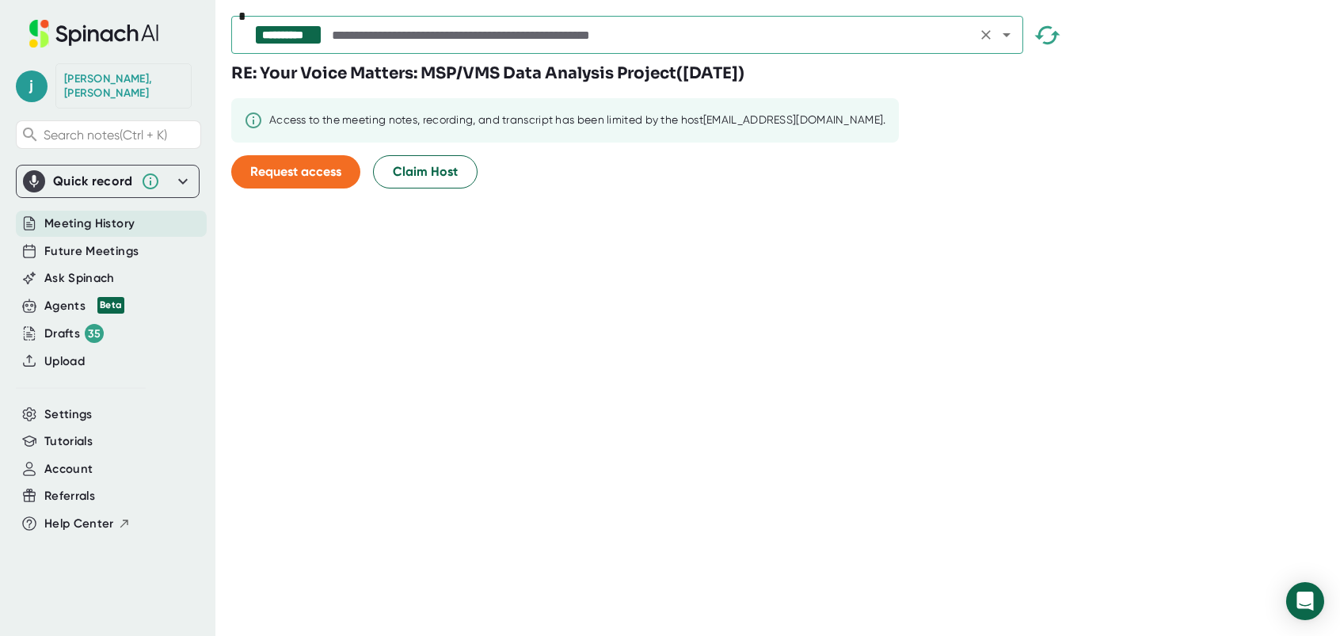
click at [1008, 36] on icon "Open" at bounding box center [1006, 34] width 19 height 19
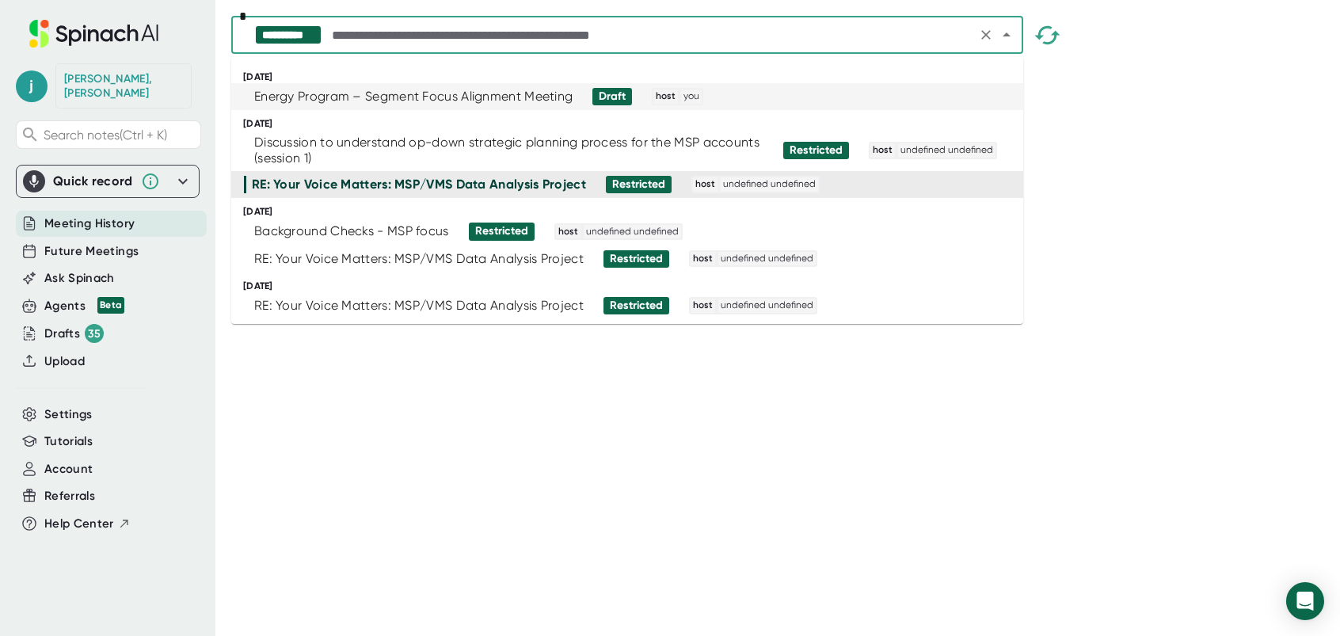
drag, startPoint x: 368, startPoint y: 476, endPoint x: 352, endPoint y: 330, distance: 146.7
click at [368, 474] on div "**********" at bounding box center [785, 318] width 1109 height 636
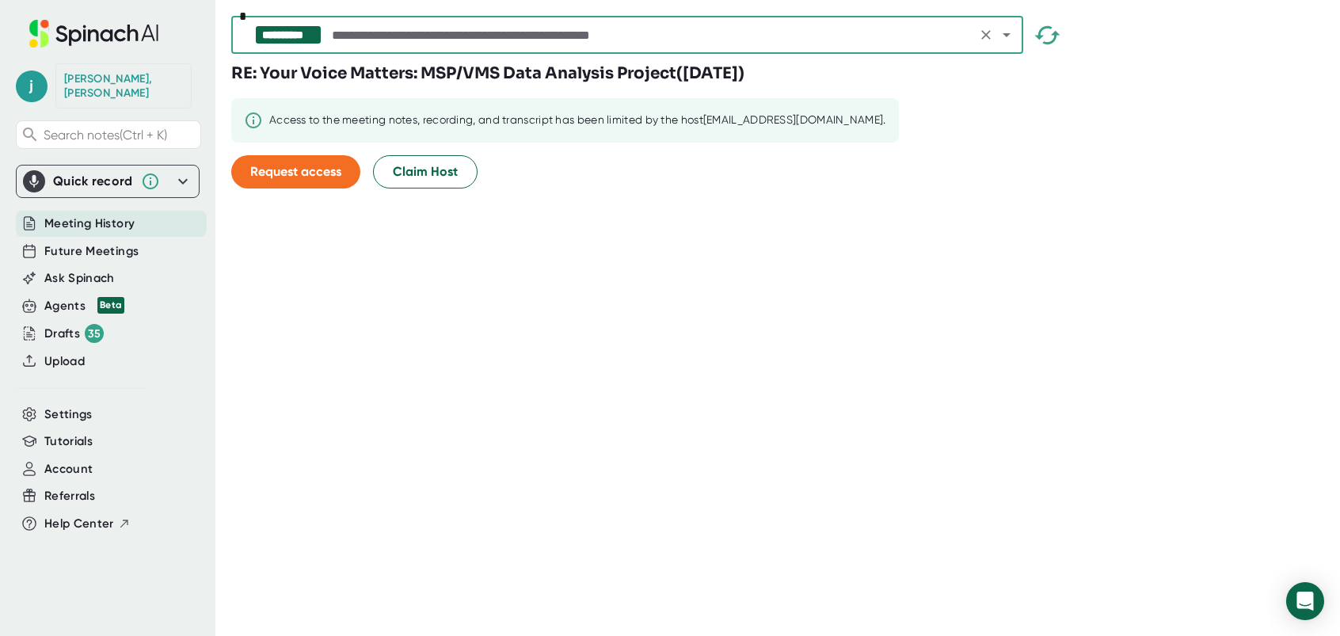
click at [1048, 31] on icon "button" at bounding box center [1047, 35] width 28 height 28
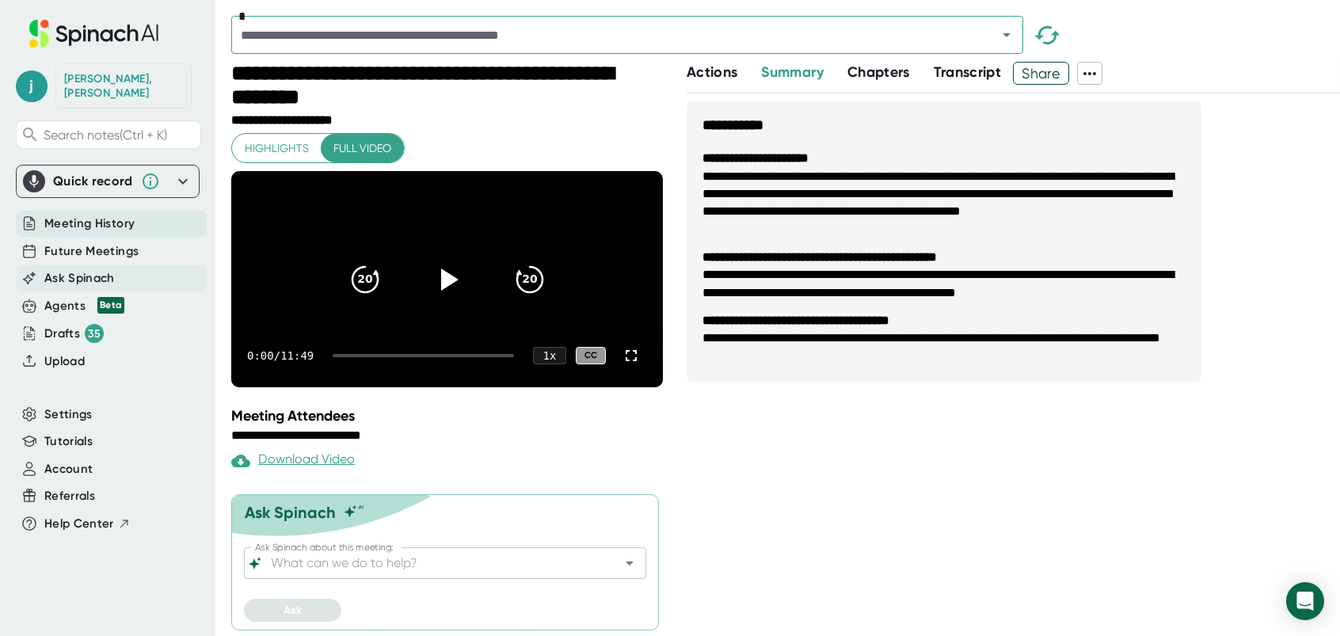
click at [61, 269] on span "Ask Spinach" at bounding box center [79, 278] width 70 height 18
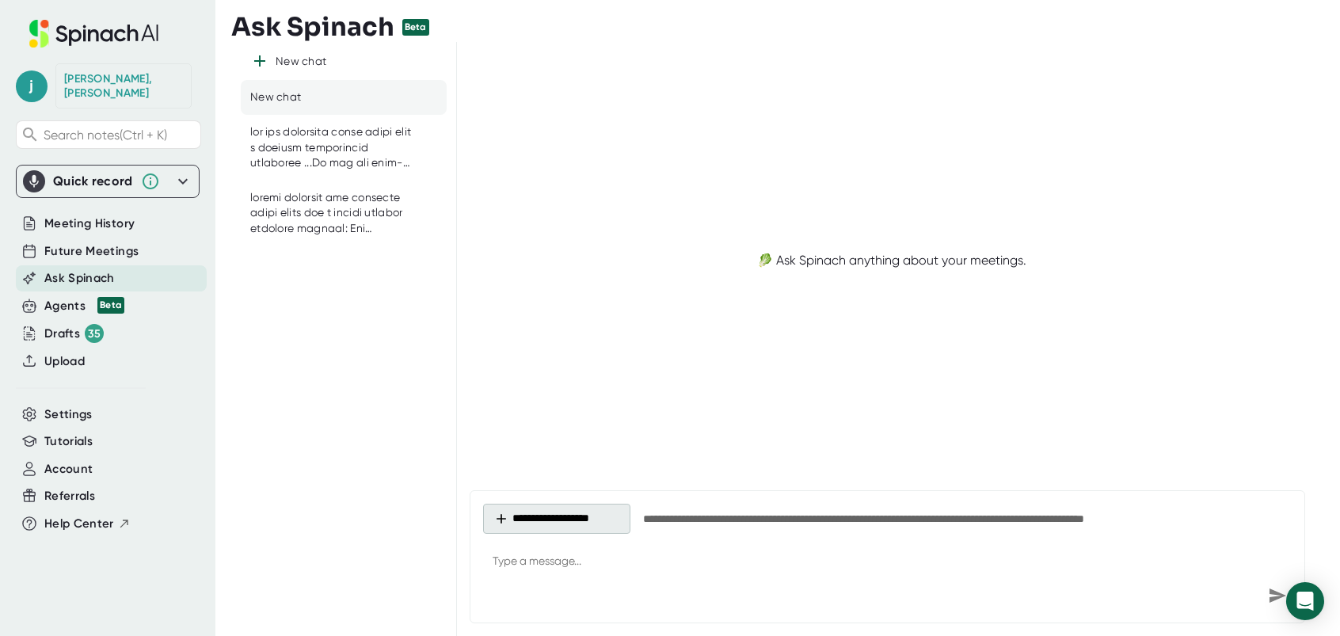
click at [550, 511] on button "**********" at bounding box center [556, 519] width 147 height 30
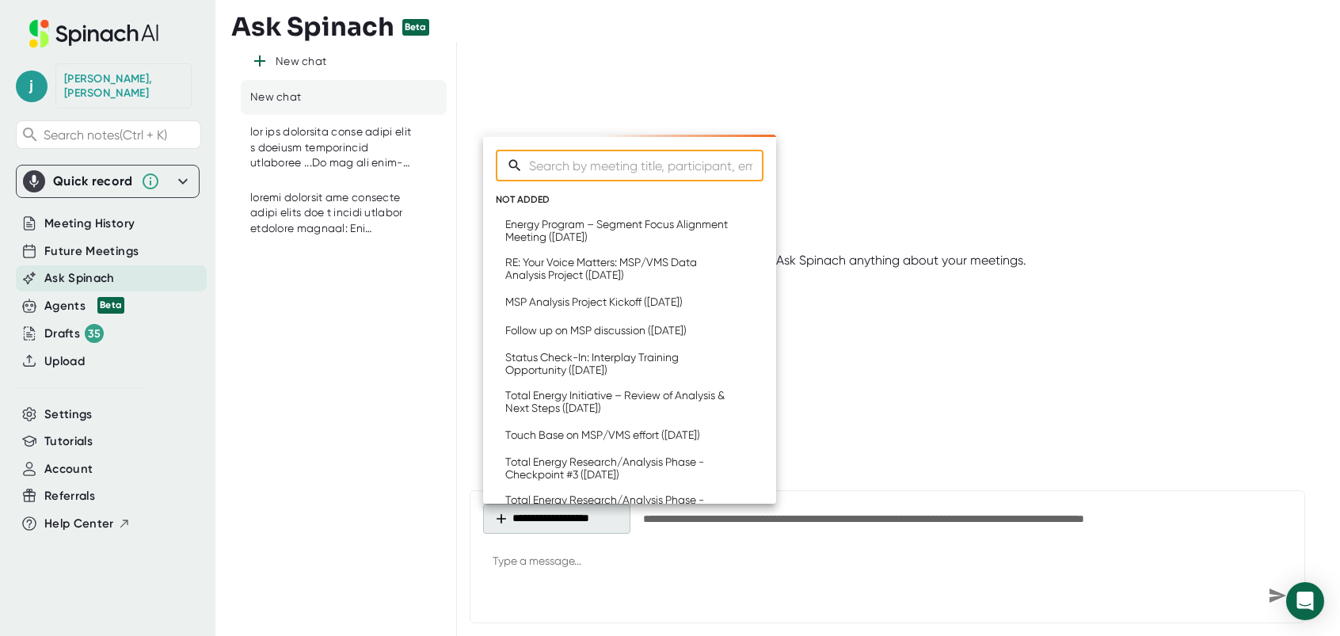
type textarea "x"
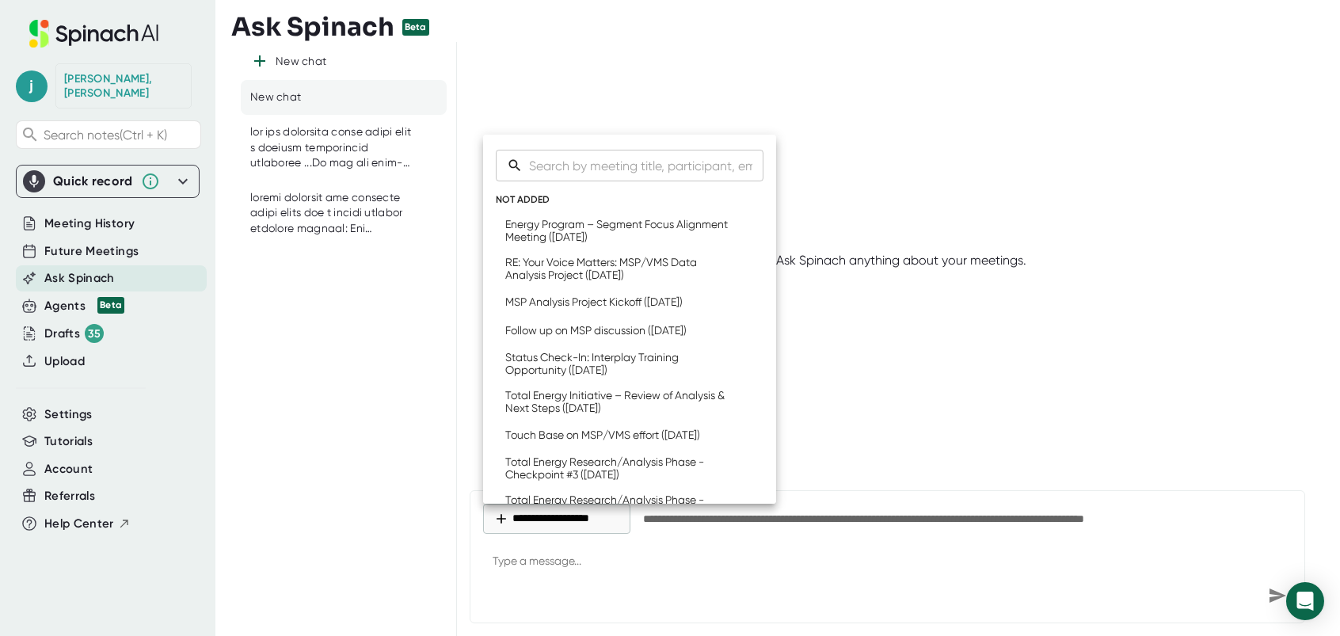
click at [1094, 355] on div at bounding box center [670, 318] width 1340 height 636
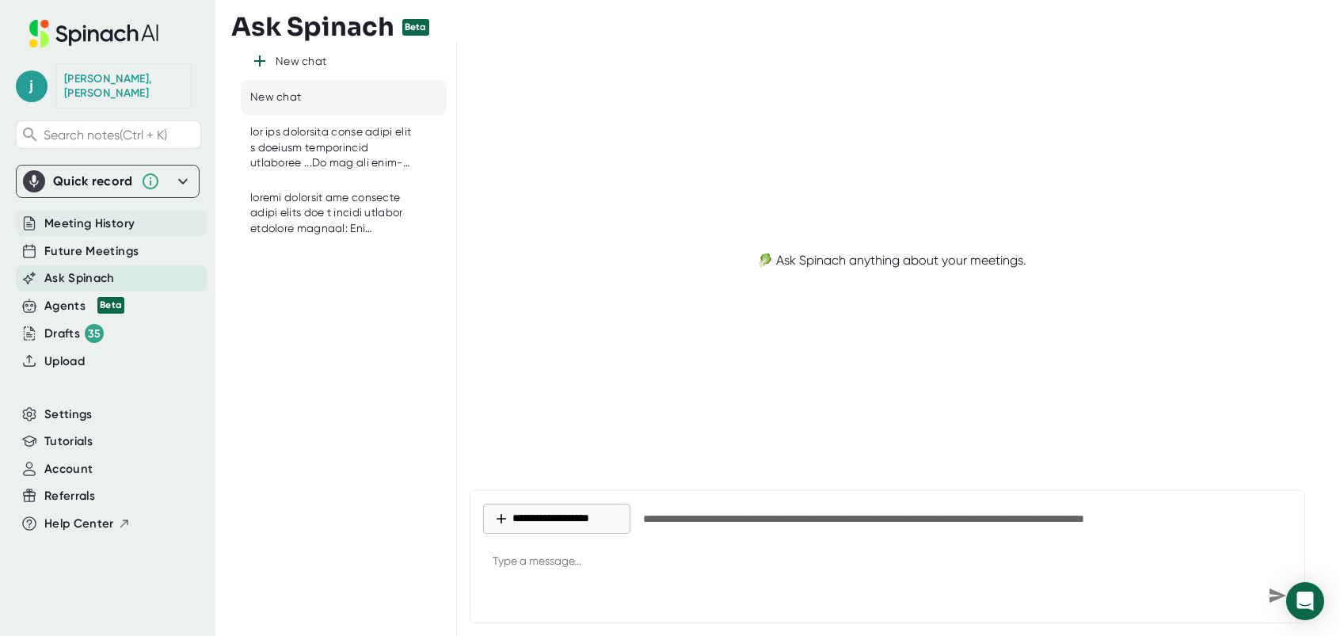
click at [88, 215] on span "Meeting History" at bounding box center [89, 224] width 90 height 18
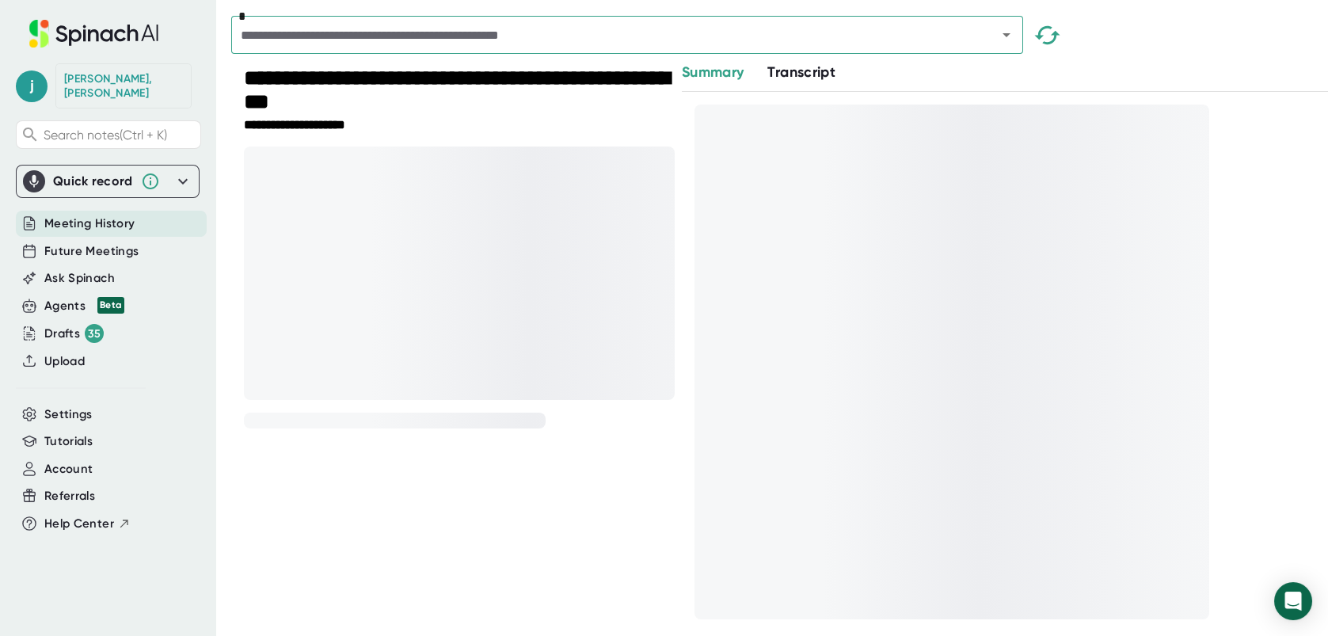
click at [1010, 36] on icon "Open" at bounding box center [1006, 34] width 19 height 19
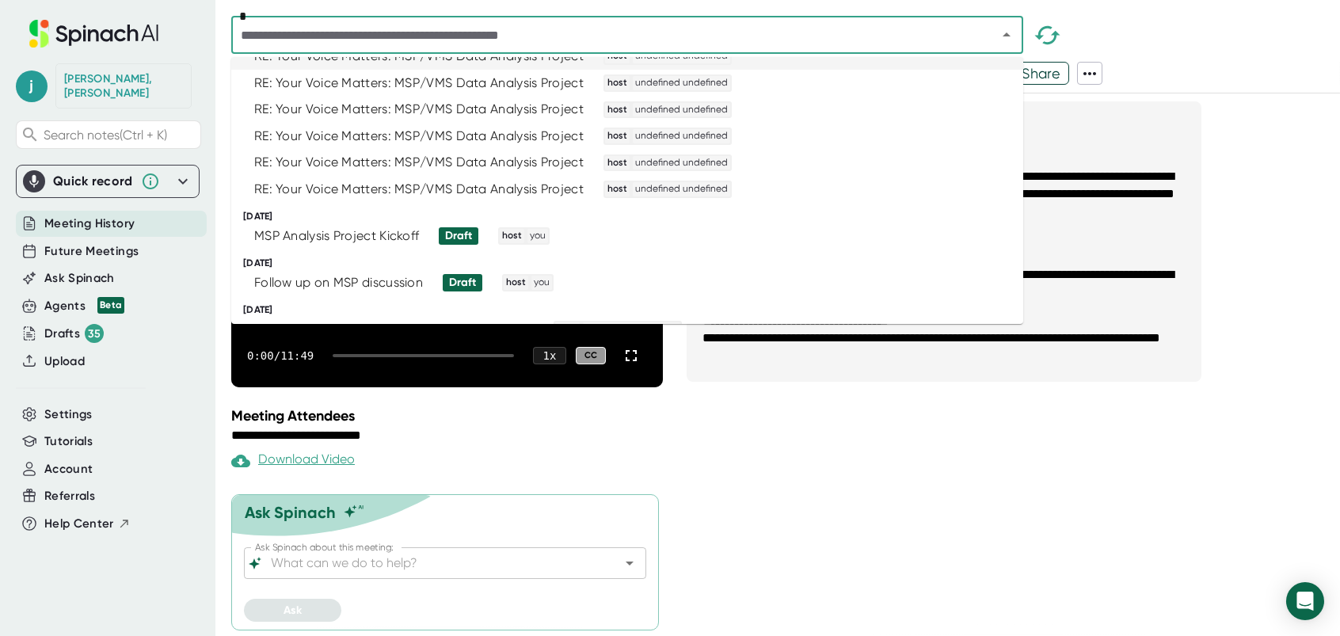
scroll to position [475, 0]
click at [406, 187] on div "RE: Your Voice Matters: MSP/VMS Data Analysis Project" at bounding box center [418, 189] width 329 height 16
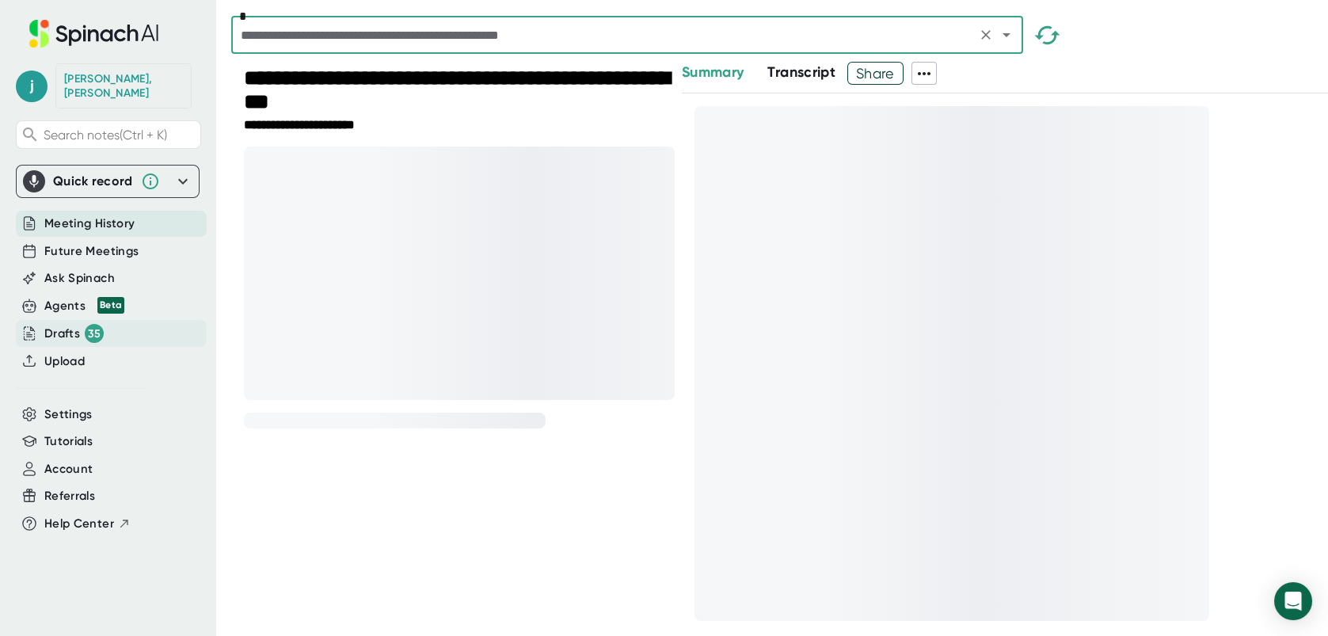
click at [51, 324] on div "Drafts 35" at bounding box center [73, 333] width 59 height 19
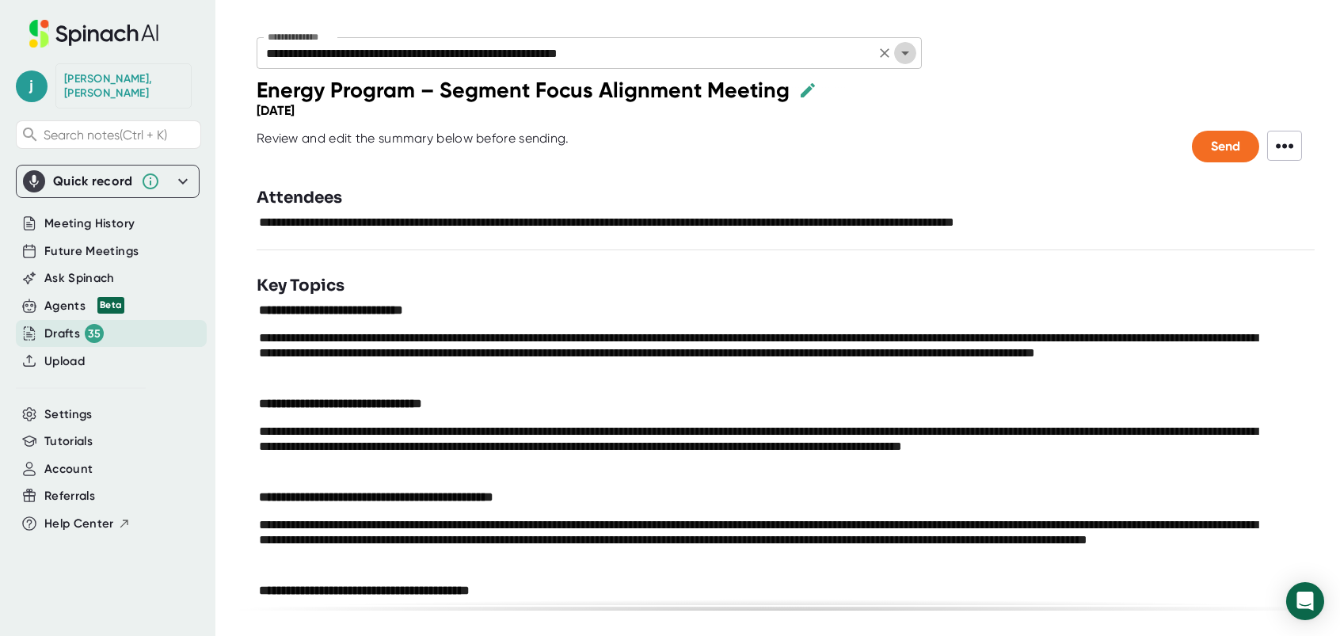
click at [910, 49] on icon "Open" at bounding box center [905, 53] width 19 height 19
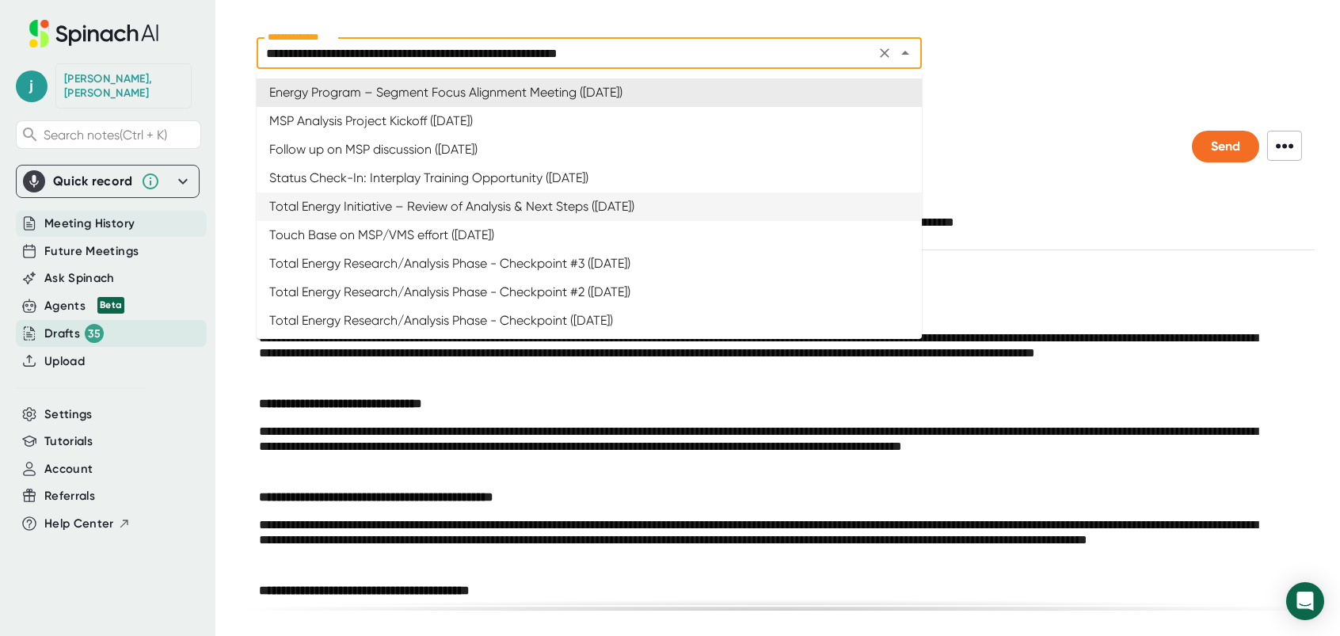
click at [91, 215] on span "Meeting History" at bounding box center [89, 224] width 90 height 18
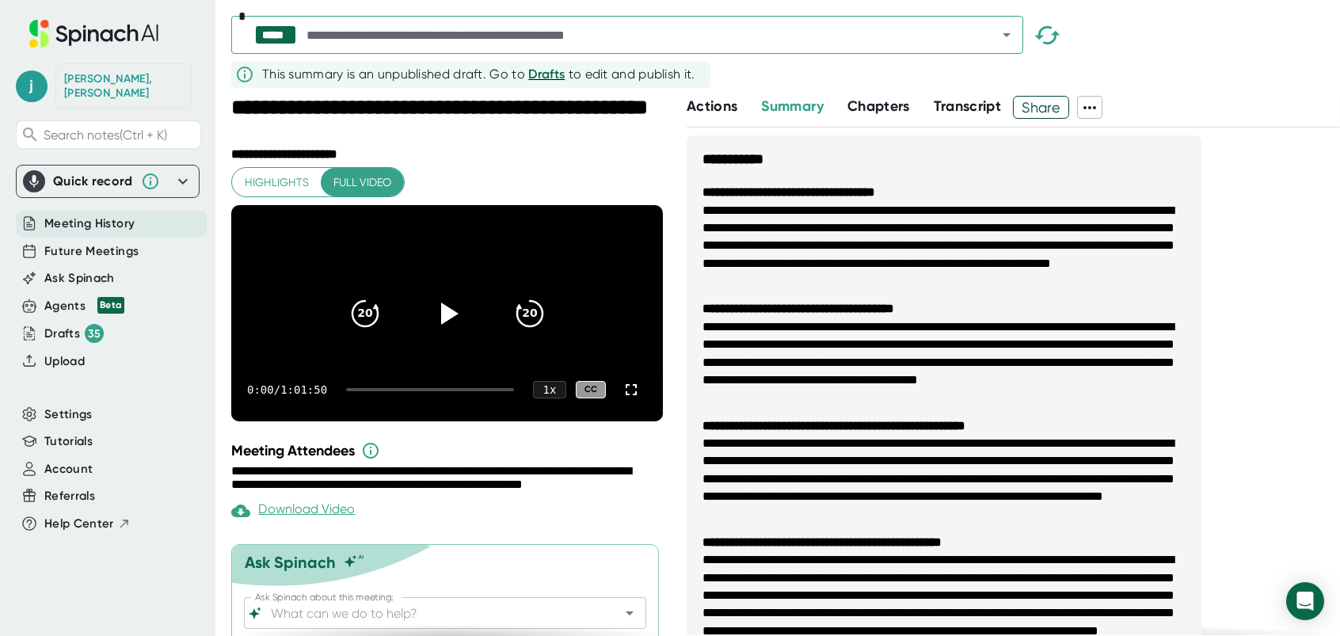
click at [1004, 32] on icon "Open" at bounding box center [1006, 34] width 19 height 19
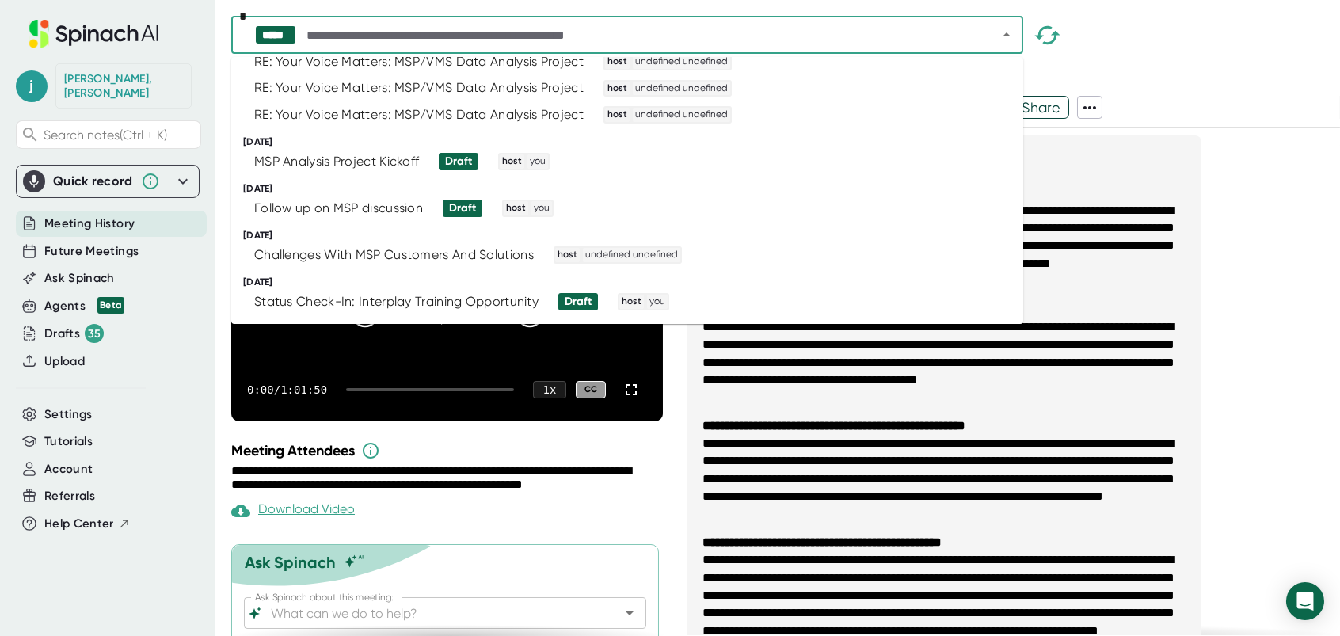
scroll to position [554, 0]
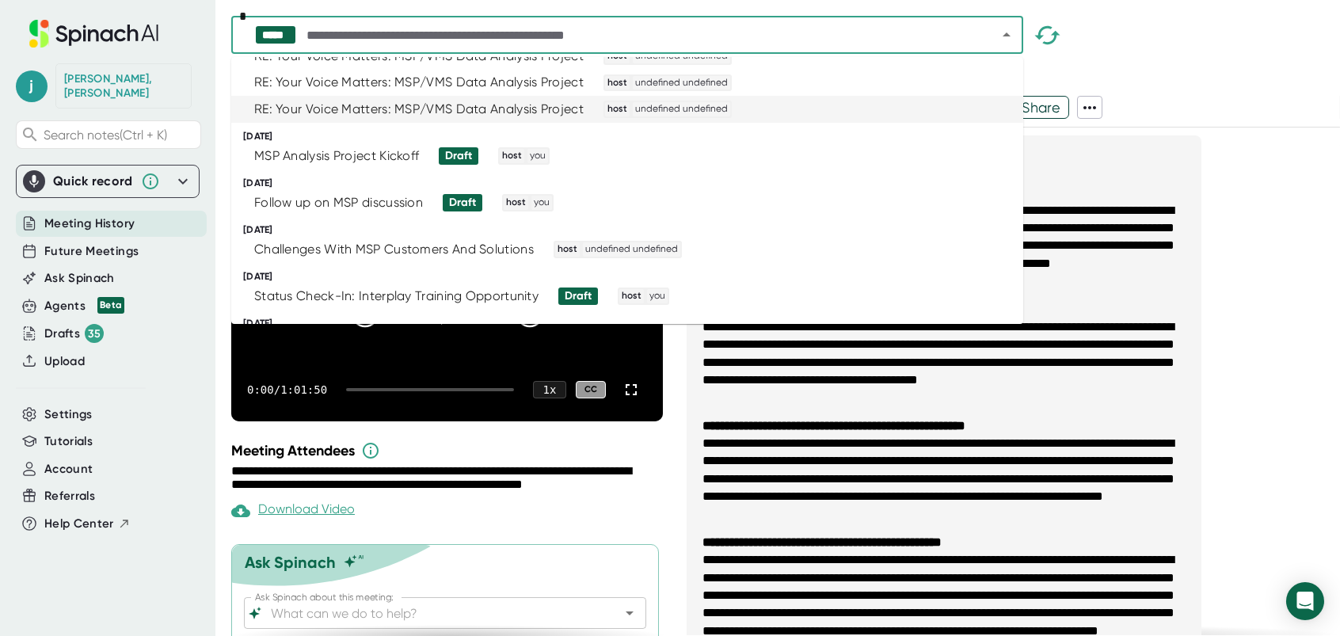
click at [325, 108] on div "RE: Your Voice Matters: MSP/VMS Data Analysis Project" at bounding box center [418, 109] width 329 height 16
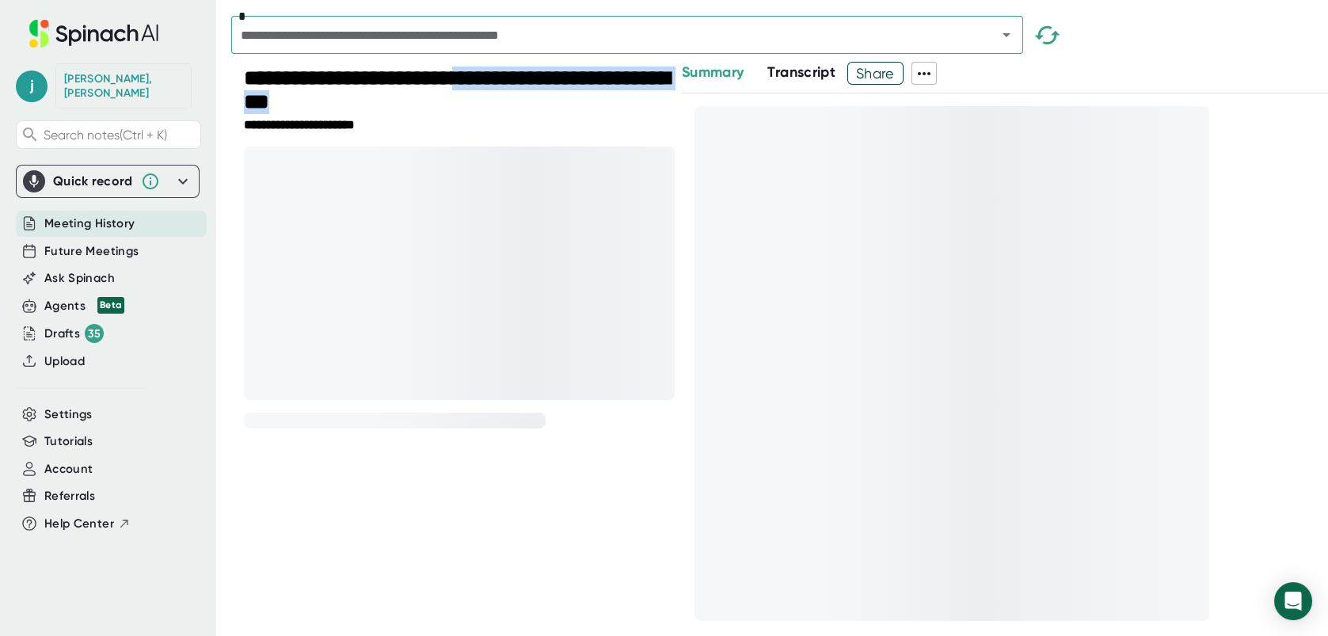
drag, startPoint x: 483, startPoint y: 74, endPoint x: 606, endPoint y: 97, distance: 124.9
click at [606, 97] on div "**********" at bounding box center [459, 92] width 431 height 51
drag, startPoint x: 606, startPoint y: 97, endPoint x: 526, endPoint y: 77, distance: 82.6
copy div "**********"
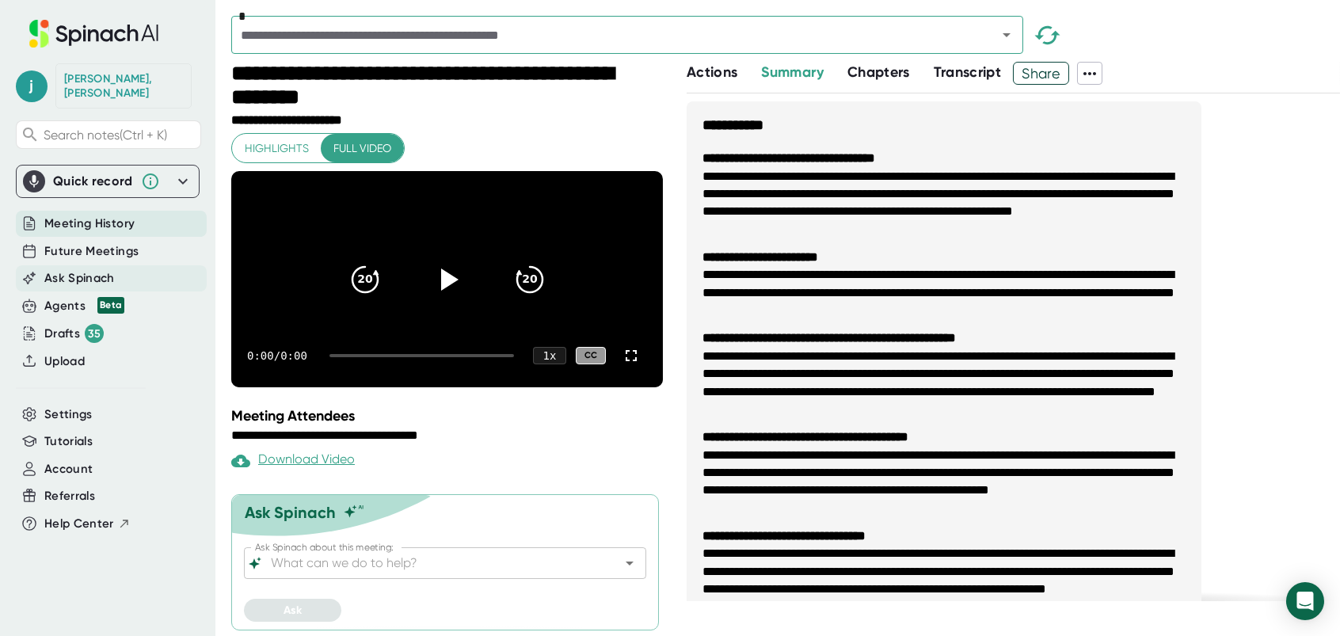
click at [63, 269] on span "Ask Spinach" at bounding box center [79, 278] width 70 height 18
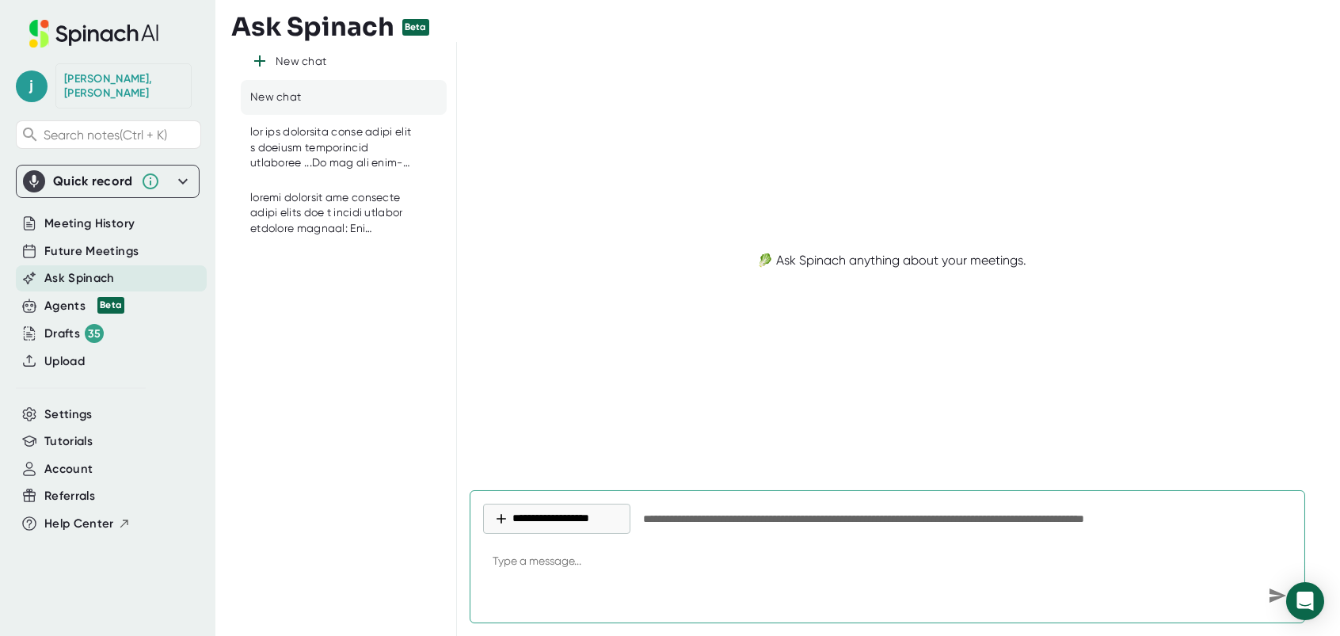
click at [550, 561] on textarea at bounding box center [887, 562] width 809 height 38
type textarea "f"
type textarea "x"
type textarea "fo"
type textarea "x"
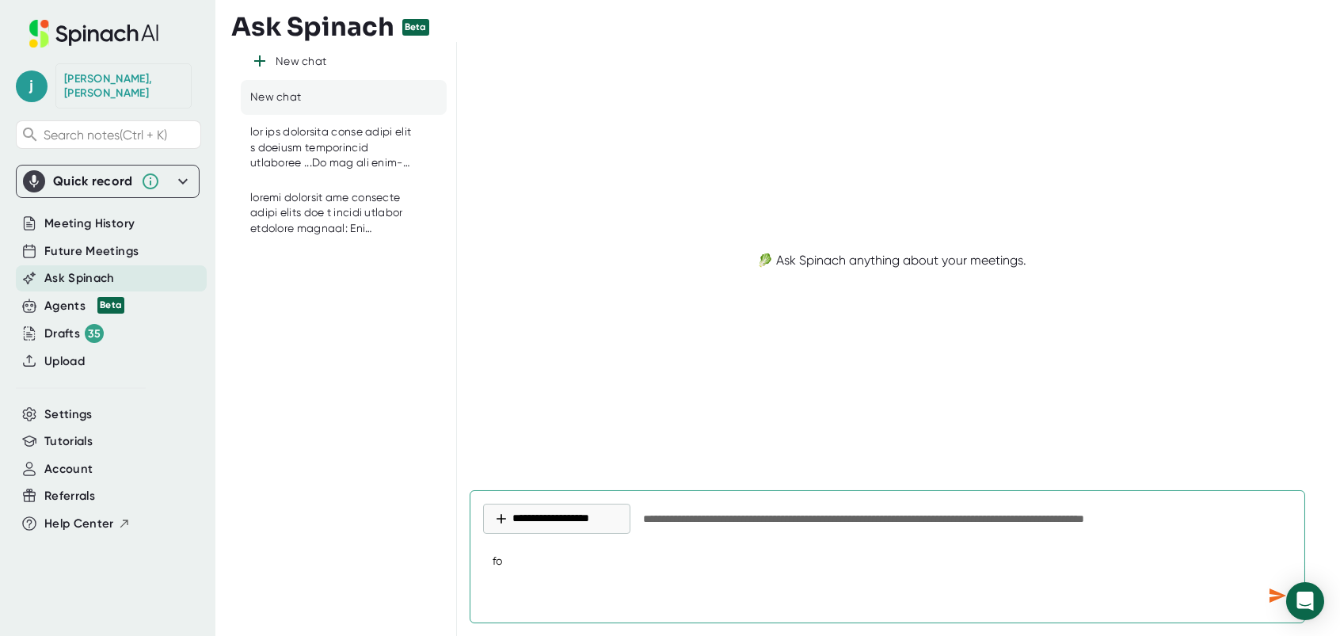
type textarea "for"
type textarea "x"
type textarea "for"
type textarea "x"
type textarea "for p"
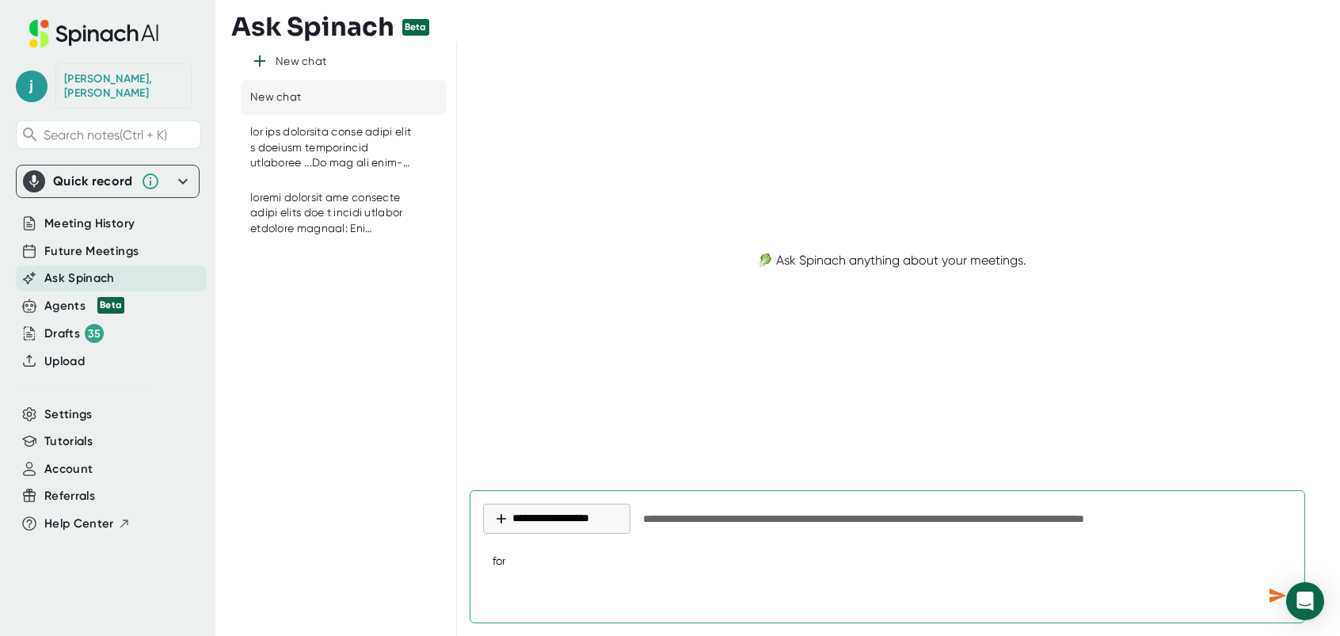
type textarea "x"
type textarea "for po"
type textarea "x"
type textarea "for p"
type textarea "x"
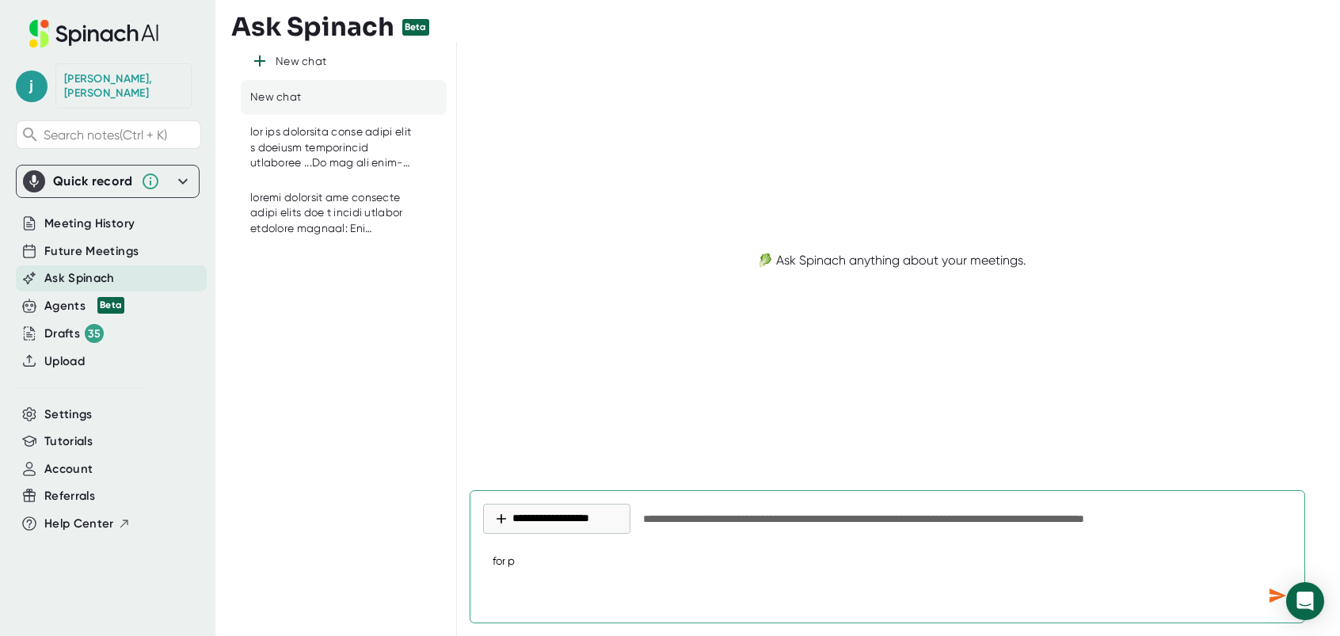
type textarea "for pr"
type textarea "x"
type textarea "for pro"
type textarea "x"
type textarea "for proj"
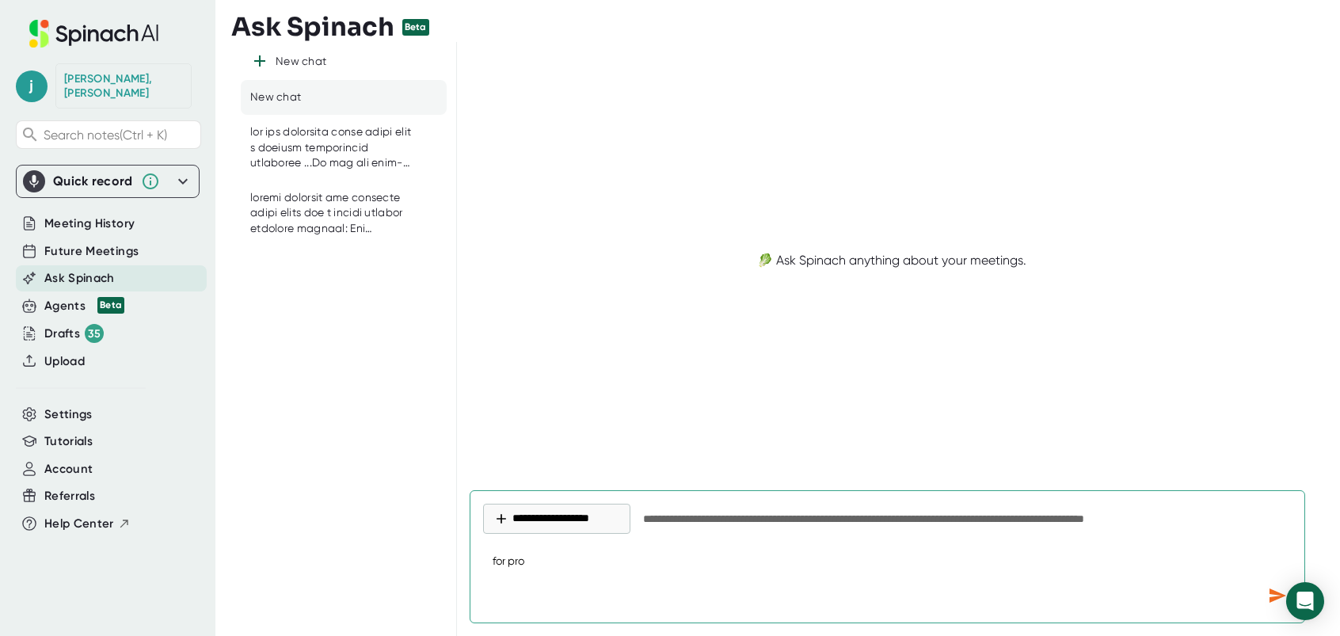
type textarea "x"
type textarea "for proje"
type textarea "x"
type textarea "for proj"
type textarea "x"
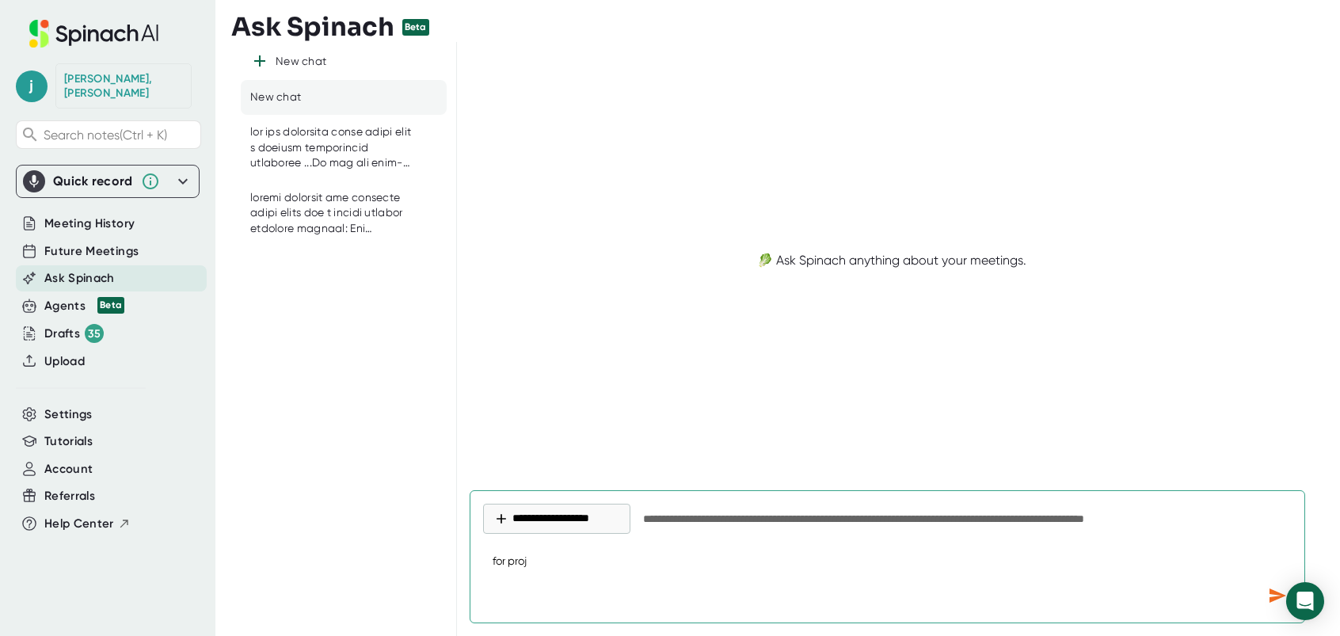
type textarea "for pro"
type textarea "x"
type textarea "for pr"
type textarea "x"
type textarea "for p"
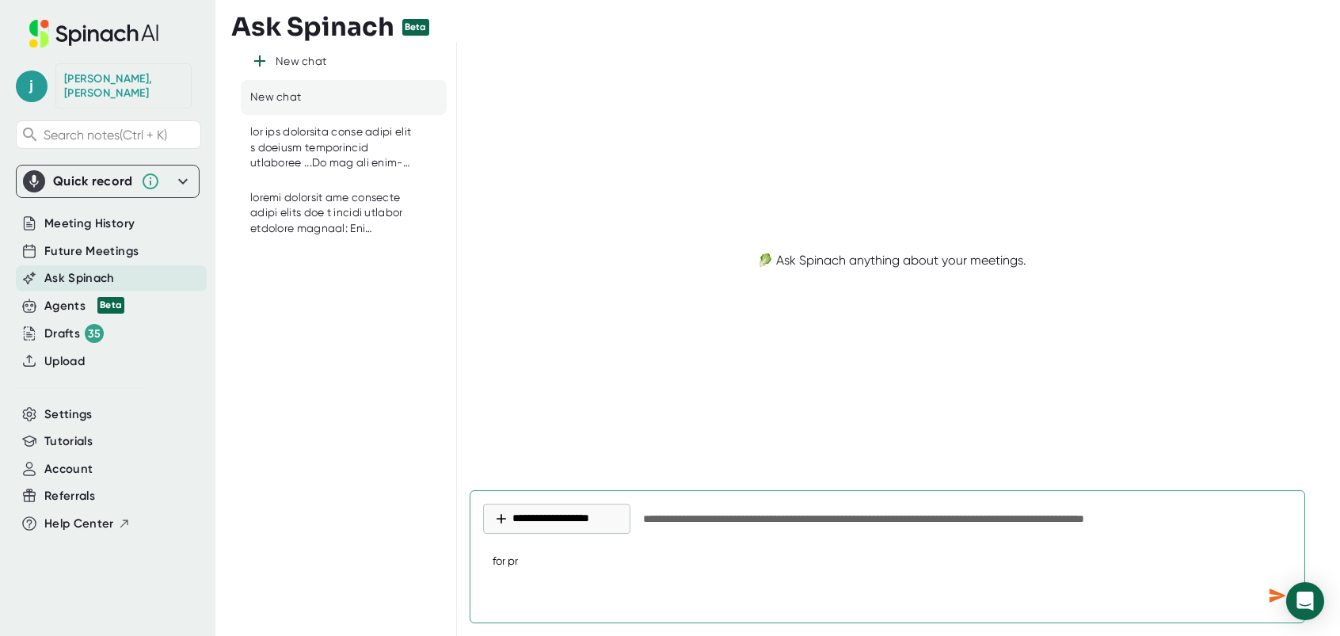
type textarea "x"
type textarea "for"
type textarea "x"
type textarea "for m"
type textarea "x"
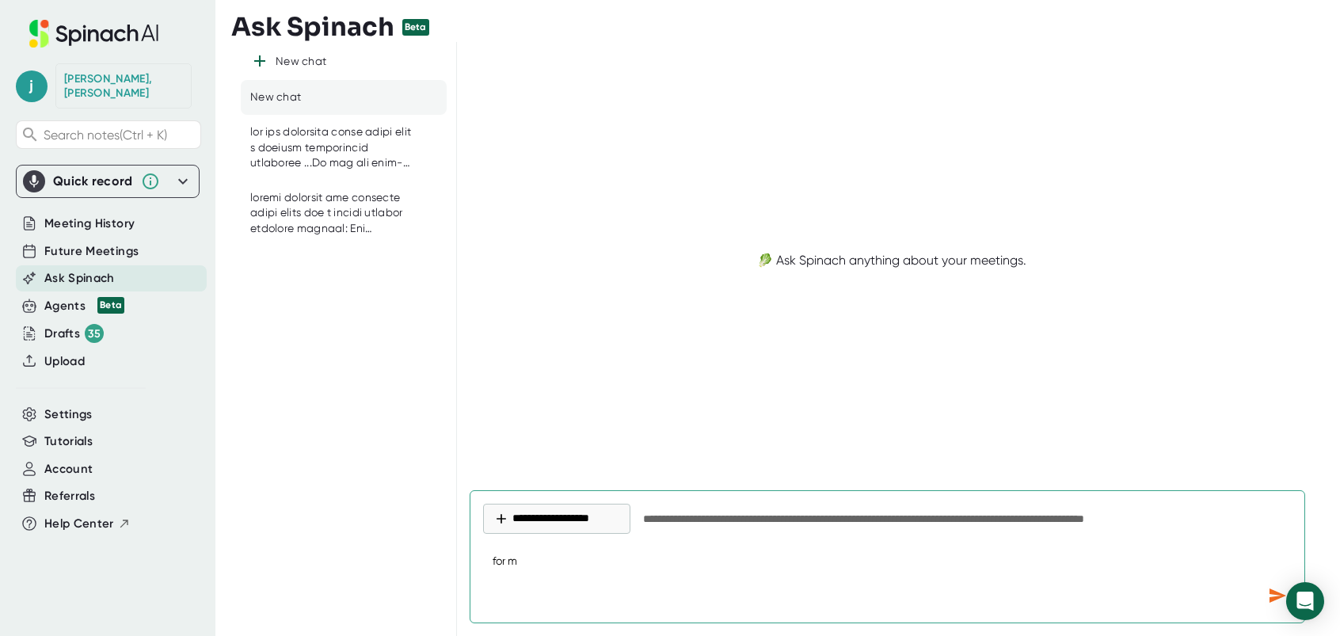
type textarea "for me"
type textarea "x"
type textarea "for mee"
type textarea "x"
type textarea "for meet"
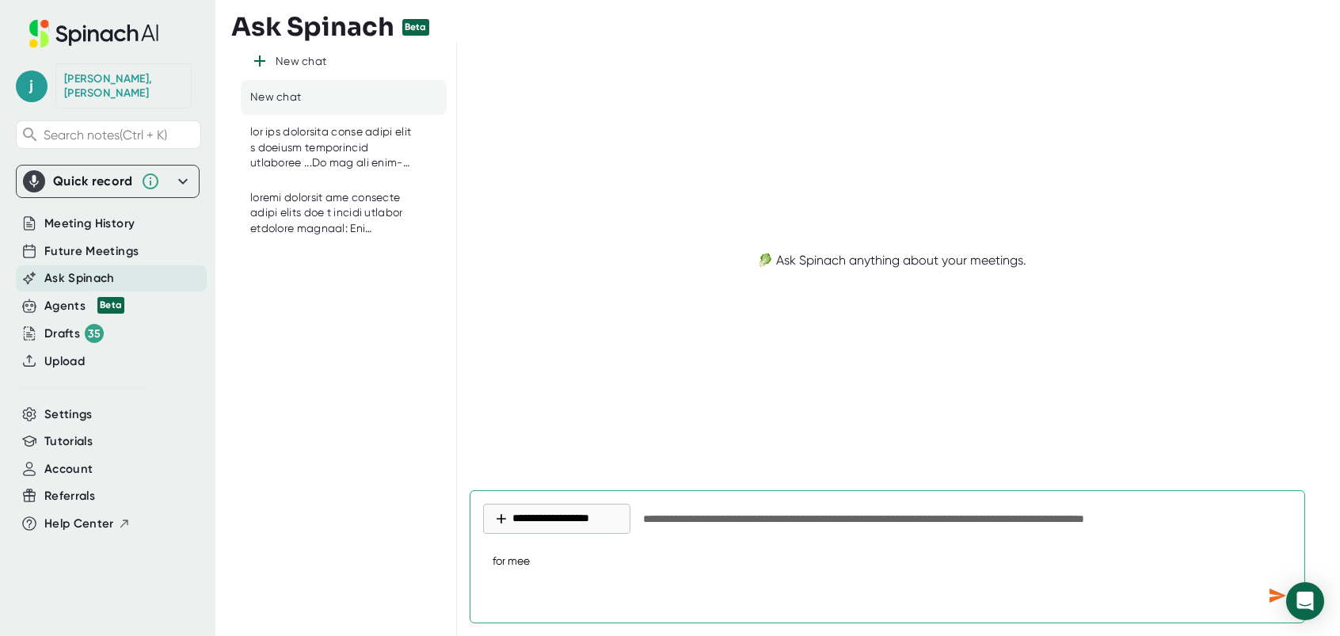
type textarea "x"
type textarea "for meeti"
type textarea "x"
type textarea "for meetin"
type textarea "x"
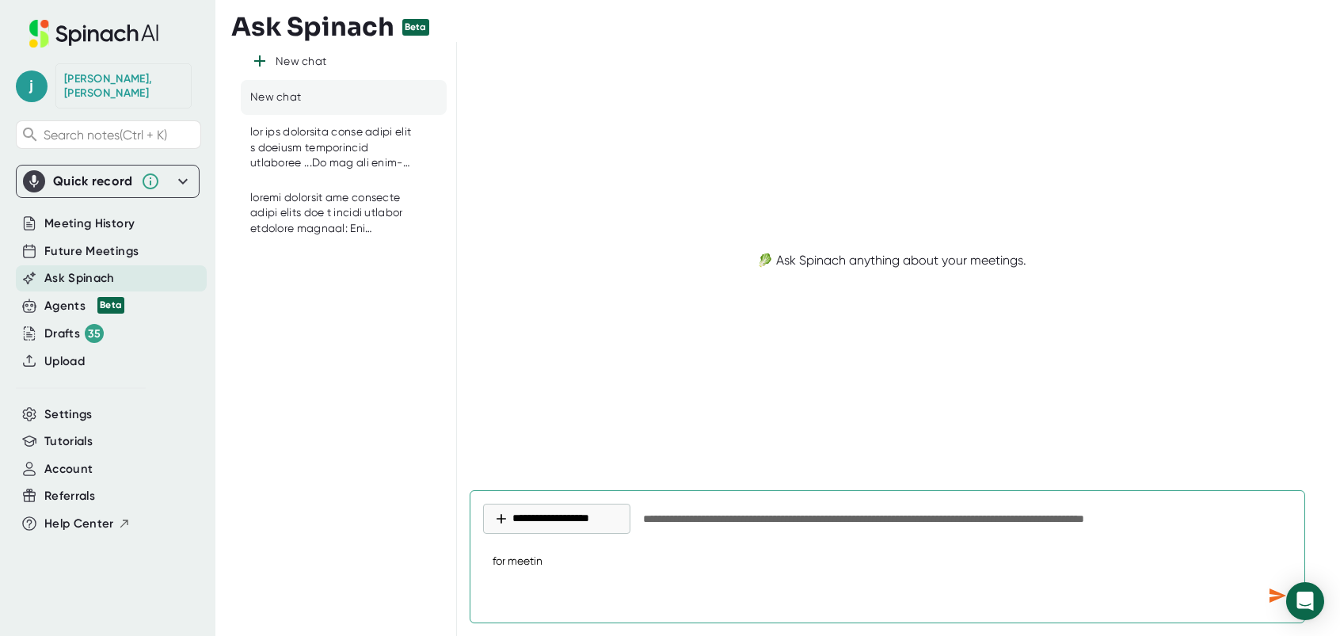
type textarea "for meeting"
type textarea "x"
type textarea "for meetings"
type textarea "x"
type textarea "for meetings"
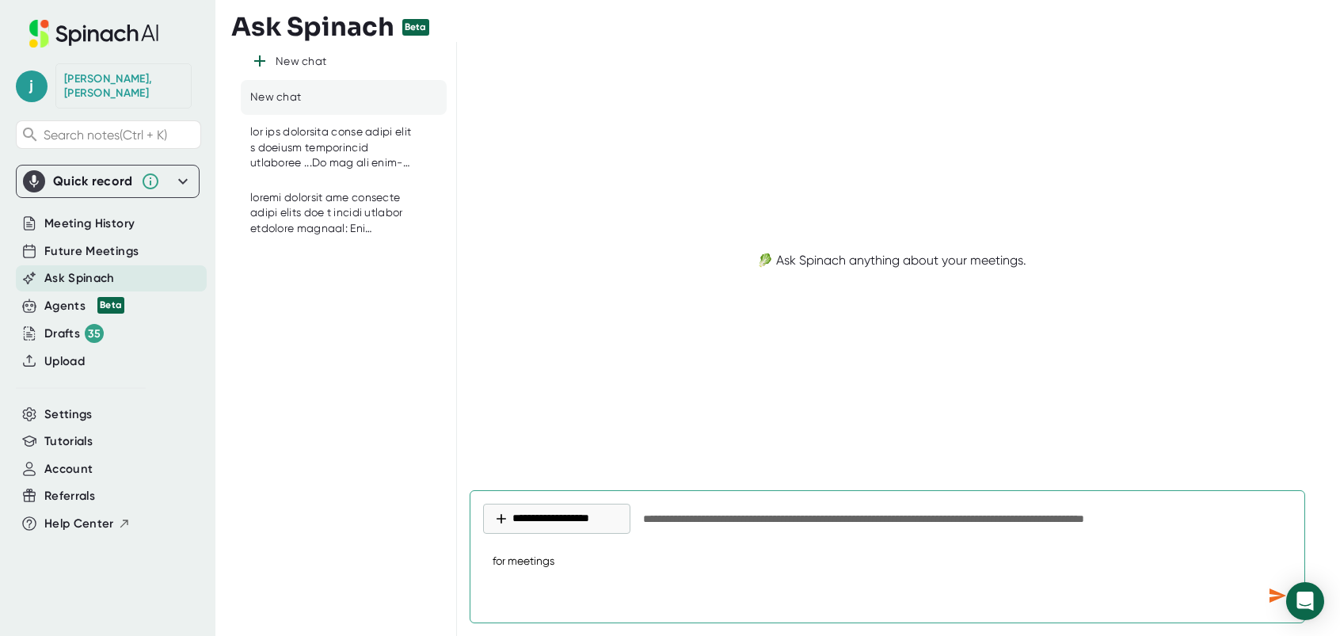
type textarea "x"
type textarea "for meetings r"
type textarea "x"
type textarea "for meetings re"
type textarea "x"
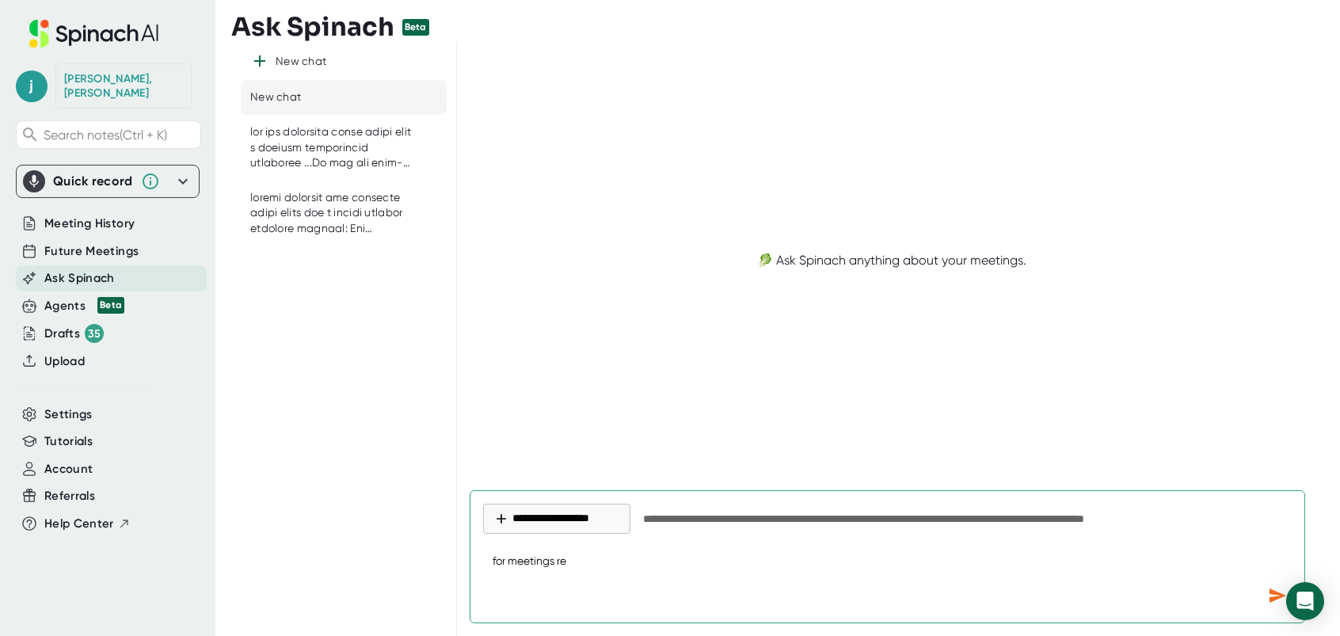
type textarea "for meetings rel"
type textarea "x"
type textarea "for meetings [MEDICAL_DATA]"
type textarea "x"
type textarea "for meetings relat"
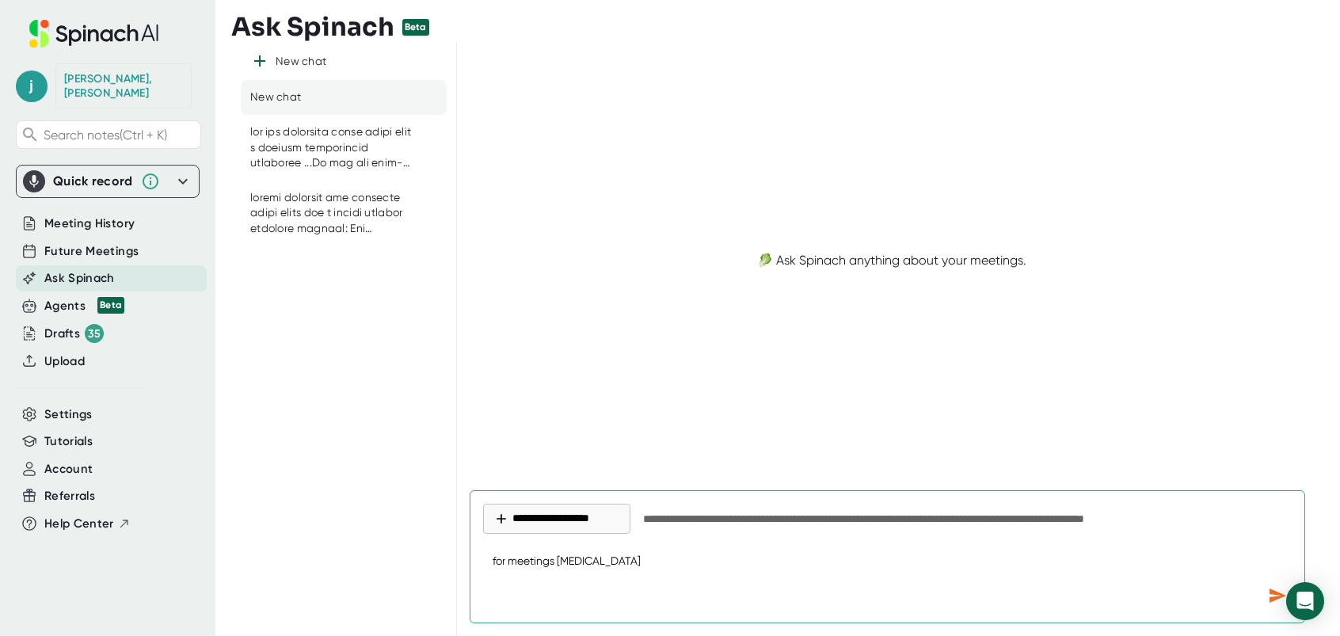
type textarea "x"
type textarea "for meetings relate"
type textarea "x"
type textarea "for meetings related"
type textarea "x"
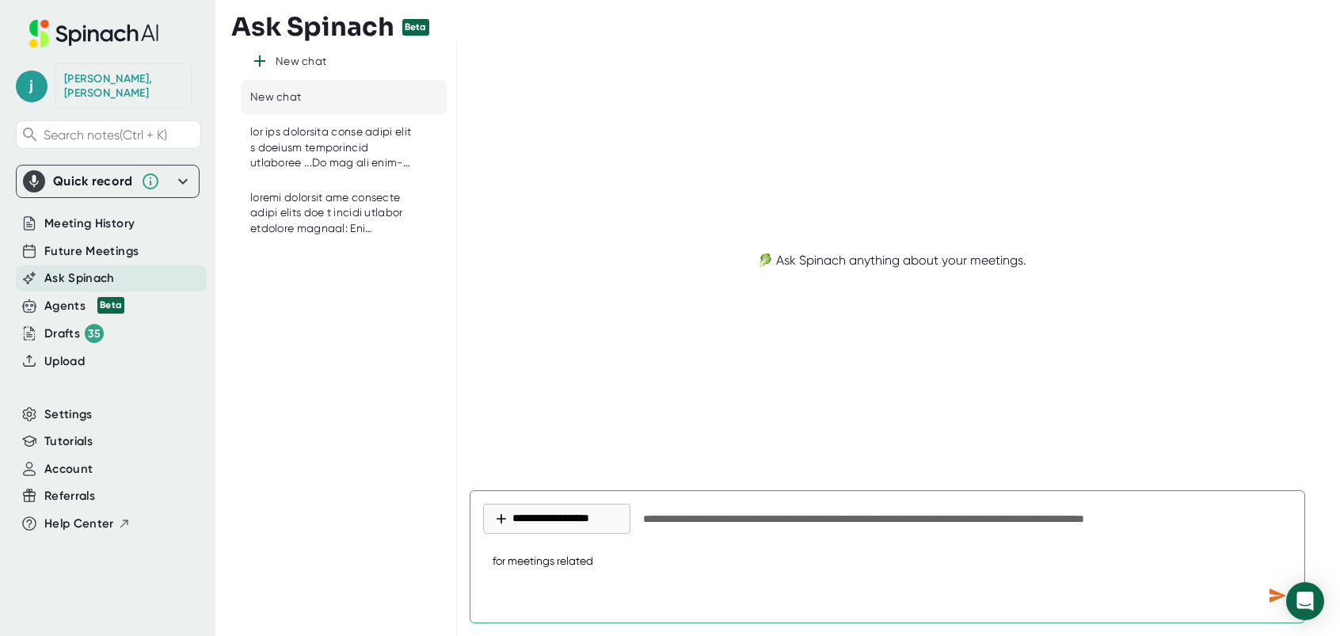
type textarea "for meetings related"
type textarea "x"
type textarea "for meetings related t"
type textarea "x"
type textarea "for meetings related to"
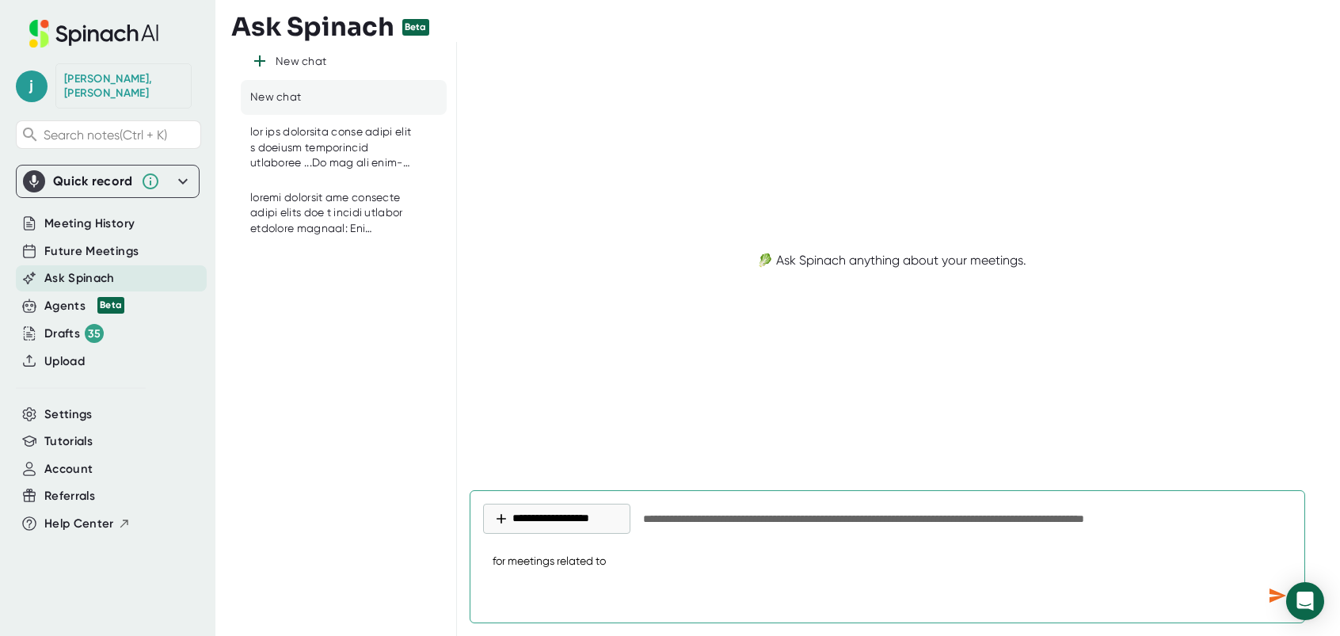
type textarea "x"
type textarea "for meetings related to"
type textarea "x"
type textarea "for meetings related to MSP/VMS Data Analysis Project"
type textarea "x"
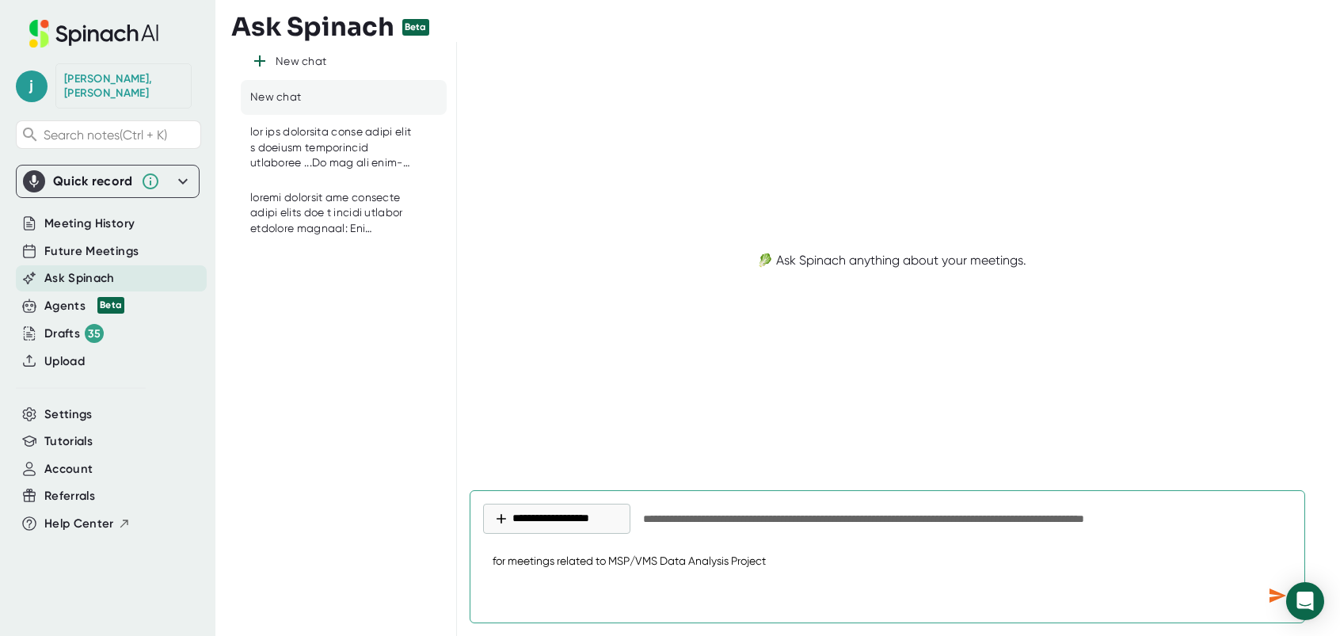
type textarea "for meetings related to MSP/VMS Data Analysis Project,"
type textarea "x"
type textarea "for meetings related to MSP/VMS Data Analysis Project,"
type textarea "x"
type textarea "for meetings related to MSP/VMS Data Analysis Project, b"
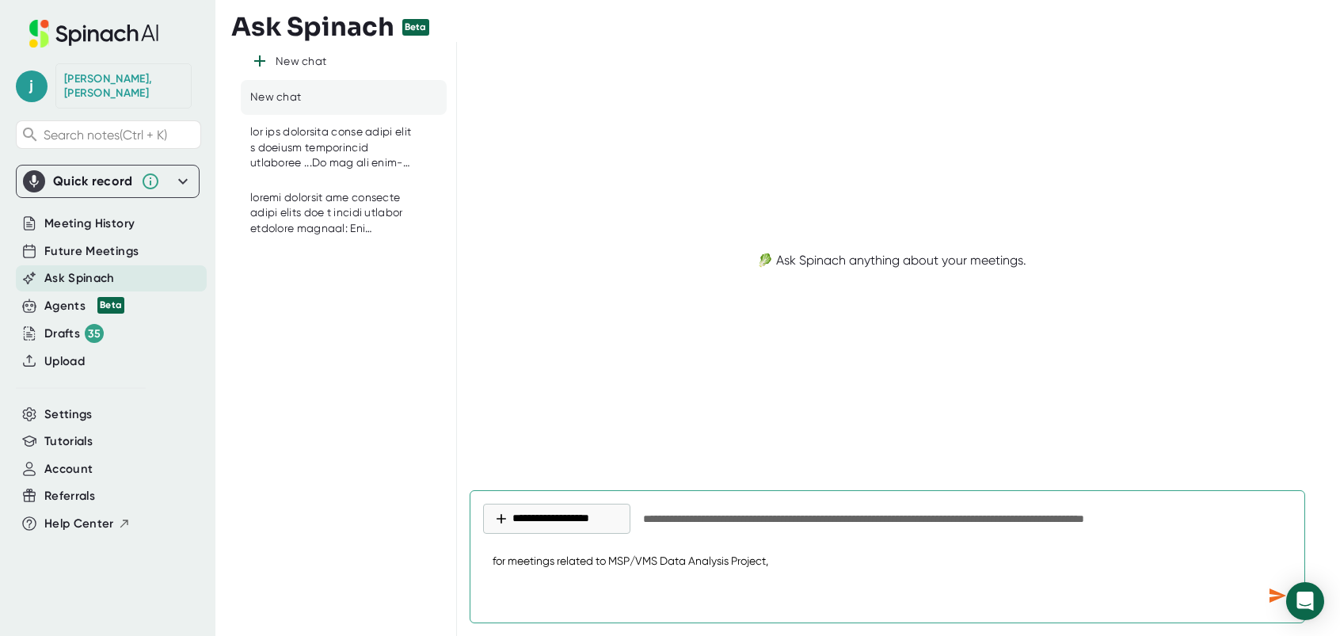
type textarea "x"
type textarea "for meetings related to MSP/VMS Data Analysis Project,"
type textarea "x"
type textarea "for meetings related to MSP/VMS Data Analysis Project, a"
type textarea "x"
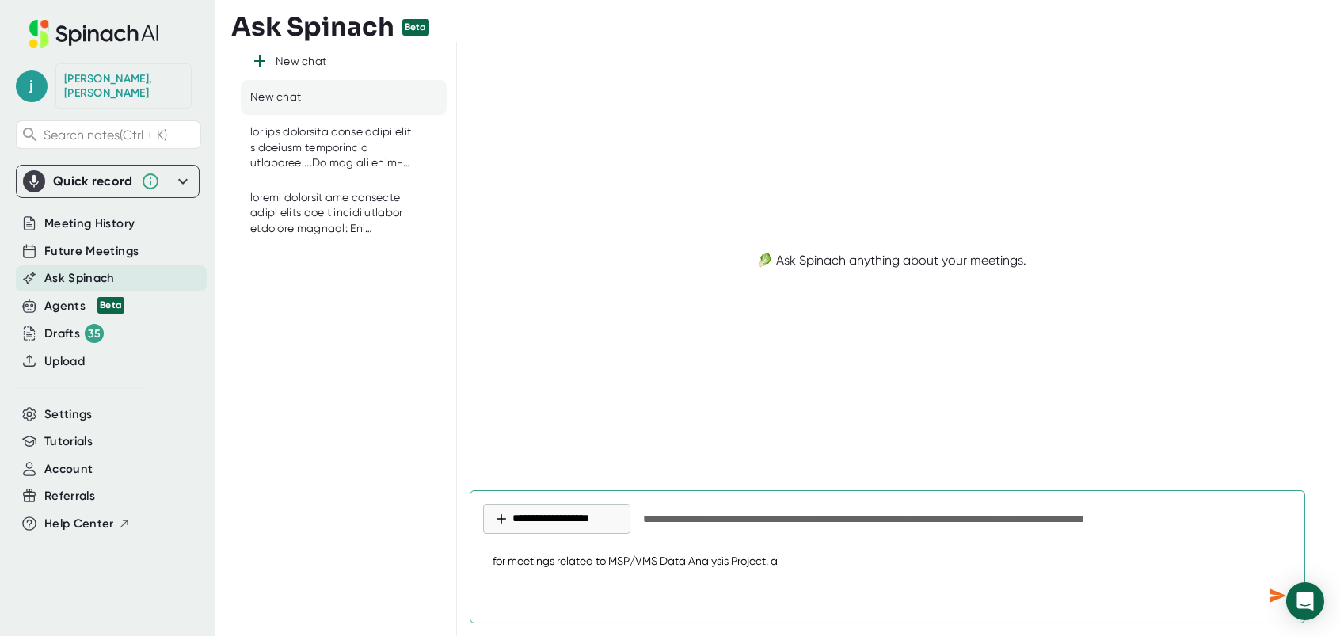
type textarea "for meetings related to MSP/VMS Data Analysis Project, ab"
type textarea "x"
type textarea "for meetings related to MSP/VMS Data Analysis Project, abo"
type textarea "x"
type textarea "for meetings related to MSP/VMS Data Analysis Project, abou"
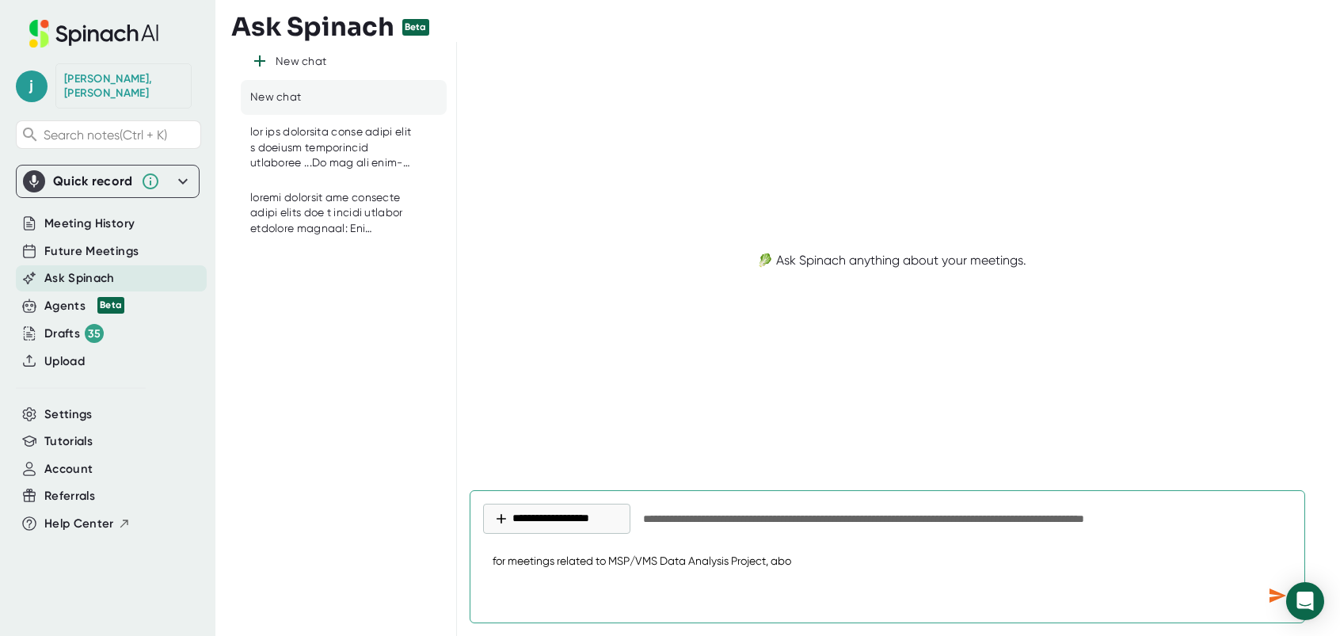
type textarea "x"
type textarea "for meetings related to MSP/VMS Data Analysis Project, about"
type textarea "x"
type textarea "for meetings related to MSP/VMS Data Analysis Project, about"
type textarea "x"
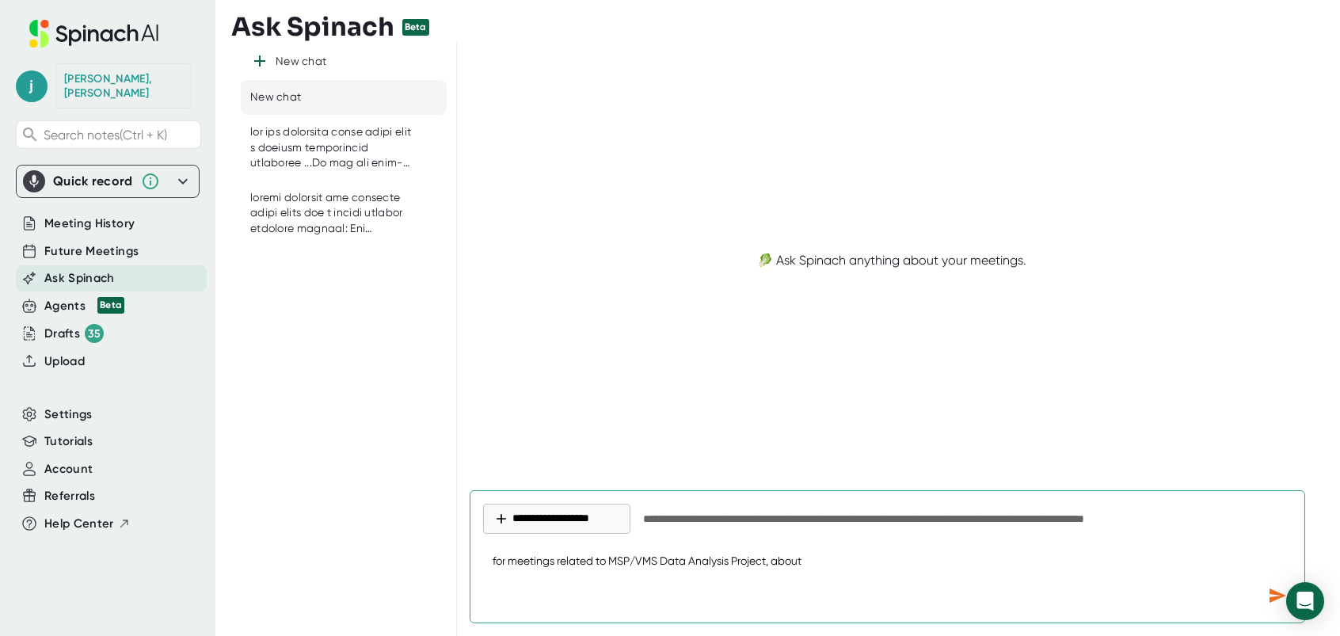
type textarea "for meetings related to MSP/VMS Data Analysis Project, about h"
type textarea "x"
type textarea "for meetings related to MSP/VMS Data Analysis Project, about ho"
type textarea "x"
type textarea "for meetings related to MSP/VMS Data Analysis Project, about how"
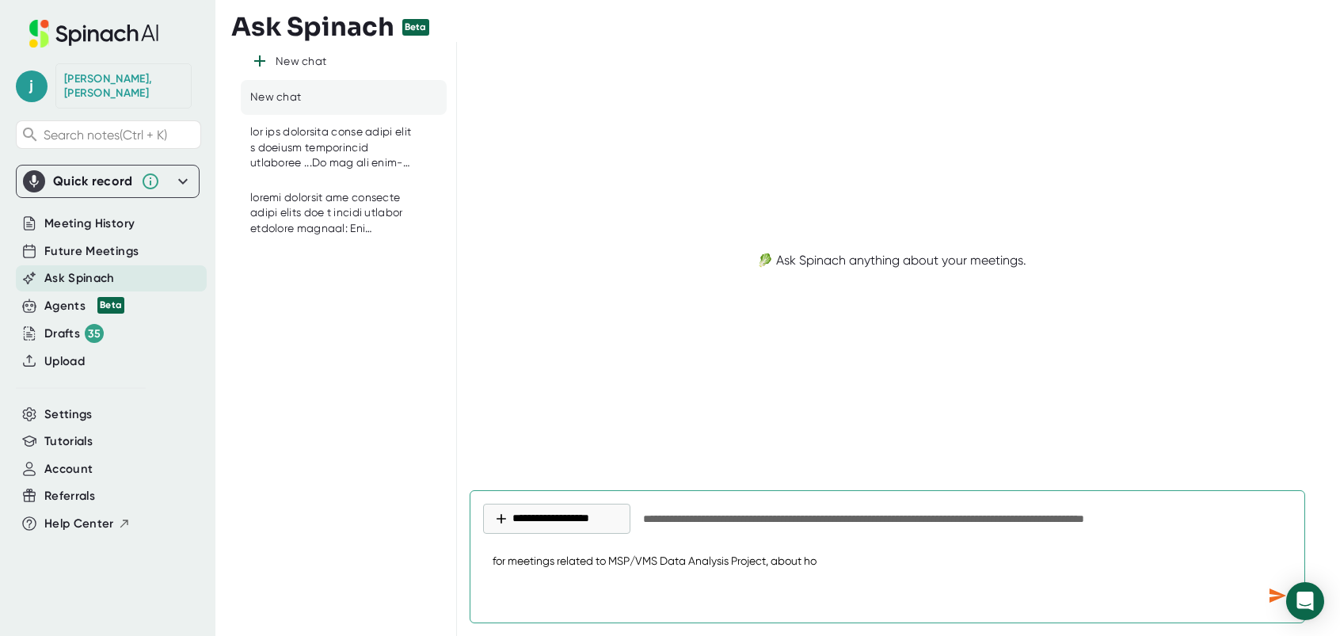
type textarea "x"
type textarea "for meetings related to MSP/VMS Data Analysis Project, about how"
type textarea "x"
type textarea "for meetings related to MSP/VMS Data Analysis Project, about how m"
type textarea "x"
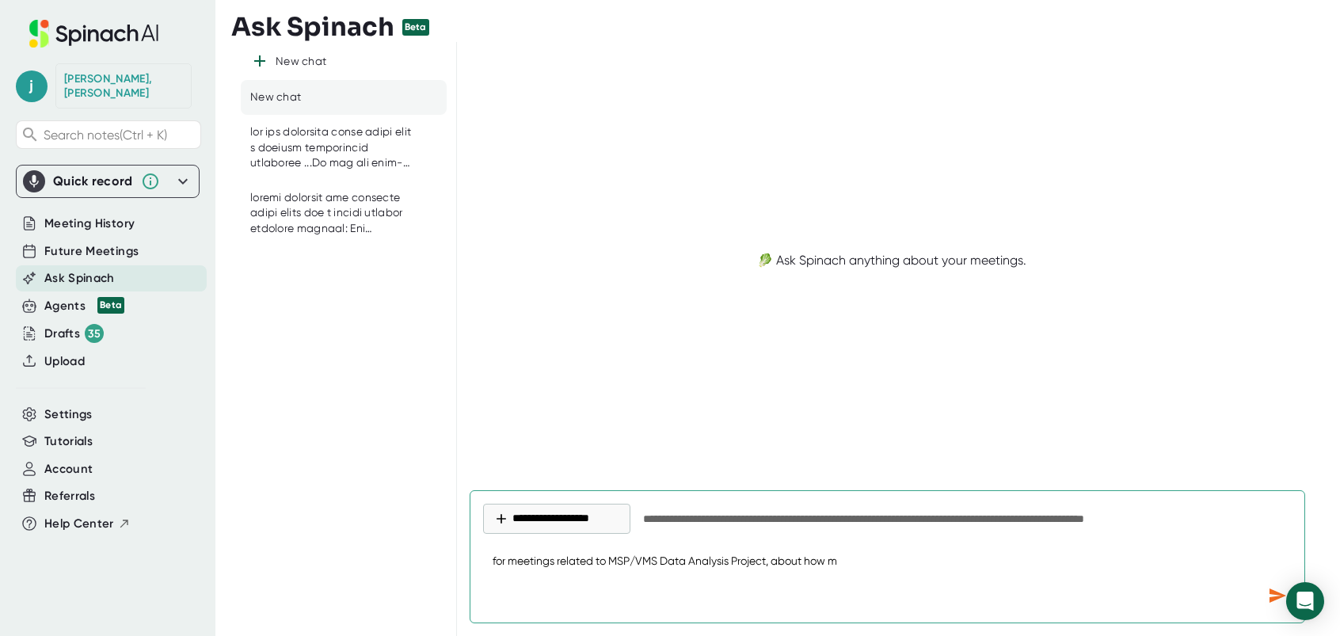
type textarea "for meetings related to MSP/VMS Data Analysis Project, about how ma"
type textarea "x"
type textarea "for meetings related to MSP/VMS Data Analysis Project, about how man"
type textarea "x"
type textarea "for meetings related to MSP/VMS Data Analysis Project, about how many"
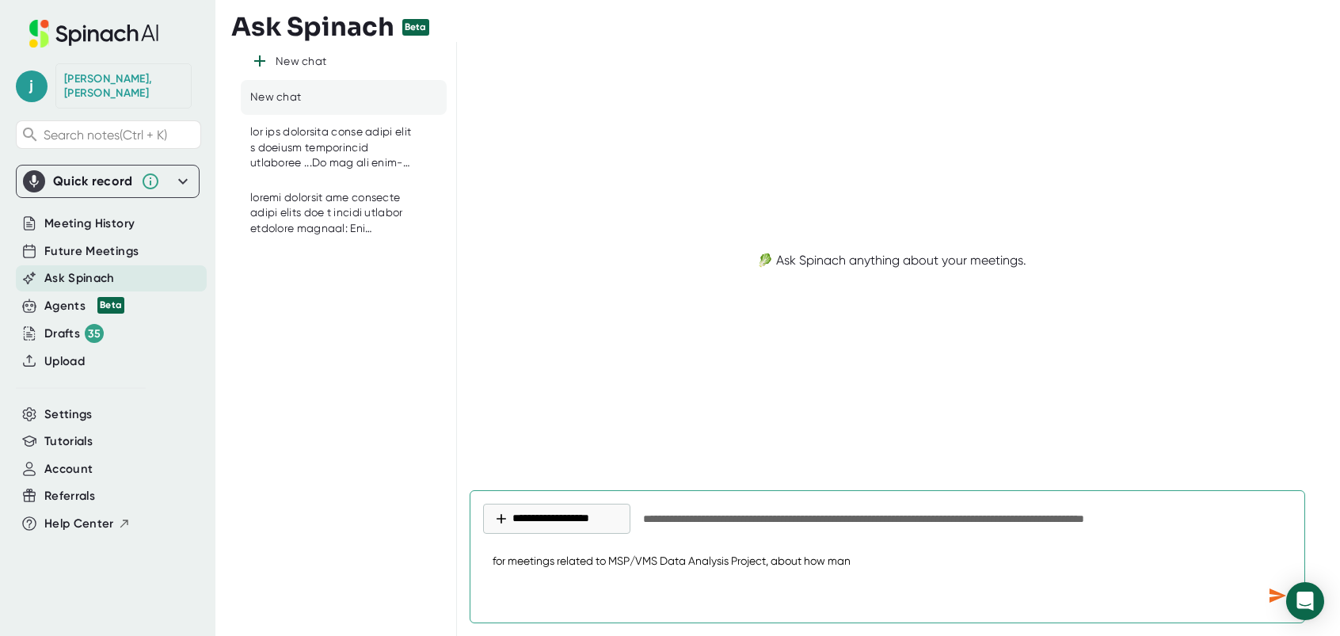
type textarea "x"
type textarea "for meetings related to MSP/VMS Data Analysis Project, about how many"
type textarea "x"
type textarea "for meetings related to MSP/VMS Data Analysis Project, about how many t"
type textarea "x"
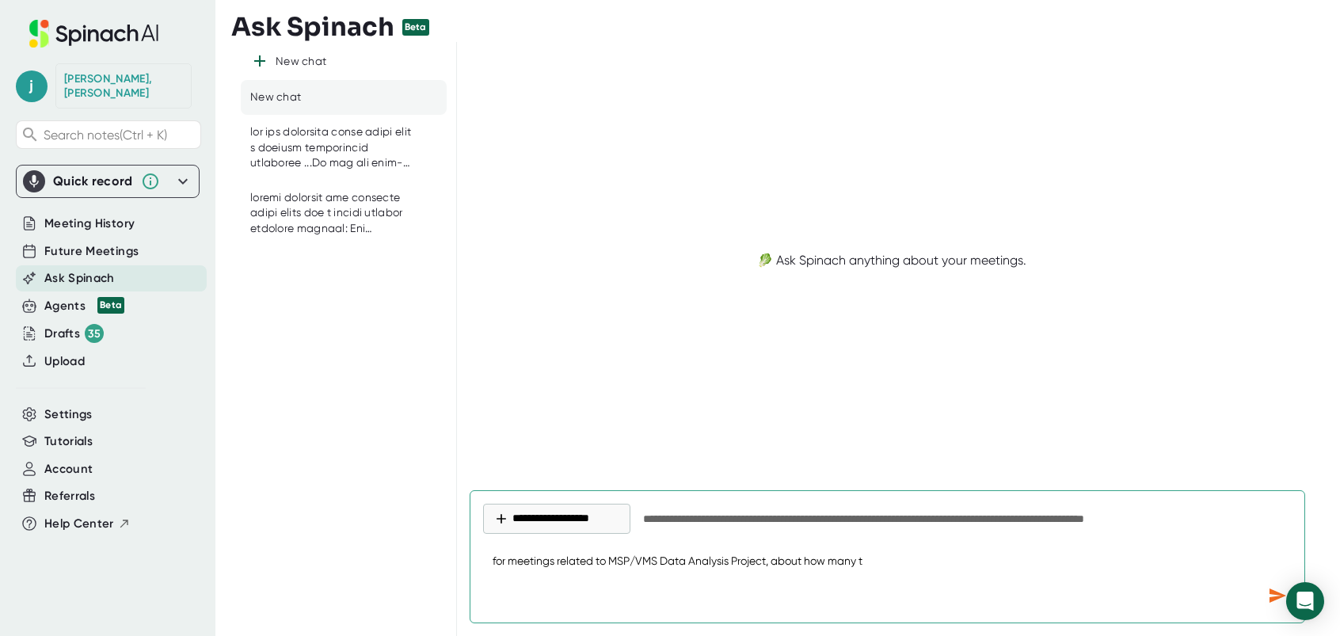
type textarea "for meetings related to MSP/VMS Data Analysis Project, about how many tu"
type textarea "x"
type textarea "for meetings related to MSP/VMS Data Analysis Project, about how many tum"
type textarea "x"
type textarea "for meetings related to MSP/VMS Data Analysis Project, about how many tume"
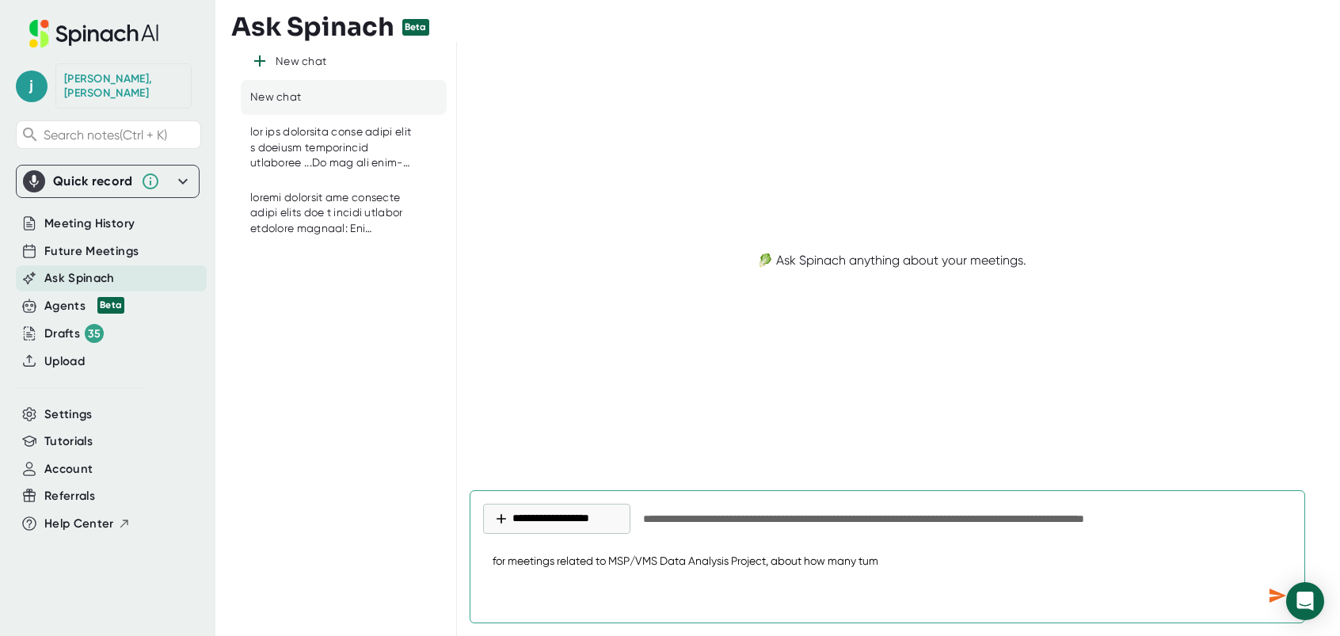
type textarea "x"
type textarea "for meetings related to MSP/VMS Data Analysis Project, about how many tum"
type textarea "x"
type textarea "for meetings related to MSP/VMS Data Analysis Project, about how many tu"
type textarea "x"
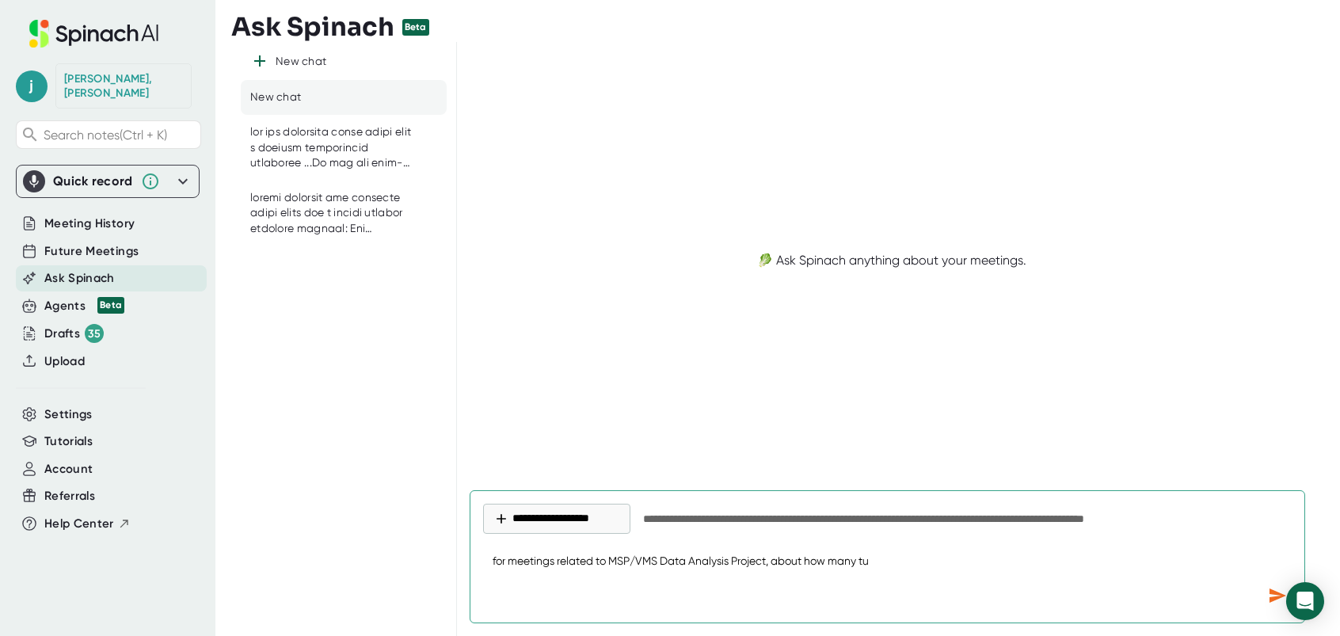
type textarea "for meetings related to MSP/VMS Data Analysis Project, about how many t"
type textarea "x"
type textarea "for meetings related to MSP/VMS Data Analysis Project, about how many ti"
type textarea "x"
type textarea "for meetings related to MSP/VMS Data Analysis Project, about how many [PERSON_N…"
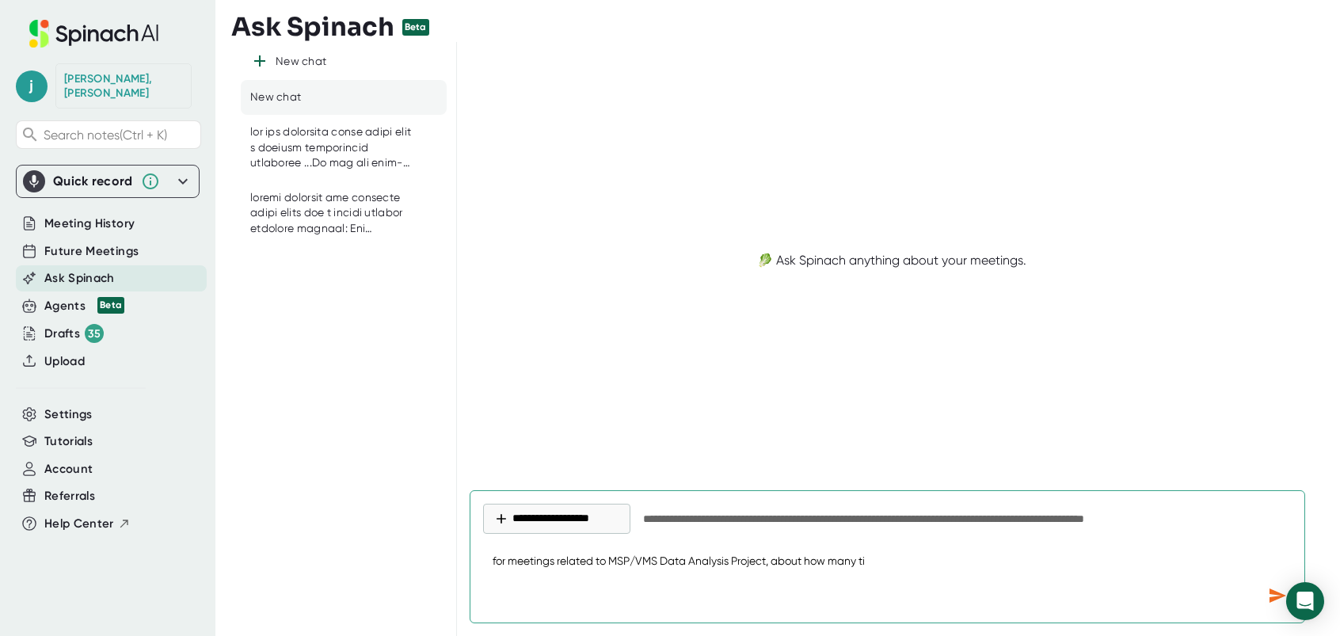
type textarea "x"
type textarea "for meetings related to MSP/VMS Data Analysis Project, about how many time"
type textarea "x"
type textarea "for meetings related to MSP/VMS Data Analysis Project, about how many times"
type textarea "x"
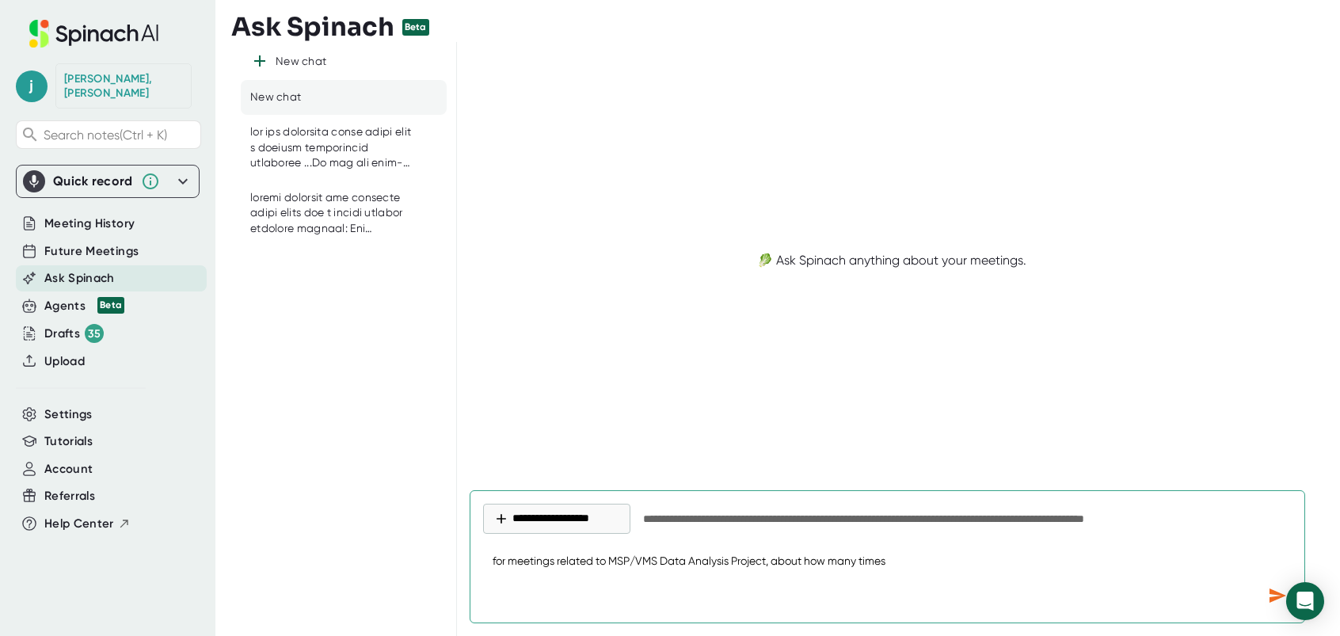
type textarea "for meetings related to MSP/VMS Data Analysis Project, about how many times"
type textarea "x"
type textarea "for meetings related to MSP/VMS Data Analysis Project, about how many times d"
type textarea "x"
type textarea "for meetings related to MSP/VMS Data Analysis Project, about how many times di"
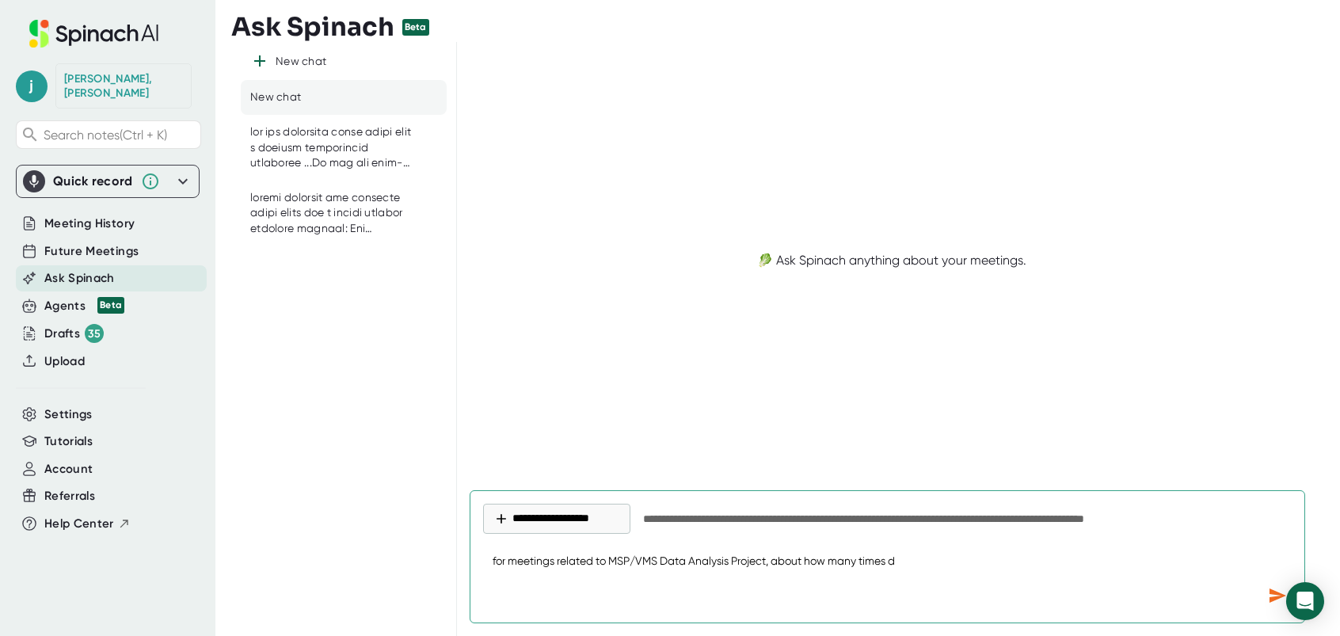
type textarea "x"
type textarea "for meetings related to MSP/VMS Data Analysis Project, about how many times dis"
type textarea "x"
type textarea "for meetings related to MSP/VMS Data Analysis Project, about how many times di"
type textarea "x"
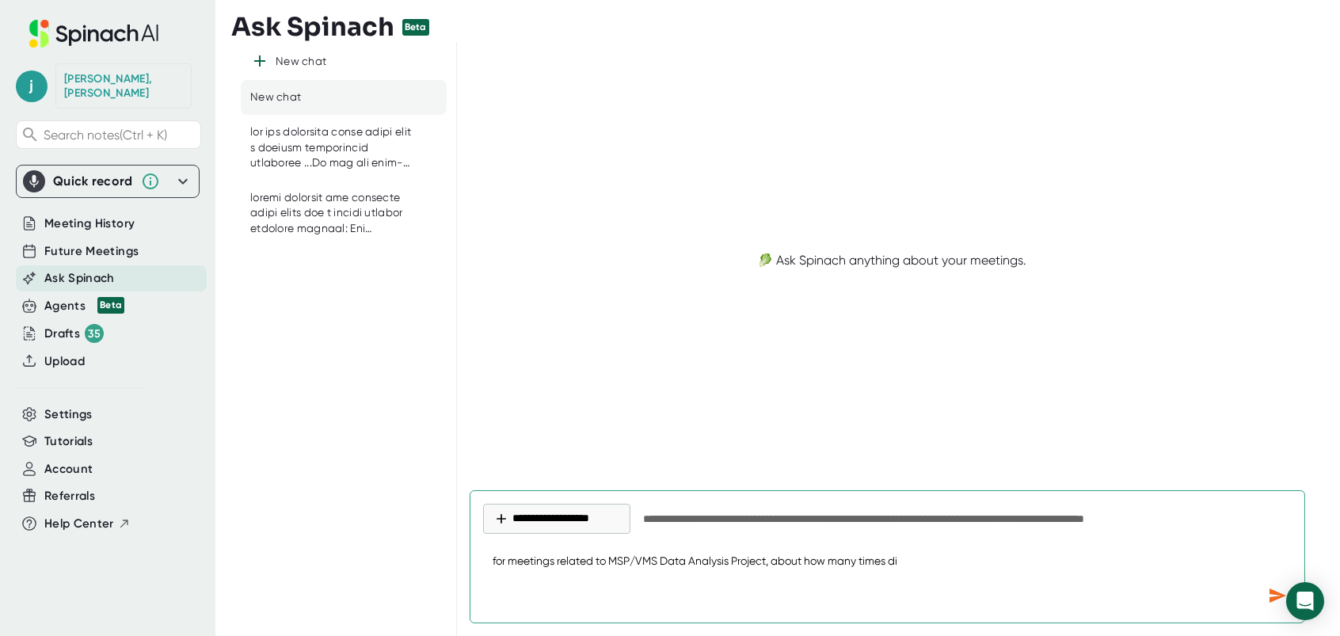
type textarea "for meetings related to MSP/VMS Data Analysis Project, about how many times did"
type textarea "x"
type textarea "for meetings related to MSP/VMS Data Analysis Project, about how many times did"
type textarea "x"
type textarea "for meetings related to MSP/VMS Data Analysis Project, about how many times did…"
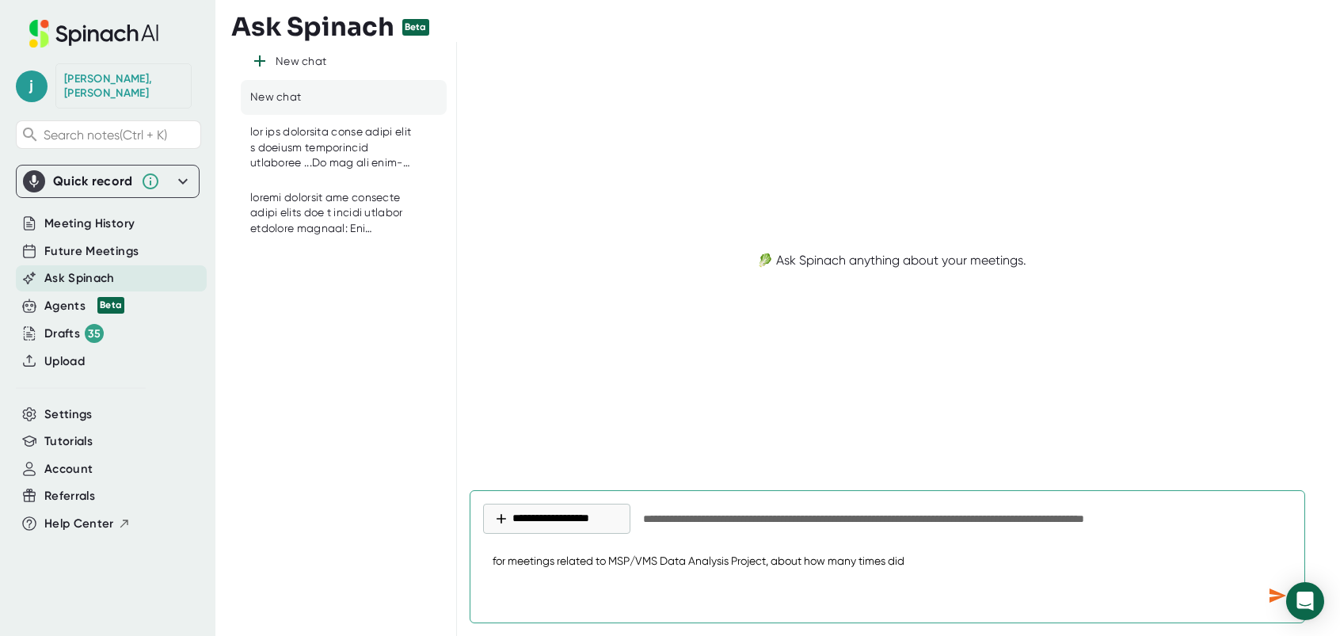
type textarea "x"
type textarea "for meetings related to MSP/VMS Data Analysis Project, about how many times did…"
type textarea "x"
type textarea "for meetings related to MSP/VMS Data Analysis Project, about how many times did…"
type textarea "x"
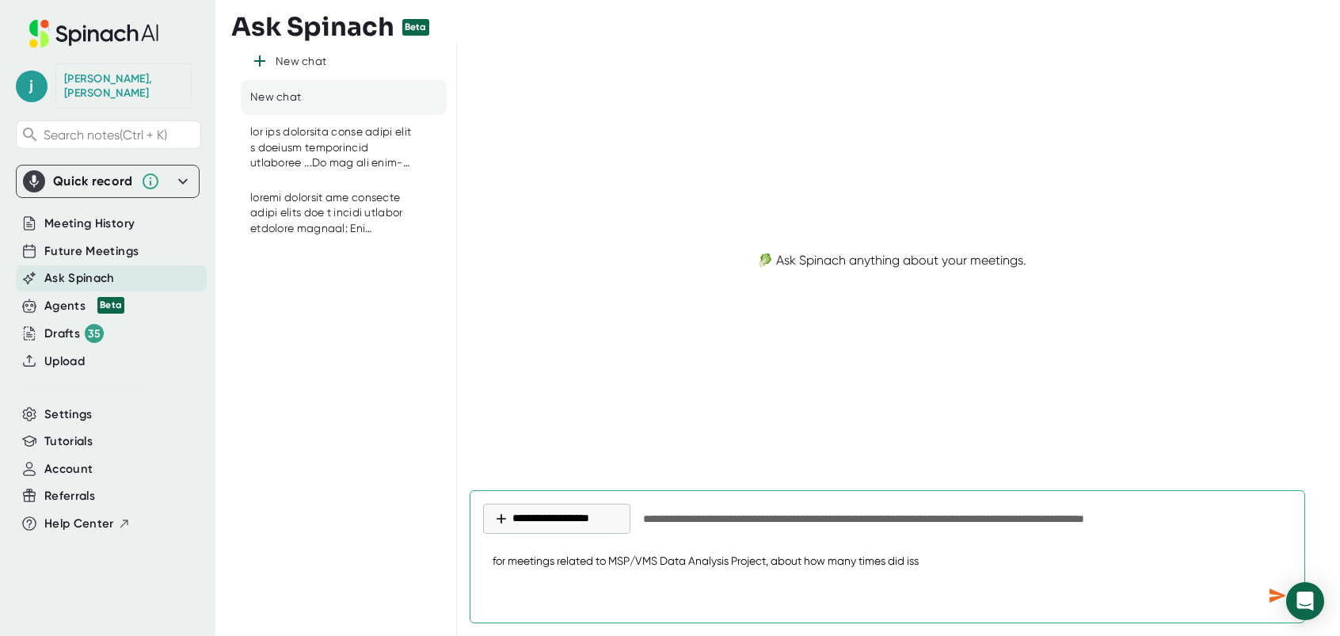
type textarea "for meetings related to MSP/VMS Data Analysis Project, about how many times did…"
type textarea "x"
type textarea "for meetings related to MSP/VMS Data Analysis Project, about how many times did…"
type textarea "x"
type textarea "for meetings related to MSP/VMS Data Analysis Project, about how many times did…"
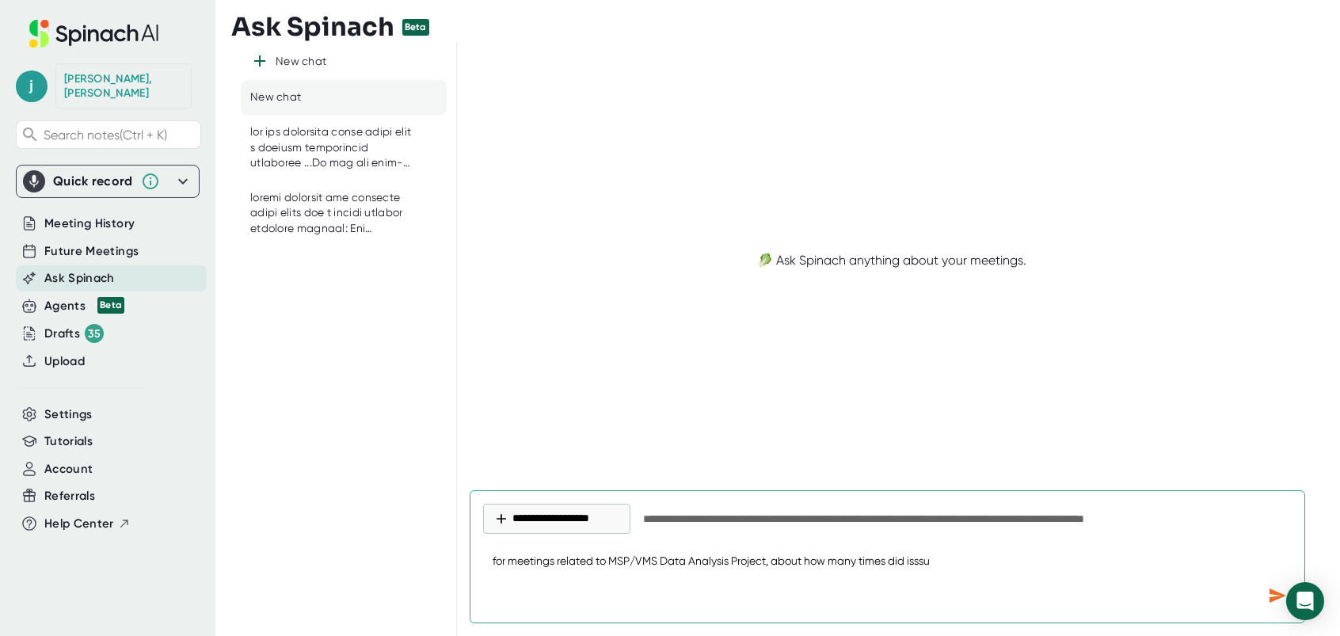
type textarea "x"
type textarea "for meetings related to MSP/VMS Data Analysis Project, about how many times did…"
type textarea "x"
type textarea "for meetings related to MSP/VMS Data Analysis Project, about how many times did…"
type textarea "x"
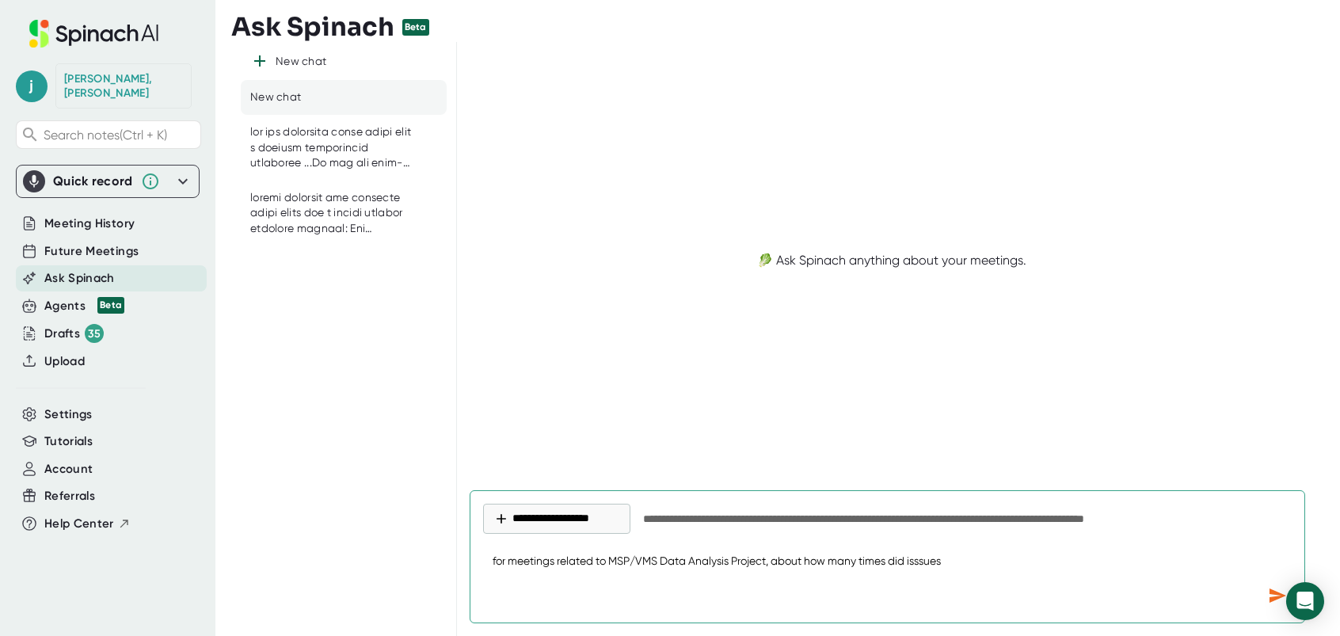
type textarea "for meetings related to MSP/VMS Data Analysis Project, about how many times did…"
type textarea "x"
type textarea "for meetings related to MSP/VMS Data Analysis Project, about how many times did…"
type textarea "x"
type textarea "for meetings related to MSP/VMS Data Analysis Project, about how many times did…"
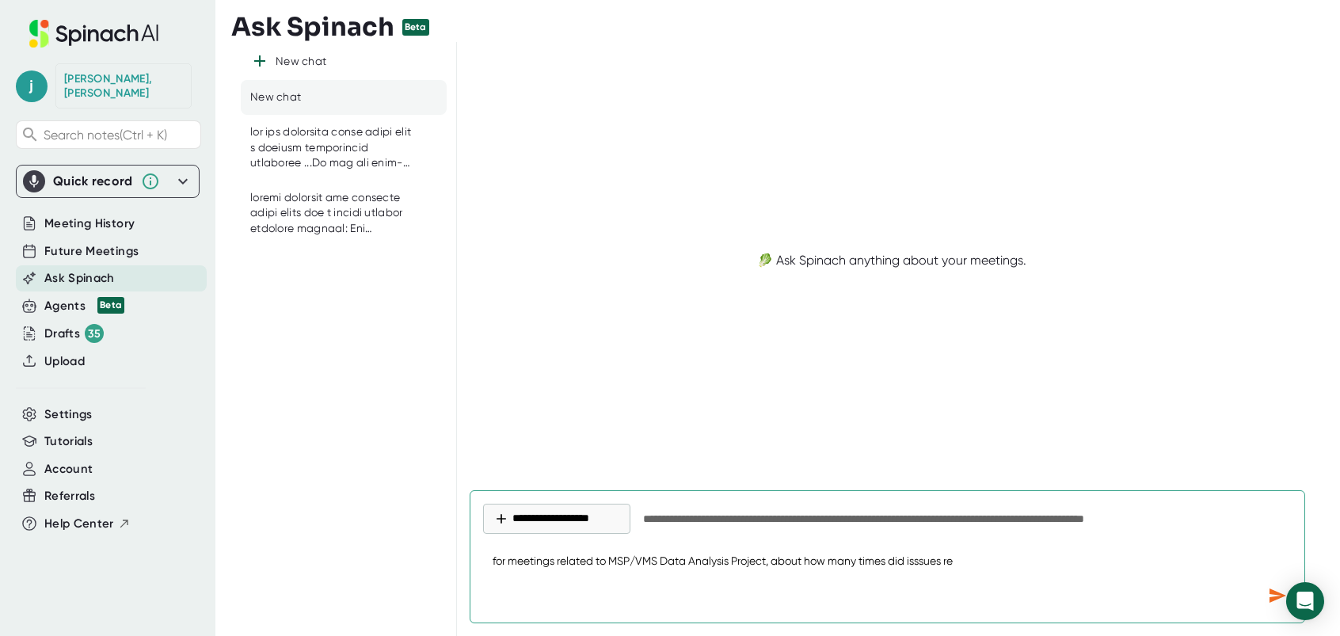
type textarea "x"
type textarea "for meetings related to MSP/VMS Data Analysis Project, about how many times did…"
type textarea "x"
type textarea "for meetings related to MSP/VMS Data Analysis Project, about how many times did…"
type textarea "x"
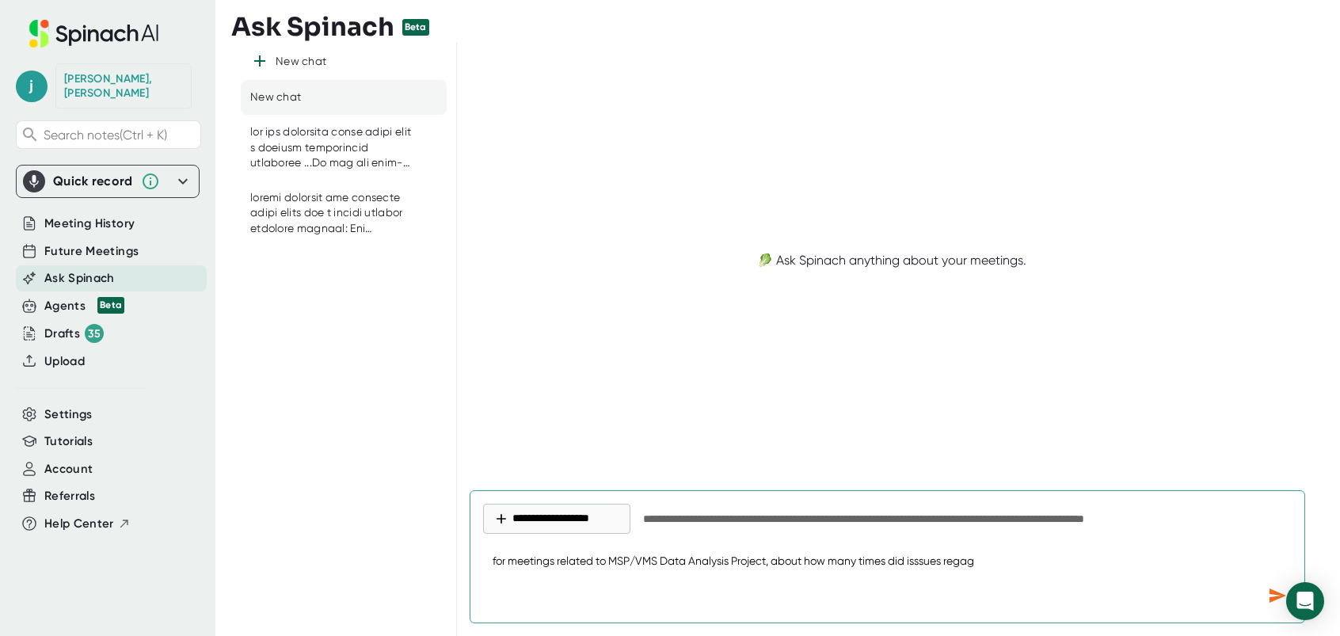
type textarea "for meetings related to MSP/VMS Data Analysis Project, about how many times did…"
type textarea "x"
type textarea "for meetings related to MSP/VMS Data Analysis Project, about how many times did…"
type textarea "x"
type textarea "for meetings related to MSP/VMS Data Analysis Project, about how many times did…"
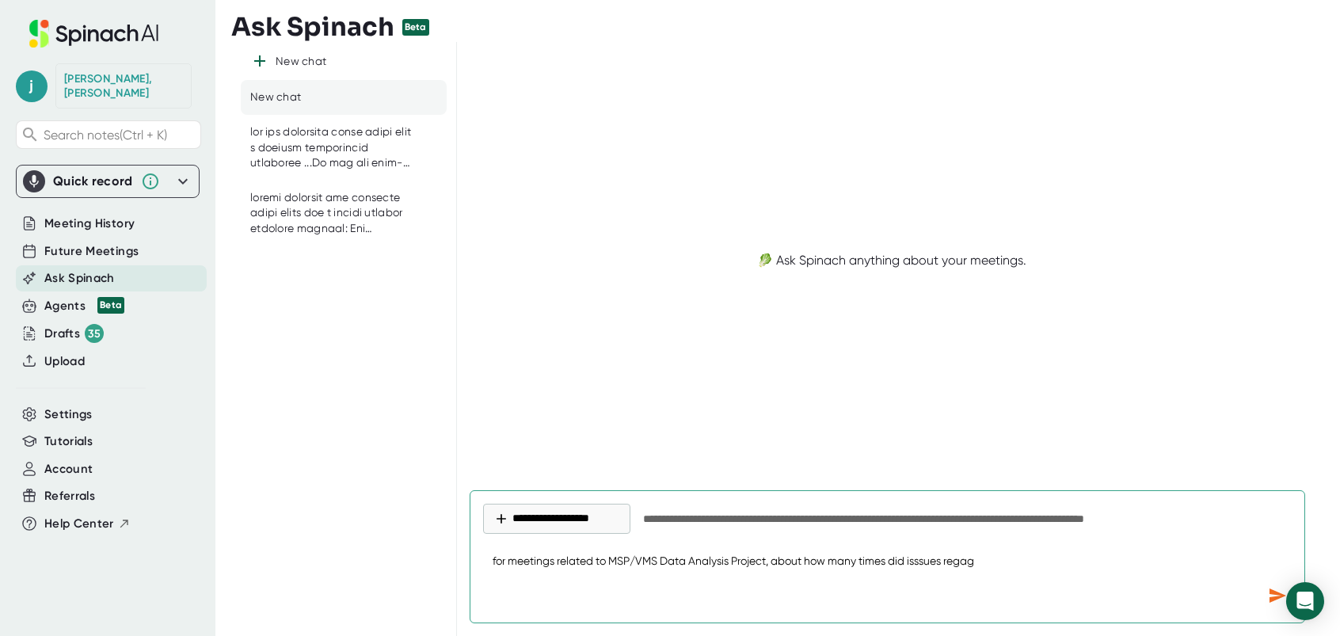
type textarea "x"
type textarea "for meetings related to MSP/VMS Data Analysis Project, about how many times did…"
type textarea "x"
type textarea "for meetings related to MSP/VMS Data Analysis Project, about how many times did…"
type textarea "x"
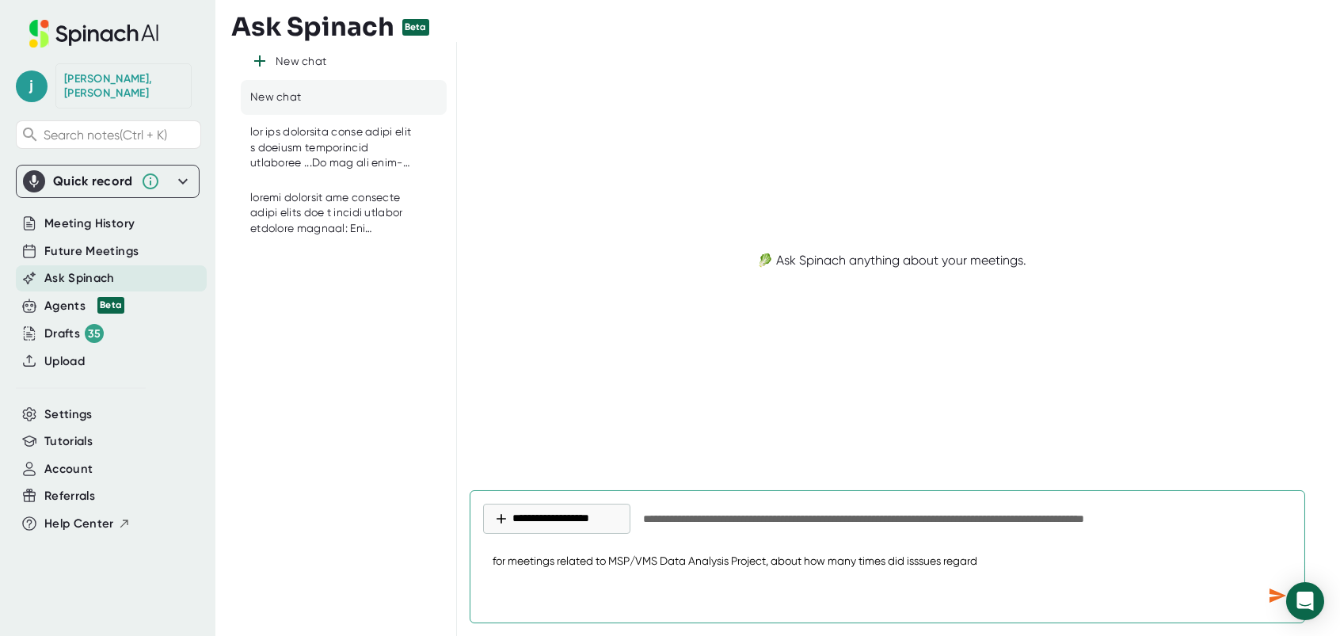
type textarea "for meetings related to MSP/VMS Data Analysis Project, about how many times did…"
type textarea "x"
type textarea "for meetings related to MSP/VMS Data Analysis Project, about how many times did…"
type textarea "x"
type textarea "for meetings related to MSP/VMS Data Analysis Project, about how many times did…"
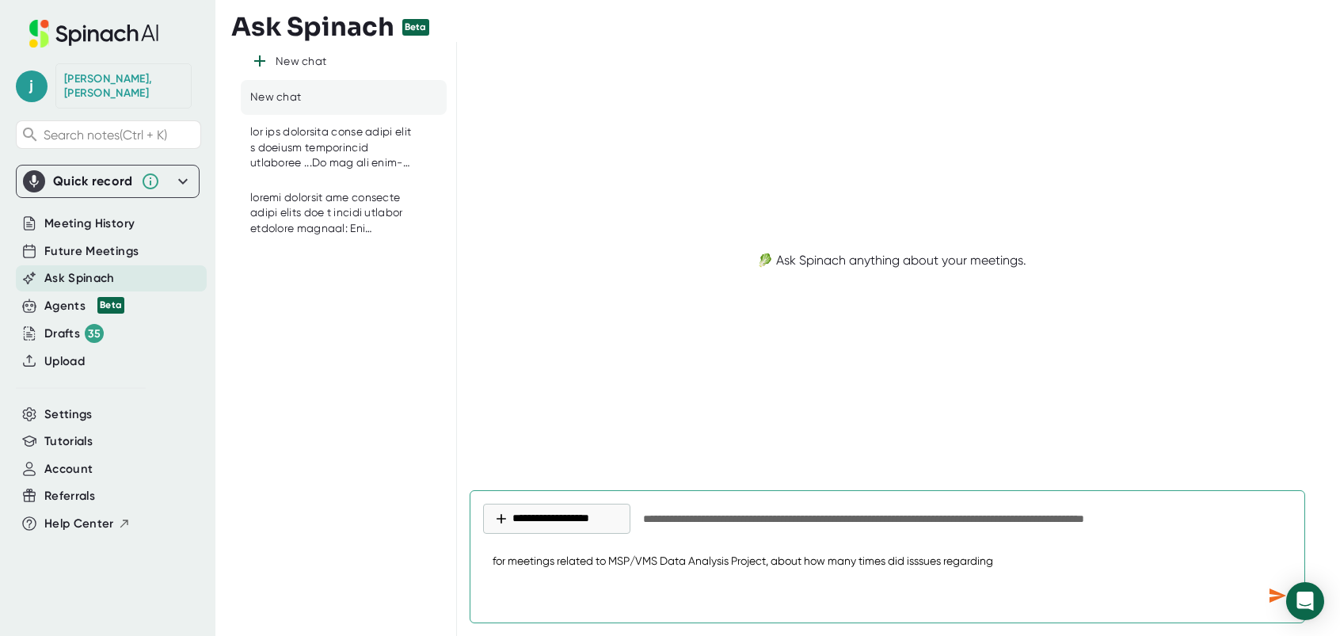
type textarea "x"
type textarea "for meetings related to MSP/VMS Data Analysis Project, about how many times did…"
type textarea "x"
type textarea "for meetings related to MSP/VMS Data Analysis Project, about how many times did…"
type textarea "x"
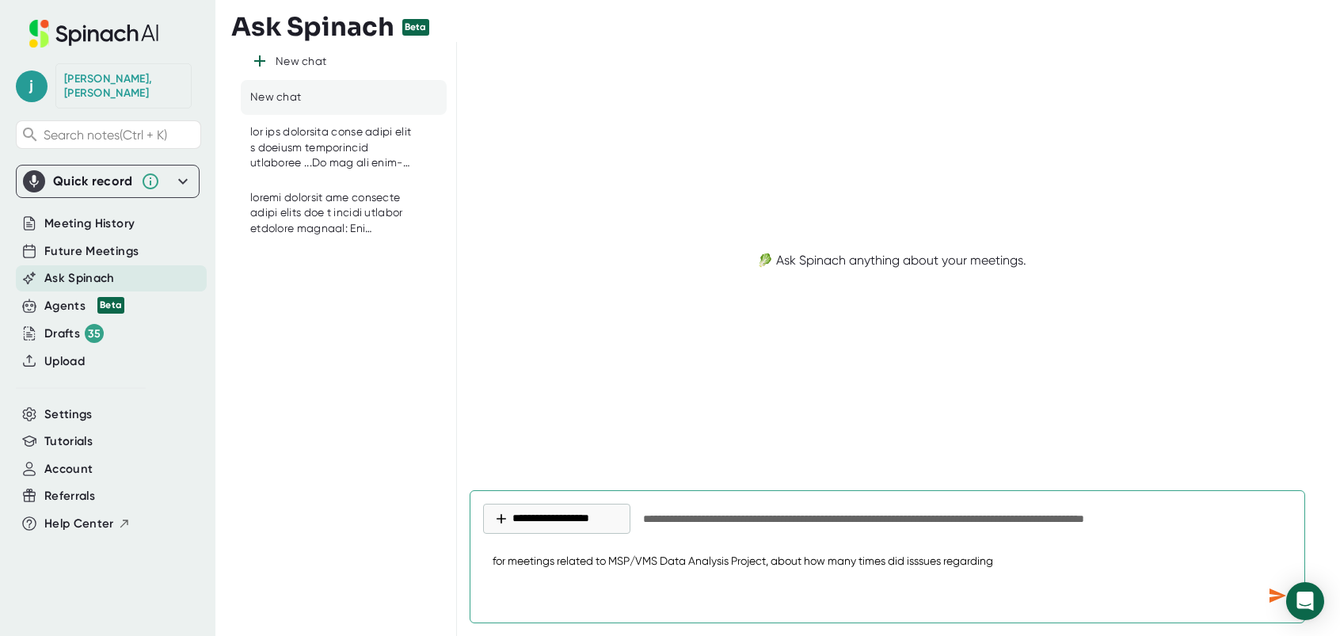
drag, startPoint x: 1002, startPoint y: 554, endPoint x: 1010, endPoint y: 559, distance: 9.9
click at [1002, 554] on textarea "for meetings related to MSP/VMS Data Analysis Project, about how many times did…" at bounding box center [887, 562] width 809 height 38
paste textarea "Compliance & Background Check Delays"
type textarea "for meetings related to MSP/VMS Data Analysis Project, about how many times did…"
type textarea "x"
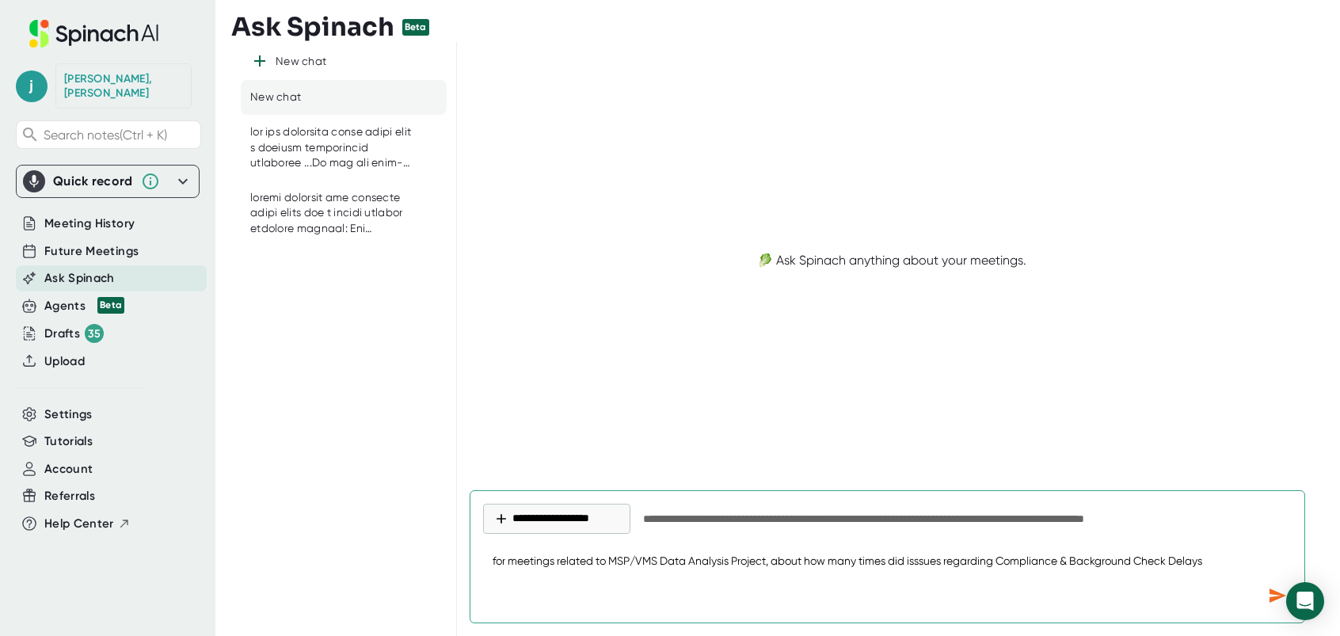
type textarea "for meetings related to MSP/VMS Data Analysis Project, about how many times did…"
type textarea "x"
click at [1217, 550] on textarea "for meetings related to MSP/VMS Data Analysis Project, about how many times did…" at bounding box center [887, 562] width 809 height 38
type textarea "for meetings related to MSP/VMS Data Analysis Project, about how many times did…"
click at [1277, 590] on icon "Send message" at bounding box center [1277, 595] width 19 height 19
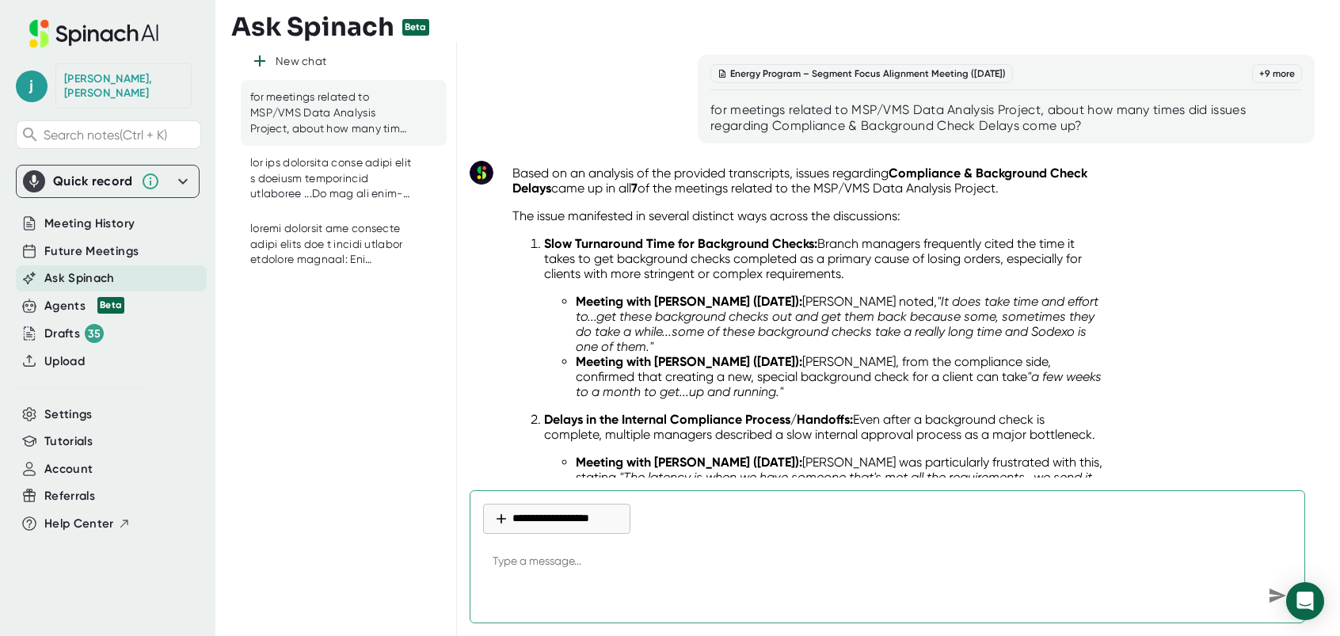
click at [705, 107] on div "Energy Program – Segment Focus Alignment Meeting ([DATE]) + 9 more for meetings…" at bounding box center [1006, 99] width 617 height 89
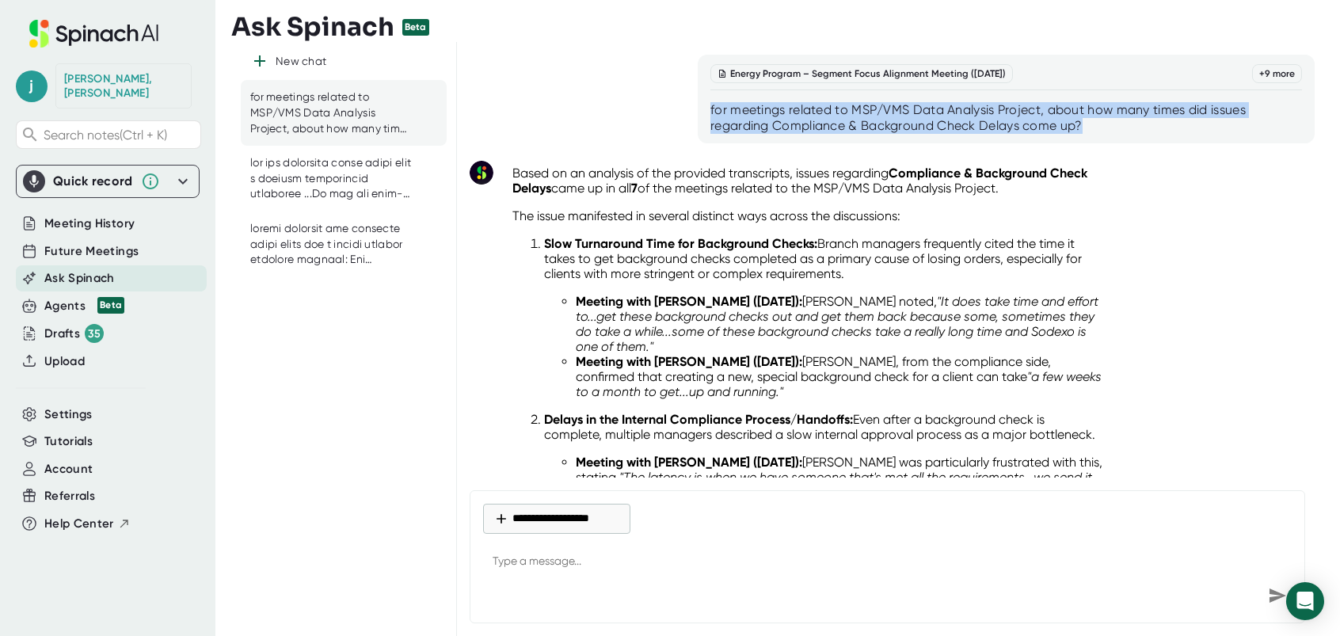
drag, startPoint x: 710, startPoint y: 108, endPoint x: 1128, endPoint y: 134, distance: 419.7
click at [1128, 134] on div "Energy Program – Segment Focus Alignment Meeting ([DATE]) + 9 more for meetings…" at bounding box center [1006, 99] width 617 height 89
drag, startPoint x: 1128, startPoint y: 134, endPoint x: 1029, endPoint y: 120, distance: 100.7
copy div "for meetings related to MSP/VMS Data Analysis Project, about how many times did…"
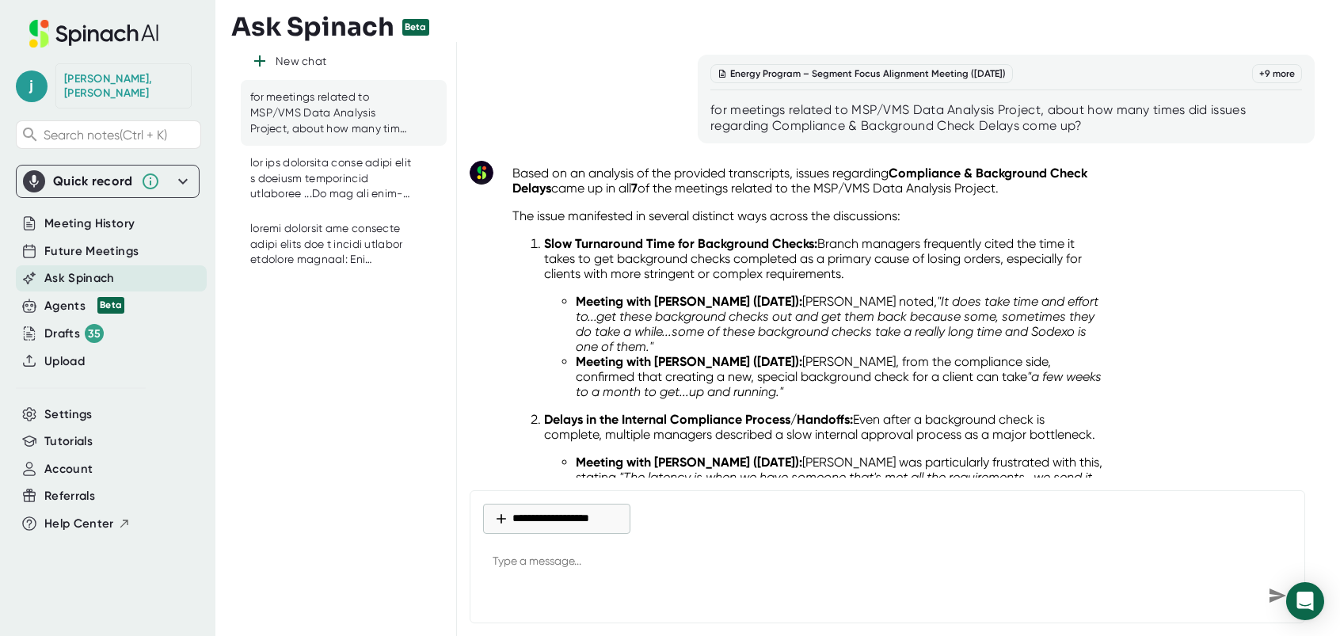
click at [551, 568] on textarea at bounding box center [887, 562] width 809 height 38
paste textarea "for meetings related to MSP/VMS Data Analysis Project, about how many times did…"
click at [1275, 596] on icon "Send message" at bounding box center [1277, 595] width 19 height 19
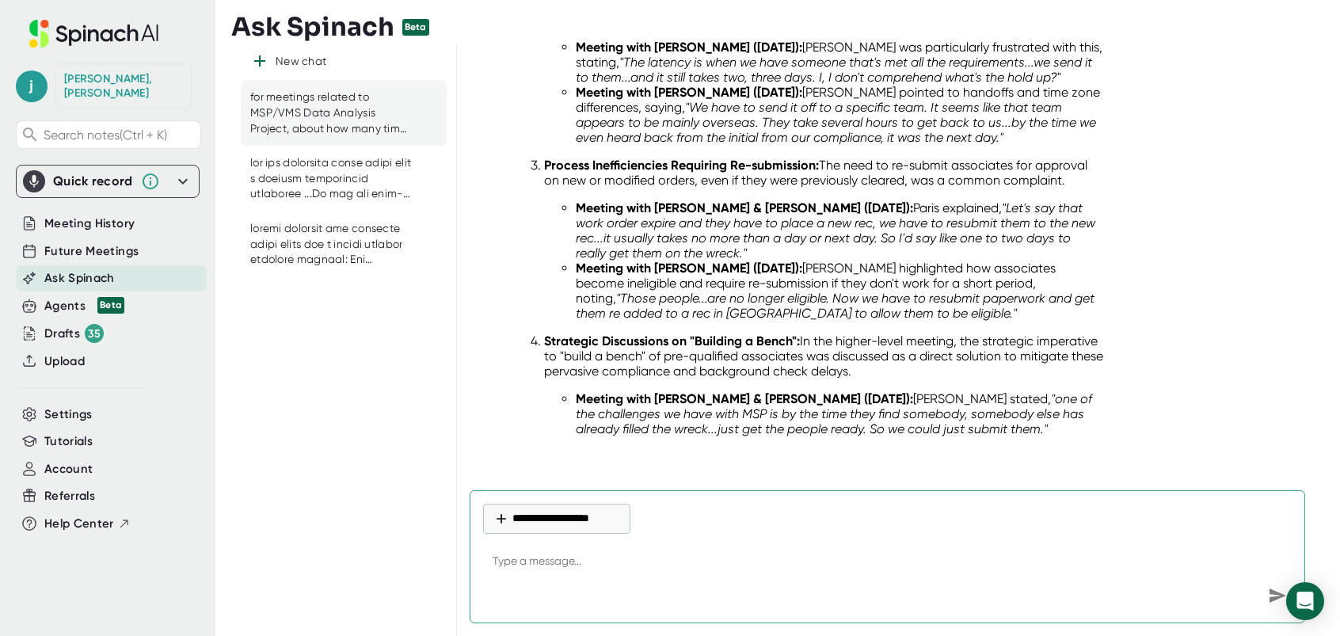
scroll to position [1236, 0]
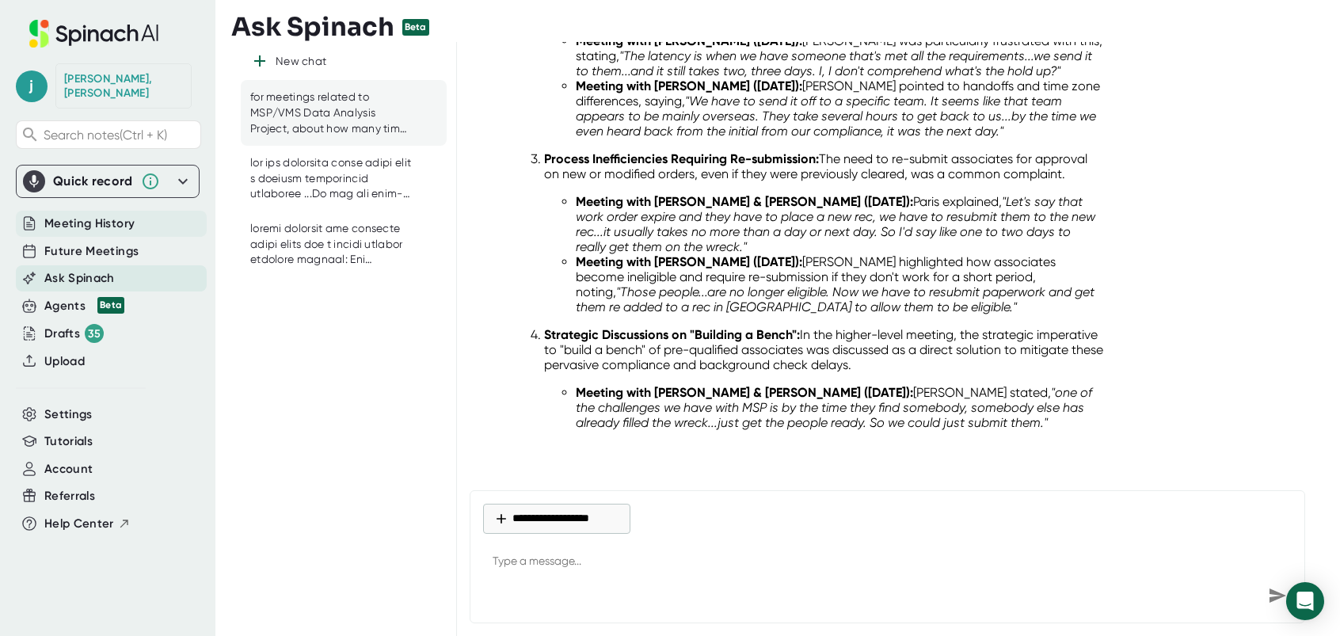
click at [85, 215] on span "Meeting History" at bounding box center [89, 224] width 90 height 18
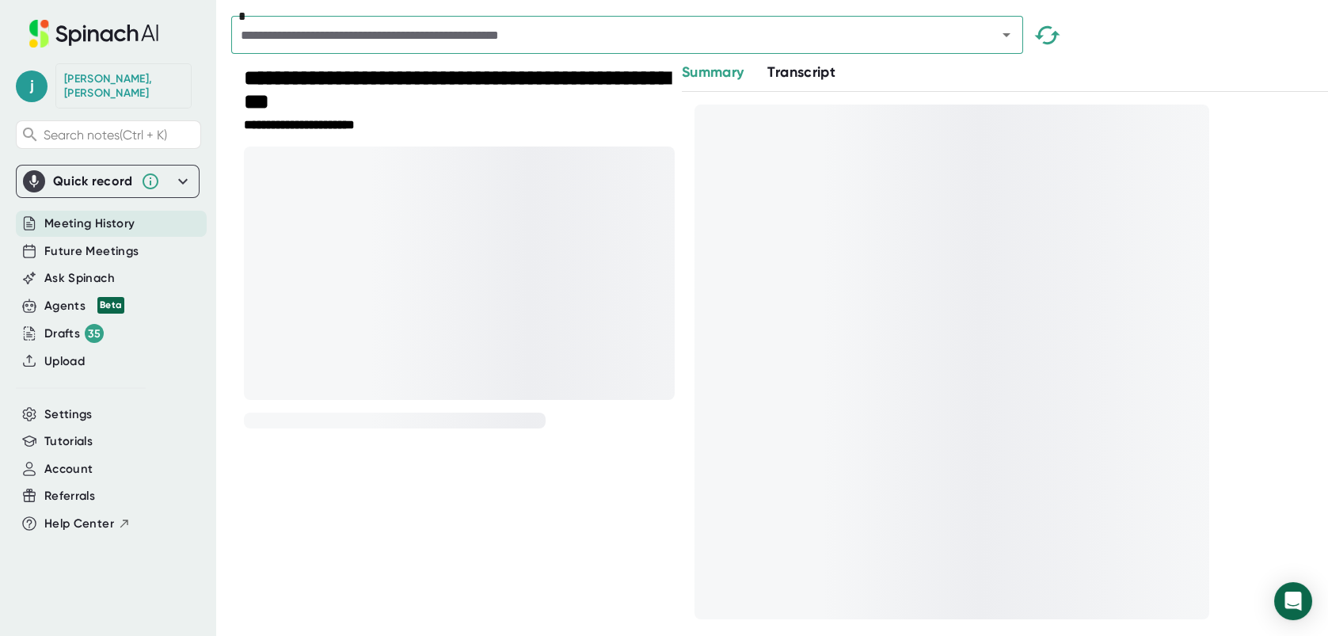
click at [1014, 34] on icon "Open" at bounding box center [1006, 34] width 19 height 19
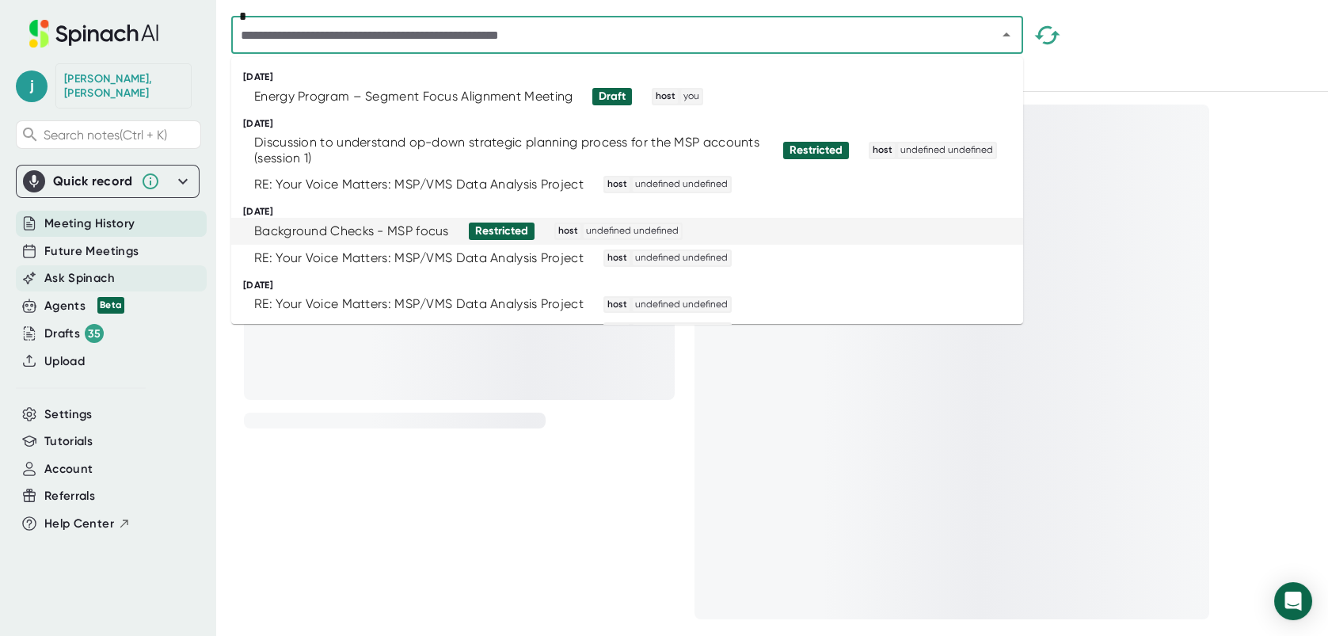
click at [70, 269] on span "Ask Spinach" at bounding box center [79, 278] width 70 height 18
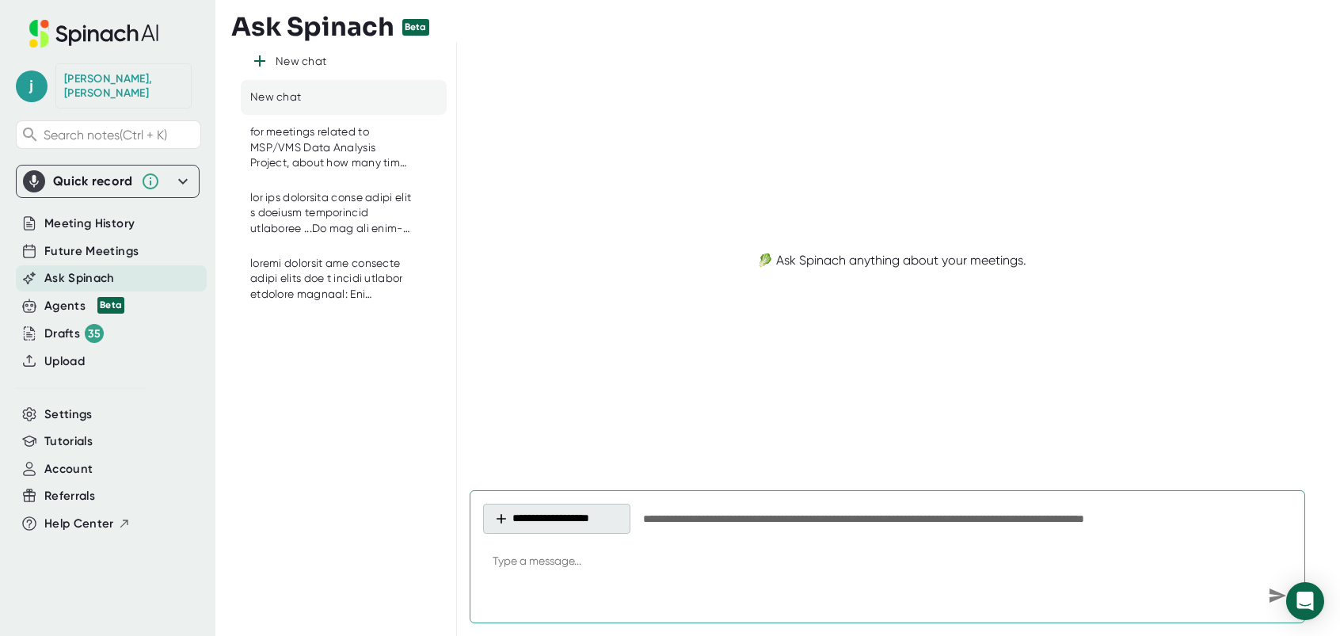
click at [596, 522] on button "**********" at bounding box center [556, 519] width 147 height 30
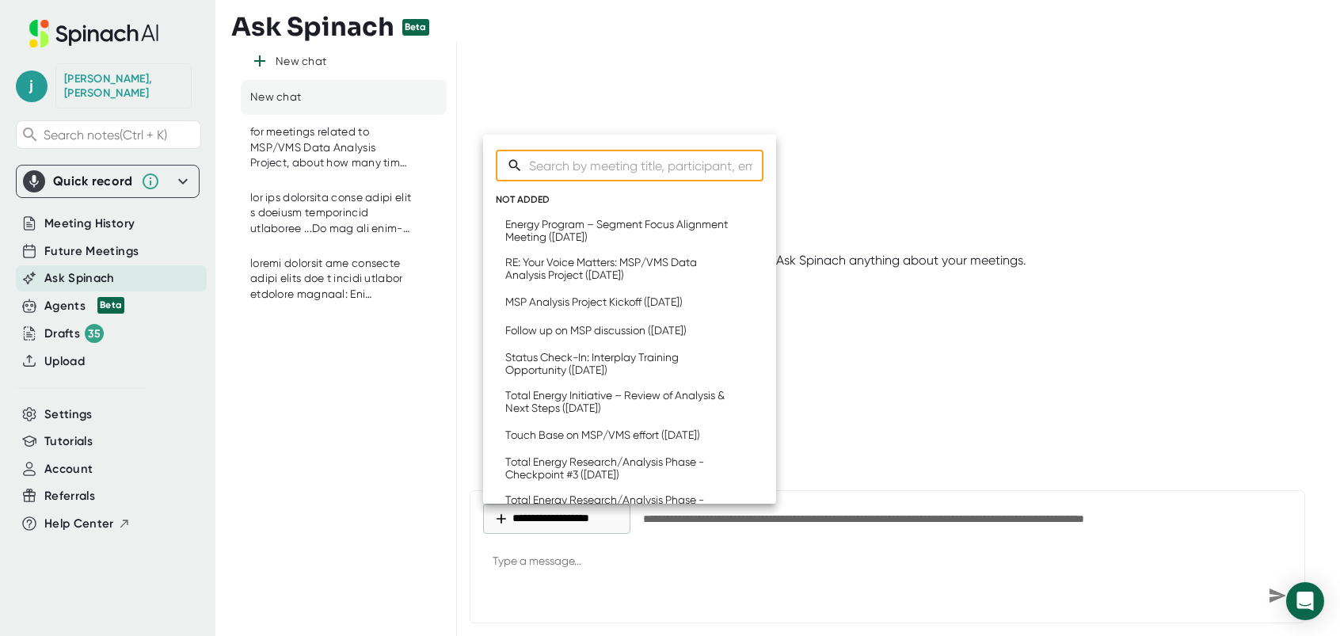
click at [594, 169] on input "Search meetings" at bounding box center [646, 166] width 234 height 32
click at [578, 166] on input "Search meetings" at bounding box center [646, 166] width 234 height 32
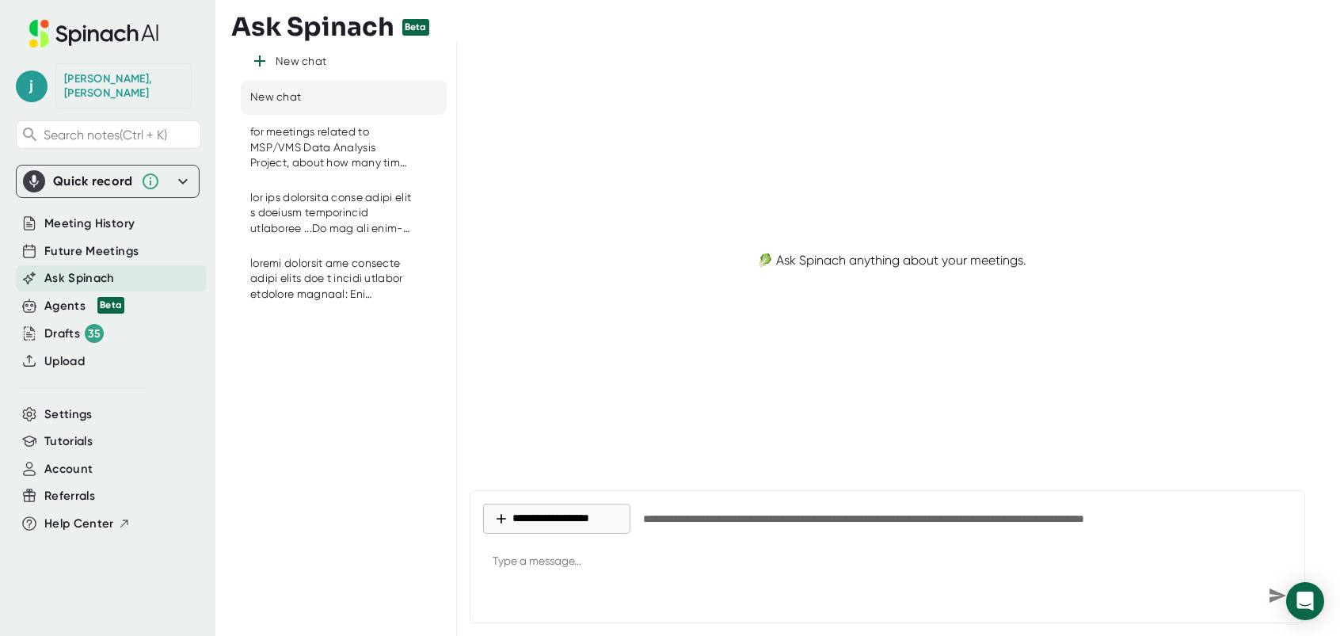
click at [92, 269] on span "Ask Spinach" at bounding box center [79, 278] width 70 height 18
click at [80, 269] on span "Ask Spinach" at bounding box center [79, 278] width 70 height 18
click at [534, 523] on button "**********" at bounding box center [556, 519] width 147 height 30
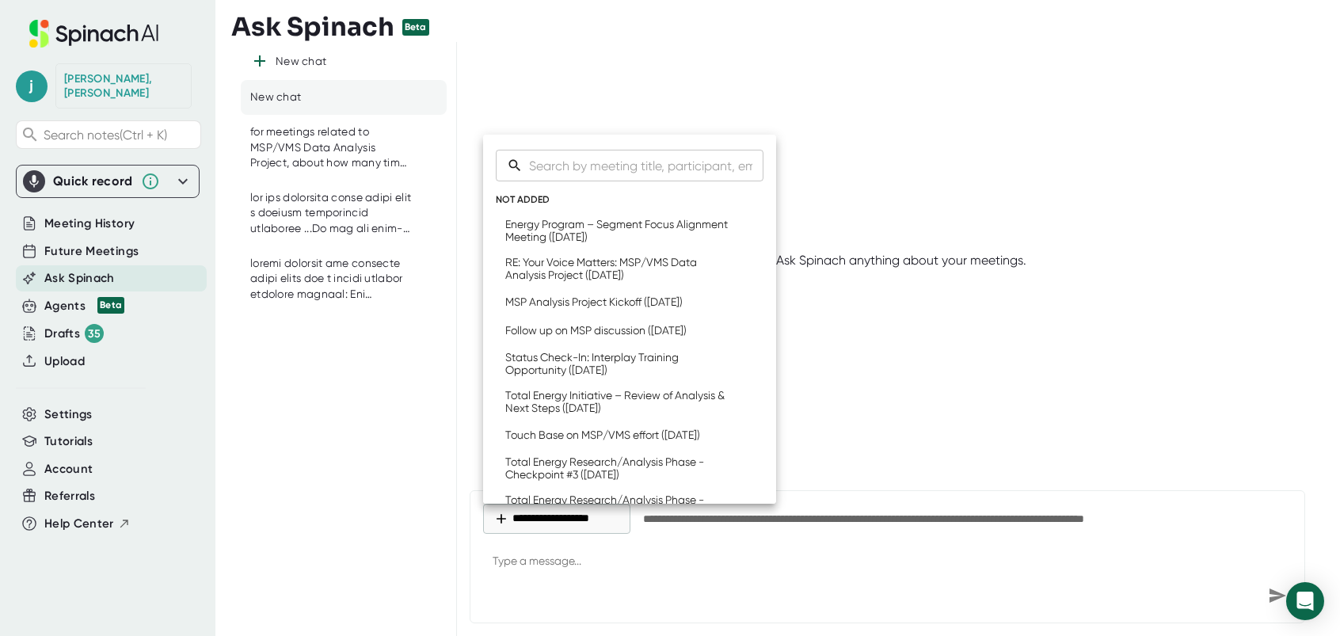
scroll to position [1017, 0]
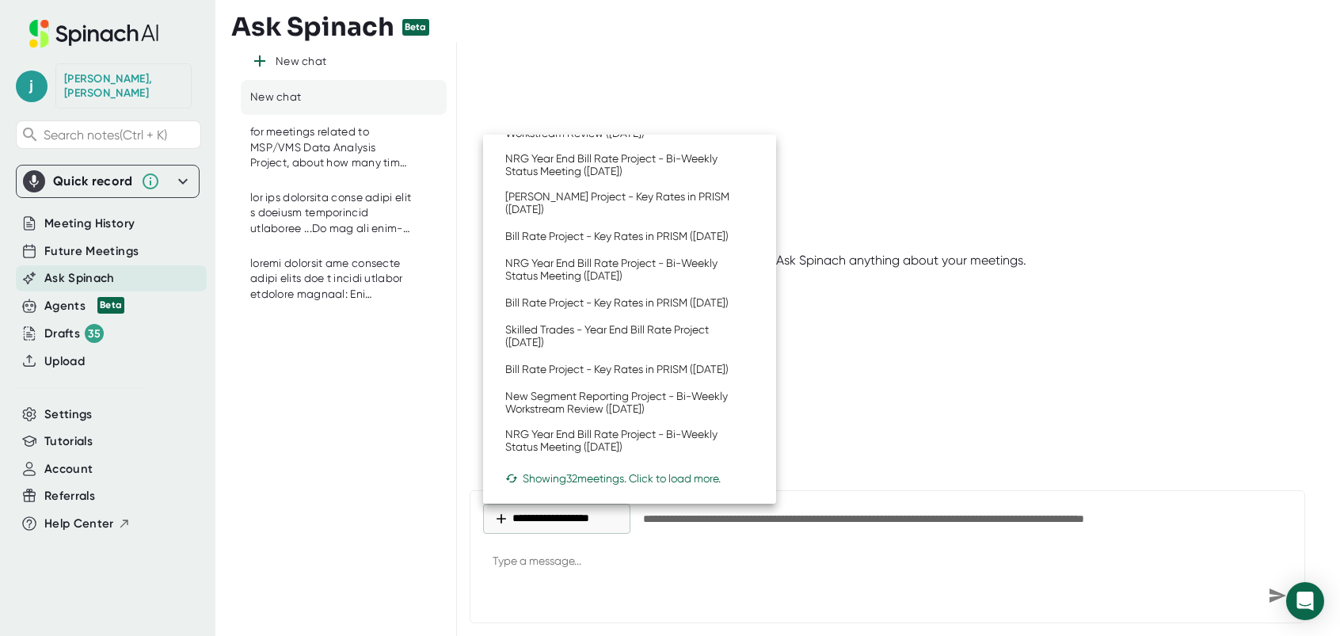
click at [660, 481] on div "Showing 32 meetings. Click to load more." at bounding box center [629, 478] width 249 height 13
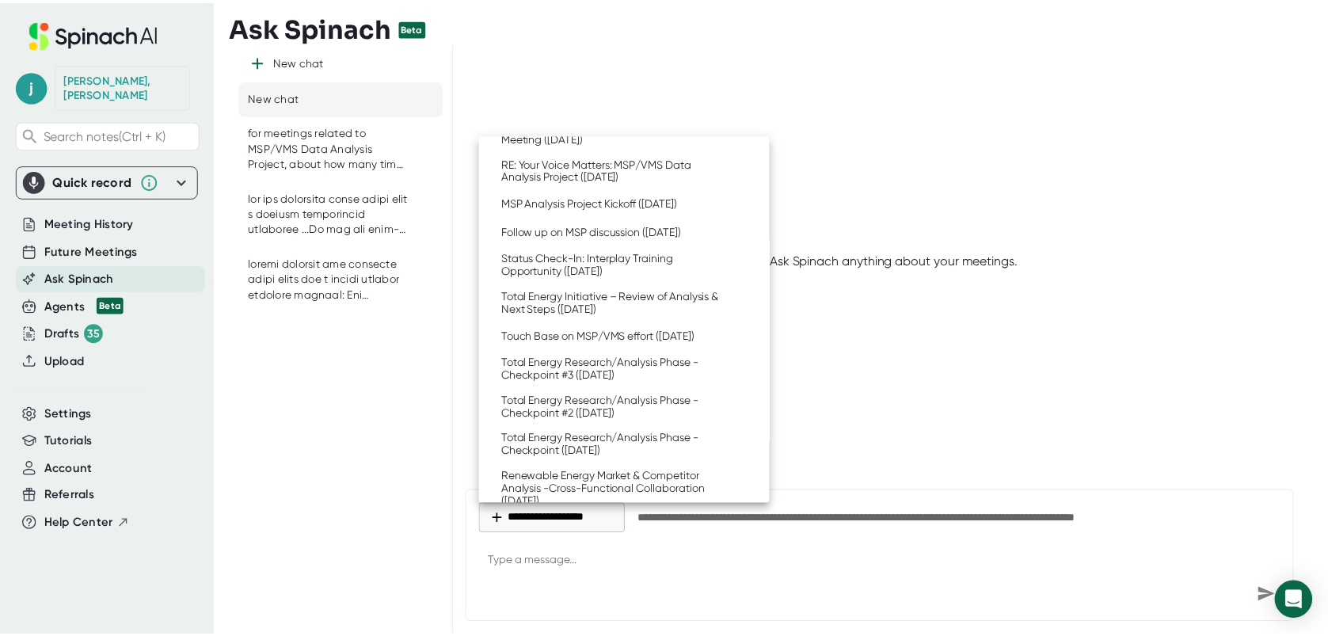
scroll to position [0, 0]
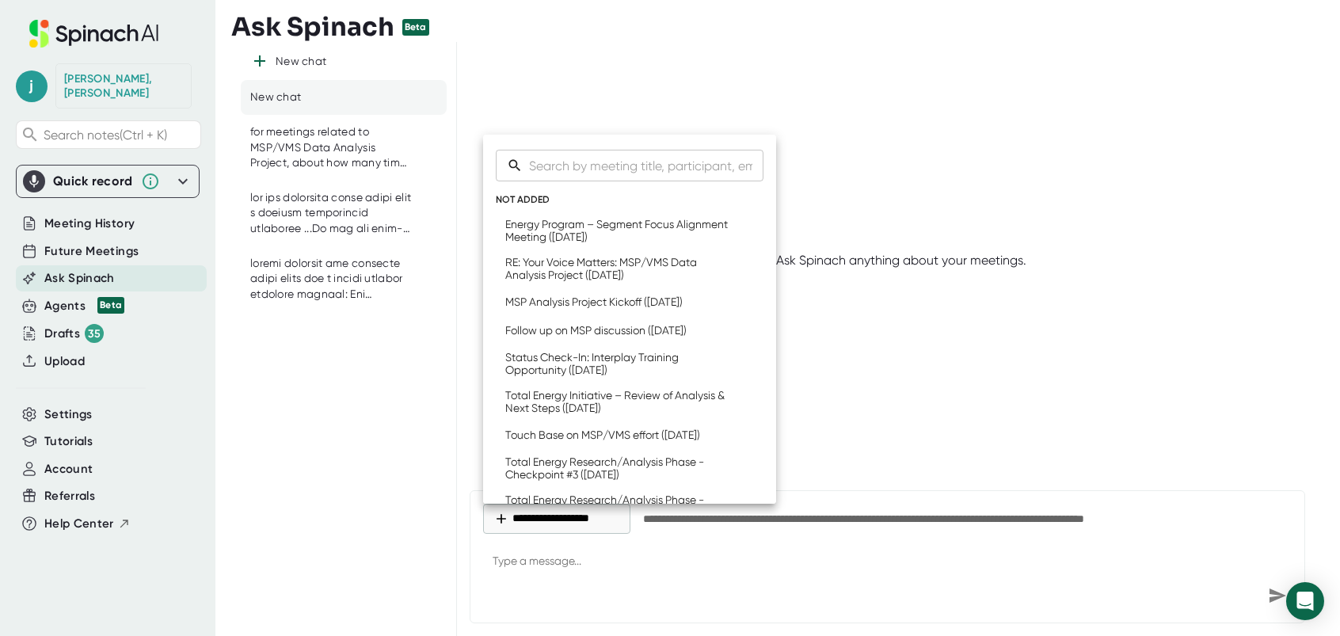
click at [67, 207] on div at bounding box center [670, 318] width 1340 height 636
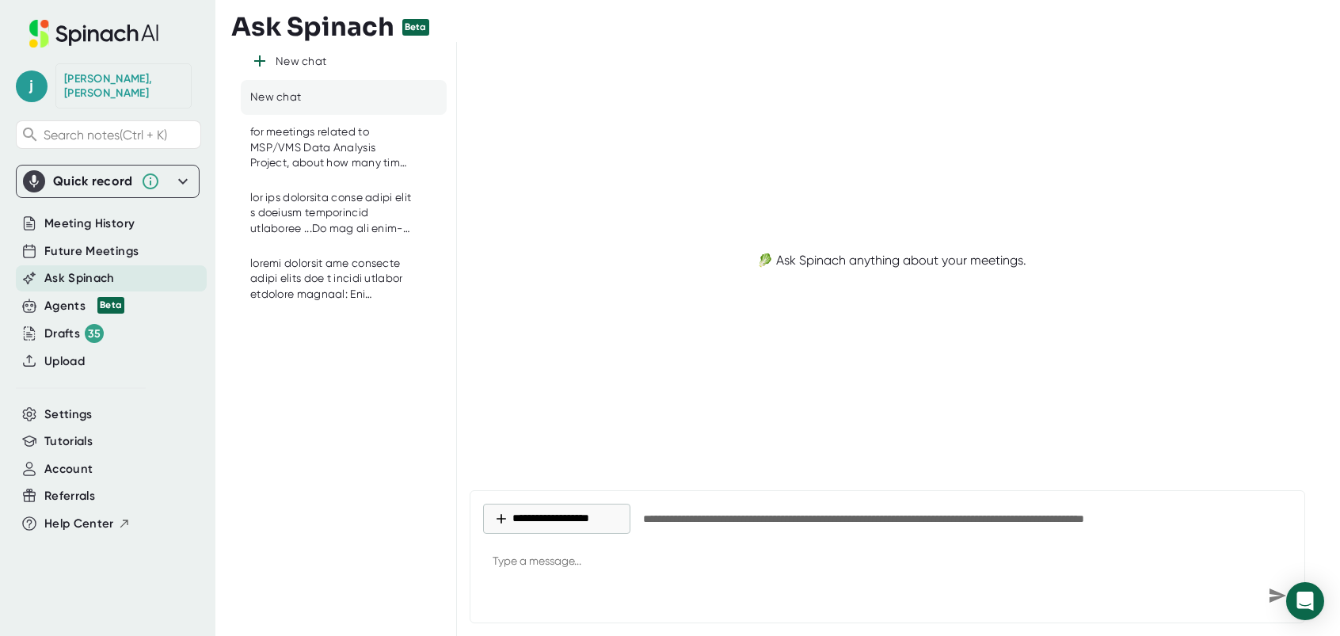
click at [67, 207] on div "​ NOT ADDED Energy Program – Segment Focus Alignment Meeting ([DATE]) RE: Your …" at bounding box center [670, 318] width 1340 height 636
click at [73, 215] on span "Meeting History" at bounding box center [89, 224] width 90 height 18
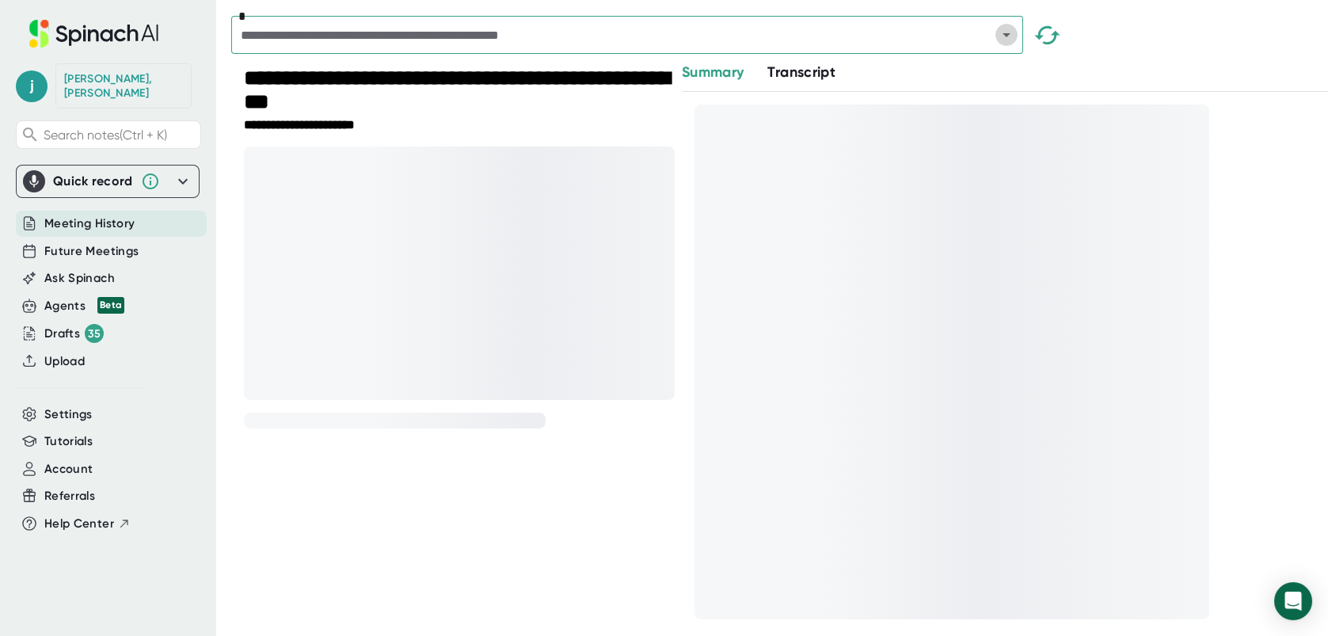
click at [1008, 36] on icon "Open" at bounding box center [1006, 34] width 19 height 19
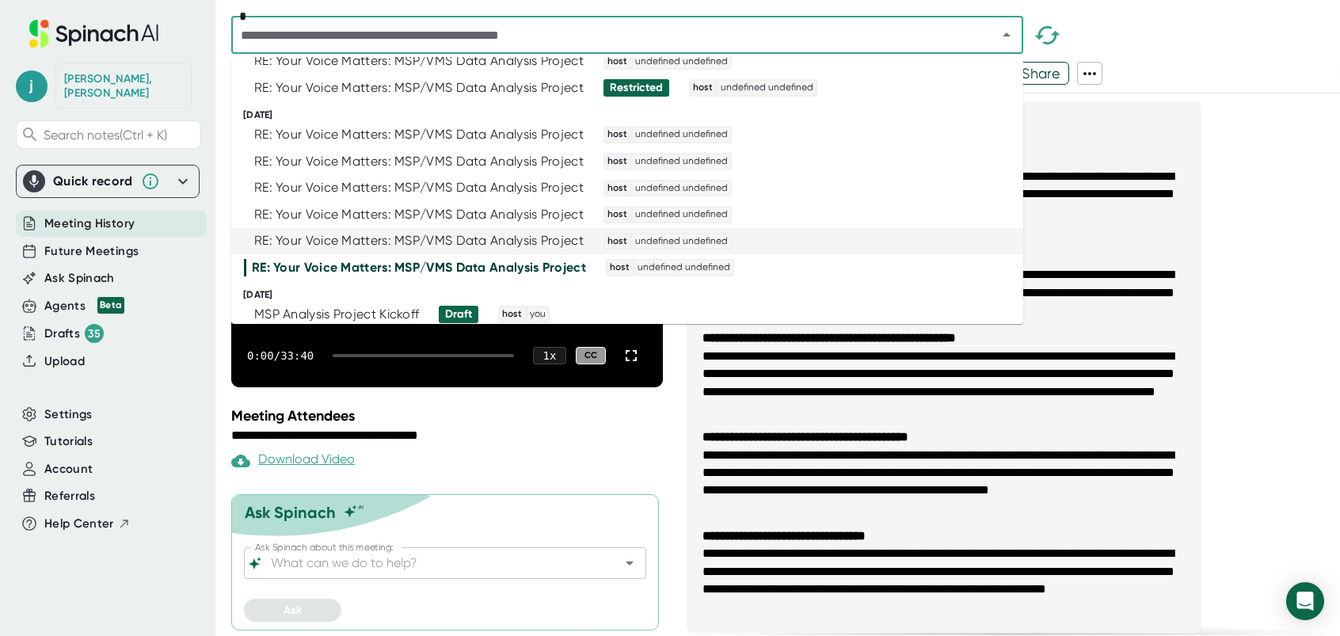
scroll to position [475, 0]
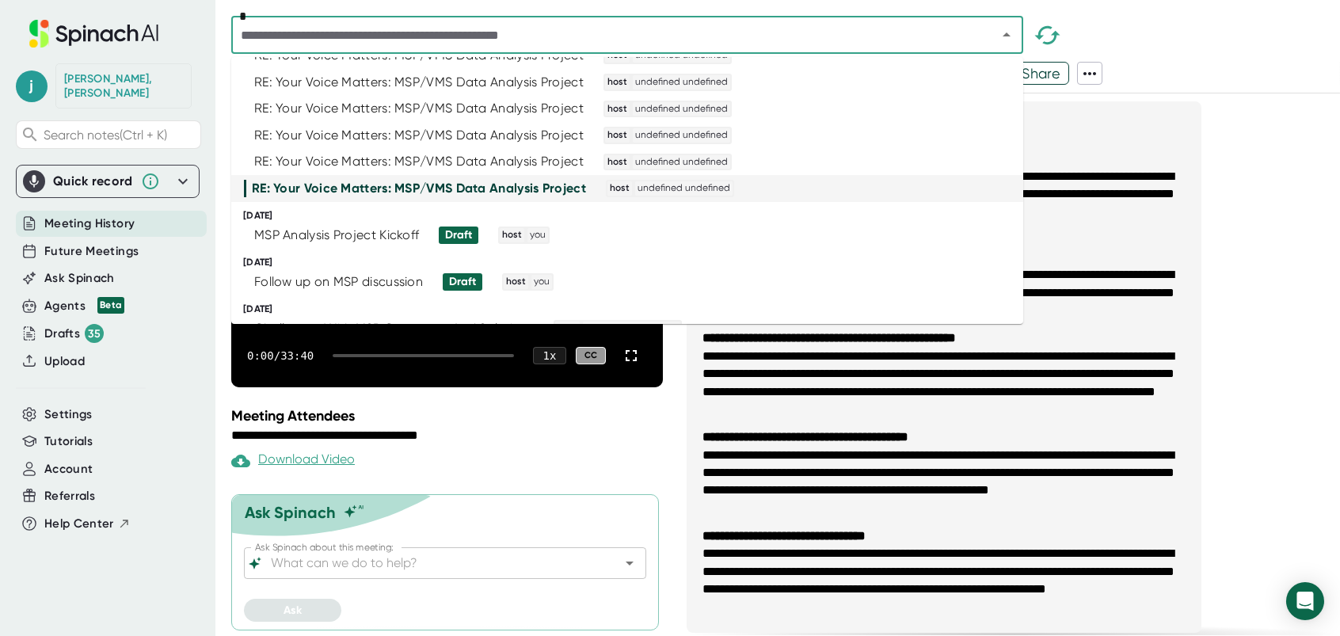
click at [500, 190] on div "RE: Your Voice Matters: MSP/VMS Data Analysis Project" at bounding box center [419, 189] width 334 height 16
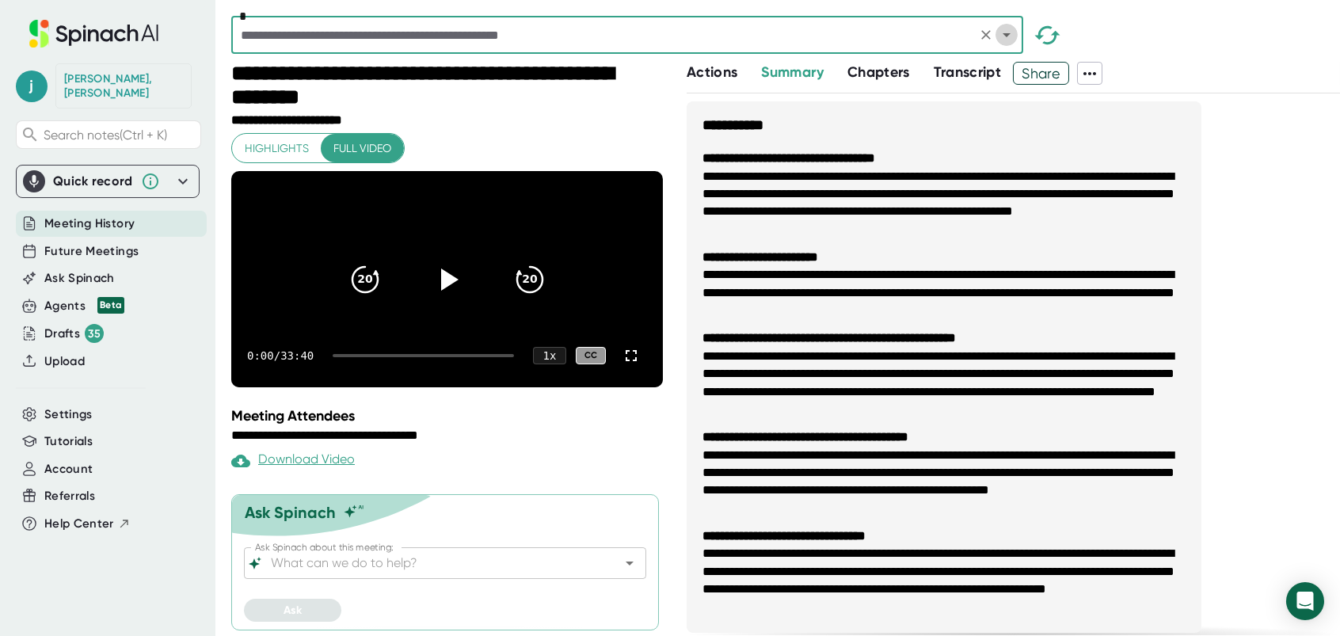
click at [1004, 34] on icon "Open" at bounding box center [1007, 35] width 8 height 4
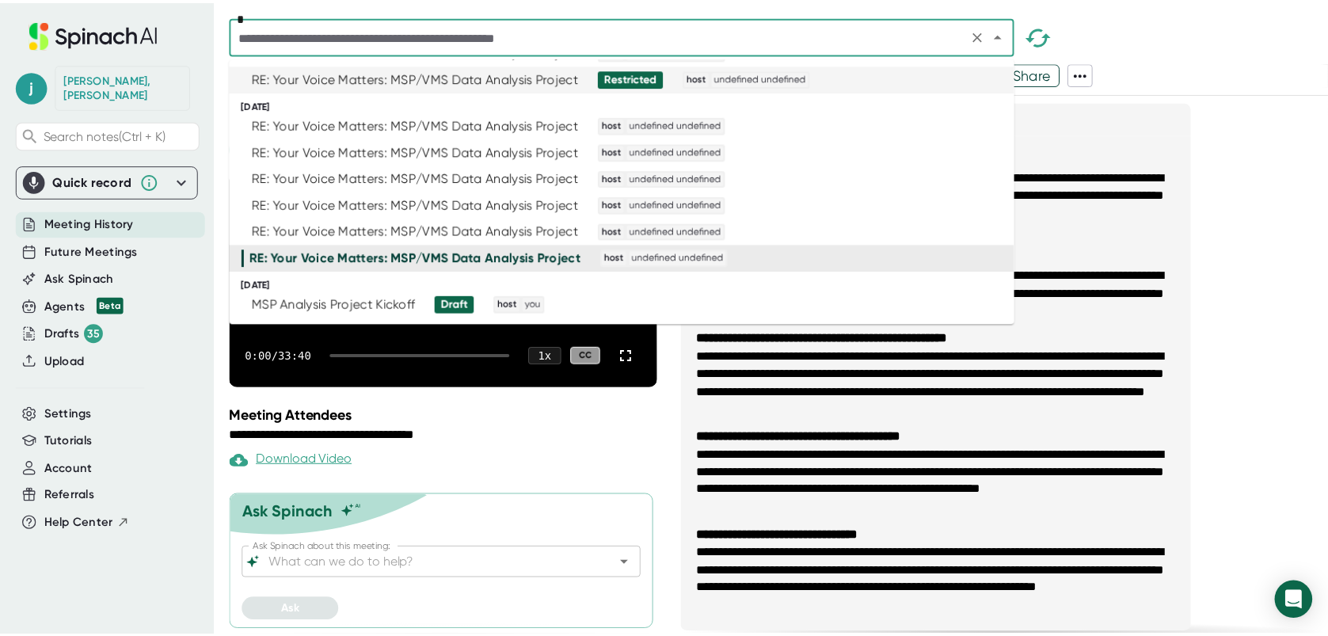
scroll to position [554, 0]
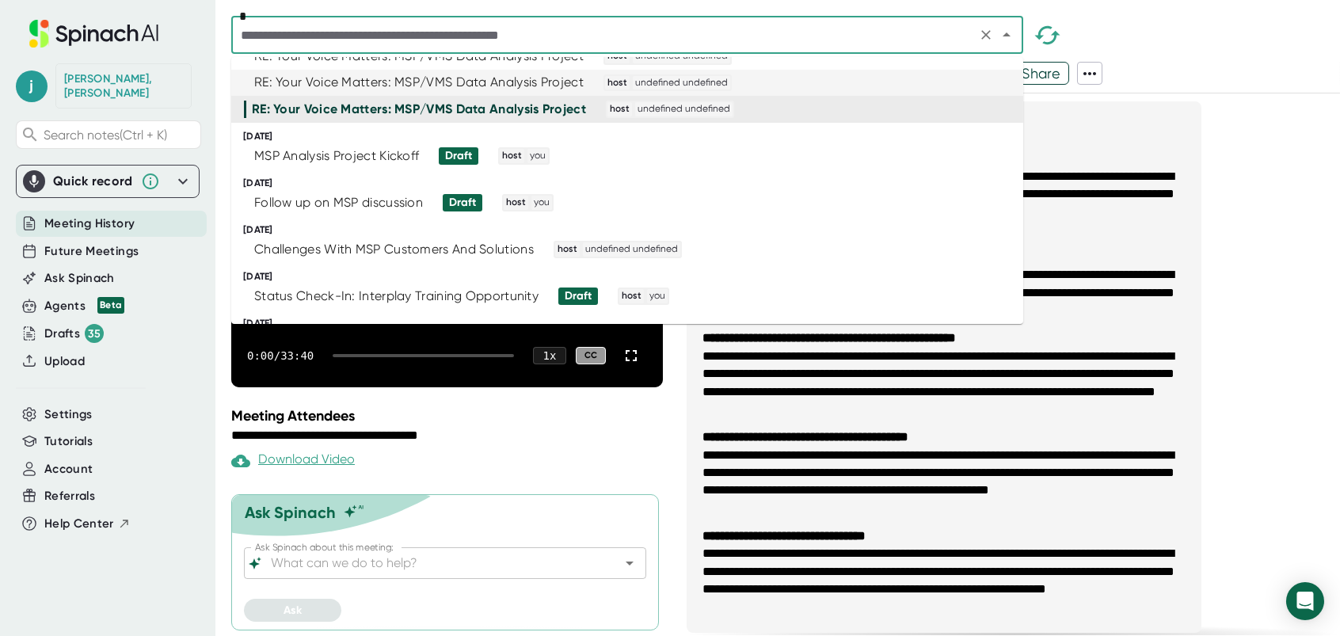
click at [502, 85] on div "RE: Your Voice Matters: MSP/VMS Data Analysis Project" at bounding box center [418, 82] width 329 height 16
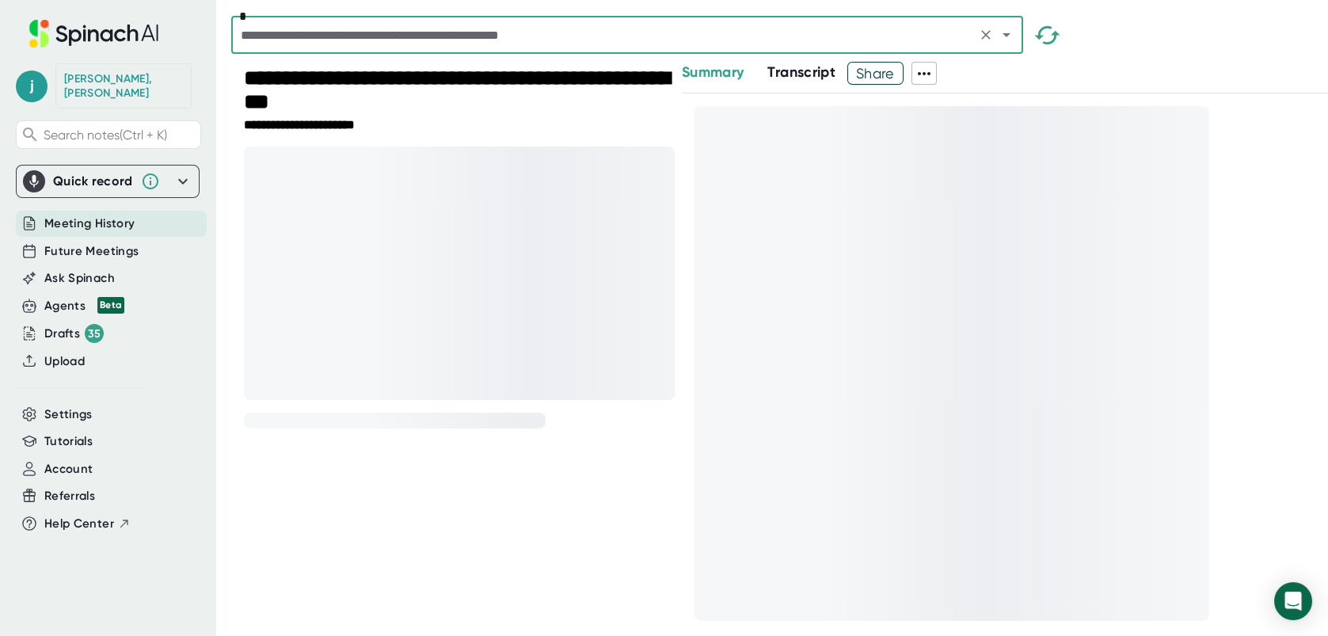
click at [1007, 36] on icon "Open" at bounding box center [1007, 35] width 8 height 4
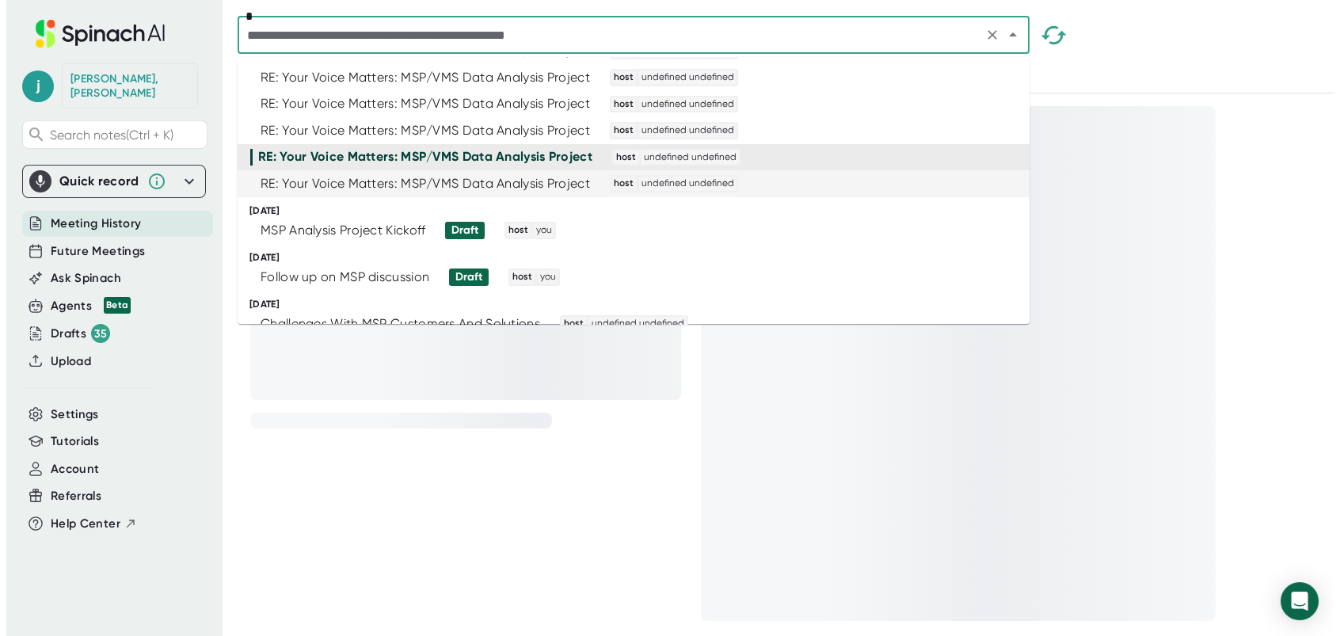
scroll to position [475, 0]
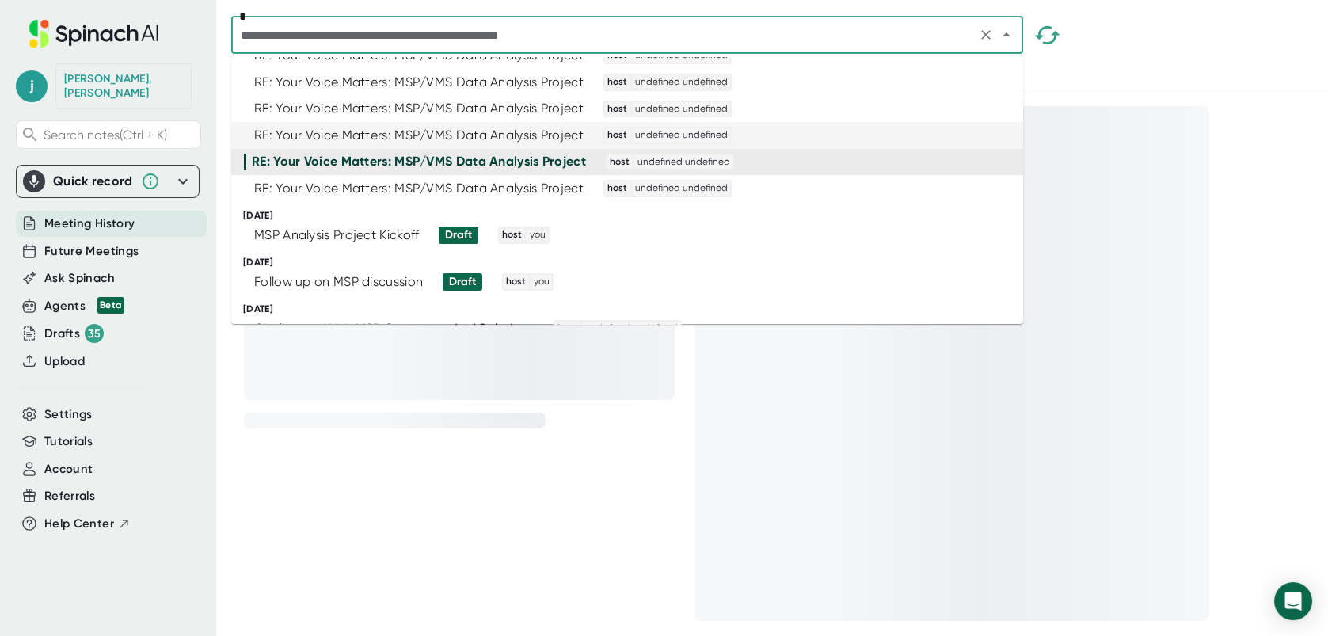
click at [522, 134] on div "RE: Your Voice Matters: MSP/VMS Data Analysis Project" at bounding box center [418, 136] width 329 height 16
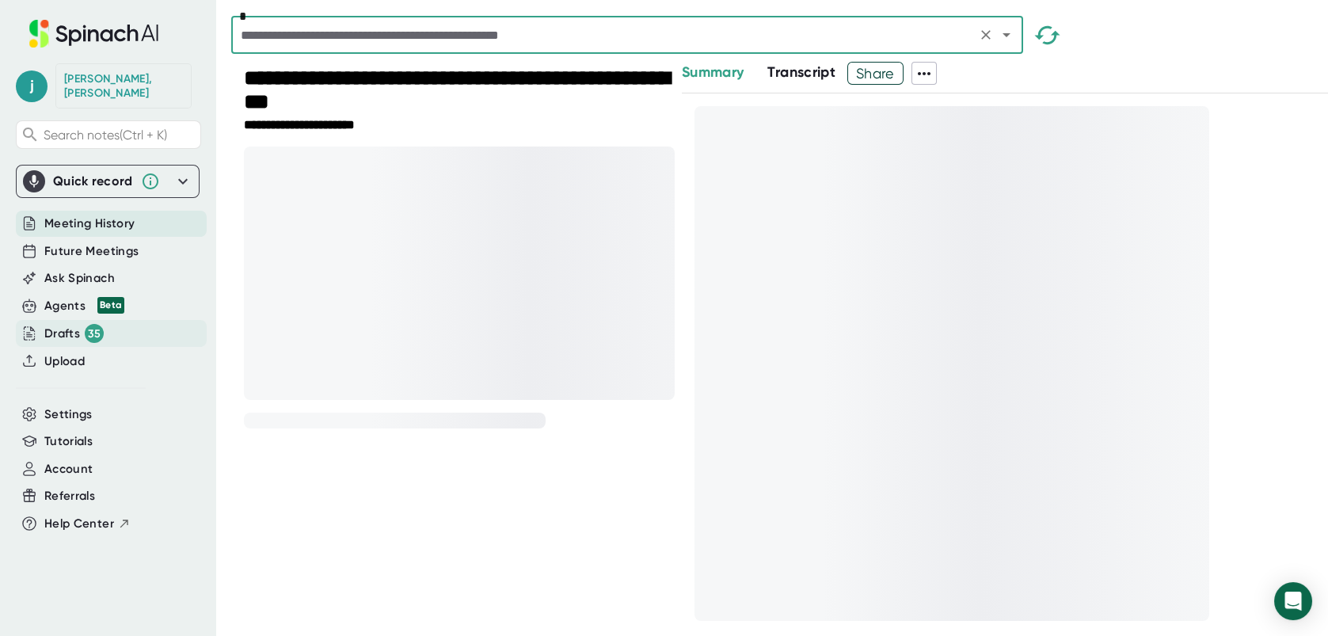
click at [48, 324] on div "Drafts 35" at bounding box center [73, 333] width 59 height 19
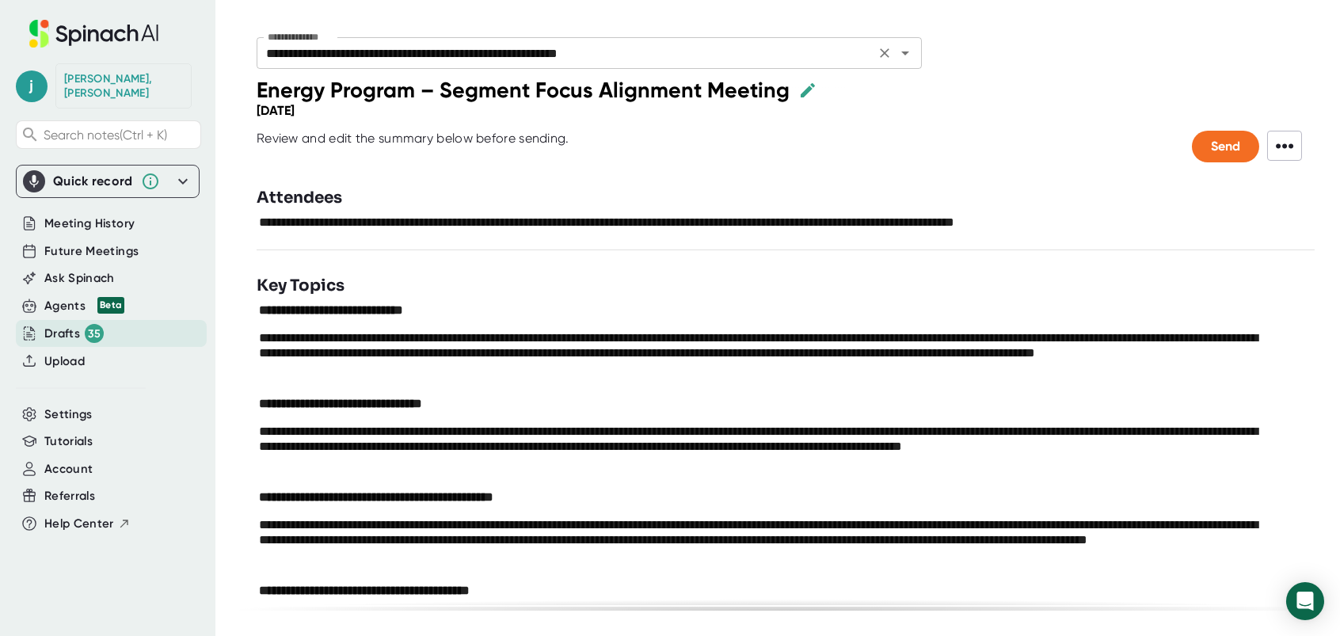
click at [905, 53] on icon "Open" at bounding box center [905, 53] width 8 height 4
click at [64, 297] on div "Agents Beta" at bounding box center [84, 306] width 80 height 18
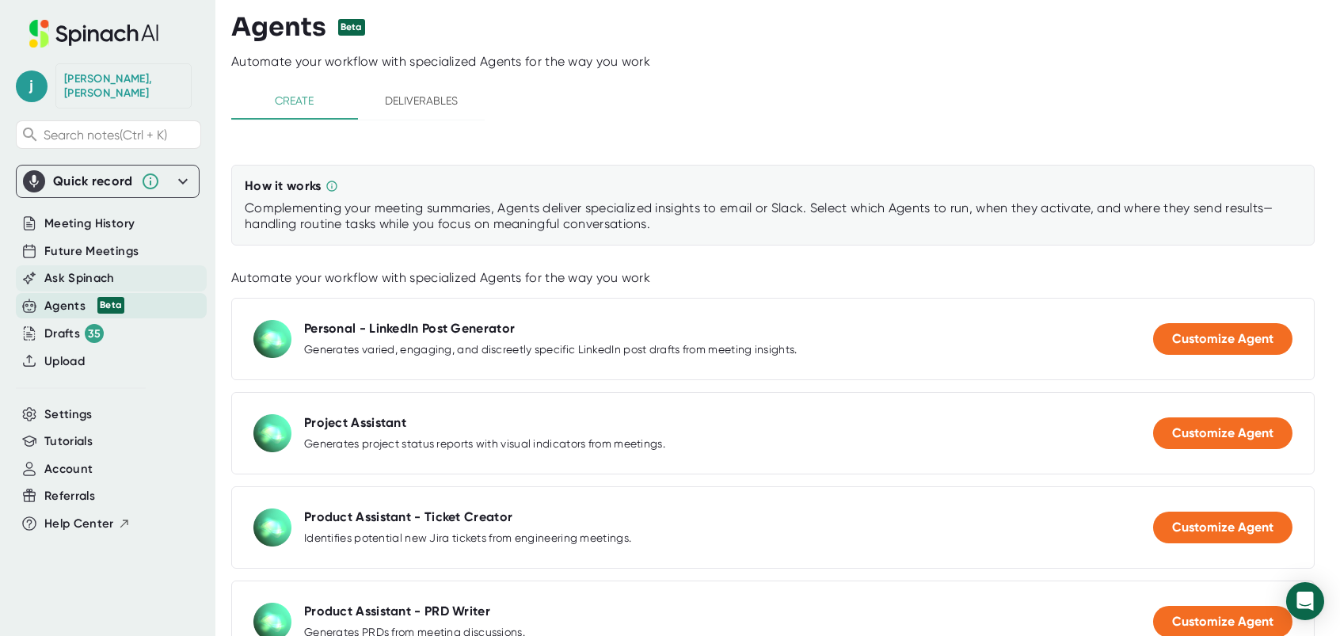
click at [65, 269] on span "Ask Spinach" at bounding box center [79, 278] width 70 height 18
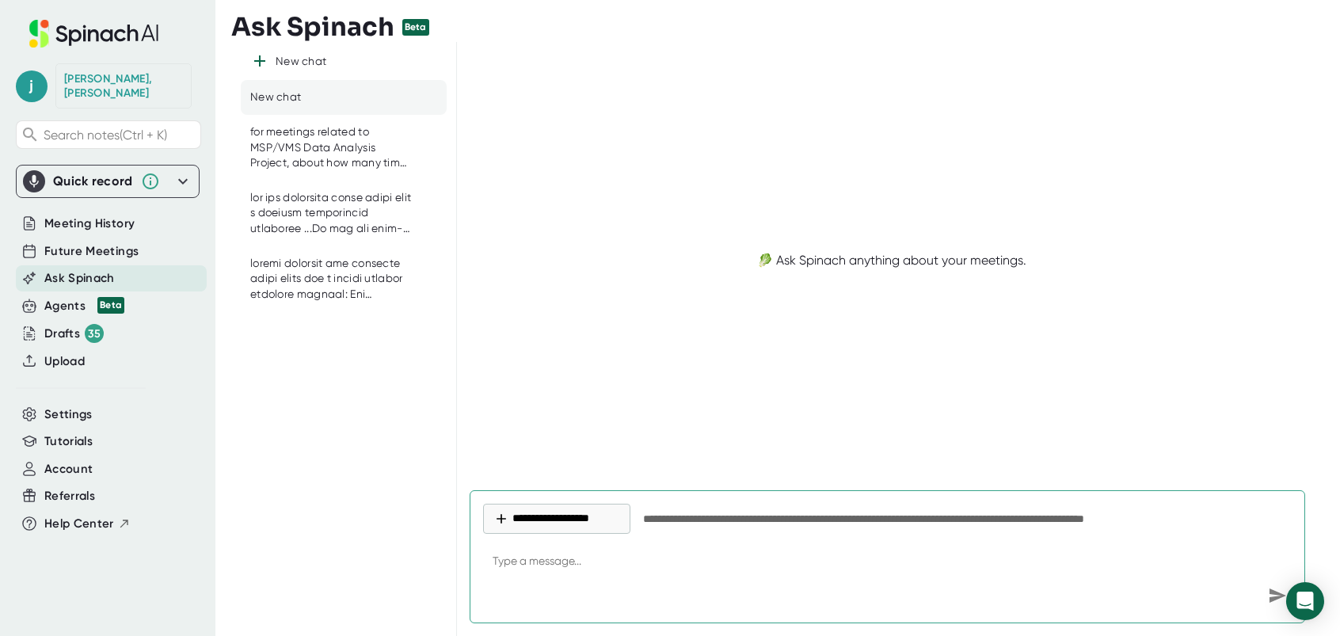
click at [510, 550] on textarea at bounding box center [887, 562] width 809 height 38
click at [541, 566] on textarea at bounding box center [887, 562] width 809 height 38
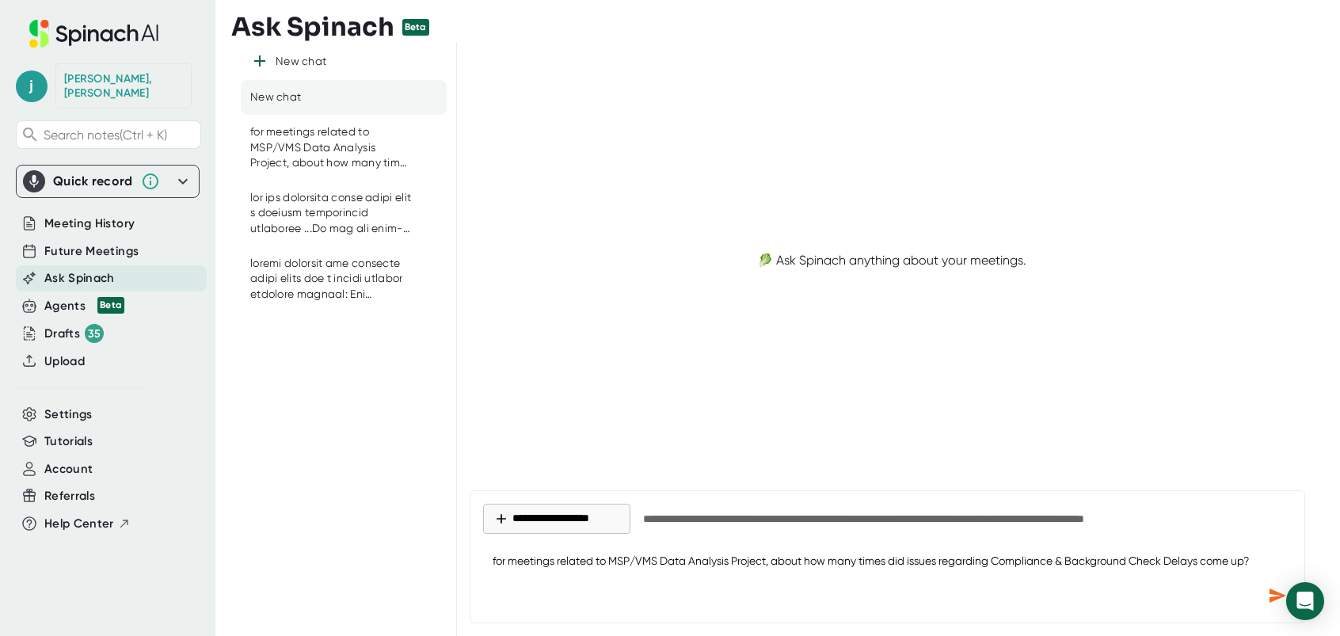
click at [1271, 596] on icon "Send message" at bounding box center [1277, 595] width 19 height 19
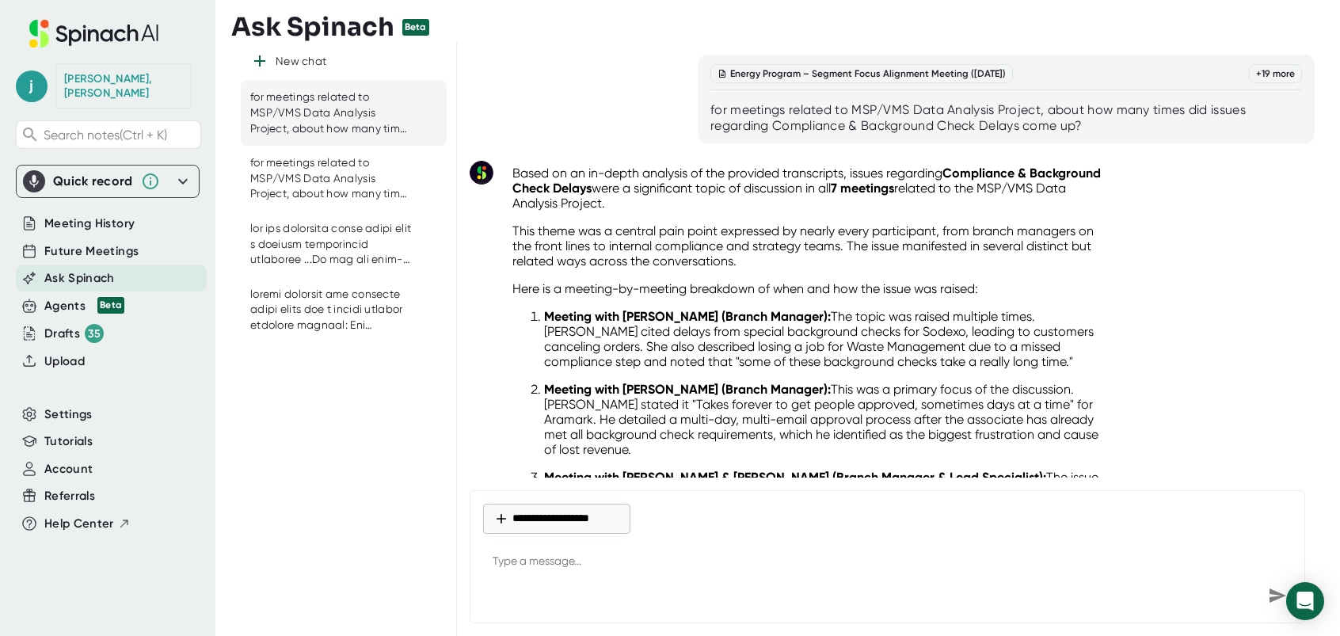
drag, startPoint x: 550, startPoint y: 238, endPoint x: 562, endPoint y: 237, distance: 12.8
click at [550, 238] on p "This theme was a central pain point expressed by nearly every participant, from…" at bounding box center [808, 245] width 592 height 45
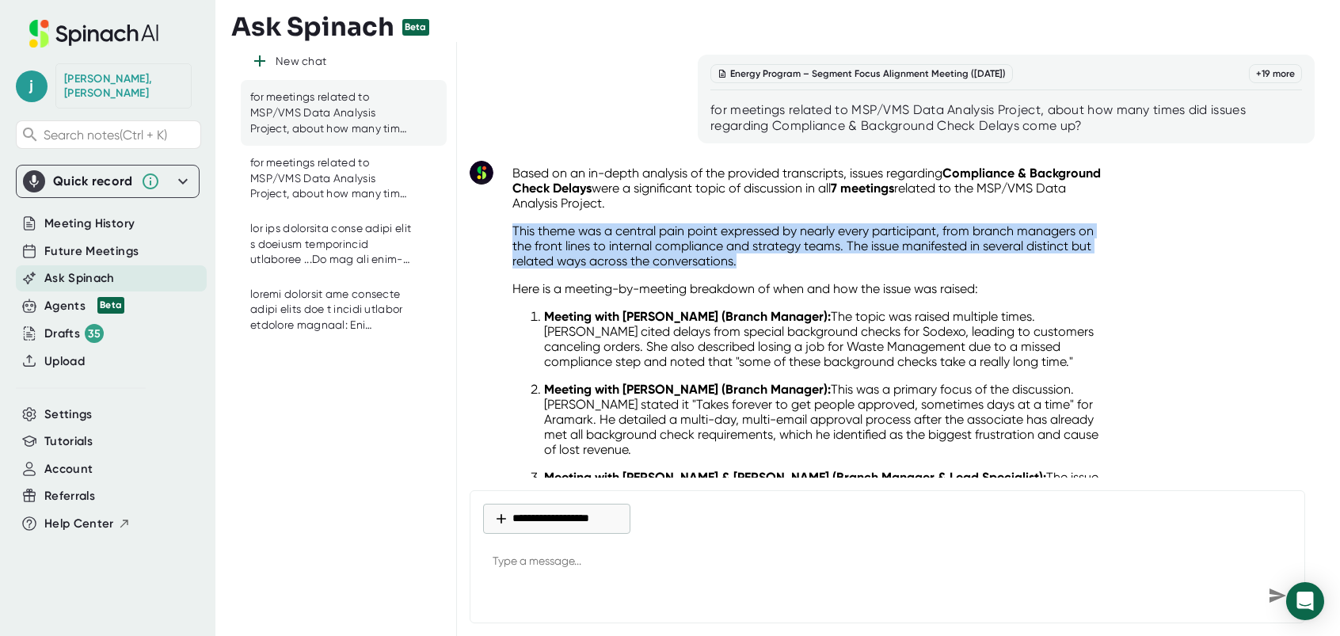
drag, startPoint x: 506, startPoint y: 228, endPoint x: 805, endPoint y: 259, distance: 300.9
click at [805, 259] on div "Based on an in-depth analysis of the provided transcripts, issues regarding Com…" at bounding box center [808, 522] width 617 height 733
drag, startPoint x: 805, startPoint y: 259, endPoint x: 707, endPoint y: 248, distance: 98.8
copy p "This theme was a central pain point expressed by nearly every participant, from…"
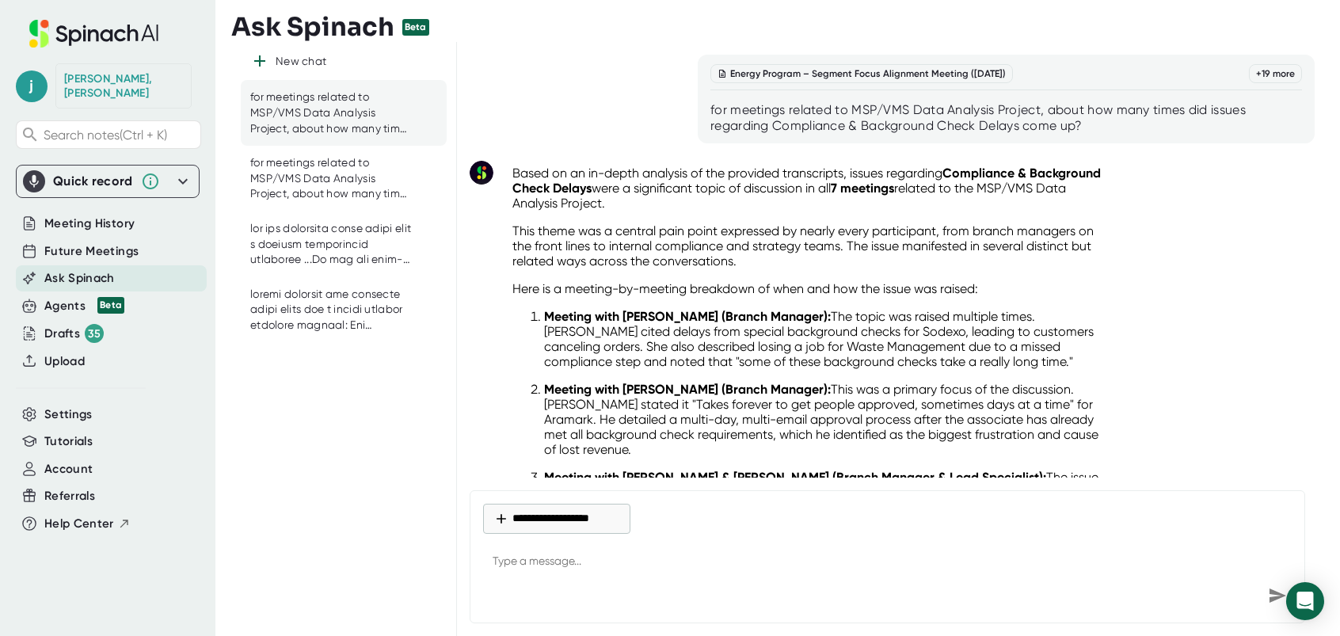
click at [574, 322] on strong "Meeting with [PERSON_NAME] (Branch Manager):" at bounding box center [687, 316] width 287 height 15
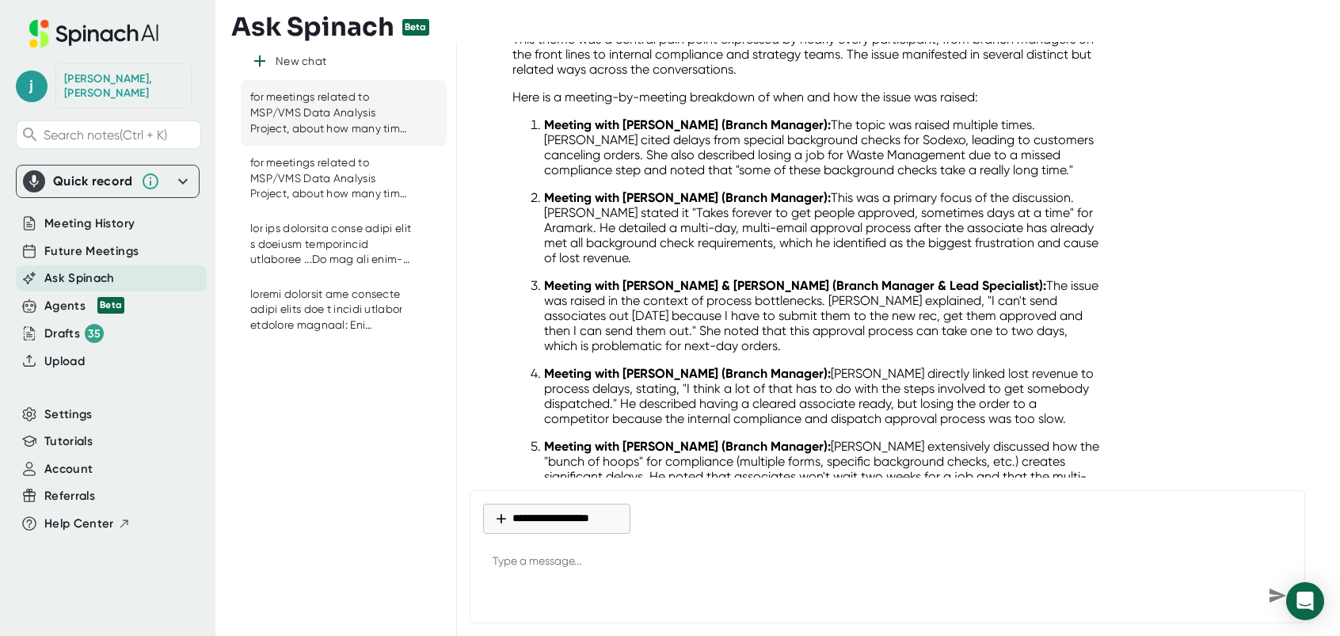
scroll to position [112, 0]
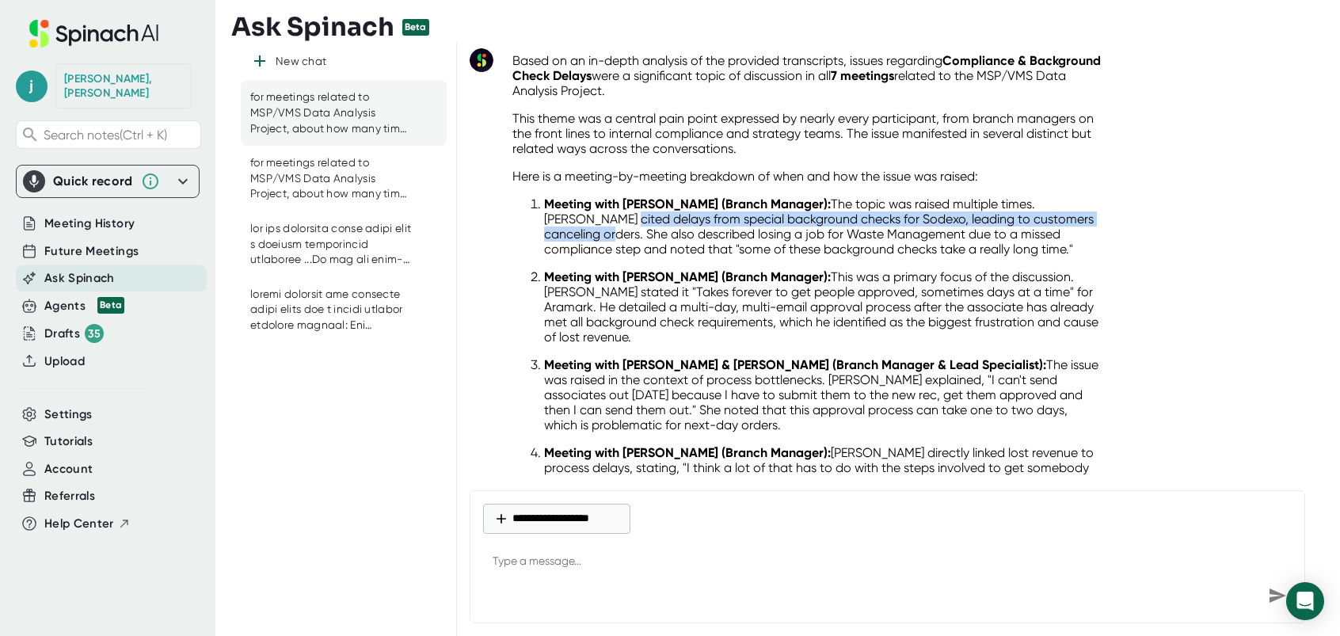
drag, startPoint x: 545, startPoint y: 219, endPoint x: 1069, endPoint y: 222, distance: 524.3
click at [1069, 222] on p "Meeting with [PERSON_NAME] (Branch Manager): The topic was raised multiple time…" at bounding box center [824, 226] width 560 height 60
drag, startPoint x: 1069, startPoint y: 222, endPoint x: 1025, endPoint y: 219, distance: 44.5
copy p "delays from special background checks for Sodexo, leading to customers cancelin…"
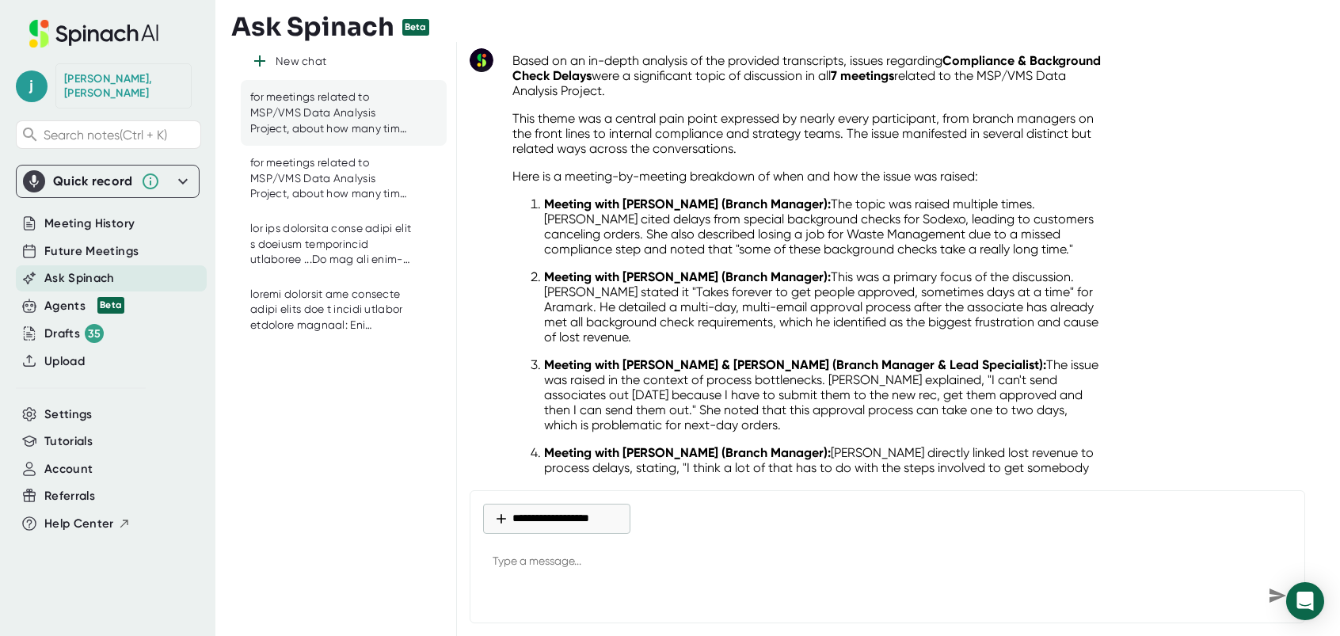
click at [756, 242] on p "Meeting with [PERSON_NAME] (Branch Manager): The topic was raised multiple time…" at bounding box center [824, 226] width 560 height 60
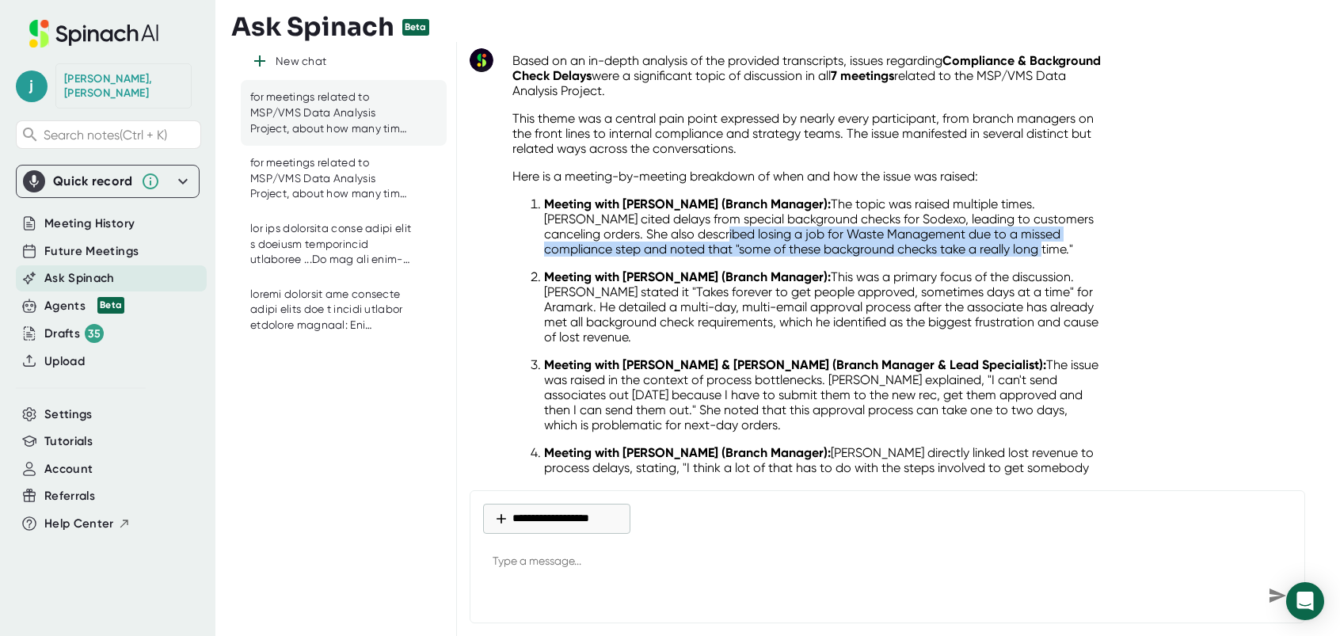
drag, startPoint x: 635, startPoint y: 231, endPoint x: 947, endPoint y: 246, distance: 312.4
click at [947, 246] on p "Meeting with [PERSON_NAME] (Branch Manager): The topic was raised multiple time…" at bounding box center [824, 226] width 560 height 60
drag, startPoint x: 947, startPoint y: 246, endPoint x: 919, endPoint y: 243, distance: 27.9
drag, startPoint x: 919, startPoint y: 243, endPoint x: 807, endPoint y: 237, distance: 112.6
click at [852, 234] on p "Meeting with [PERSON_NAME] (Branch Manager): The topic was raised multiple time…" at bounding box center [824, 226] width 560 height 60
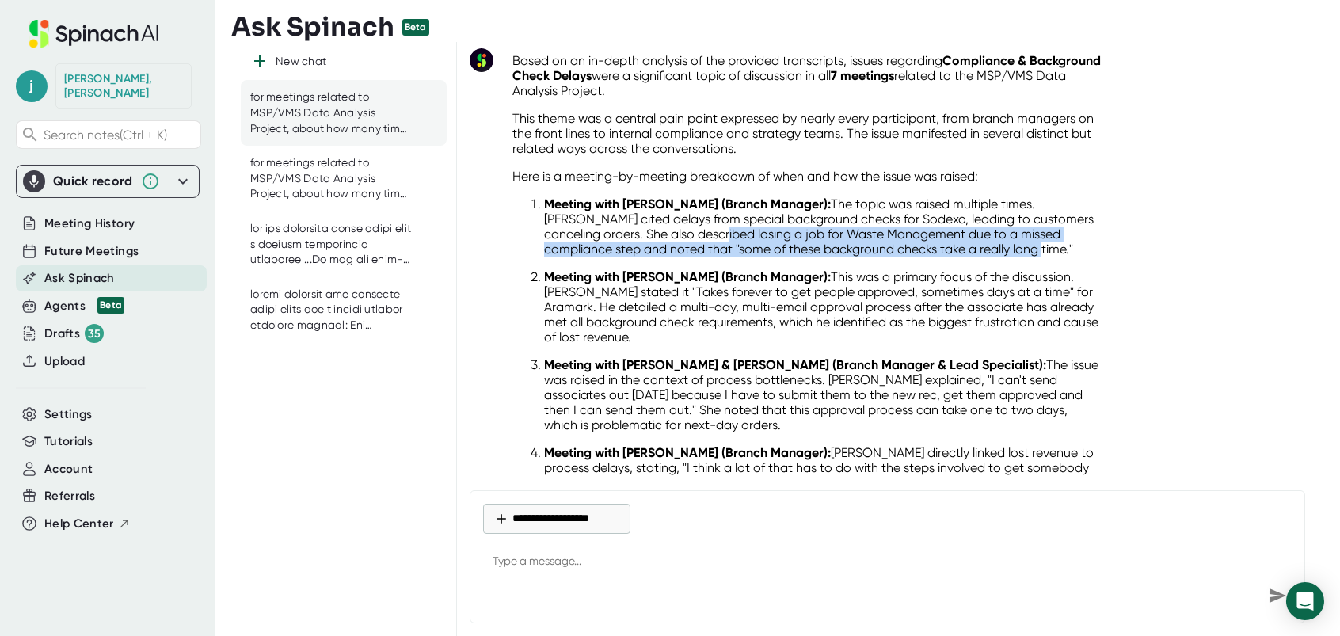
click at [679, 235] on p "Meeting with [PERSON_NAME] (Branch Manager): The topic was raised multiple time…" at bounding box center [824, 226] width 560 height 60
drag, startPoint x: 691, startPoint y: 239, endPoint x: 942, endPoint y: 247, distance: 252.0
click at [942, 247] on p "Meeting with [PERSON_NAME] (Branch Manager): The topic was raised multiple time…" at bounding box center [824, 226] width 560 height 60
drag, startPoint x: 942, startPoint y: 247, endPoint x: 928, endPoint y: 248, distance: 14.3
copy p "losing a job for Waste Management due to a missed compliance step and noted tha…"
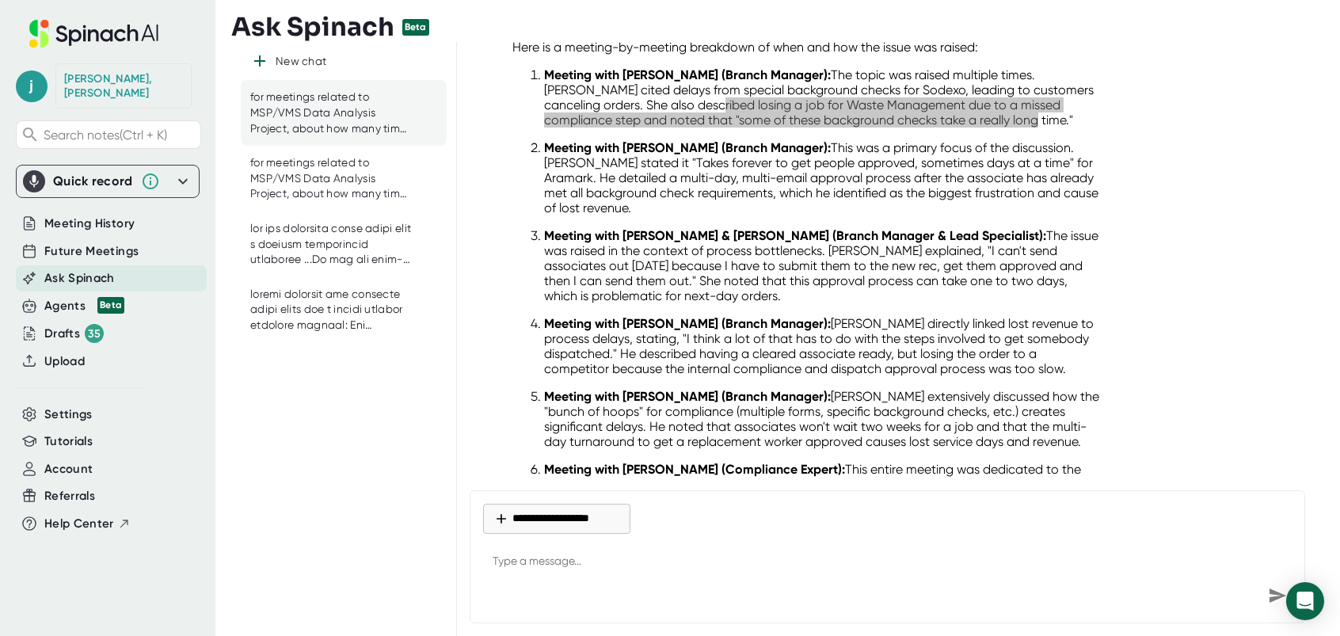
scroll to position [271, 0]
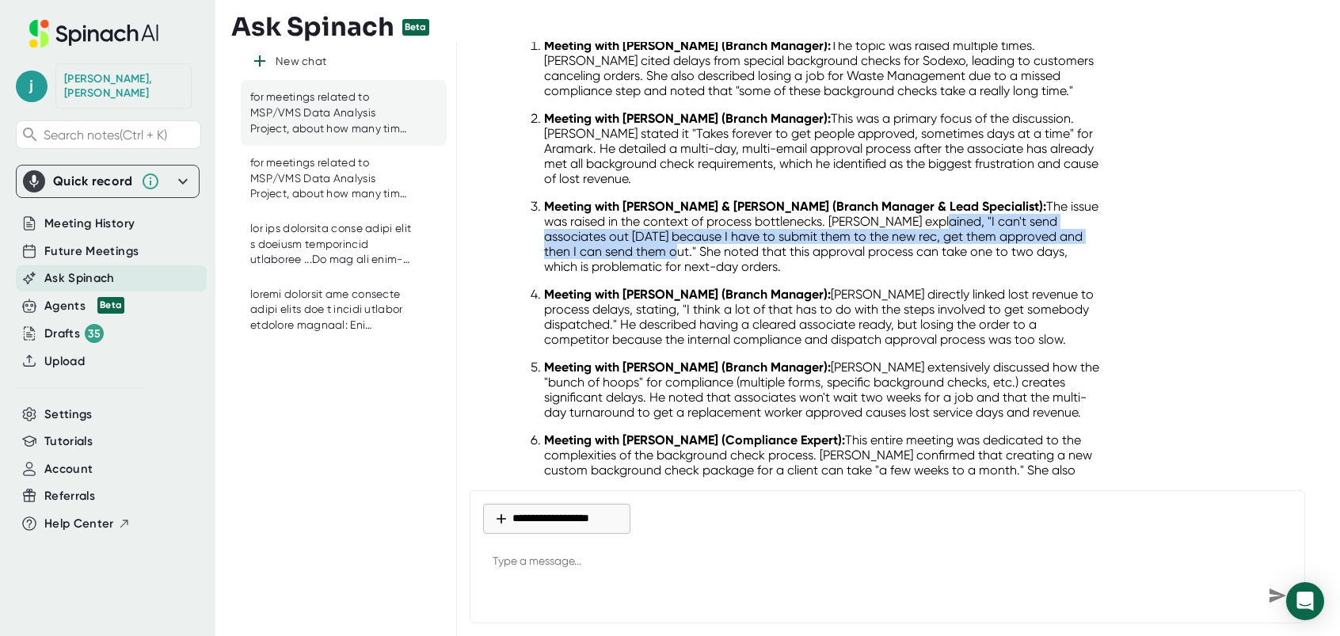
drag, startPoint x: 923, startPoint y: 216, endPoint x: 636, endPoint y: 249, distance: 288.5
click at [636, 249] on p "Meeting with [PERSON_NAME] & [PERSON_NAME] (Branch Manager & Lead Specialist): …" at bounding box center [824, 236] width 560 height 75
drag, startPoint x: 636, startPoint y: 249, endPoint x: 626, endPoint y: 248, distance: 9.5
copy p ""I can't send associates out [DATE] because I have to submit them to the new re…"
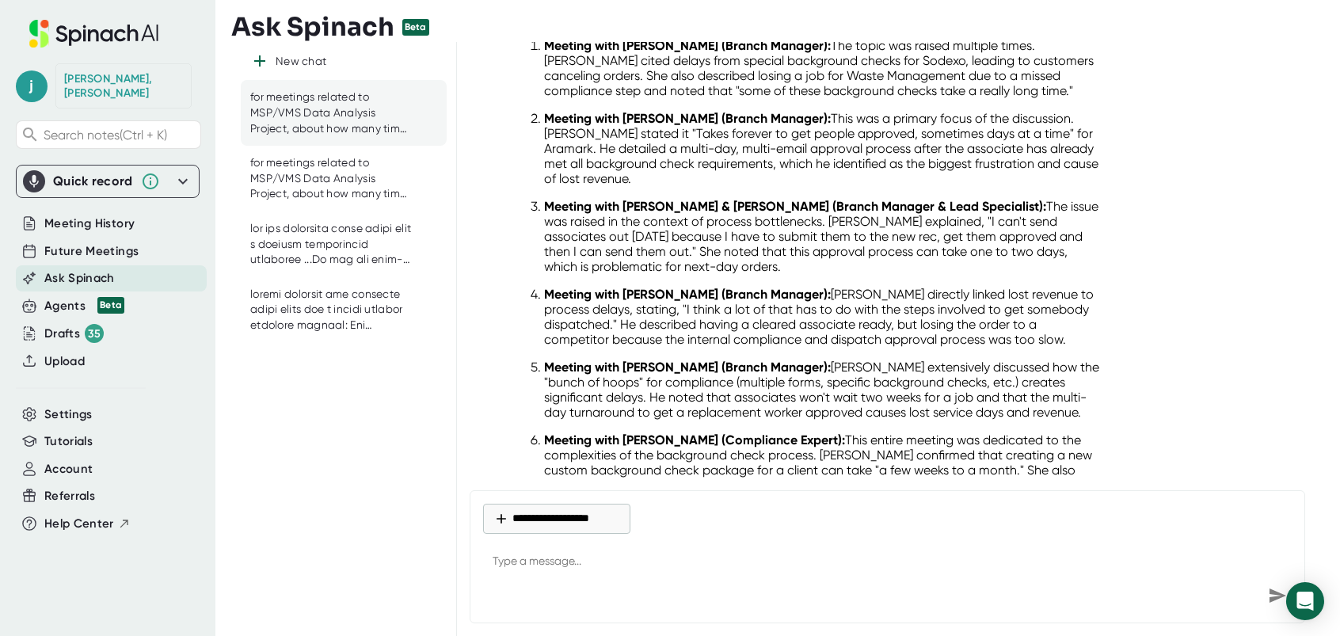
click at [702, 309] on p "Meeting with [PERSON_NAME] (Branch Manager): [PERSON_NAME] directly linked lost…" at bounding box center [824, 317] width 560 height 60
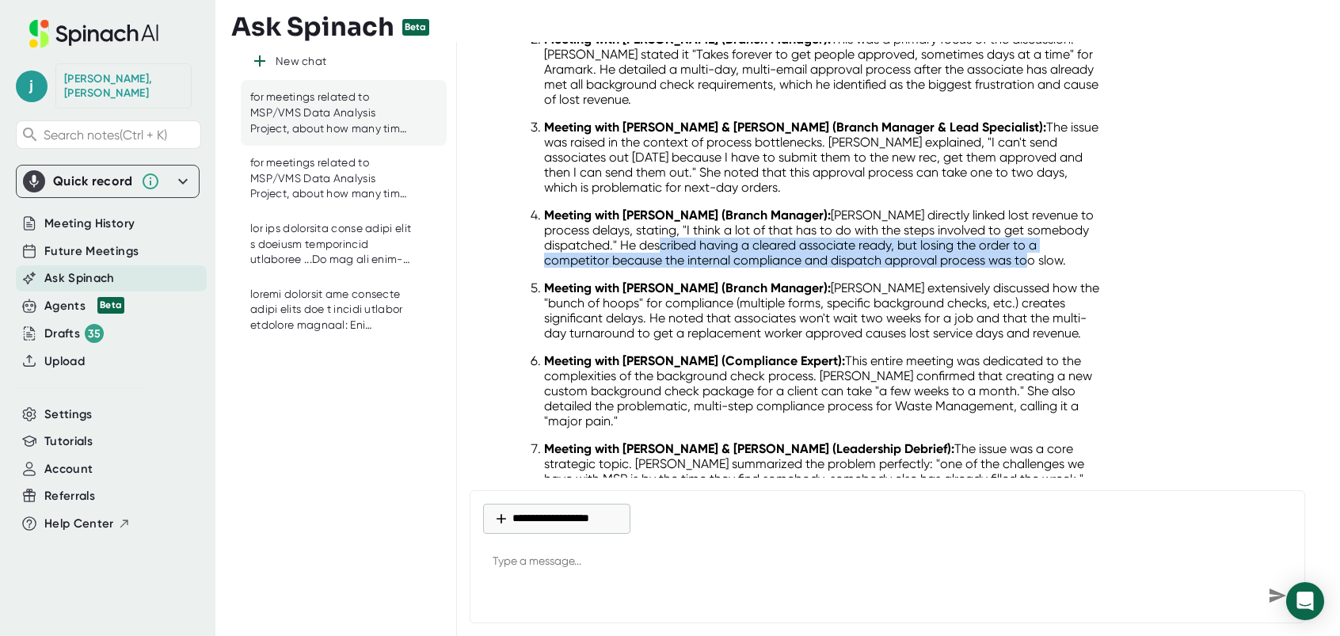
drag, startPoint x: 706, startPoint y: 240, endPoint x: 1065, endPoint y: 260, distance: 359.3
click at [1065, 260] on p "Meeting with [PERSON_NAME] (Branch Manager): [PERSON_NAME] directly linked lost…" at bounding box center [824, 237] width 560 height 60
drag, startPoint x: 1065, startPoint y: 260, endPoint x: 1029, endPoint y: 257, distance: 36.6
copy p "having a cleared associate ready, but losing the order to a competitor because …"
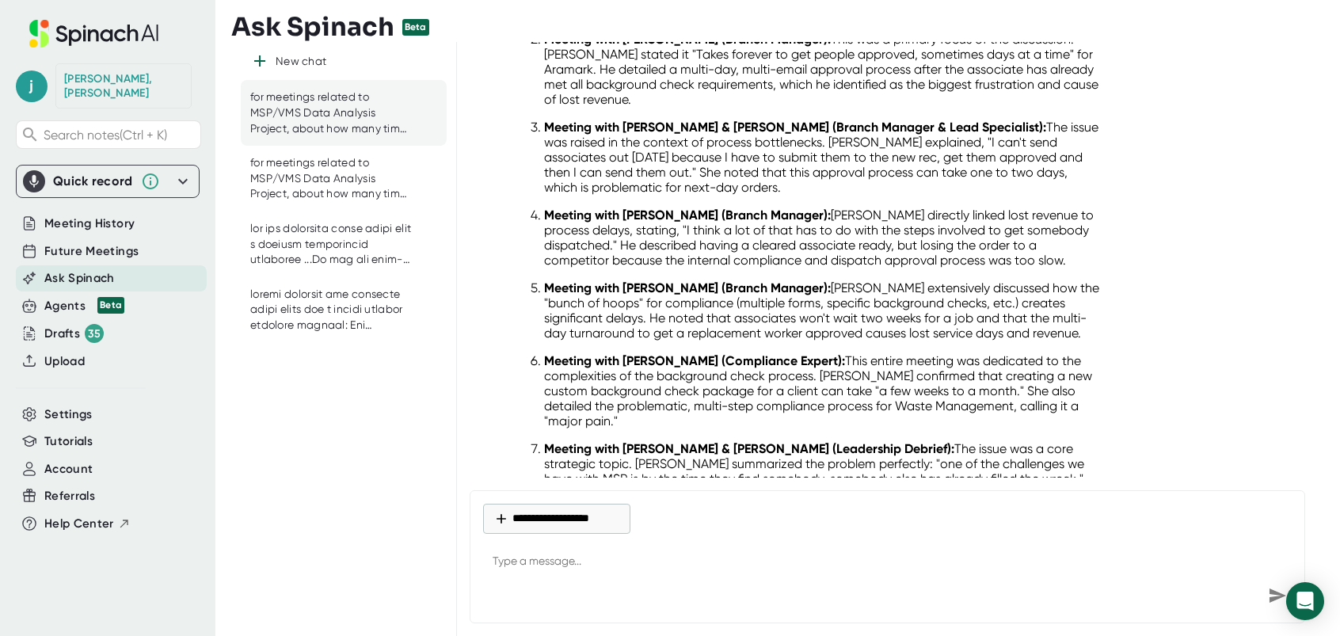
click at [818, 345] on ol "Meeting with [PERSON_NAME] (Branch Manager): The topic was raised multiple time…" at bounding box center [808, 238] width 592 height 558
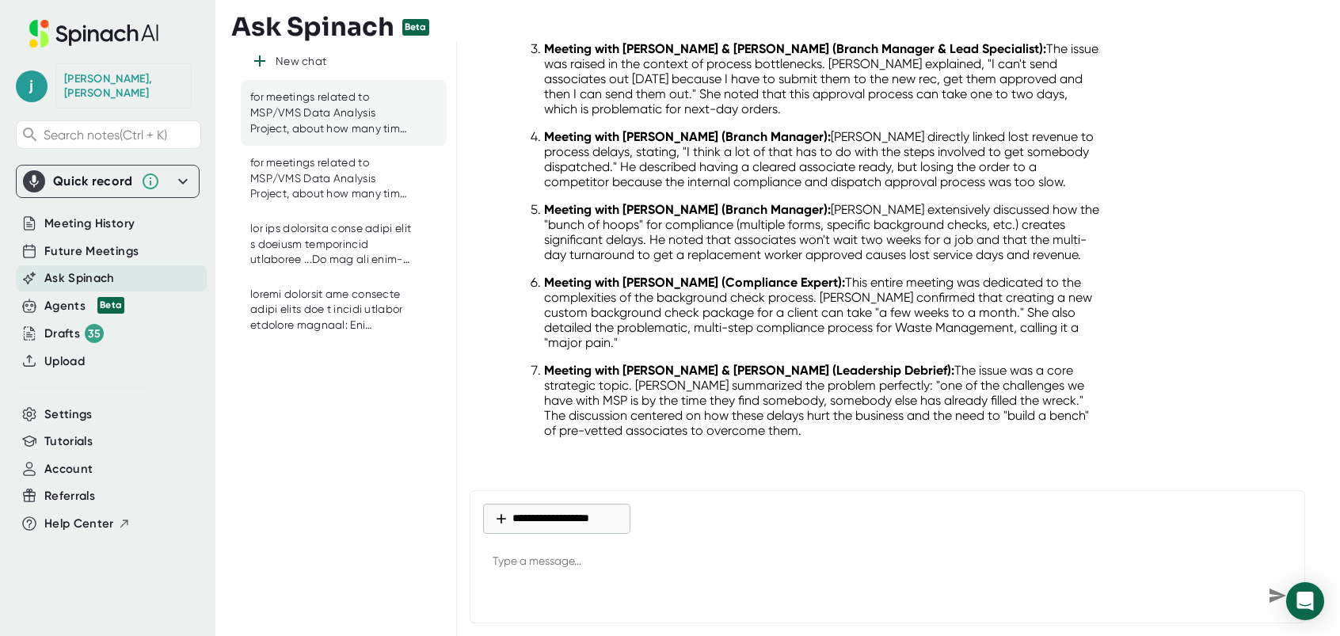
scroll to position [429, 0]
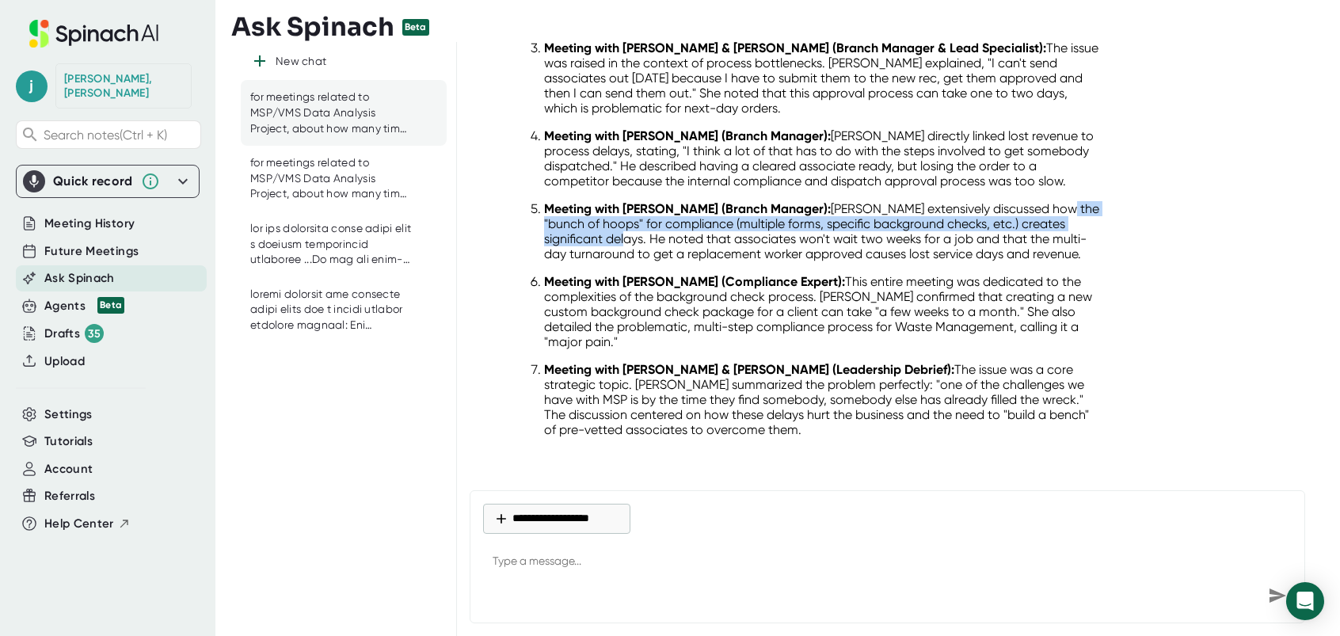
drag, startPoint x: 540, startPoint y: 218, endPoint x: 649, endPoint y: 235, distance: 109.9
click at [649, 235] on ol "Meeting with [PERSON_NAME] (Branch Manager): The topic was raised multiple time…" at bounding box center [808, 159] width 592 height 558
drag, startPoint x: 649, startPoint y: 235, endPoint x: 631, endPoint y: 231, distance: 17.9
copy p ""bunch of hoops" for compliance (multiple forms, specific background checks, et…"
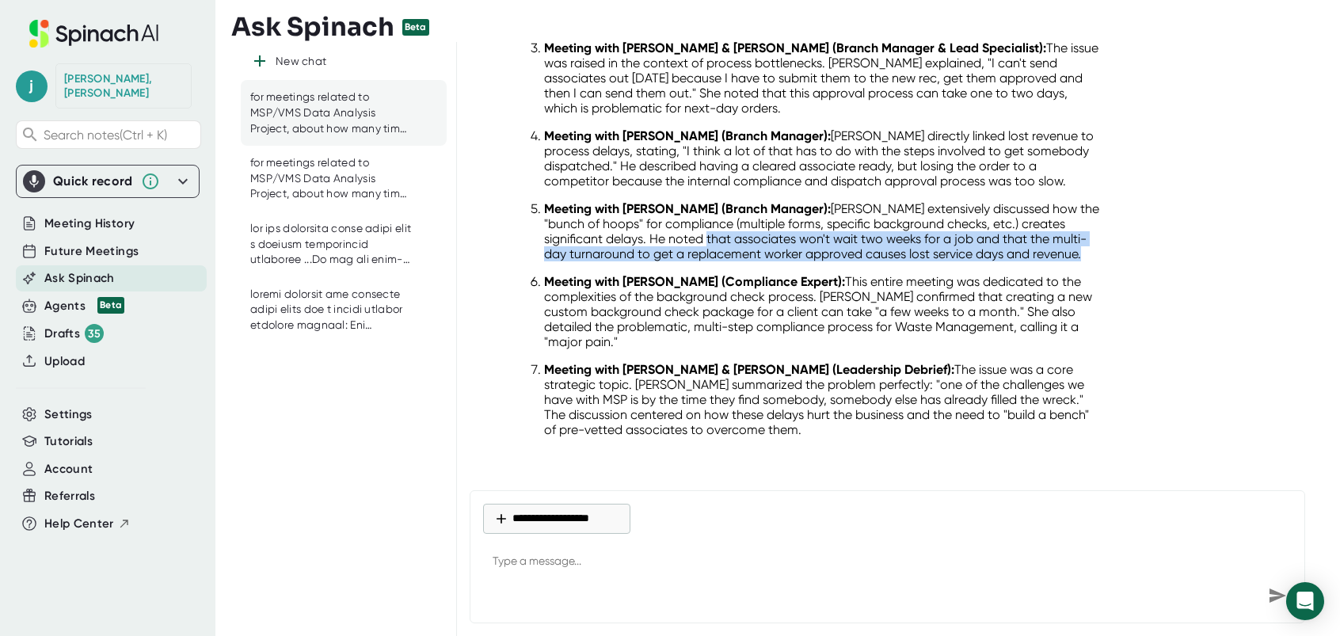
drag, startPoint x: 735, startPoint y: 237, endPoint x: 1077, endPoint y: 257, distance: 342.7
click at [1077, 257] on ol "Meeting with [PERSON_NAME] (Branch Manager): The topic was raised multiple time…" at bounding box center [808, 159] width 592 height 558
drag, startPoint x: 1077, startPoint y: 257, endPoint x: 1056, endPoint y: 250, distance: 22.3
copy ol "associates won't wait two weeks for a job and that the multi-day turnaround to …"
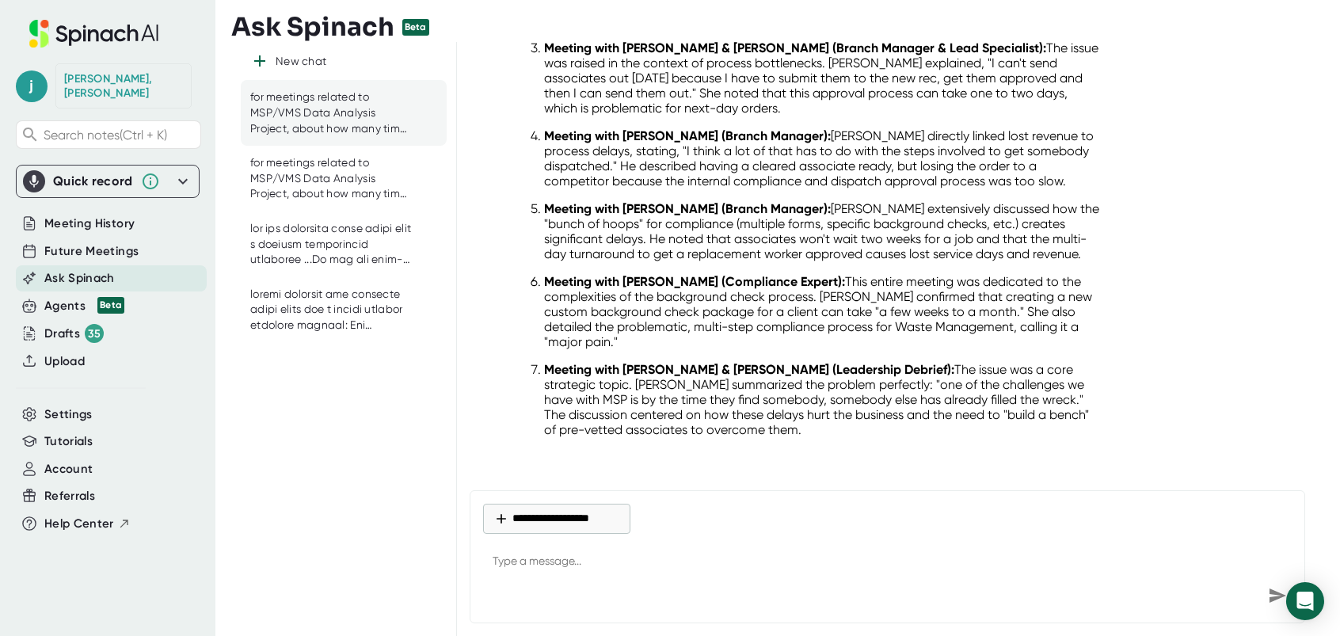
click at [911, 331] on p "Meeting with [PERSON_NAME] (Compliance Expert): This entire meeting was dedicat…" at bounding box center [824, 311] width 560 height 75
click at [873, 400] on p "Meeting with [PERSON_NAME] & [PERSON_NAME] (Leadership Debrief): The issue was …" at bounding box center [824, 399] width 560 height 75
drag, startPoint x: 955, startPoint y: 408, endPoint x: 1032, endPoint y: 432, distance: 80.6
click at [1032, 432] on div "Based on an in-depth analysis of the provided transcripts, issues regarding Com…" at bounding box center [808, 93] width 617 height 733
drag, startPoint x: 1032, startPoint y: 432, endPoint x: 1006, endPoint y: 409, distance: 35.3
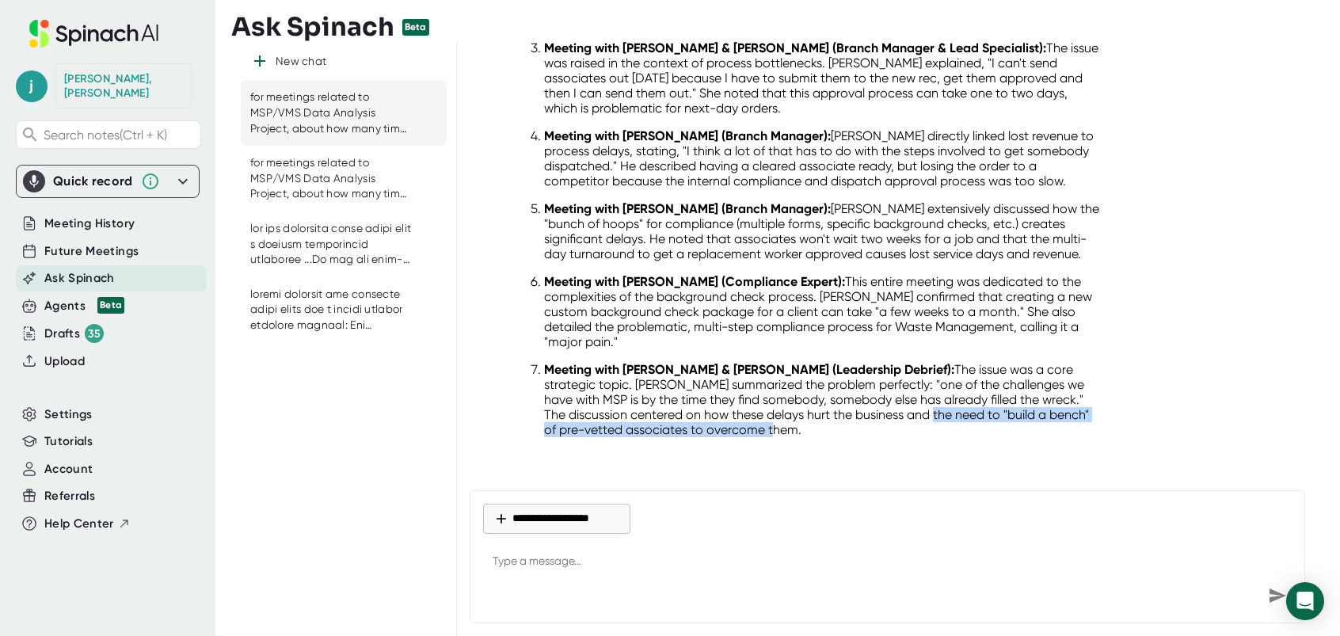
copy p "need to "build a bench" of pre-vetted associates to overcome them."
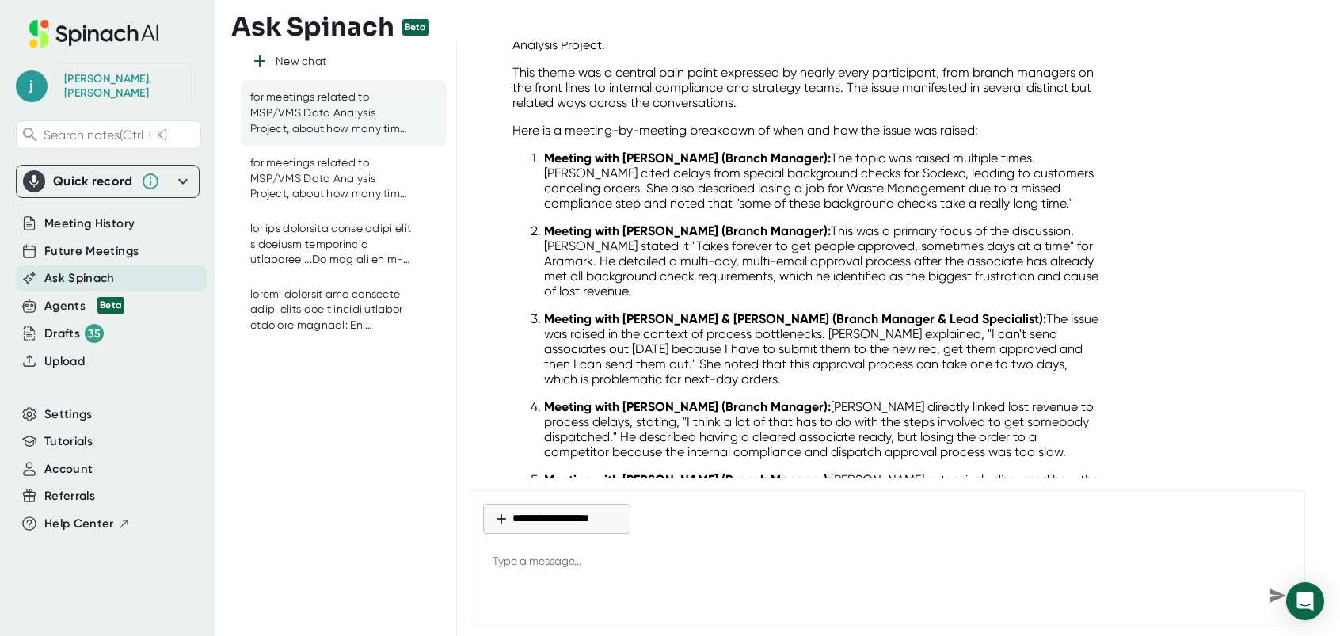
scroll to position [0, 0]
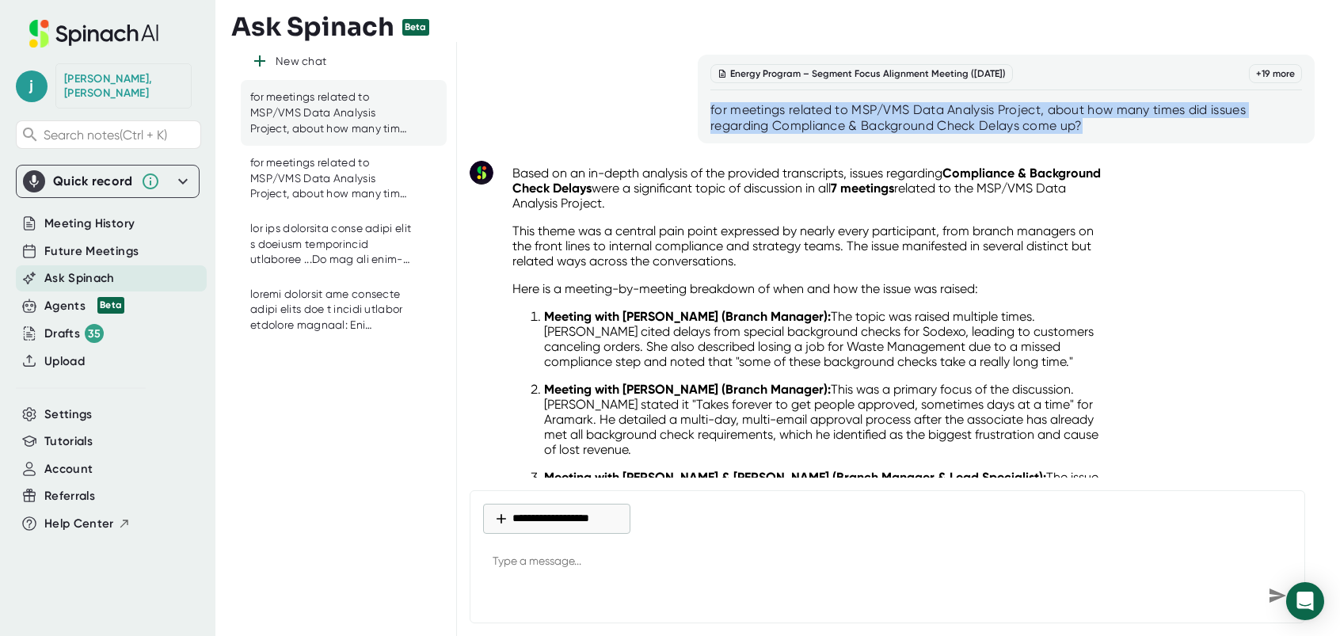
drag, startPoint x: 705, startPoint y: 105, endPoint x: 1109, endPoint y: 129, distance: 404.6
click at [1109, 129] on div "Energy Program – Segment Focus Alignment Meeting ([DATE]) + 19 more for meeting…" at bounding box center [1006, 99] width 617 height 89
drag, startPoint x: 1109, startPoint y: 129, endPoint x: 1053, endPoint y: 128, distance: 55.4
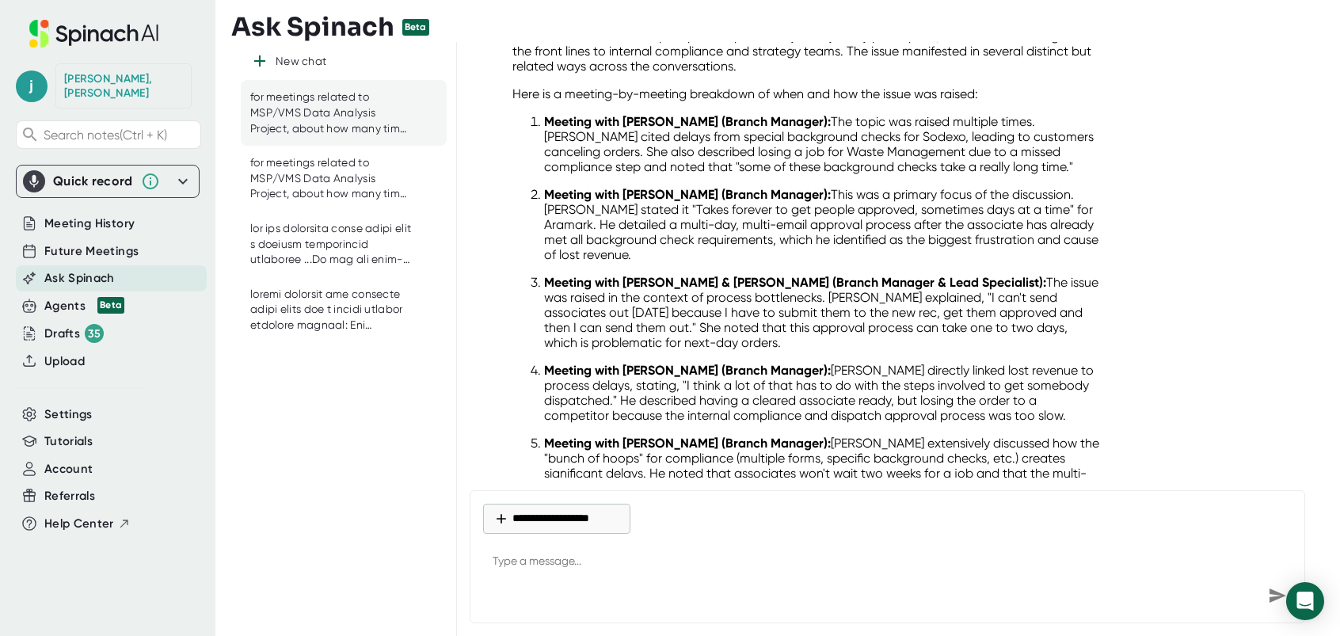
scroll to position [317, 0]
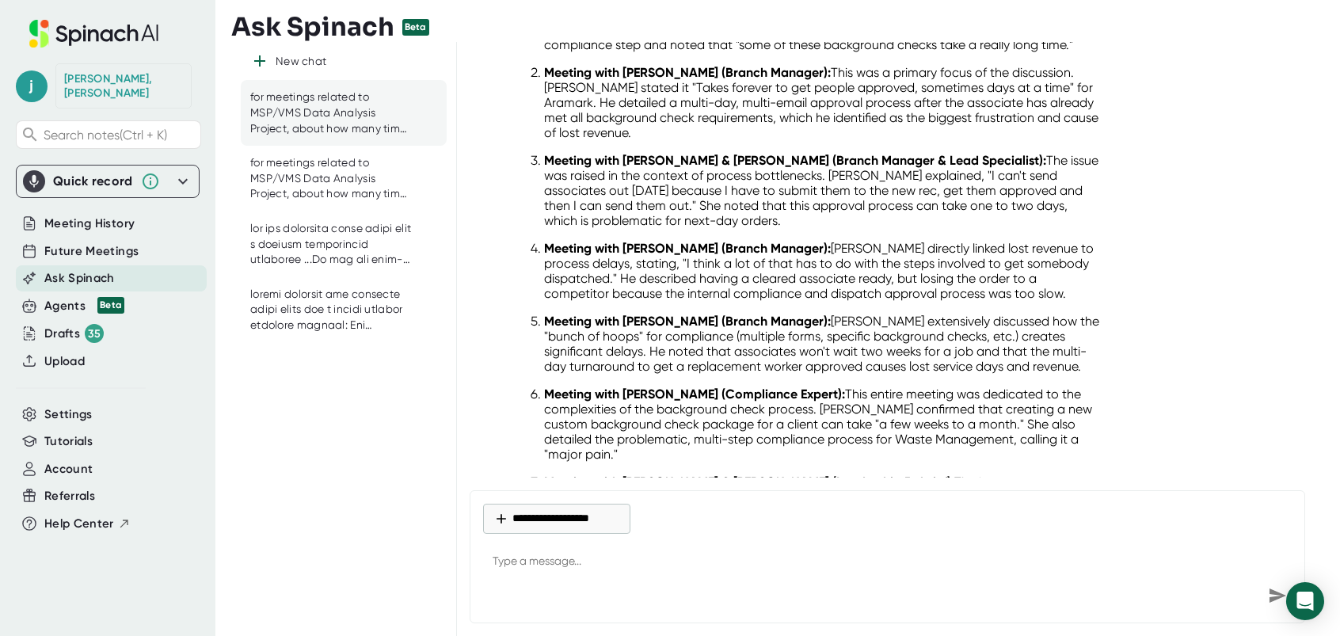
click at [601, 564] on textarea at bounding box center [887, 562] width 809 height 38
paste textarea "for meetings related to MSP/VMS Data Analysis Project, about how many times did…"
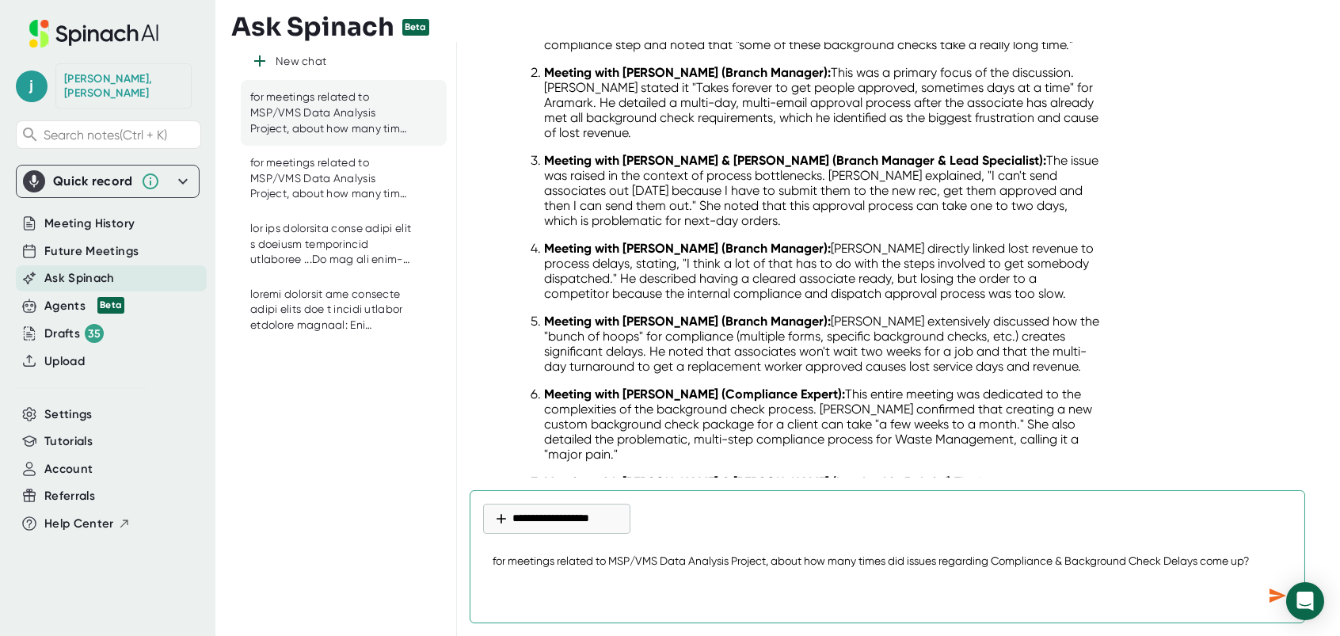
drag, startPoint x: 999, startPoint y: 561, endPoint x: 1205, endPoint y: 558, distance: 206.7
click at [1205, 558] on textarea "for meetings related to MSP/VMS Data Analysis Project, about how many times did…" at bounding box center [887, 562] width 809 height 38
paste textarea "ustomer Communication Restriction"
click at [1279, 598] on icon "Send message" at bounding box center [1277, 595] width 17 height 14
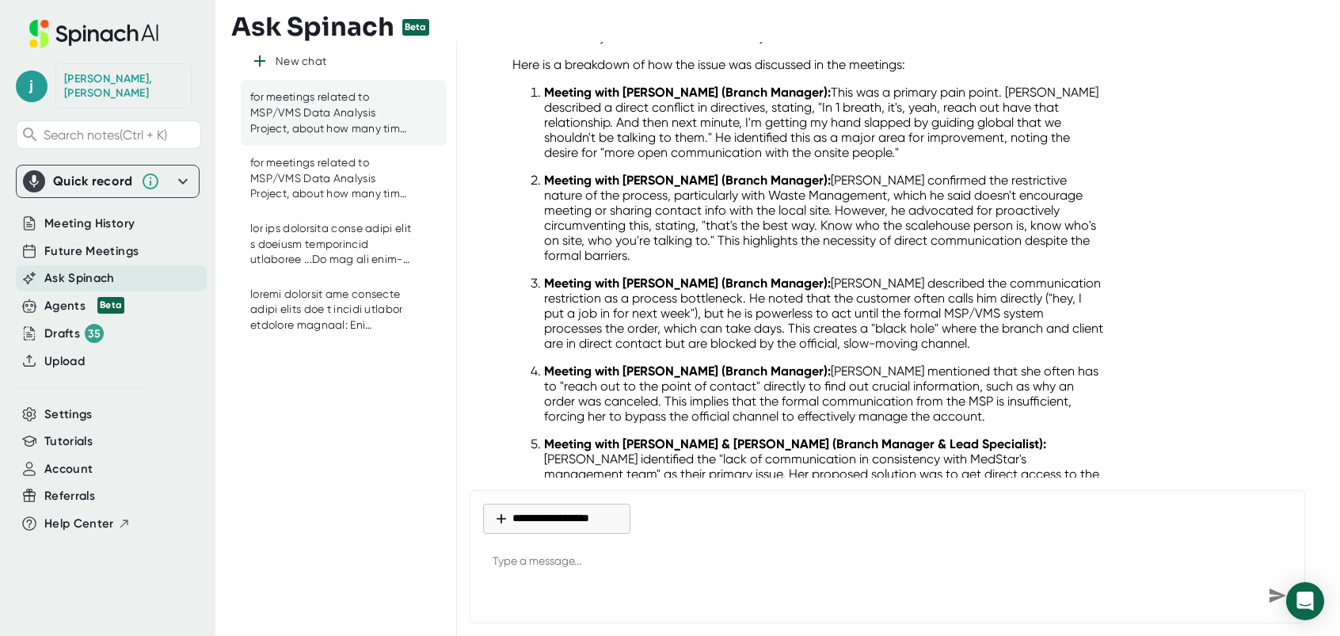
scroll to position [1218, 0]
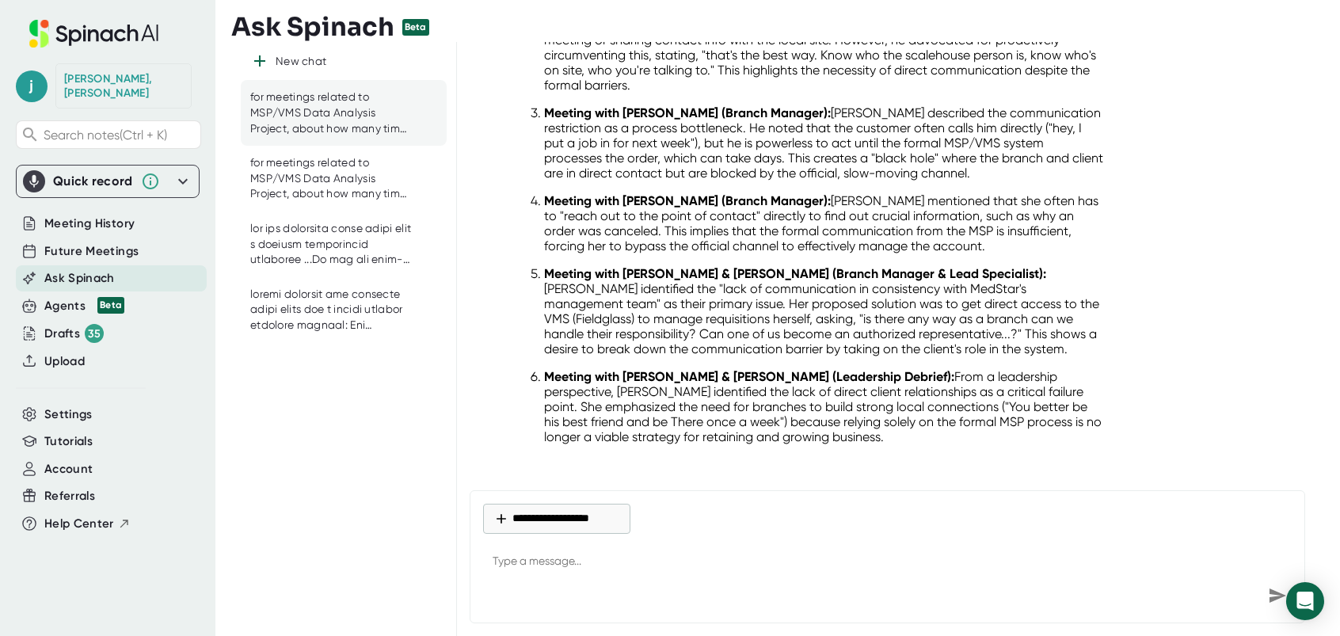
click at [849, 355] on ol "Meeting with [PERSON_NAME] (Branch Manager): This was a primary pain point. [PE…" at bounding box center [808, 179] width 592 height 530
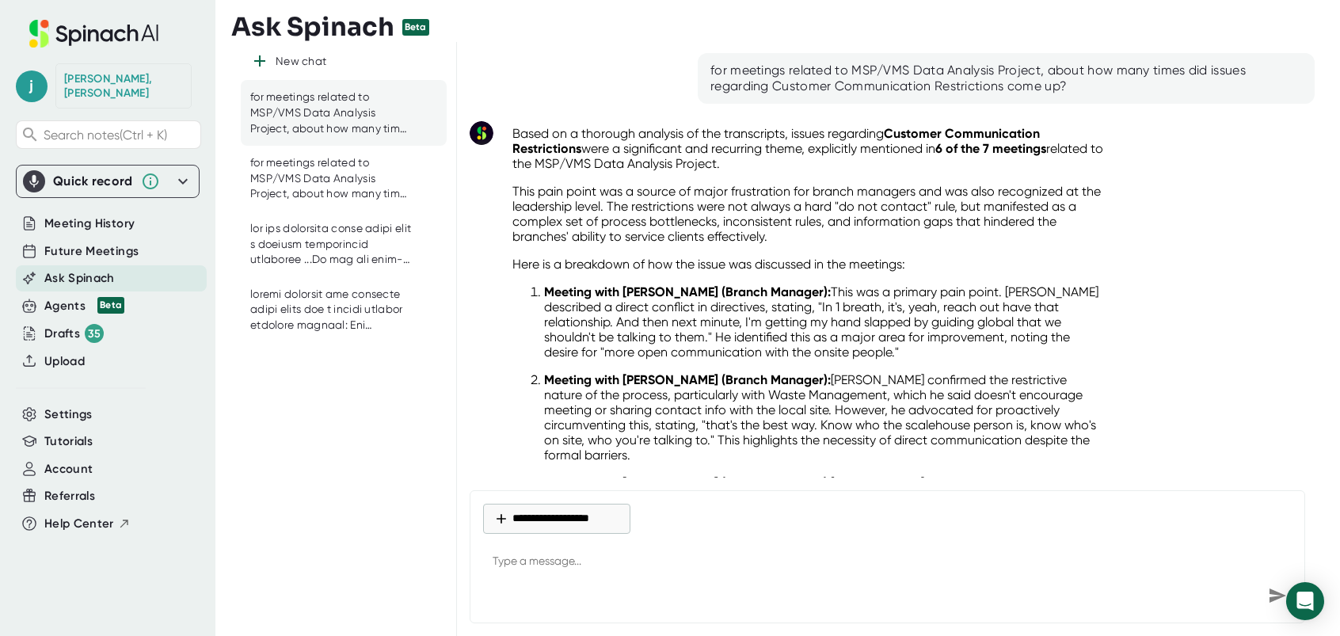
scroll to position [871, 0]
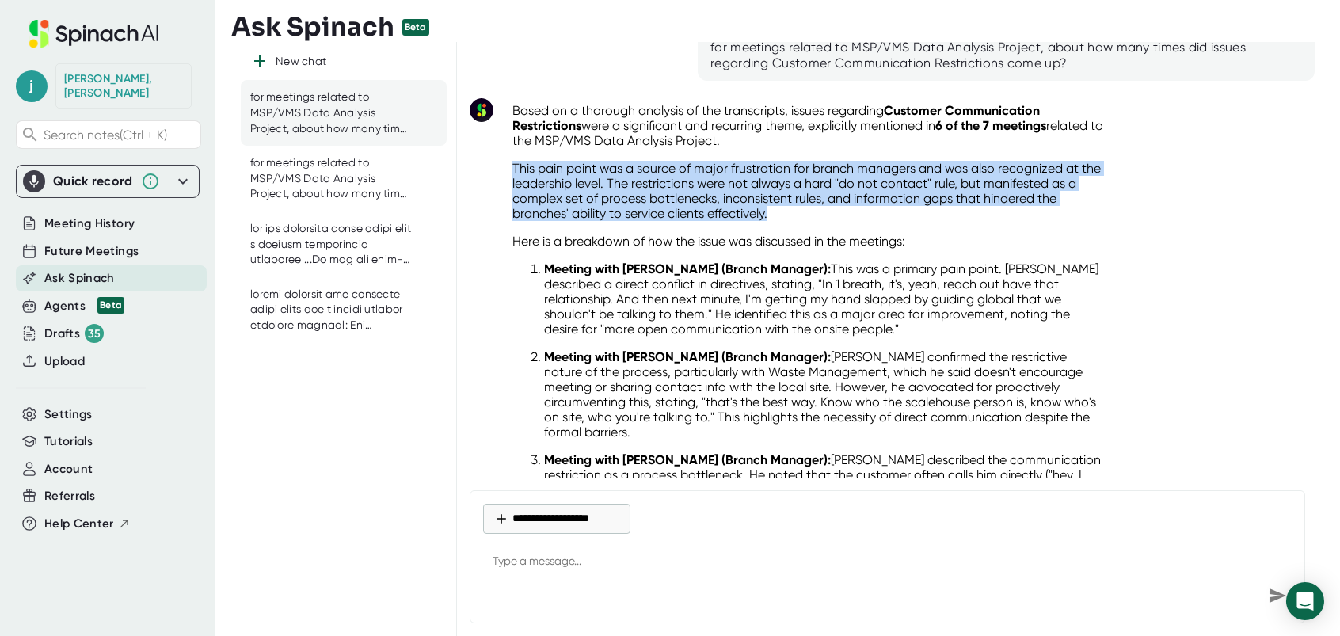
drag, startPoint x: 512, startPoint y: 160, endPoint x: 797, endPoint y: 204, distance: 288.5
click at [797, 204] on p "This pain point was a source of major frustration for branch managers and was a…" at bounding box center [808, 191] width 592 height 60
drag, startPoint x: 797, startPoint y: 204, endPoint x: 726, endPoint y: 191, distance: 72.5
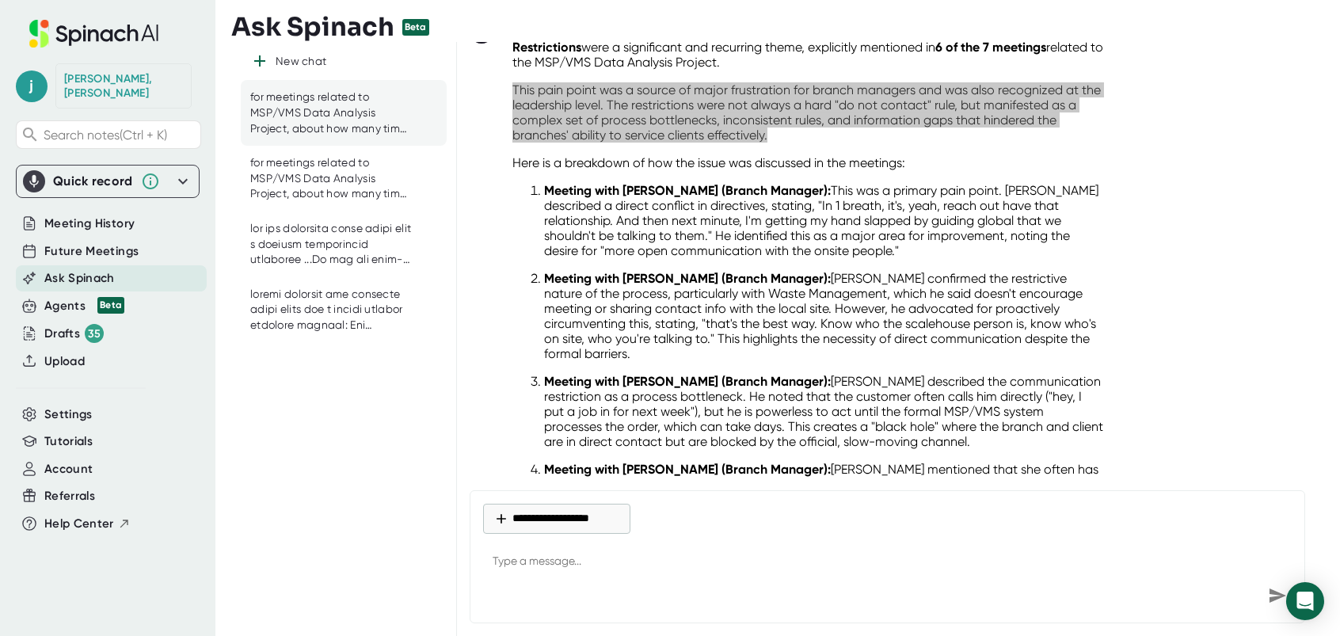
scroll to position [950, 0]
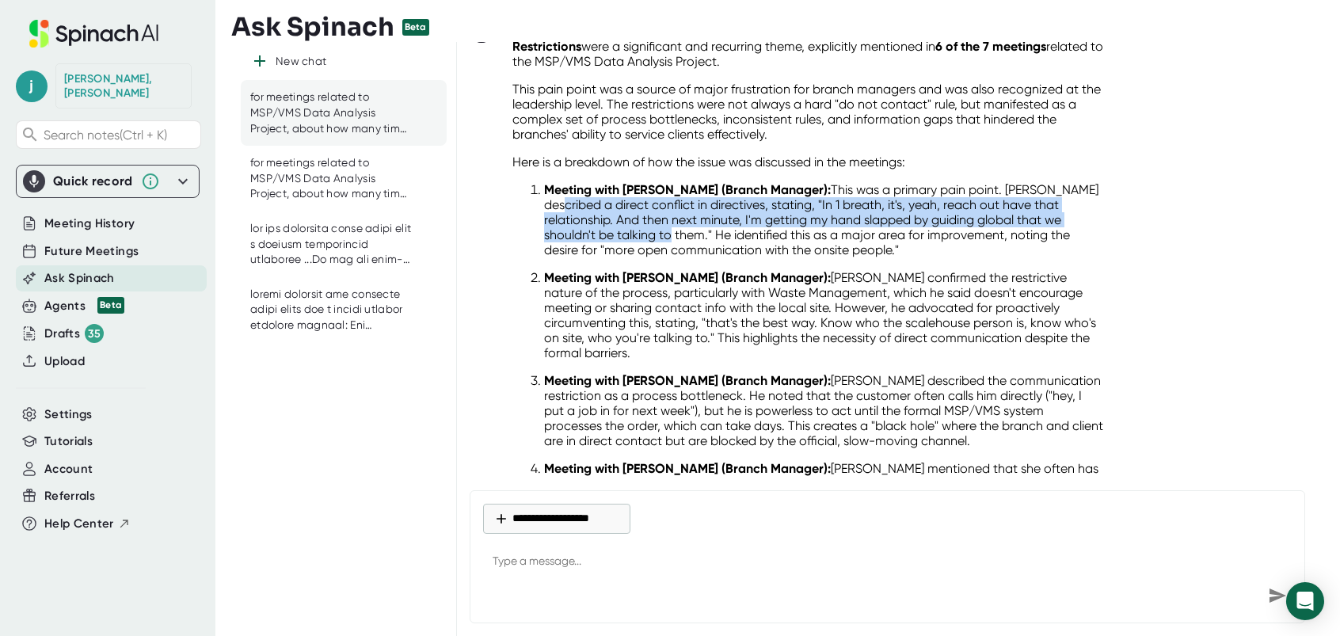
drag, startPoint x: 608, startPoint y: 196, endPoint x: 713, endPoint y: 232, distance: 110.7
click at [713, 232] on p "Meeting with [PERSON_NAME] (Branch Manager): This was a primary pain point. [PE…" at bounding box center [824, 219] width 560 height 75
drag, startPoint x: 713, startPoint y: 232, endPoint x: 695, endPoint y: 225, distance: 18.8
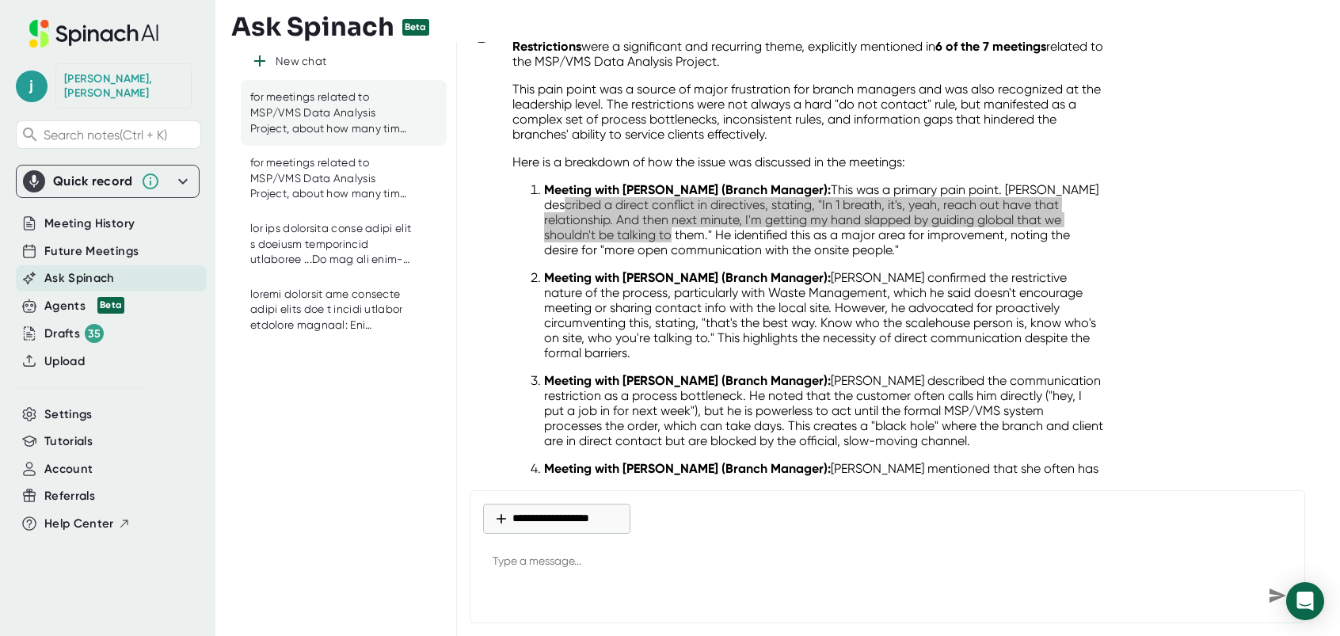
scroll to position [1030, 0]
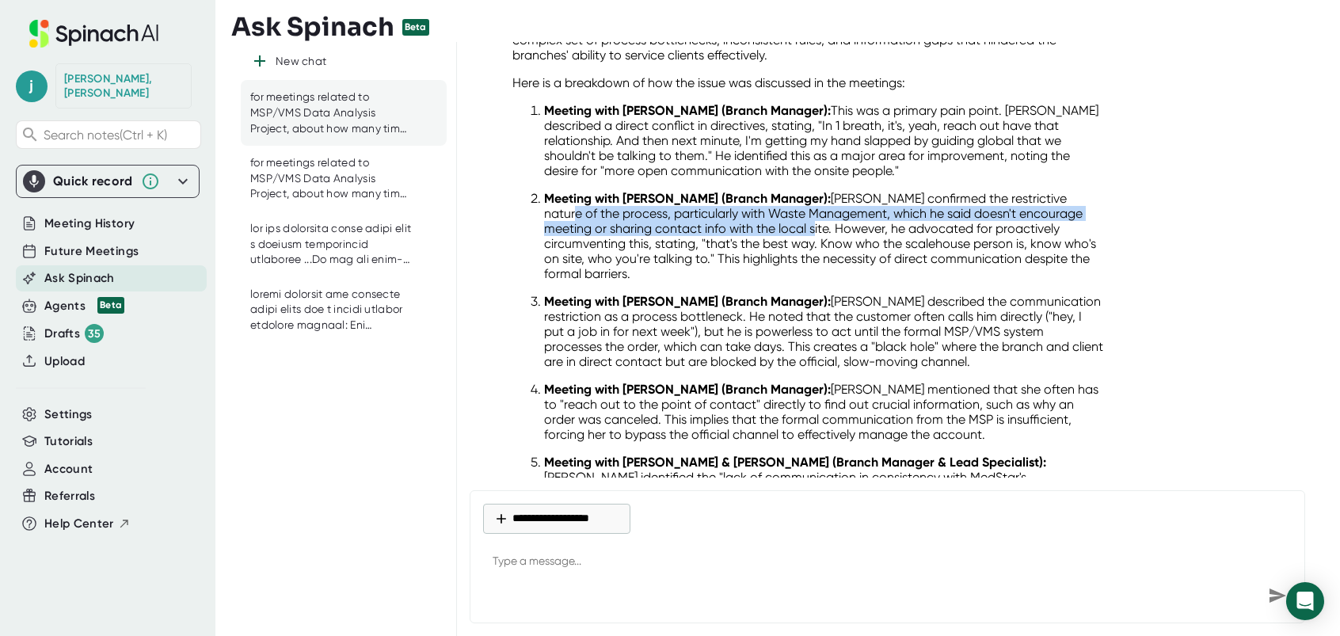
drag, startPoint x: 555, startPoint y: 204, endPoint x: 770, endPoint y: 219, distance: 215.1
click at [770, 219] on p "Meeting with [PERSON_NAME] (Branch Manager): [PERSON_NAME] confirmed the restri…" at bounding box center [824, 236] width 560 height 90
drag, startPoint x: 770, startPoint y: 219, endPoint x: 740, endPoint y: 219, distance: 30.1
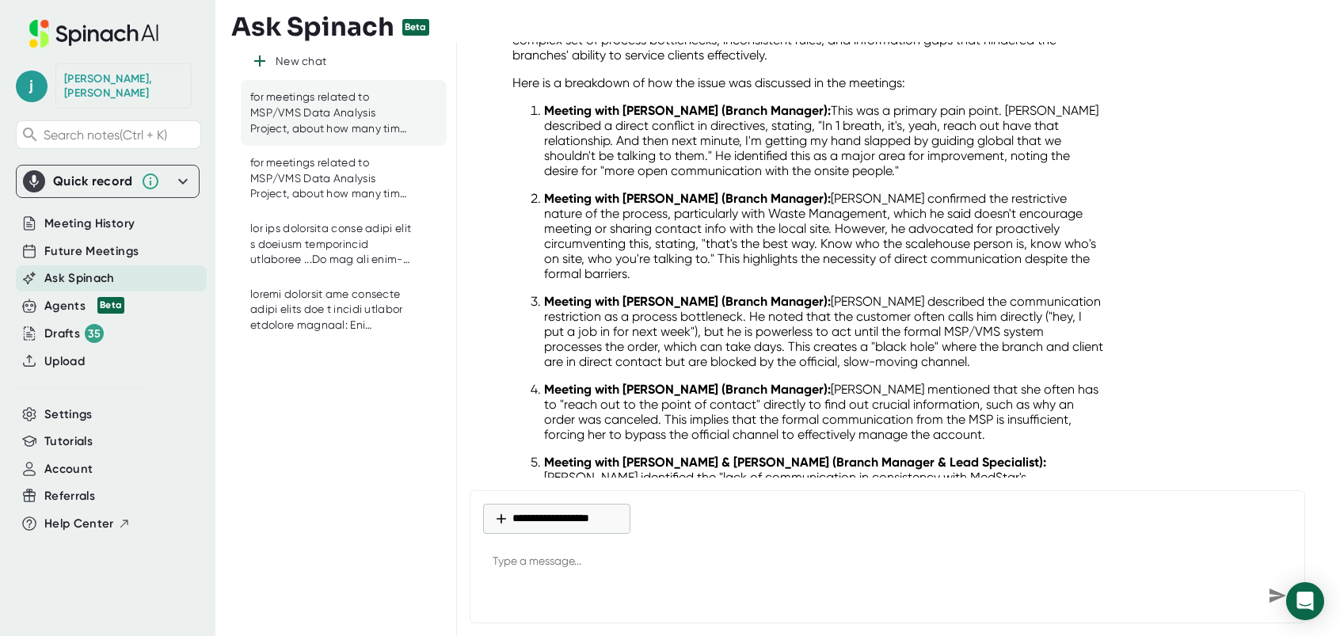
click at [900, 253] on p "Meeting with [PERSON_NAME] (Branch Manager): [PERSON_NAME] confirmed the restri…" at bounding box center [824, 236] width 560 height 90
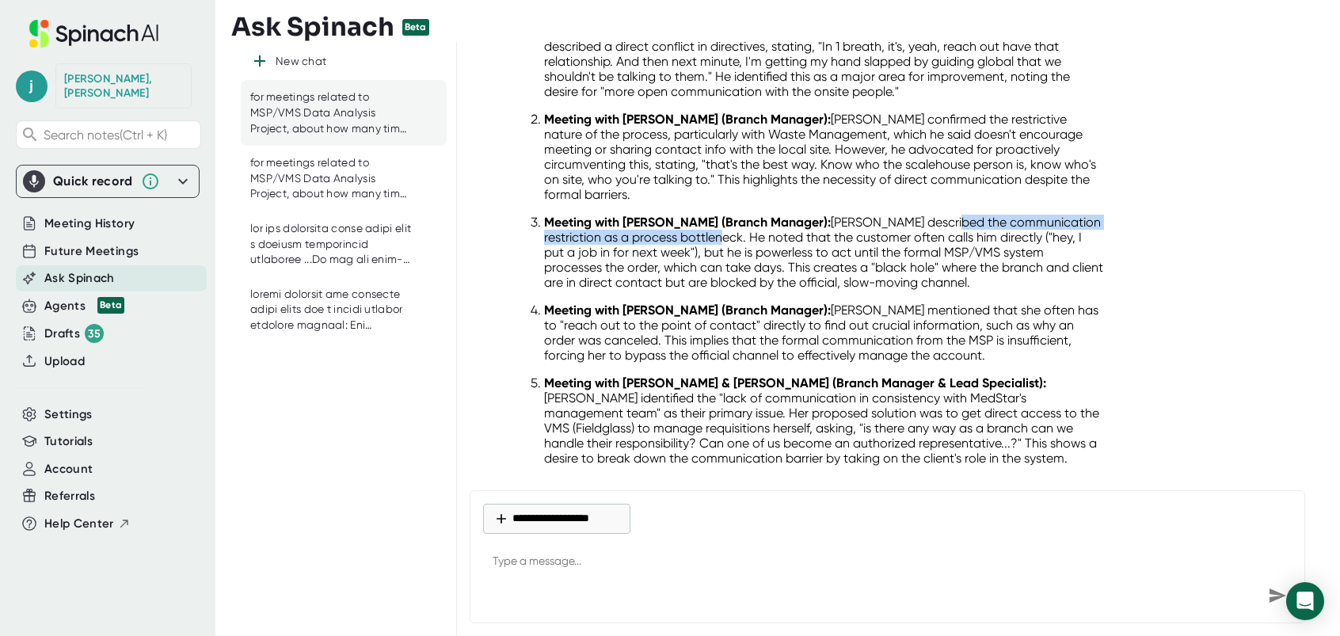
drag, startPoint x: 932, startPoint y: 211, endPoint x: 748, endPoint y: 231, distance: 185.6
click at [748, 231] on p "Meeting with [PERSON_NAME] (Branch Manager): [PERSON_NAME] described the commun…" at bounding box center [824, 252] width 560 height 75
drag, startPoint x: 748, startPoint y: 231, endPoint x: 720, endPoint y: 226, distance: 28.3
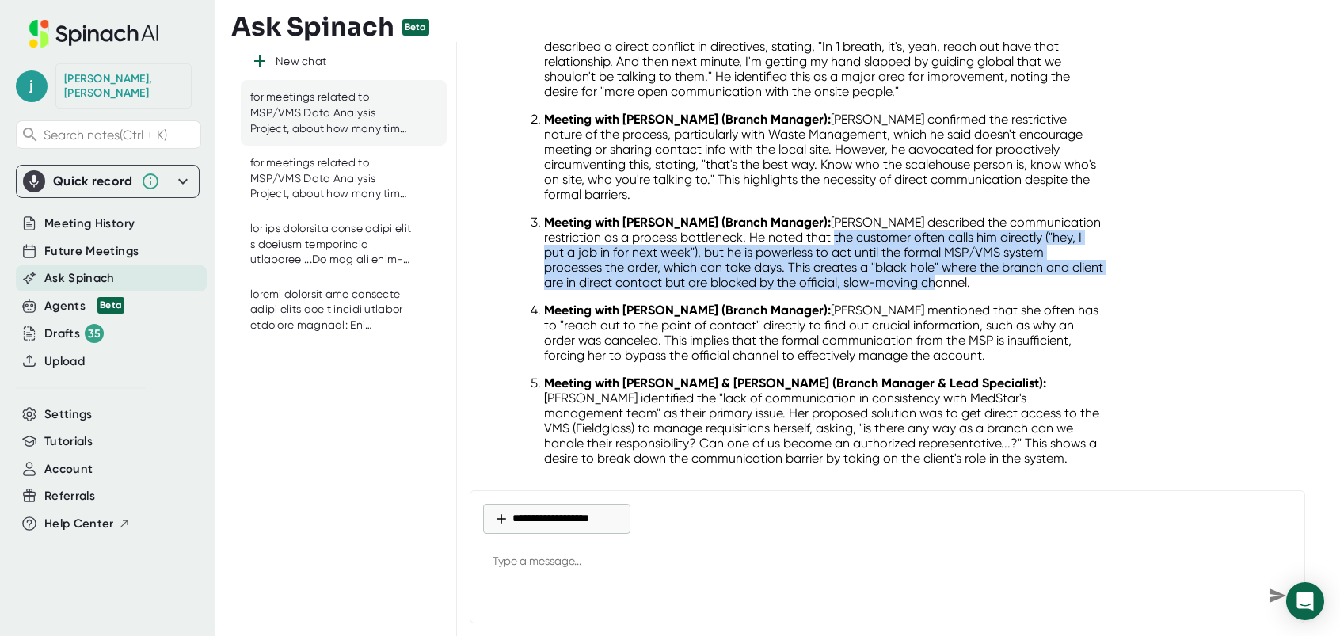
drag, startPoint x: 862, startPoint y: 227, endPoint x: 1002, endPoint y: 270, distance: 145.8
click at [1002, 270] on p "Meeting with [PERSON_NAME] (Branch Manager): [PERSON_NAME] described the commun…" at bounding box center [824, 252] width 560 height 75
drag, startPoint x: 1002, startPoint y: 270, endPoint x: 953, endPoint y: 263, distance: 49.6
drag, startPoint x: 953, startPoint y: 263, endPoint x: 868, endPoint y: 242, distance: 87.2
click at [868, 242] on p "Meeting with [PERSON_NAME] (Branch Manager): [PERSON_NAME] described the commun…" at bounding box center [824, 252] width 560 height 75
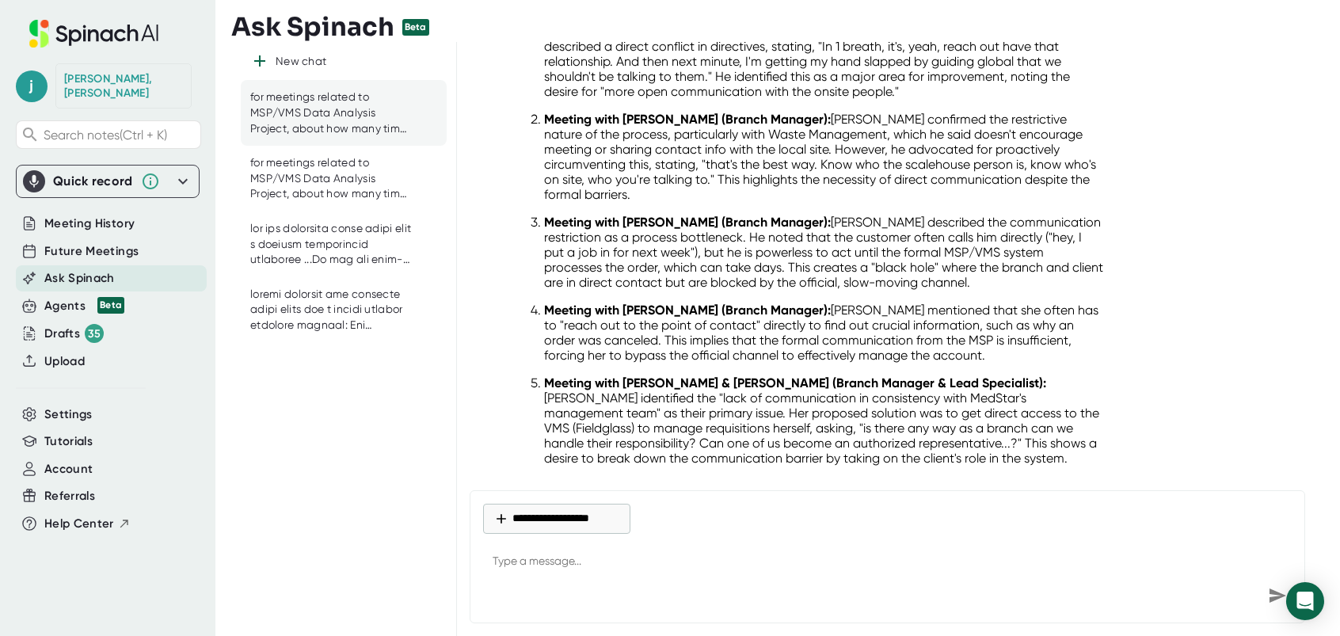
click at [858, 233] on p "Meeting with [PERSON_NAME] (Branch Manager): [PERSON_NAME] described the commun…" at bounding box center [824, 252] width 560 height 75
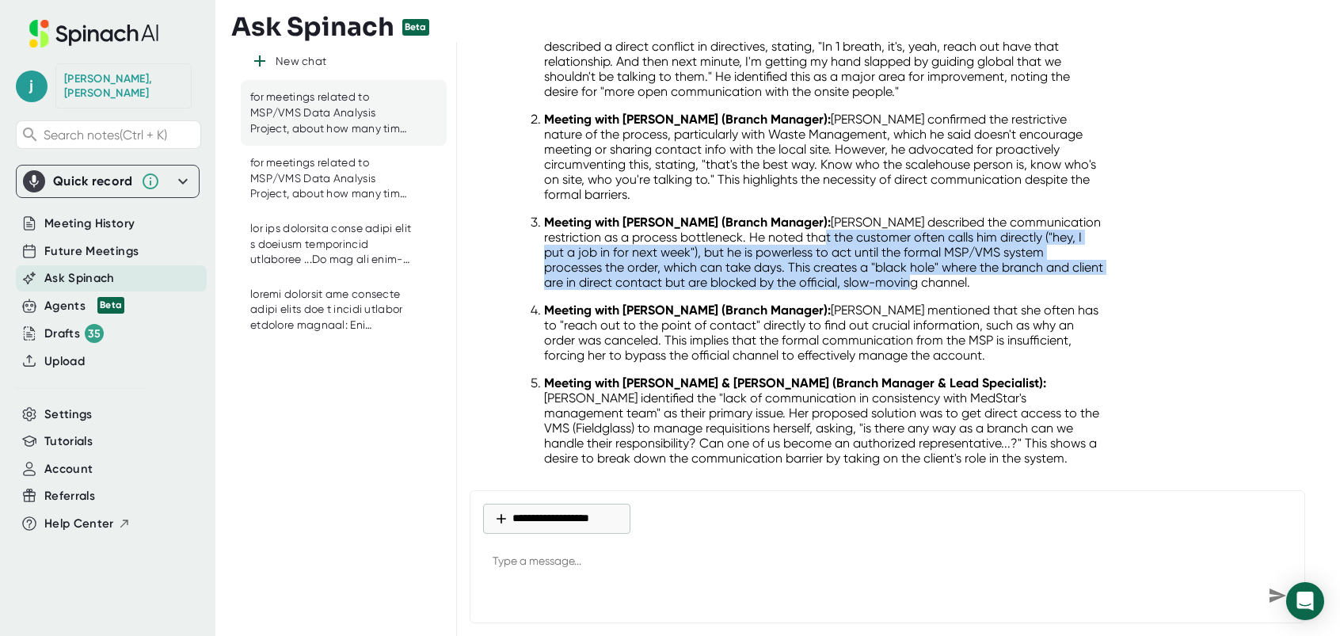
drag, startPoint x: 853, startPoint y: 231, endPoint x: 976, endPoint y: 269, distance: 129.3
click at [976, 269] on p "Meeting with [PERSON_NAME] (Branch Manager): [PERSON_NAME] described the commun…" at bounding box center [824, 252] width 560 height 75
click at [980, 270] on p "Meeting with [PERSON_NAME] (Branch Manager): [PERSON_NAME] described the commun…" at bounding box center [824, 252] width 560 height 75
click at [907, 245] on p "Meeting with [PERSON_NAME] (Branch Manager): [PERSON_NAME] described the commun…" at bounding box center [824, 252] width 560 height 75
click at [863, 231] on p "Meeting with [PERSON_NAME] (Branch Manager): [PERSON_NAME] described the commun…" at bounding box center [824, 252] width 560 height 75
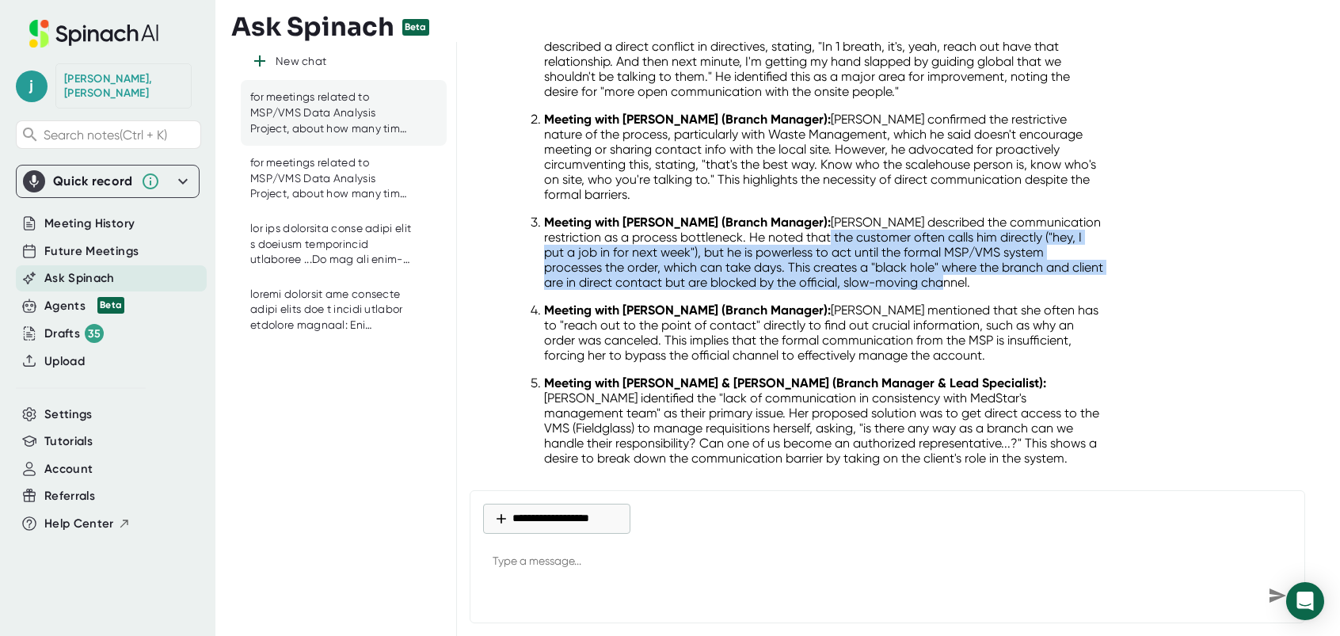
drag, startPoint x: 854, startPoint y: 227, endPoint x: 1003, endPoint y: 274, distance: 155.3
click at [1003, 274] on p "Meeting with [PERSON_NAME] (Branch Manager): [PERSON_NAME] described the commun…" at bounding box center [824, 252] width 560 height 75
drag, startPoint x: 1003, startPoint y: 274, endPoint x: 983, endPoint y: 268, distance: 20.8
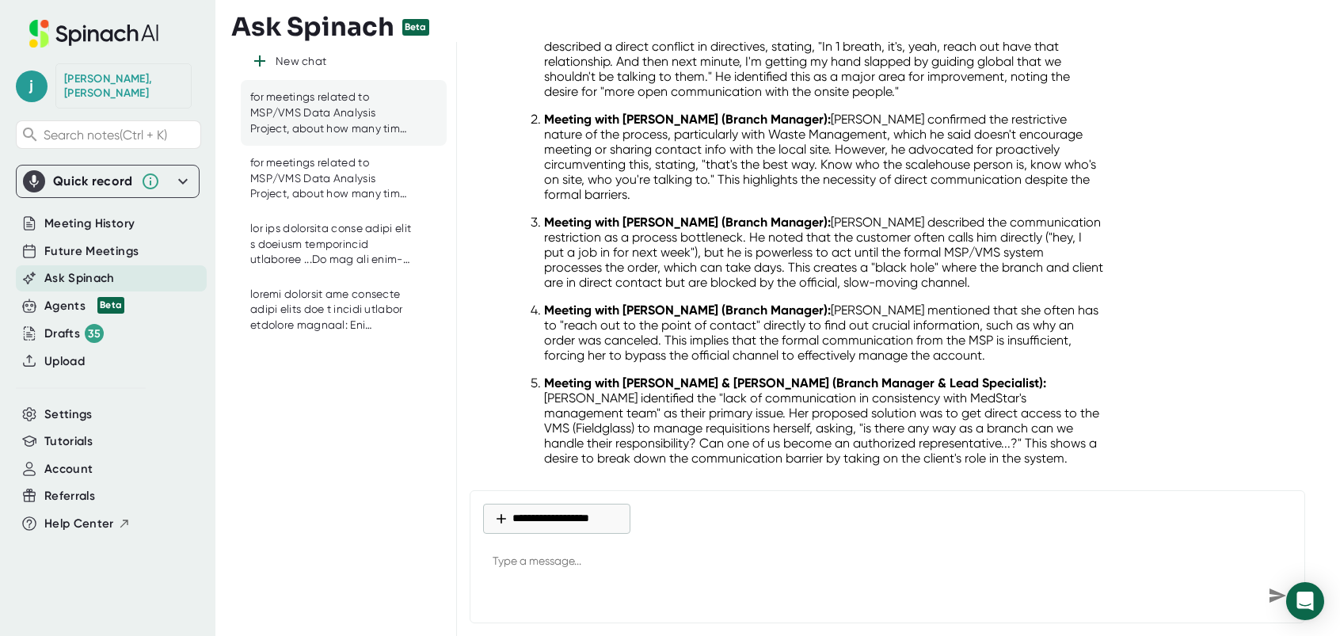
click at [850, 317] on p "Meeting with [PERSON_NAME] (Branch Manager): [PERSON_NAME] mentioned that she o…" at bounding box center [824, 333] width 560 height 60
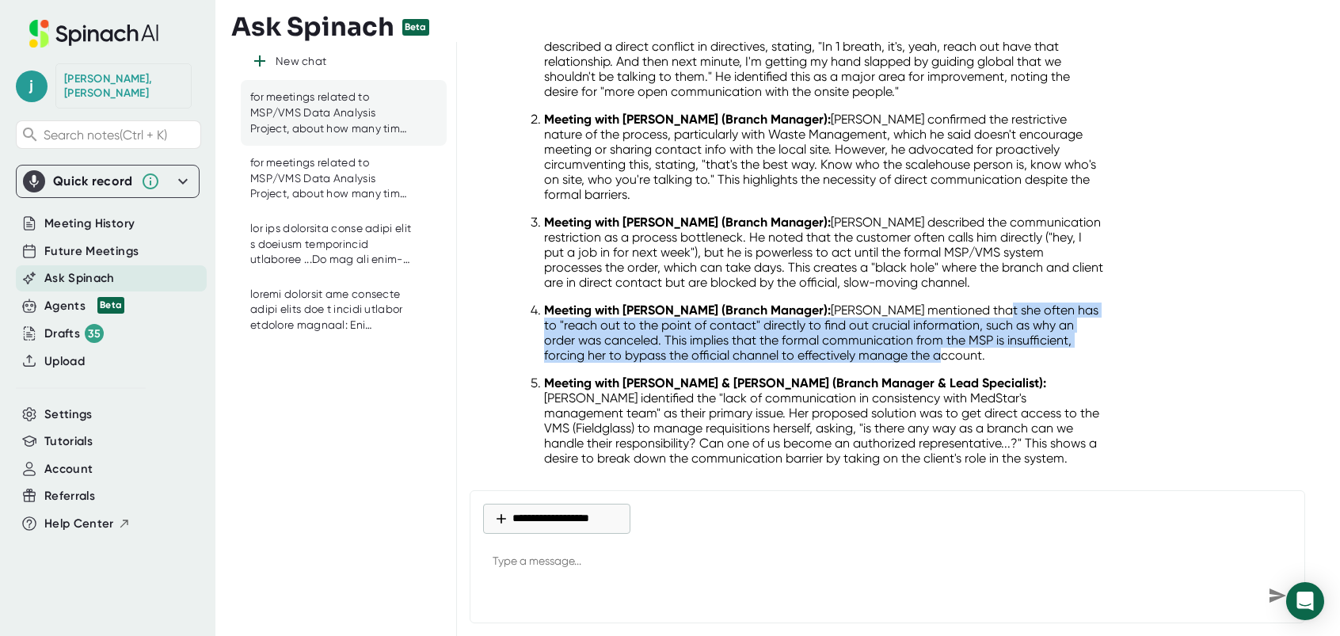
drag, startPoint x: 971, startPoint y: 299, endPoint x: 902, endPoint y: 344, distance: 82.4
click at [902, 344] on p "Meeting with [PERSON_NAME] (Branch Manager): [PERSON_NAME] mentioned that she o…" at bounding box center [824, 333] width 560 height 60
drag, startPoint x: 902, startPoint y: 344, endPoint x: 887, endPoint y: 341, distance: 15.4
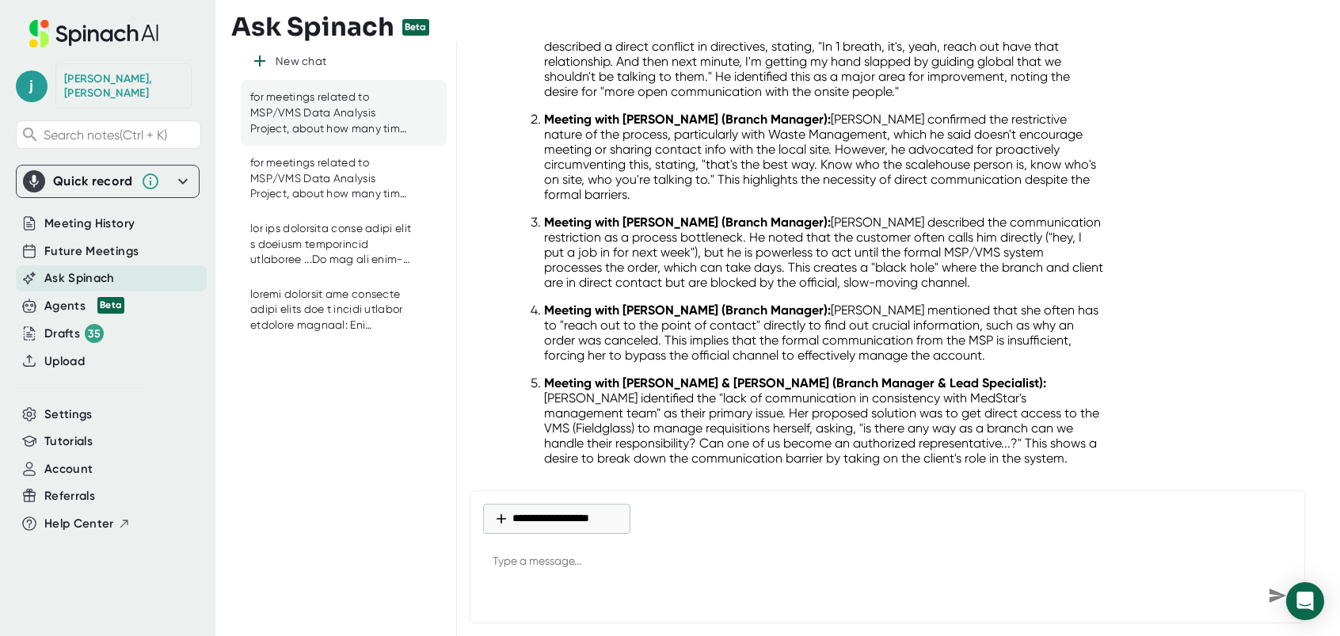
click at [849, 411] on p "Meeting with [PERSON_NAME] & [PERSON_NAME] (Branch Manager & Lead Specialist): …" at bounding box center [824, 420] width 560 height 90
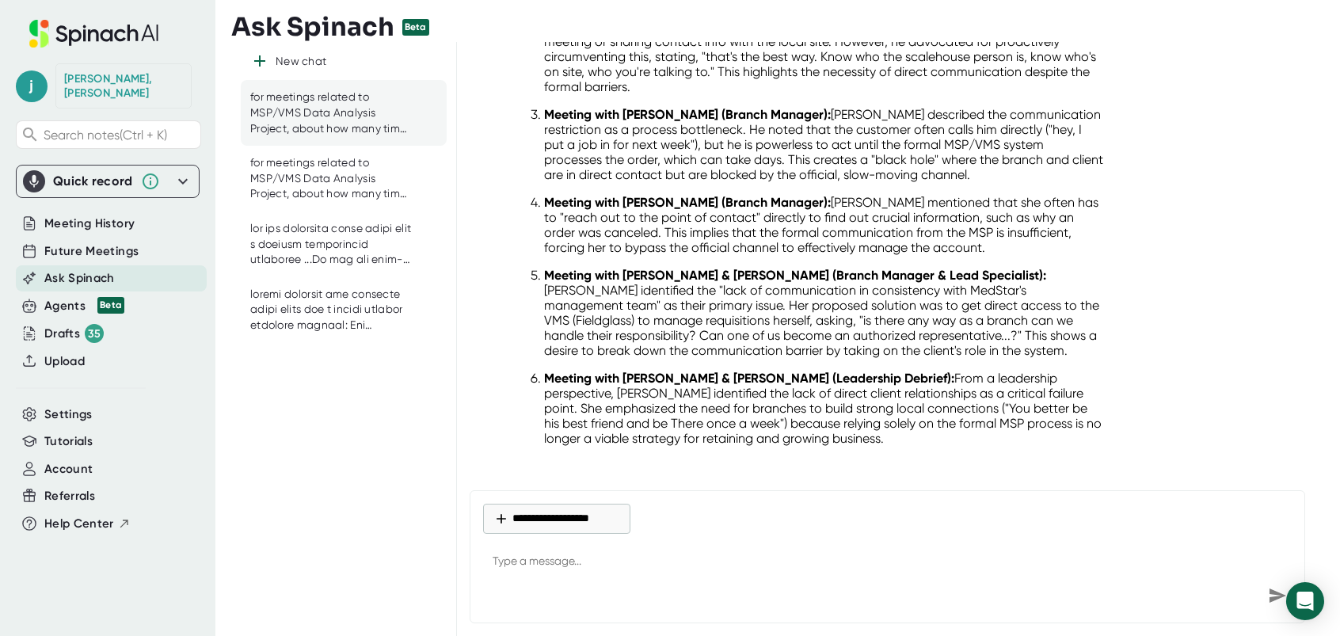
scroll to position [1218, 0]
click at [642, 286] on p "Meeting with [PERSON_NAME] & [PERSON_NAME] (Branch Manager & Lead Specialist): …" at bounding box center [824, 311] width 560 height 90
drag, startPoint x: 601, startPoint y: 277, endPoint x: 748, endPoint y: 282, distance: 147.4
click at [748, 282] on p "Meeting with [PERSON_NAME] & [PERSON_NAME] (Branch Manager & Lead Specialist): …" at bounding box center [824, 311] width 560 height 90
drag, startPoint x: 748, startPoint y: 282, endPoint x: 881, endPoint y: 314, distance: 136.9
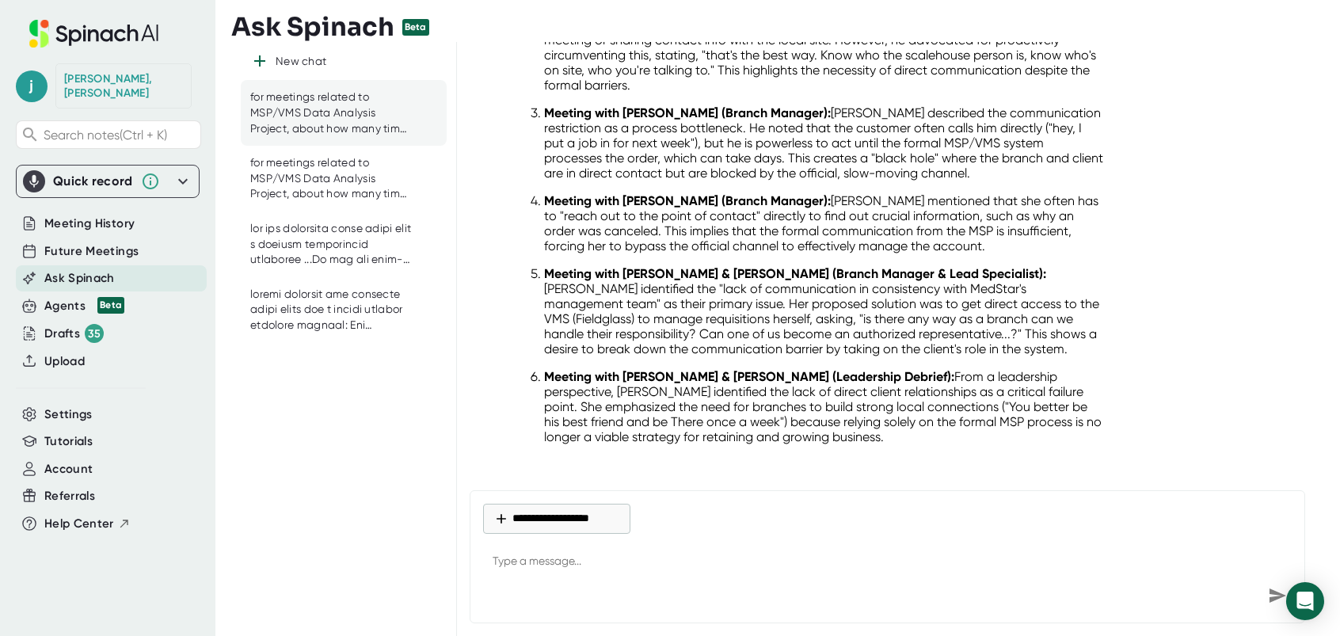
click at [881, 314] on p "Meeting with [PERSON_NAME] & [PERSON_NAME] (Branch Manager & Lead Specialist): …" at bounding box center [824, 311] width 560 height 90
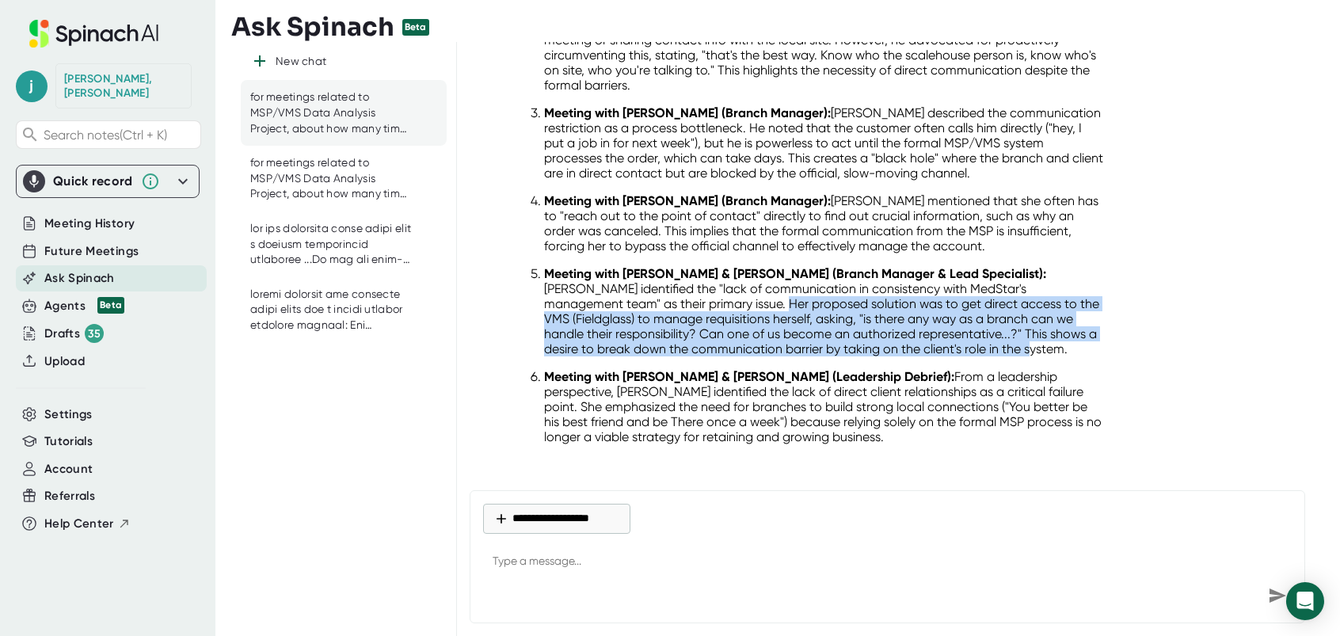
drag, startPoint x: 689, startPoint y: 291, endPoint x: 1063, endPoint y: 344, distance: 377.4
click at [1063, 344] on ol "Meeting with [PERSON_NAME] (Branch Manager): This was a primary pain point. [PE…" at bounding box center [808, 179] width 592 height 530
drag, startPoint x: 723, startPoint y: 394, endPoint x: 980, endPoint y: 419, distance: 257.8
click at [980, 419] on p "Meeting with [PERSON_NAME] & [PERSON_NAME] (Leadership Debrief): From a leaders…" at bounding box center [824, 406] width 560 height 75
drag, startPoint x: 980, startPoint y: 419, endPoint x: 923, endPoint y: 412, distance: 56.7
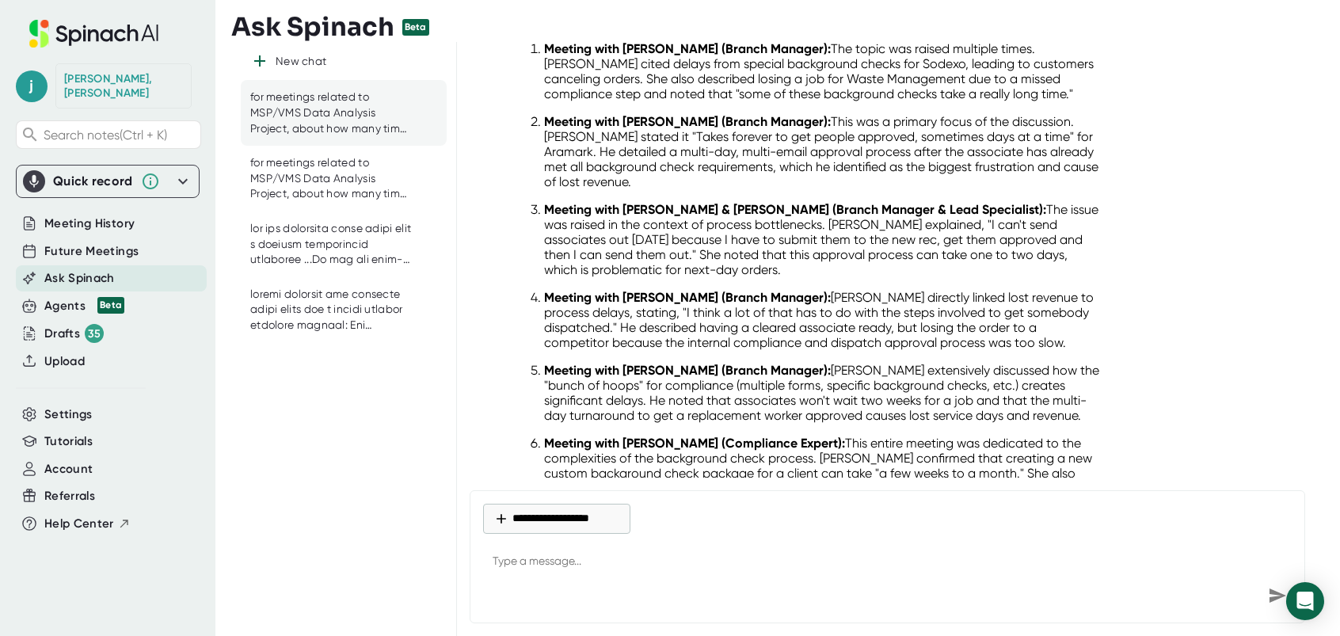
scroll to position [0, 0]
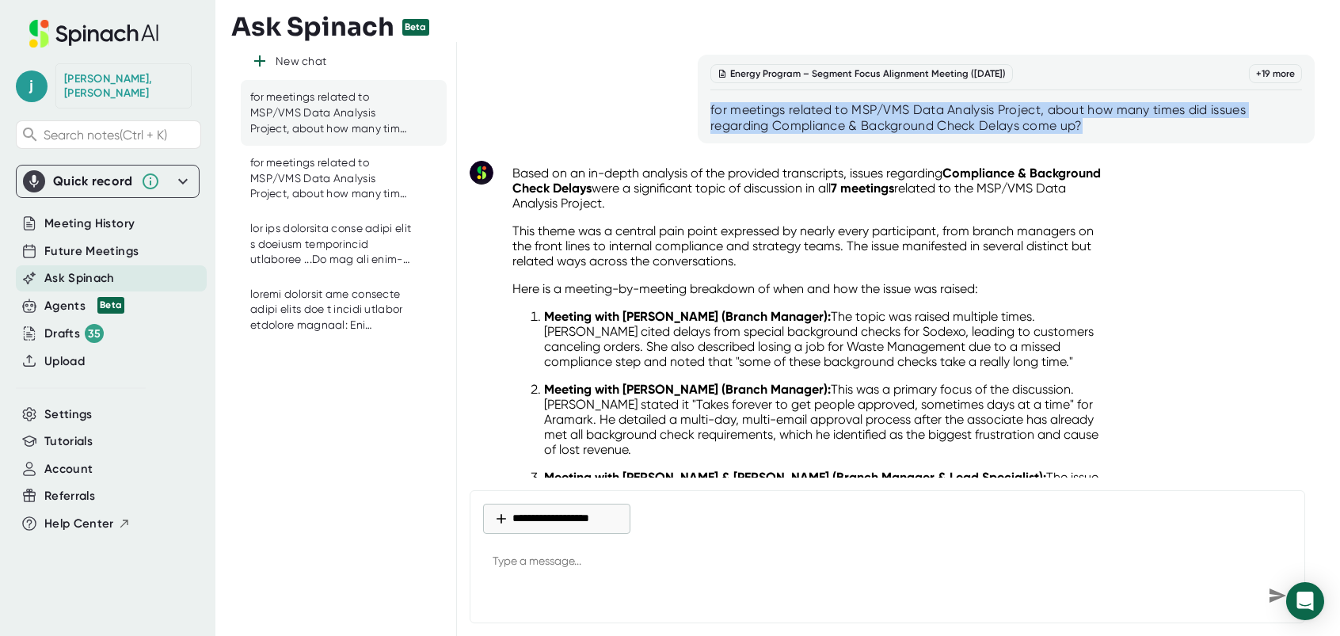
drag, startPoint x: 708, startPoint y: 112, endPoint x: 1116, endPoint y: 125, distance: 408.0
click at [1116, 125] on div "for meetings related to MSP/VMS Data Analysis Project, about how many times did…" at bounding box center [1006, 118] width 592 height 32
drag, startPoint x: 1116, startPoint y: 125, endPoint x: 1029, endPoint y: 124, distance: 87.1
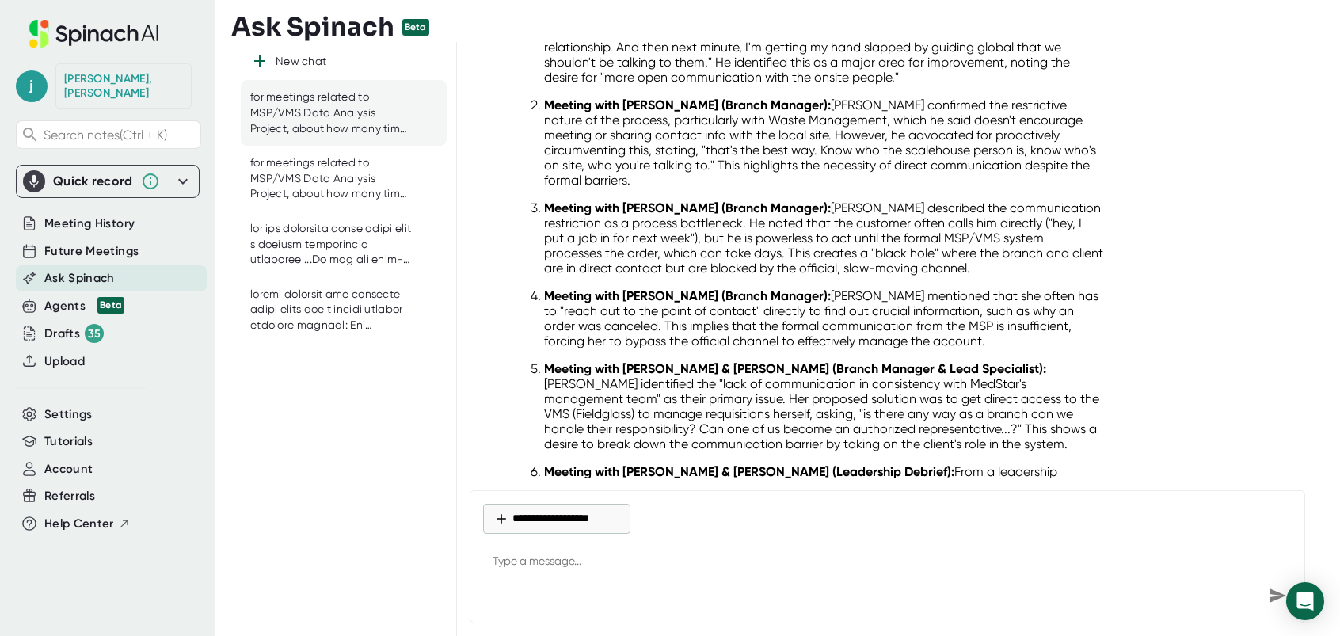
scroll to position [1218, 0]
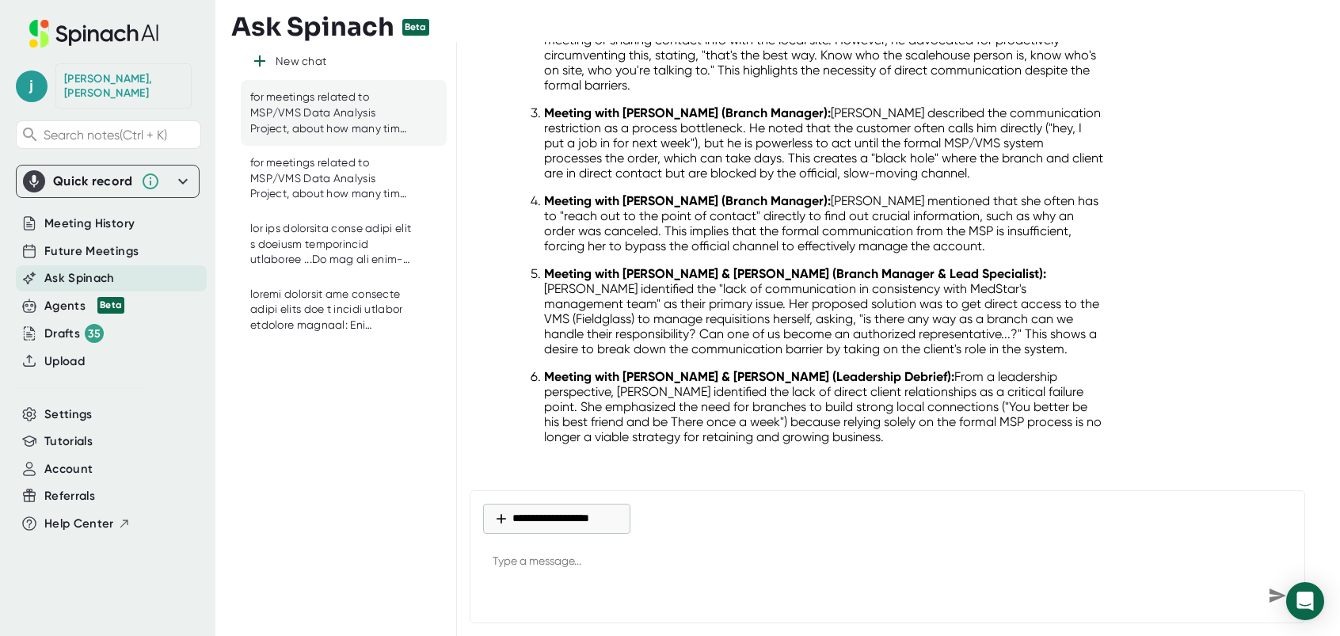
click at [563, 552] on textarea at bounding box center [887, 562] width 809 height 38
click at [552, 561] on textarea at bounding box center [887, 562] width 809 height 38
paste textarea "for meetings related to MSP/VMS Data Analysis Project, about how many times did…"
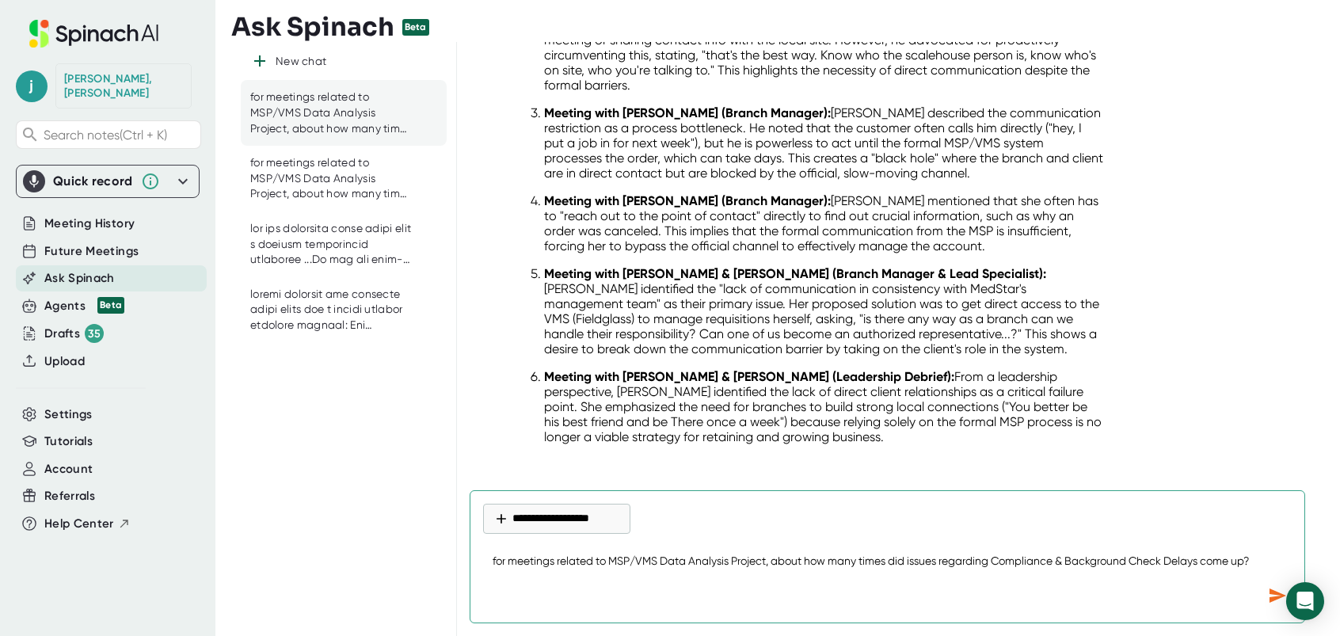
drag, startPoint x: 999, startPoint y: 561, endPoint x: 1153, endPoint y: 561, distance: 154.4
click at [1170, 559] on textarea "for meetings related to MSP/VMS Data Analysis Project, about how many times did…" at bounding box center [887, 562] width 809 height 38
paste textarea "VMS & Tool Inefficiencies"
click at [1273, 595] on icon "Send message" at bounding box center [1277, 595] width 19 height 19
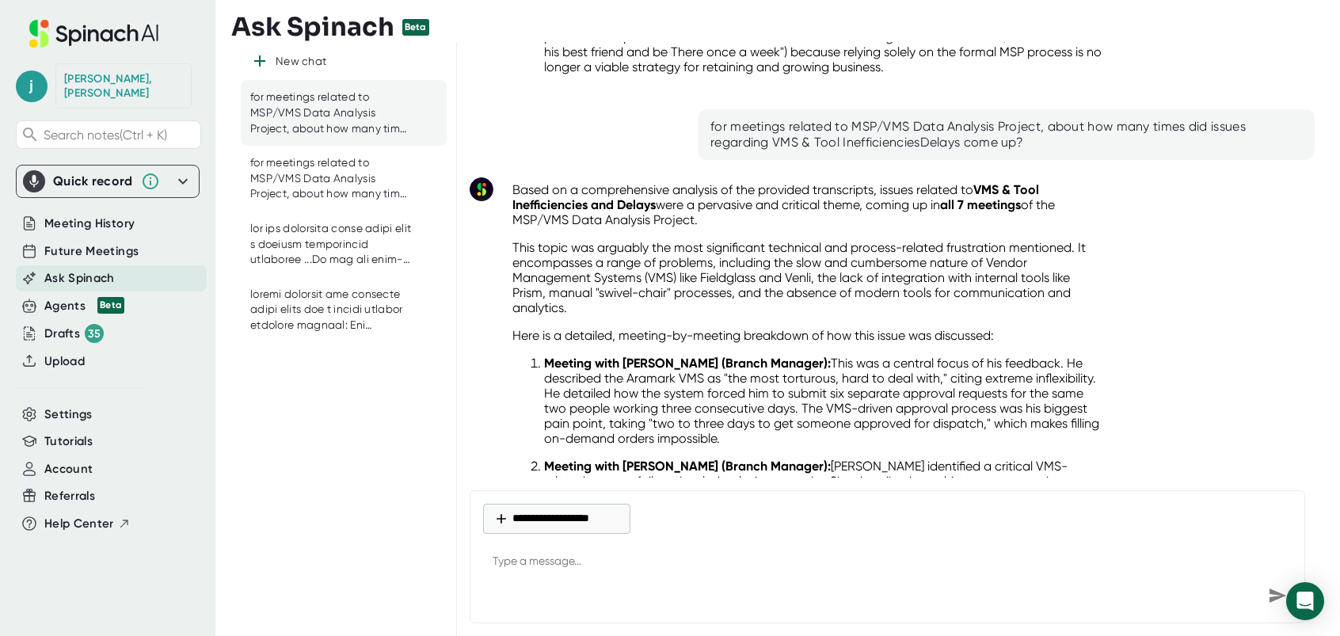
scroll to position [1627, 0]
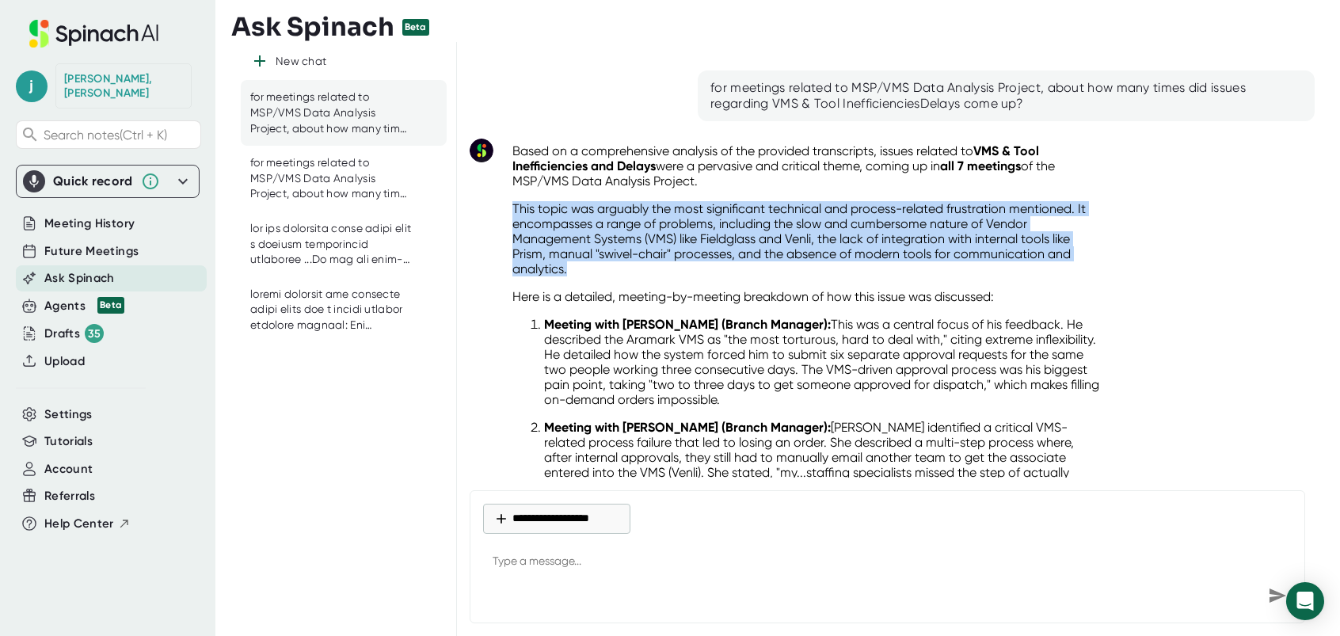
drag, startPoint x: 510, startPoint y: 190, endPoint x: 652, endPoint y: 247, distance: 152.8
click at [652, 247] on div "Based on a comprehensive analysis of the provided transcripts, issues related t…" at bounding box center [808, 583] width 617 height 898
drag, startPoint x: 652, startPoint y: 247, endPoint x: 584, endPoint y: 215, distance: 74.7
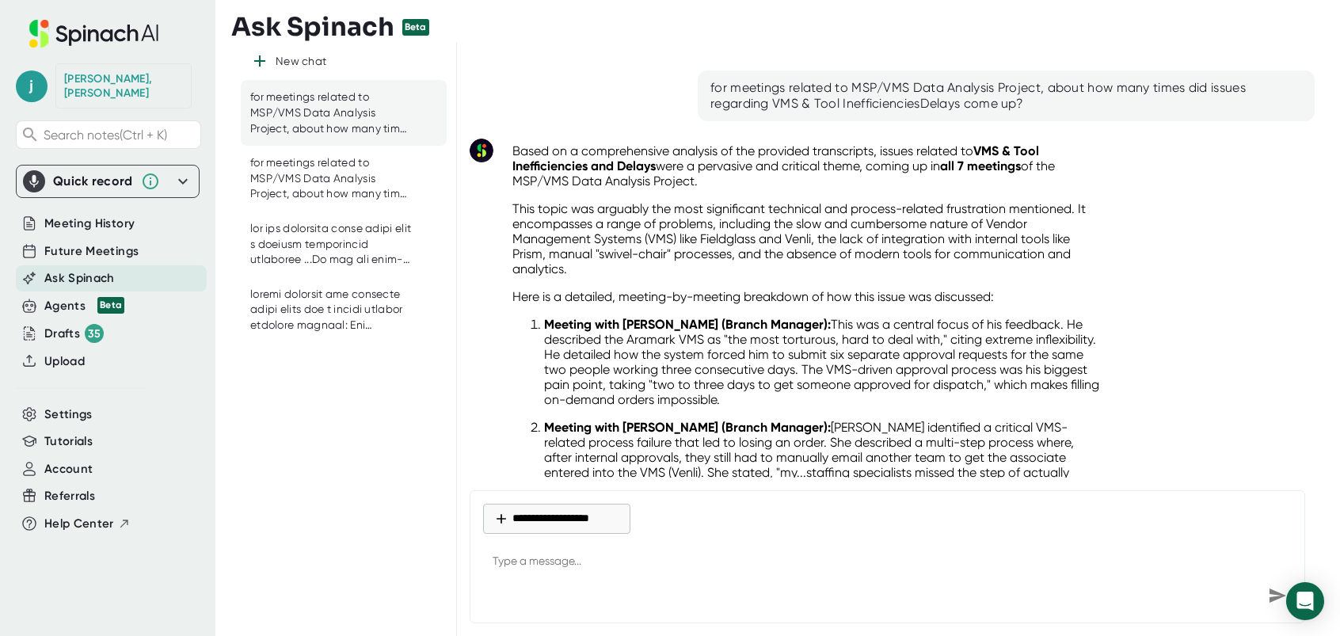
click at [822, 329] on p "Meeting with [PERSON_NAME] (Branch Manager): This was a central focus of his fe…" at bounding box center [824, 362] width 560 height 90
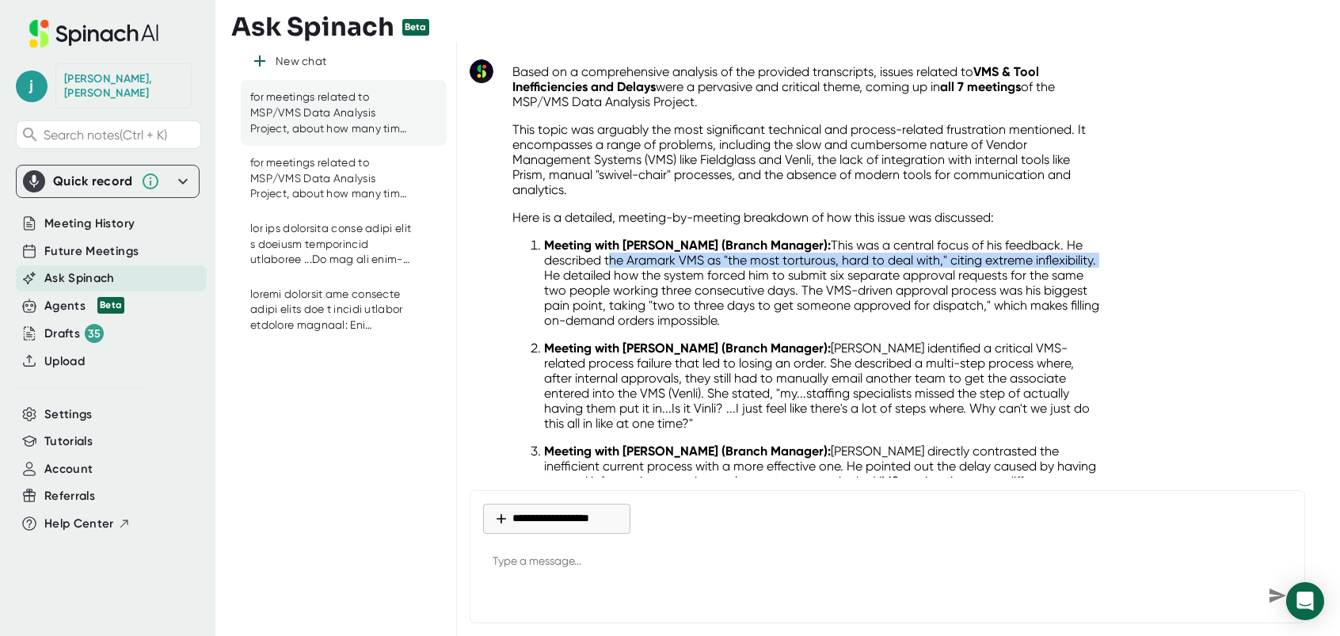
drag, startPoint x: 606, startPoint y: 244, endPoint x: 606, endPoint y: 265, distance: 21.4
click at [606, 265] on p "Meeting with [PERSON_NAME] (Branch Manager): This was a central focus of his fe…" at bounding box center [824, 283] width 560 height 90
drag, startPoint x: 606, startPoint y: 265, endPoint x: 598, endPoint y: 261, distance: 9.2
drag, startPoint x: 729, startPoint y: 258, endPoint x: 862, endPoint y: 303, distance: 139.7
click at [862, 303] on p "Meeting with [PERSON_NAME] (Branch Manager): This was a central focus of his fe…" at bounding box center [824, 283] width 560 height 90
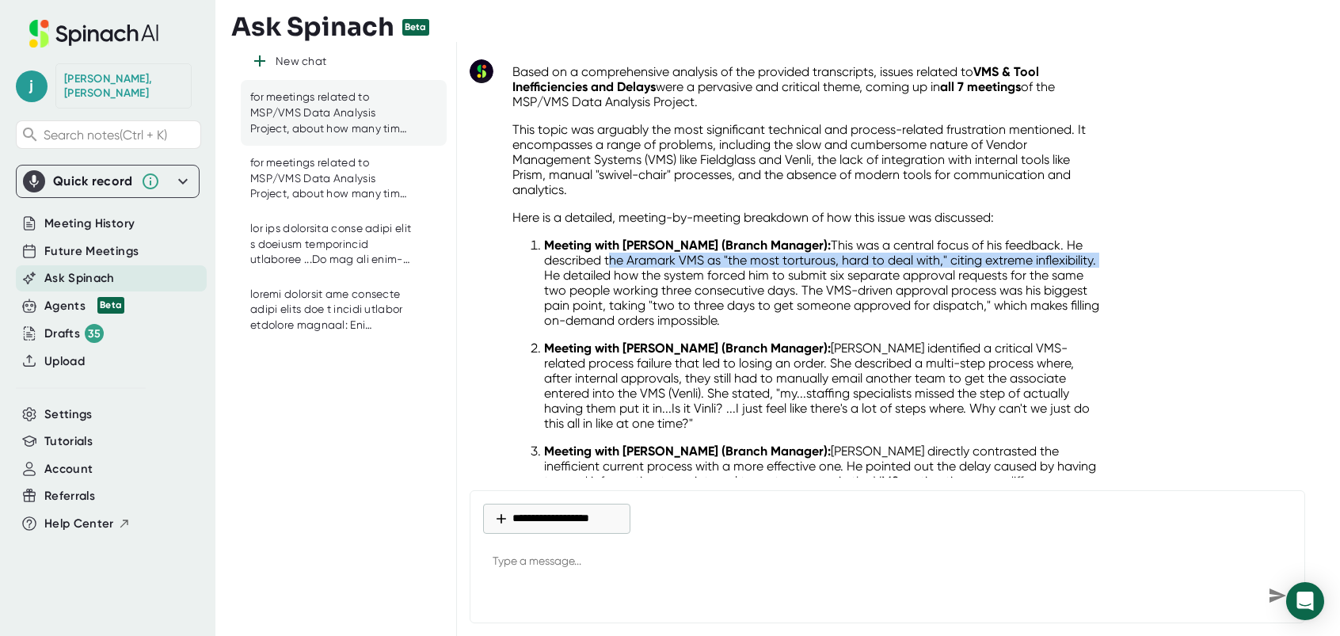
drag, startPoint x: 862, startPoint y: 303, endPoint x: 787, endPoint y: 280, distance: 77.9
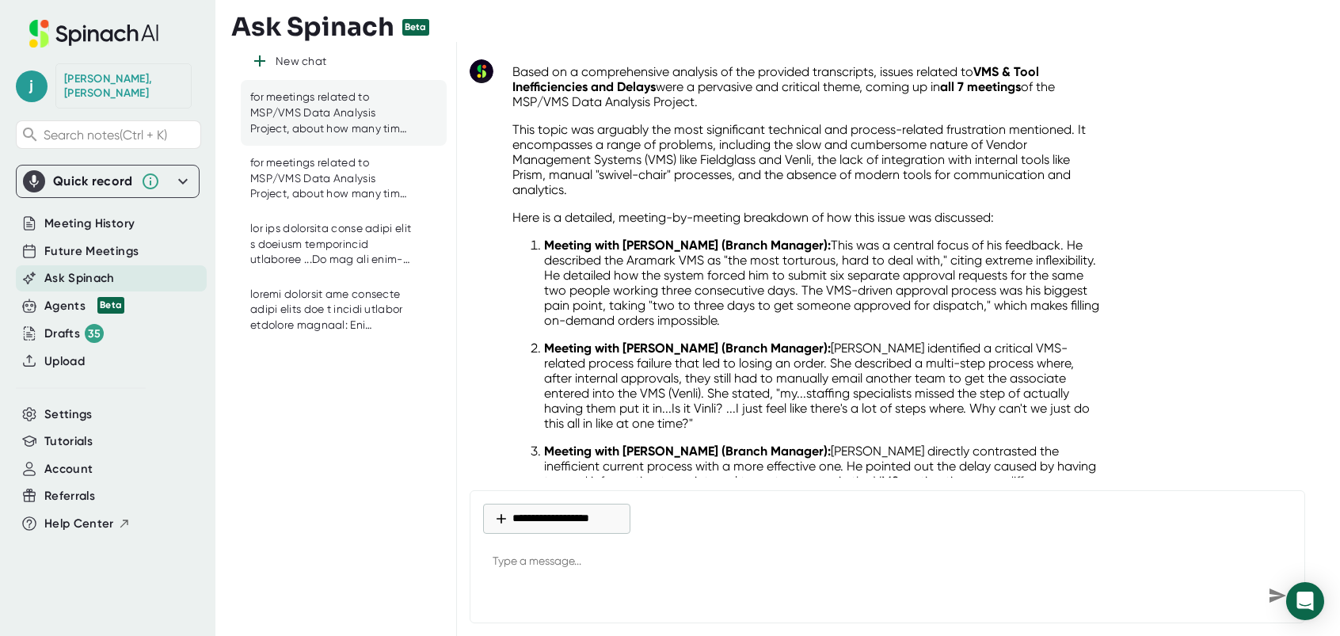
click at [830, 341] on p "Meeting with [PERSON_NAME] (Branch Manager): [PERSON_NAME] identified a critica…" at bounding box center [824, 386] width 560 height 90
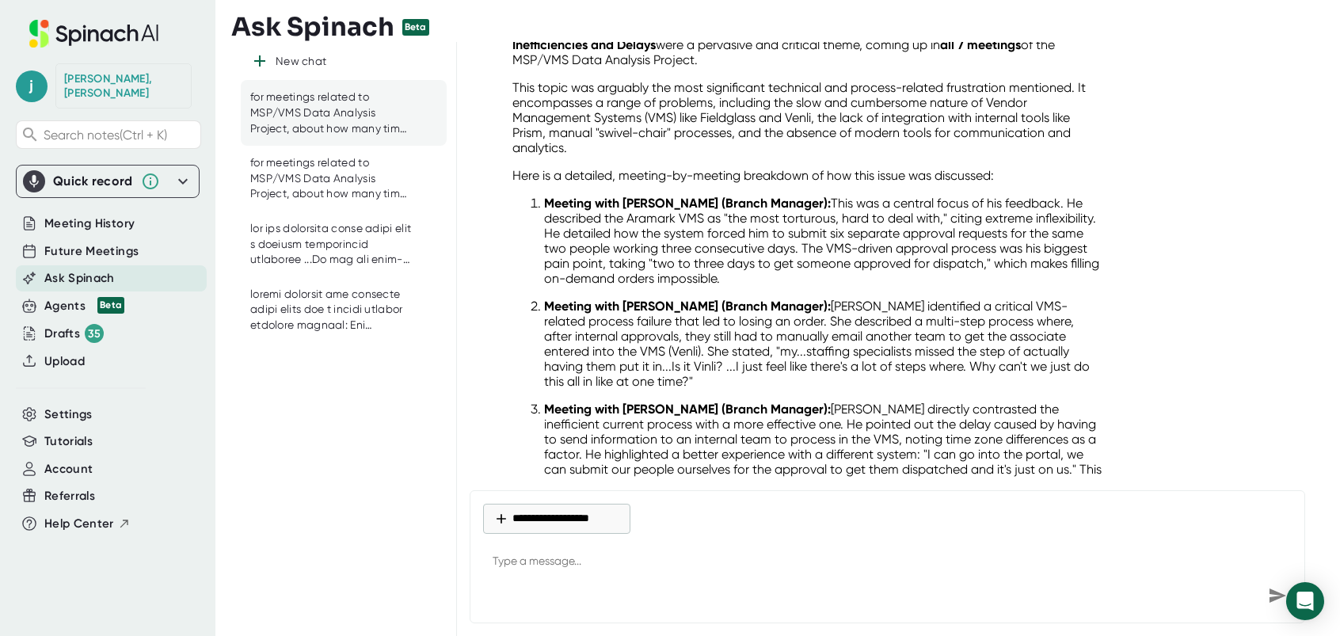
scroll to position [1785, 0]
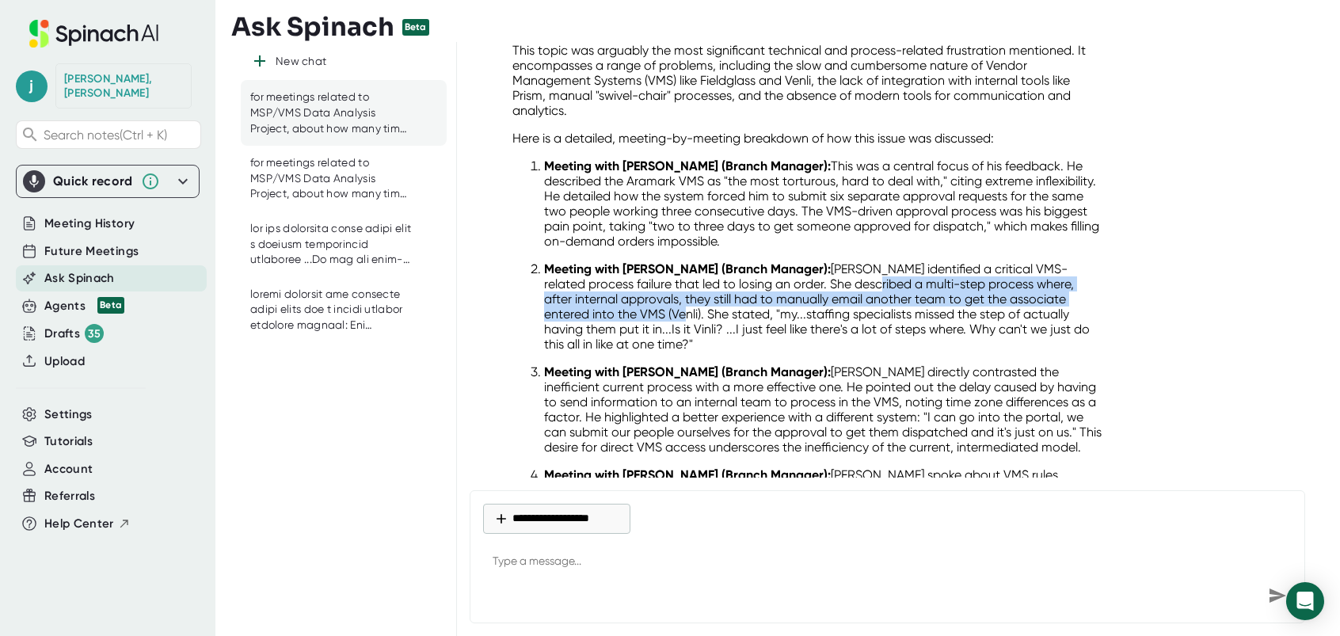
drag, startPoint x: 824, startPoint y: 268, endPoint x: 611, endPoint y: 298, distance: 215.0
click at [611, 298] on p "Meeting with [PERSON_NAME] (Branch Manager): [PERSON_NAME] identified a critica…" at bounding box center [824, 306] width 560 height 90
drag, startPoint x: 611, startPoint y: 298, endPoint x: 600, endPoint y: 295, distance: 10.6
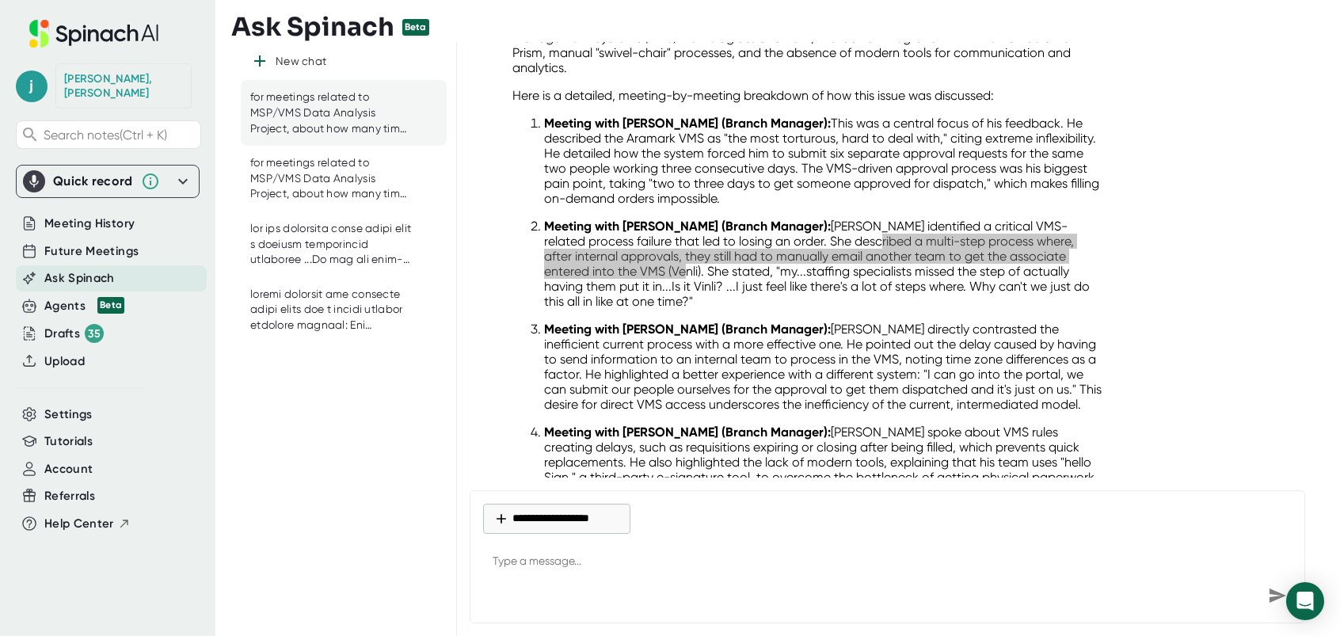
scroll to position [1864, 0]
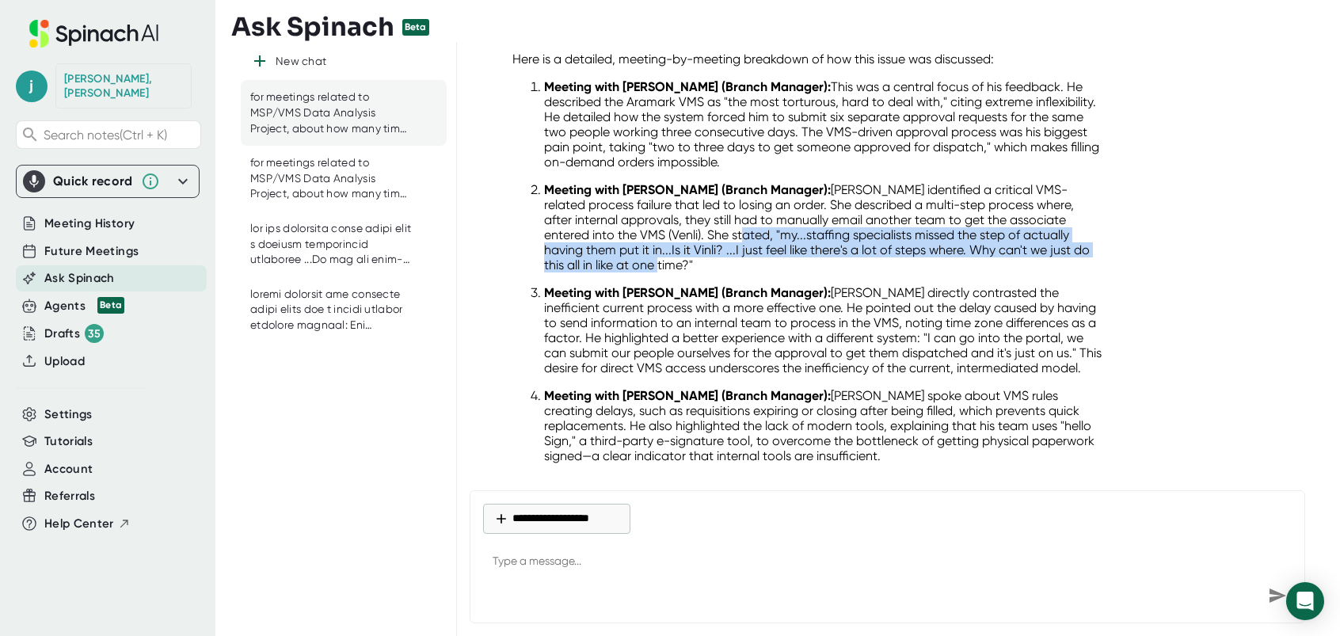
drag, startPoint x: 679, startPoint y: 217, endPoint x: 716, endPoint y: 242, distance: 44.4
click at [716, 242] on p "Meeting with [PERSON_NAME] (Branch Manager): [PERSON_NAME] identified a critica…" at bounding box center [824, 227] width 560 height 90
drag, startPoint x: 716, startPoint y: 242, endPoint x: 638, endPoint y: 236, distance: 78.7
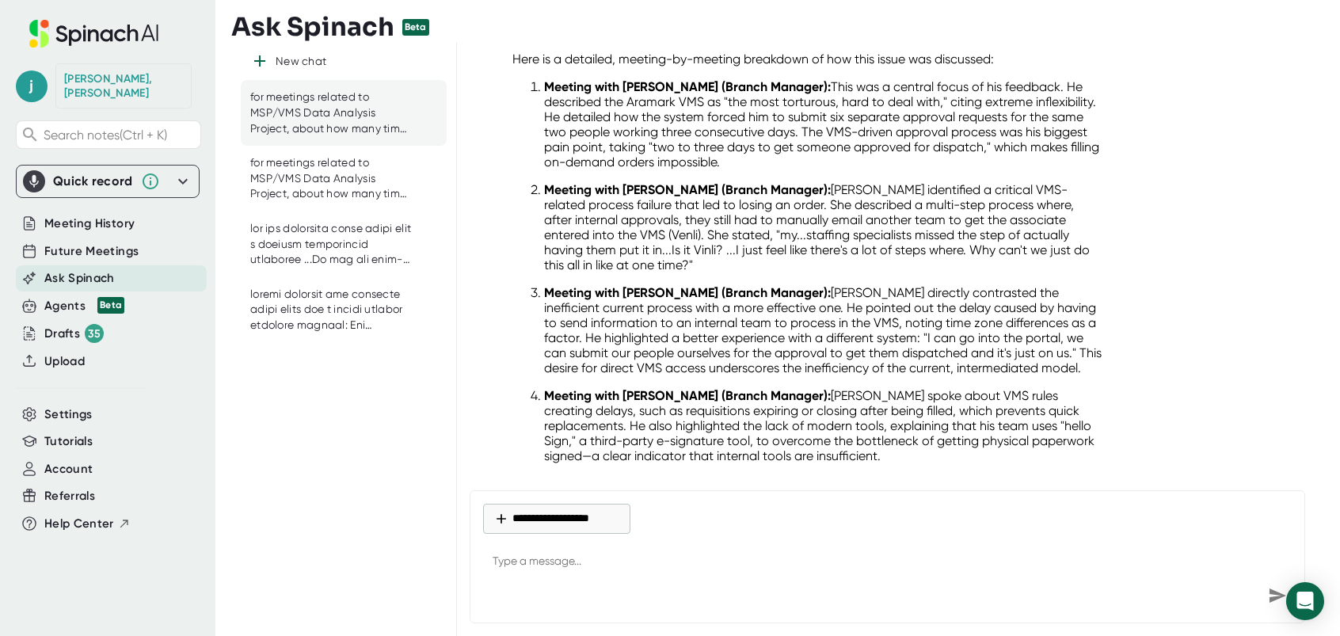
click at [872, 298] on p "Meeting with [PERSON_NAME] (Branch Manager): [PERSON_NAME] directly contrasted …" at bounding box center [824, 330] width 560 height 90
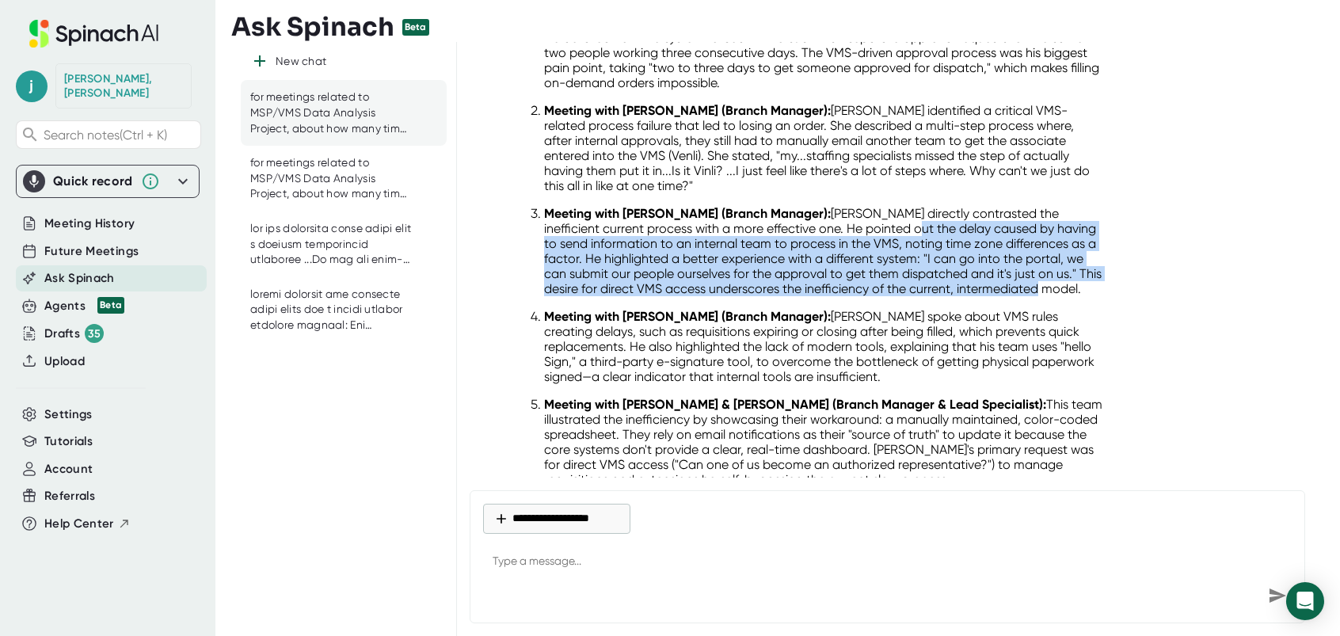
drag, startPoint x: 900, startPoint y: 207, endPoint x: 1100, endPoint y: 265, distance: 208.8
click at [1100, 265] on div "Based on a comprehensive analysis of the provided transcripts, issues related t…" at bounding box center [808, 266] width 617 height 898
drag, startPoint x: 1100, startPoint y: 265, endPoint x: 1020, endPoint y: 256, distance: 80.5
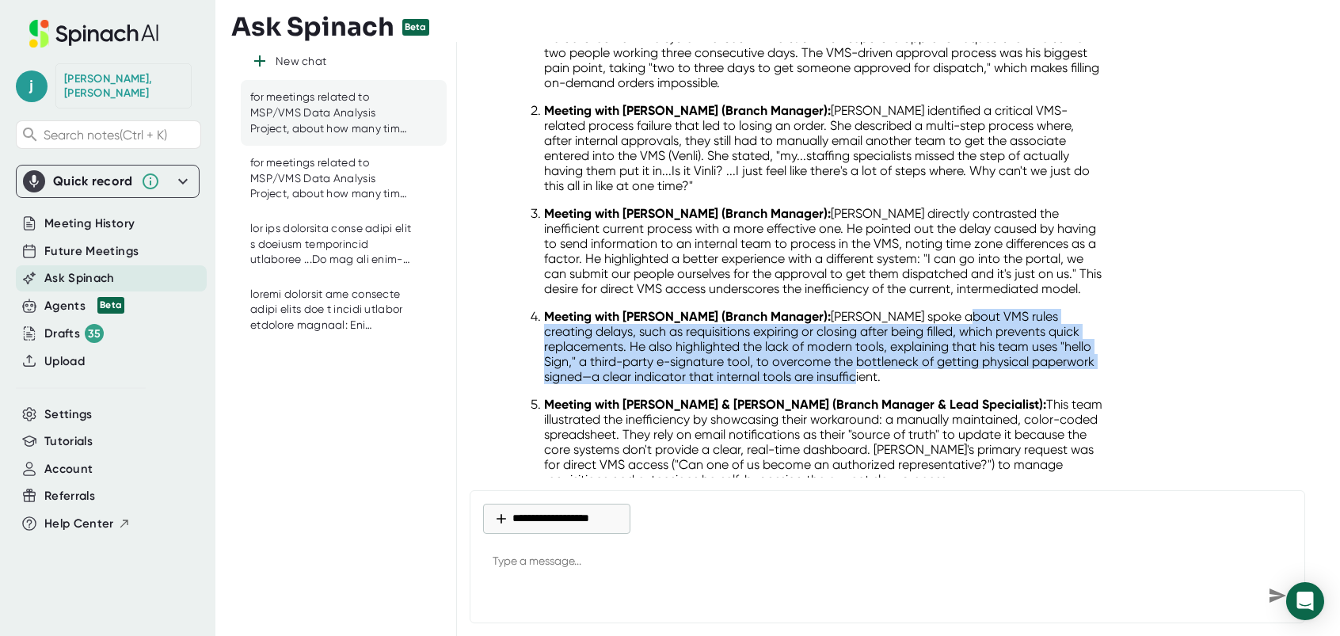
drag, startPoint x: 969, startPoint y: 294, endPoint x: 1026, endPoint y: 354, distance: 82.9
click at [1026, 354] on p "Meeting with [PERSON_NAME] (Branch Manager): [PERSON_NAME] spoke about VMS rule…" at bounding box center [824, 346] width 560 height 75
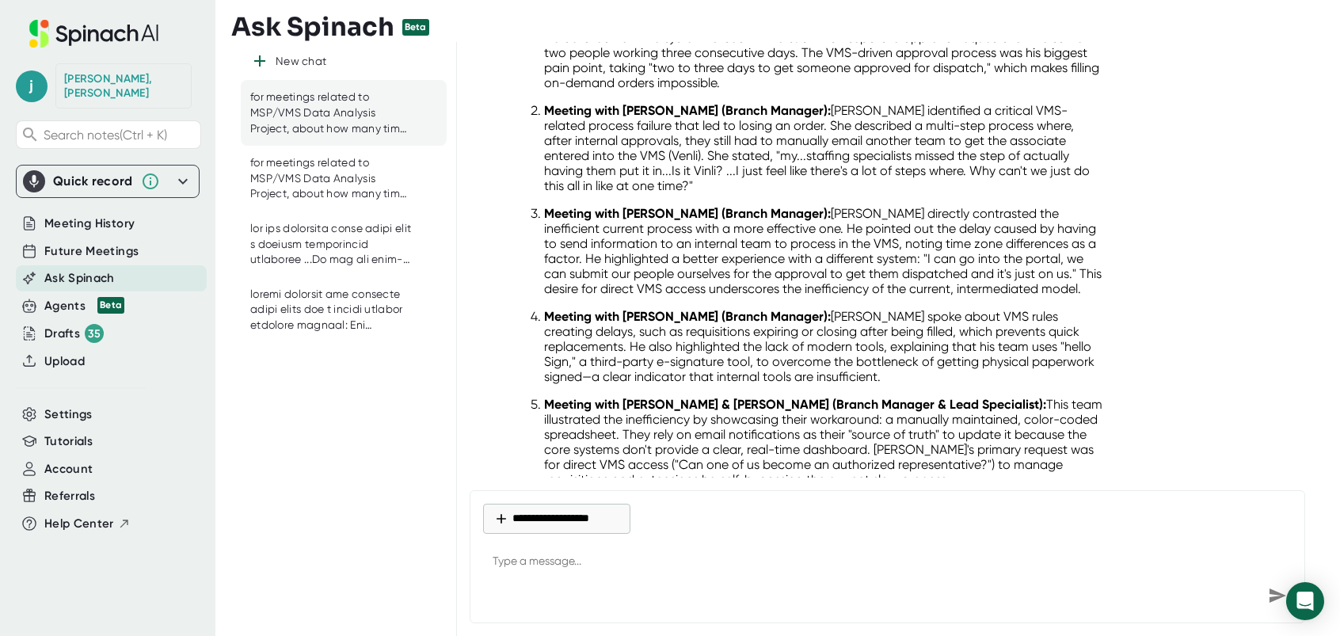
click at [886, 432] on p "Meeting with [PERSON_NAME] & [PERSON_NAME] (Branch Manager & Lead Specialist): …" at bounding box center [824, 442] width 560 height 90
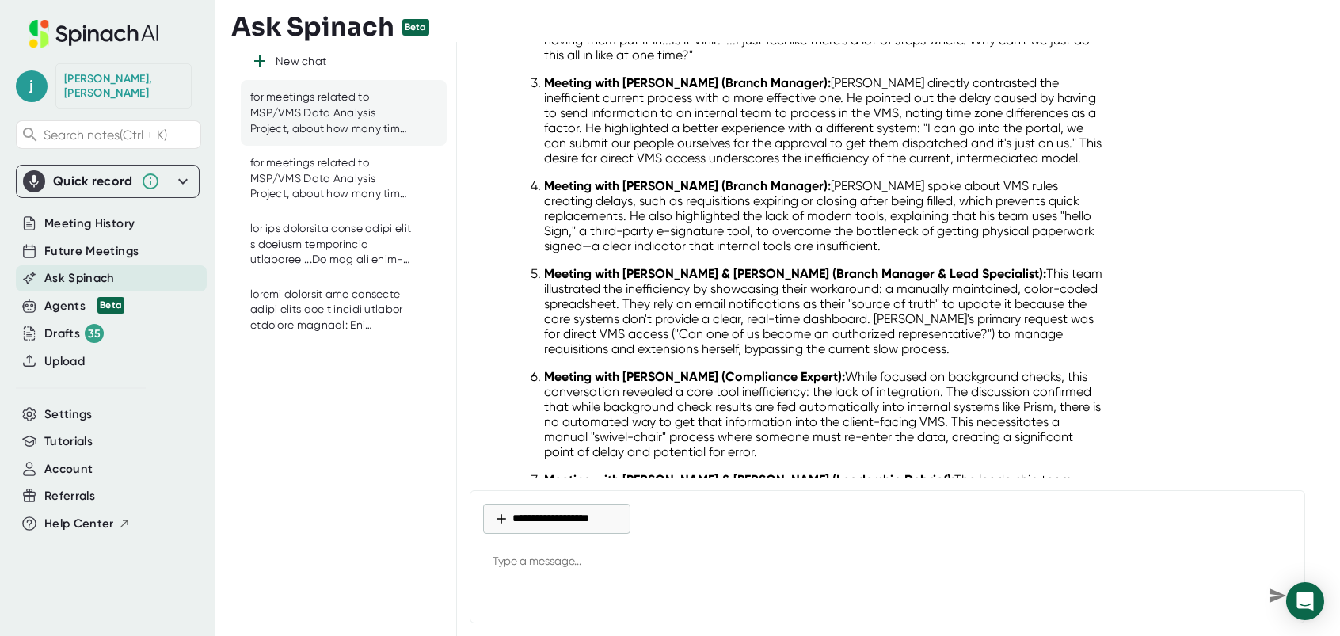
scroll to position [2102, 0]
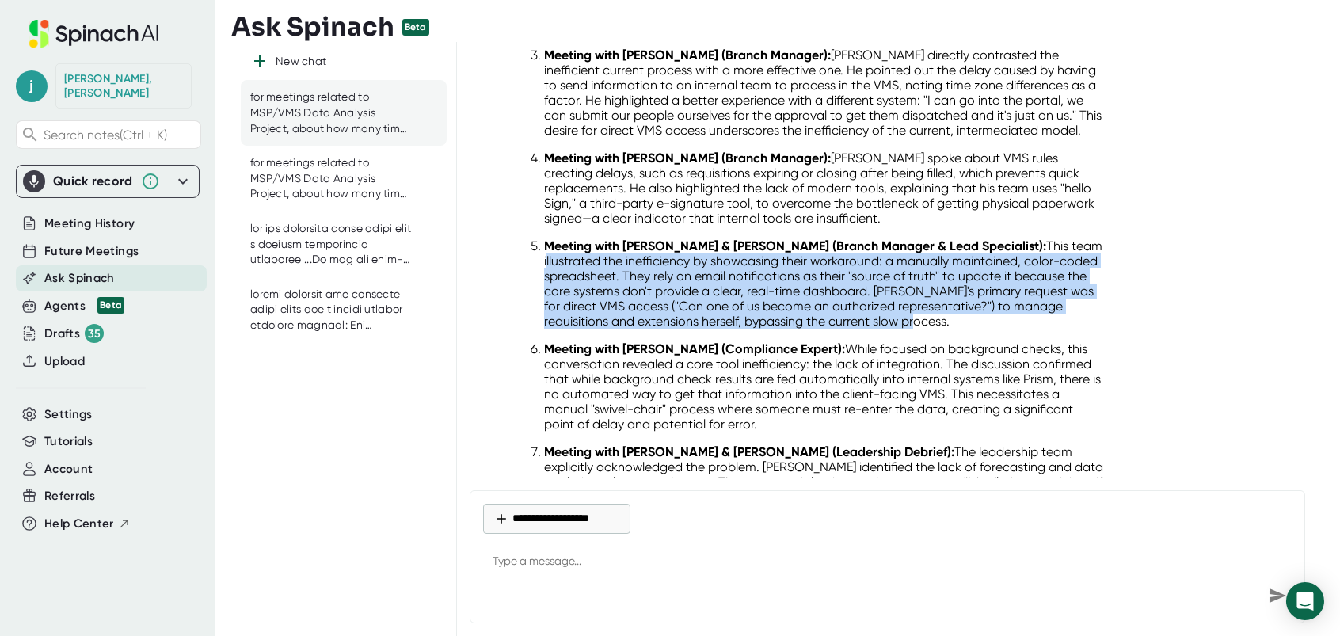
drag, startPoint x: 544, startPoint y: 245, endPoint x: 988, endPoint y: 303, distance: 447.1
click at [988, 303] on p "Meeting with [PERSON_NAME] & [PERSON_NAME] (Branch Manager & Lead Specialist): …" at bounding box center [824, 283] width 560 height 90
drag, startPoint x: 988, startPoint y: 303, endPoint x: 898, endPoint y: 287, distance: 90.7
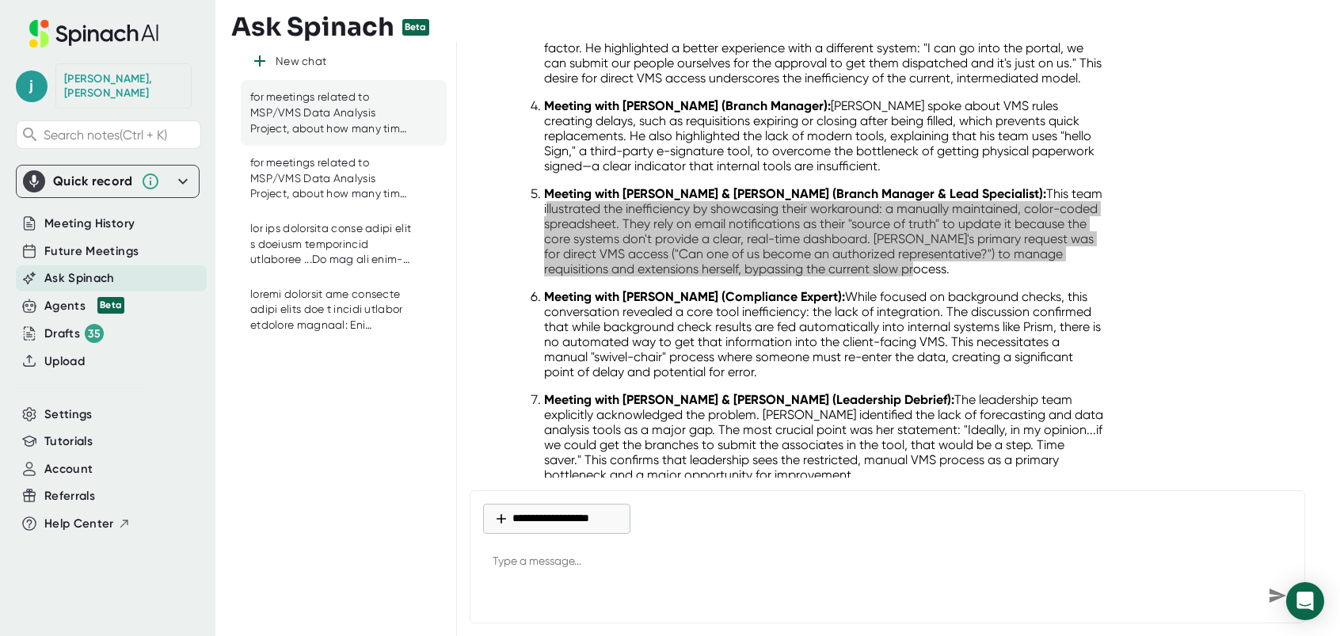
scroll to position [2181, 0]
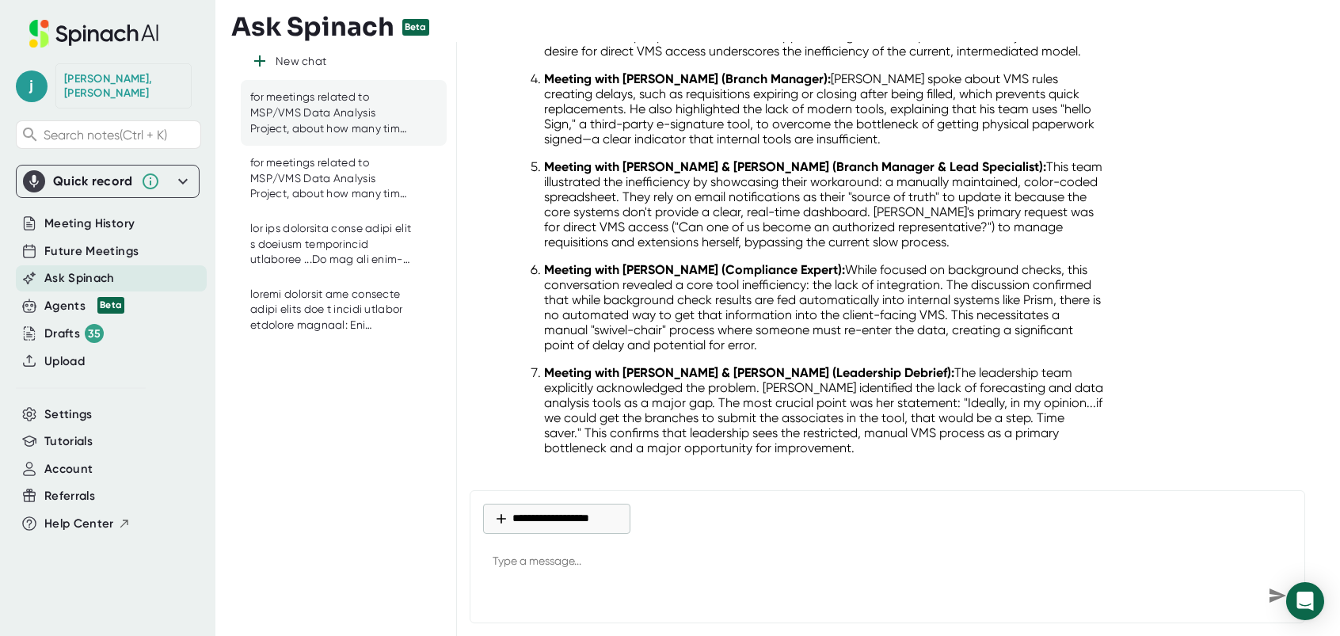
click at [1007, 291] on p "Meeting with [PERSON_NAME] (Compliance Expert): While focused on background che…" at bounding box center [824, 307] width 560 height 90
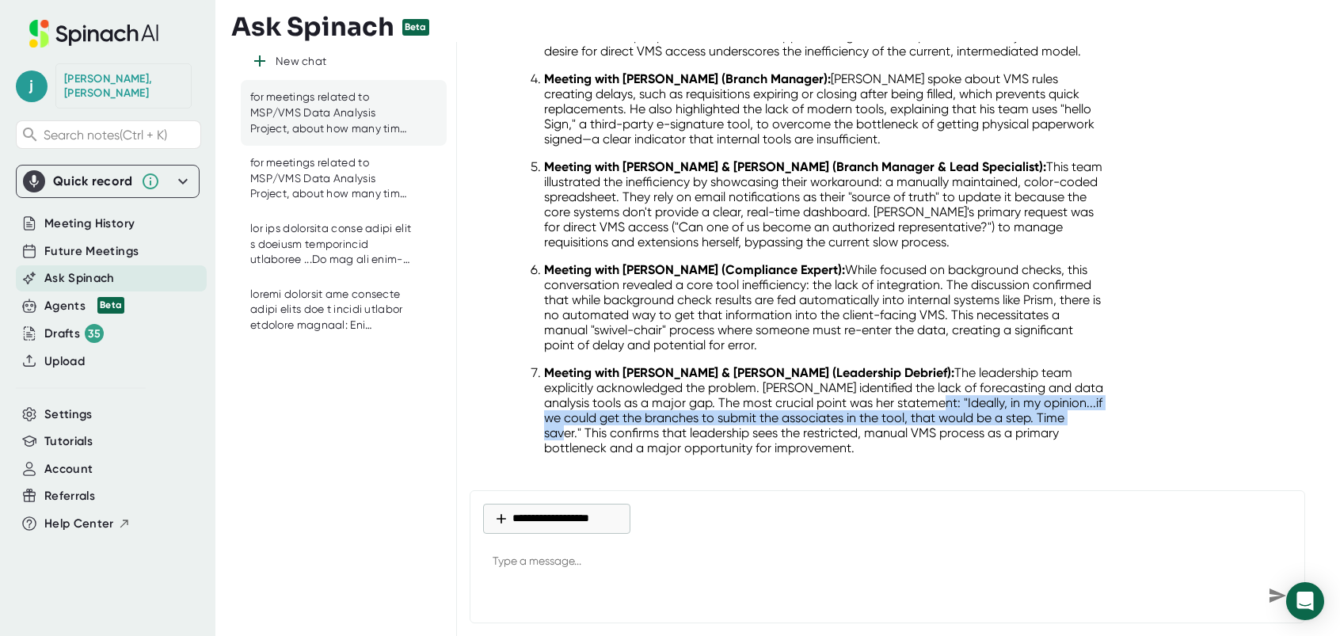
drag, startPoint x: 995, startPoint y: 379, endPoint x: 611, endPoint y: 414, distance: 385.7
click at [611, 414] on p "Meeting with [PERSON_NAME] & [PERSON_NAME] (Leadership Debrief): The leadership…" at bounding box center [824, 410] width 560 height 90
drag, startPoint x: 611, startPoint y: 414, endPoint x: 598, endPoint y: 407, distance: 15.2
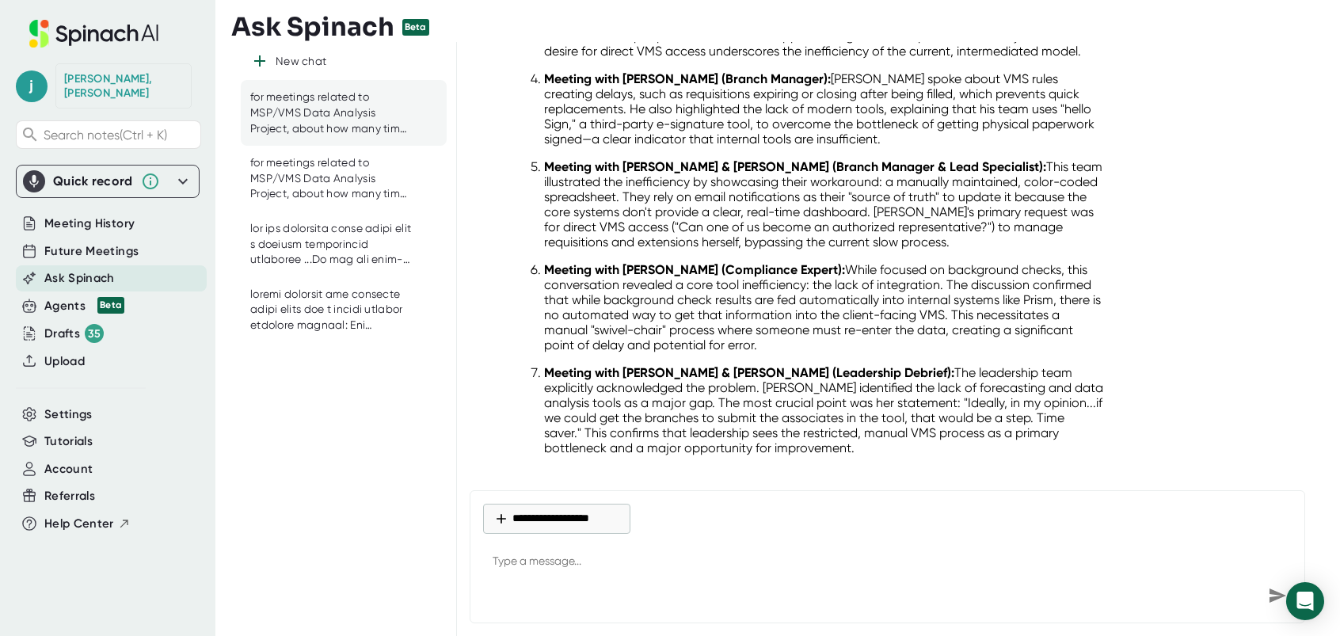
click at [595, 563] on textarea at bounding box center [887, 562] width 809 height 38
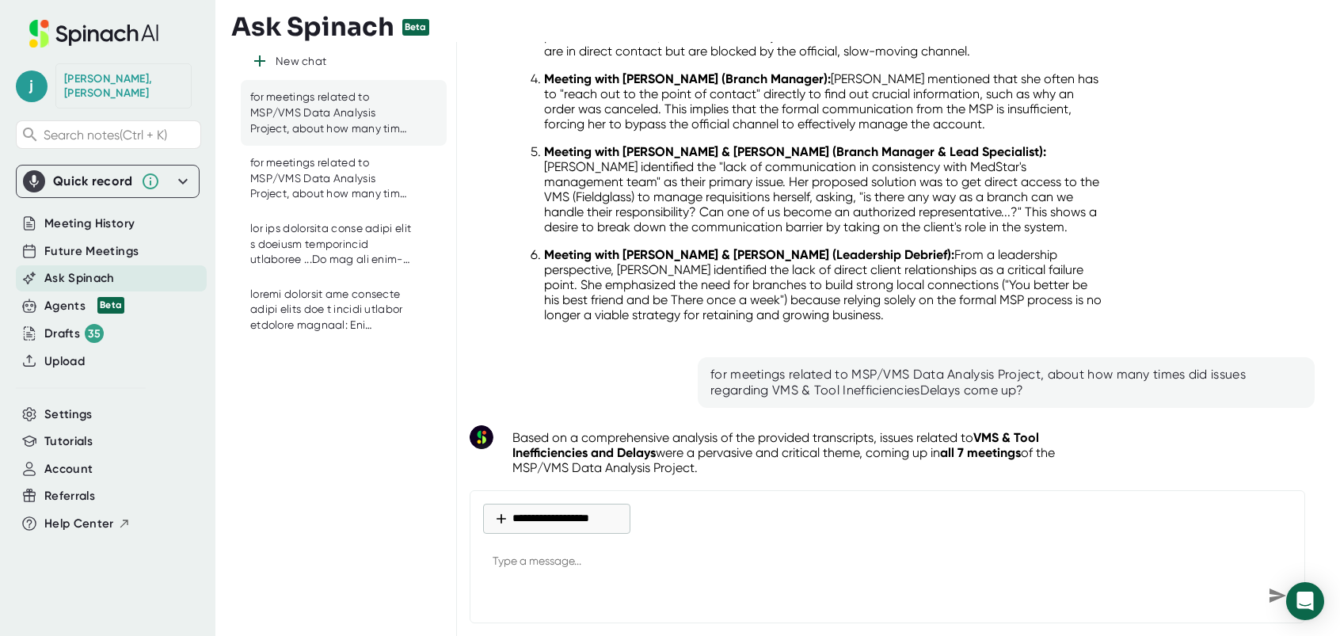
scroll to position [1468, 0]
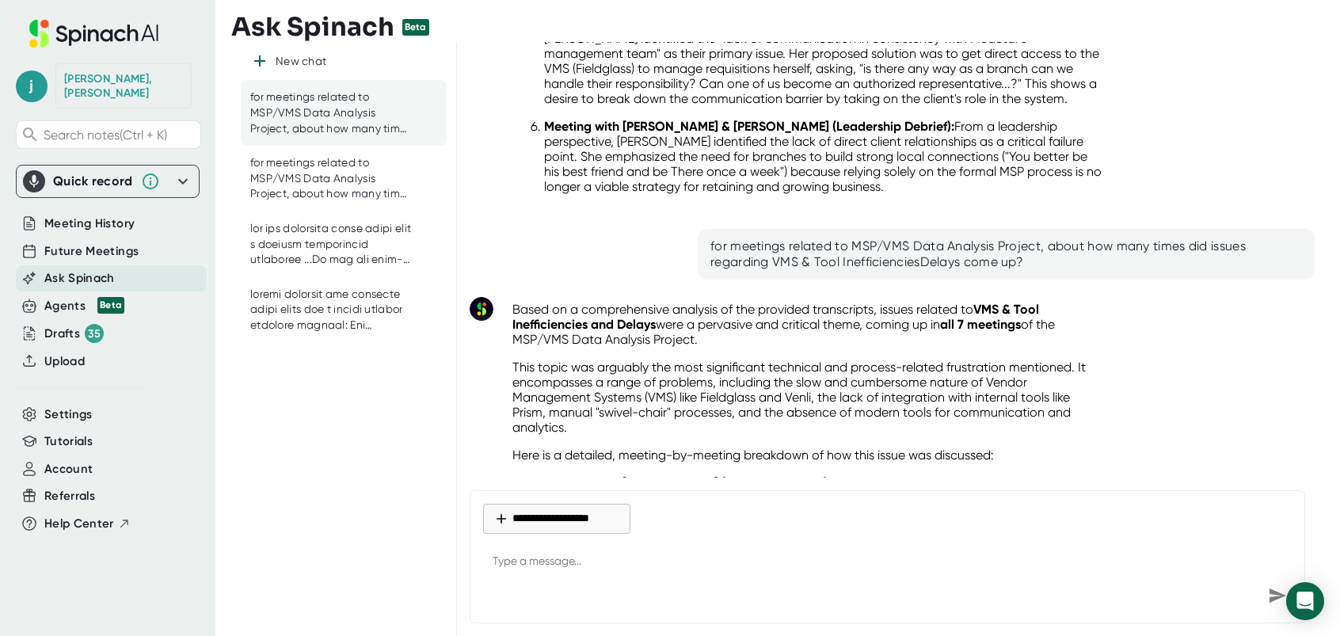
click at [788, 238] on div "for meetings related to MSP/VMS Data Analysis Project, about how many times did…" at bounding box center [1006, 254] width 592 height 32
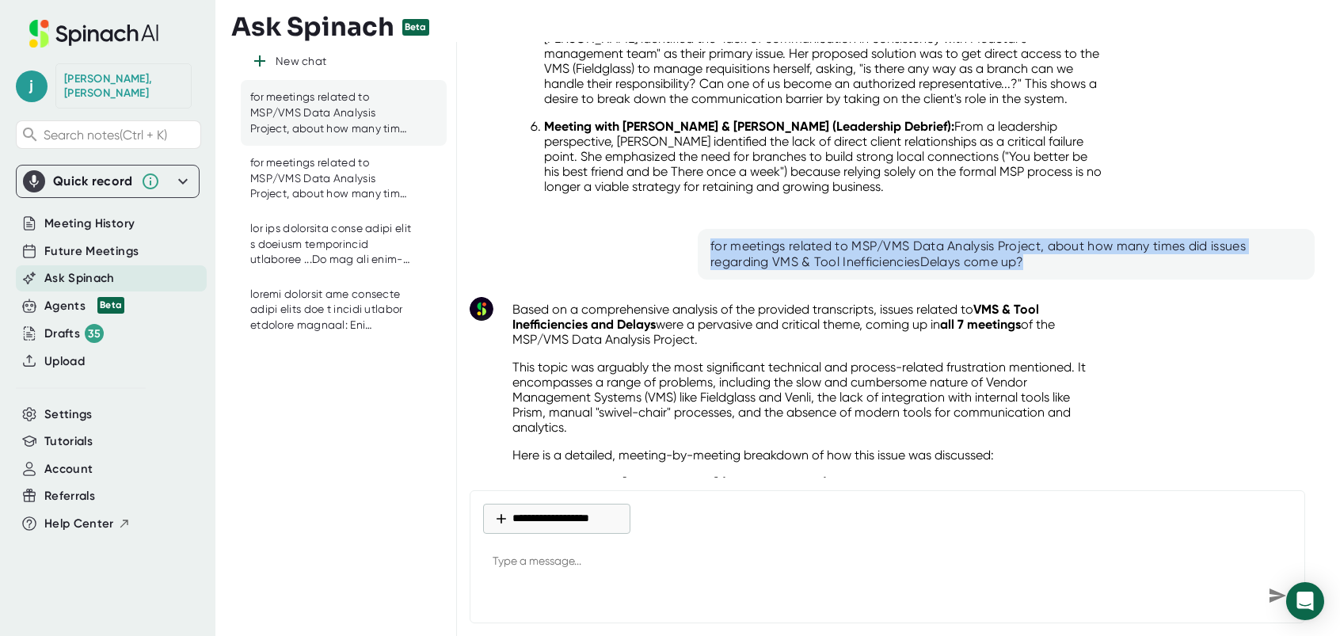
drag, startPoint x: 707, startPoint y: 229, endPoint x: 1102, endPoint y: 246, distance: 395.6
click at [1102, 246] on div "for meetings related to MSP/VMS Data Analysis Project, about how many times did…" at bounding box center [1006, 254] width 592 height 32
drag, startPoint x: 1102, startPoint y: 246, endPoint x: 966, endPoint y: 242, distance: 136.3
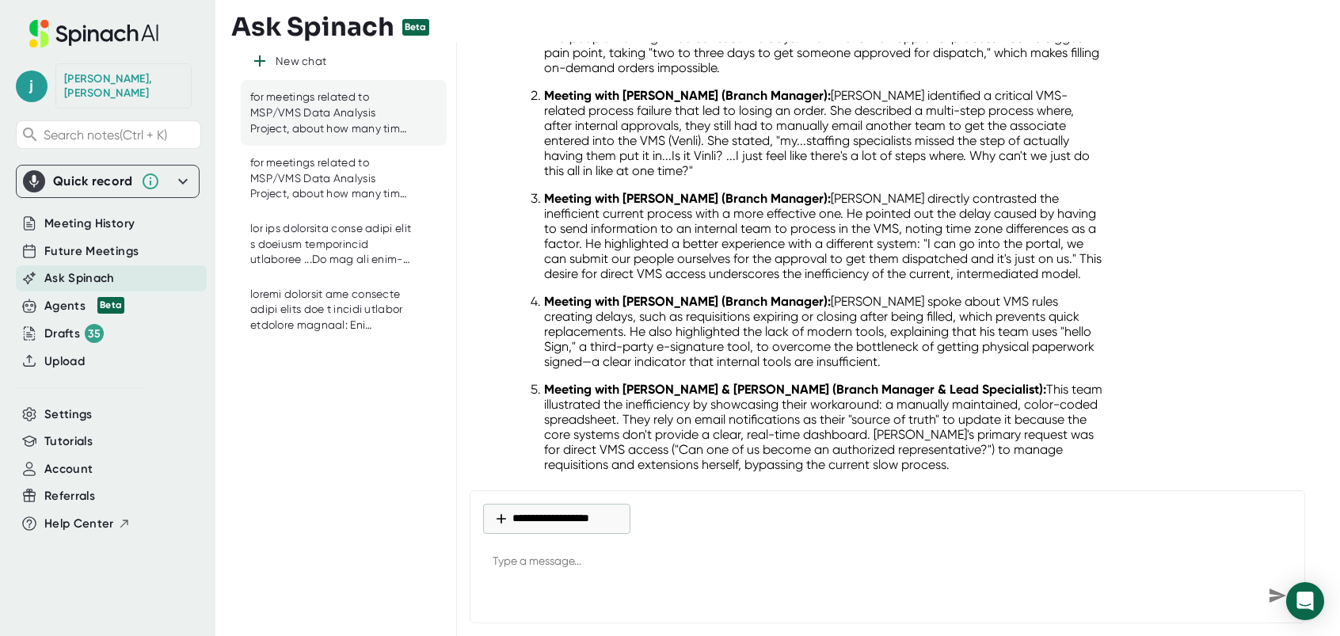
scroll to position [2181, 0]
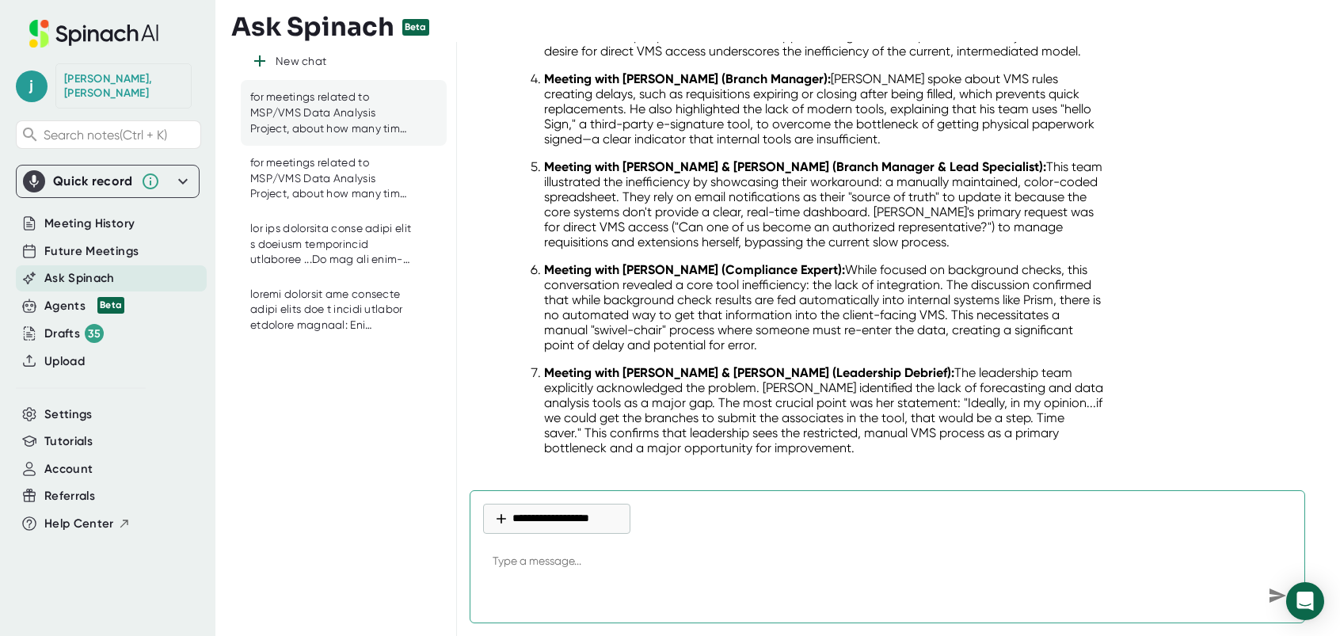
click at [558, 558] on textarea at bounding box center [887, 562] width 809 height 38
paste textarea "for meetings related to MSP/VMS Data Analysis Project, about how many times did…"
drag, startPoint x: 999, startPoint y: 559, endPoint x: 1154, endPoint y: 563, distance: 155.3
click at [1154, 563] on textarea "for meetings related to MSP/VMS Data Analysis Project, about how many times did…" at bounding box center [887, 562] width 809 height 38
paste textarea "Requisition & Dispatch Process Latency"
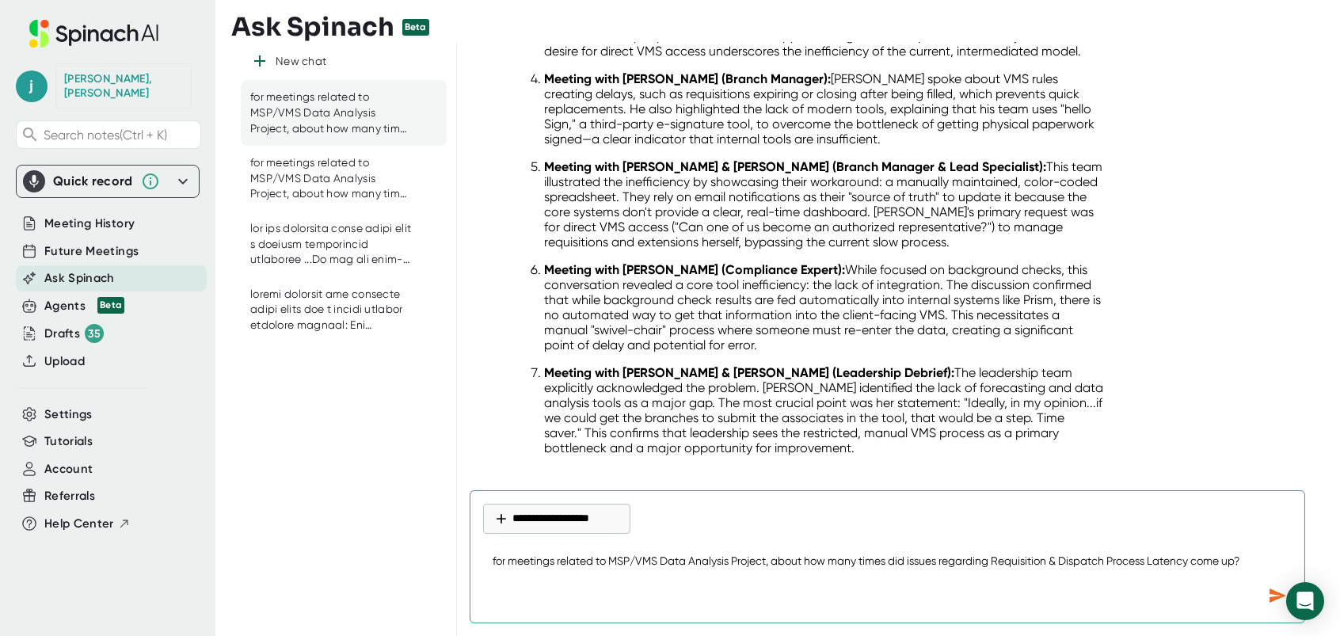
click at [1269, 594] on icon "Send message" at bounding box center [1277, 595] width 19 height 19
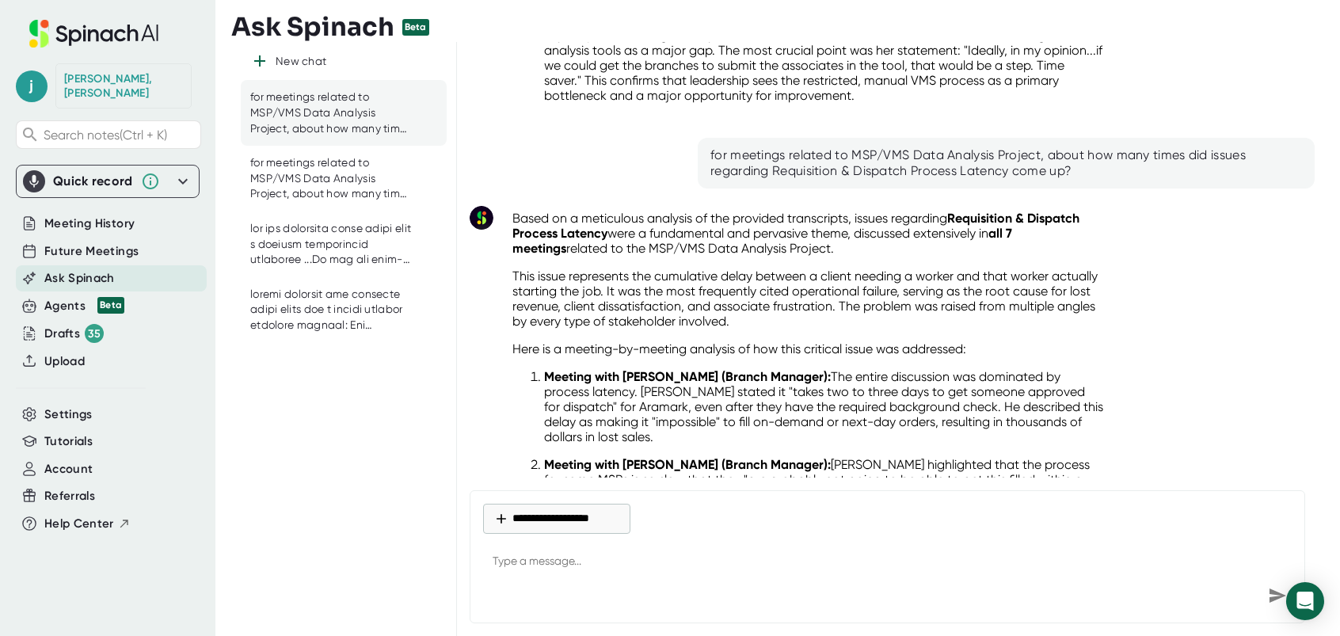
scroll to position [2567, 0]
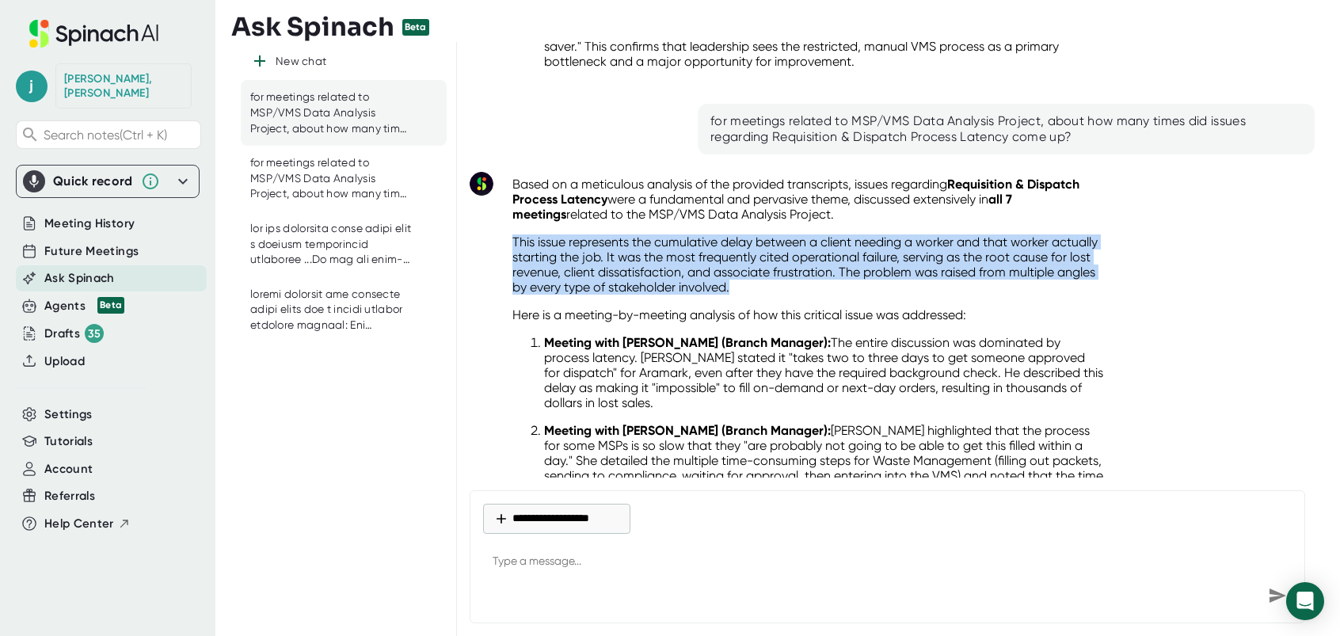
drag, startPoint x: 508, startPoint y: 212, endPoint x: 883, endPoint y: 261, distance: 377.7
click at [883, 261] on div "Based on a meticulous analysis of the provided transcripts, issues regarding Re…" at bounding box center [808, 563] width 617 height 793
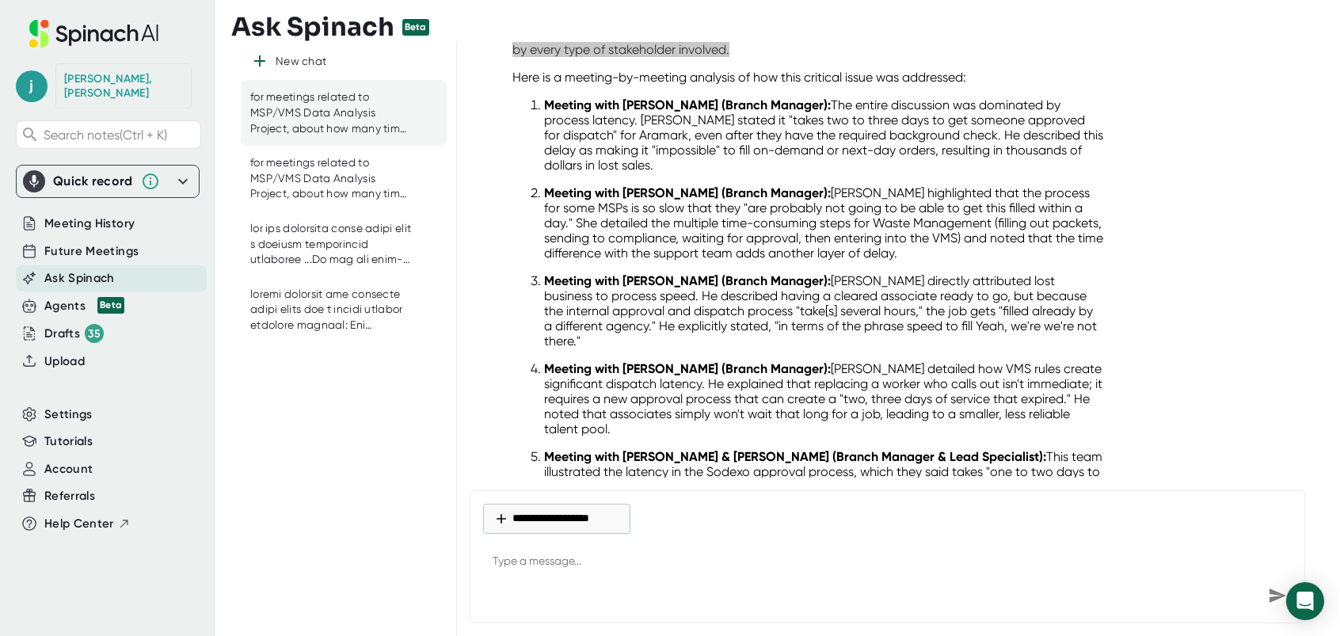
scroll to position [2726, 0]
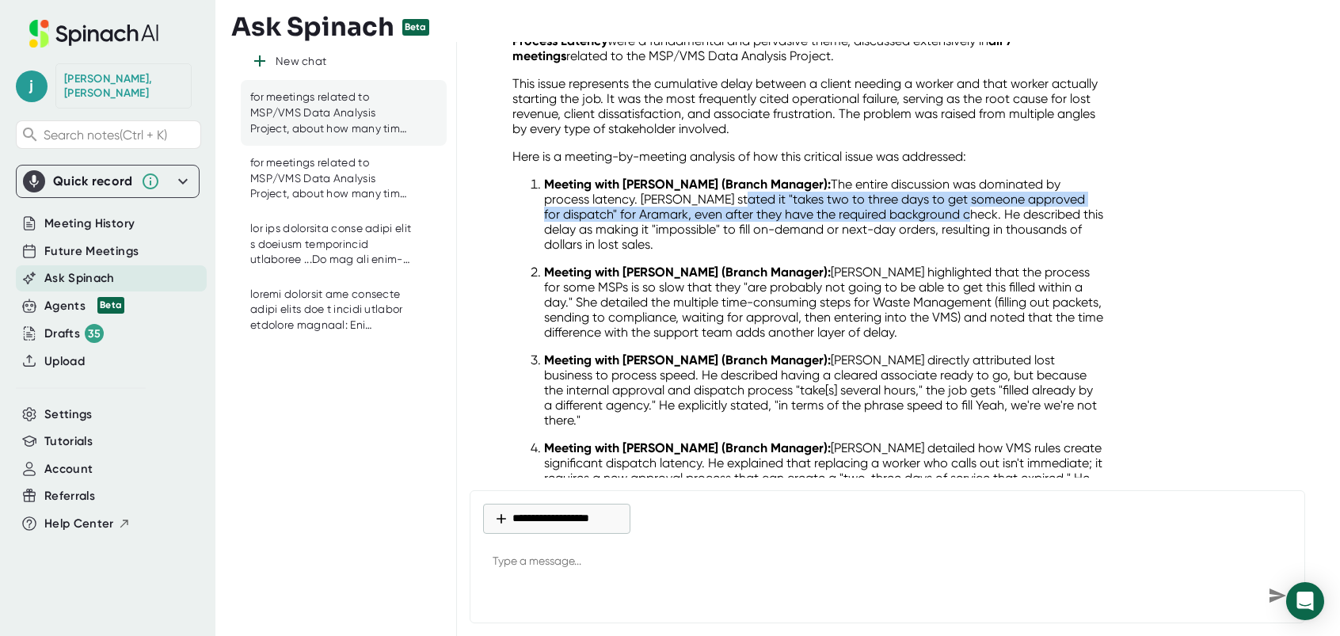
drag, startPoint x: 716, startPoint y: 173, endPoint x: 984, endPoint y: 193, distance: 268.5
click at [984, 193] on p "Meeting with [PERSON_NAME] (Branch Manager): The entire discussion was dominate…" at bounding box center [824, 214] width 560 height 75
drag, startPoint x: 984, startPoint y: 193, endPoint x: 941, endPoint y: 184, distance: 43.8
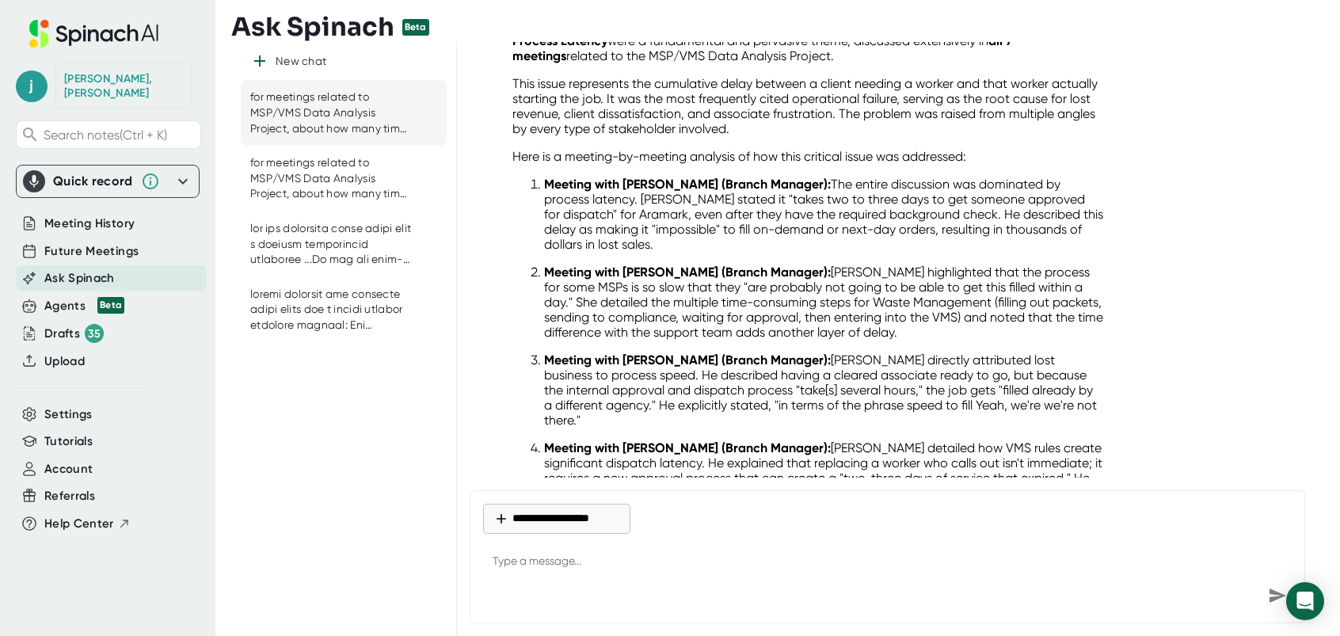
click at [923, 217] on p "Meeting with [PERSON_NAME] (Branch Manager): The entire discussion was dominate…" at bounding box center [824, 214] width 560 height 75
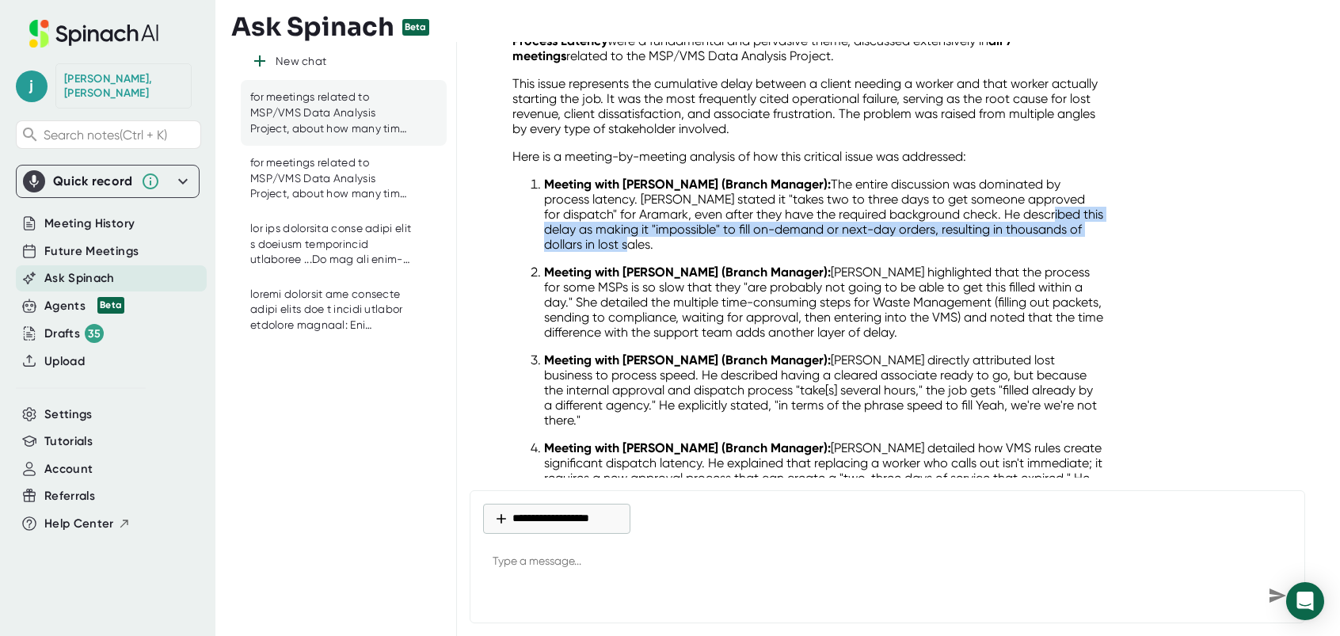
drag, startPoint x: 1064, startPoint y: 189, endPoint x: 1083, endPoint y: 218, distance: 34.3
click at [1083, 218] on p "Meeting with [PERSON_NAME] (Branch Manager): The entire discussion was dominate…" at bounding box center [824, 214] width 560 height 75
drag, startPoint x: 1083, startPoint y: 218, endPoint x: 954, endPoint y: 204, distance: 129.9
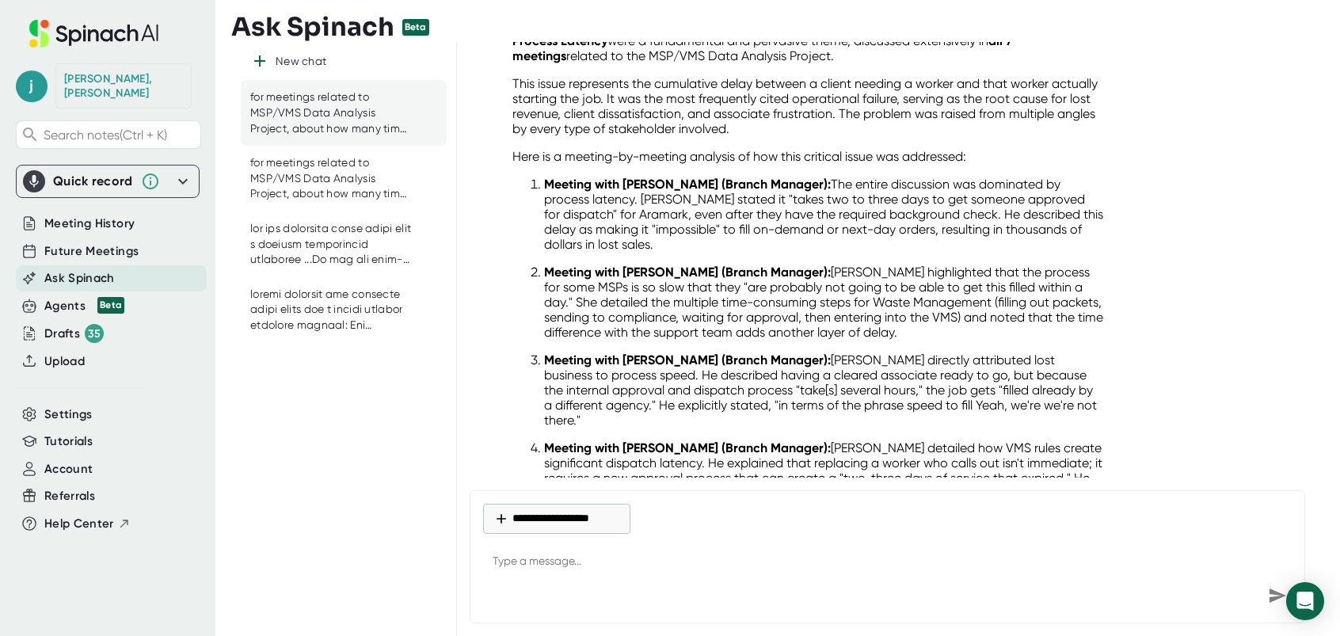
click at [980, 303] on p "Meeting with [PERSON_NAME] (Branch Manager): [PERSON_NAME] highlighted that the…" at bounding box center [824, 302] width 560 height 75
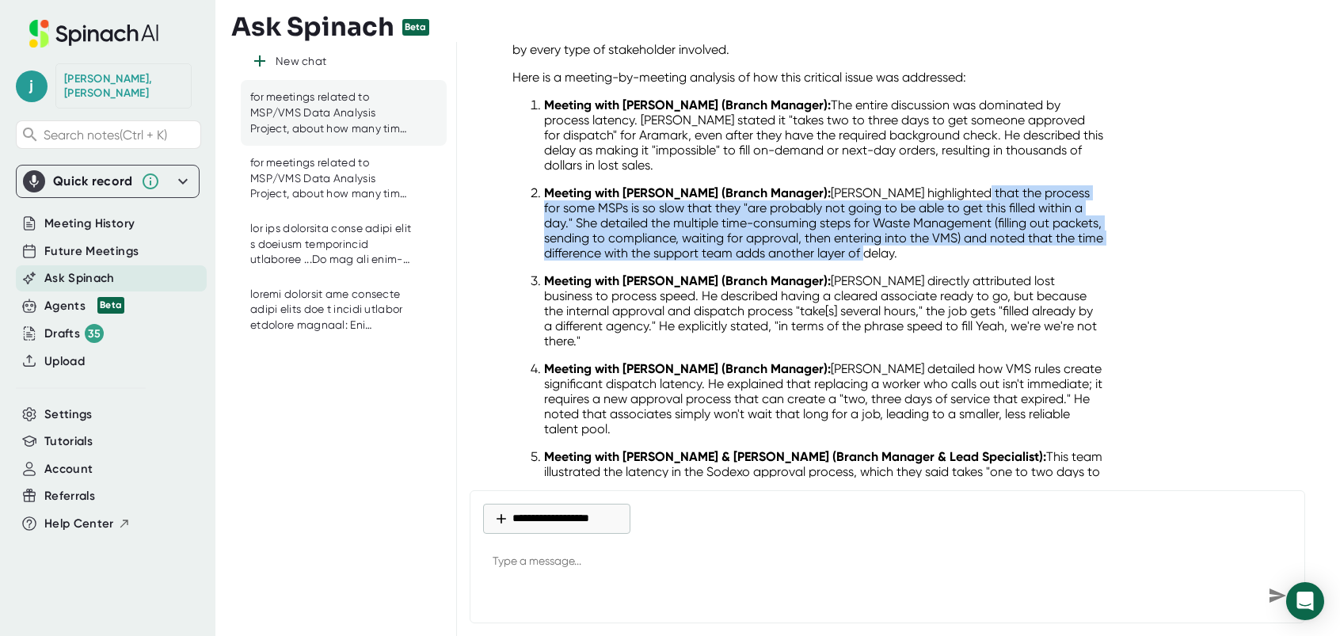
drag, startPoint x: 950, startPoint y: 166, endPoint x: 1064, endPoint y: 220, distance: 127.2
click at [1064, 220] on p "Meeting with [PERSON_NAME] (Branch Manager): [PERSON_NAME] highlighted that the…" at bounding box center [824, 222] width 560 height 75
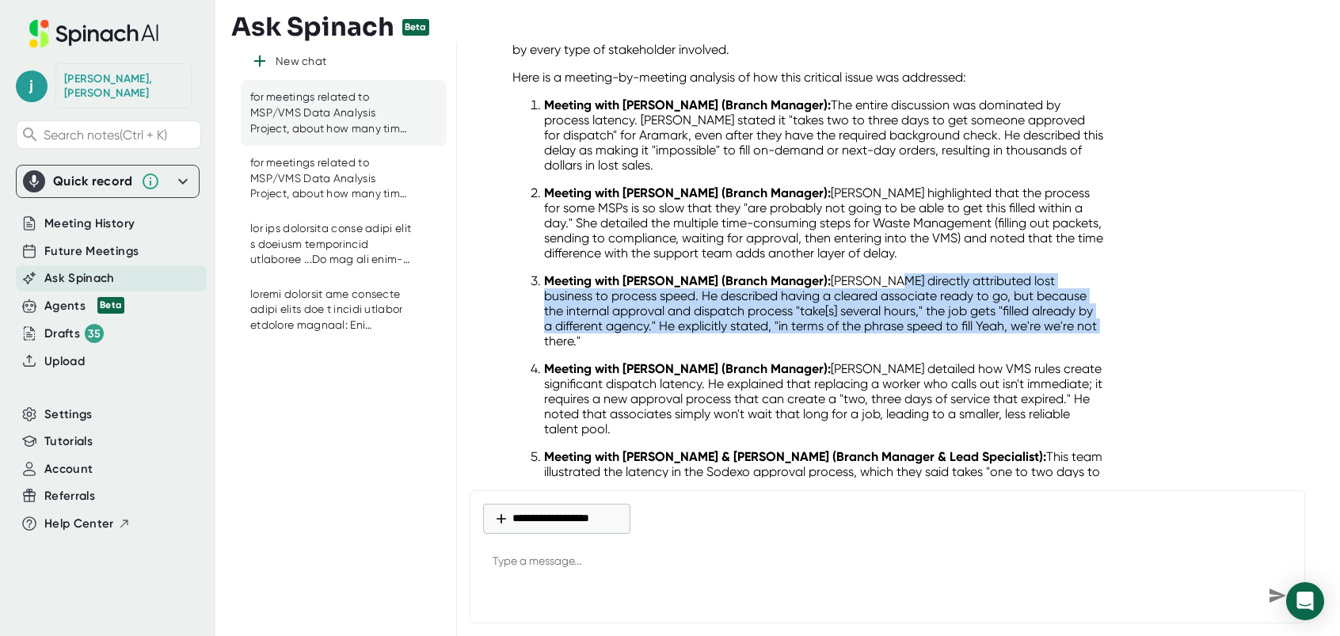
drag, startPoint x: 910, startPoint y: 253, endPoint x: 1088, endPoint y: 300, distance: 184.2
click at [1088, 300] on p "Meeting with [PERSON_NAME] (Branch Manager): [PERSON_NAME] directly attributed …" at bounding box center [824, 310] width 560 height 75
drag, startPoint x: 1088, startPoint y: 300, endPoint x: 986, endPoint y: 281, distance: 103.9
drag, startPoint x: 986, startPoint y: 281, endPoint x: 910, endPoint y: 253, distance: 80.9
click at [919, 273] on p "Meeting with [PERSON_NAME] (Branch Manager): [PERSON_NAME] directly attributed …" at bounding box center [824, 310] width 560 height 75
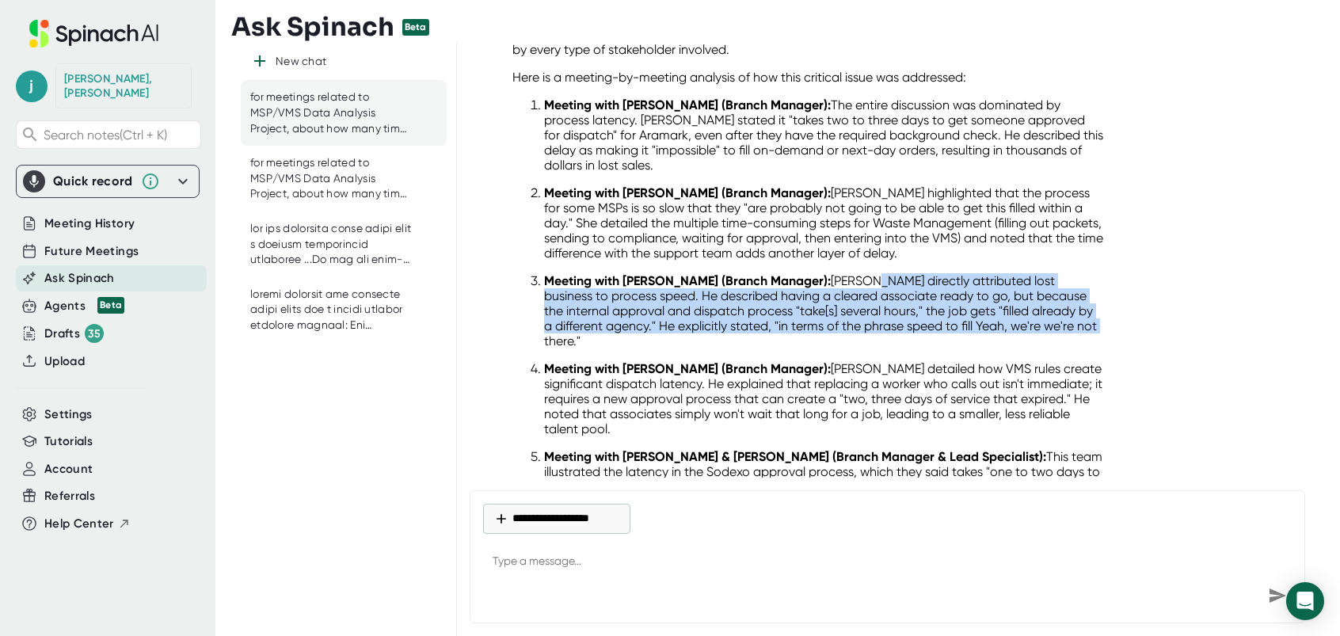
drag, startPoint x: 895, startPoint y: 250, endPoint x: 1112, endPoint y: 300, distance: 222.6
click at [1112, 300] on div "Based on a meticulous analysis of the provided transcripts, issues regarding Re…" at bounding box center [892, 326] width 845 height 793
drag, startPoint x: 1112, startPoint y: 300, endPoint x: 997, endPoint y: 275, distance: 117.6
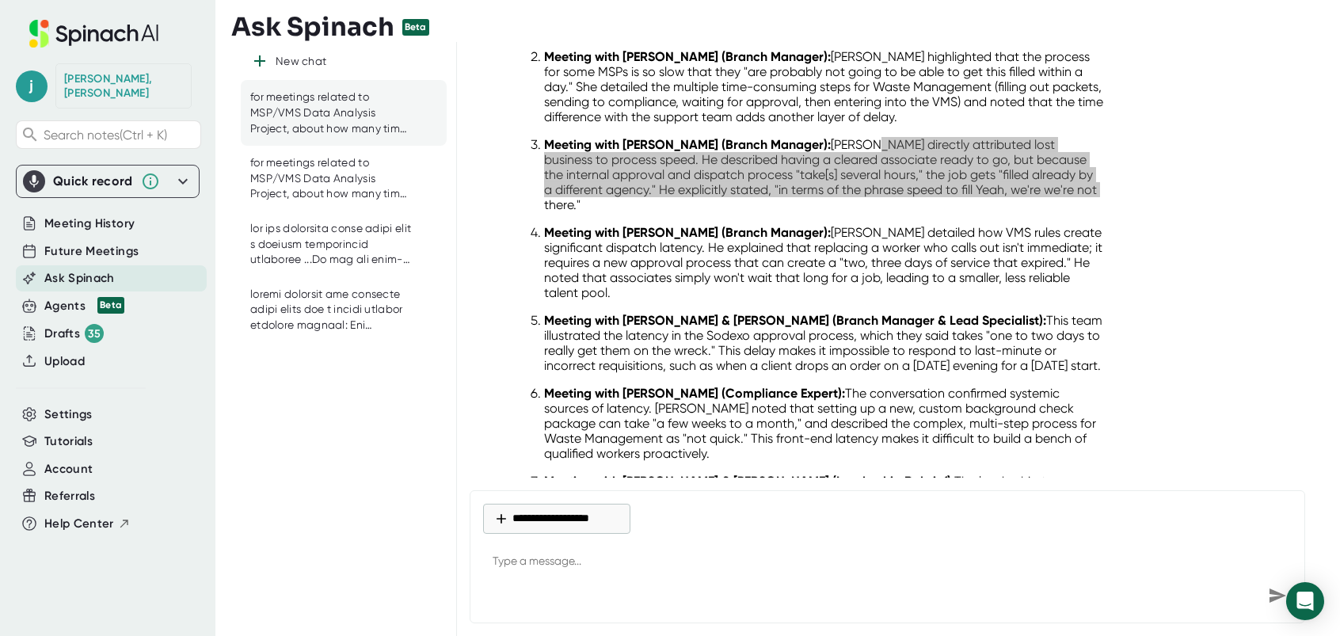
scroll to position [2963, 0]
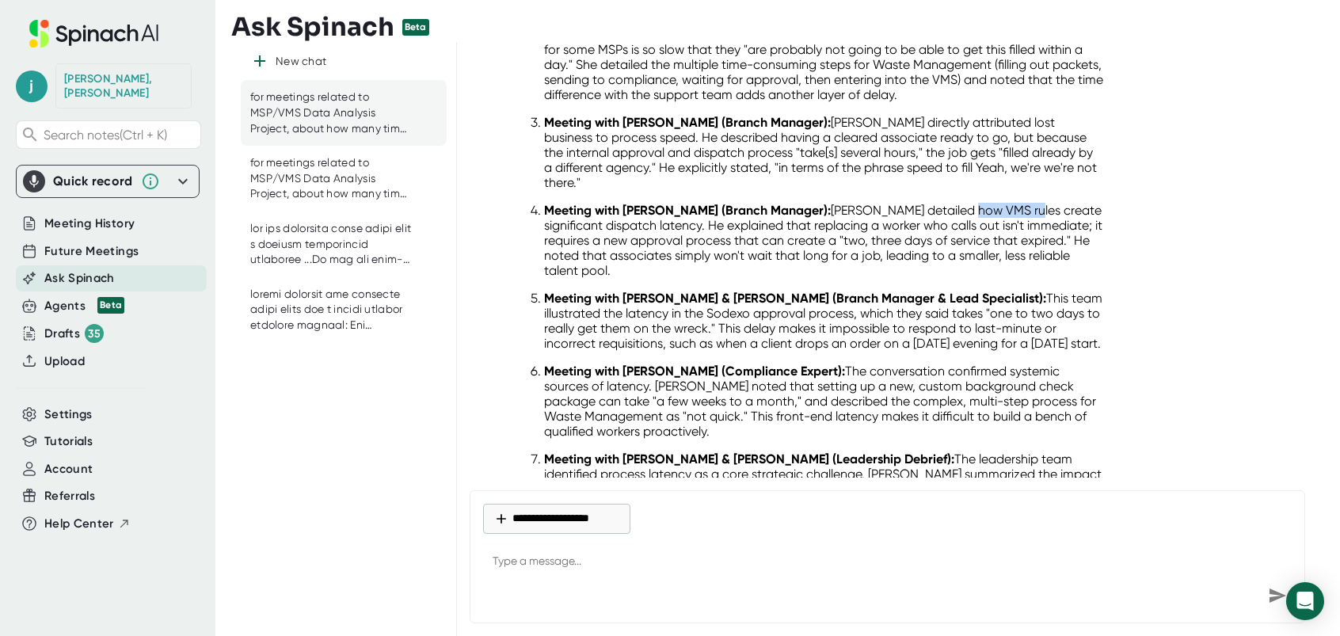
drag, startPoint x: 972, startPoint y: 166, endPoint x: 1034, endPoint y: 173, distance: 62.1
click at [1034, 203] on p "Meeting with [PERSON_NAME] (Branch Manager): [PERSON_NAME] detailed how VMS rul…" at bounding box center [824, 240] width 560 height 75
drag, startPoint x: 1034, startPoint y: 173, endPoint x: 988, endPoint y: 165, distance: 47.4
click at [1030, 203] on p "Meeting with [PERSON_NAME] (Branch Manager): [PERSON_NAME] detailed how VMS rul…" at bounding box center [824, 240] width 560 height 75
click at [984, 203] on p "Meeting with [PERSON_NAME] (Branch Manager): [PERSON_NAME] detailed how VMS rul…" at bounding box center [824, 240] width 560 height 75
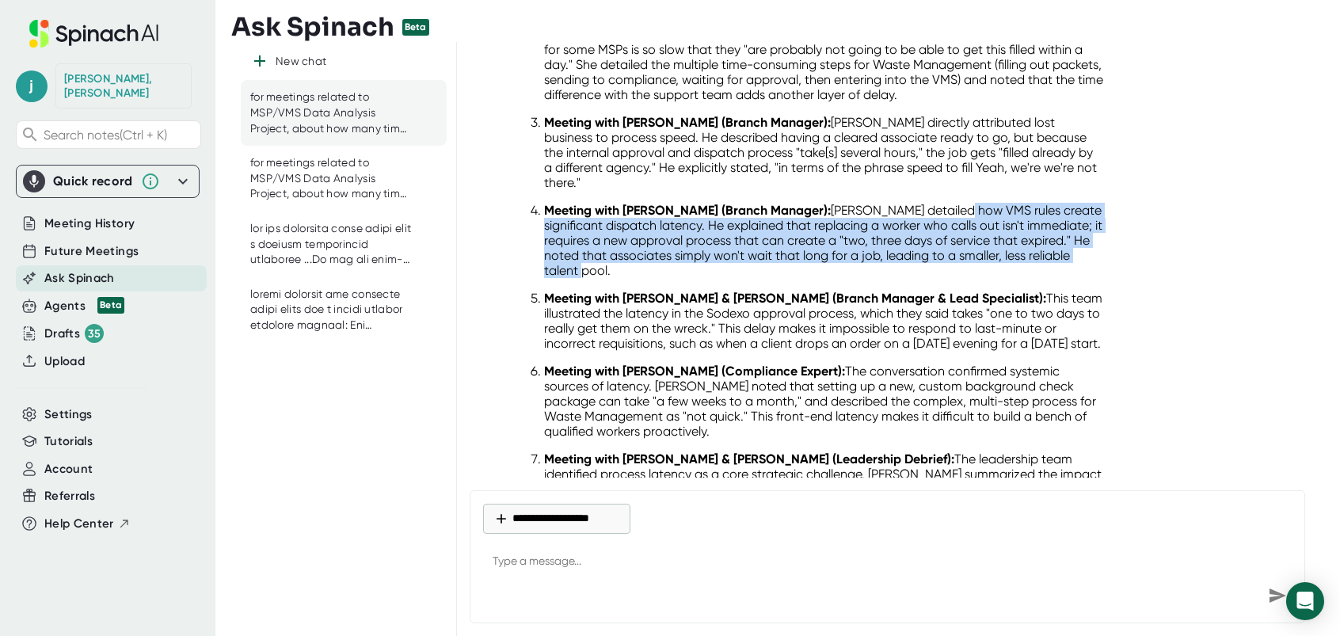
drag, startPoint x: 968, startPoint y: 163, endPoint x: 1083, endPoint y: 228, distance: 131.9
click at [1083, 228] on p "Meeting with [PERSON_NAME] (Branch Manager): [PERSON_NAME] detailed how VMS rul…" at bounding box center [824, 240] width 560 height 75
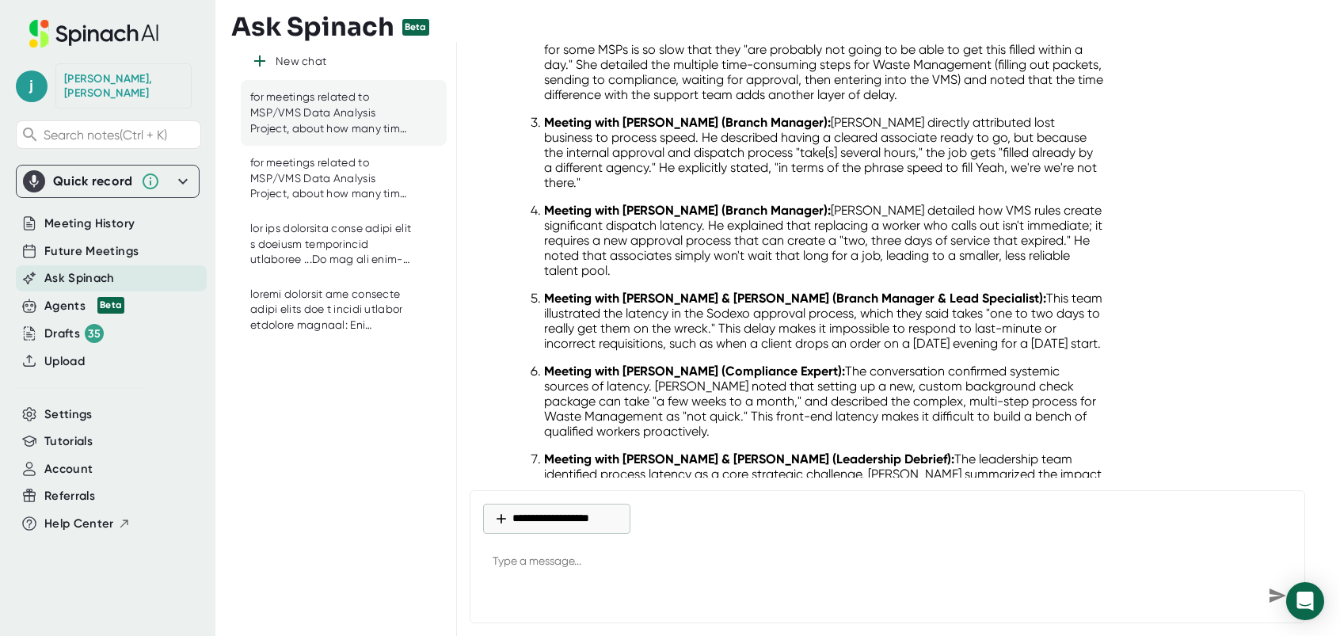
click at [824, 311] on p "Meeting with [PERSON_NAME] & [PERSON_NAME] (Branch Manager & Lead Specialist): …" at bounding box center [824, 321] width 560 height 60
drag, startPoint x: 603, startPoint y: 268, endPoint x: 792, endPoint y: 309, distance: 192.8
click at [792, 309] on p "Meeting with [PERSON_NAME] & [PERSON_NAME] (Branch Manager & Lead Specialist): …" at bounding box center [824, 321] width 560 height 60
drag, startPoint x: 792, startPoint y: 309, endPoint x: 738, endPoint y: 299, distance: 54.8
click at [989, 373] on p "Meeting with [PERSON_NAME] (Compliance Expert): The conversation confirmed syst…" at bounding box center [824, 400] width 560 height 75
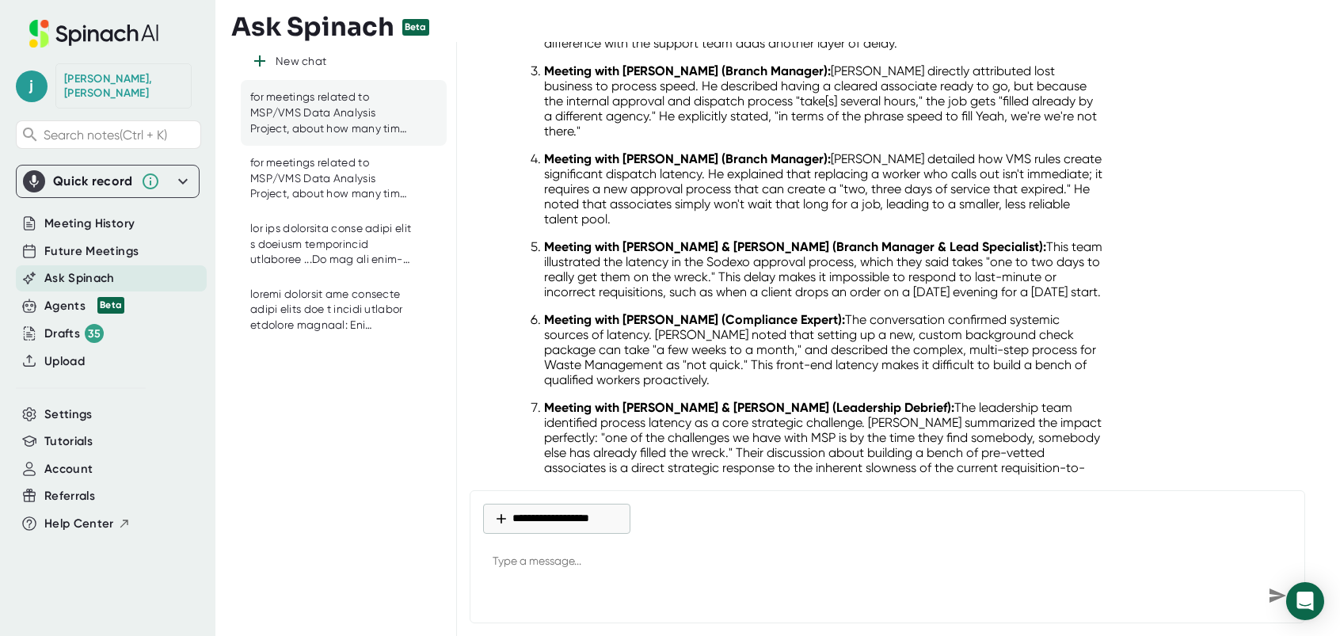
scroll to position [3043, 0]
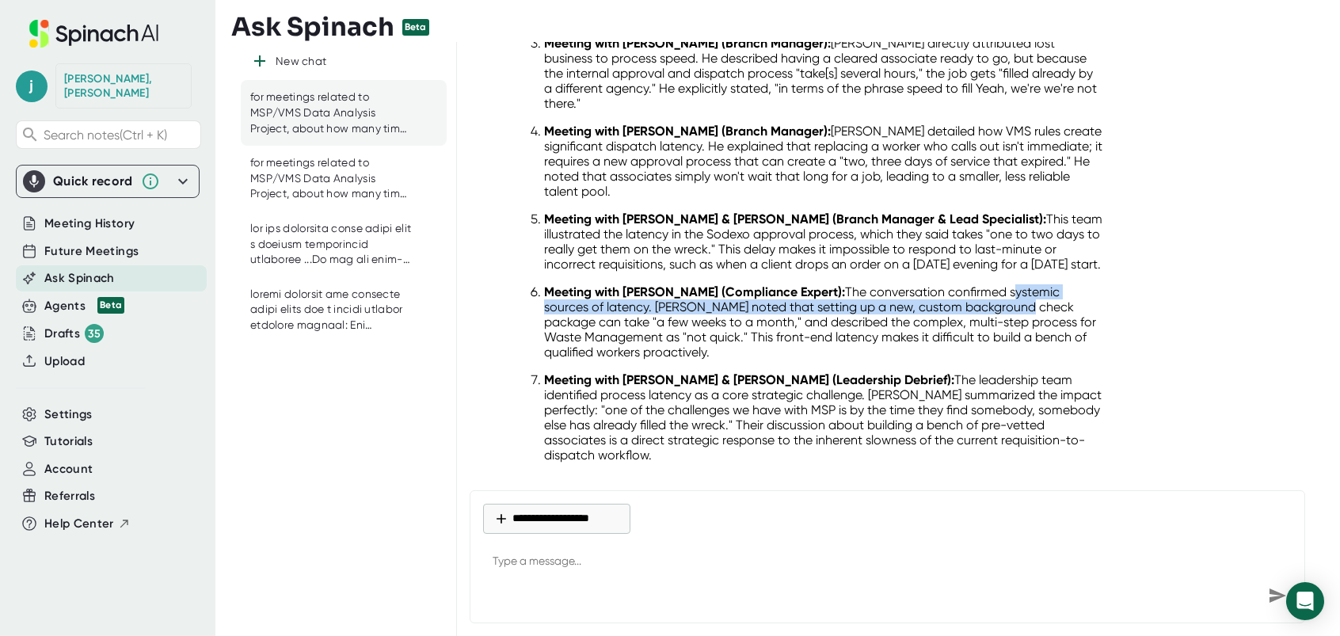
drag, startPoint x: 1014, startPoint y: 261, endPoint x: 1026, endPoint y: 273, distance: 16.8
click at [1026, 284] on p "Meeting with [PERSON_NAME] (Compliance Expert): The conversation confirmed syst…" at bounding box center [824, 321] width 560 height 75
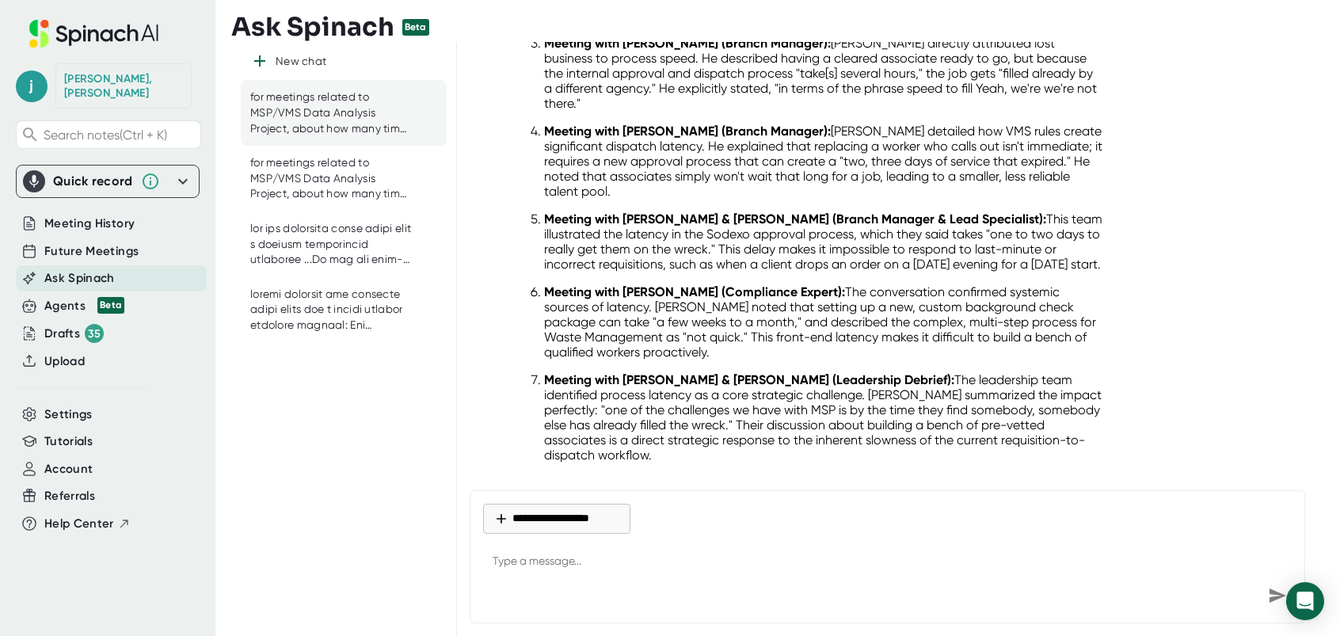
drag, startPoint x: 1026, startPoint y: 273, endPoint x: 938, endPoint y: 300, distance: 91.9
click at [938, 300] on p "Meeting with [PERSON_NAME] (Compliance Expert): The conversation confirmed syst…" at bounding box center [824, 321] width 560 height 75
drag, startPoint x: 853, startPoint y: 376, endPoint x: 944, endPoint y: 380, distance: 91.2
click at [944, 380] on p "Meeting with [PERSON_NAME] & [PERSON_NAME] (Leadership Debrief): The leadership…" at bounding box center [824, 417] width 560 height 90
drag, startPoint x: 944, startPoint y: 380, endPoint x: 933, endPoint y: 382, distance: 11.2
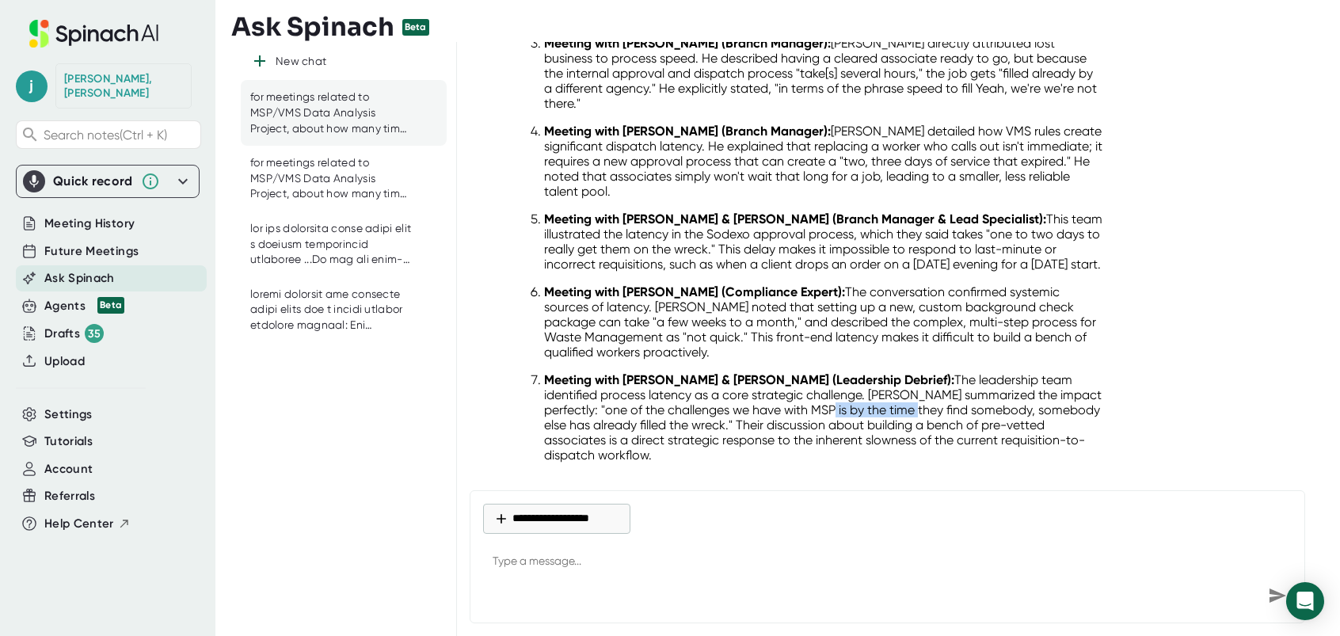
click at [933, 382] on p "Meeting with [PERSON_NAME] & [PERSON_NAME] (Leadership Debrief): The leadership…" at bounding box center [824, 417] width 560 height 90
click at [682, 386] on p "Meeting with [PERSON_NAME] & [PERSON_NAME] (Leadership Debrief): The leadership…" at bounding box center [824, 417] width 560 height 90
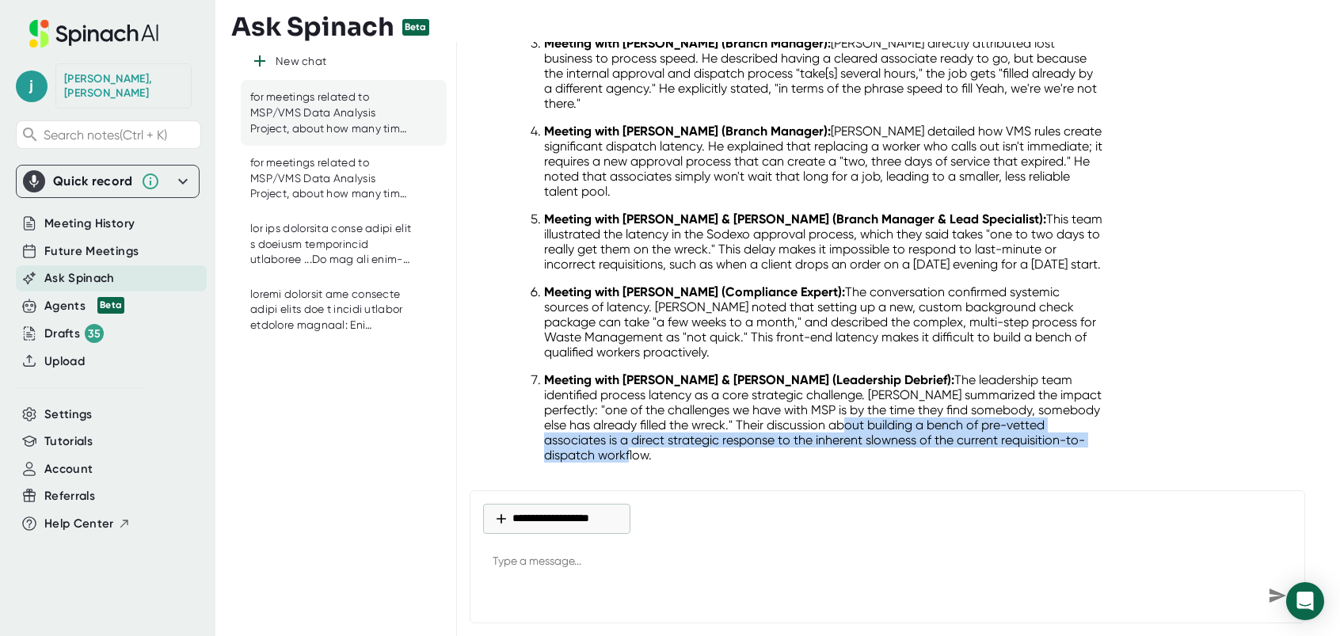
drag, startPoint x: 934, startPoint y: 391, endPoint x: 1029, endPoint y: 424, distance: 100.7
click at [1029, 424] on p "Meeting with [PERSON_NAME] & [PERSON_NAME] (Leadership Debrief): The leadership…" at bounding box center [824, 417] width 560 height 90
drag, startPoint x: 1029, startPoint y: 424, endPoint x: 976, endPoint y: 395, distance: 59.9
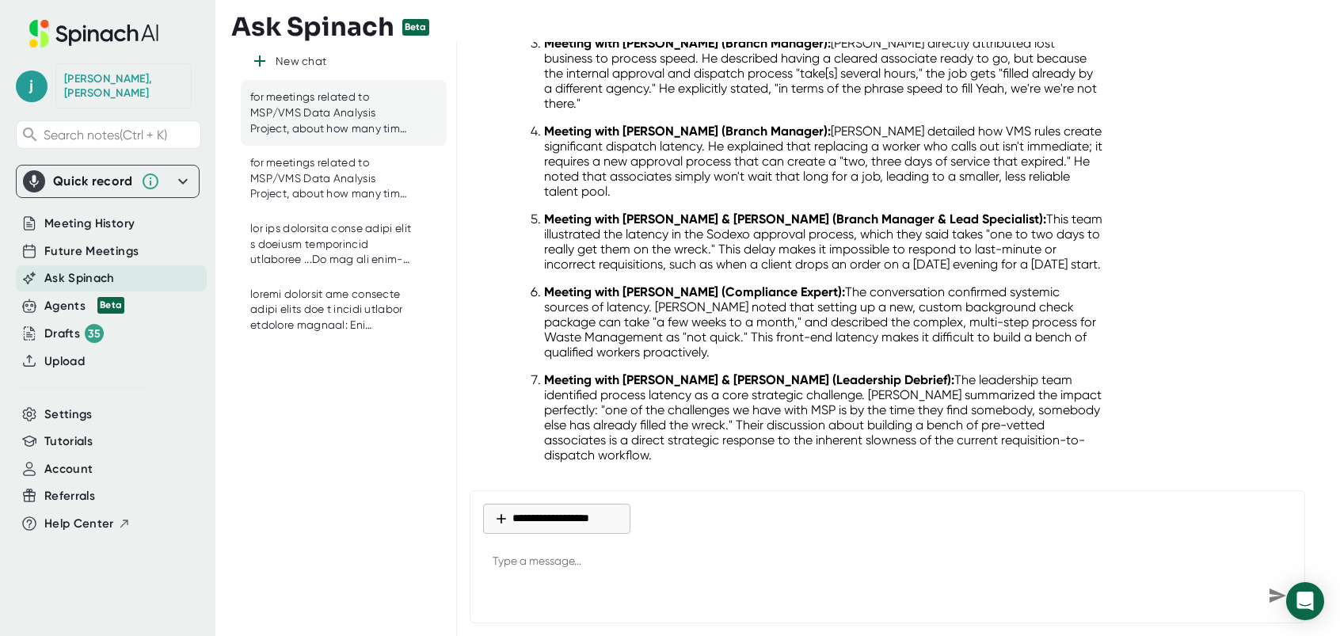
click at [837, 310] on p "Meeting with [PERSON_NAME] (Compliance Expert): The conversation confirmed syst…" at bounding box center [824, 321] width 560 height 75
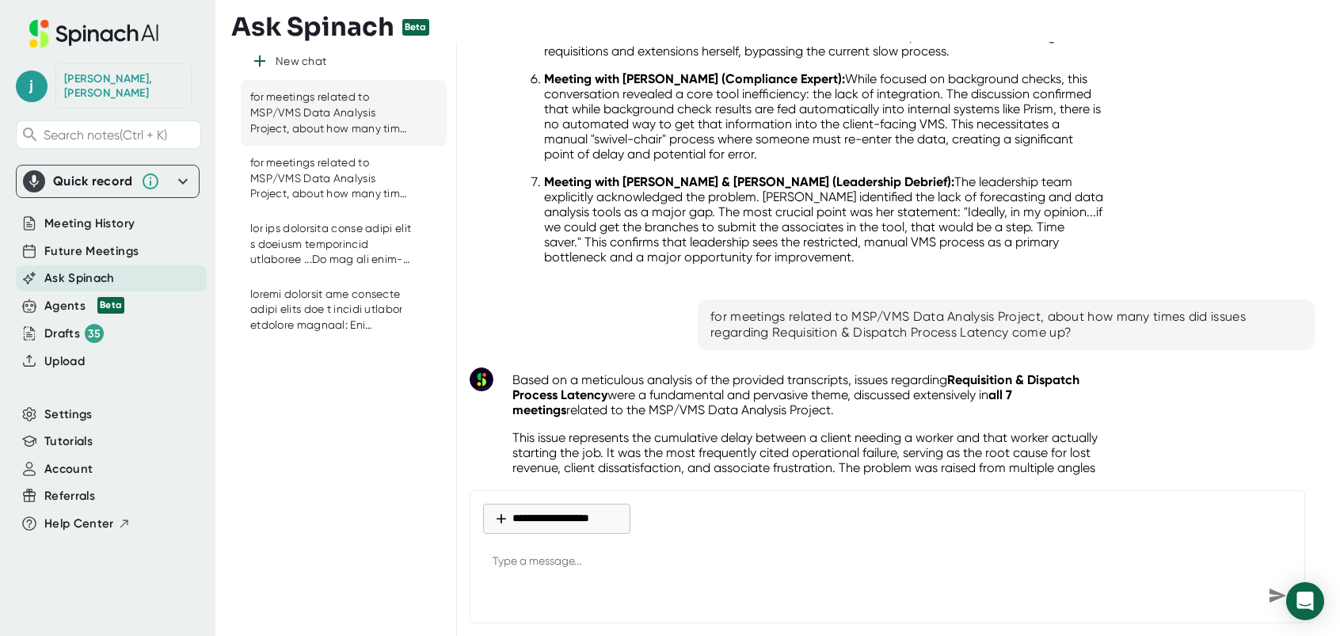
scroll to position [2409, 0]
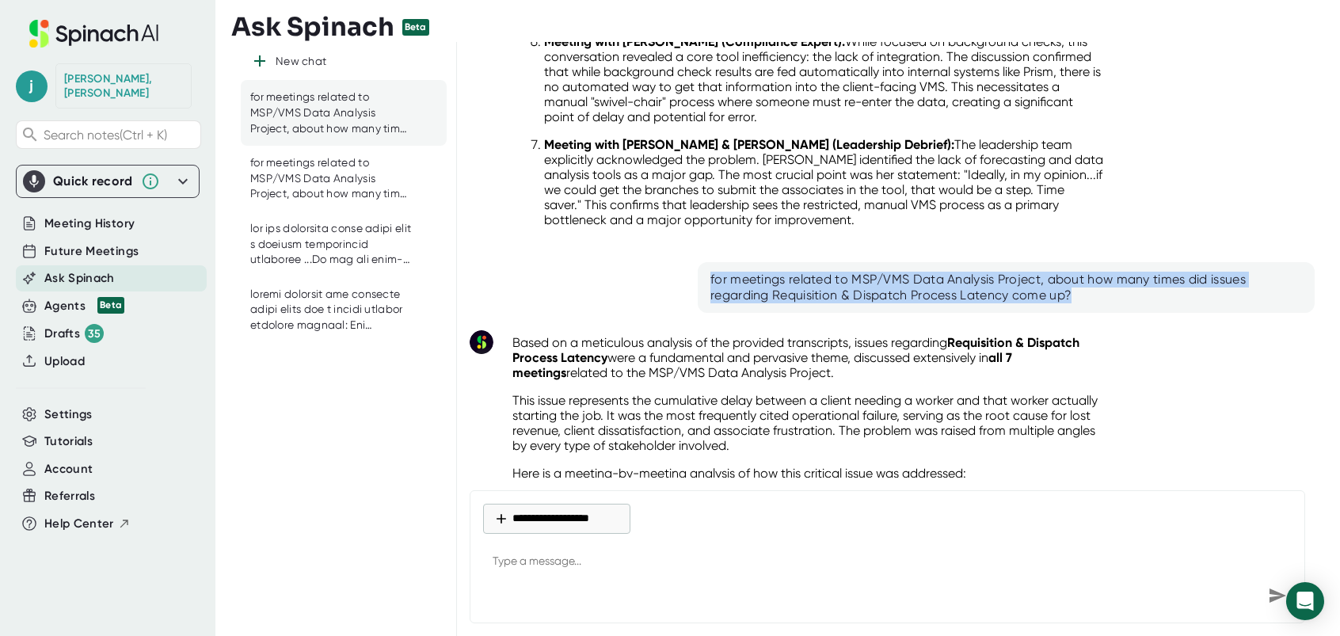
drag, startPoint x: 703, startPoint y: 254, endPoint x: 1140, endPoint y: 266, distance: 437.3
click at [1140, 266] on div "for meetings related to MSP/VMS Data Analysis Project, about how many times did…" at bounding box center [1006, 287] width 617 height 51
drag, startPoint x: 1140, startPoint y: 266, endPoint x: 1004, endPoint y: 261, distance: 136.3
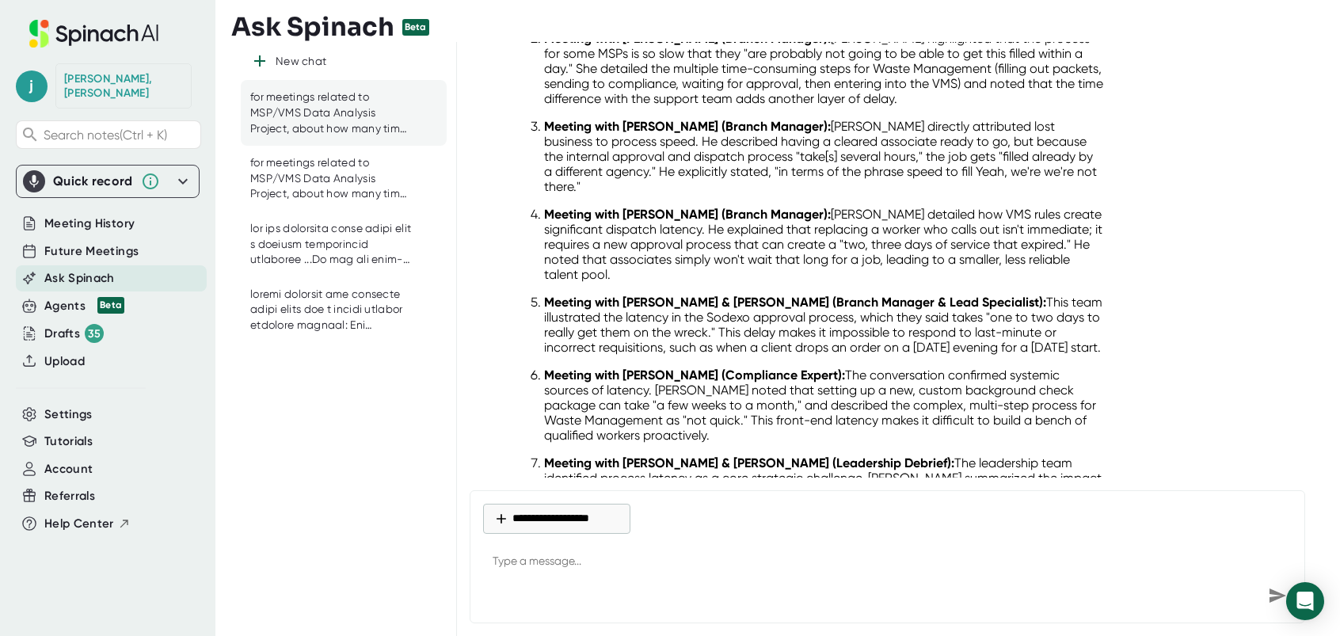
scroll to position [3043, 0]
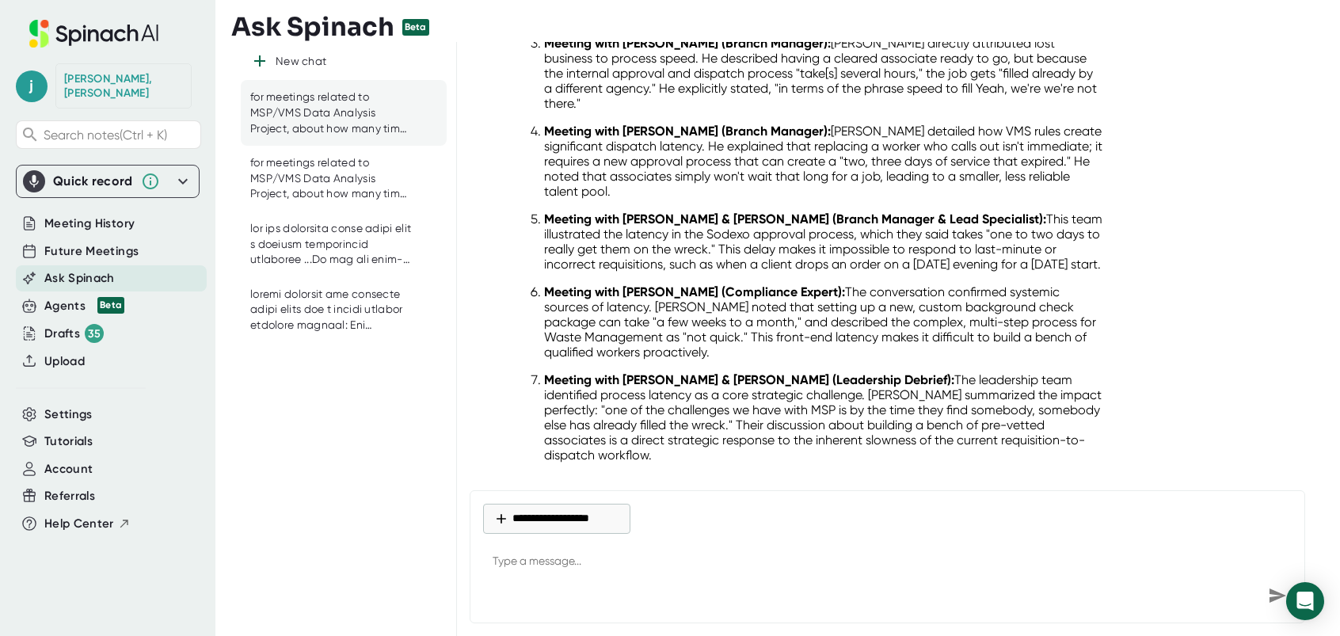
click at [579, 565] on textarea at bounding box center [887, 562] width 809 height 38
paste textarea "for meetings related to MSP/VMS Data Analysis Project, about how many times did…"
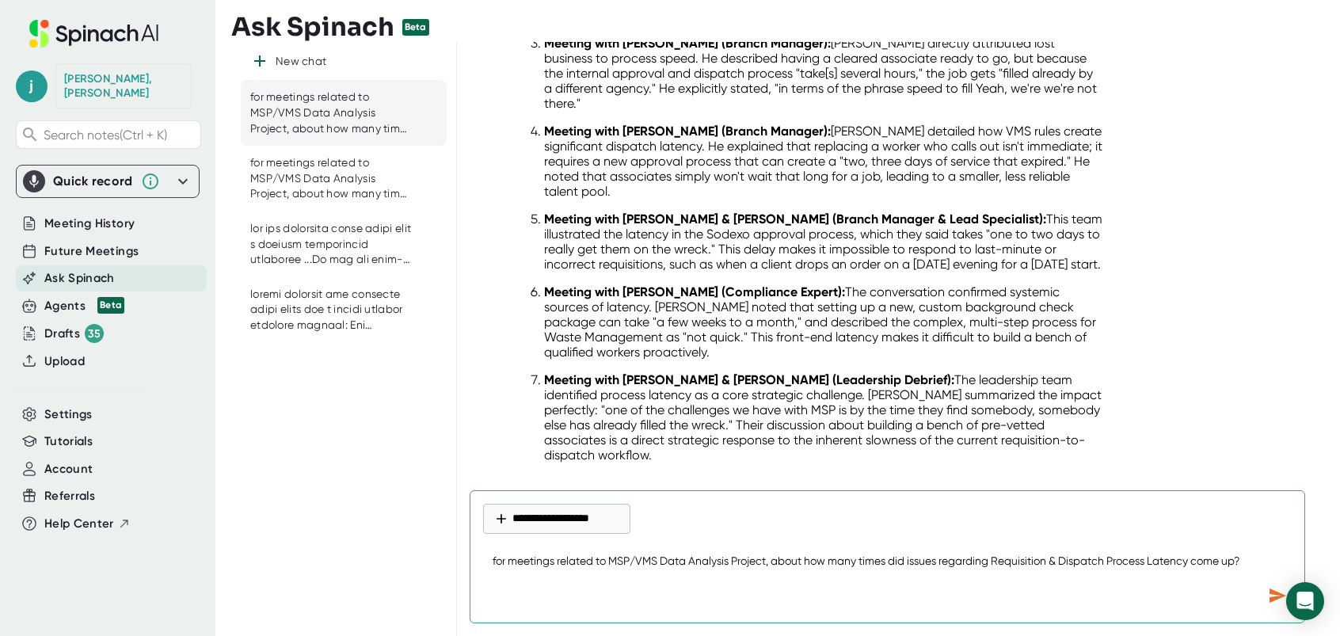
drag, startPoint x: 995, startPoint y: 560, endPoint x: 1199, endPoint y: 561, distance: 203.5
click at [1199, 561] on textarea "for meetings related to MSP/VMS Data Analysis Project, about how many times did…" at bounding box center [887, 562] width 809 height 38
paste textarea "Talent Retention & Conversion Losses"
click at [1270, 591] on icon "Send message" at bounding box center [1277, 595] width 17 height 14
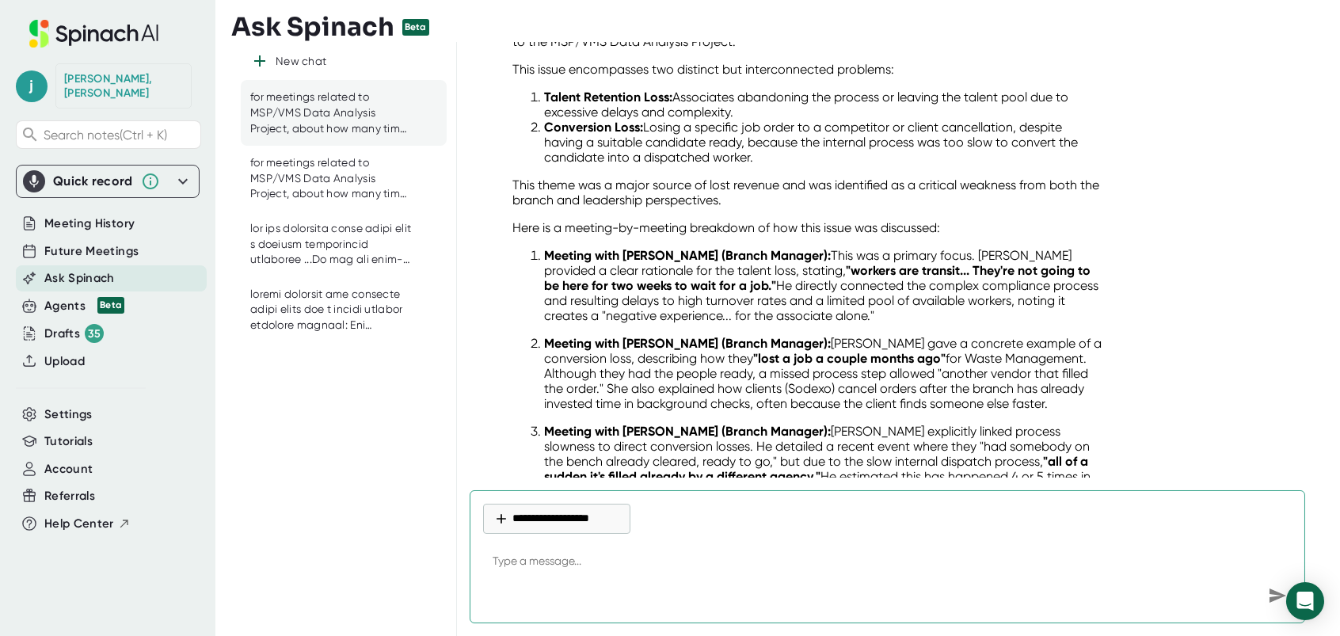
scroll to position [3507, 0]
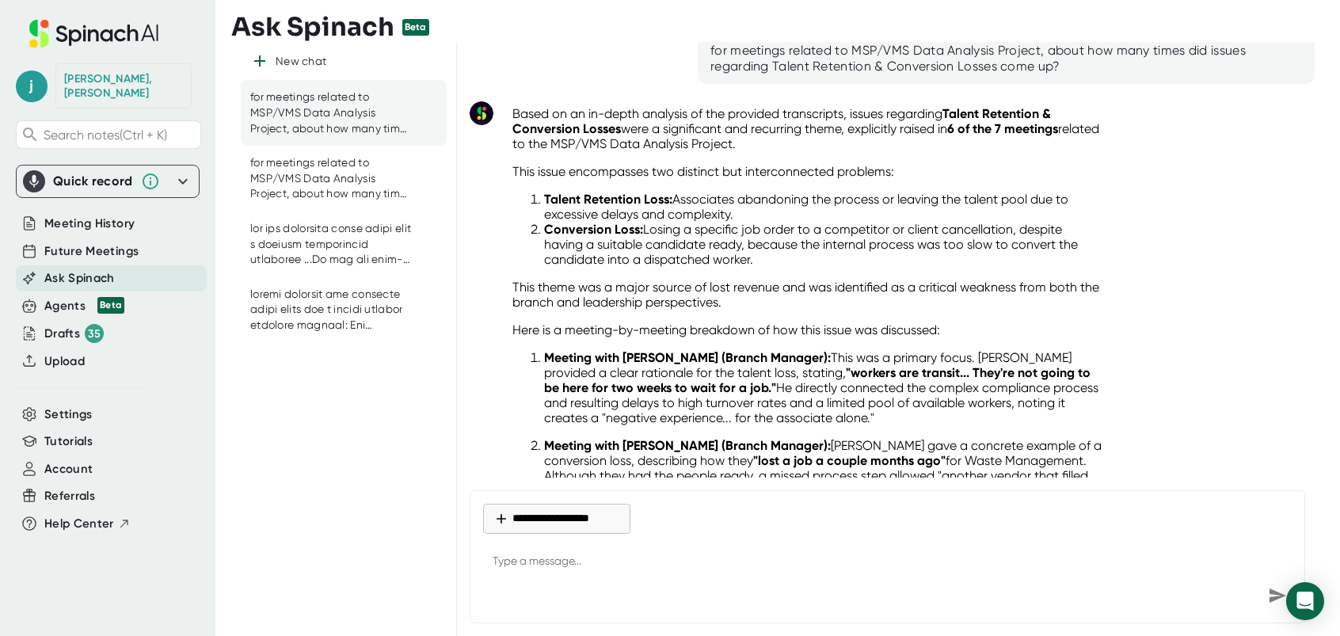
drag, startPoint x: 505, startPoint y: 133, endPoint x: 802, endPoint y: 234, distance: 313.8
click at [802, 234] on div "Based on an in-depth analysis of the provided transcripts, issues regarding Tal…" at bounding box center [808, 528] width 617 height 863
drag, startPoint x: 802, startPoint y: 234, endPoint x: 688, endPoint y: 203, distance: 118.4
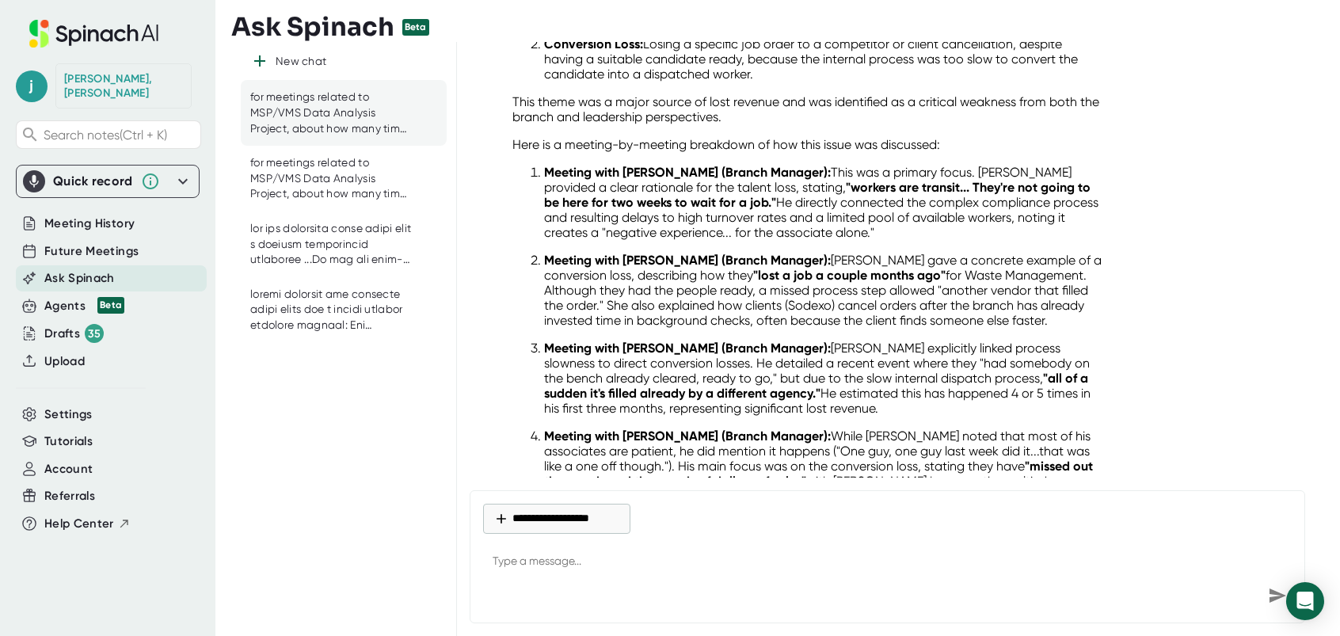
scroll to position [3665, 0]
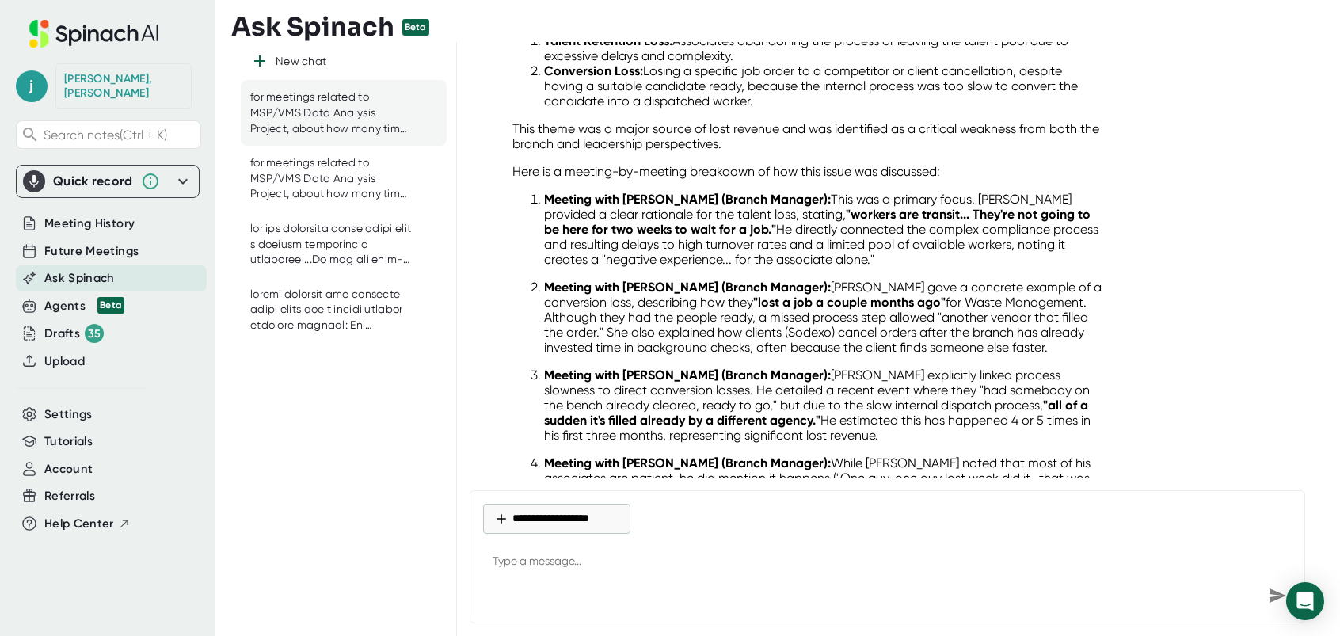
drag, startPoint x: 625, startPoint y: 182, endPoint x: 862, endPoint y: 228, distance: 241.2
click at [862, 228] on ol "Meeting with [PERSON_NAME] (Branch Manager): This was a primary focus. [PERSON_…" at bounding box center [808, 449] width 592 height 515
drag, startPoint x: 862, startPoint y: 228, endPoint x: 785, endPoint y: 216, distance: 77.7
drag, startPoint x: 954, startPoint y: 254, endPoint x: 1081, endPoint y: 315, distance: 140.6
click at [1081, 315] on p "Meeting with [PERSON_NAME] (Branch Manager): [PERSON_NAME] gave a concrete exam…" at bounding box center [824, 317] width 560 height 75
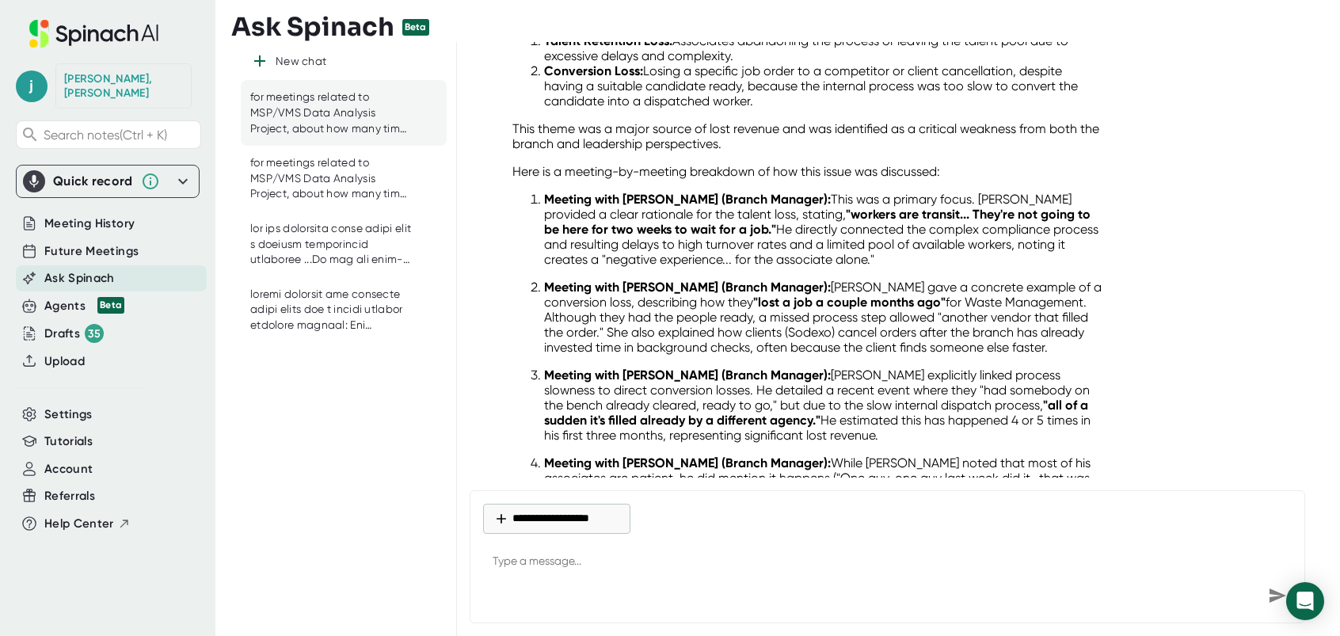
drag, startPoint x: 1081, startPoint y: 315, endPoint x: 977, endPoint y: 304, distance: 104.3
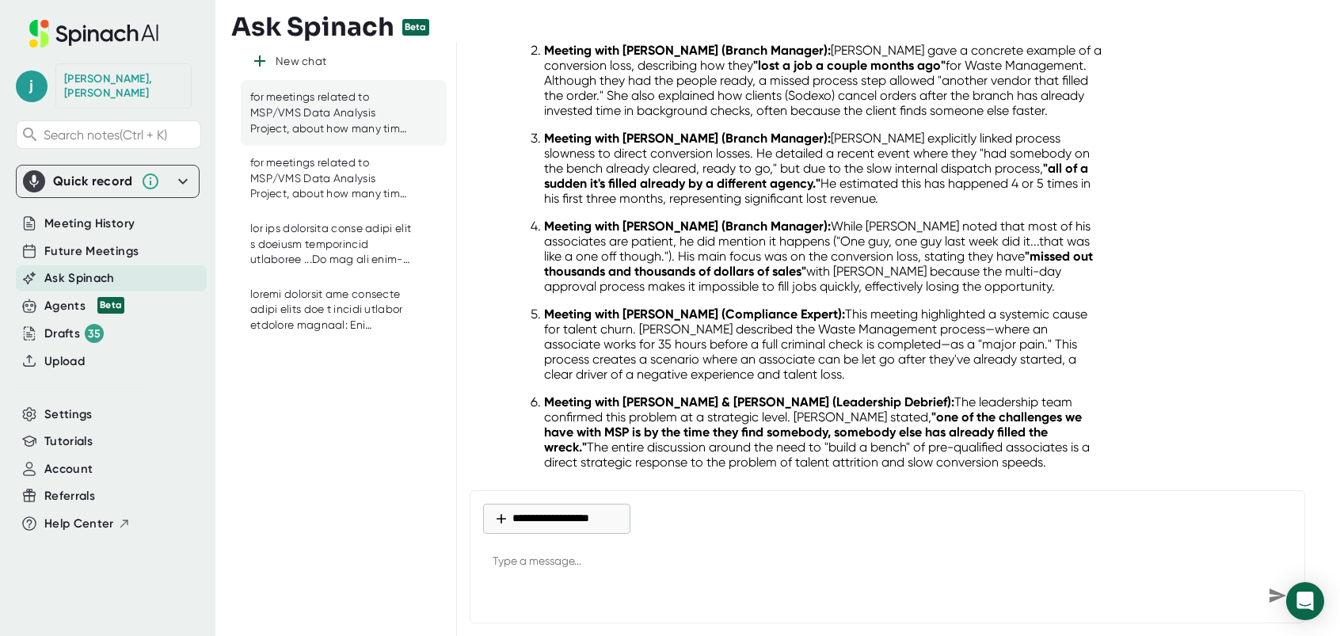
scroll to position [3903, 0]
drag, startPoint x: 984, startPoint y: 105, endPoint x: 1098, endPoint y: 159, distance: 126.5
click at [1098, 159] on div "Based on an in-depth analysis of the provided transcripts, issues regarding Tal…" at bounding box center [808, 132] width 617 height 863
click at [846, 238] on p "Meeting with [PERSON_NAME] (Branch Manager): While [PERSON_NAME] noted that mos…" at bounding box center [824, 255] width 560 height 75
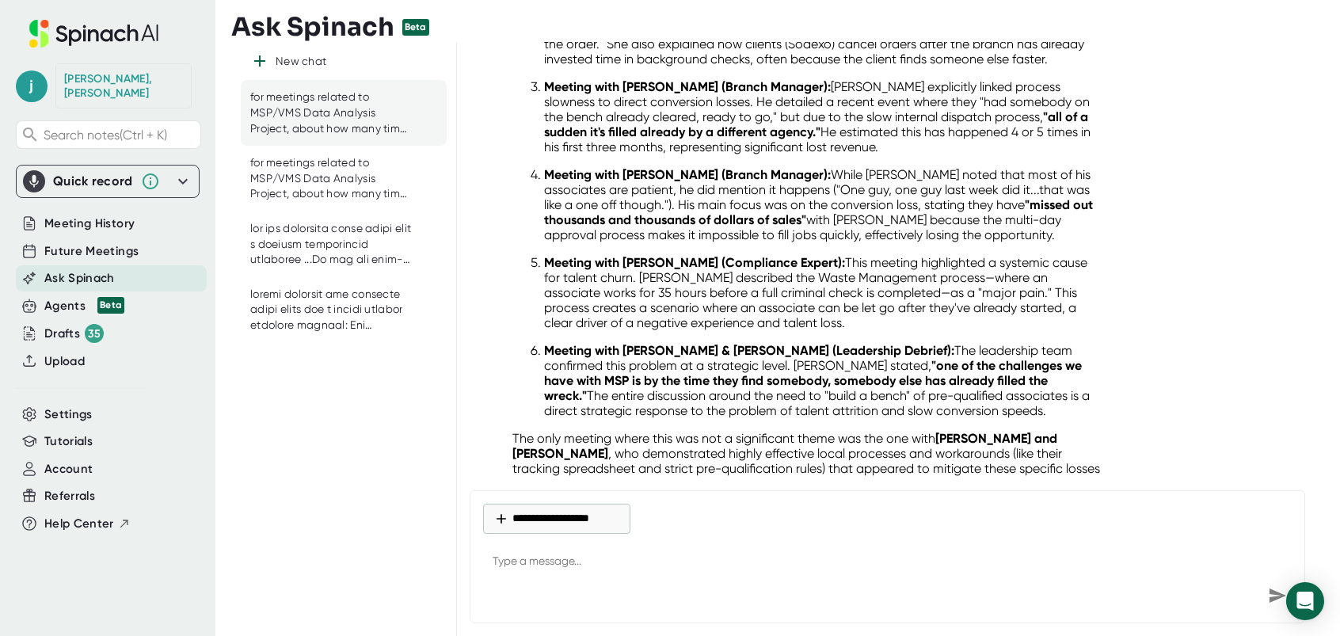
scroll to position [3982, 0]
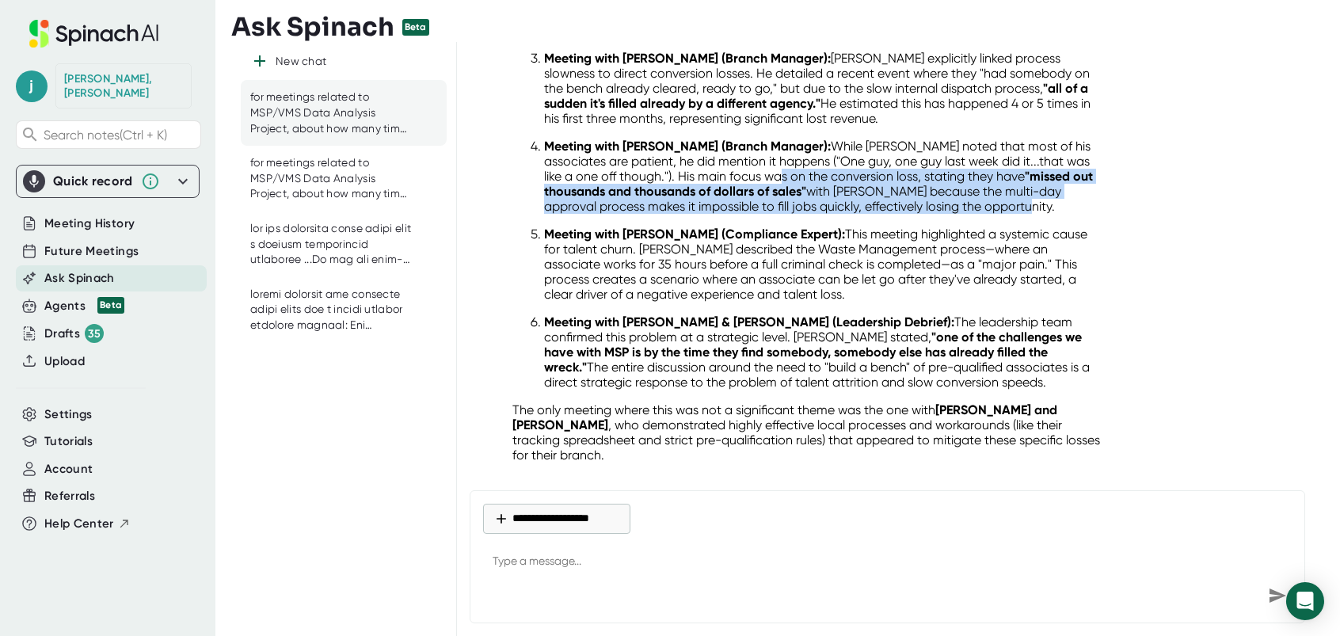
drag, startPoint x: 749, startPoint y: 142, endPoint x: 1043, endPoint y: 175, distance: 295.7
click at [1043, 175] on p "Meeting with [PERSON_NAME] (Branch Manager): While [PERSON_NAME] noted that mos…" at bounding box center [824, 176] width 560 height 75
drag, startPoint x: 1043, startPoint y: 175, endPoint x: 965, endPoint y: 166, distance: 78.2
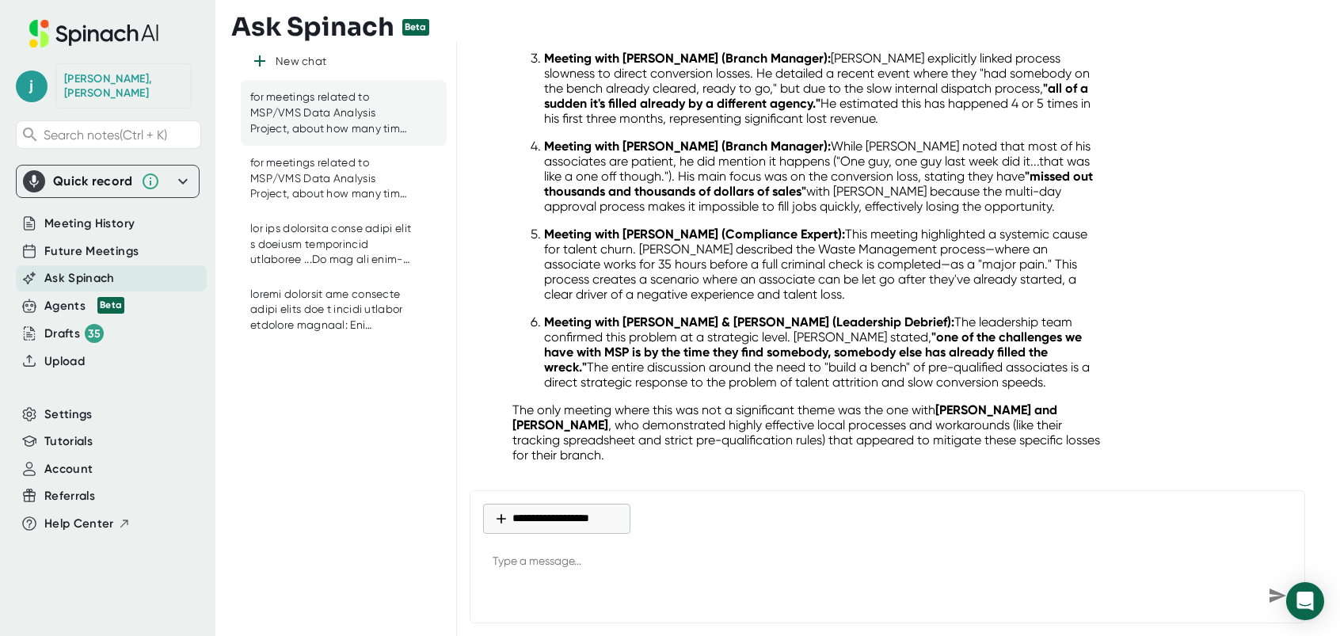
click at [897, 242] on p "Meeting with [PERSON_NAME] (Compliance Expert): This meeting highlighted a syst…" at bounding box center [824, 263] width 560 height 75
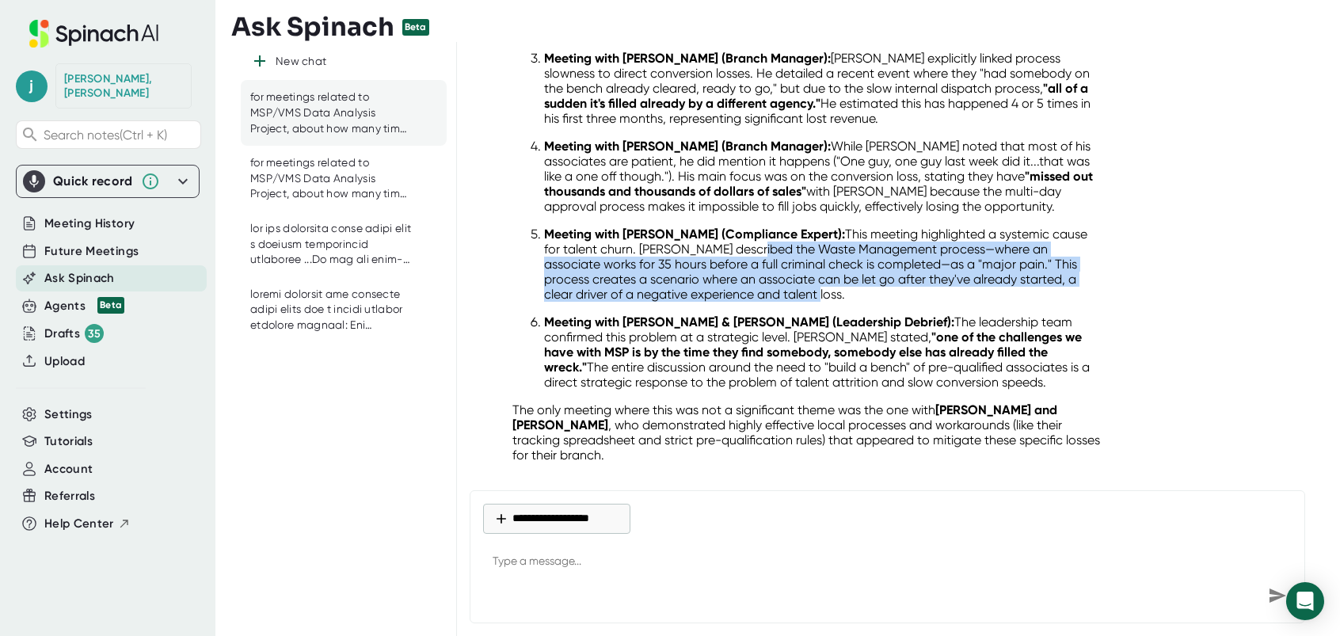
drag, startPoint x: 771, startPoint y: 217, endPoint x: 953, endPoint y: 256, distance: 186.2
click at [953, 256] on p "Meeting with [PERSON_NAME] (Compliance Expert): This meeting highlighted a syst…" at bounding box center [824, 263] width 560 height 75
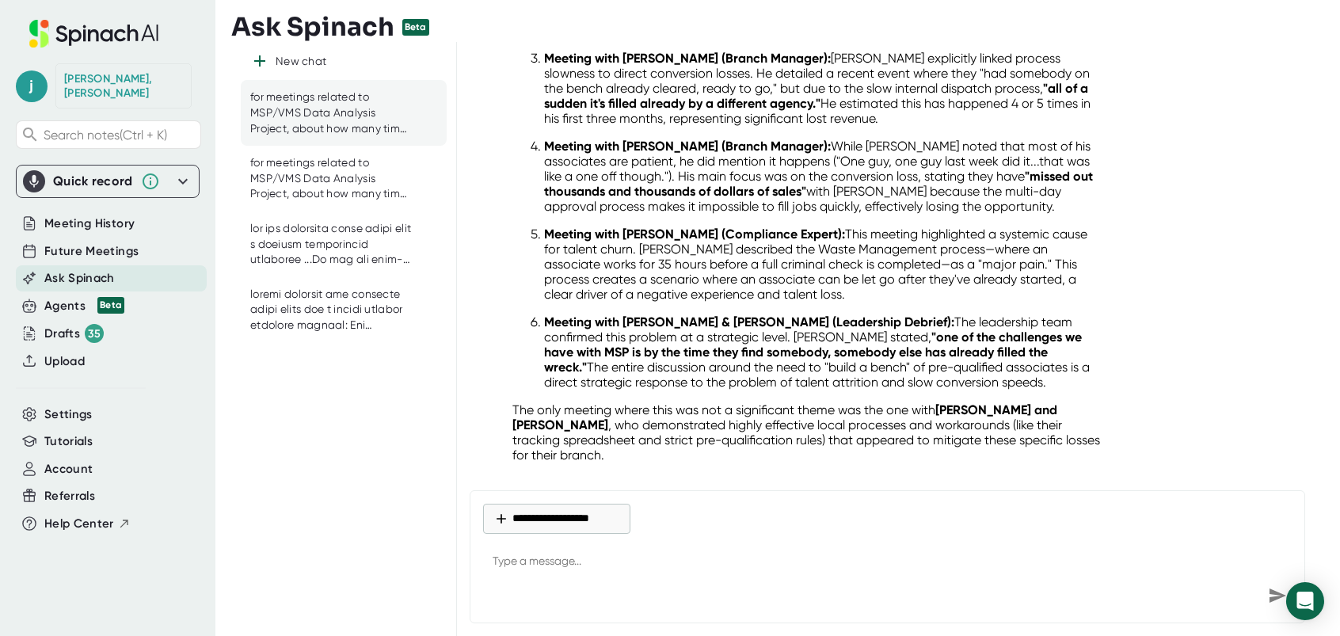
click at [858, 329] on strong ""one of the challenges we have with MSP is by the time they find somebody, some…" at bounding box center [813, 351] width 538 height 45
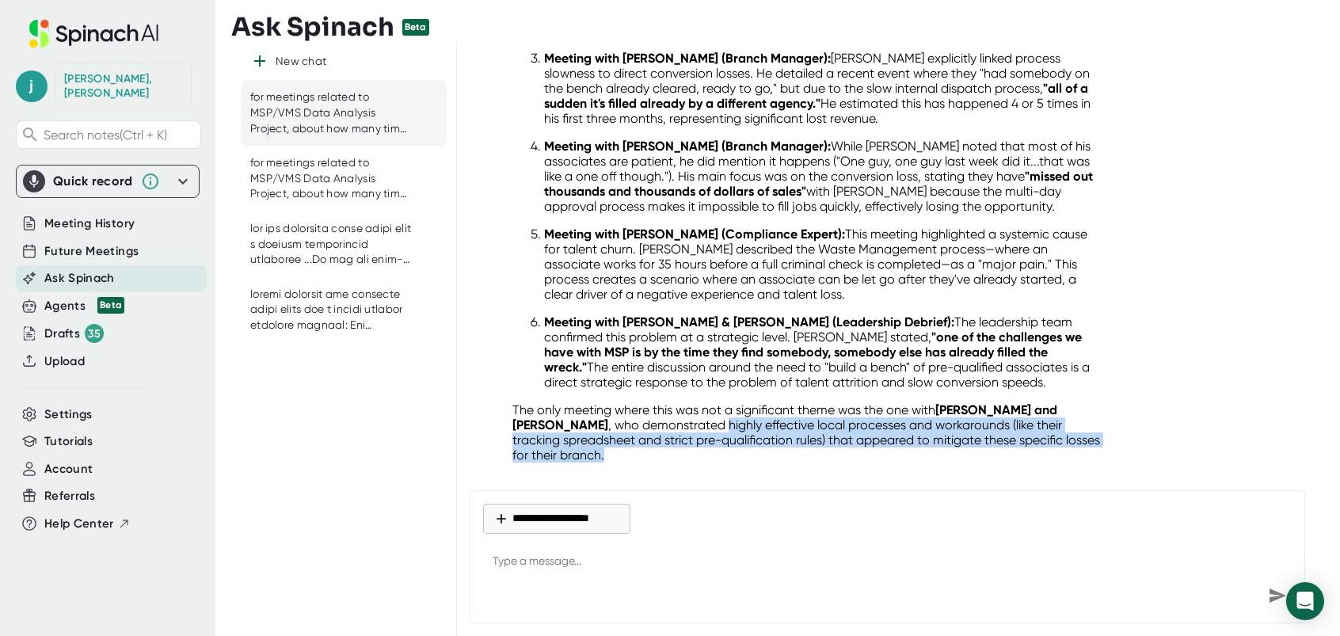
drag, startPoint x: 682, startPoint y: 393, endPoint x: 910, endPoint y: 424, distance: 230.2
click at [910, 424] on p "The only meeting where this was not a significant theme was the one with [PERSO…" at bounding box center [808, 432] width 592 height 60
drag, startPoint x: 910, startPoint y: 424, endPoint x: 892, endPoint y: 405, distance: 25.8
click at [539, 572] on textarea at bounding box center [887, 562] width 809 height 38
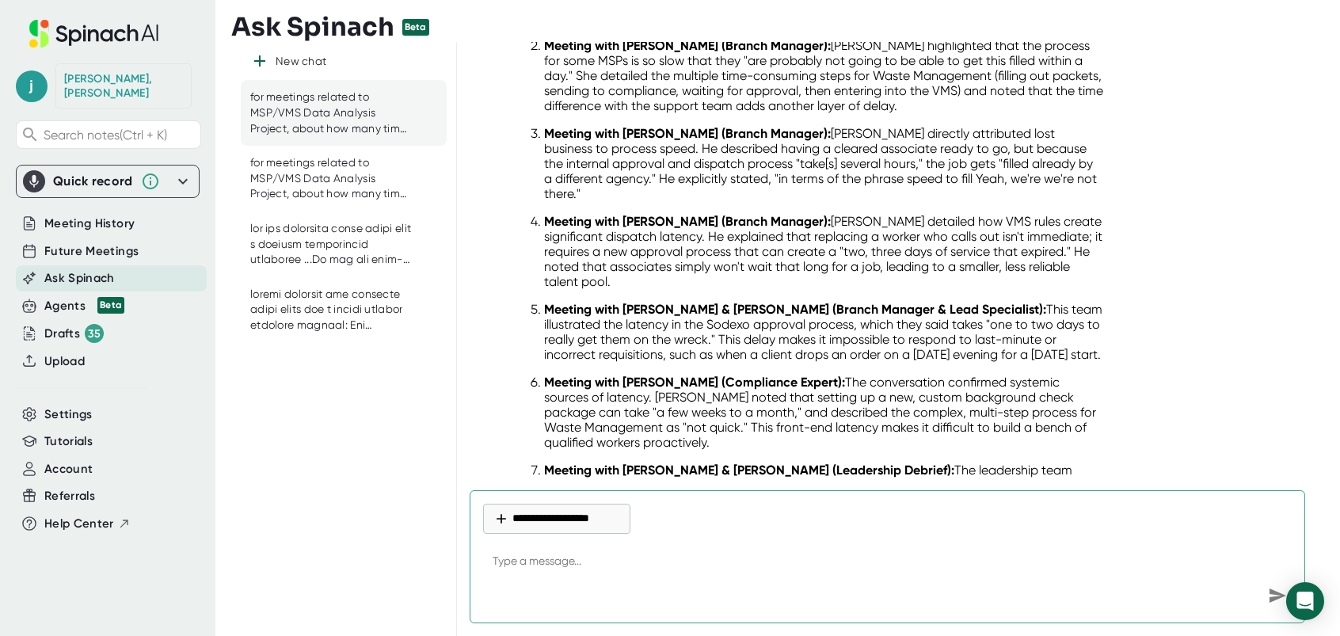
scroll to position [3190, 0]
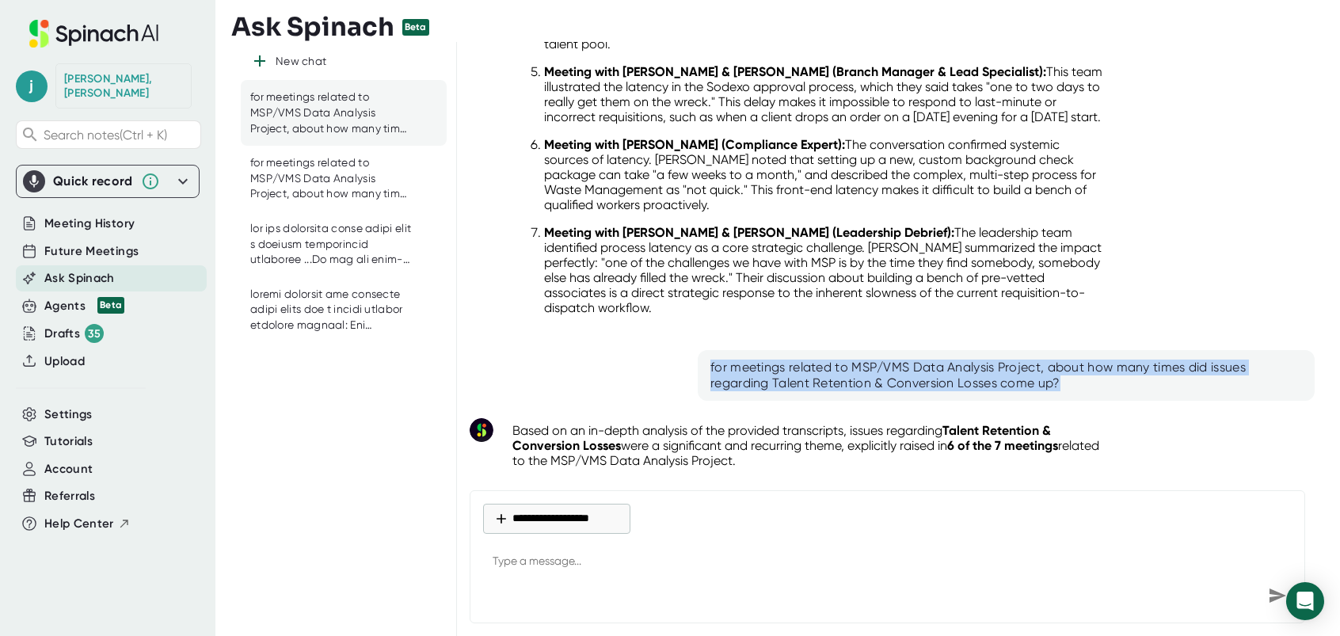
drag, startPoint x: 707, startPoint y: 333, endPoint x: 1094, endPoint y: 347, distance: 387.5
click at [1094, 360] on div "for meetings related to MSP/VMS Data Analysis Project, about how many times did…" at bounding box center [1006, 376] width 592 height 32
drag, startPoint x: 1094, startPoint y: 347, endPoint x: 958, endPoint y: 350, distance: 136.2
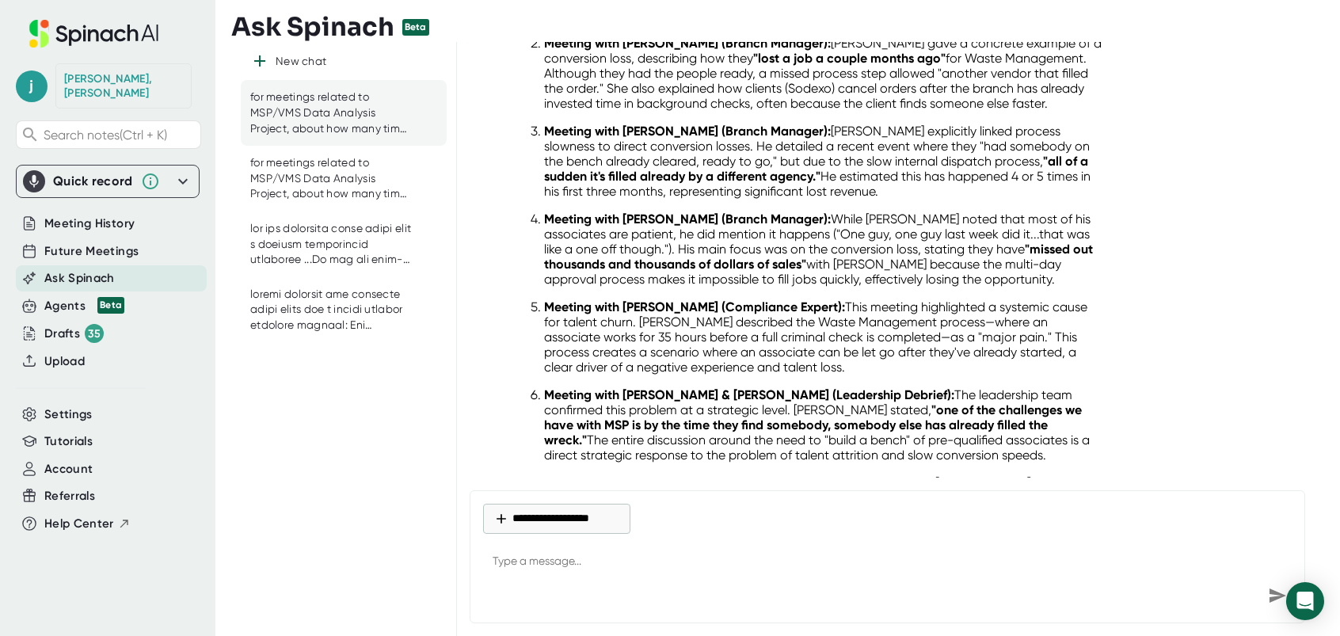
scroll to position [3982, 0]
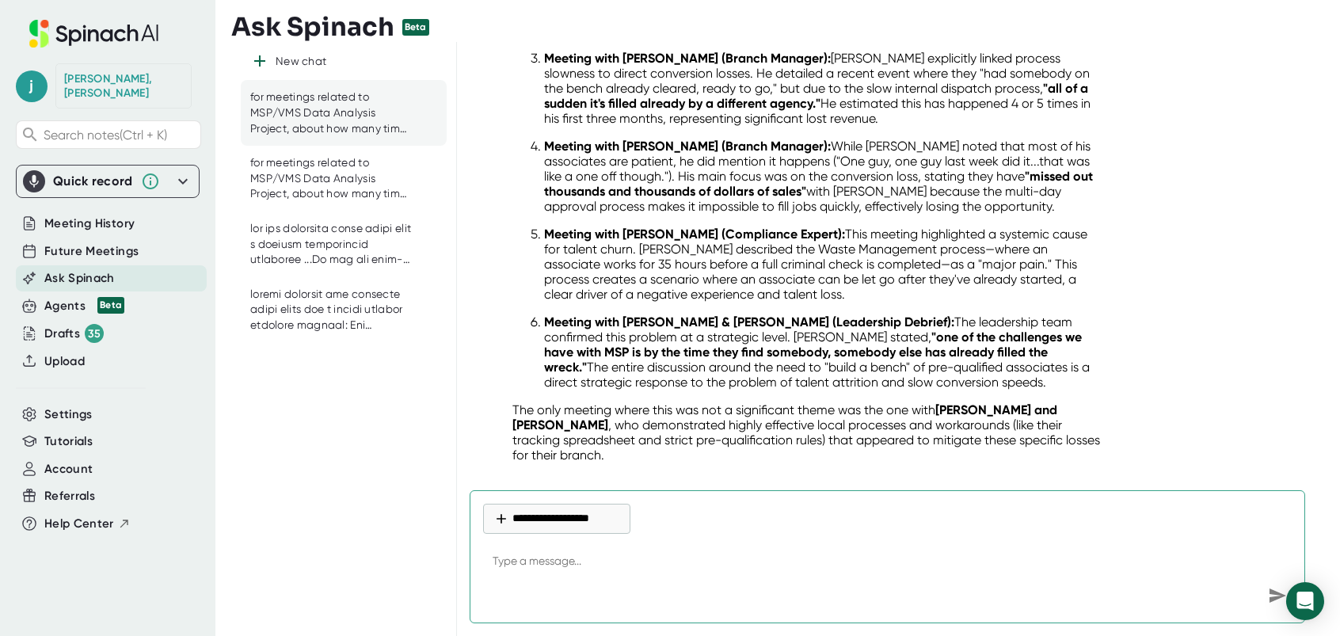
click at [542, 566] on textarea at bounding box center [887, 562] width 809 height 38
paste textarea "for meetings related to MSP/VMS Data Analysis Project, about how many times did…"
drag, startPoint x: 998, startPoint y: 560, endPoint x: 1182, endPoint y: 561, distance: 184.5
click at [1182, 561] on textarea "for meetings related to MSP/VMS Data Analysis Project, about how many times did…" at bounding box center [887, 562] width 809 height 38
paste textarea "raining & Process Clarity Gap"
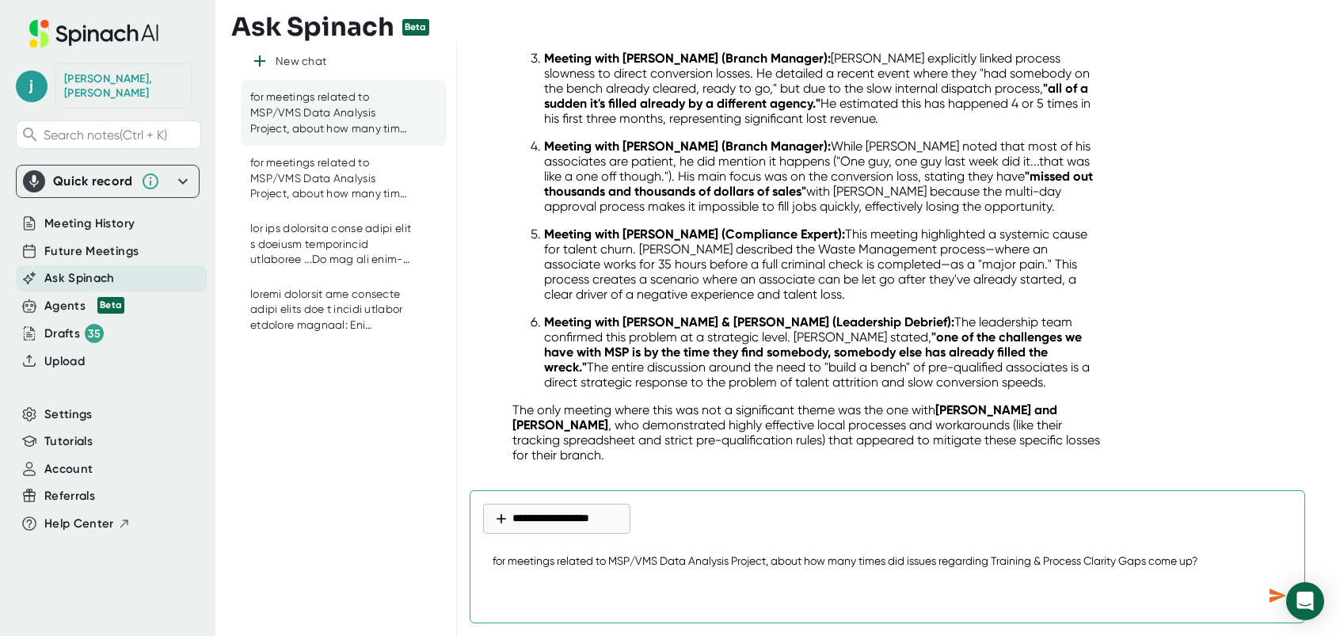
click at [1274, 593] on icon "Send message" at bounding box center [1277, 595] width 17 height 14
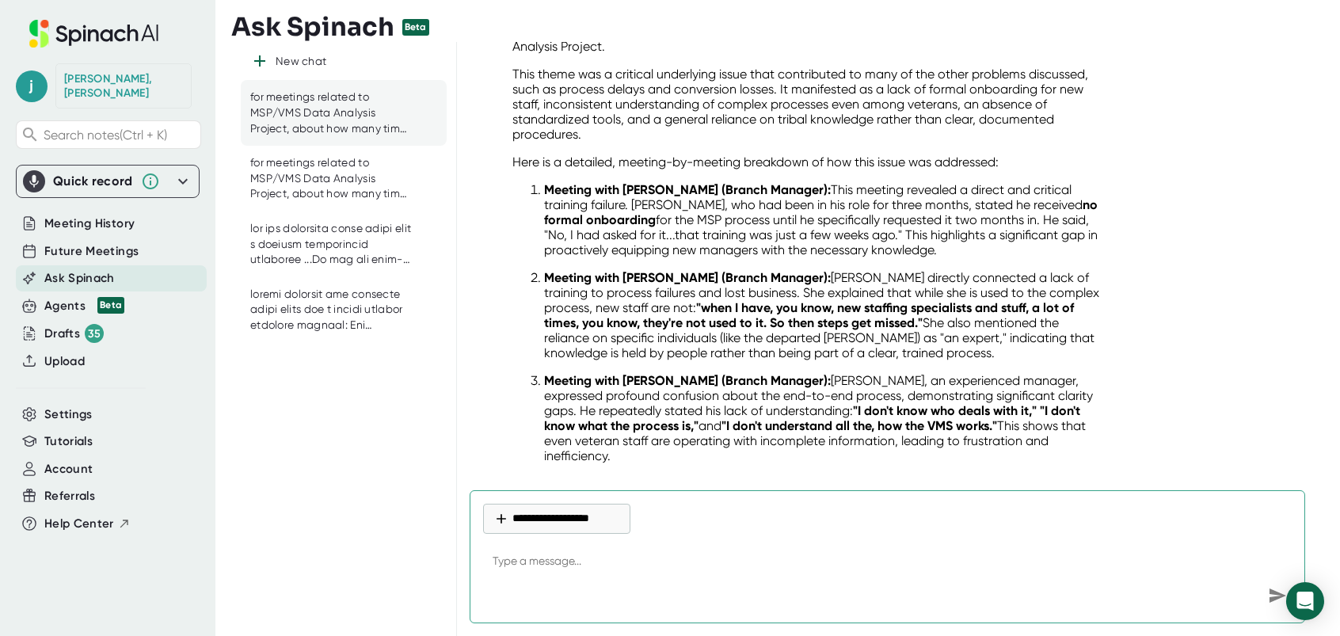
scroll to position [4306, 0]
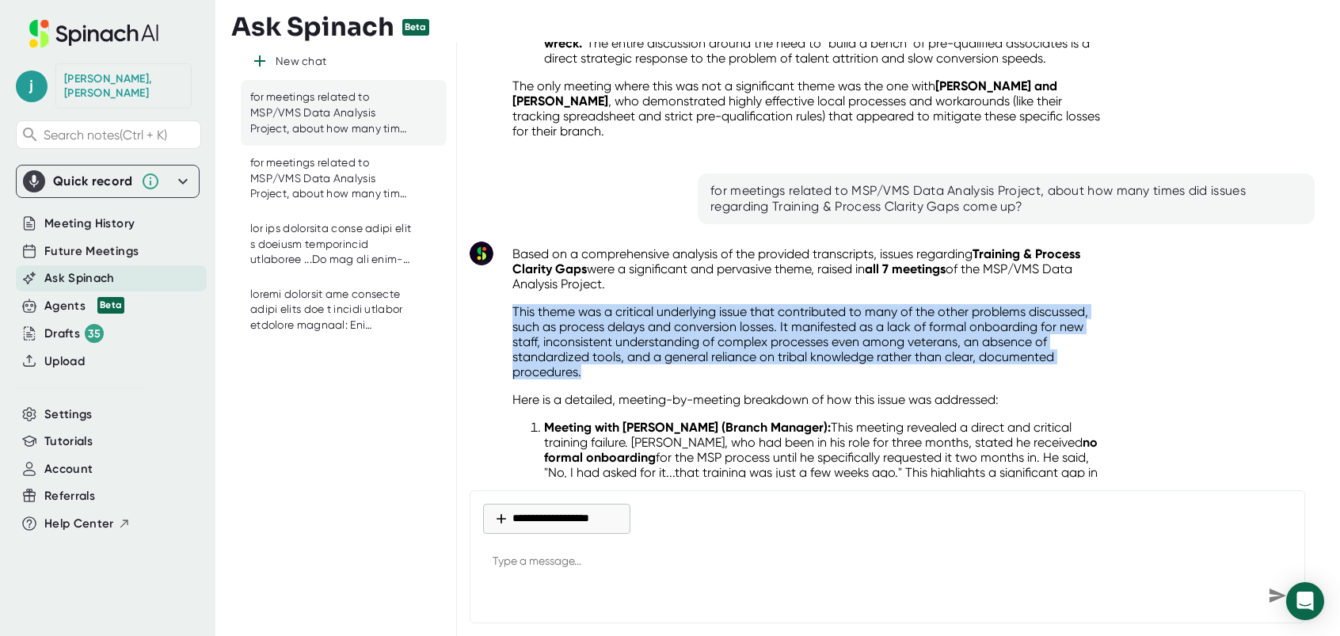
drag, startPoint x: 510, startPoint y: 272, endPoint x: 614, endPoint y: 341, distance: 124.5
drag, startPoint x: 614, startPoint y: 341, endPoint x: 795, endPoint y: 305, distance: 184.8
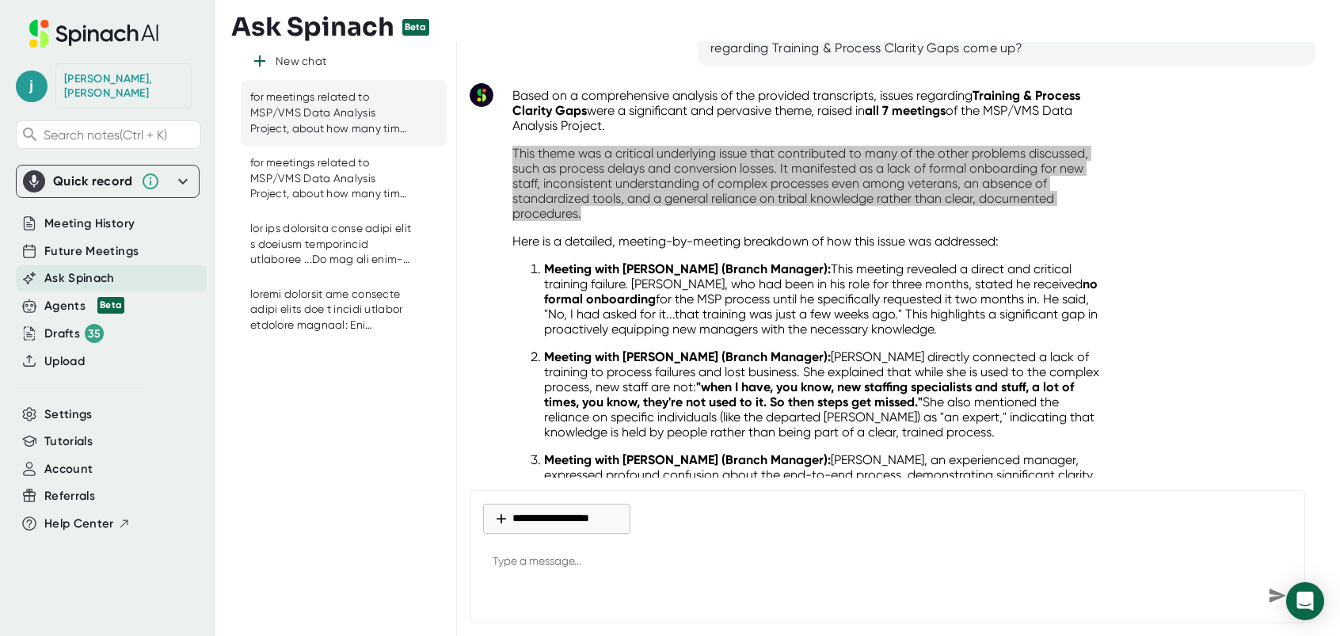
scroll to position [4543, 0]
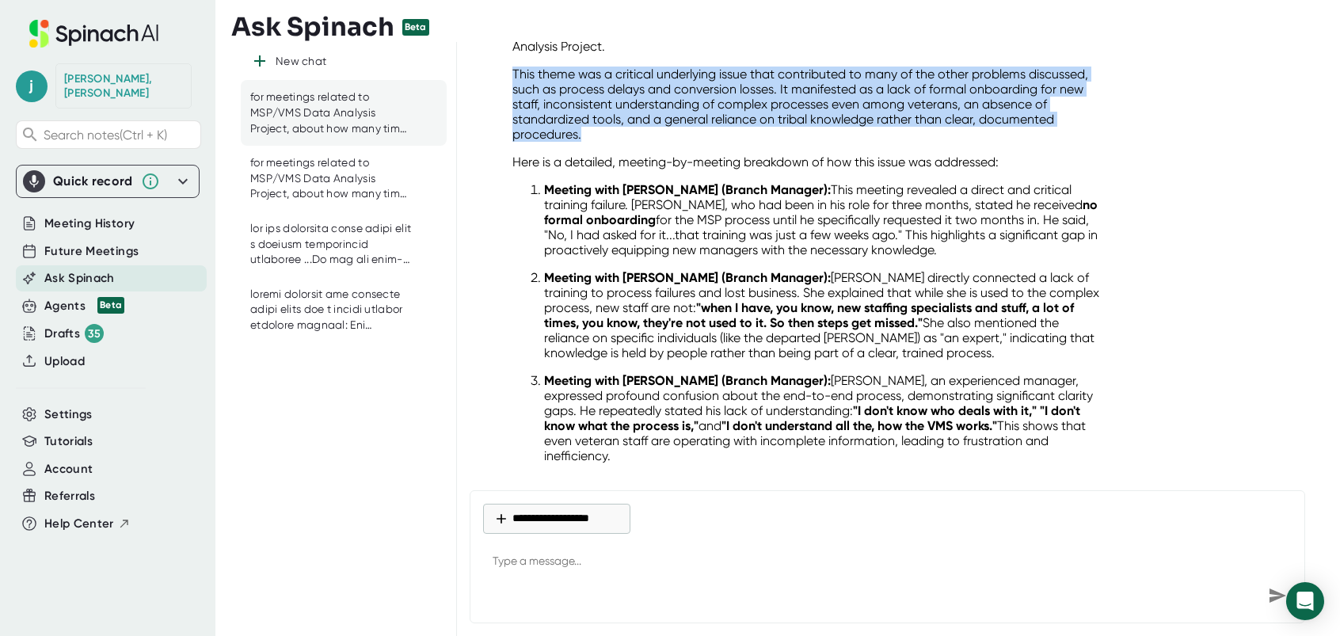
drag, startPoint x: 736, startPoint y: 170, endPoint x: 1012, endPoint y: 213, distance: 278.9
click at [1012, 213] on p "Meeting with [PERSON_NAME] (Branch Manager): This meeting revealed a direct and…" at bounding box center [824, 219] width 560 height 75
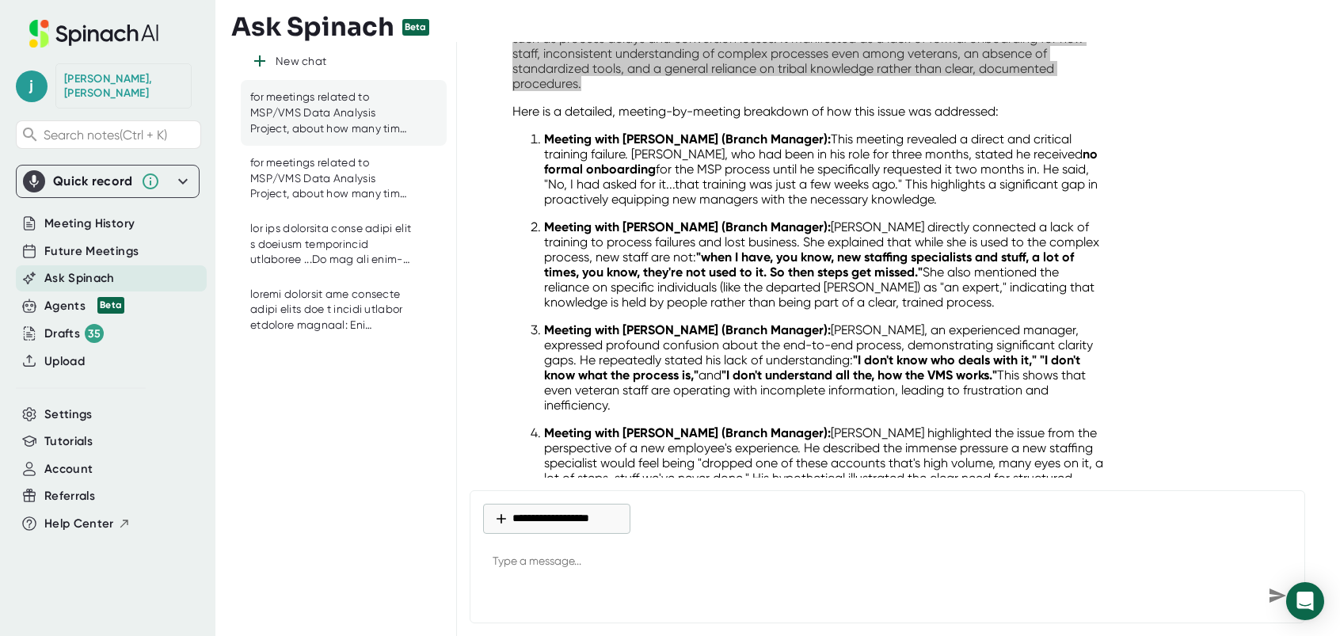
scroll to position [4622, 0]
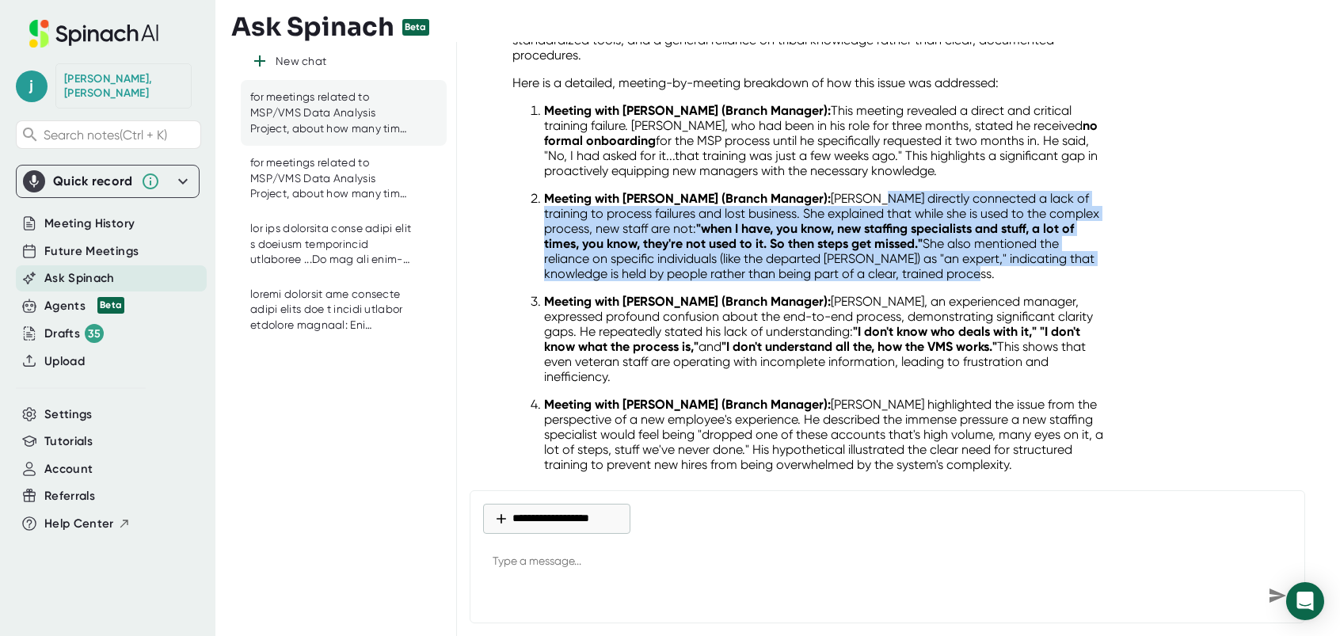
drag, startPoint x: 855, startPoint y: 163, endPoint x: 975, endPoint y: 241, distance: 142.6
click at [975, 241] on p "Meeting with [PERSON_NAME] (Branch Manager): [PERSON_NAME] directly connected a…" at bounding box center [824, 236] width 560 height 90
drag, startPoint x: 975, startPoint y: 241, endPoint x: 893, endPoint y: 221, distance: 84.7
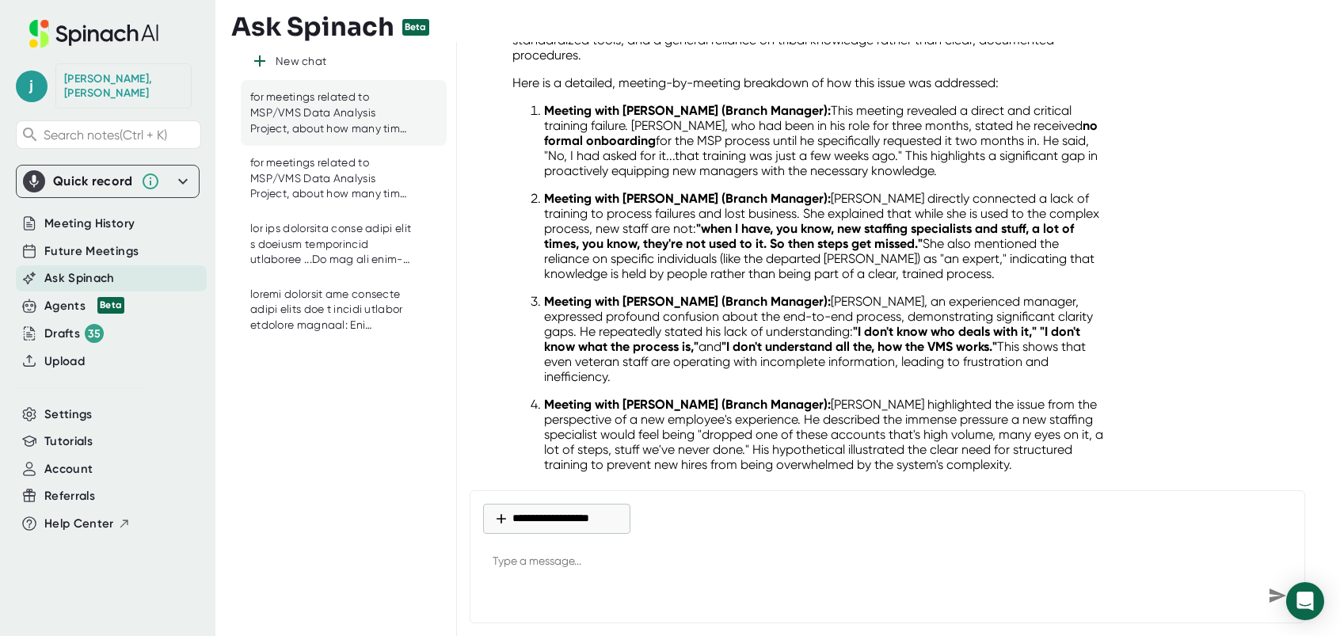
click at [768, 294] on strong "Meeting with [PERSON_NAME] (Branch Manager):" at bounding box center [687, 301] width 287 height 15
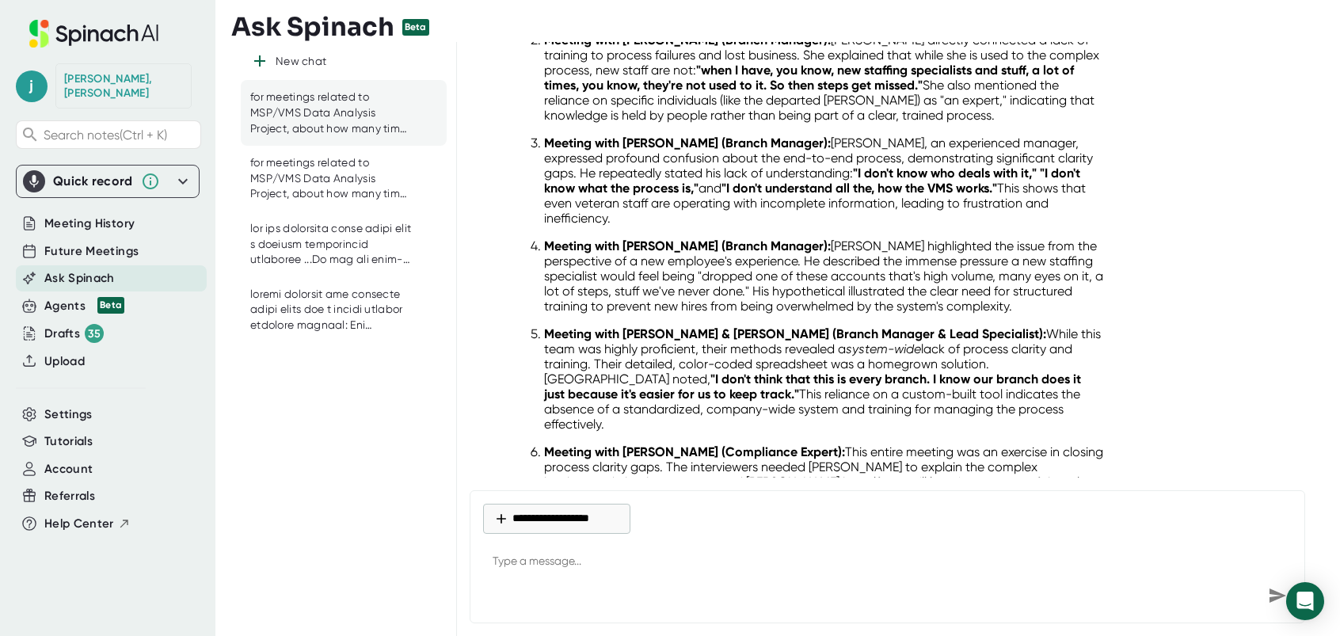
drag, startPoint x: 873, startPoint y: 109, endPoint x: 965, endPoint y: 184, distance: 117.6
click at [965, 184] on p "Meeting with [PERSON_NAME] (Branch Manager): [PERSON_NAME], an experienced mana…" at bounding box center [824, 180] width 560 height 90
drag, startPoint x: 965, startPoint y: 184, endPoint x: 872, endPoint y: 160, distance: 95.7
drag, startPoint x: 892, startPoint y: 212, endPoint x: 1010, endPoint y: 219, distance: 119.0
click at [1010, 238] on p "Meeting with [PERSON_NAME] (Branch Manager): [PERSON_NAME] highlighted the issu…" at bounding box center [824, 275] width 560 height 75
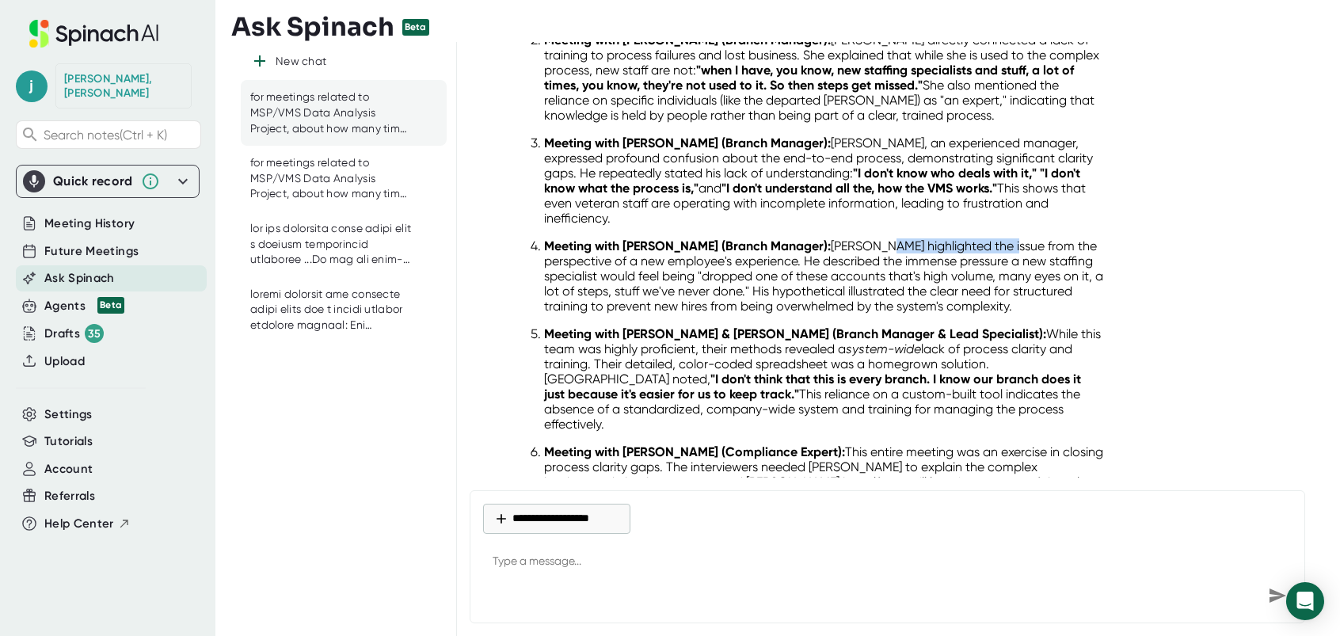
drag, startPoint x: 1010, startPoint y: 219, endPoint x: 1001, endPoint y: 220, distance: 9.6
click at [1001, 238] on p "Meeting with [PERSON_NAME] (Branch Manager): [PERSON_NAME] highlighted the issu…" at bounding box center [824, 275] width 560 height 75
click at [998, 238] on p "Meeting with [PERSON_NAME] (Branch Manager): [PERSON_NAME] highlighted the issu…" at bounding box center [824, 275] width 560 height 75
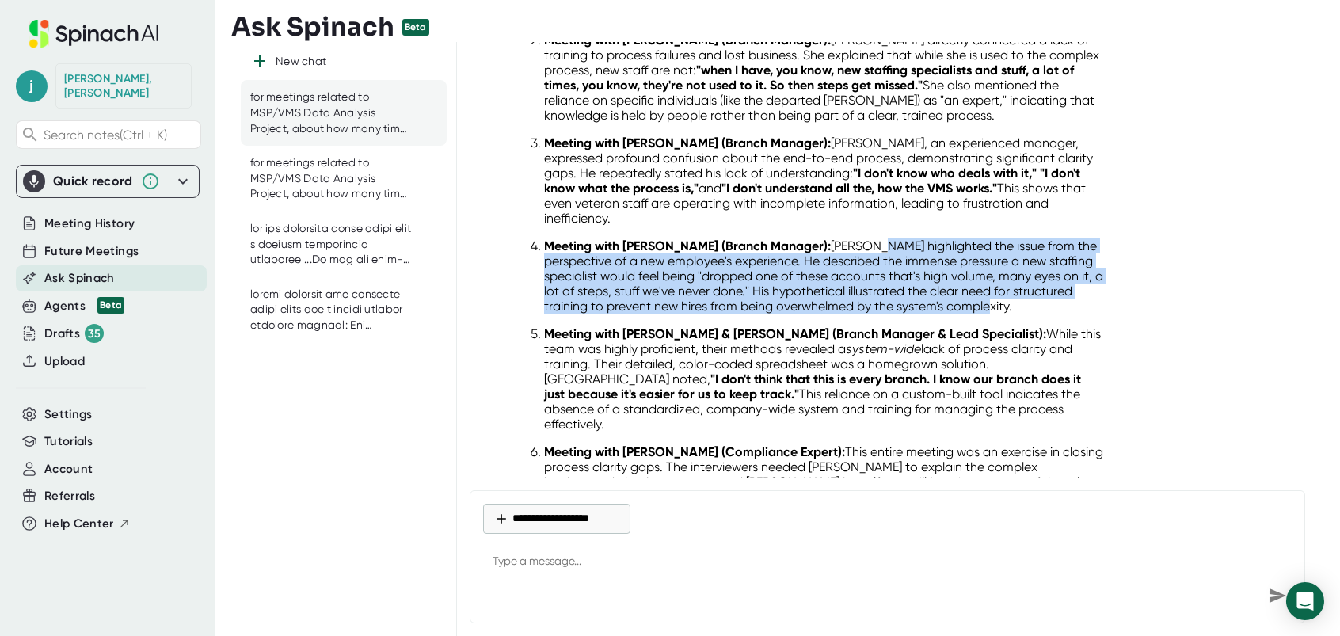
drag, startPoint x: 898, startPoint y: 212, endPoint x: 1077, endPoint y: 268, distance: 187.4
click at [1077, 268] on p "Meeting with [PERSON_NAME] (Branch Manager): [PERSON_NAME] highlighted the issu…" at bounding box center [824, 275] width 560 height 75
drag, startPoint x: 1077, startPoint y: 268, endPoint x: 969, endPoint y: 255, distance: 108.4
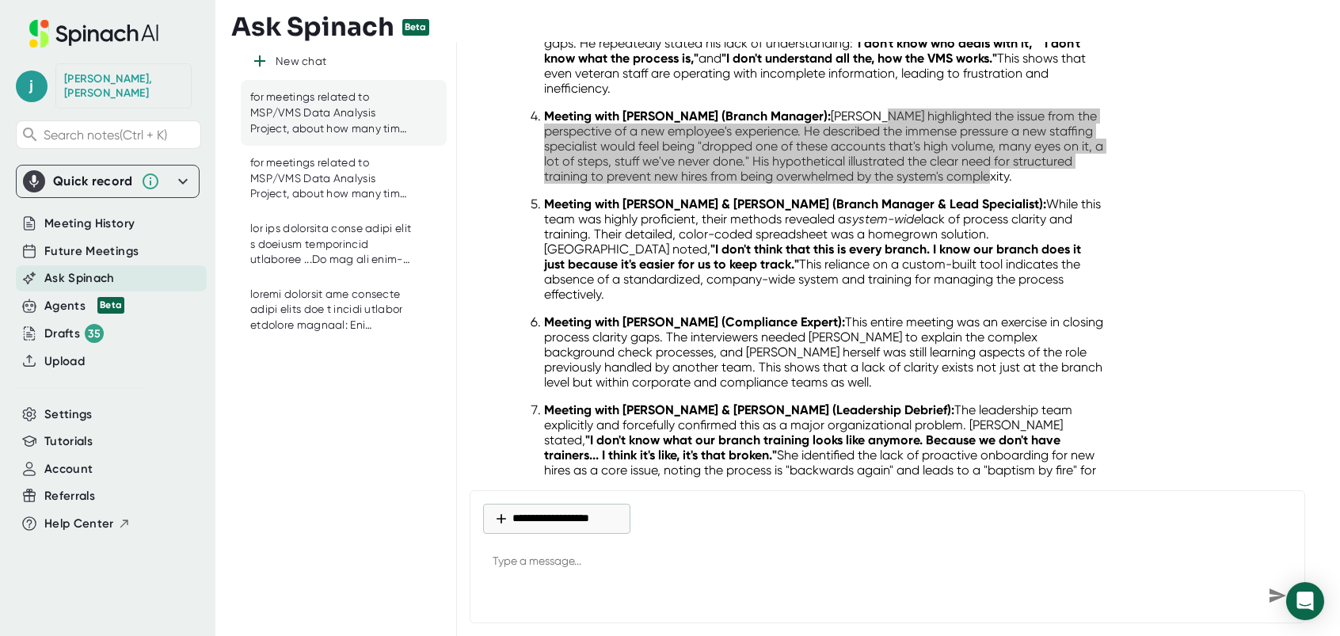
scroll to position [4939, 0]
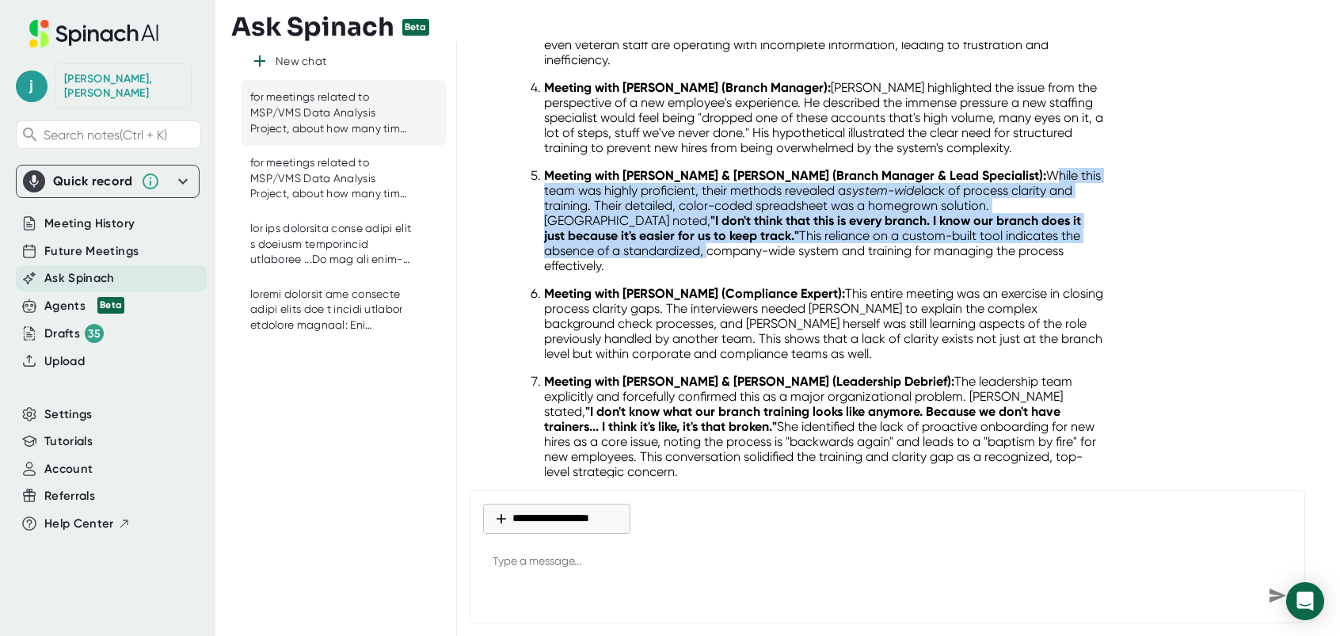
drag, startPoint x: 1022, startPoint y: 139, endPoint x: 1078, endPoint y: 200, distance: 82.4
click at [1078, 200] on p "Meeting with [PERSON_NAME] & [PERSON_NAME] (Branch Manager & Lead Specialist): …" at bounding box center [824, 220] width 560 height 105
drag, startPoint x: 1078, startPoint y: 200, endPoint x: 1037, endPoint y: 189, distance: 41.9
click at [1037, 213] on strong ""I don't think that this is every branch. I know our branch does it just becaus…" at bounding box center [812, 228] width 537 height 30
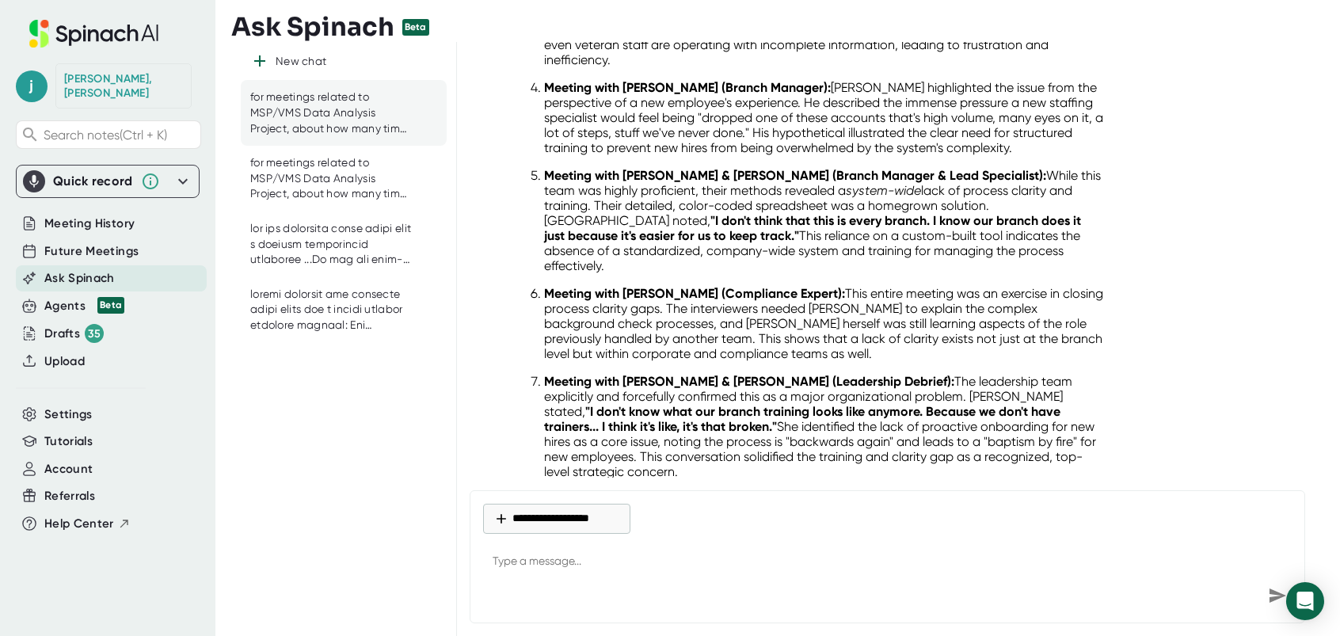
drag, startPoint x: 645, startPoint y: 203, endPoint x: 964, endPoint y: 216, distance: 319.4
click at [964, 216] on p "Meeting with [PERSON_NAME] & [PERSON_NAME] (Branch Manager & Lead Specialist): …" at bounding box center [824, 220] width 560 height 105
drag, startPoint x: 643, startPoint y: 202, endPoint x: 966, endPoint y: 220, distance: 323.6
click at [966, 220] on p "Meeting with [PERSON_NAME] & [PERSON_NAME] (Branch Manager & Lead Specialist): …" at bounding box center [824, 220] width 560 height 105
drag, startPoint x: 966, startPoint y: 220, endPoint x: 840, endPoint y: 212, distance: 126.2
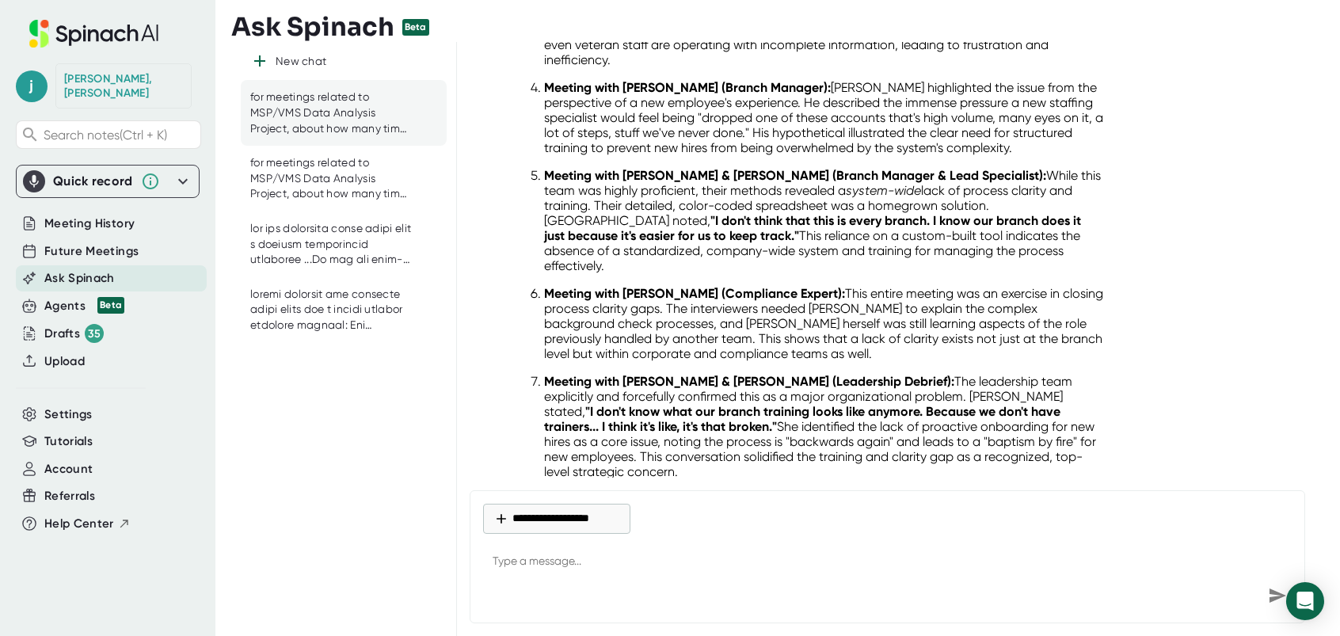
drag, startPoint x: 647, startPoint y: 360, endPoint x: 817, endPoint y: 383, distance: 171.8
click at [817, 383] on p "Meeting with [PERSON_NAME] & [PERSON_NAME] (Leadership Debrief): The leadership…" at bounding box center [824, 426] width 560 height 105
drag, startPoint x: 817, startPoint y: 383, endPoint x: 767, endPoint y: 379, distance: 50.1
drag, startPoint x: 900, startPoint y: 375, endPoint x: 1075, endPoint y: 428, distance: 182.9
click at [1075, 428] on p "Meeting with [PERSON_NAME] & [PERSON_NAME] (Leadership Debrief): The leadership…" at bounding box center [824, 426] width 560 height 105
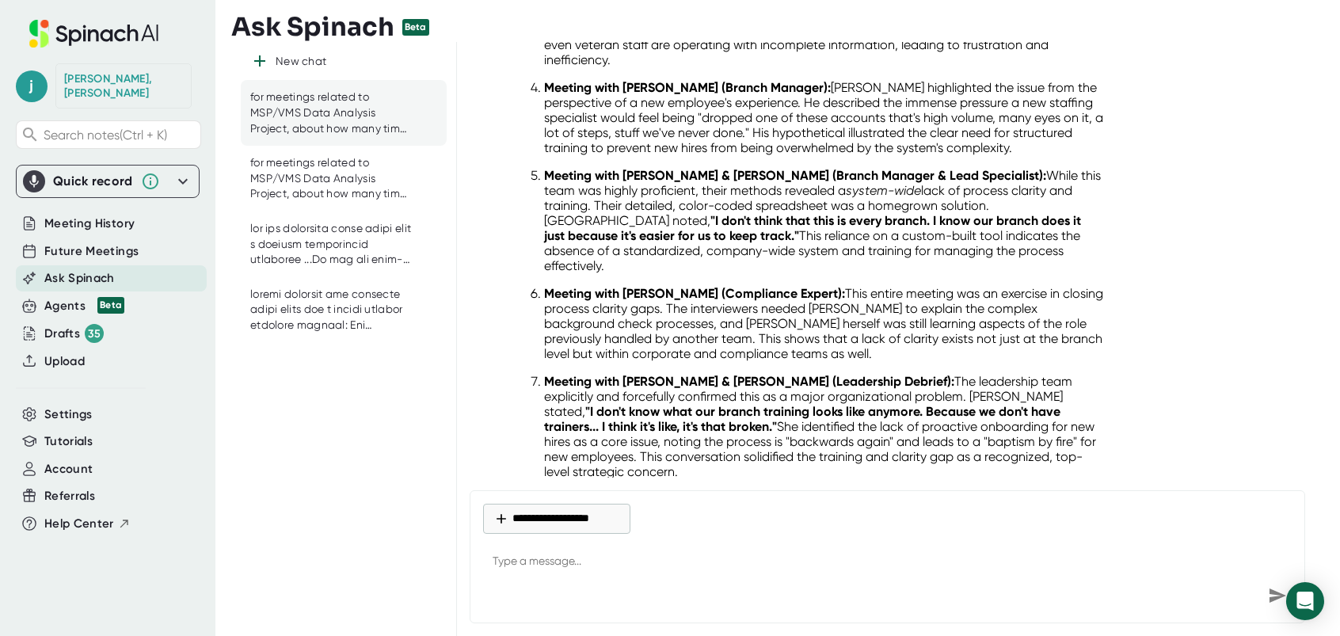
drag, startPoint x: 1075, startPoint y: 428, endPoint x: 983, endPoint y: 398, distance: 97.7
click at [959, 392] on p "Meeting with [PERSON_NAME] & [PERSON_NAME] (Leadership Debrief): The leadership…" at bounding box center [824, 426] width 560 height 105
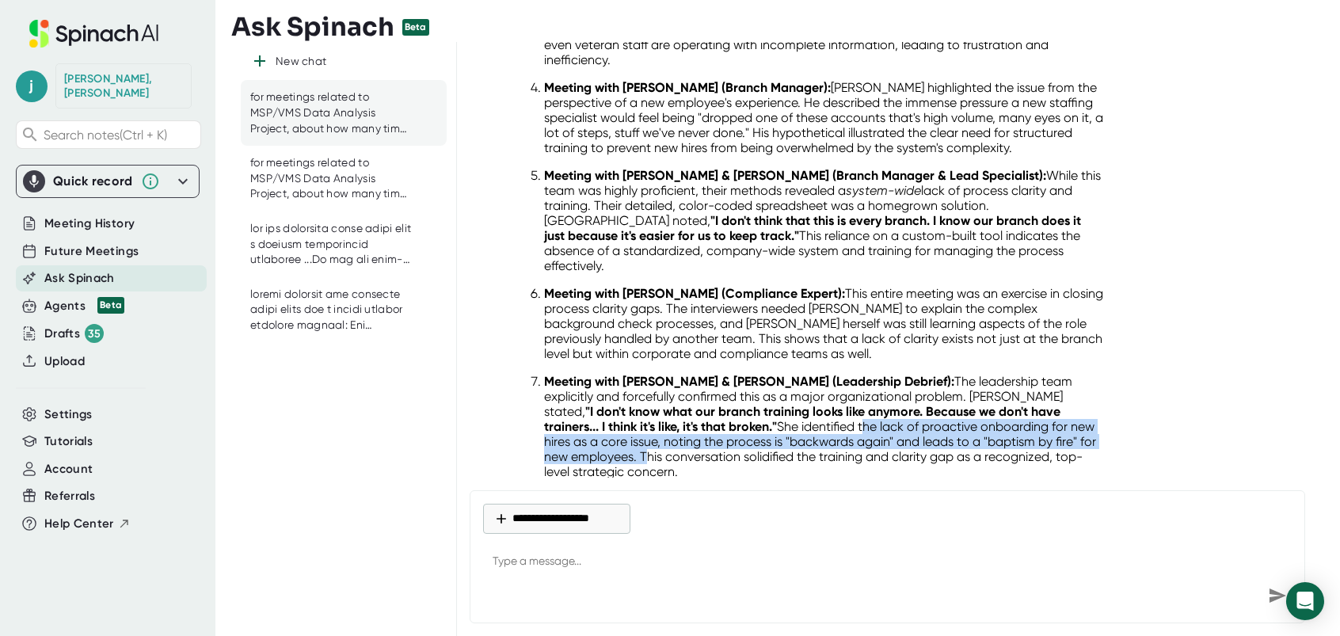
drag, startPoint x: 906, startPoint y: 374, endPoint x: 702, endPoint y: 413, distance: 208.0
click at [702, 413] on p "Meeting with [PERSON_NAME] & [PERSON_NAME] (Leadership Debrief): The leadership…" at bounding box center [824, 426] width 560 height 105
drag, startPoint x: 702, startPoint y: 413, endPoint x: 660, endPoint y: 407, distance: 41.6
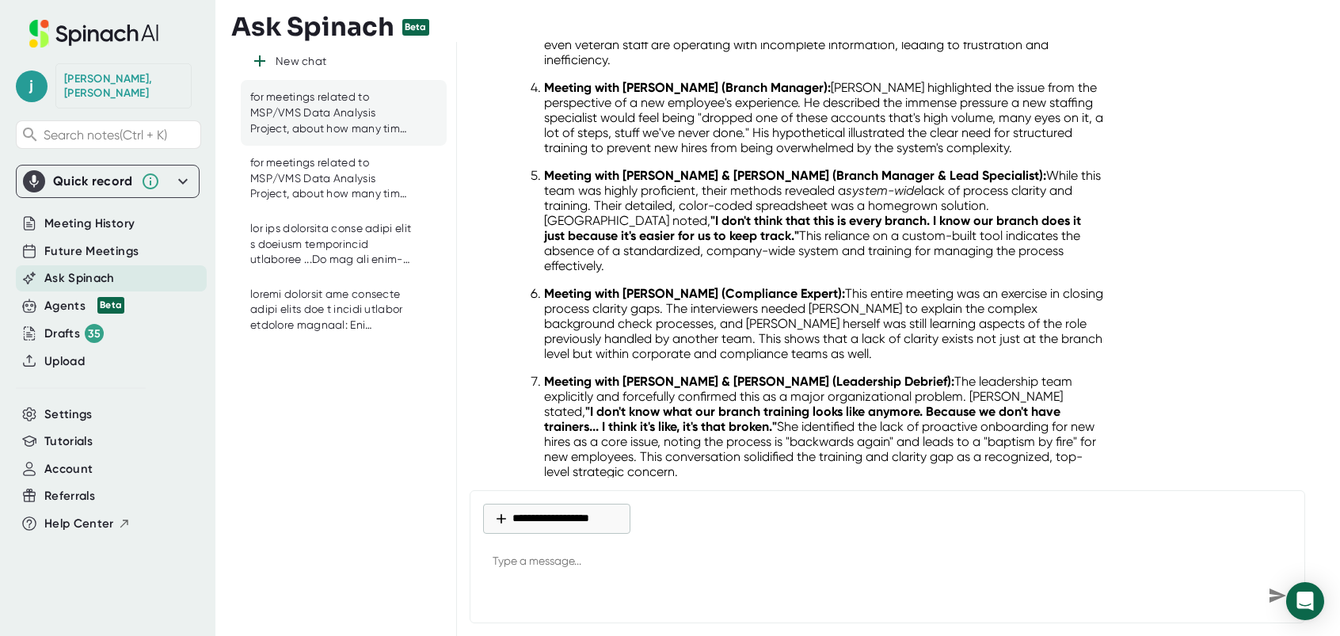
click at [750, 286] on p "Meeting with [PERSON_NAME] (Compliance Expert): This entire meeting was an exer…" at bounding box center [824, 323] width 560 height 75
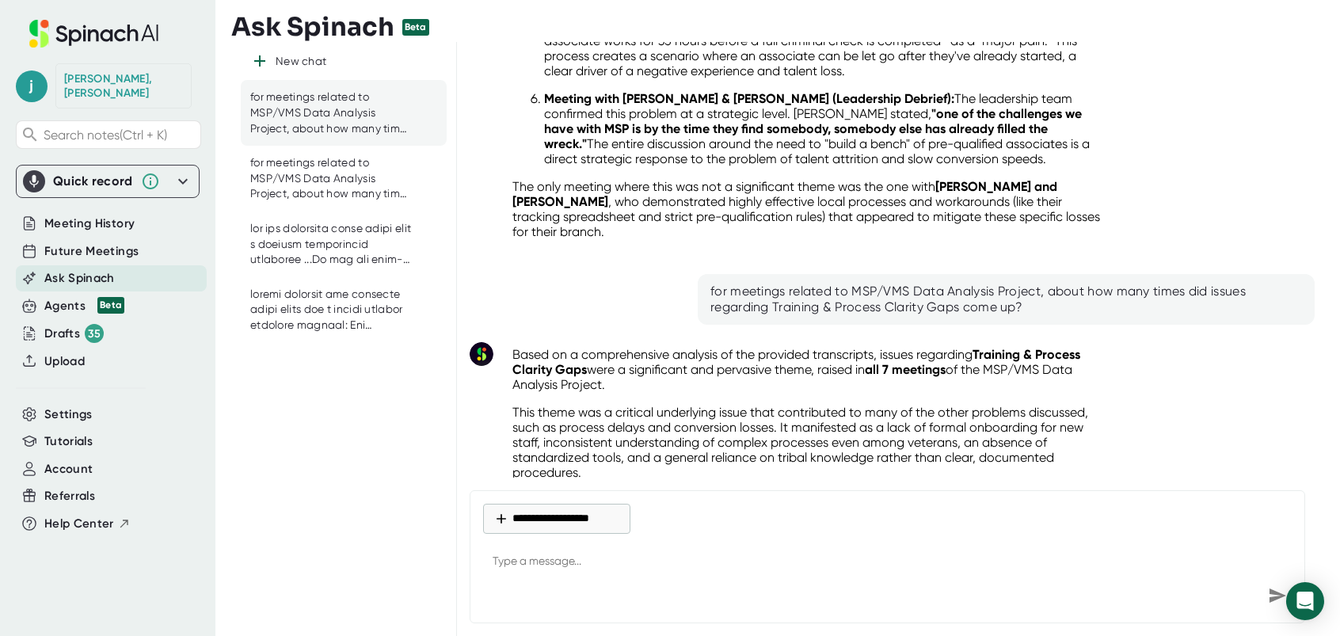
scroll to position [4306, 0]
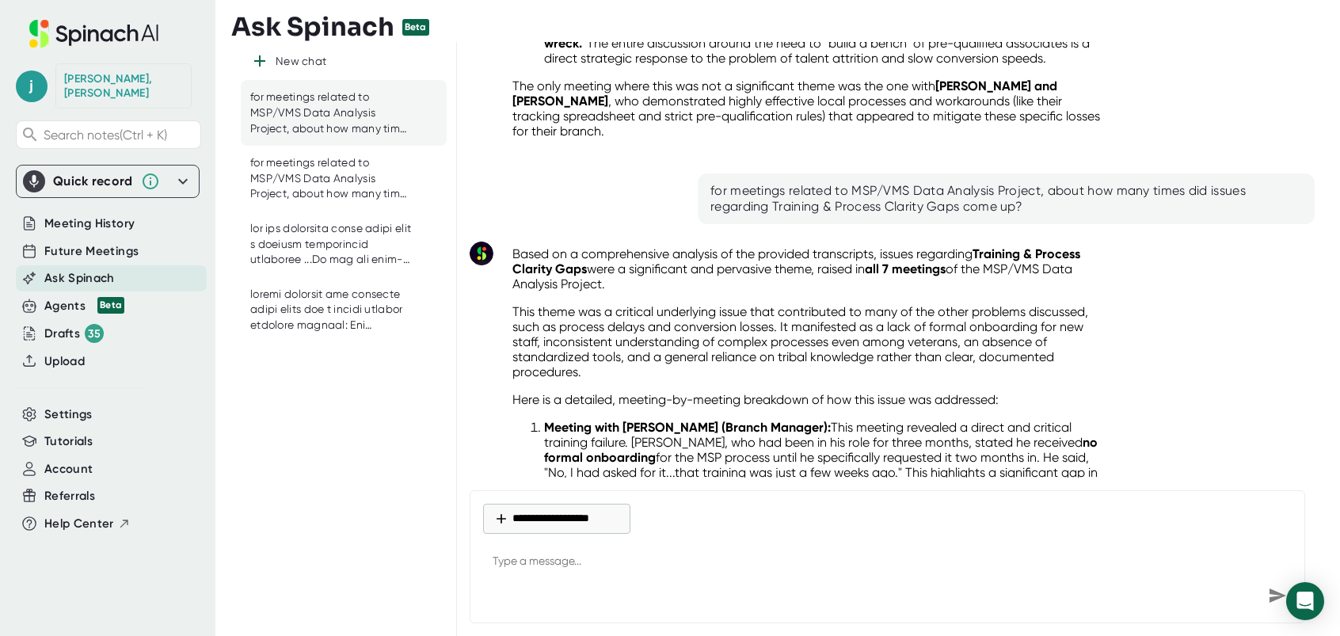
click at [794, 183] on div "for meetings related to MSP/VMS Data Analysis Project, about how many times did…" at bounding box center [1006, 199] width 592 height 32
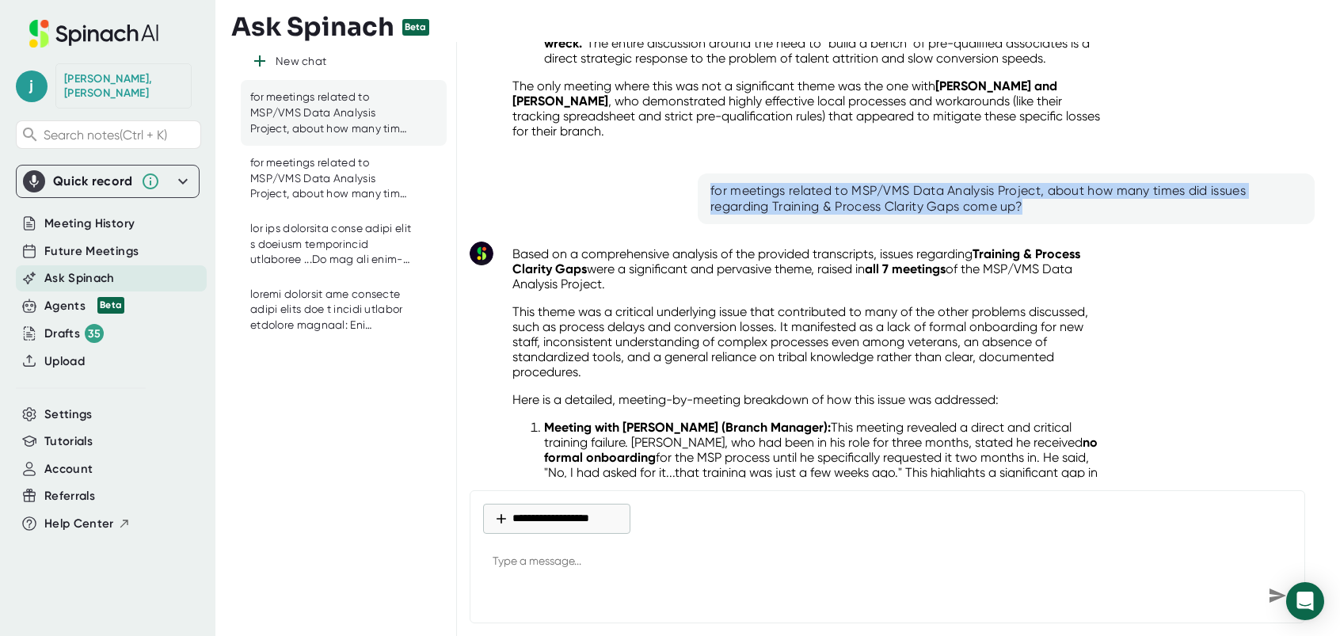
drag, startPoint x: 705, startPoint y: 156, endPoint x: 1056, endPoint y: 179, distance: 352.4
click at [1056, 179] on div "for meetings related to MSP/VMS Data Analysis Project, about how many times did…" at bounding box center [1006, 198] width 617 height 51
drag, startPoint x: 1056, startPoint y: 179, endPoint x: 936, endPoint y: 154, distance: 123.0
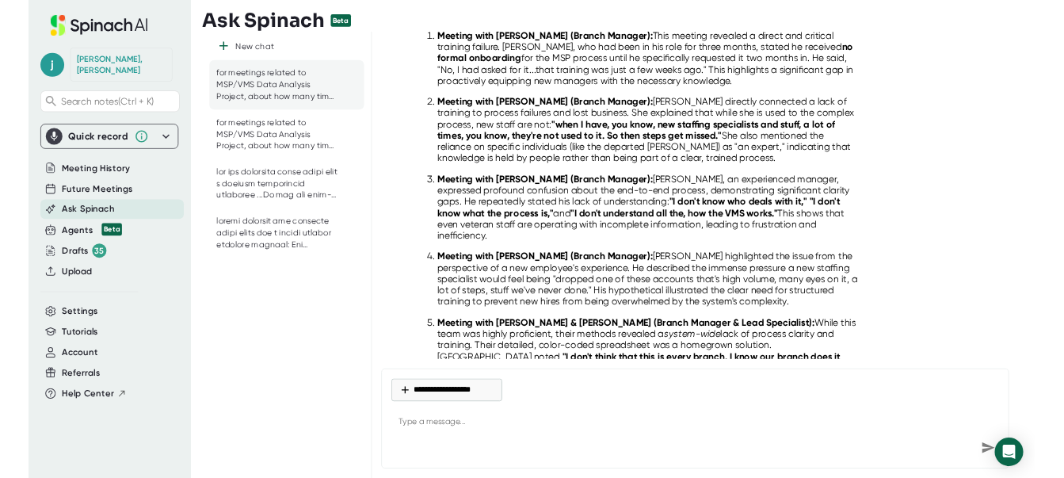
scroll to position [4939, 0]
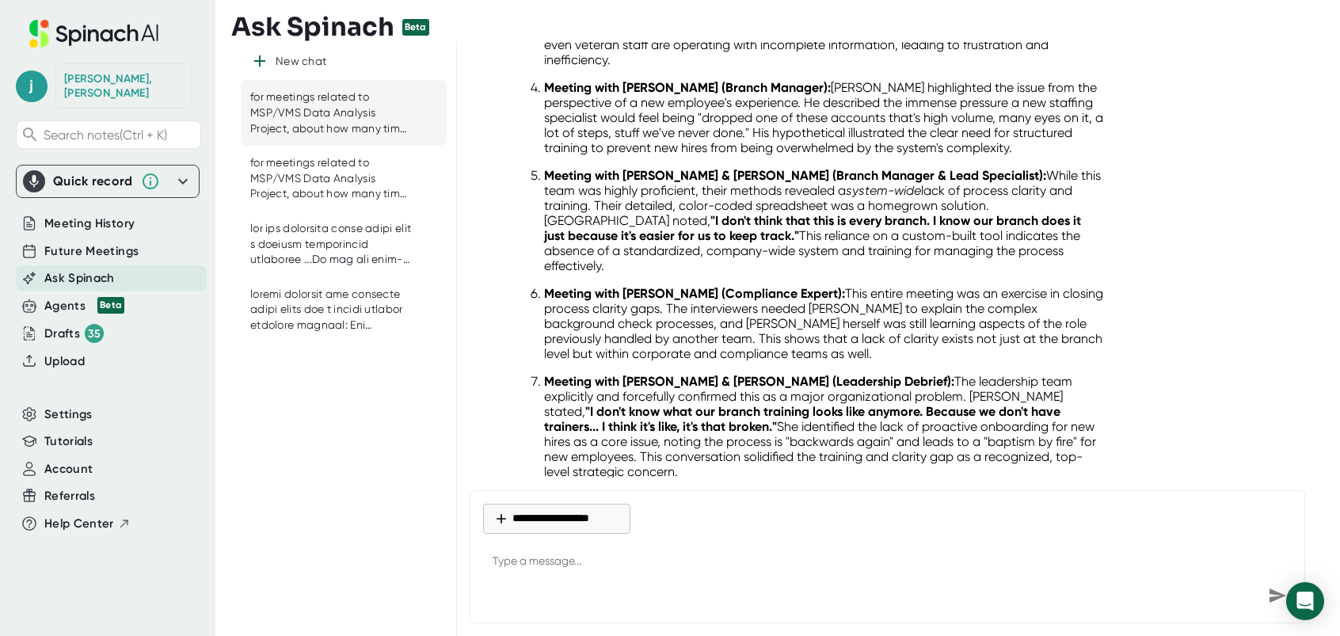
click at [593, 569] on textarea at bounding box center [887, 562] width 809 height 38
paste textarea "for meetings related to MSP/VMS Data Analysis Project, about how many times did…"
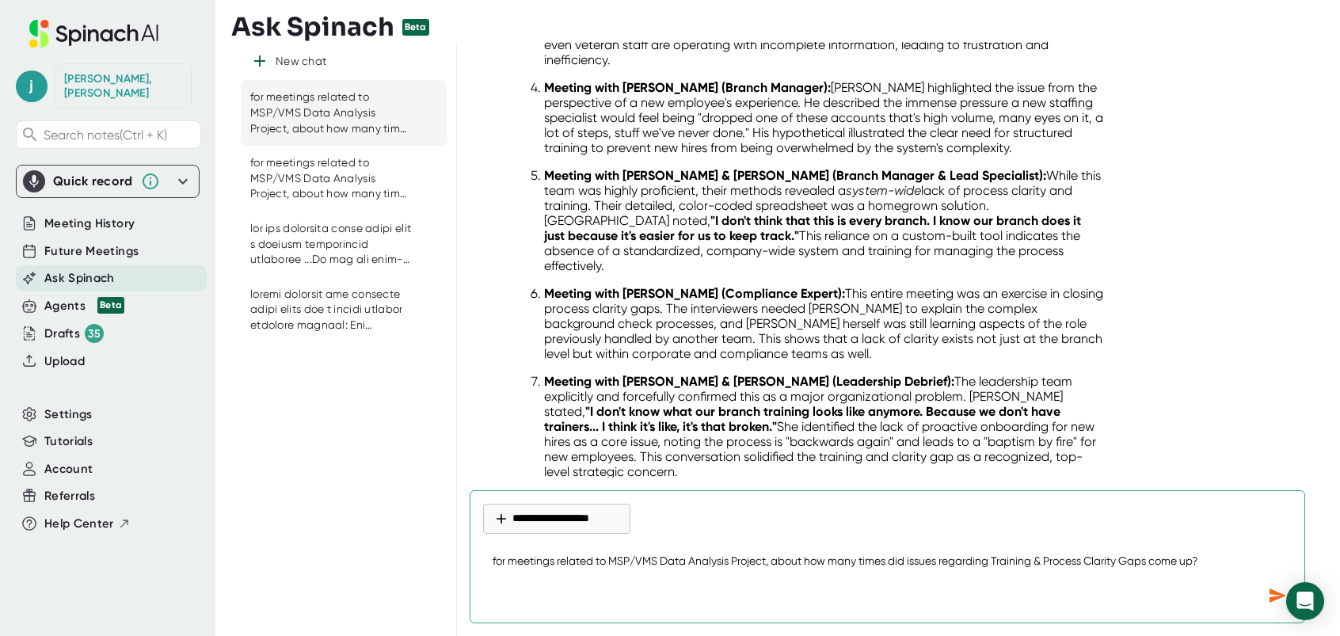
drag, startPoint x: 999, startPoint y: 561, endPoint x: 1153, endPoint y: 561, distance: 153.6
click at [1153, 561] on textarea "for meetings related to MSP/VMS Data Analysis Project, about how many times did…" at bounding box center [887, 562] width 809 height 38
paste textarea "Branch Compensation & Incentive Model"
click at [1271, 594] on icon "Send message" at bounding box center [1277, 595] width 17 height 14
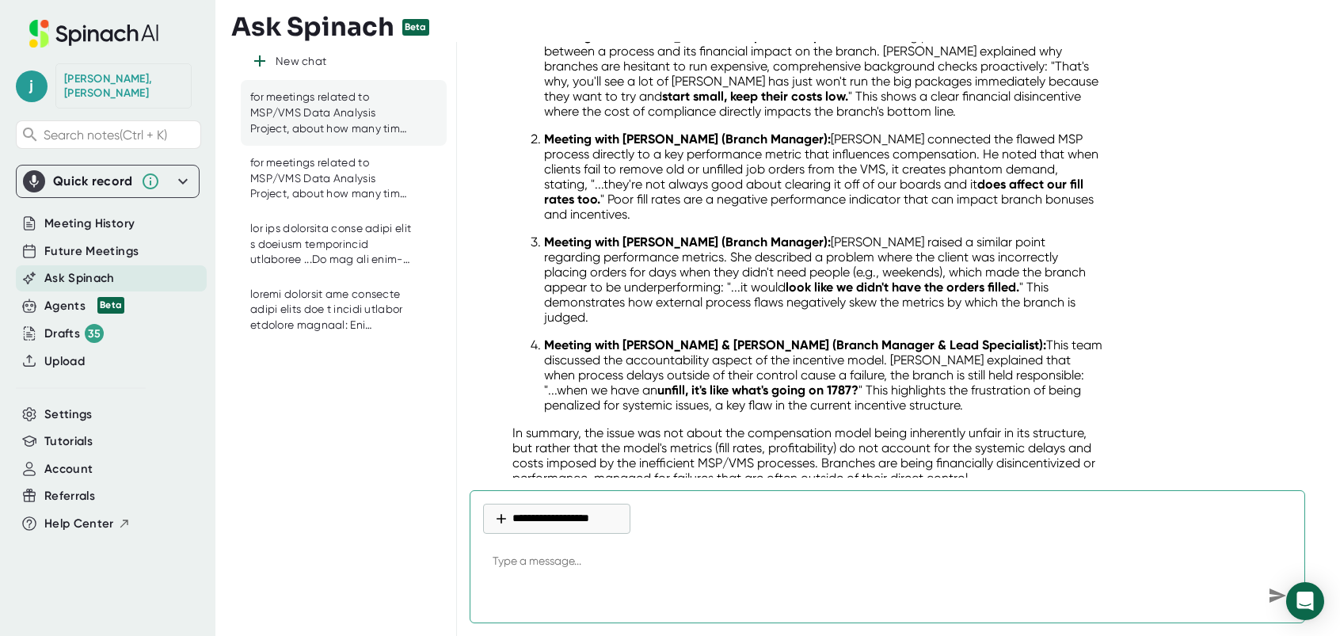
scroll to position [5643, 0]
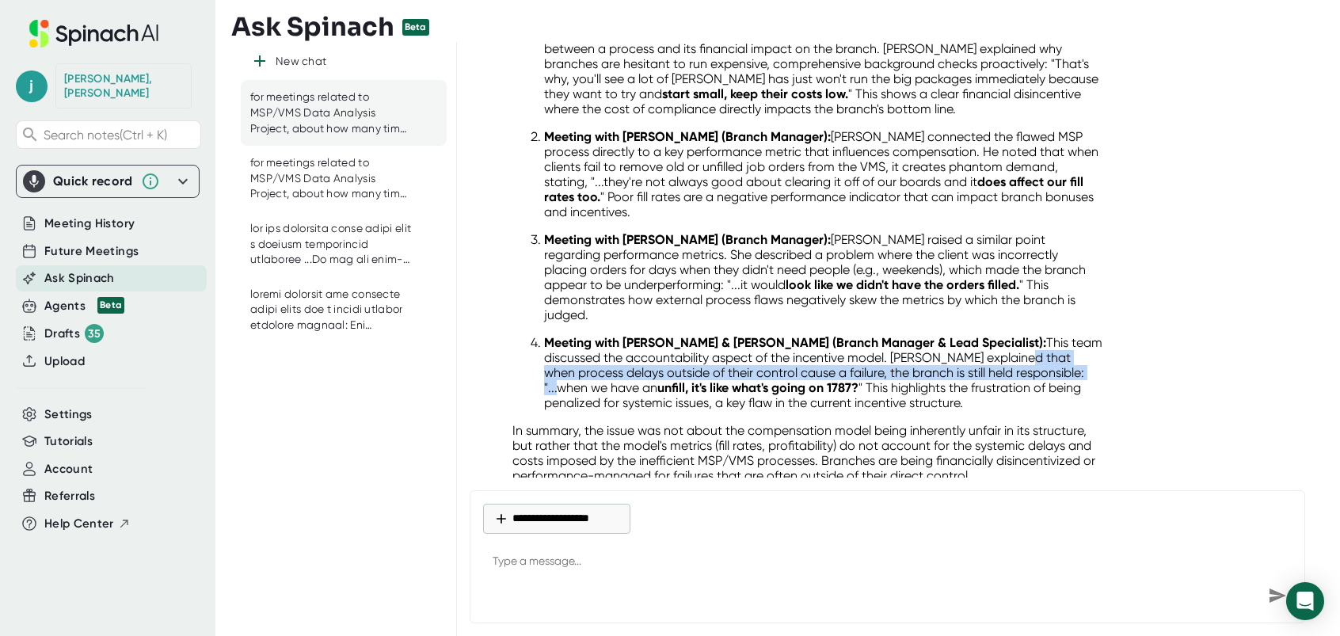
drag, startPoint x: 1013, startPoint y: 305, endPoint x: 1085, endPoint y: 324, distance: 74.5
click at [1085, 335] on p "Meeting with [PERSON_NAME] & [PERSON_NAME] (Branch Manager & Lead Specialist): …" at bounding box center [824, 372] width 560 height 75
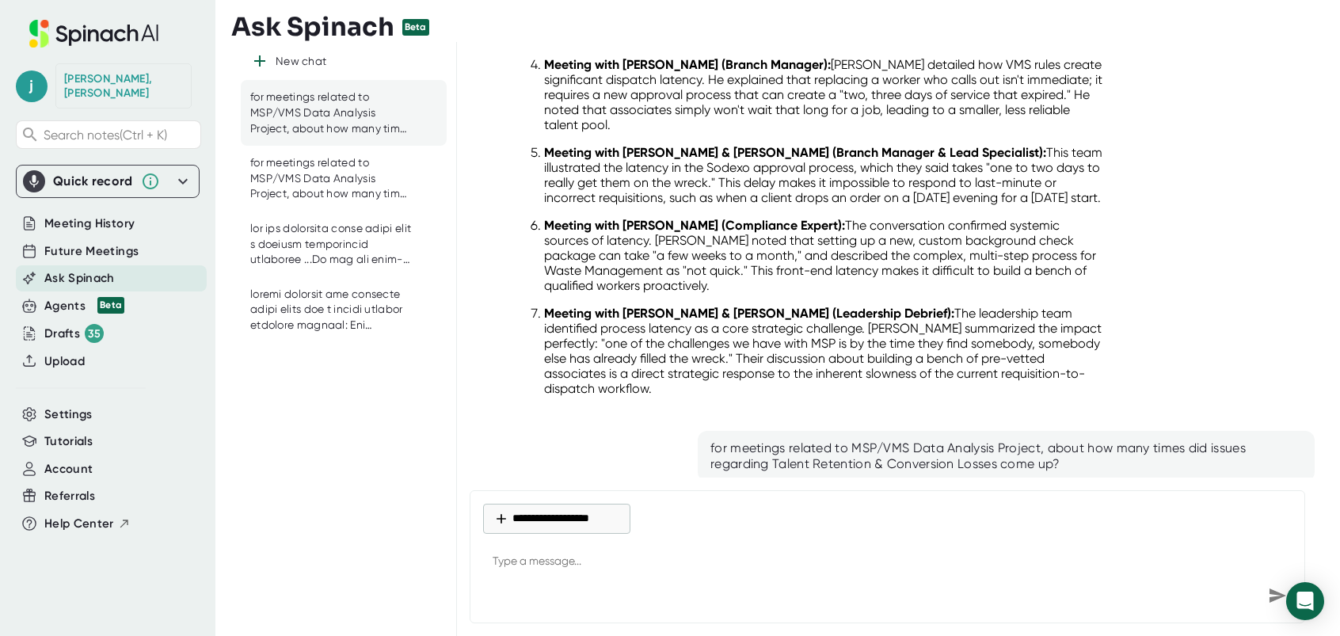
scroll to position [3267, 0]
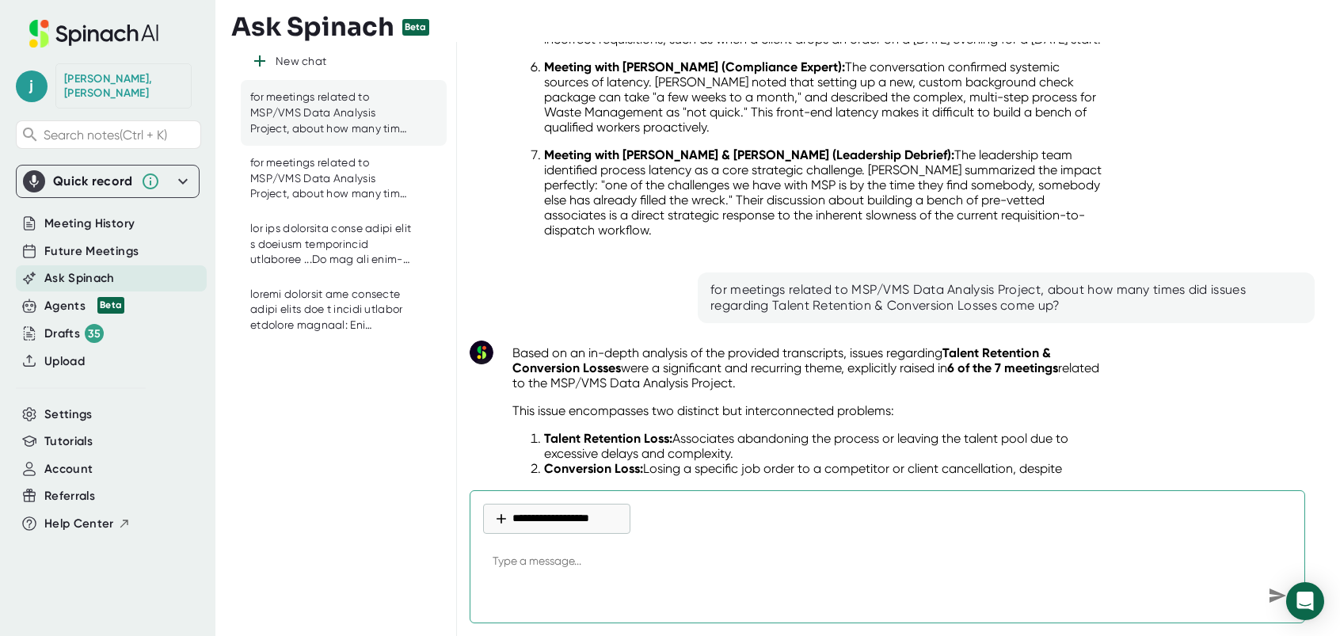
click at [532, 560] on textarea at bounding box center [887, 562] width 809 height 38
paste textarea "These are issues (see list below) I think that came up the most in all the meet…"
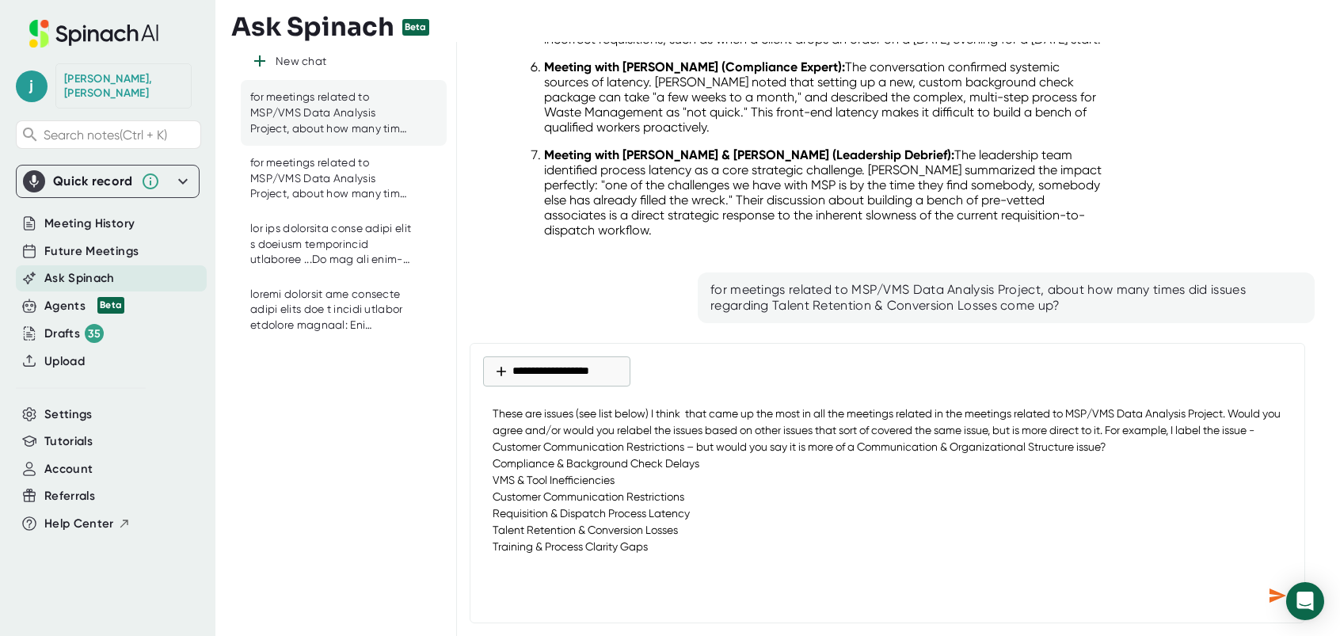
click at [1275, 596] on icon "Send message" at bounding box center [1277, 595] width 17 height 14
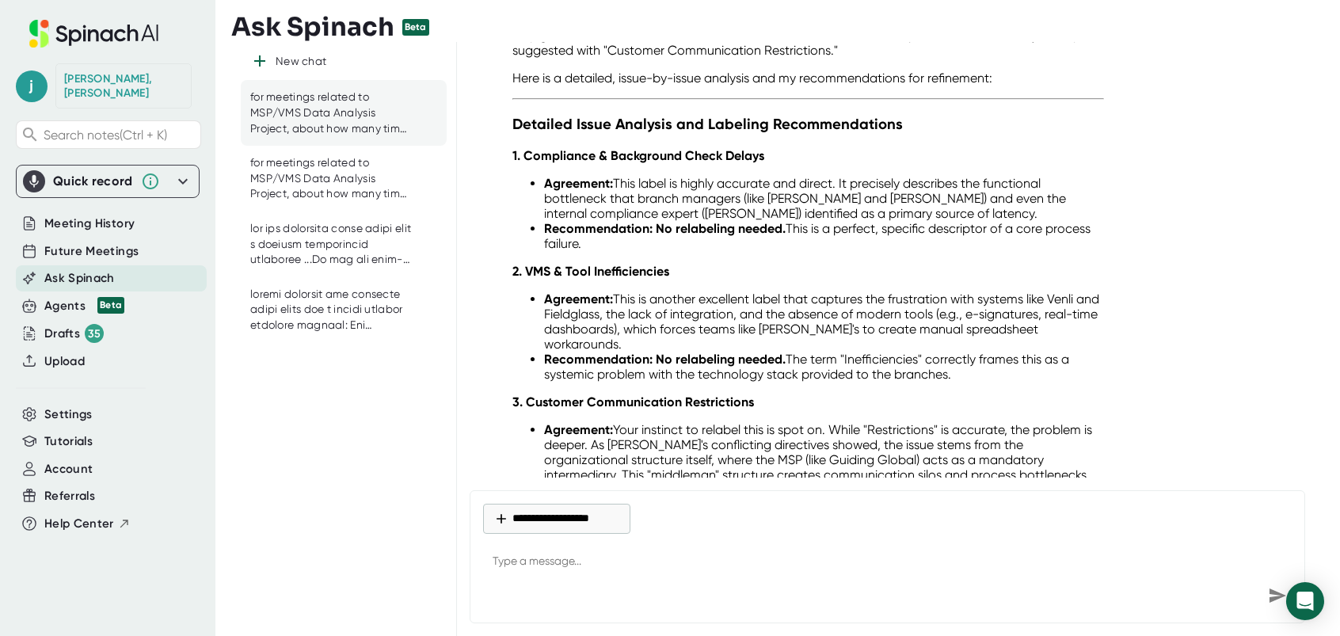
scroll to position [6459, 0]
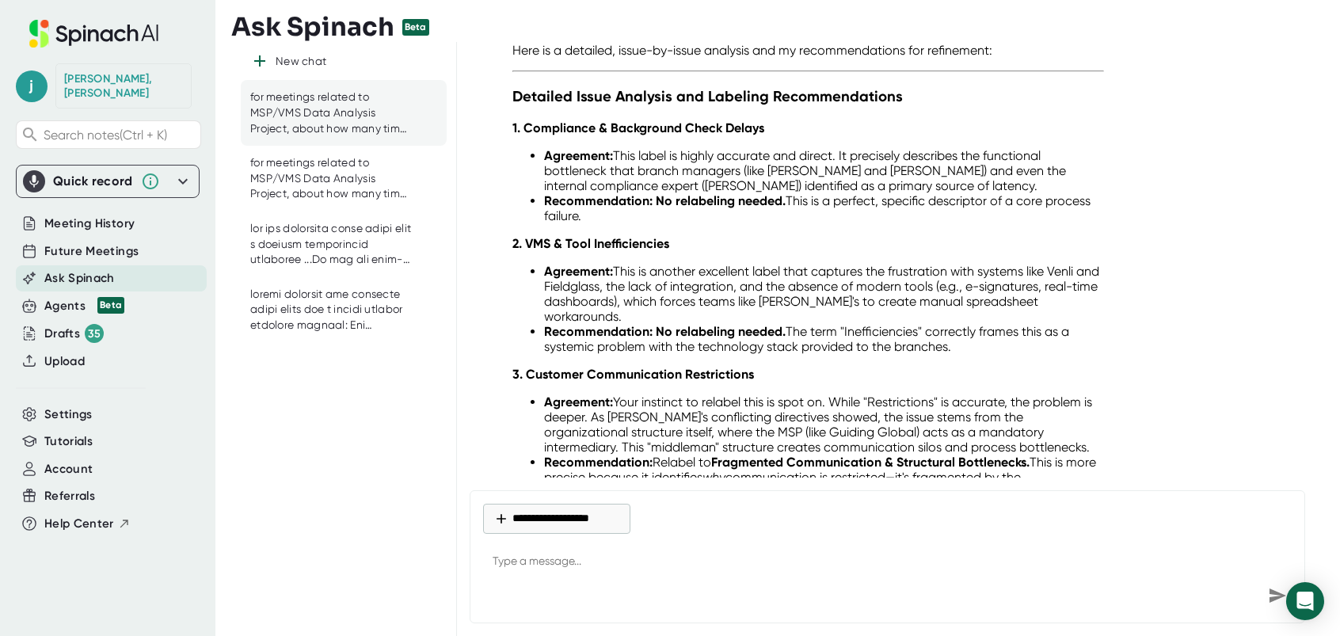
click at [705, 394] on li "Agreement: Your instinct to relabel this is spot on. While "Restrictions" is ac…" at bounding box center [824, 424] width 560 height 60
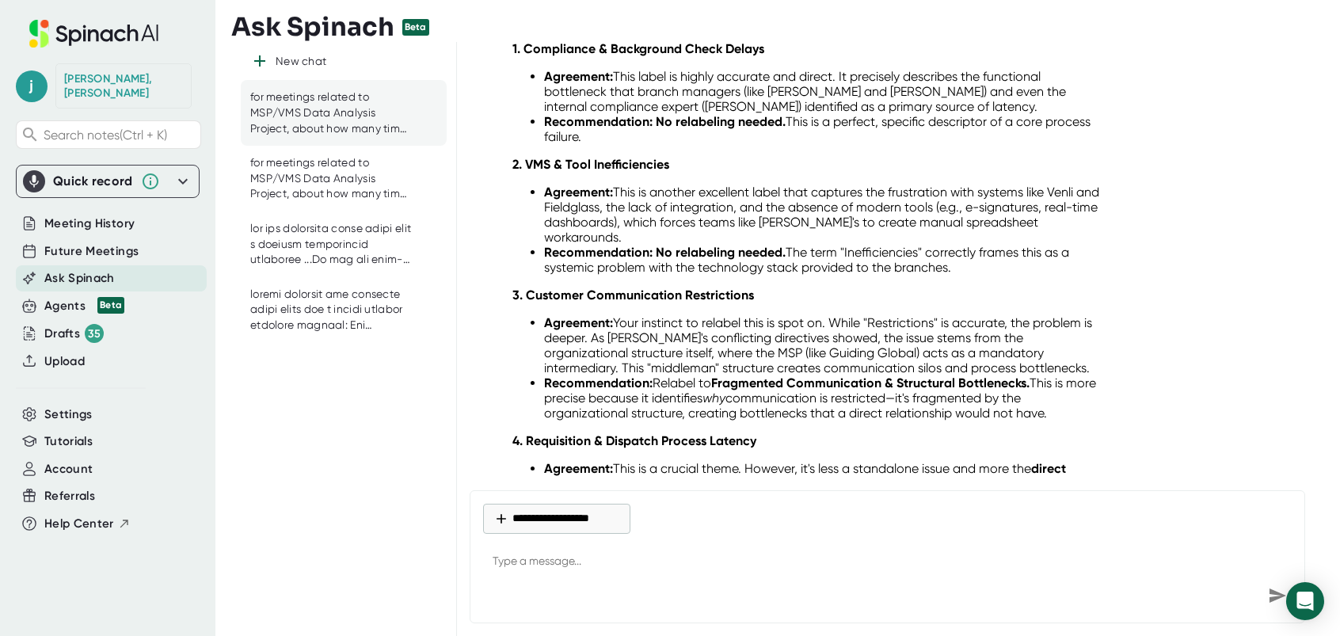
drag, startPoint x: 714, startPoint y: 322, endPoint x: 1034, endPoint y: 327, distance: 320.0
click at [1034, 375] on li "Recommendation: Relabel to Fragmented Communication & Structural Bottlenecks. T…" at bounding box center [824, 397] width 560 height 45
drag, startPoint x: 1034, startPoint y: 327, endPoint x: 931, endPoint y: 327, distance: 103.7
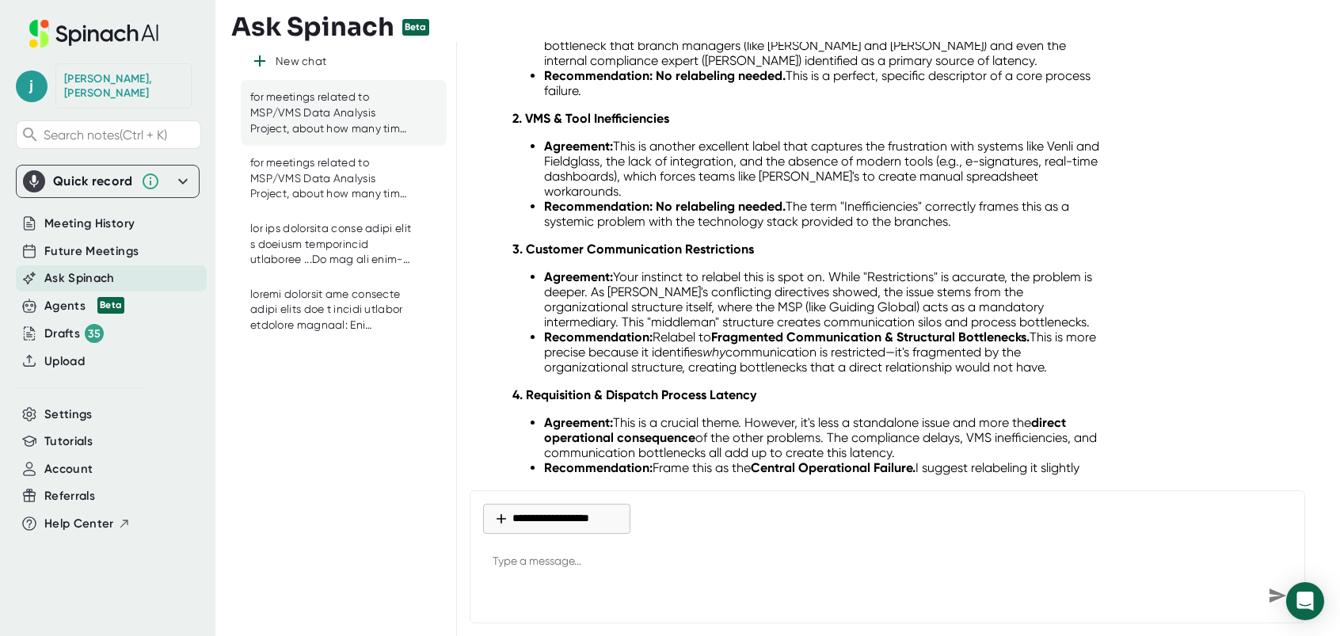
scroll to position [6617, 0]
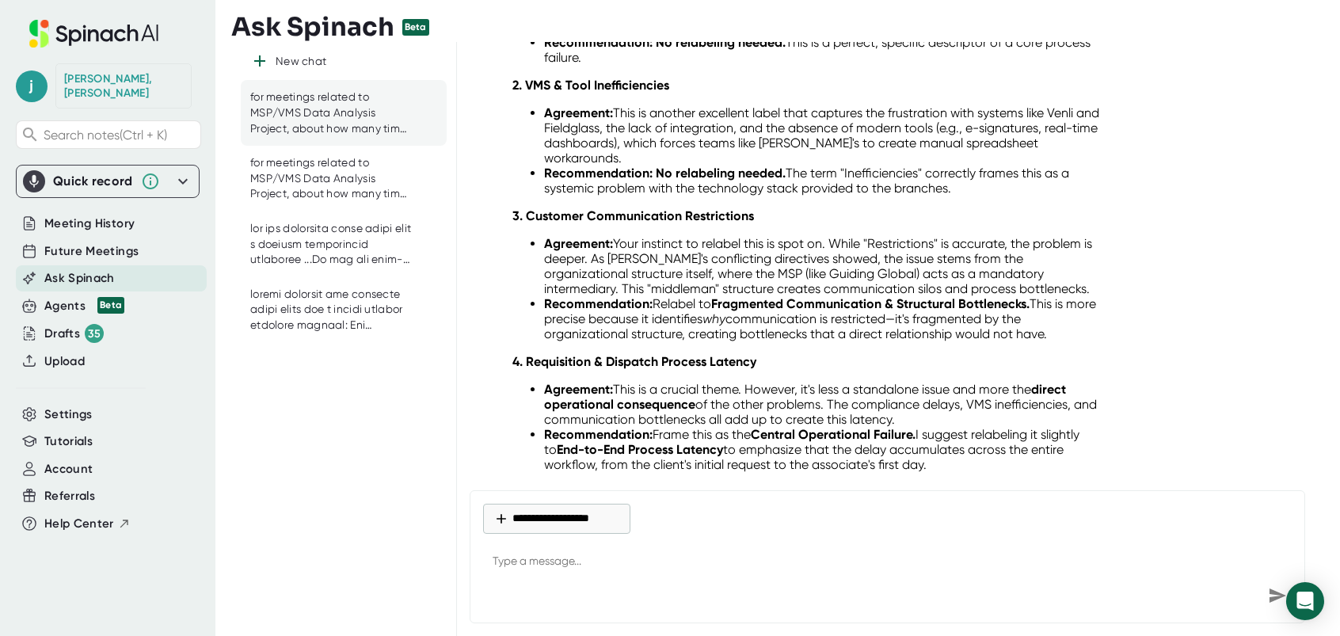
drag, startPoint x: 647, startPoint y: 230, endPoint x: 1117, endPoint y: 237, distance: 470.4
click at [1117, 237] on div "Excellent question. This moves us from identifying individual problems to synth…" at bounding box center [892, 399] width 845 height 1427
drag, startPoint x: 1117, startPoint y: 237, endPoint x: 1069, endPoint y: 235, distance: 48.3
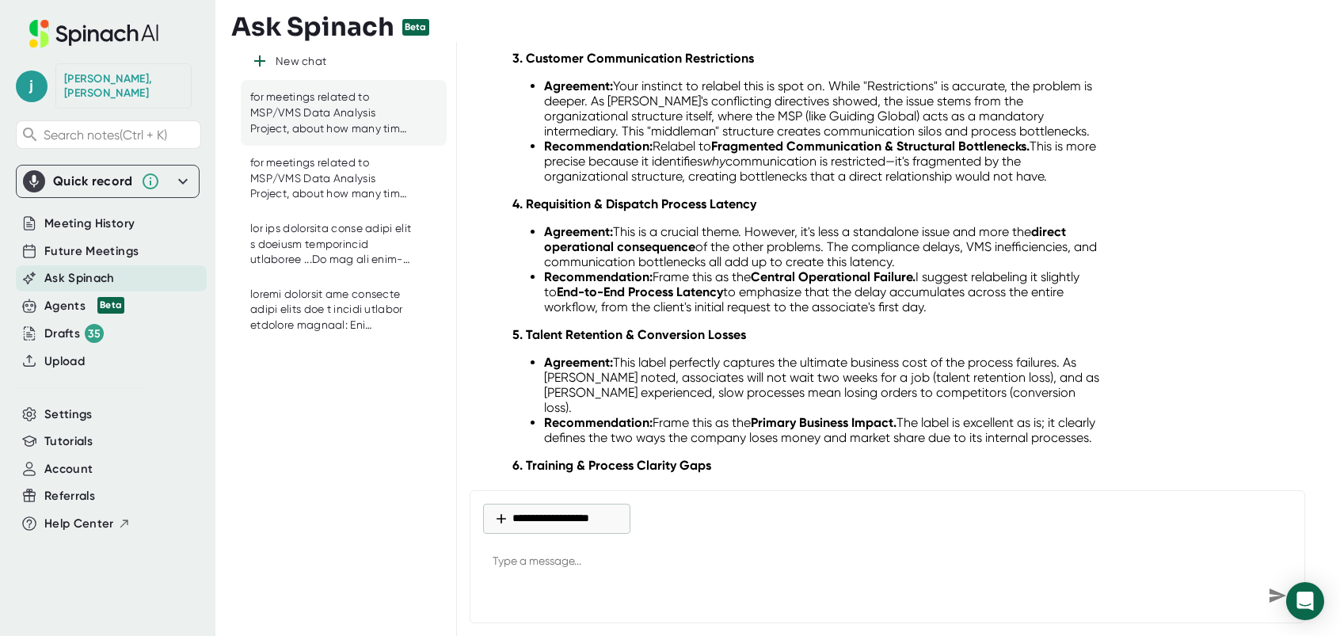
scroll to position [6776, 0]
drag, startPoint x: 558, startPoint y: 232, endPoint x: 730, endPoint y: 231, distance: 172.6
click at [730, 268] on li "Recommendation: Frame this as the Central Operational Failure. I suggest relabe…" at bounding box center [824, 290] width 560 height 45
drag, startPoint x: 730, startPoint y: 231, endPoint x: 721, endPoint y: 237, distance: 10.3
drag, startPoint x: 854, startPoint y: 187, endPoint x: 959, endPoint y: 200, distance: 106.1
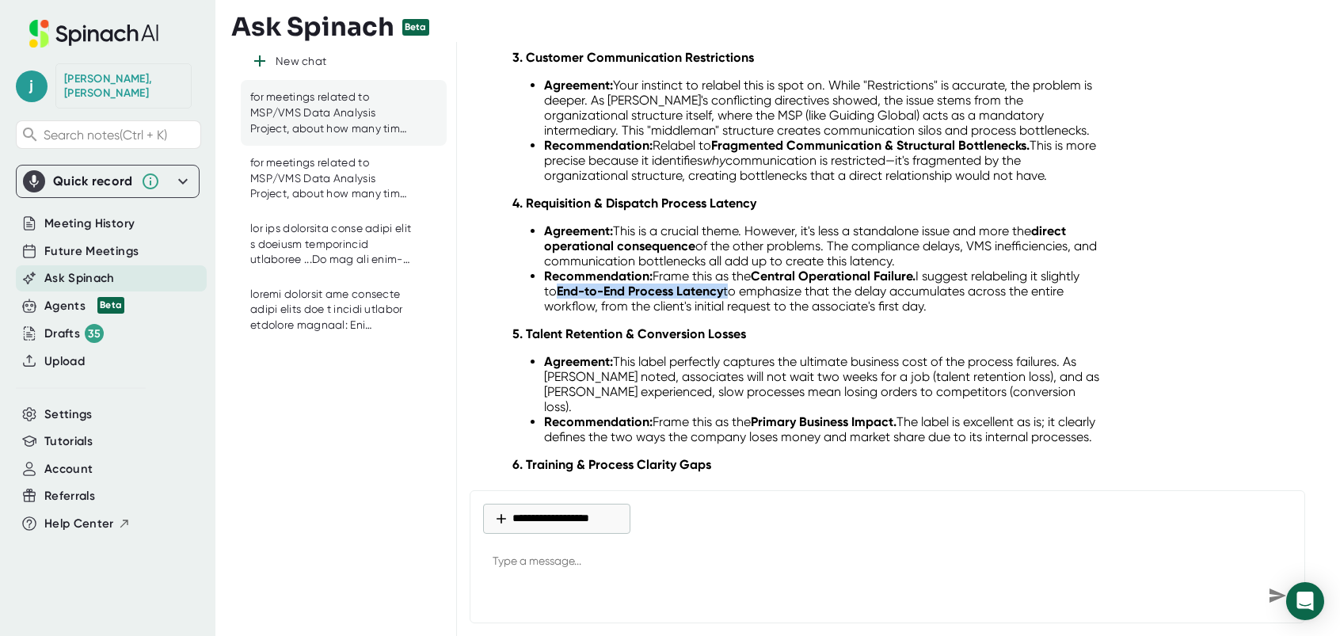
click at [959, 223] on li "Agreement: This is a crucial theme. However, it's less a standalone issue and m…" at bounding box center [824, 245] width 560 height 45
drag, startPoint x: 959, startPoint y: 200, endPoint x: 885, endPoint y: 197, distance: 74.5
drag, startPoint x: 862, startPoint y: 234, endPoint x: 928, endPoint y: 248, distance: 68.0
click at [928, 268] on li "Recommendation: Frame this as the Central Operational Failure. I suggest relabe…" at bounding box center [824, 290] width 560 height 45
drag, startPoint x: 928, startPoint y: 248, endPoint x: 901, endPoint y: 299, distance: 57.4
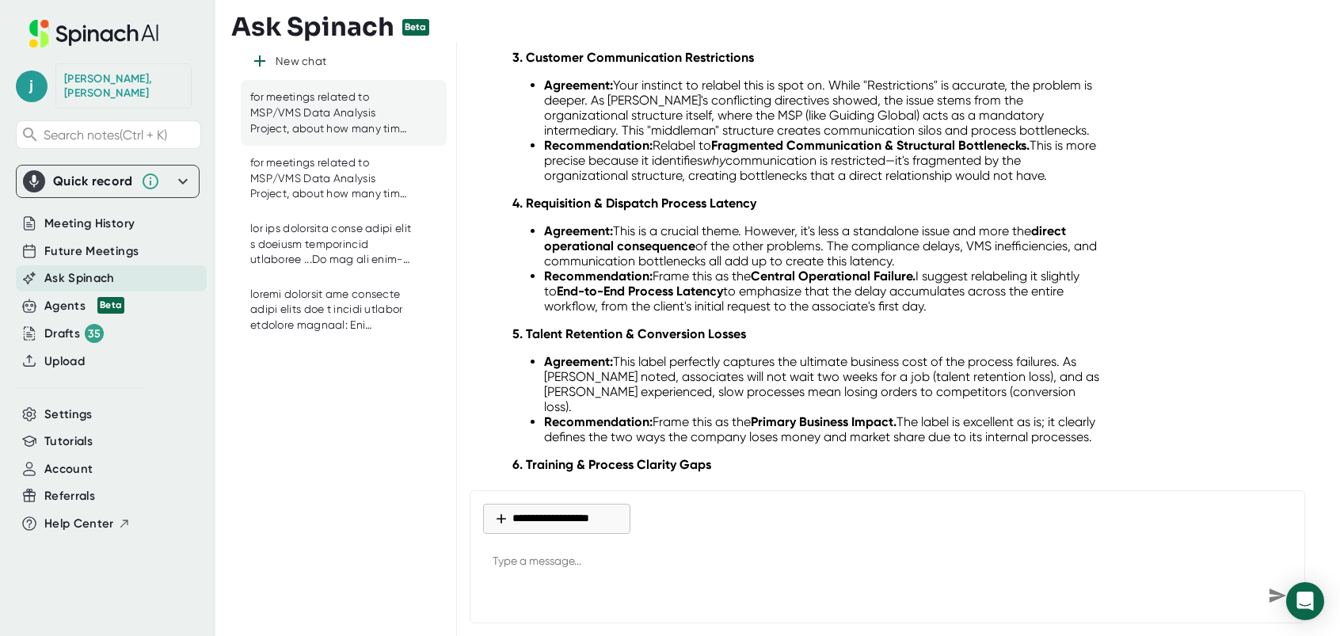
click at [902, 354] on li "Agreement: This label perfectly captures the ultimate business cost of the proc…" at bounding box center [824, 384] width 560 height 60
click at [1024, 414] on li "Recommendation: Frame this as the Primary Business Impact. The label is excelle…" at bounding box center [824, 429] width 560 height 30
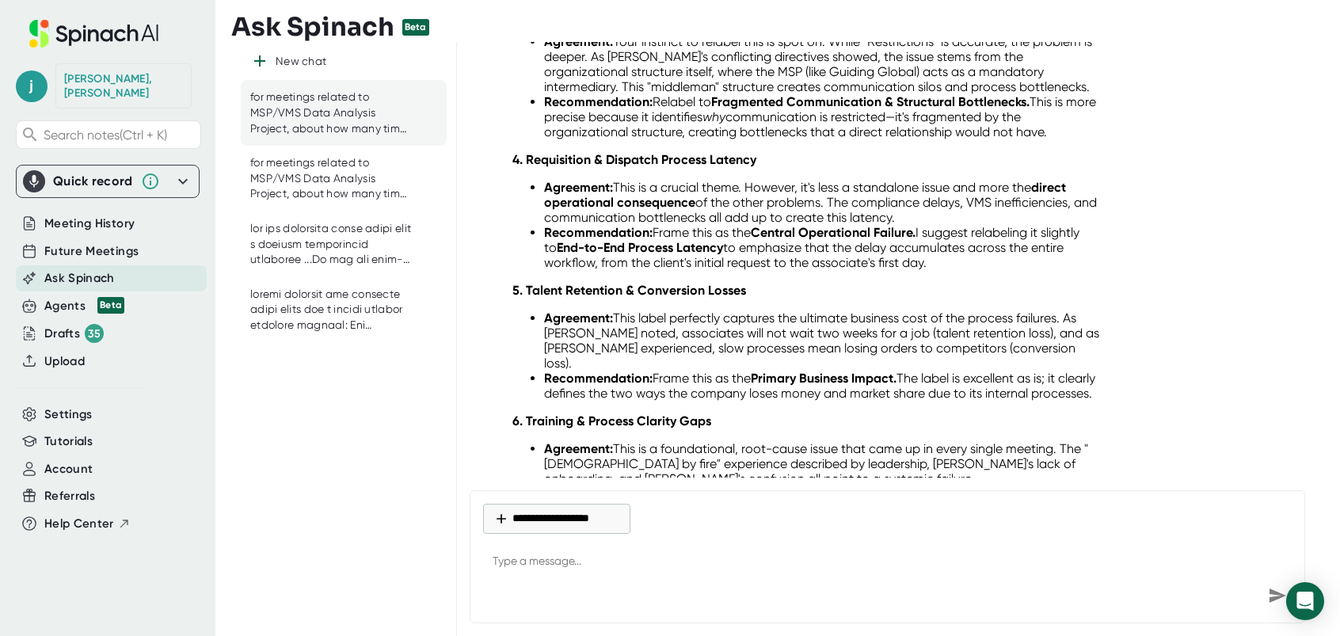
scroll to position [6855, 0]
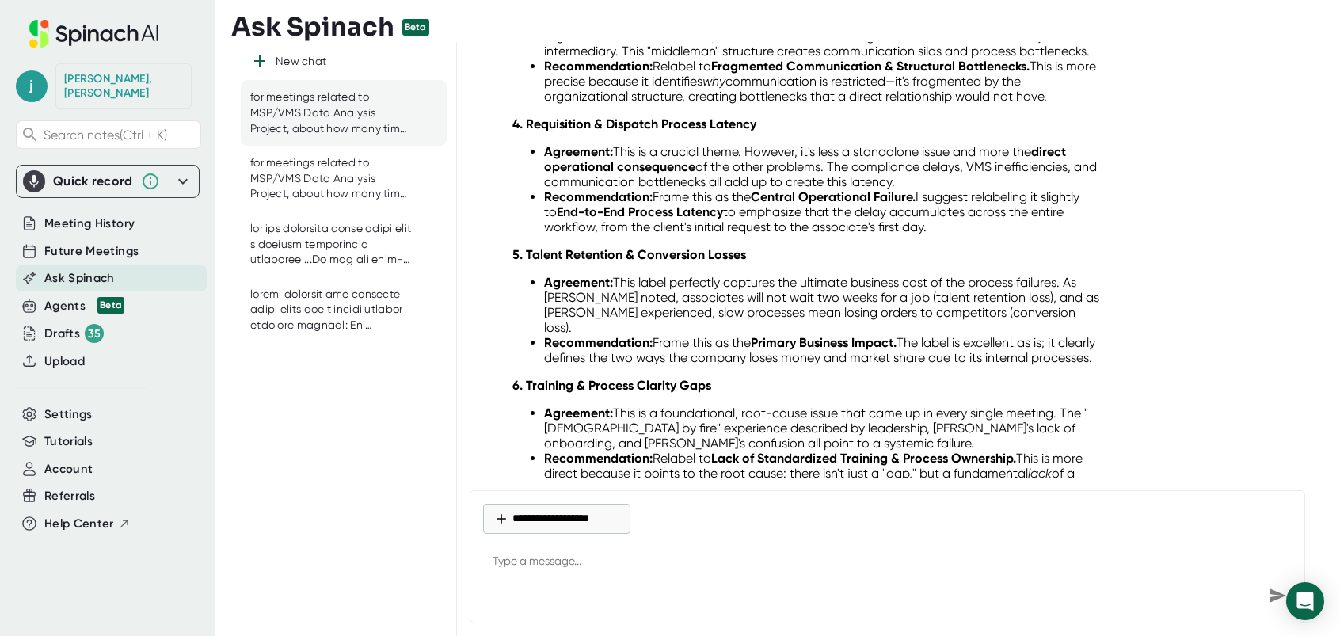
click at [729, 335] on li "Recommendation: Frame this as the Primary Business Impact. The label is excelle…" at bounding box center [824, 350] width 560 height 30
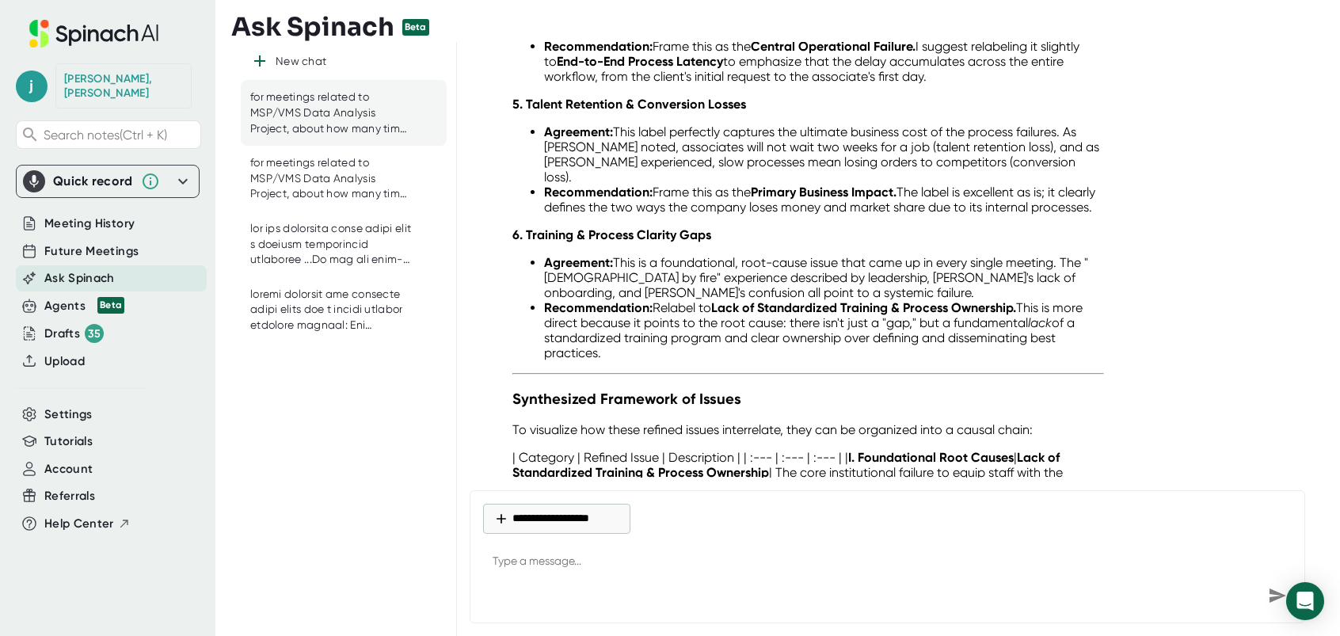
scroll to position [7013, 0]
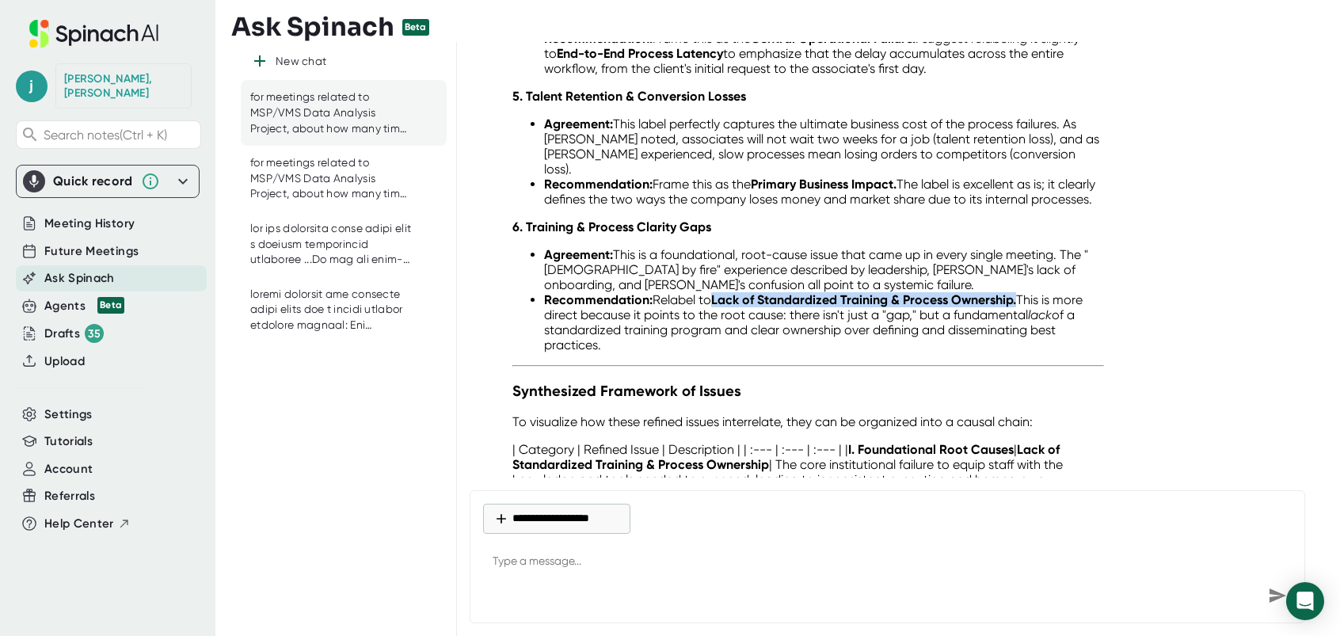
drag, startPoint x: 715, startPoint y: 256, endPoint x: 1018, endPoint y: 255, distance: 302.5
click at [1016, 292] on strong "Lack of Standardized Training & Process Ownership." at bounding box center [863, 299] width 305 height 15
drag, startPoint x: 1018, startPoint y: 255, endPoint x: 982, endPoint y: 261, distance: 36.1
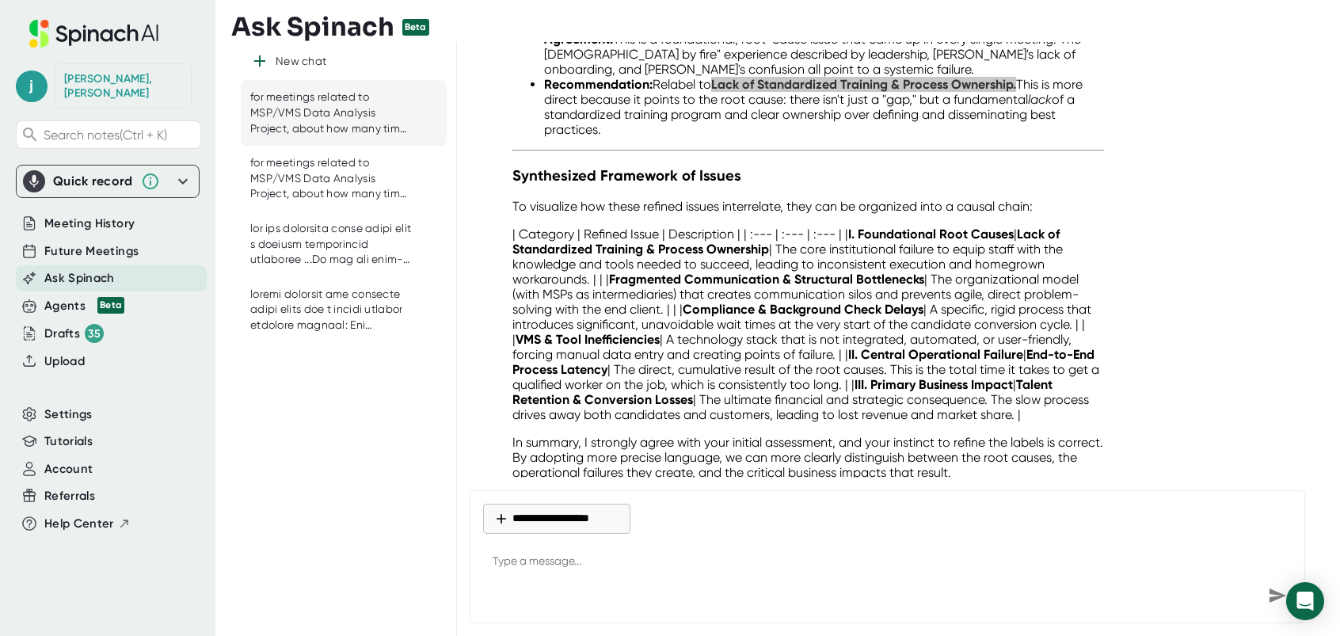
scroll to position [7251, 0]
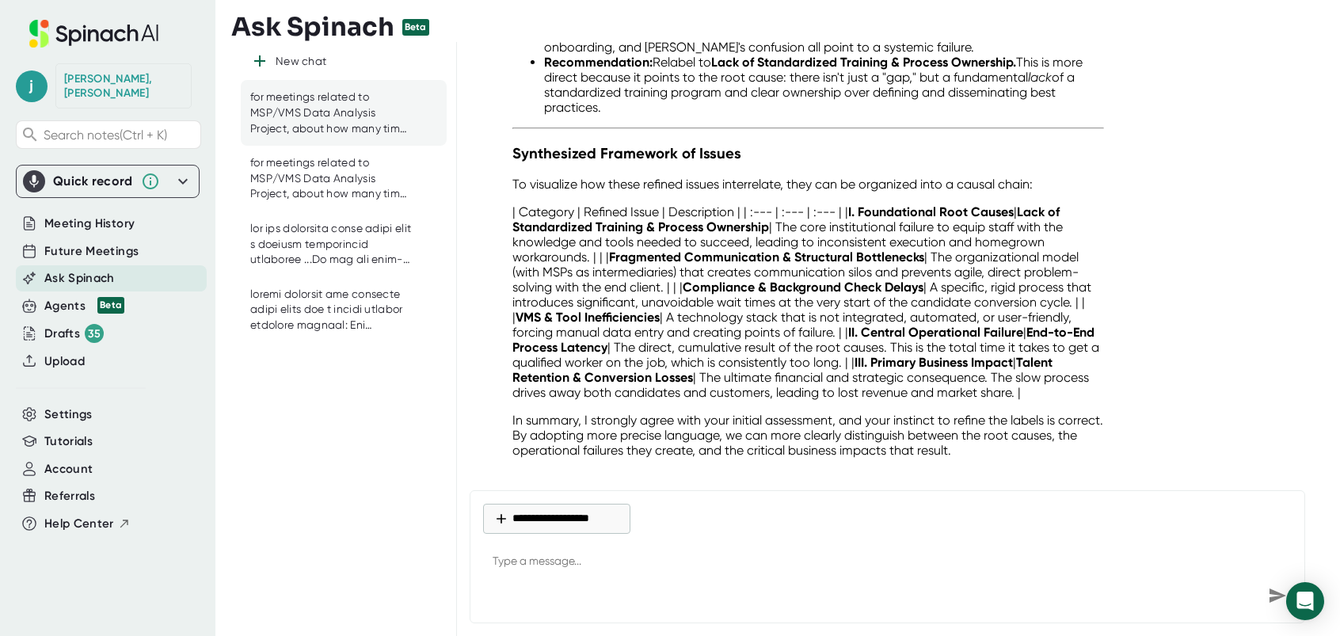
click at [593, 555] on textarea at bounding box center [887, 562] width 809 height 38
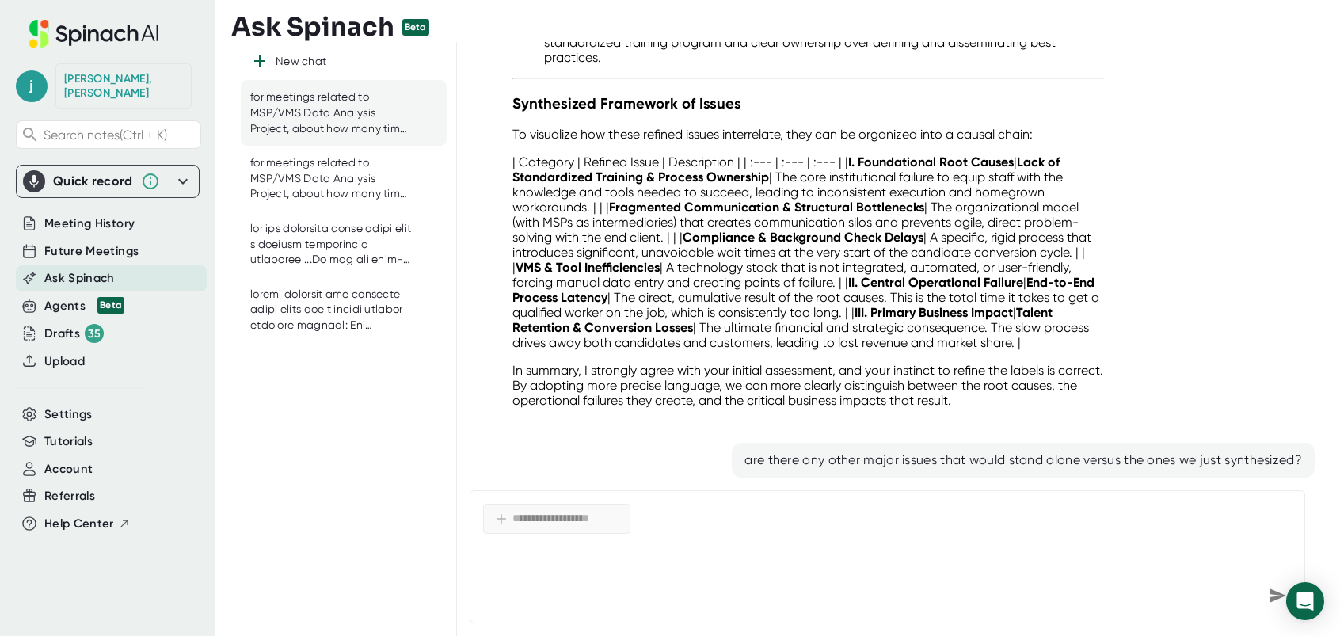
scroll to position [7345, 0]
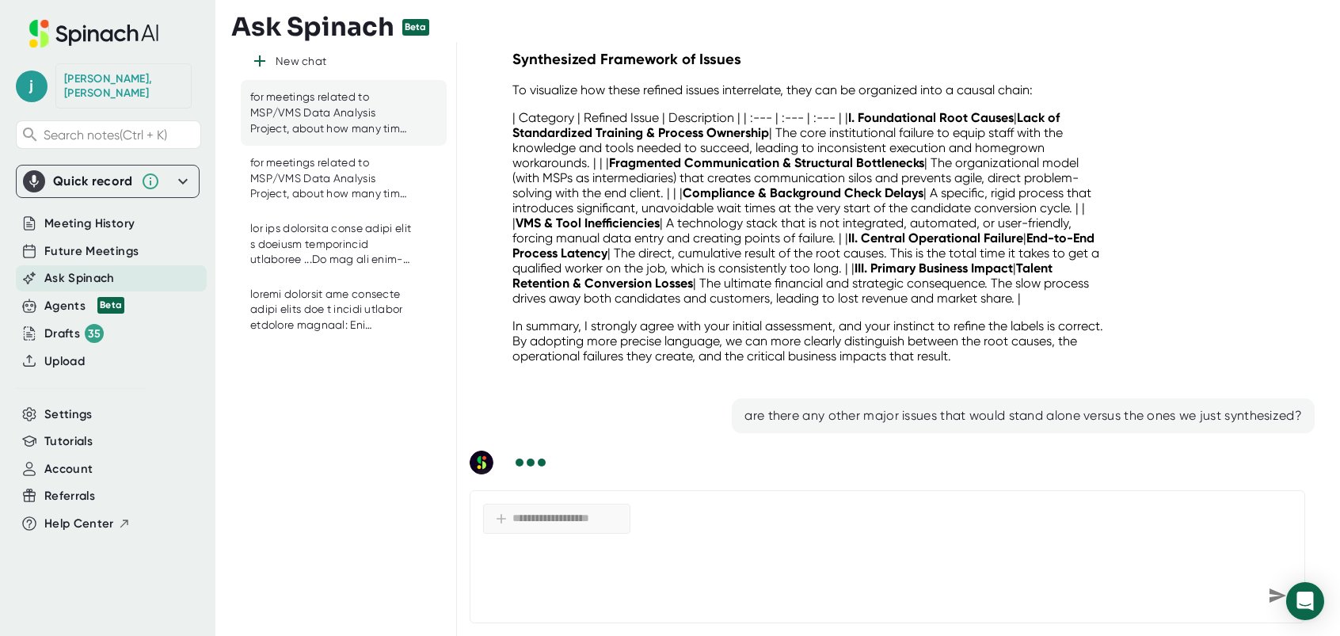
drag, startPoint x: 775, startPoint y: 86, endPoint x: 1018, endPoint y: 108, distance: 244.1
click at [1018, 110] on p "| Category | Refined Issue | Description | | :--- | :--- | :--- | | I. Foundati…" at bounding box center [808, 208] width 592 height 196
click at [1056, 110] on p "| Category | Refined Issue | Description | | :--- | :--- | :--- | | I. Foundati…" at bounding box center [808, 208] width 592 height 196
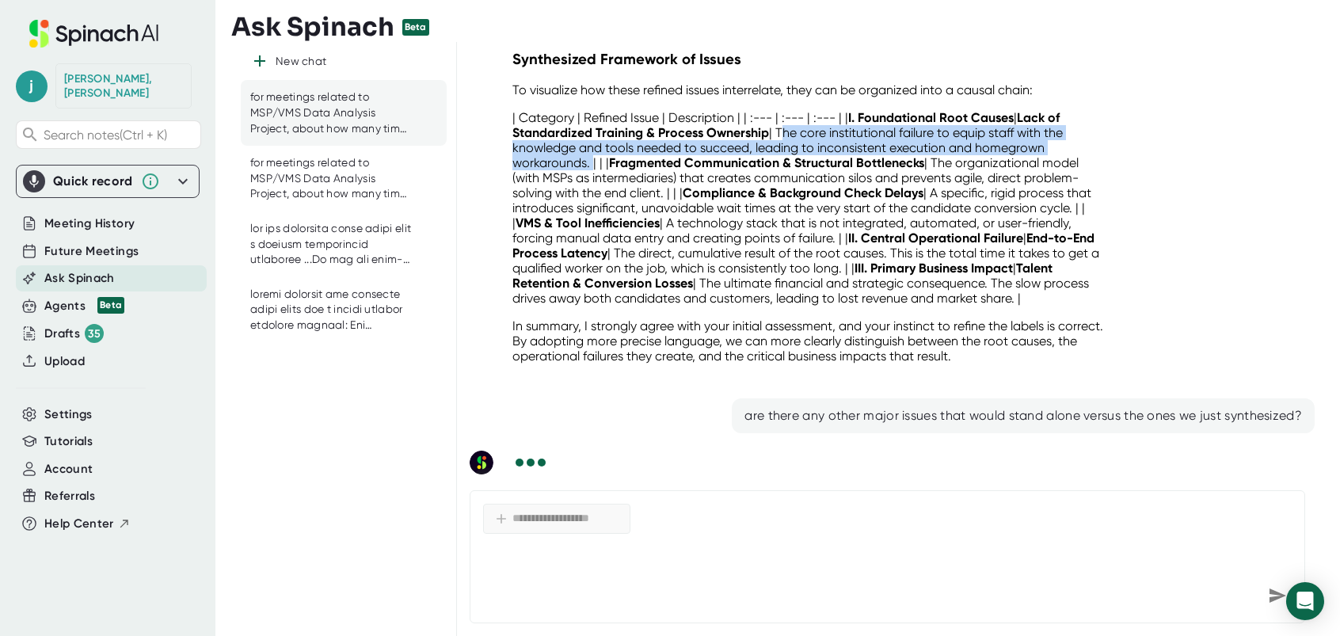
drag, startPoint x: 775, startPoint y: 89, endPoint x: 588, endPoint y: 127, distance: 190.7
click at [588, 127] on p "| Category | Refined Issue | Description | | :--- | :--- | :--- | | I. Foundati…" at bounding box center [808, 208] width 592 height 196
drag, startPoint x: 588, startPoint y: 127, endPoint x: 565, endPoint y: 116, distance: 26.2
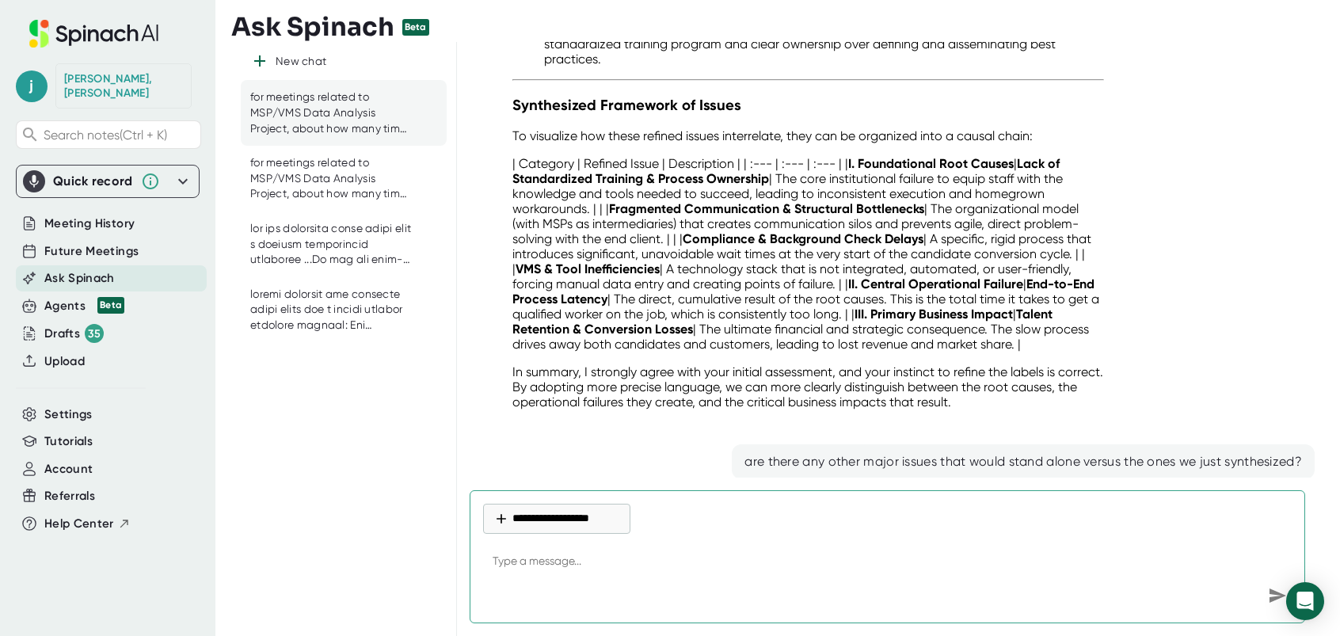
scroll to position [7300, 0]
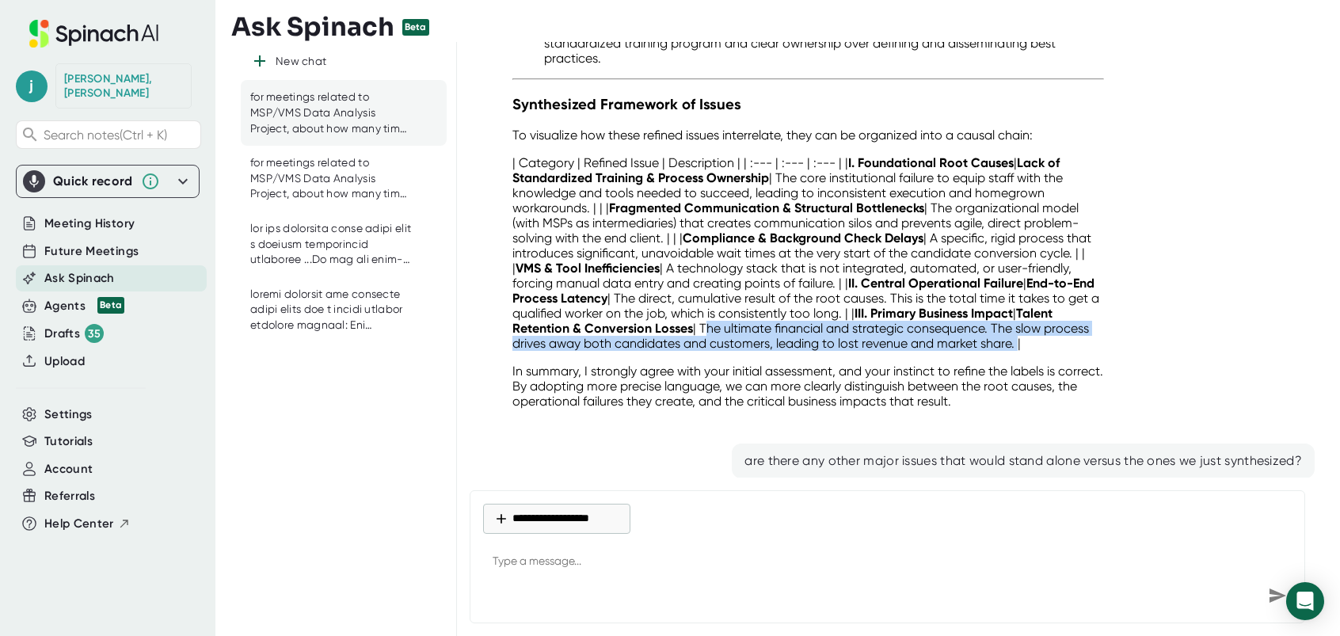
drag, startPoint x: 791, startPoint y: 286, endPoint x: 546, endPoint y: 318, distance: 247.5
click at [546, 318] on p "| Category | Refined Issue | Description | | :--- | :--- | :--- | | I. Foundati…" at bounding box center [808, 253] width 592 height 196
drag, startPoint x: 546, startPoint y: 318, endPoint x: 797, endPoint y: 294, distance: 253.0
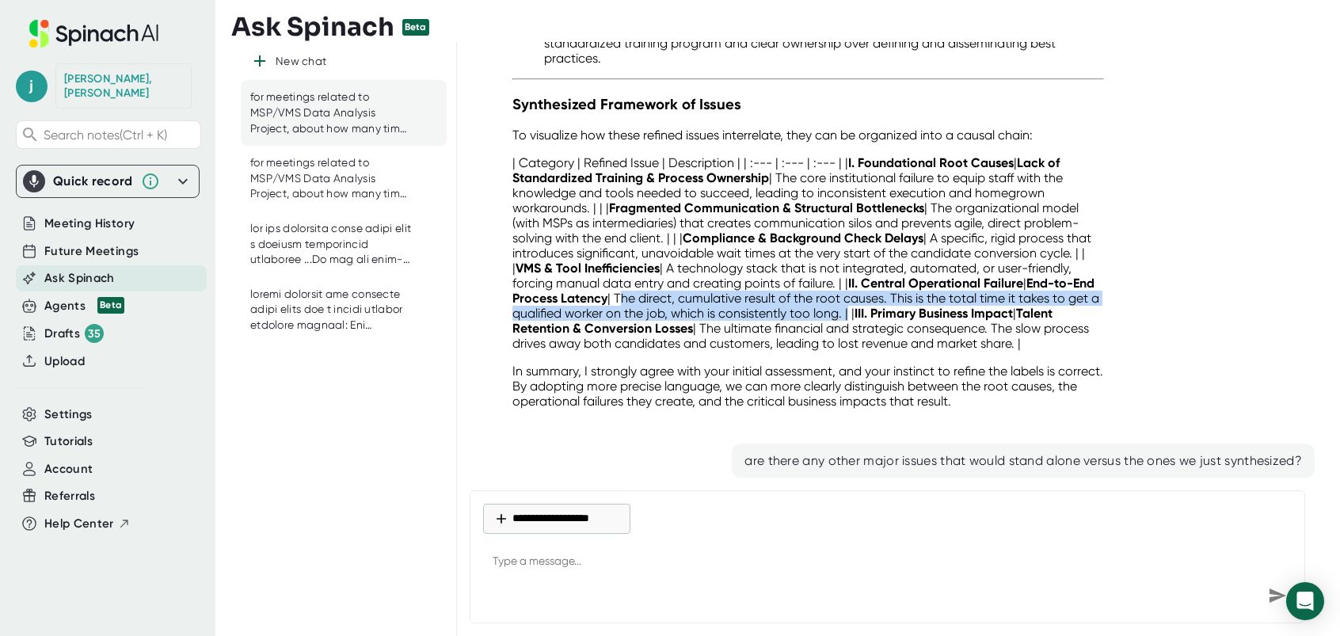
drag, startPoint x: 687, startPoint y: 254, endPoint x: 928, endPoint y: 266, distance: 241.0
click at [928, 266] on p "| Category | Refined Issue | Description | | :--- | :--- | :--- | | I. Foundati…" at bounding box center [808, 253] width 592 height 196
drag, startPoint x: 928, startPoint y: 266, endPoint x: 869, endPoint y: 268, distance: 59.4
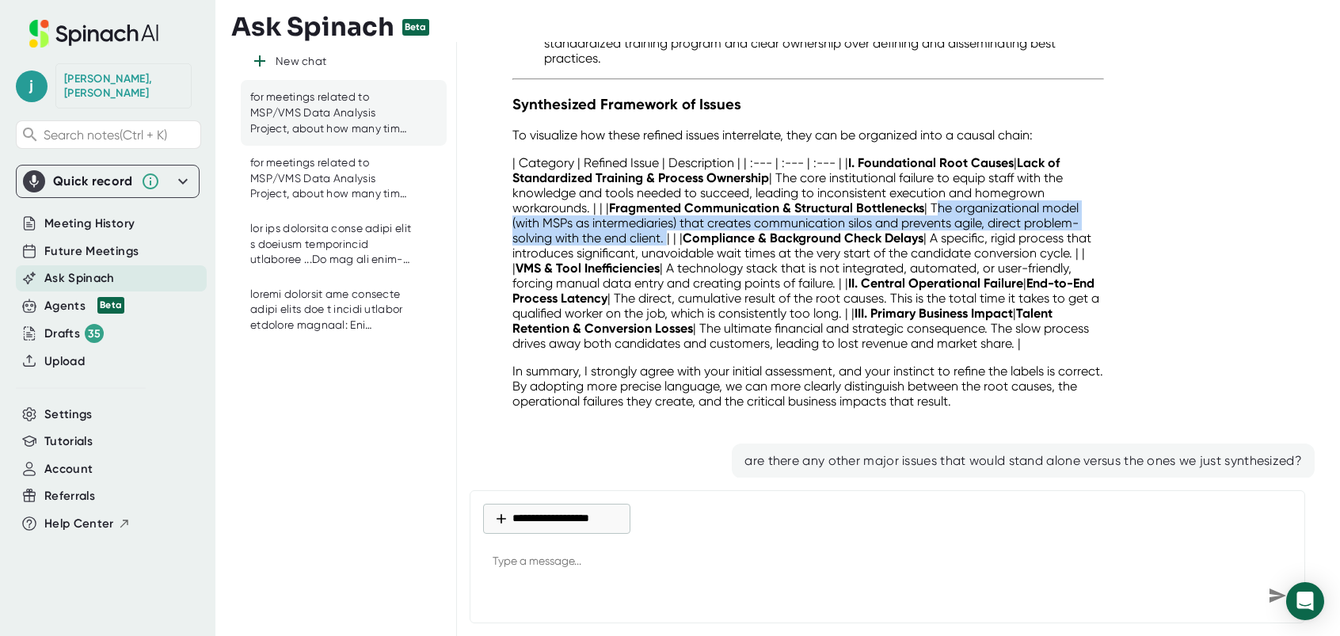
drag, startPoint x: 934, startPoint y: 166, endPoint x: 664, endPoint y: 200, distance: 272.3
click at [664, 200] on p "| Category | Refined Issue | Description | | :--- | :--- | :--- | | I. Foundati…" at bounding box center [808, 253] width 592 height 196
drag, startPoint x: 664, startPoint y: 200, endPoint x: 641, endPoint y: 196, distance: 24.2
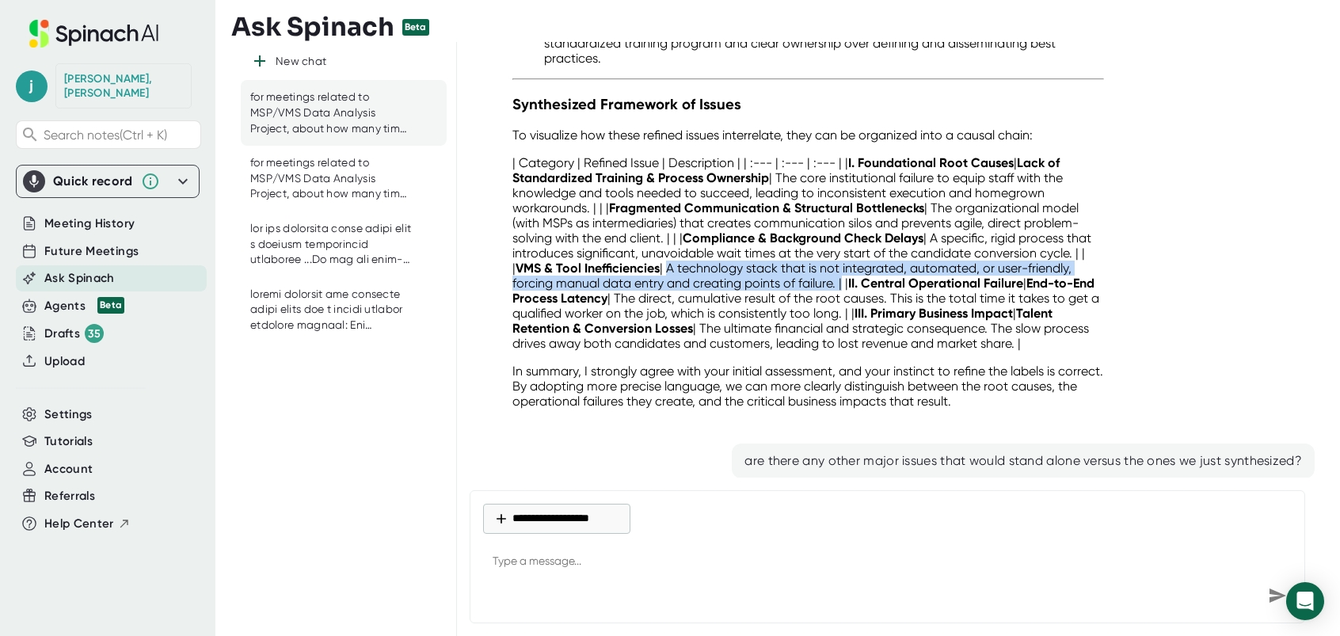
drag, startPoint x: 717, startPoint y: 226, endPoint x: 885, endPoint y: 237, distance: 168.3
click at [885, 237] on p "| Category | Refined Issue | Description | | :--- | :--- | :--- | | I. Foundati…" at bounding box center [808, 253] width 592 height 196
drag, startPoint x: 885, startPoint y: 237, endPoint x: 837, endPoint y: 237, distance: 47.5
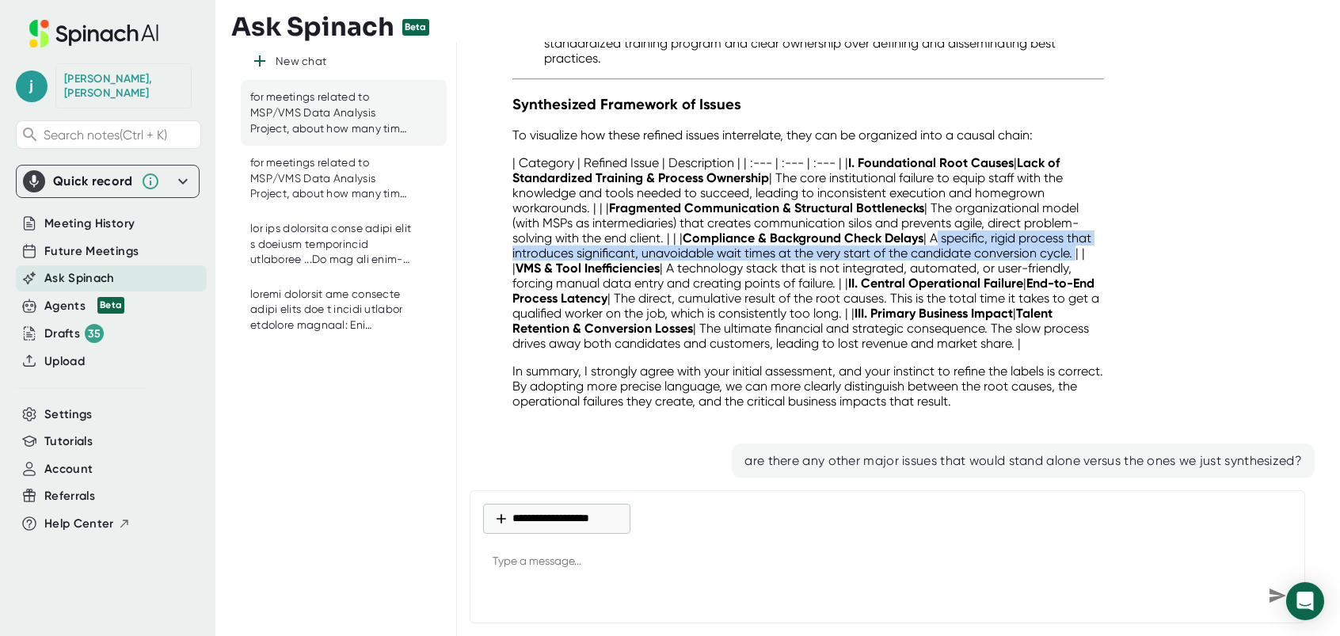
drag, startPoint x: 938, startPoint y: 193, endPoint x: 546, endPoint y: 224, distance: 394.0
click at [546, 224] on p "| Category | Refined Issue | Description | | :--- | :--- | :--- | | I. Foundati…" at bounding box center [808, 253] width 592 height 196
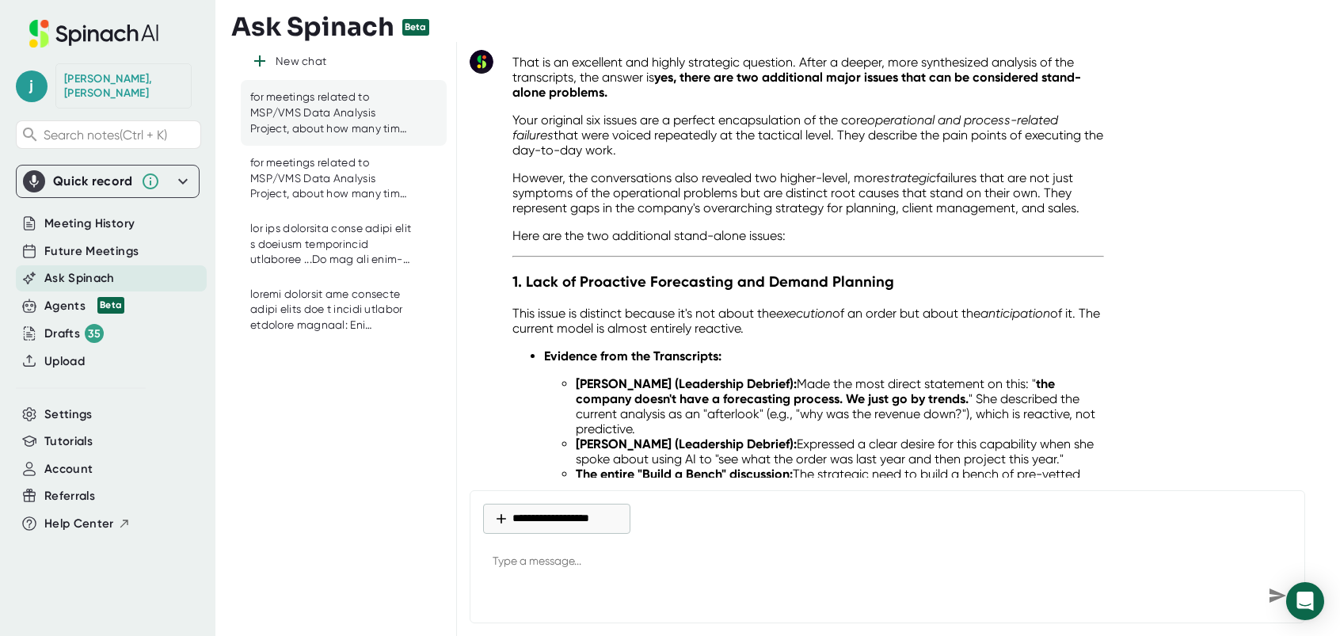
scroll to position [7854, 0]
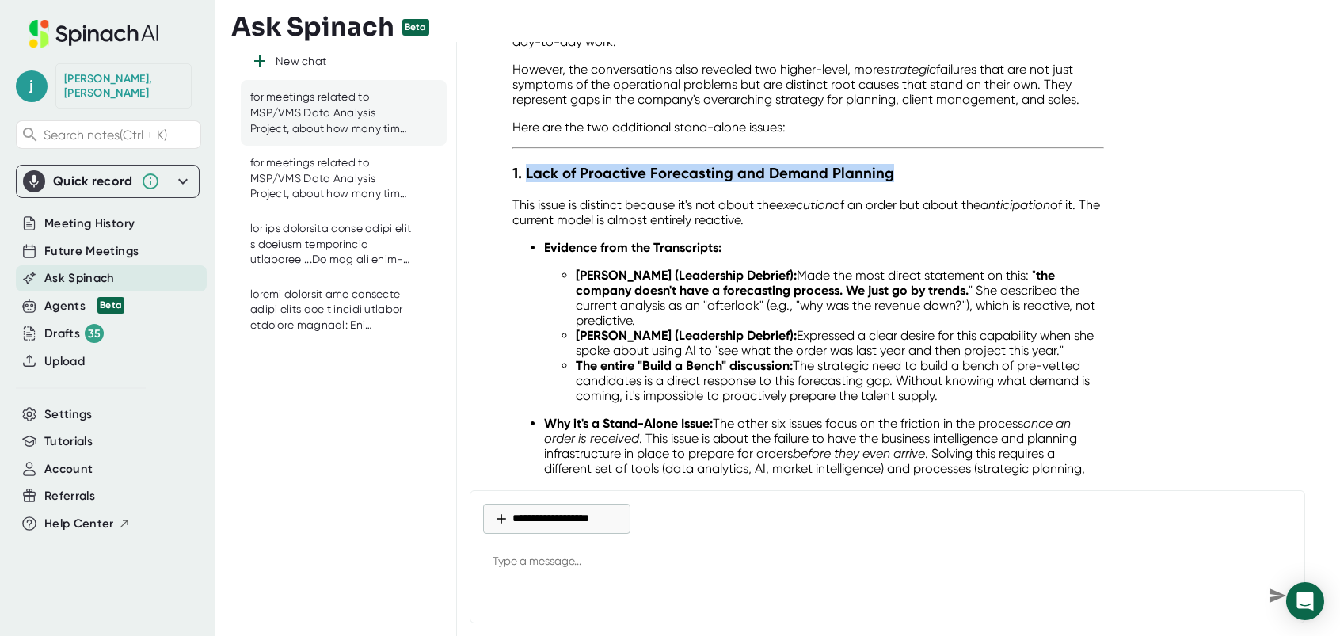
drag, startPoint x: 527, startPoint y: 143, endPoint x: 999, endPoint y: 139, distance: 472.0
click at [999, 164] on h3 "1. Lack of Proactive Forecasting and Demand Planning" at bounding box center [808, 173] width 592 height 18
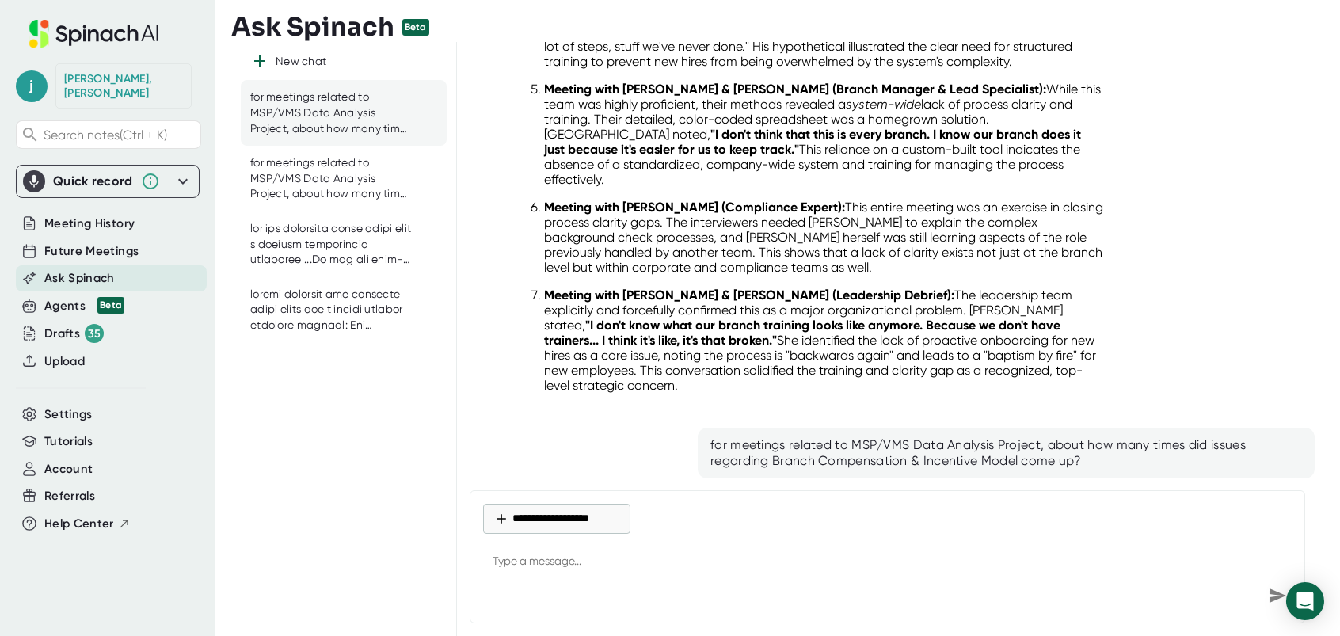
scroll to position [5162, 0]
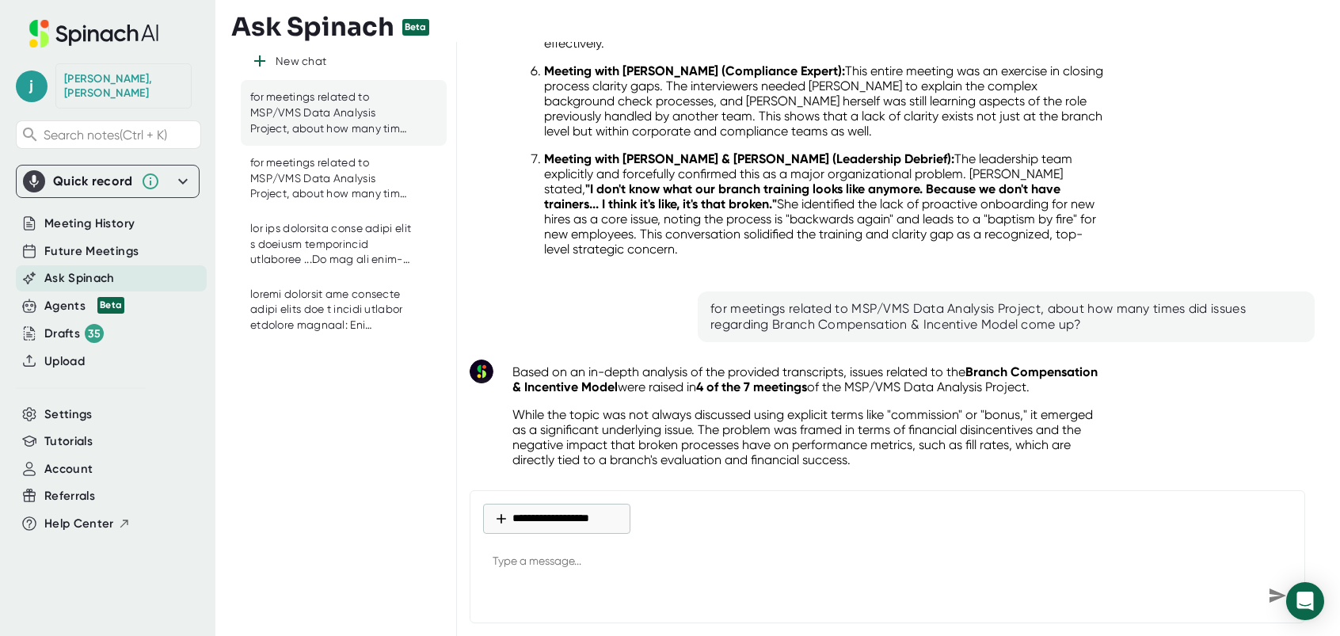
click at [855, 176] on p "Meeting with [PERSON_NAME] & [PERSON_NAME] (Leadership Debrief): The leadership…" at bounding box center [824, 203] width 560 height 105
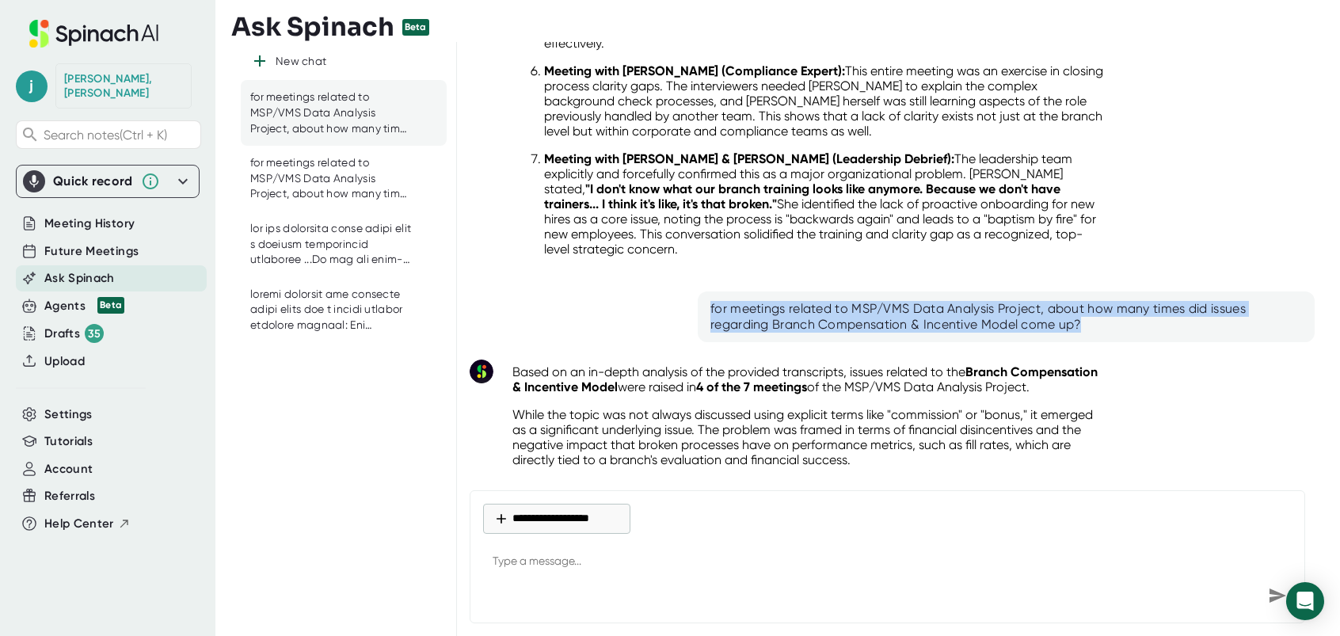
drag, startPoint x: 708, startPoint y: 259, endPoint x: 1104, endPoint y: 276, distance: 396.3
click at [1104, 301] on div "for meetings related to MSP/VMS Data Analysis Project, about how many times did…" at bounding box center [1006, 317] width 592 height 32
drag, startPoint x: 1104, startPoint y: 276, endPoint x: 1011, endPoint y: 271, distance: 92.8
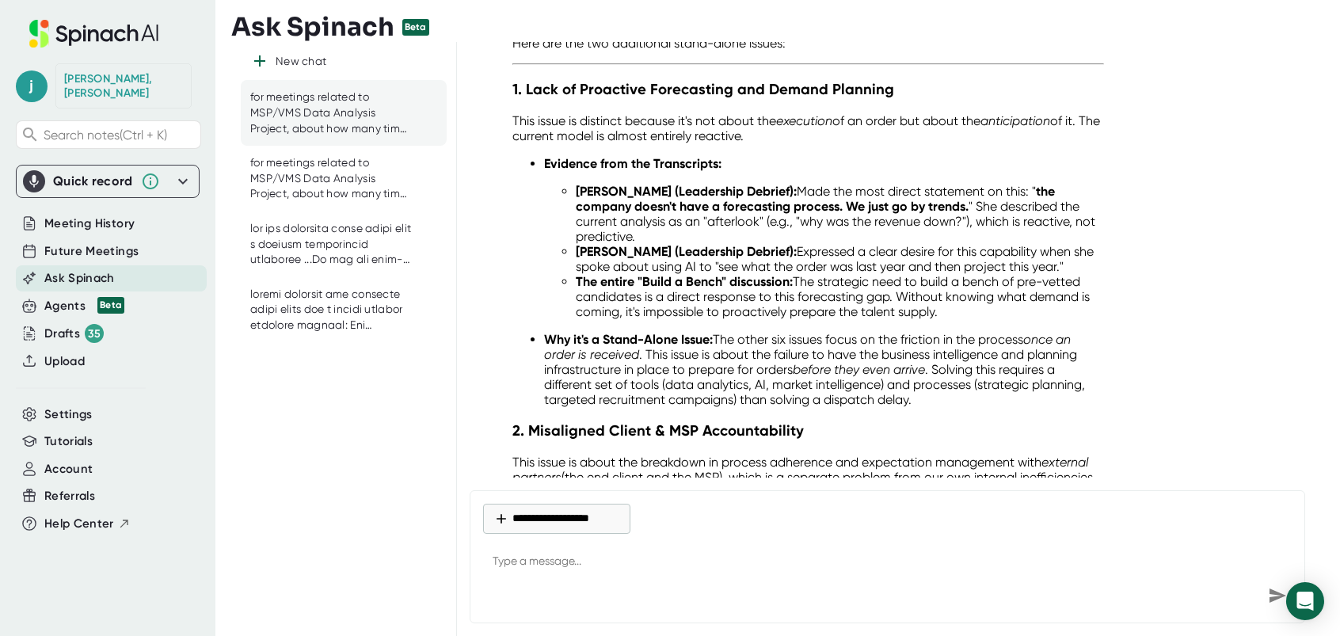
scroll to position [7934, 0]
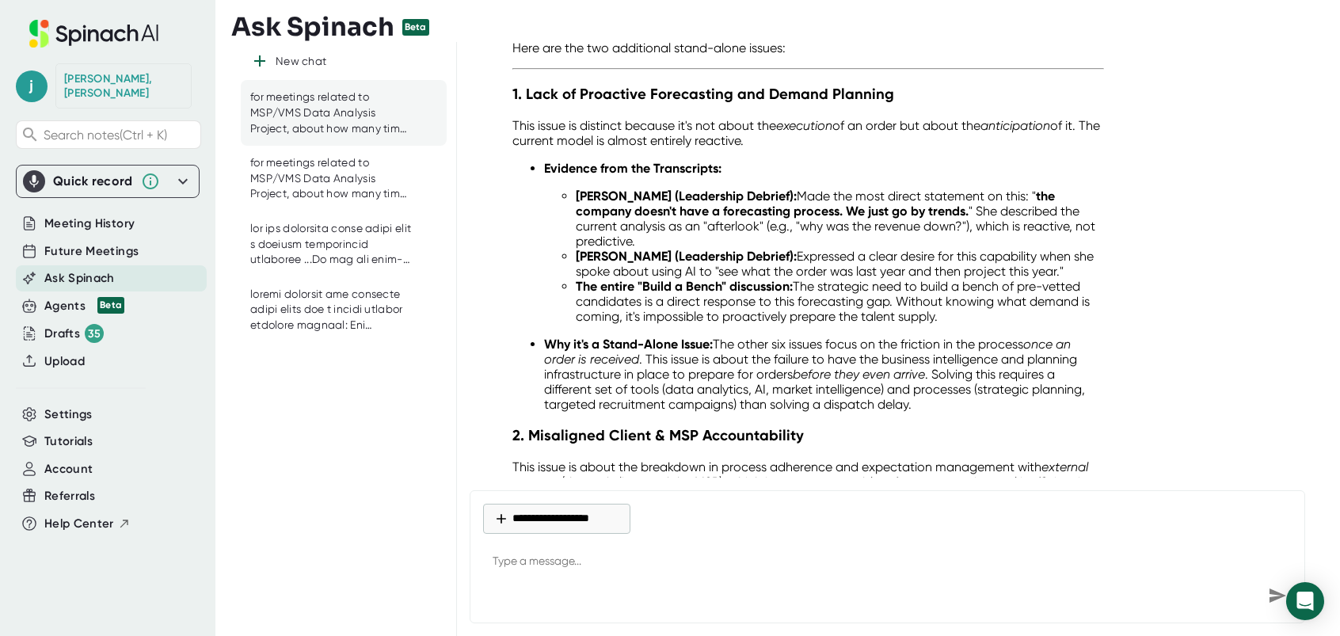
click at [736, 249] on strong "[PERSON_NAME] (Leadership Debrief):" at bounding box center [686, 256] width 221 height 15
drag, startPoint x: 527, startPoint y: 63, endPoint x: 915, endPoint y: 63, distance: 387.3
click at [915, 85] on h3 "1. Lack of Proactive Forecasting and Demand Planning" at bounding box center [808, 94] width 592 height 18
drag, startPoint x: 915, startPoint y: 63, endPoint x: 796, endPoint y: 69, distance: 119.0
click at [889, 207] on li "[PERSON_NAME] (Leadership Debrief): Made the most direct statement on this: " t…" at bounding box center [840, 218] width 528 height 60
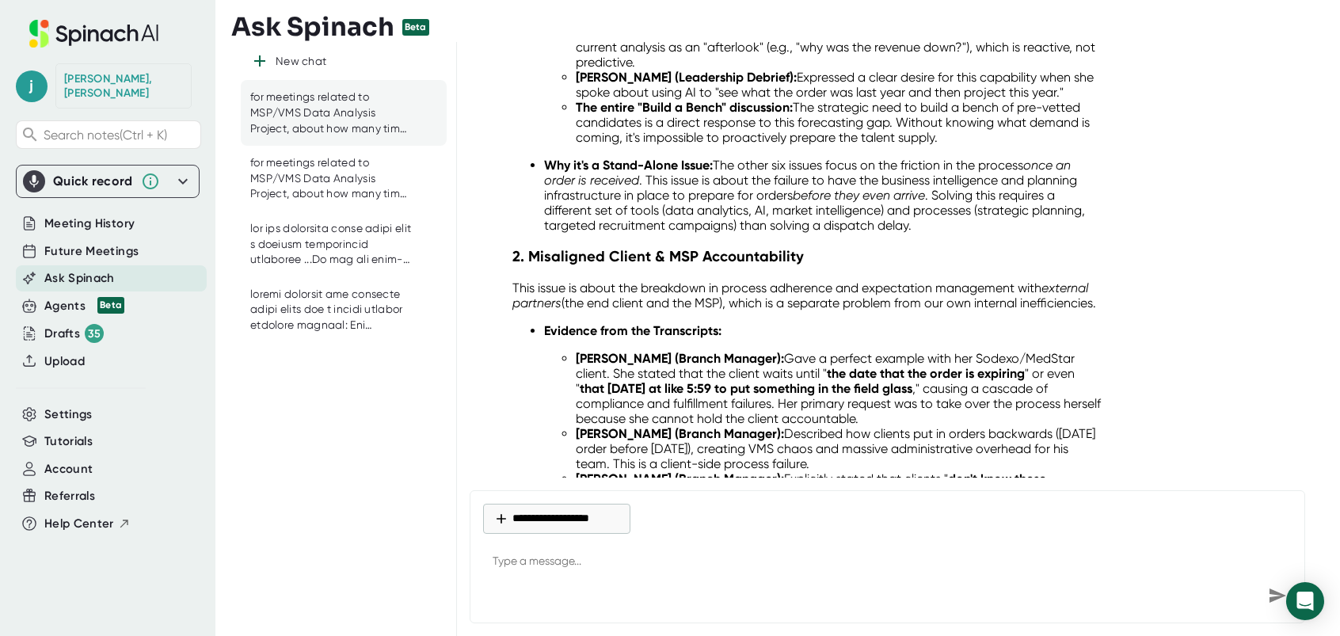
scroll to position [8250, 0]
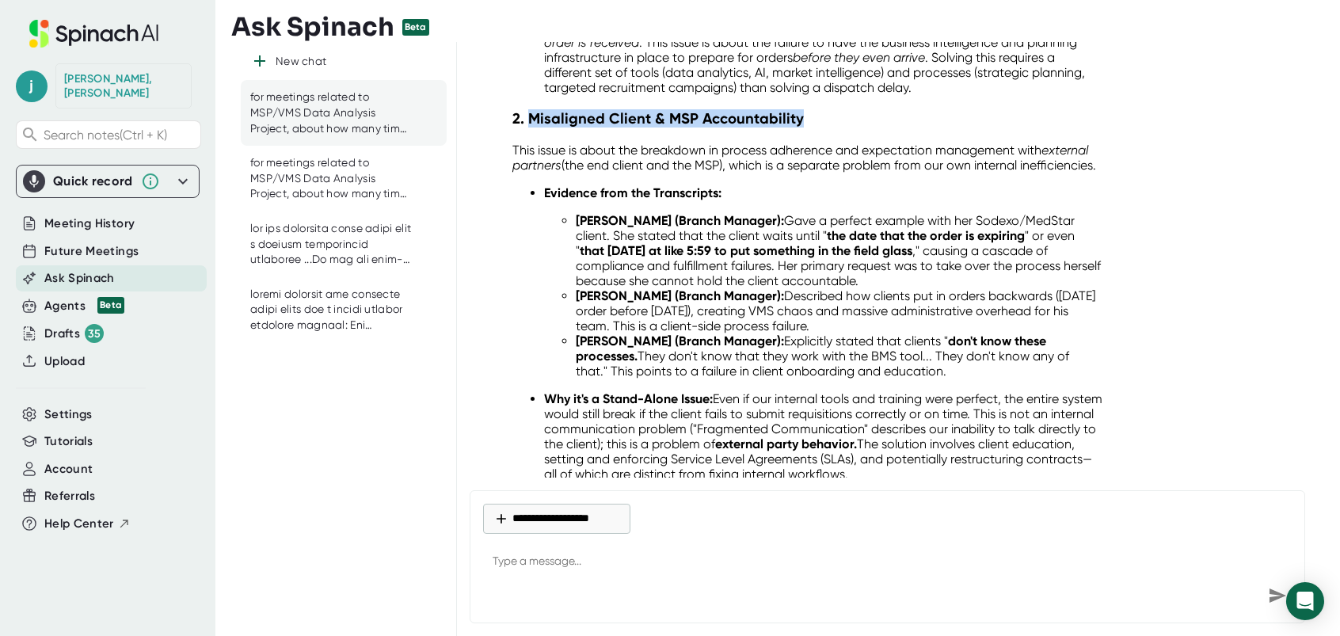
drag, startPoint x: 528, startPoint y: 87, endPoint x: 832, endPoint y: 87, distance: 303.3
click at [832, 109] on h3 "2. Misaligned Client & MSP Accountability" at bounding box center [808, 118] width 592 height 18
drag, startPoint x: 832, startPoint y: 87, endPoint x: 743, endPoint y: 88, distance: 88.7
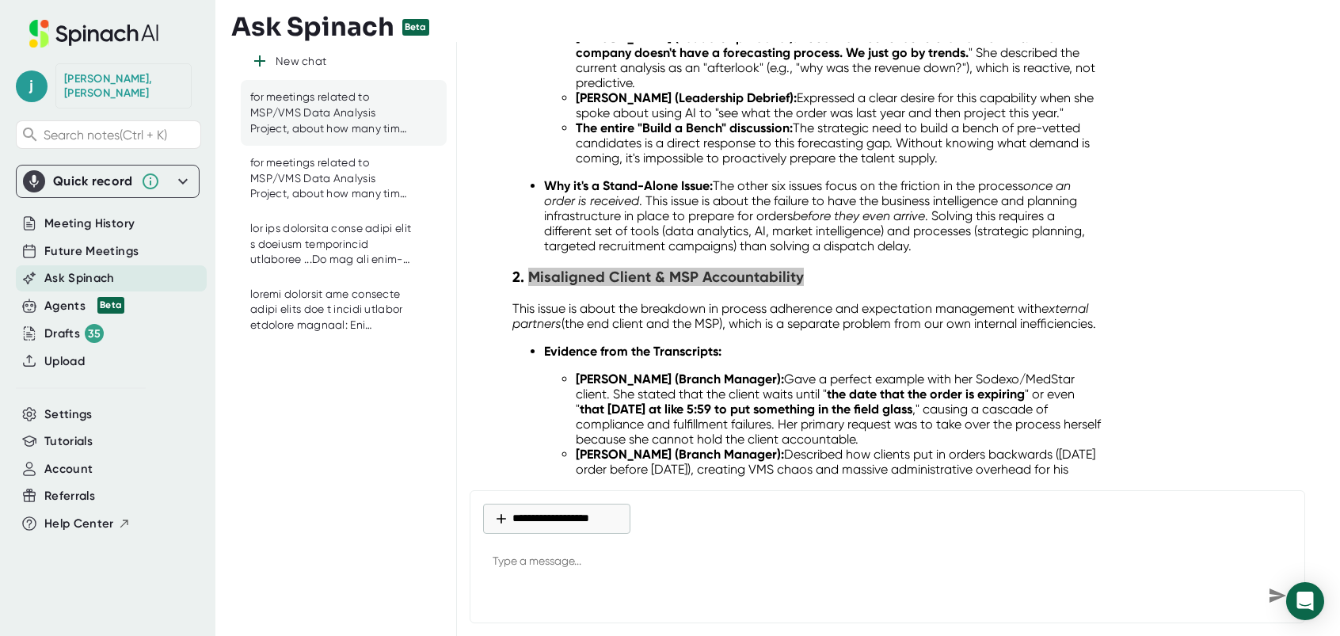
scroll to position [8171, 0]
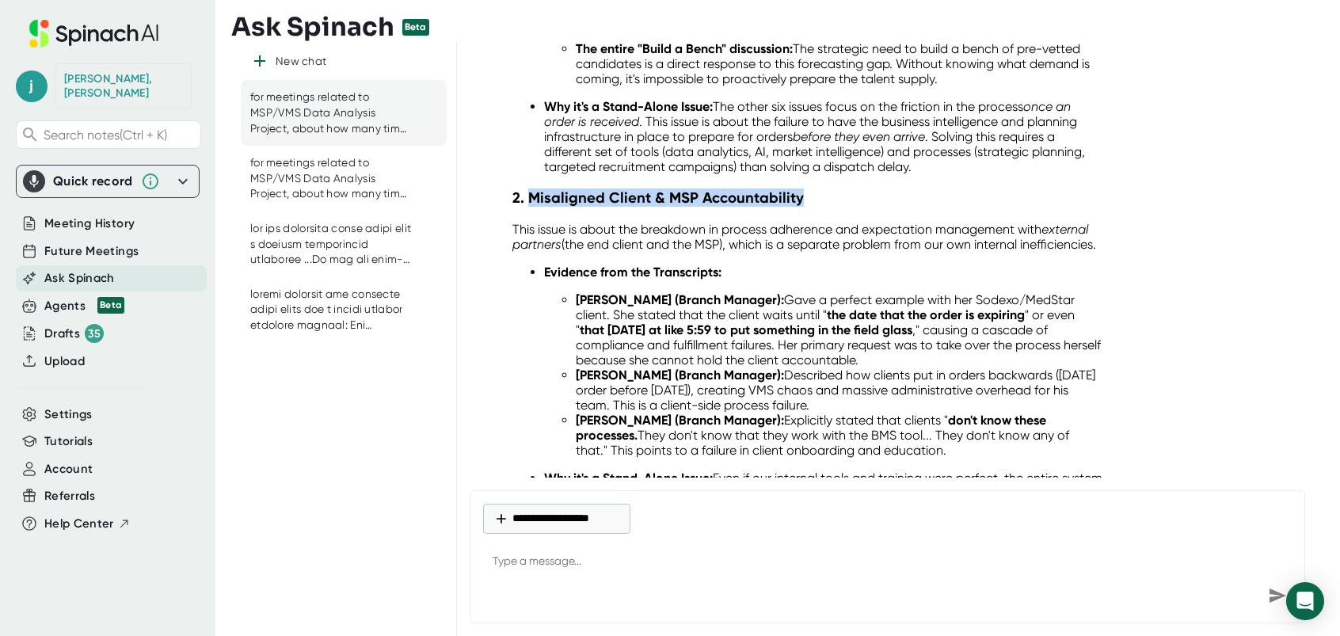
drag, startPoint x: 641, startPoint y: 198, endPoint x: 927, endPoint y: 225, distance: 287.9
click at [927, 225] on p "This issue is about the breakdown in process adherence and expectation manageme…" at bounding box center [808, 237] width 592 height 30
drag, startPoint x: 927, startPoint y: 225, endPoint x: 873, endPoint y: 217, distance: 54.4
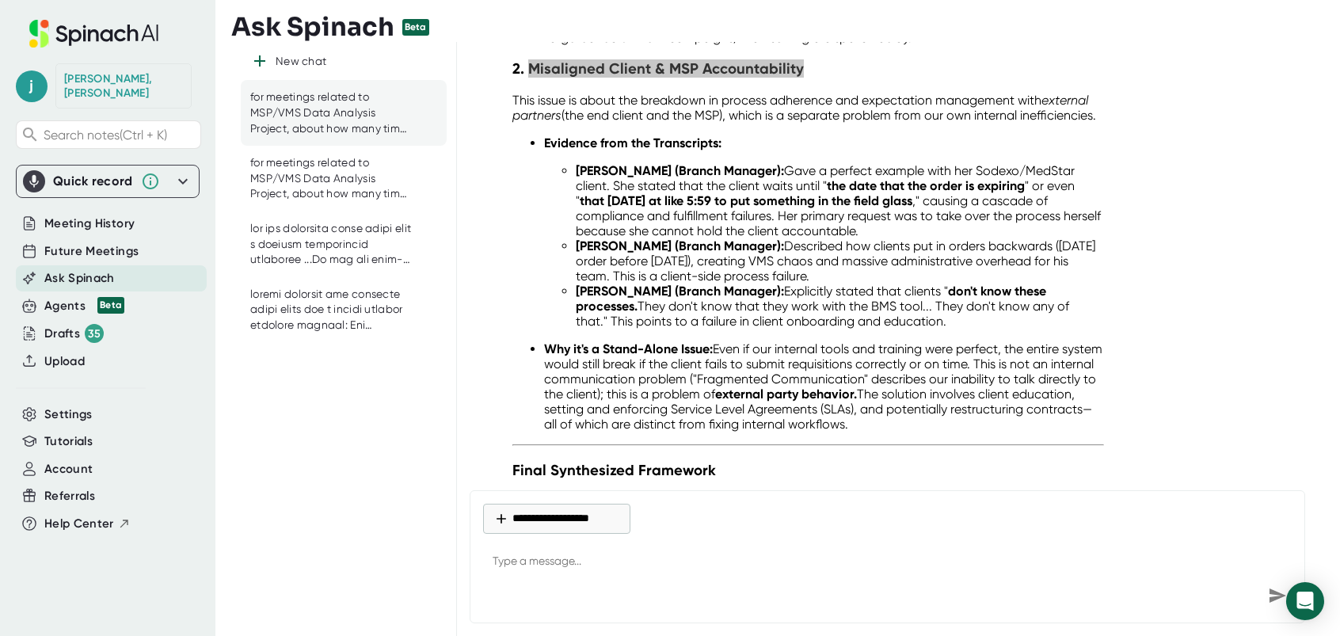
scroll to position [8329, 0]
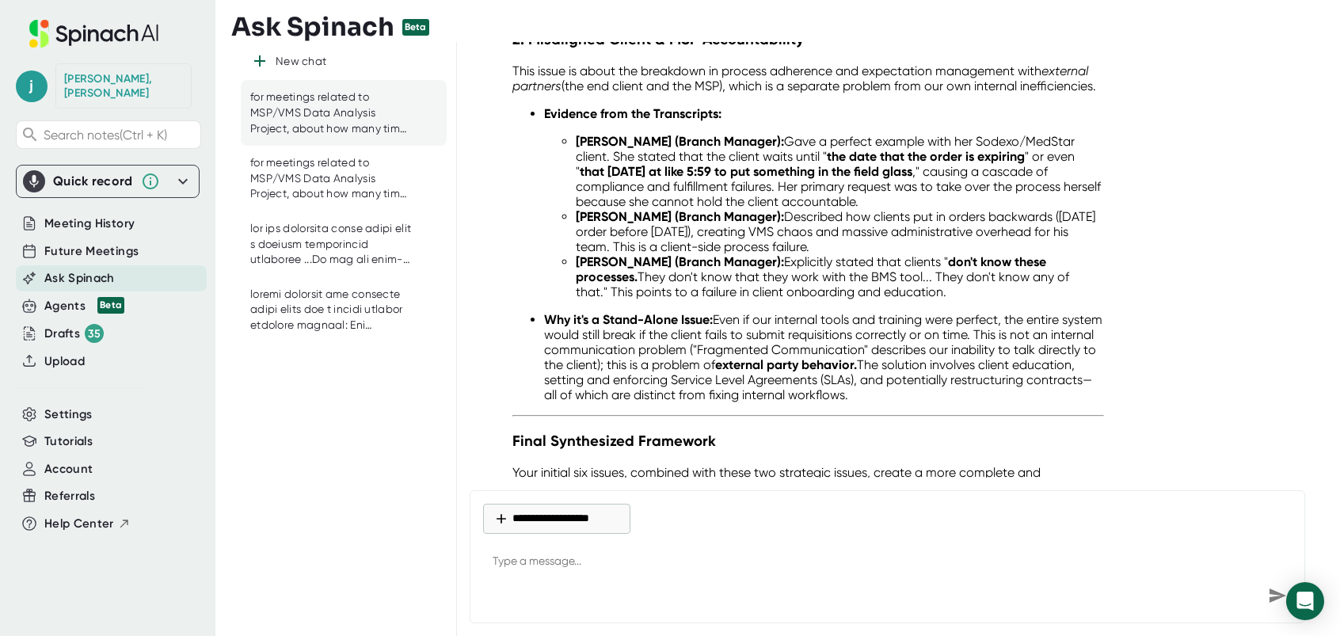
click at [780, 259] on li "[PERSON_NAME] (Branch Manager): Explicitly stated that clients " don't know the…" at bounding box center [840, 276] width 528 height 45
drag, startPoint x: 718, startPoint y: 303, endPoint x: 939, endPoint y: 377, distance: 233.2
click at [939, 377] on p "Why it's a Stand-Alone Issue: Even if our internal tools and training were perf…" at bounding box center [824, 357] width 560 height 90
drag, startPoint x: 939, startPoint y: 377, endPoint x: 839, endPoint y: 356, distance: 102.7
click at [855, 149] on strong "the date that the order is expiring" at bounding box center [926, 156] width 198 height 15
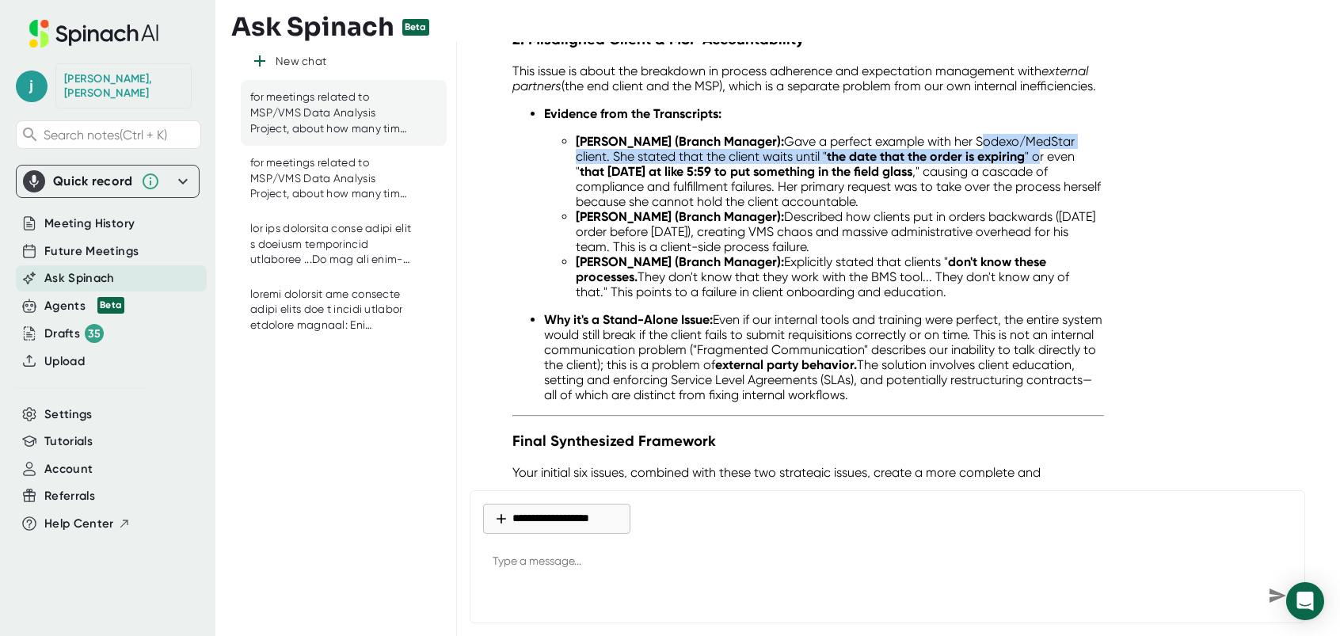
drag, startPoint x: 968, startPoint y: 124, endPoint x: 1039, endPoint y: 143, distance: 73.8
click at [1039, 143] on li "[PERSON_NAME] (Branch Manager): Gave a perfect example with her Sodexo/MedStar …" at bounding box center [840, 171] width 528 height 75
drag, startPoint x: 1039, startPoint y: 143, endPoint x: 972, endPoint y: 142, distance: 66.5
click at [972, 149] on strong "the date that the order is expiring" at bounding box center [926, 156] width 198 height 15
click at [919, 149] on strong "the date that the order is expiring" at bounding box center [926, 156] width 198 height 15
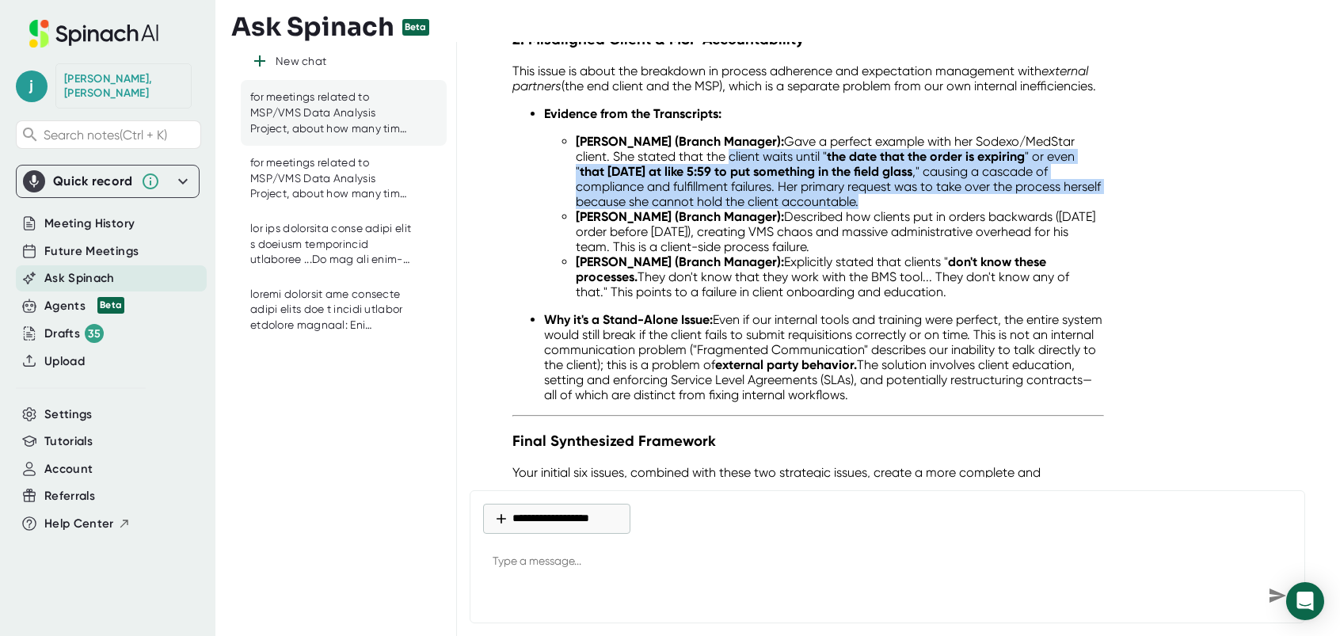
drag, startPoint x: 727, startPoint y: 139, endPoint x: 1056, endPoint y: 181, distance: 332.1
click at [1056, 181] on li "[PERSON_NAME] (Branch Manager): Gave a perfect example with her Sodexo/MedStar …" at bounding box center [840, 171] width 528 height 75
drag, startPoint x: 782, startPoint y: 200, endPoint x: 982, endPoint y: 230, distance: 201.8
click at [982, 230] on li "[PERSON_NAME] (Branch Manager): Described how clients put in orders backwards (…" at bounding box center [840, 231] width 528 height 45
drag, startPoint x: 982, startPoint y: 230, endPoint x: 851, endPoint y: 219, distance: 132.0
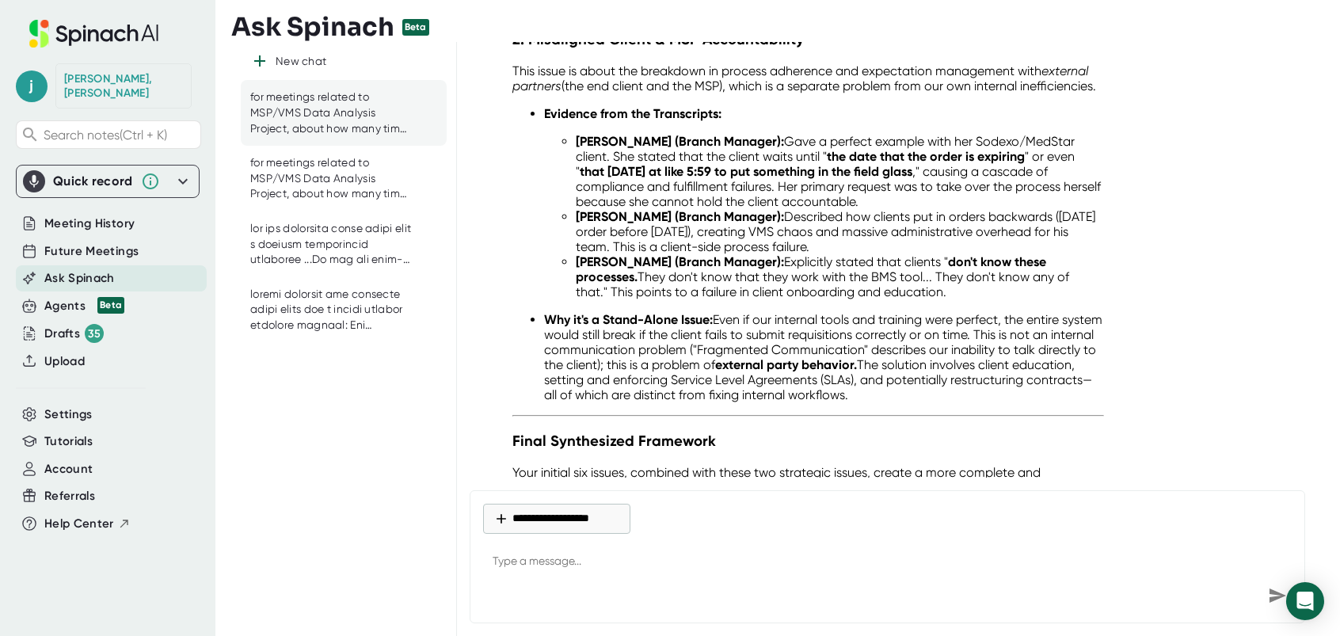
click at [767, 262] on li "[PERSON_NAME] (Branch Manager): Explicitly stated that clients " don't know the…" at bounding box center [840, 276] width 528 height 45
drag, startPoint x: 790, startPoint y: 246, endPoint x: 988, endPoint y: 273, distance: 199.8
click at [988, 273] on li "[PERSON_NAME] (Branch Manager): Explicitly stated that clients " don't know the…" at bounding box center [840, 276] width 528 height 45
drag, startPoint x: 988, startPoint y: 273, endPoint x: 868, endPoint y: 268, distance: 120.5
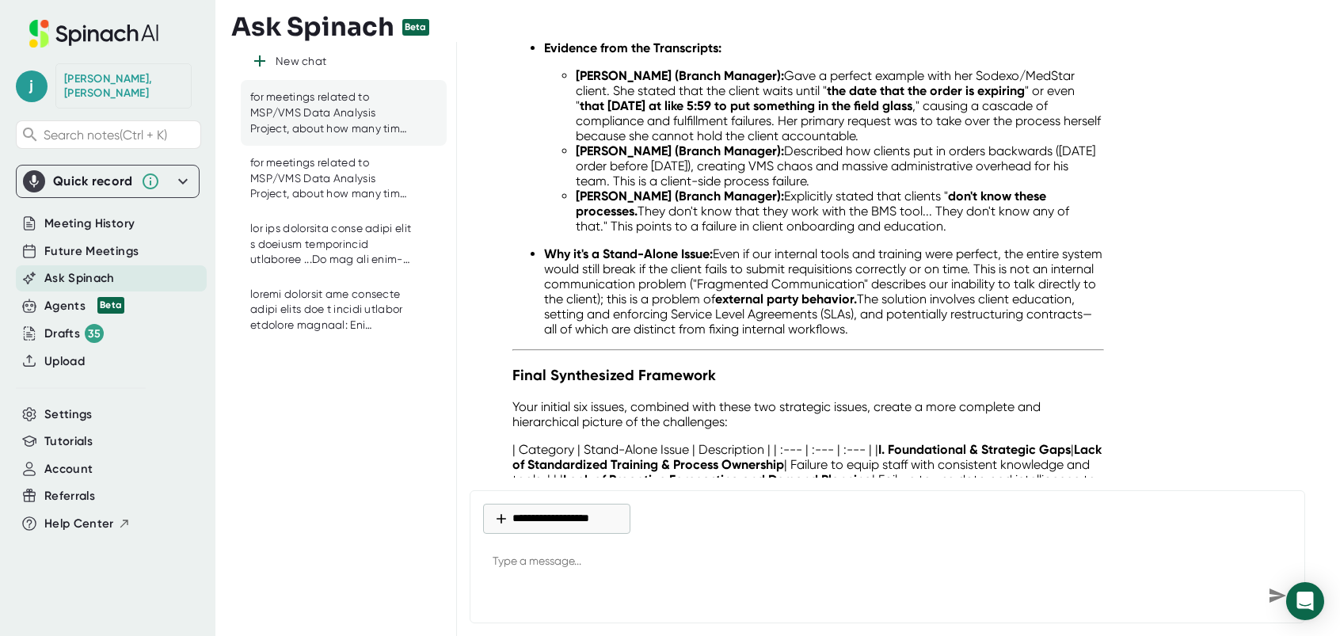
scroll to position [8646, 0]
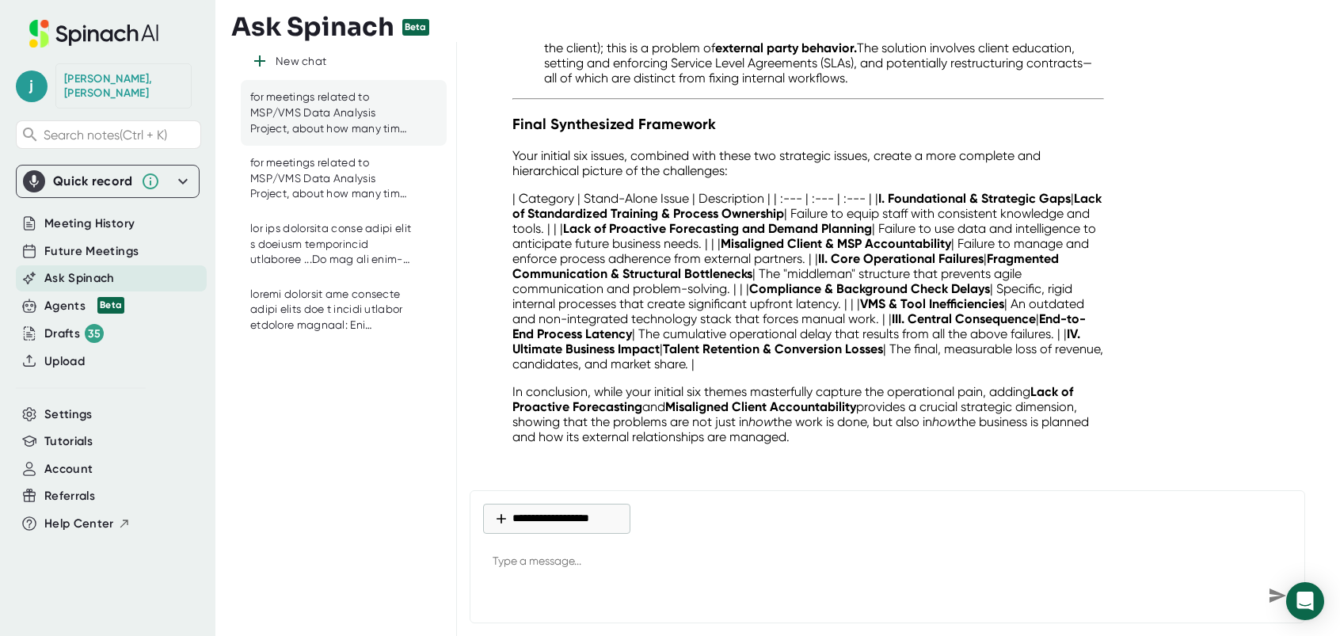
click at [574, 564] on textarea at bounding box center [887, 562] width 809 height 38
click at [523, 575] on textarea at bounding box center [887, 562] width 809 height 38
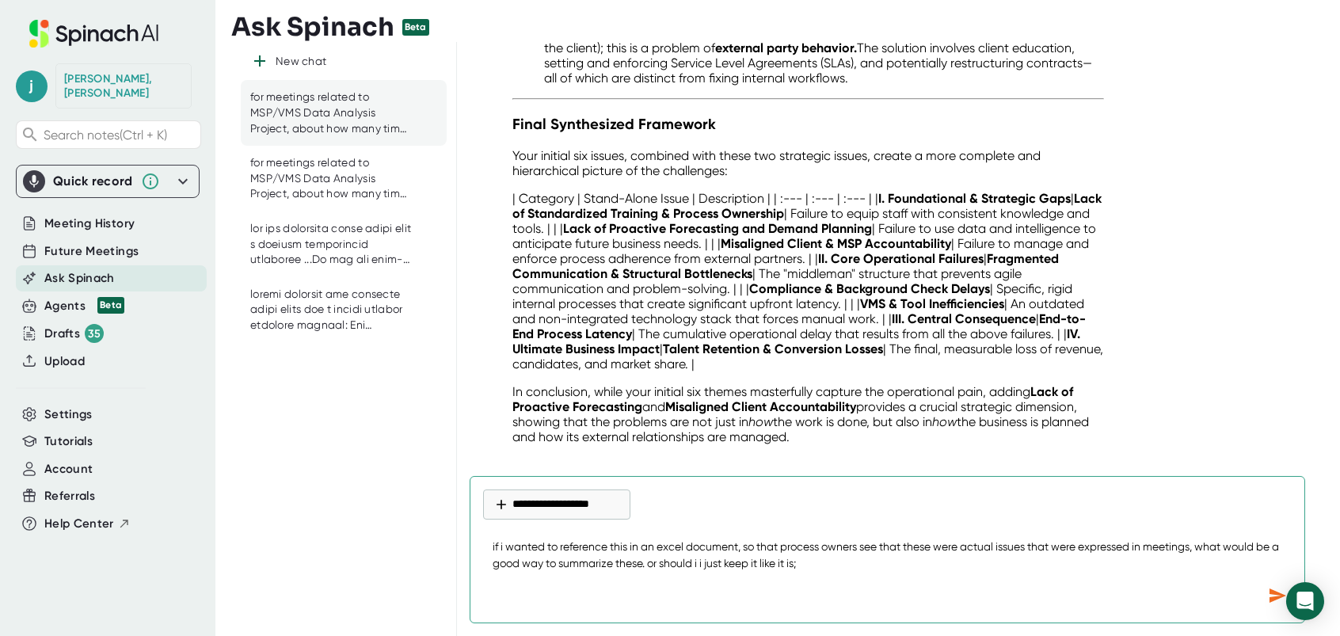
paste textarea """"delays from special background checks for Sodexo, leading to customers cance…"
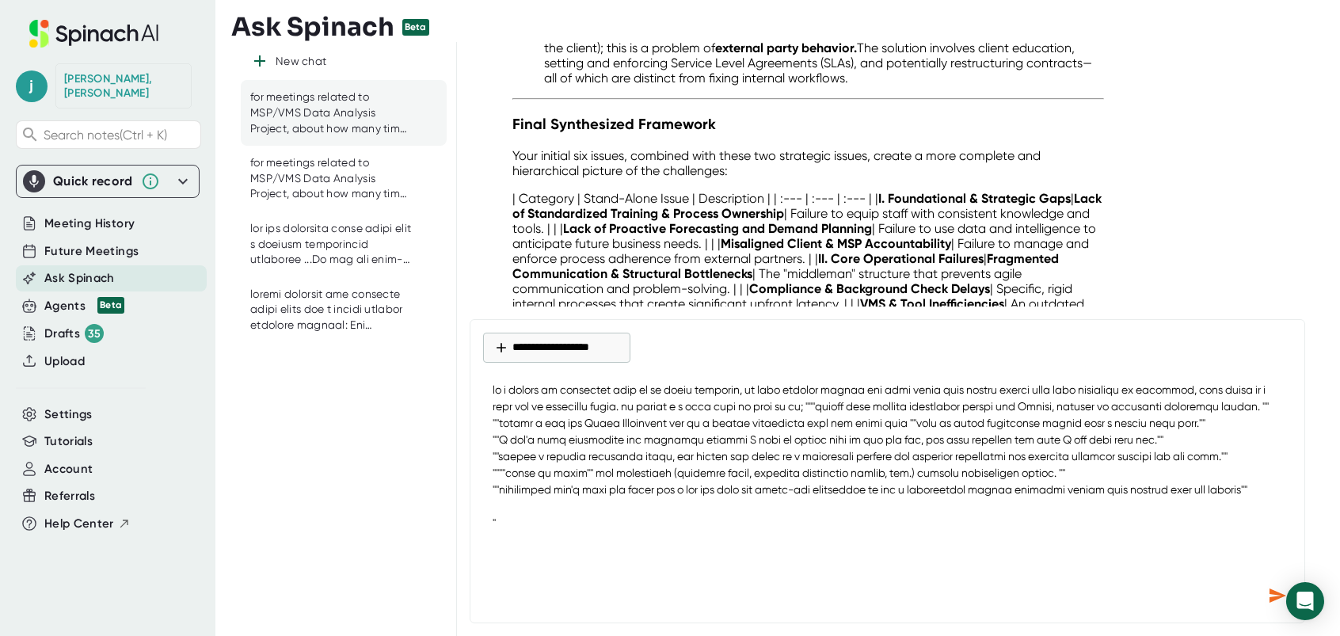
click at [1274, 596] on icon "Send message" at bounding box center [1277, 595] width 17 height 14
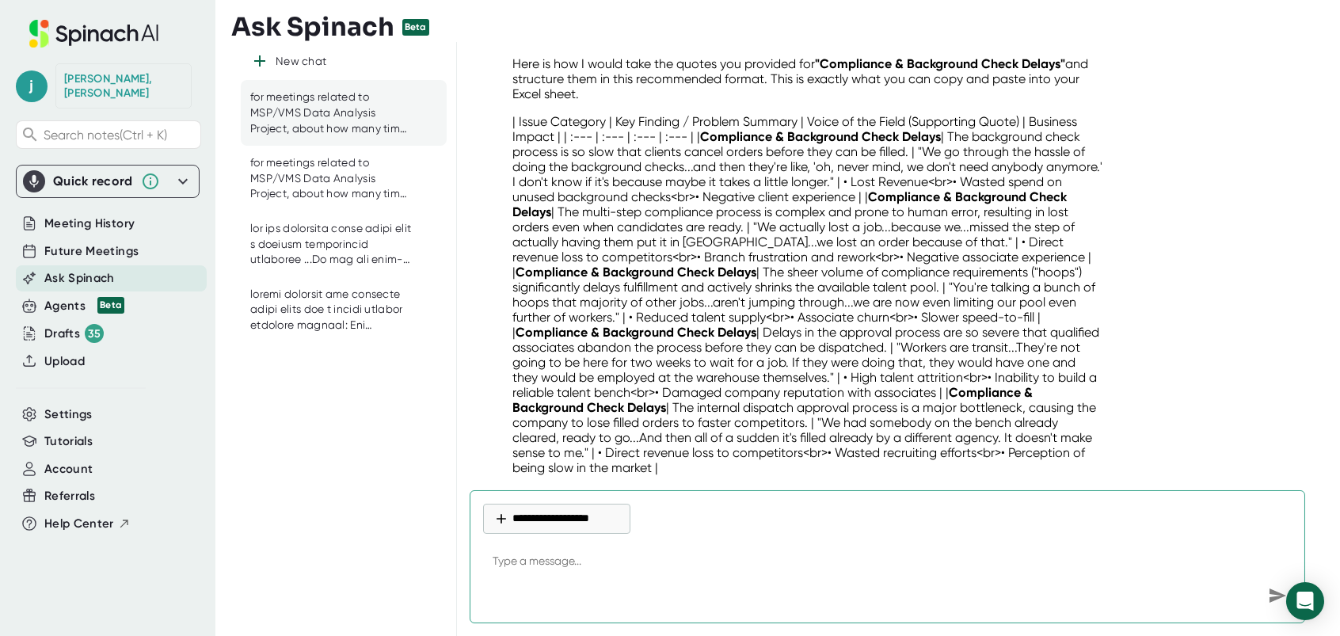
scroll to position [9673, 0]
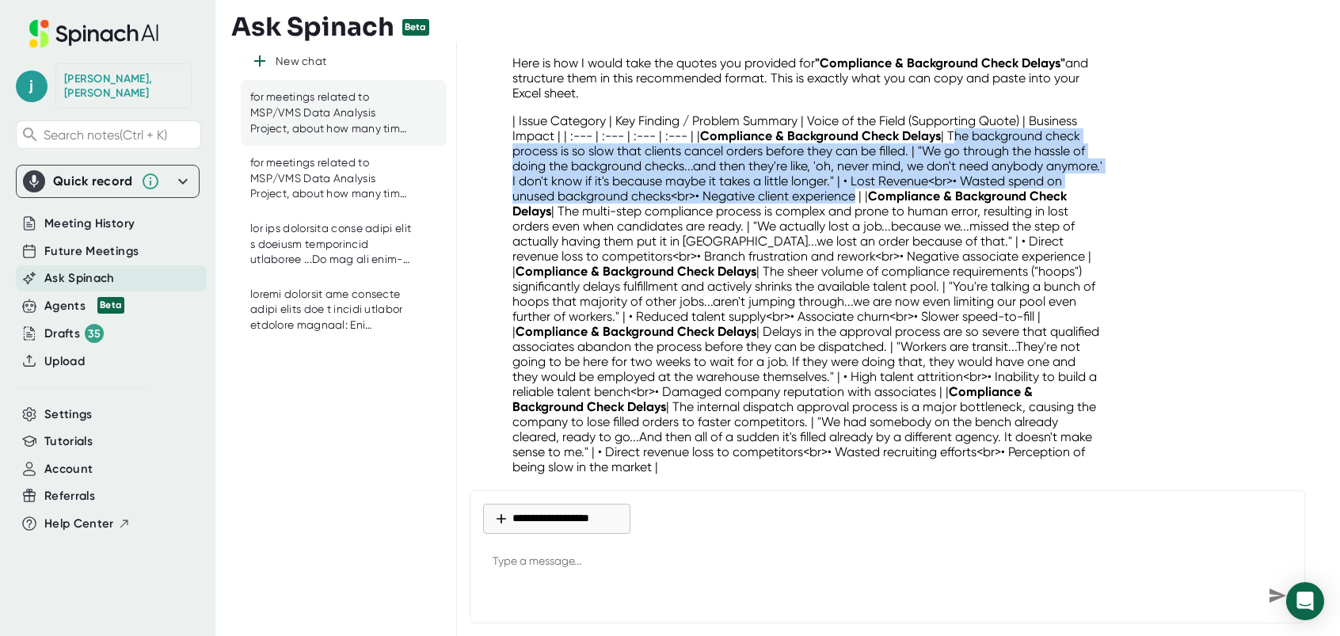
drag, startPoint x: 953, startPoint y: 117, endPoint x: 916, endPoint y: 188, distance: 79.3
click at [916, 188] on p "| Issue Category | Key Finding / Problem Summary | Voice of the Field (Supporti…" at bounding box center [808, 293] width 592 height 361
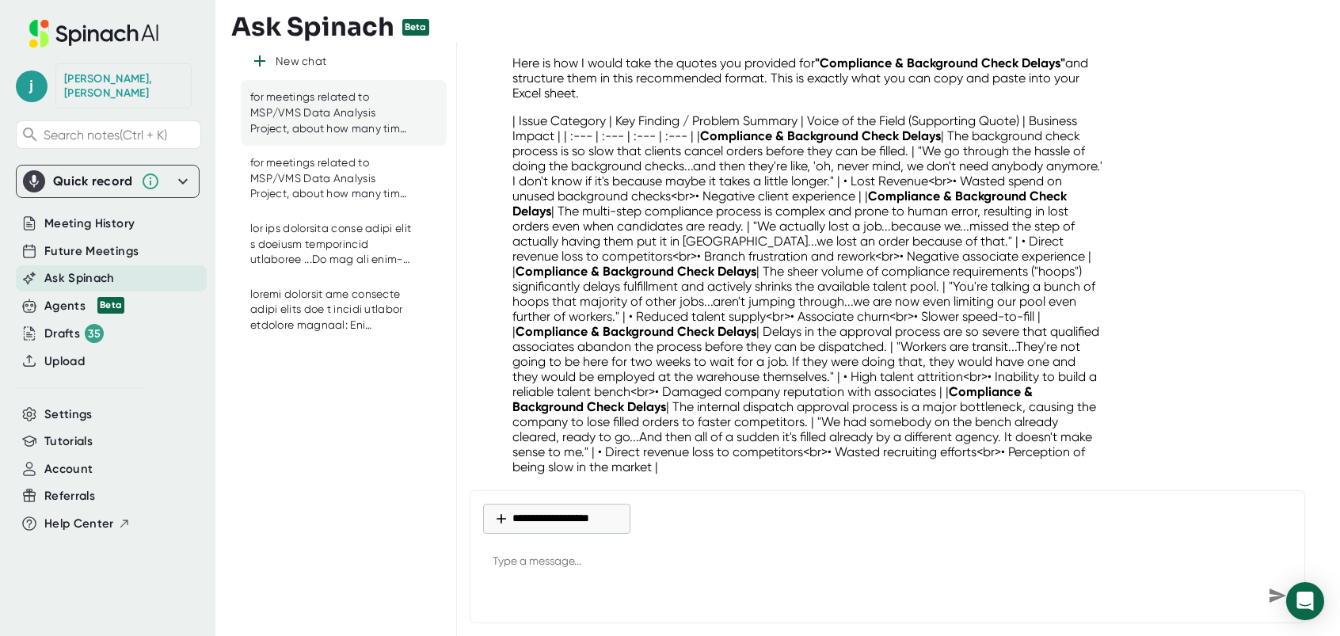
drag, startPoint x: 916, startPoint y: 188, endPoint x: 854, endPoint y: 194, distance: 62.9
click at [854, 194] on p "| Issue Category | Key Finding / Problem Summary | Voice of the Field (Supporti…" at bounding box center [808, 293] width 592 height 361
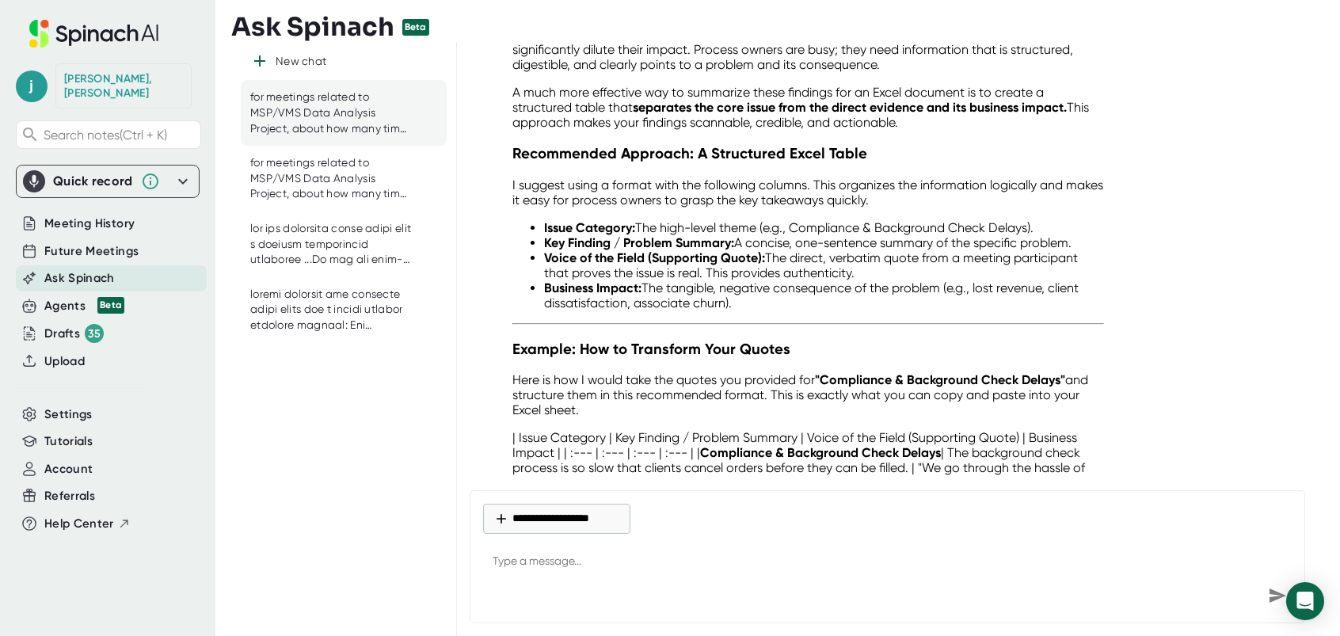
scroll to position [9357, 0]
drag, startPoint x: 544, startPoint y: 226, endPoint x: 733, endPoint y: 224, distance: 188.5
click at [733, 235] on strong "Key Finding / Problem Summary:" at bounding box center [639, 242] width 190 height 15
drag, startPoint x: 733, startPoint y: 224, endPoint x: 700, endPoint y: 230, distance: 33.1
click at [763, 250] on strong "Voice of the Field (Supporting Quote):" at bounding box center [654, 257] width 221 height 15
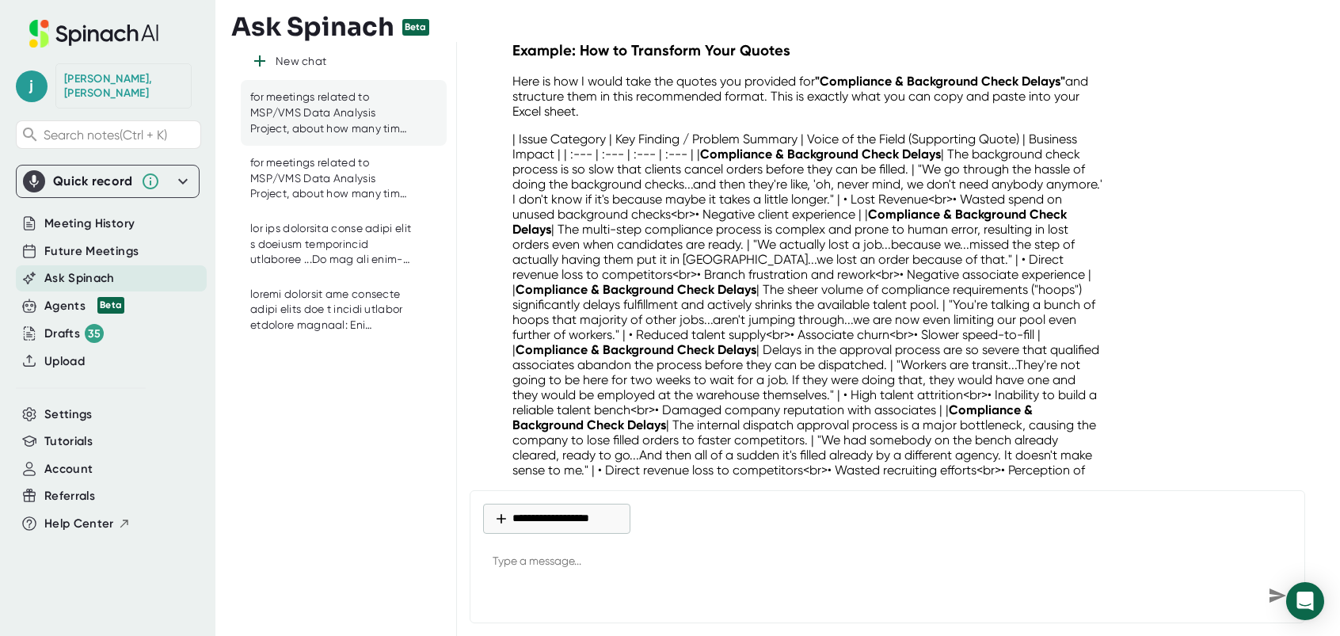
scroll to position [9673, 0]
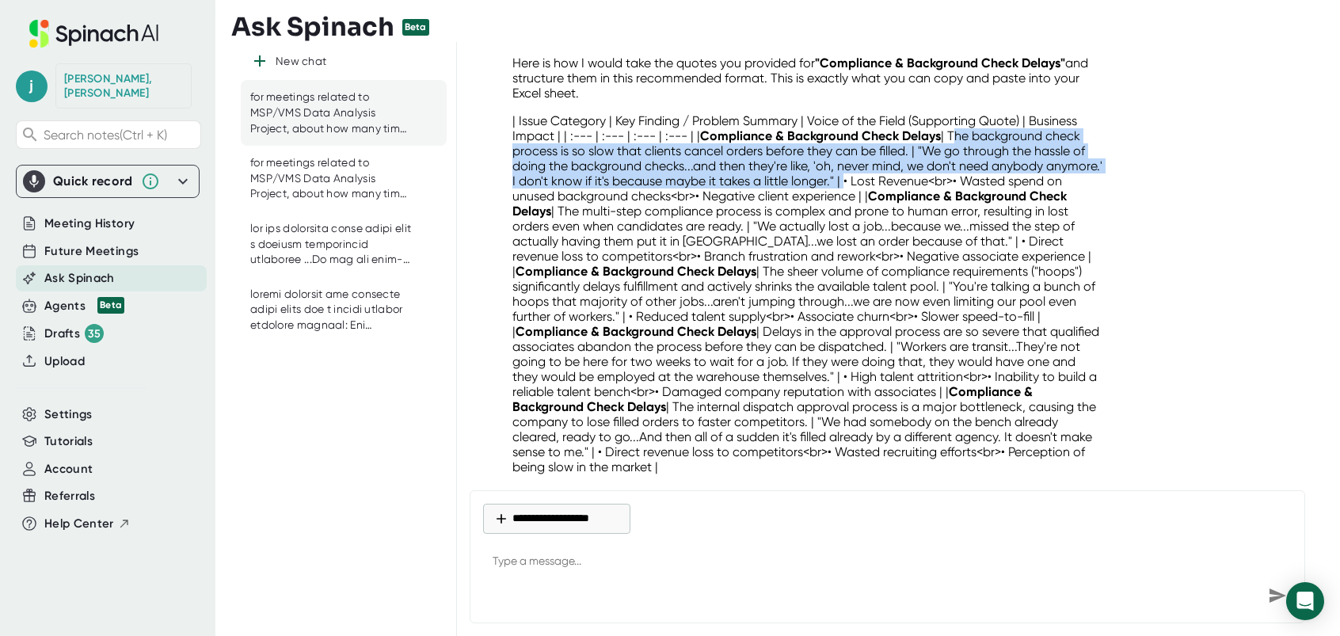
drag, startPoint x: 952, startPoint y: 119, endPoint x: 901, endPoint y: 164, distance: 67.9
click at [901, 164] on p "| Issue Category | Key Finding / Problem Summary | Voice of the Field (Supporti…" at bounding box center [808, 293] width 592 height 361
drag, startPoint x: 901, startPoint y: 164, endPoint x: 866, endPoint y: 154, distance: 36.9
click at [756, 324] on strong "Compliance & Background Check Delays" at bounding box center [636, 331] width 241 height 15
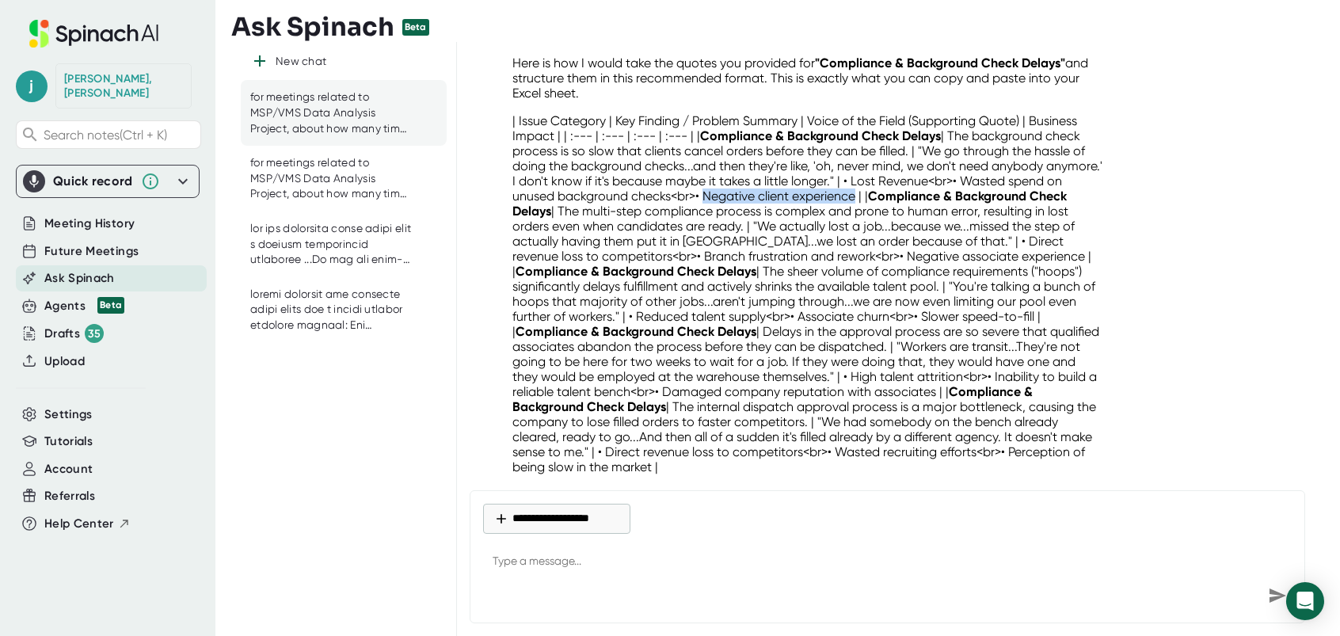
drag, startPoint x: 764, startPoint y: 177, endPoint x: 916, endPoint y: 179, distance: 152.1
click at [916, 179] on p "| Issue Category | Key Finding / Problem Summary | Voice of the Field (Supporti…" at bounding box center [808, 293] width 592 height 361
click at [925, 163] on p "| Issue Category | Key Finding / Problem Summary | Voice of the Field (Supporti…" at bounding box center [808, 293] width 592 height 361
drag, startPoint x: 910, startPoint y: 162, endPoint x: 916, endPoint y: 182, distance: 21.5
click at [916, 182] on p "| Issue Category | Key Finding / Problem Summary | Voice of the Field (Supporti…" at bounding box center [808, 293] width 592 height 361
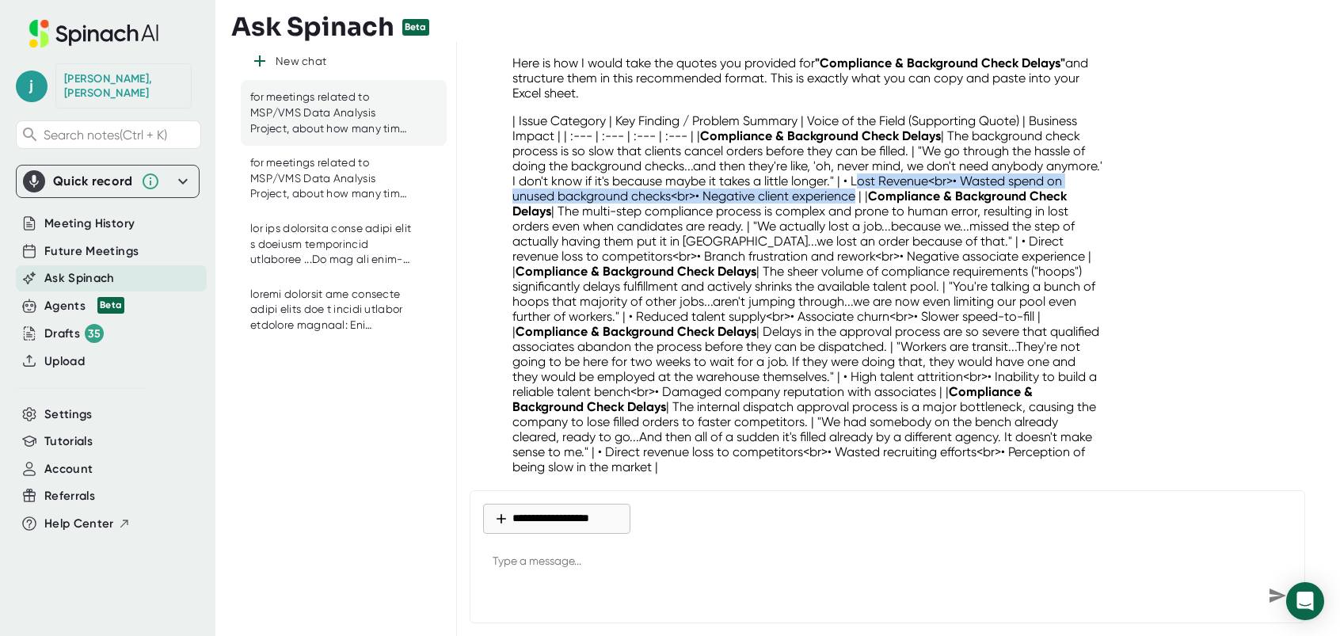
drag, startPoint x: 916, startPoint y: 182, endPoint x: 904, endPoint y: 181, distance: 12.7
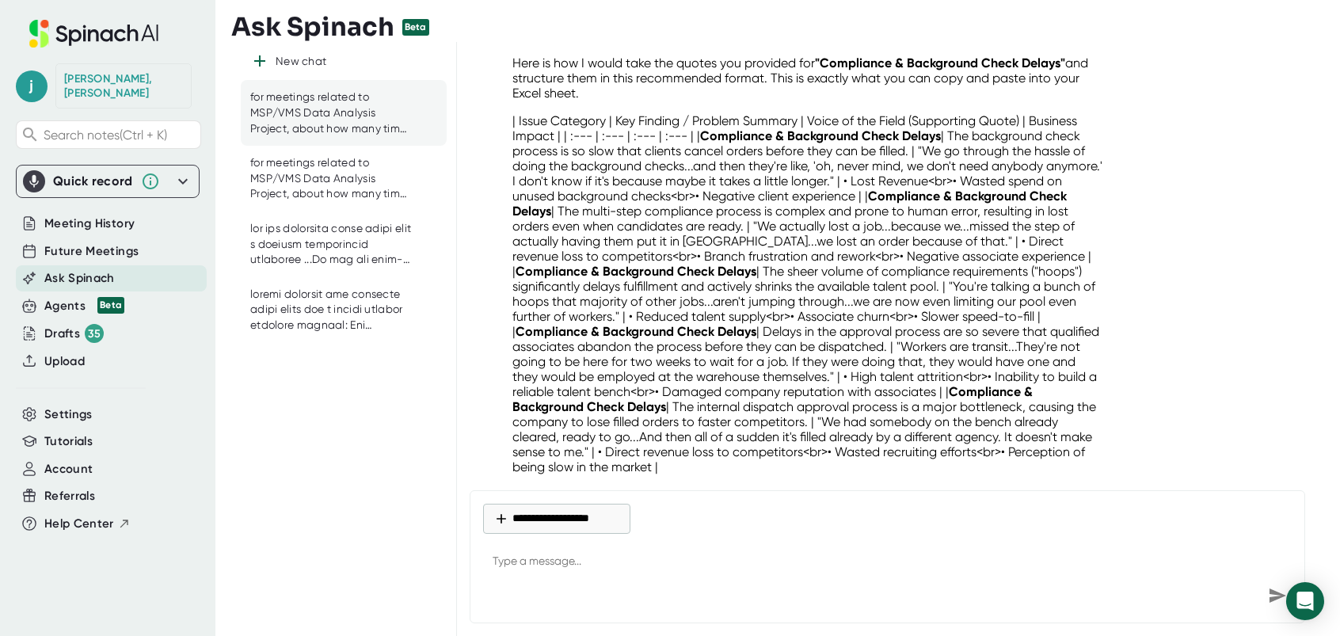
click at [939, 205] on p "| Issue Category | Key Finding / Problem Summary | Voice of the Field (Supporti…" at bounding box center [808, 293] width 592 height 361
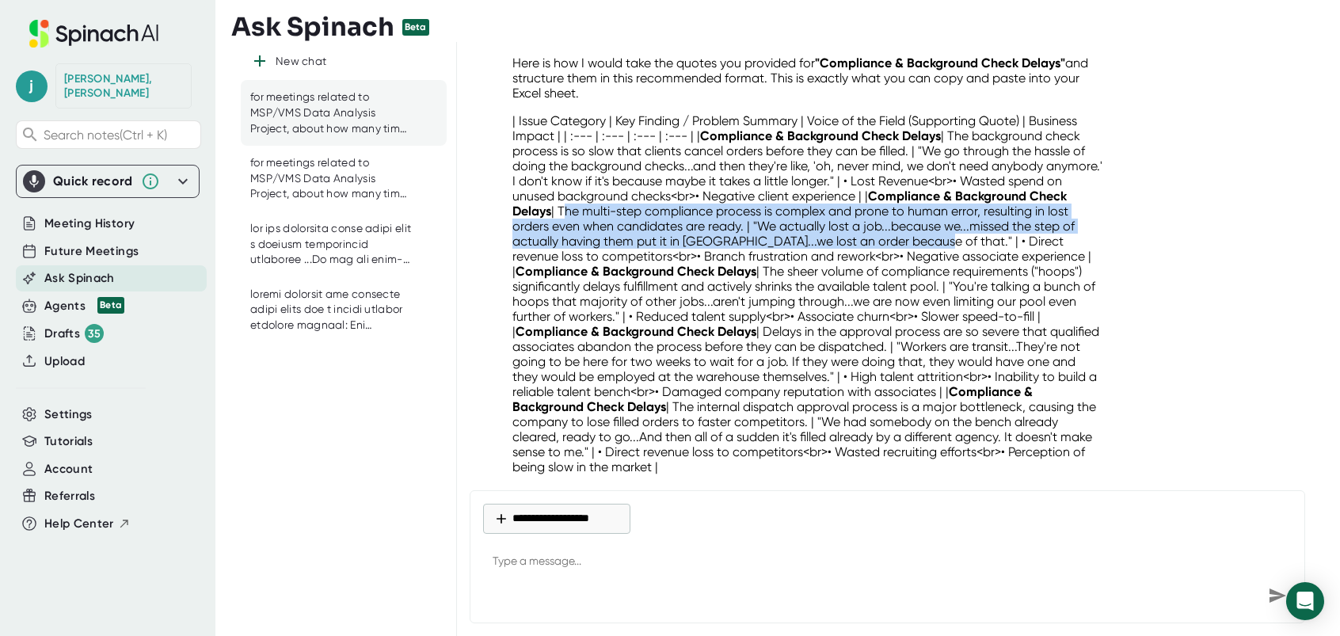
drag, startPoint x: 600, startPoint y: 194, endPoint x: 925, endPoint y: 230, distance: 326.7
click at [925, 230] on p "| Issue Category | Key Finding / Problem Summary | Voice of the Field (Supporti…" at bounding box center [808, 293] width 592 height 361
drag, startPoint x: 925, startPoint y: 230, endPoint x: 904, endPoint y: 222, distance: 22.4
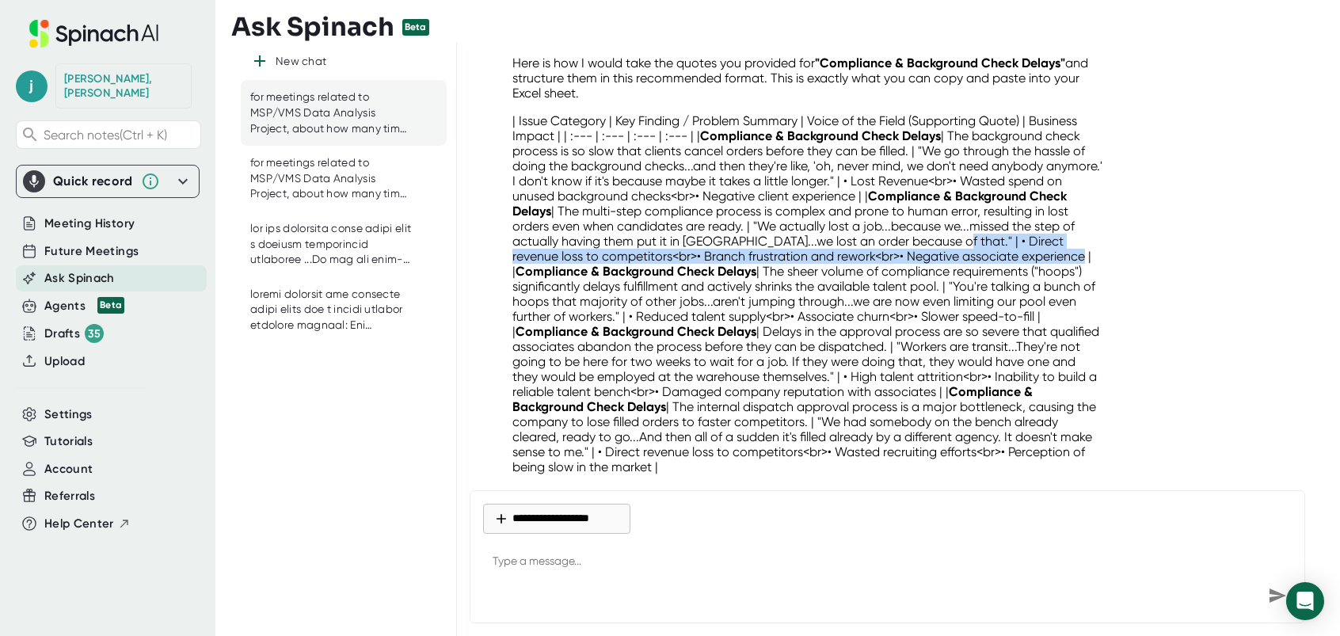
drag, startPoint x: 933, startPoint y: 223, endPoint x: 996, endPoint y: 239, distance: 65.5
click at [996, 239] on p "| Issue Category | Key Finding / Problem Summary | Voice of the Field (Supporti…" at bounding box center [808, 293] width 592 height 361
drag, startPoint x: 996, startPoint y: 239, endPoint x: 974, endPoint y: 236, distance: 22.4
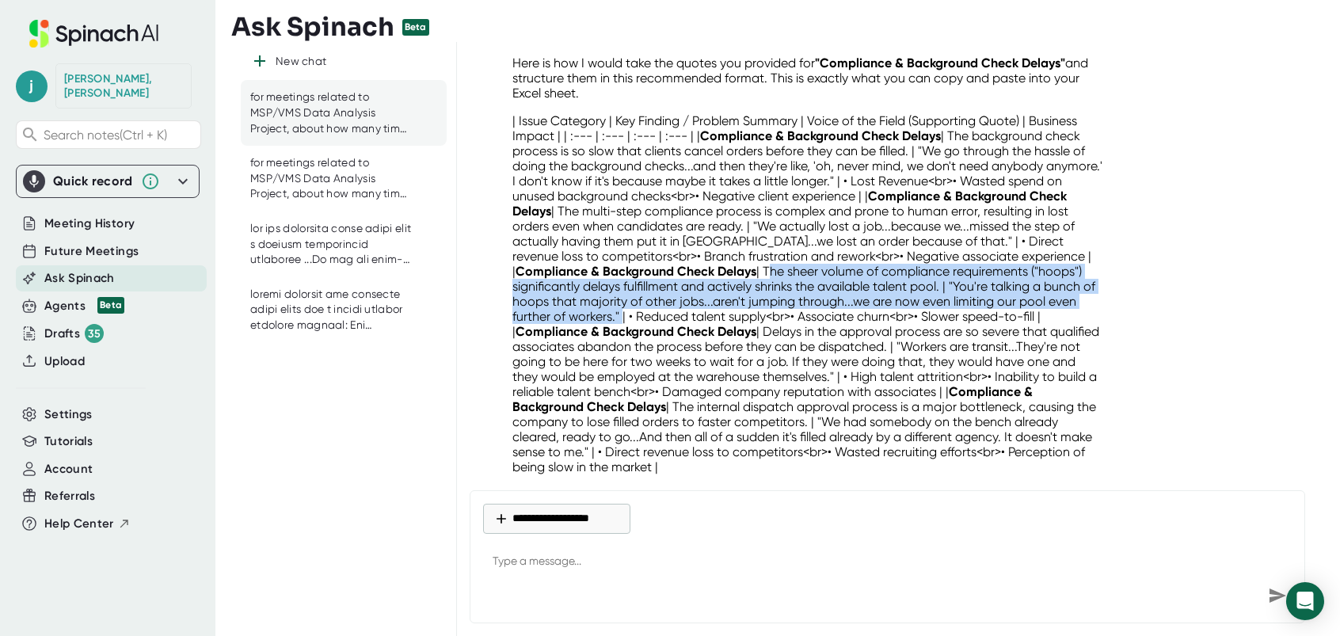
drag, startPoint x: 676, startPoint y: 254, endPoint x: 563, endPoint y: 303, distance: 122.7
click at [563, 303] on p "| Issue Category | Key Finding / Problem Summary | Voice of the Field (Supporti…" at bounding box center [808, 293] width 592 height 361
drag, startPoint x: 563, startPoint y: 303, endPoint x: 551, endPoint y: 292, distance: 16.2
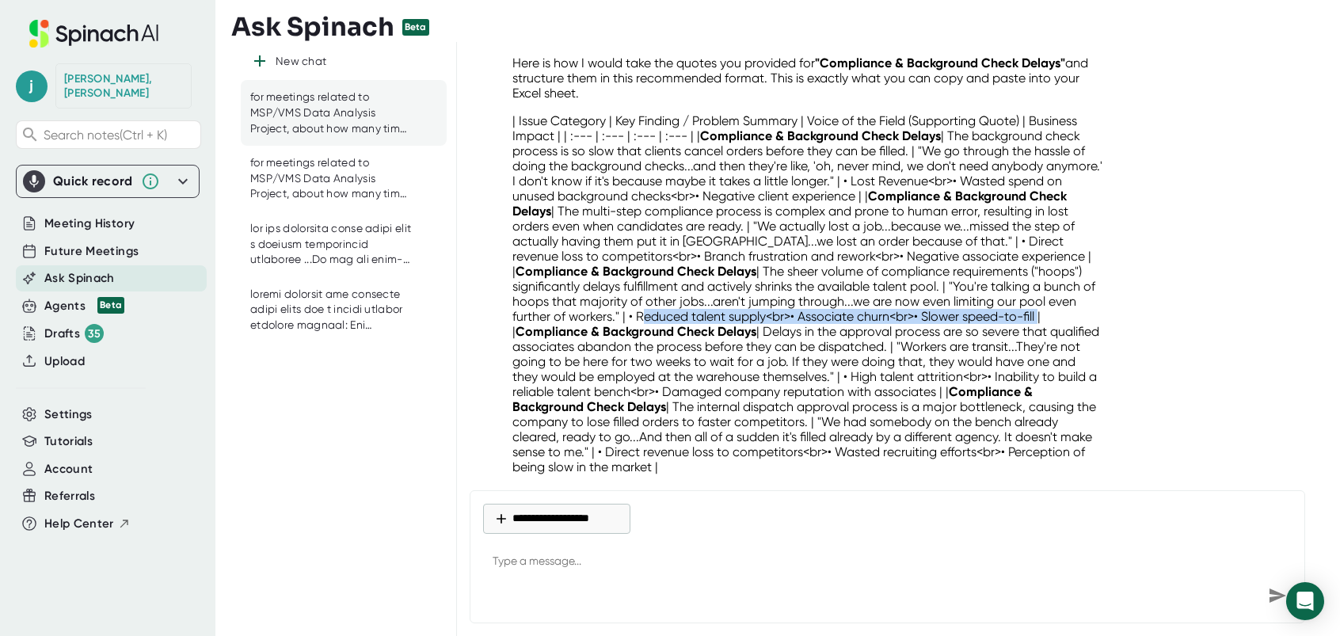
drag, startPoint x: 578, startPoint y: 299, endPoint x: 982, endPoint y: 300, distance: 403.9
click at [982, 300] on p "| Issue Category | Key Finding / Problem Summary | Voice of the Field (Supporti…" at bounding box center [808, 293] width 592 height 361
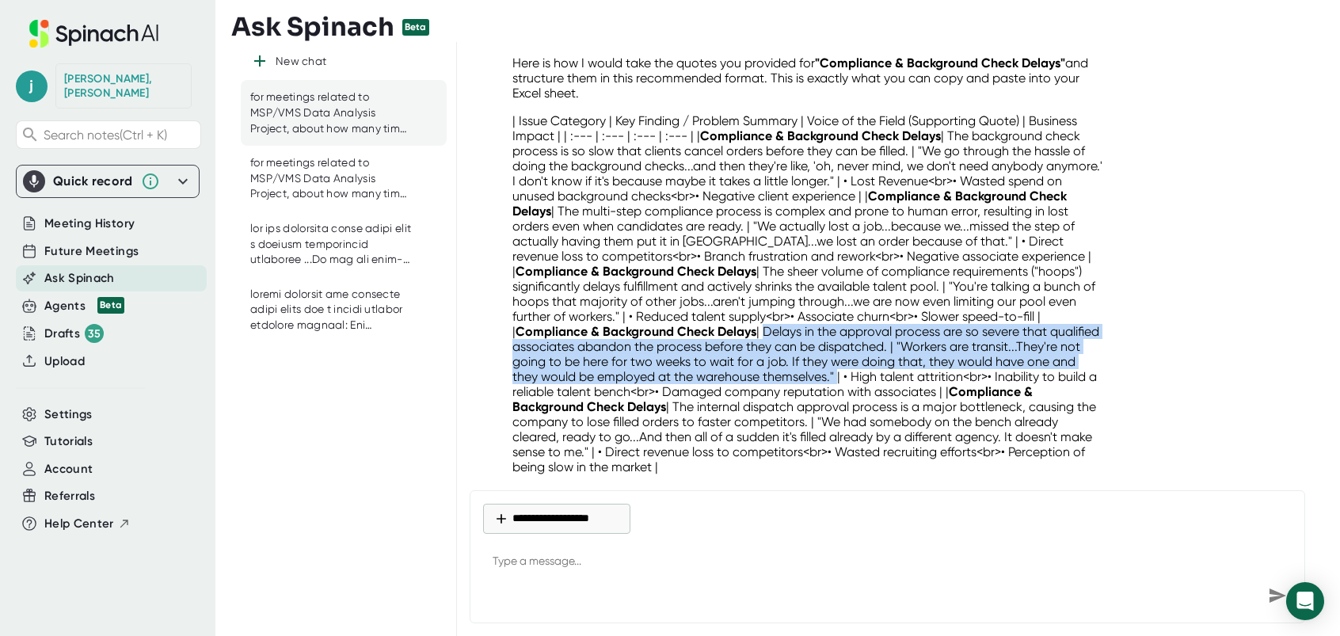
drag, startPoint x: 675, startPoint y: 317, endPoint x: 748, endPoint y: 358, distance: 83.7
click at [748, 358] on p "| Issue Category | Key Finding / Problem Summary | Voice of the Field (Supporti…" at bounding box center [808, 293] width 592 height 361
drag, startPoint x: 748, startPoint y: 358, endPoint x: 721, endPoint y: 352, distance: 27.7
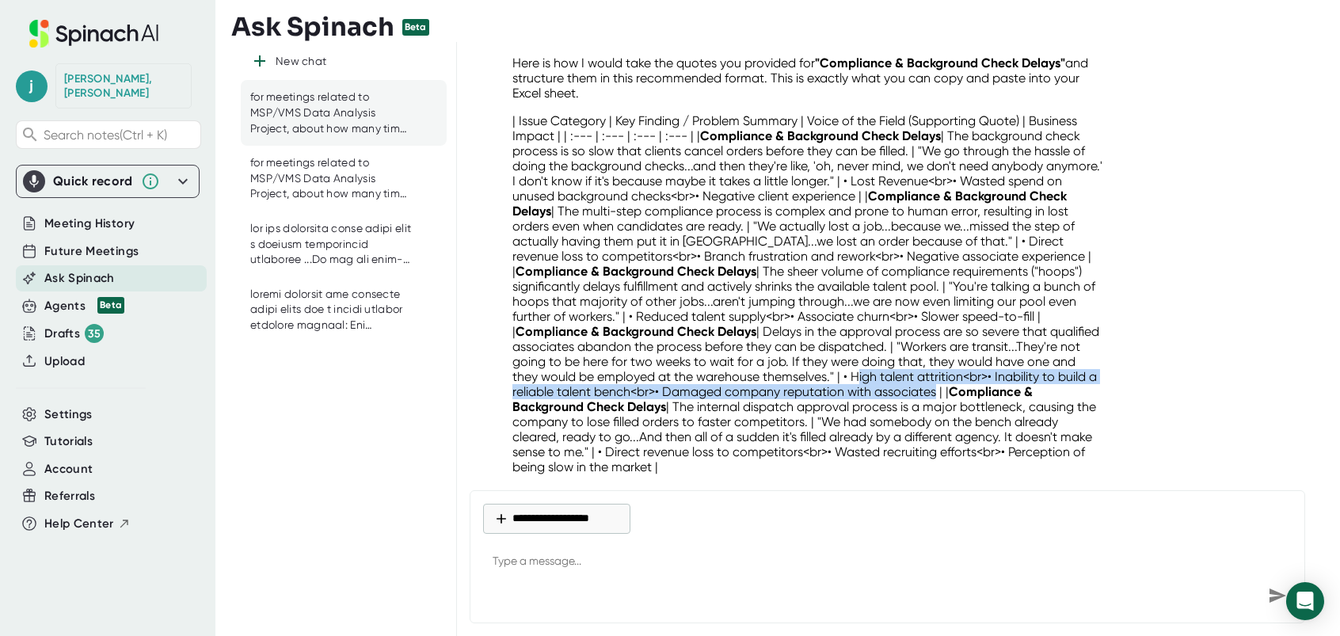
drag, startPoint x: 765, startPoint y: 361, endPoint x: 893, endPoint y: 377, distance: 128.5
click at [893, 377] on p "| Issue Category | Key Finding / Problem Summary | Voice of the Field (Supporti…" at bounding box center [808, 293] width 592 height 361
drag, startPoint x: 893, startPoint y: 377, endPoint x: 849, endPoint y: 373, distance: 43.7
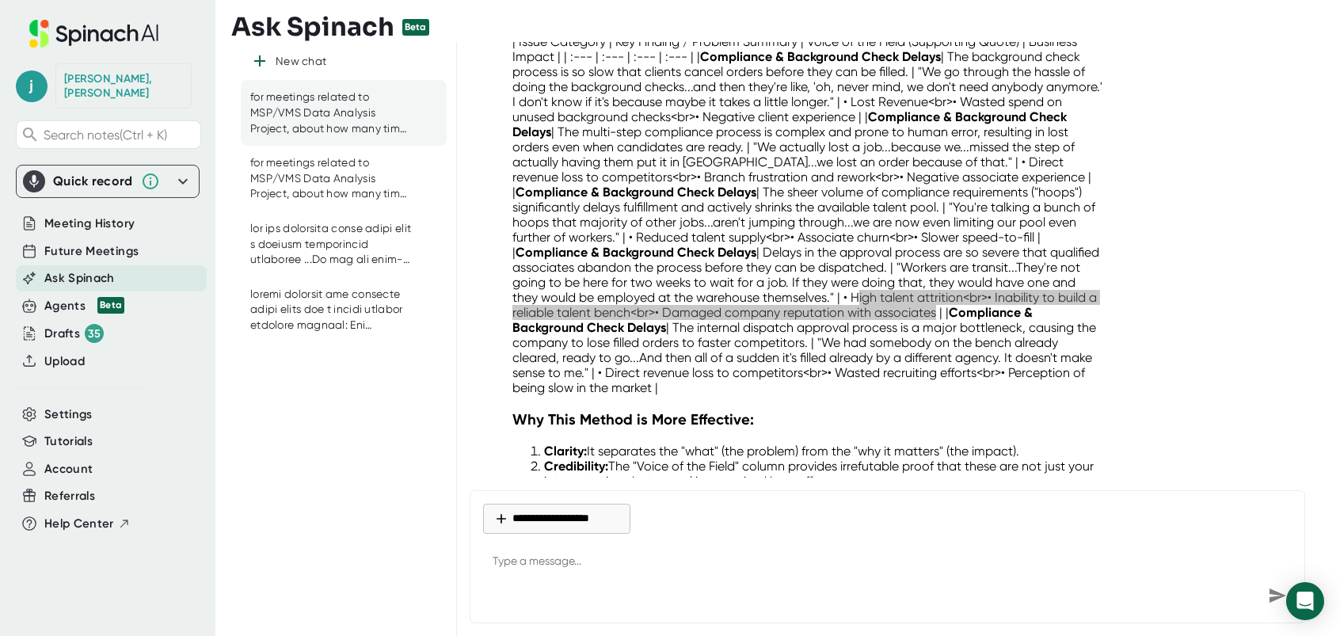
scroll to position [9832, 0]
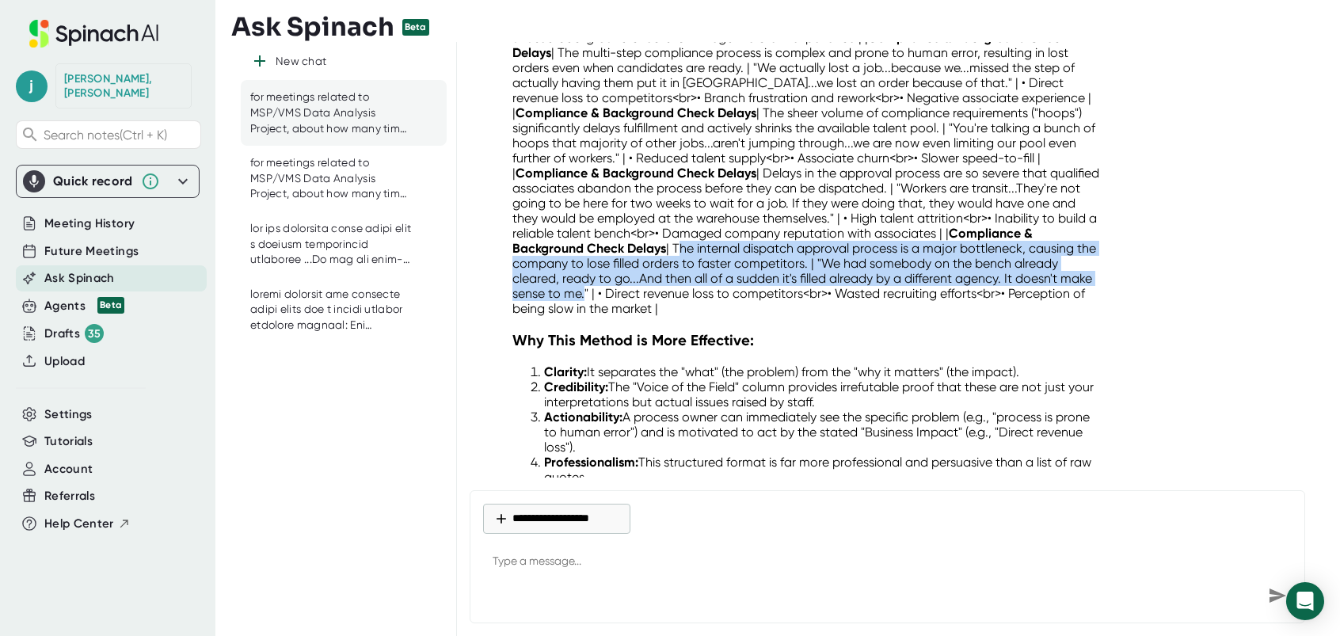
drag, startPoint x: 602, startPoint y: 231, endPoint x: 1081, endPoint y: 265, distance: 480.3
click at [1081, 265] on p "| Issue Category | Key Finding / Problem Summary | Voice of the Field (Supporti…" at bounding box center [808, 135] width 592 height 361
drag, startPoint x: 1081, startPoint y: 265, endPoint x: 1023, endPoint y: 257, distance: 58.4
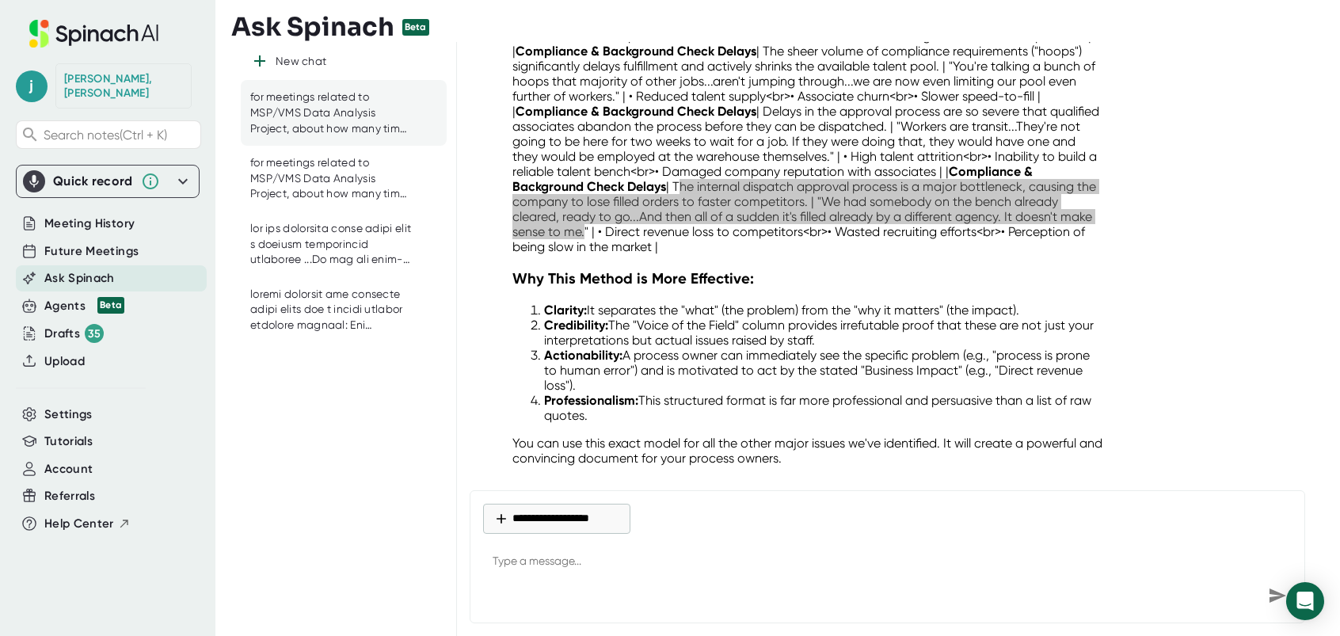
scroll to position [9911, 0]
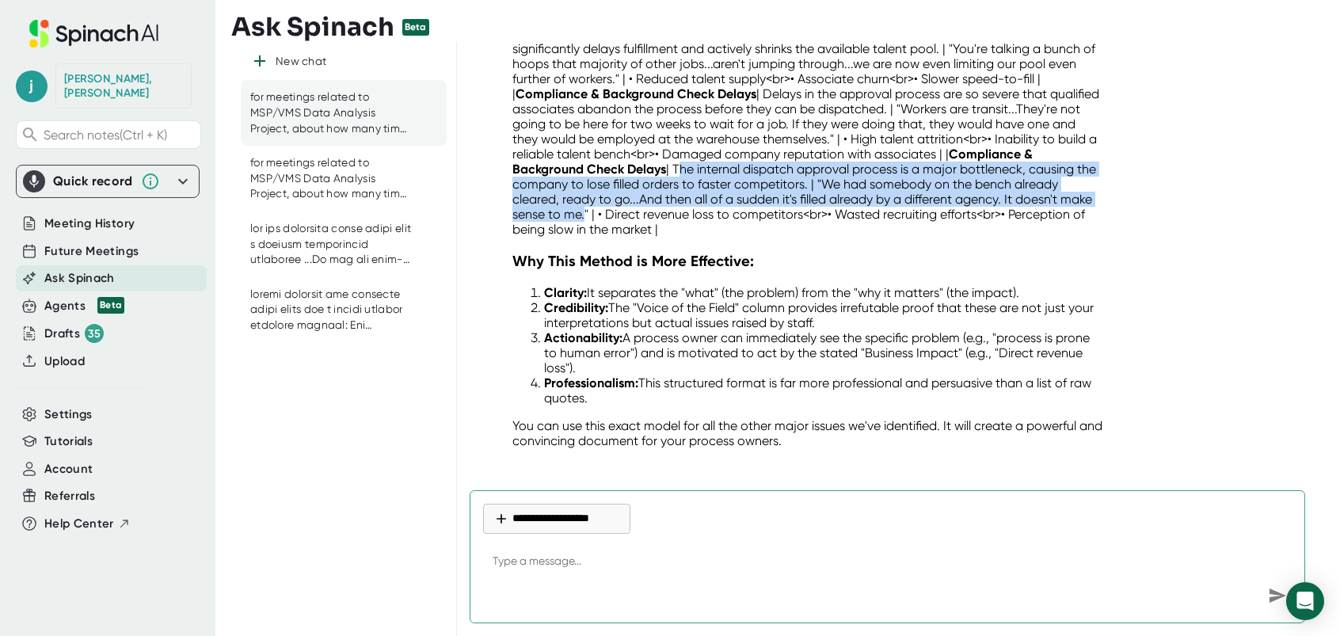
click at [552, 556] on textarea at bounding box center [887, 562] width 809 height 38
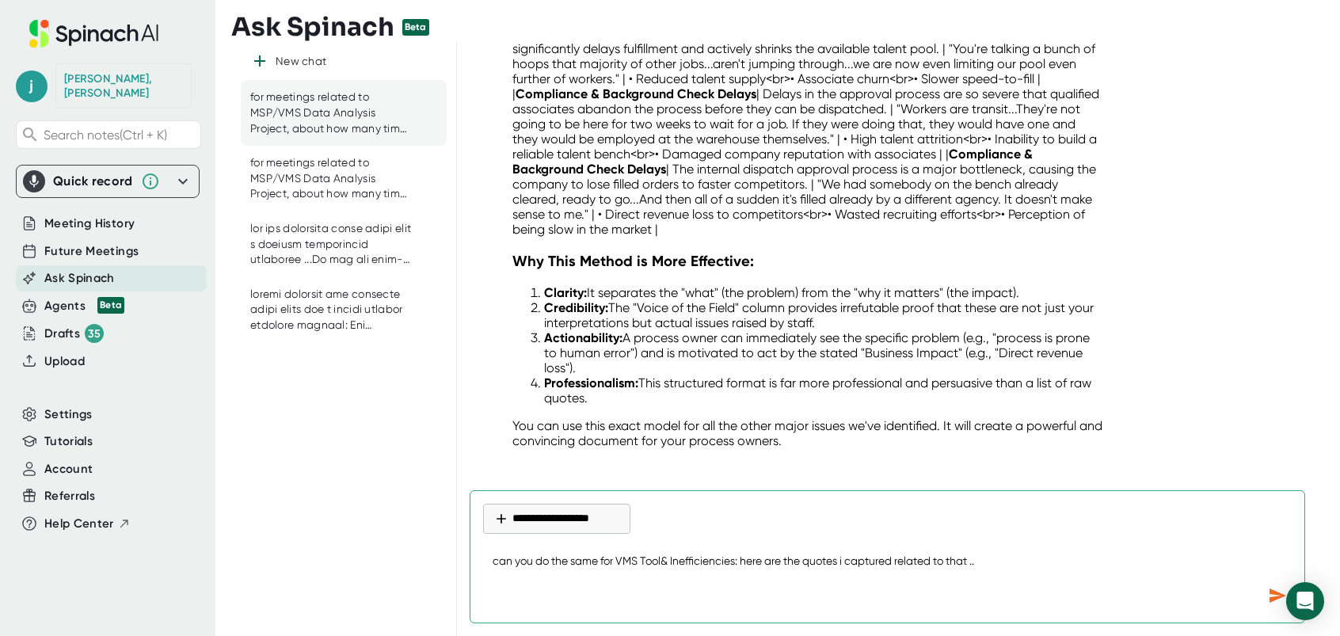
paste textarea ""the Aramark VMS as ""the most torturous, hard to deal with,"" citing extreme i…"
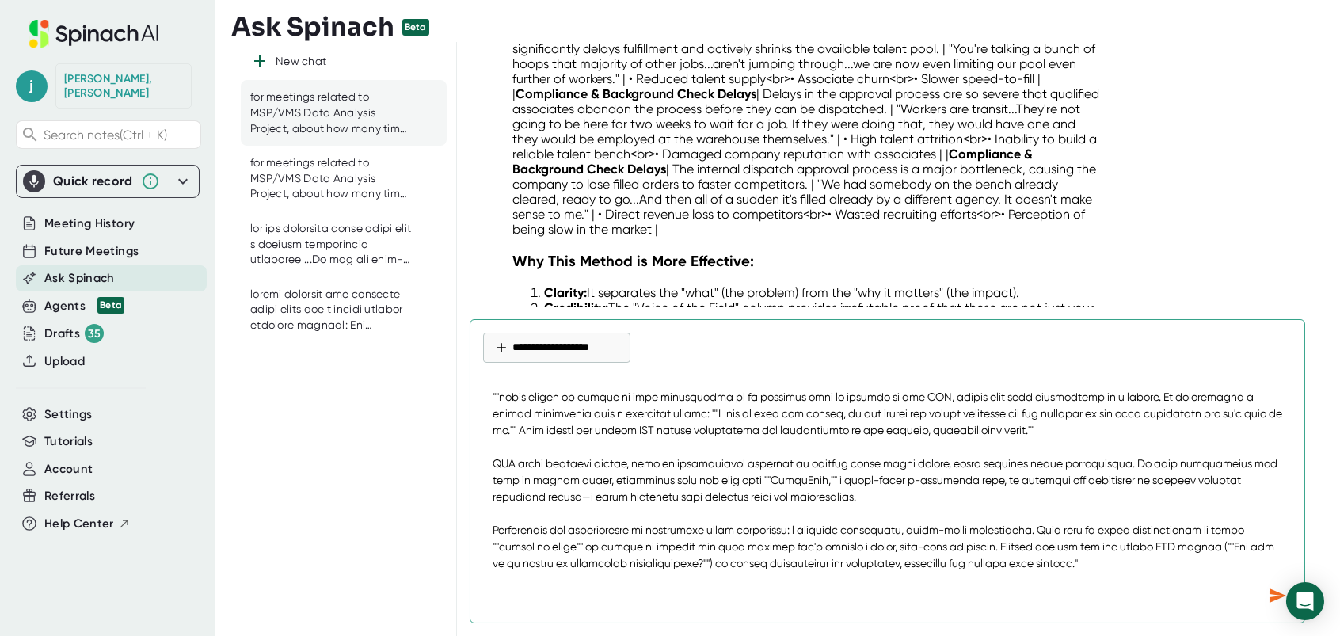
click at [1273, 592] on icon "Send message" at bounding box center [1277, 595] width 17 height 14
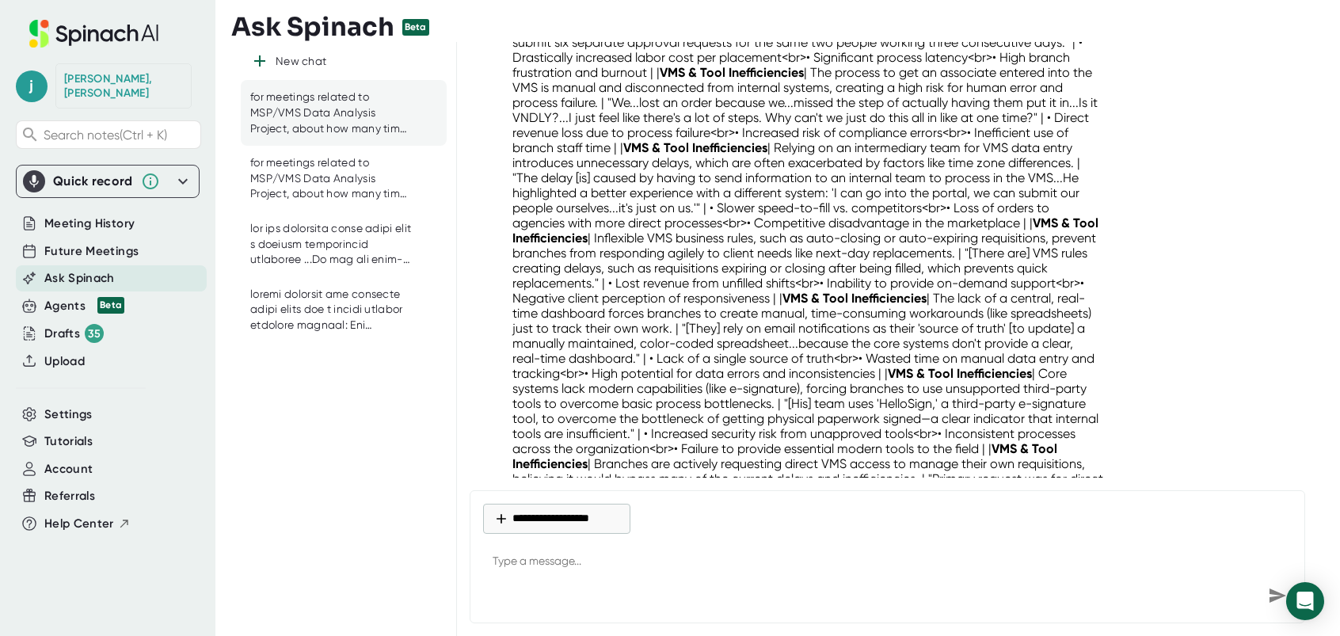
scroll to position [10734, 0]
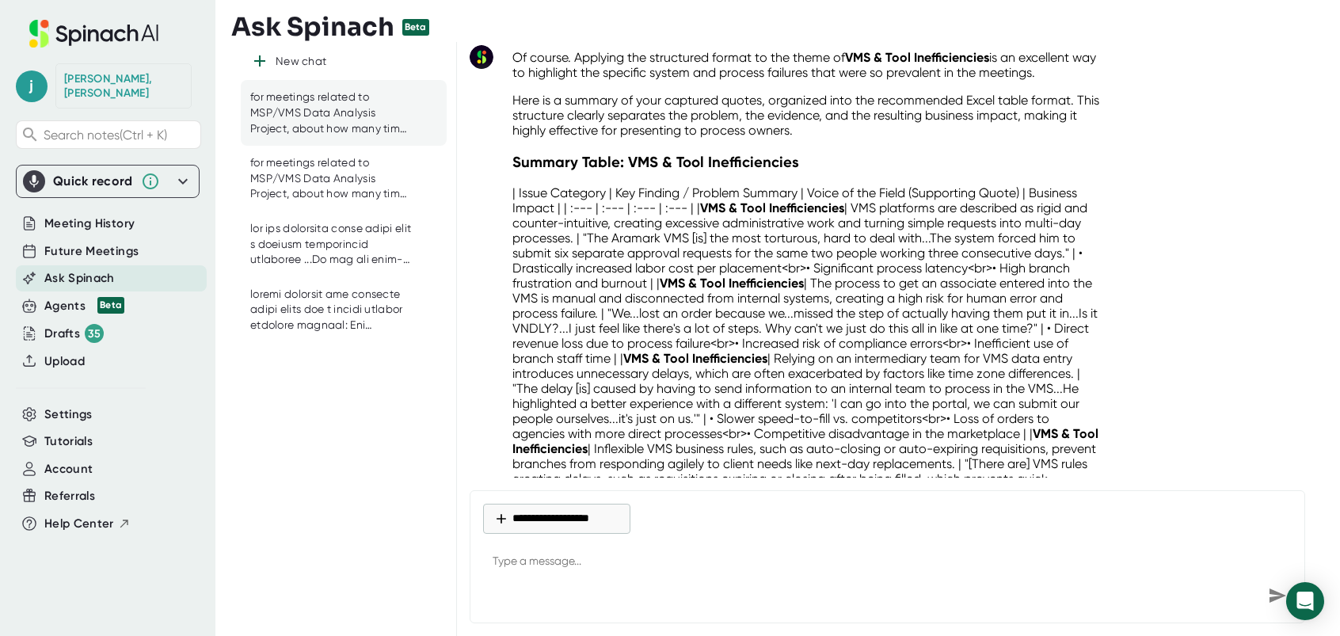
drag, startPoint x: 701, startPoint y: 186, endPoint x: 777, endPoint y: 211, distance: 79.9
click at [777, 211] on p "| Issue Category | Key Finding / Problem Summary | Voice of the Field (Supporti…" at bounding box center [808, 471] width 592 height 572
click at [736, 197] on p "| Issue Category | Key Finding / Problem Summary | Voice of the Field (Supporti…" at bounding box center [808, 471] width 592 height 572
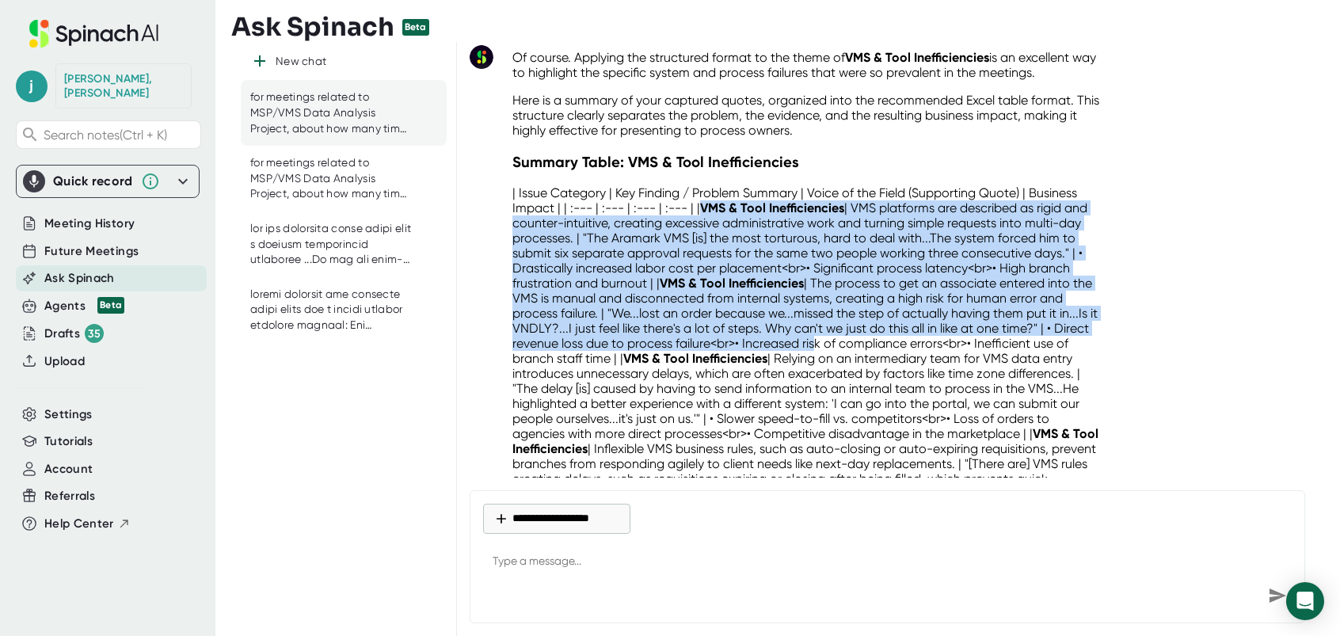
drag, startPoint x: 703, startPoint y: 188, endPoint x: 854, endPoint y: 323, distance: 203.0
click at [854, 323] on p "| Issue Category | Key Finding / Problem Summary | Voice of the Field (Supporti…" at bounding box center [808, 471] width 592 height 572
drag, startPoint x: 854, startPoint y: 323, endPoint x: 812, endPoint y: 266, distance: 71.3
click at [810, 269] on p "| Issue Category | Key Finding / Problem Summary | Voice of the Field (Supporti…" at bounding box center [808, 471] width 592 height 572
click at [844, 229] on p "| Issue Category | Key Finding / Problem Summary | Voice of the Field (Supporti…" at bounding box center [808, 471] width 592 height 572
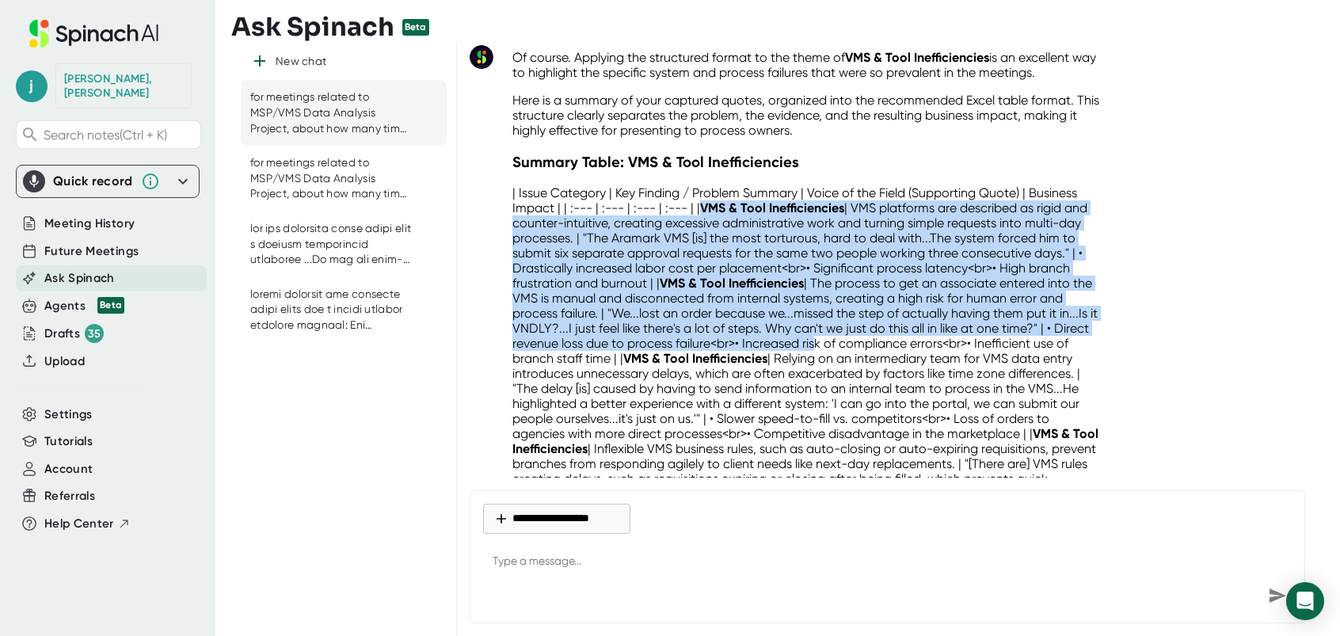
click at [855, 212] on p "| Issue Category | Key Finding / Problem Summary | Voice of the Field (Supporti…" at bounding box center [808, 471] width 592 height 572
click at [861, 192] on p "| Issue Category | Key Finding / Problem Summary | Voice of the Field (Supporti…" at bounding box center [808, 471] width 592 height 572
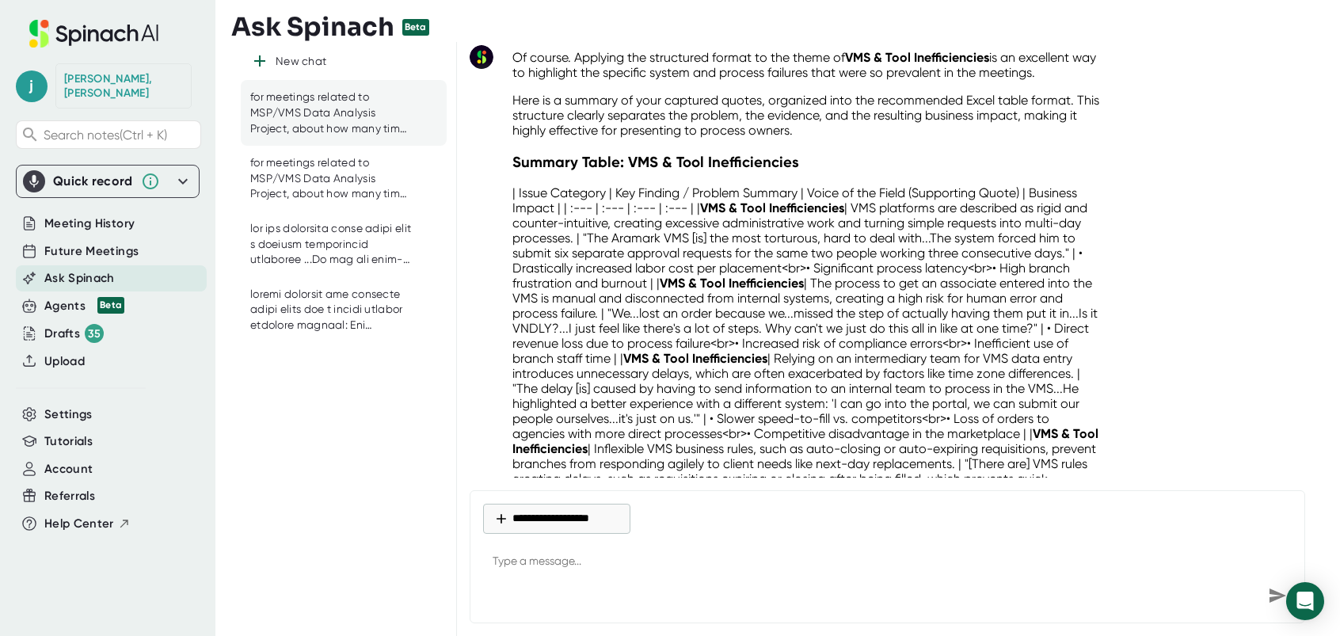
drag, startPoint x: 856, startPoint y: 190, endPoint x: 783, endPoint y: 249, distance: 93.5
click at [783, 249] on p "| Issue Category | Key Finding / Problem Summary | Voice of the Field (Supporti…" at bounding box center [808, 471] width 592 height 572
drag, startPoint x: 783, startPoint y: 249, endPoint x: 753, endPoint y: 225, distance: 38.3
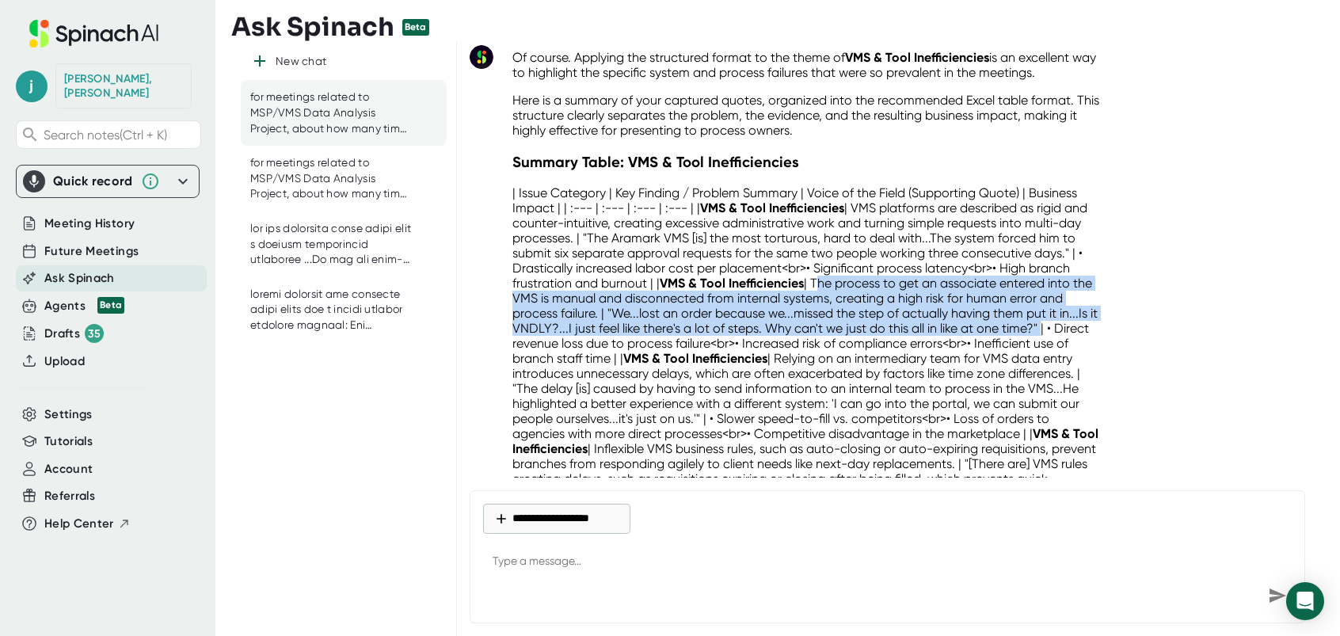
drag, startPoint x: 820, startPoint y: 262, endPoint x: 1048, endPoint y: 308, distance: 232.7
click at [1048, 308] on p "| Issue Category | Key Finding / Problem Summary | Voice of the Field (Supporti…" at bounding box center [808, 471] width 592 height 572
drag, startPoint x: 1048, startPoint y: 308, endPoint x: 1003, endPoint y: 303, distance: 45.4
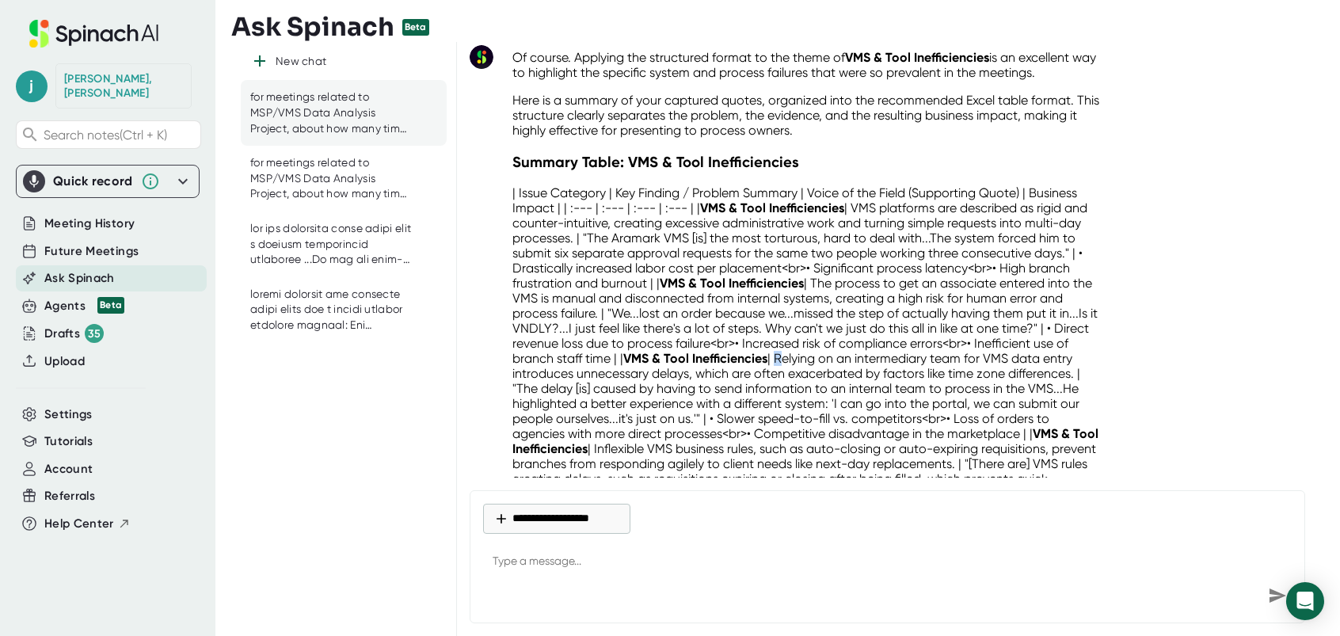
click at [796, 336] on p "| Issue Category | Key Finding / Problem Summary | Voice of the Field (Supporti…" at bounding box center [808, 471] width 592 height 572
drag, startPoint x: 796, startPoint y: 336, endPoint x: 880, endPoint y: 337, distance: 84.0
click at [880, 337] on p "| Issue Category | Key Finding / Problem Summary | Voice of the Field (Supporti…" at bounding box center [808, 471] width 592 height 572
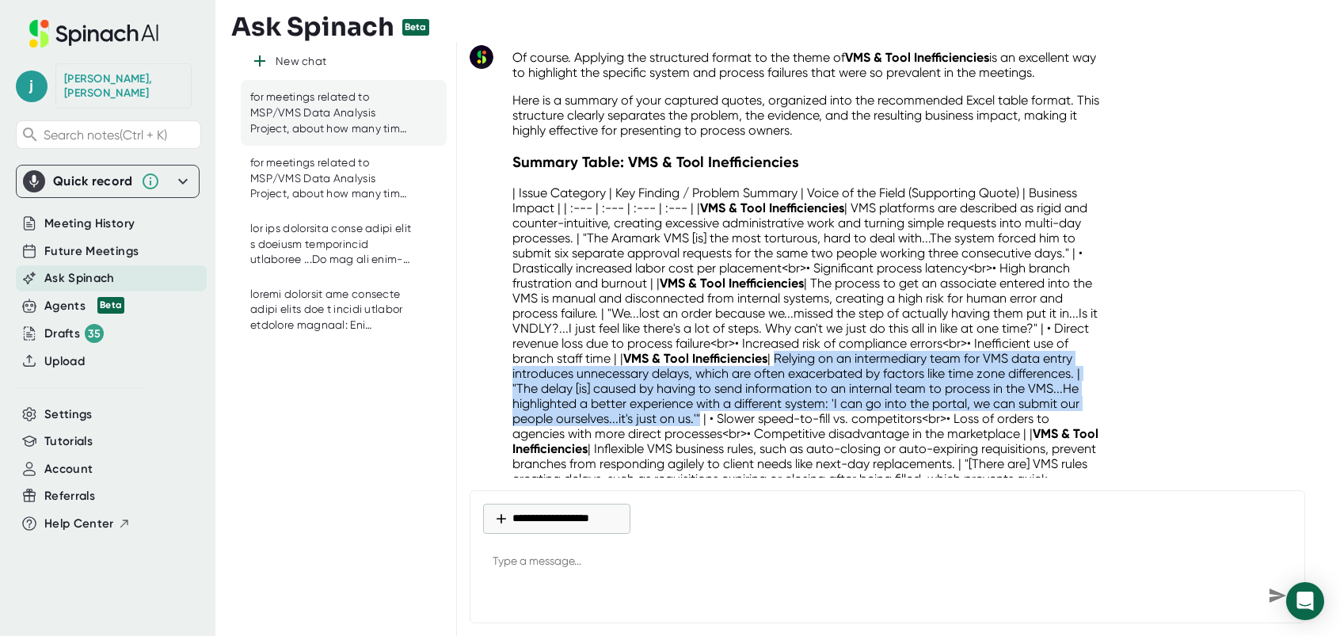
drag, startPoint x: 789, startPoint y: 336, endPoint x: 700, endPoint y: 394, distance: 106.3
click at [700, 394] on p "| Issue Category | Key Finding / Problem Summary | Voice of the Field (Supporti…" at bounding box center [808, 471] width 592 height 572
drag, startPoint x: 700, startPoint y: 394, endPoint x: 675, endPoint y: 383, distance: 27.7
click at [819, 341] on p "| Issue Category | Key Finding / Problem Summary | Voice of the Field (Supporti…" at bounding box center [808, 471] width 592 height 572
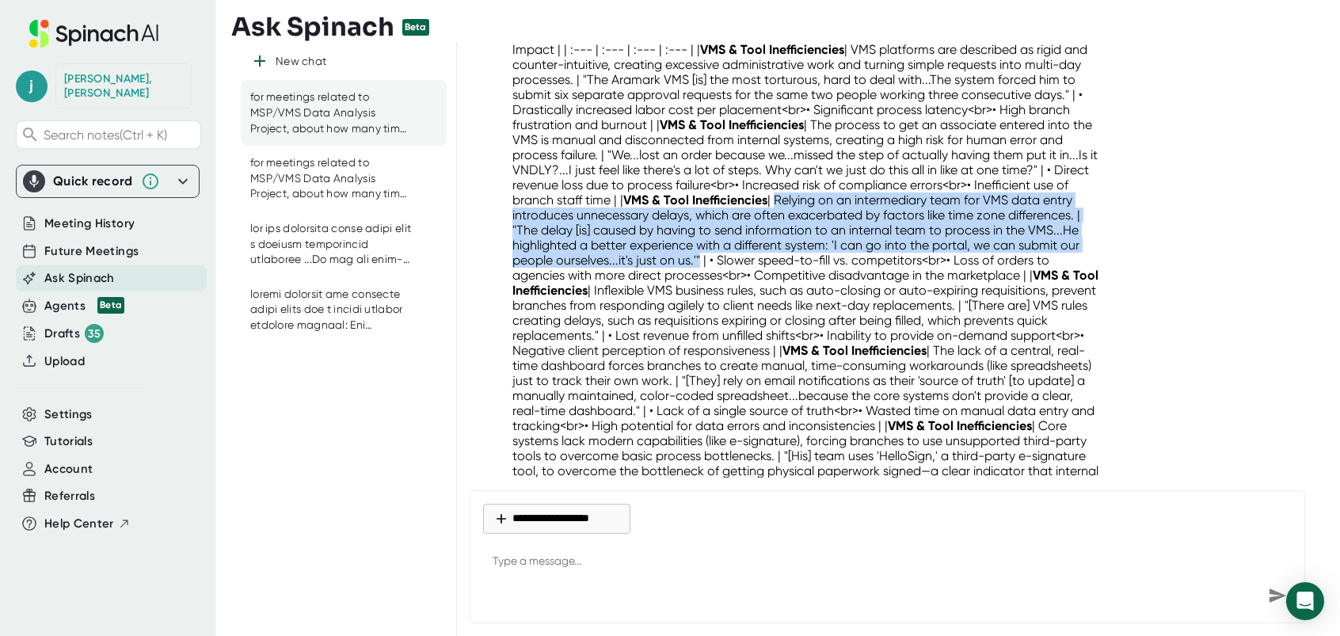
scroll to position [10971, 0]
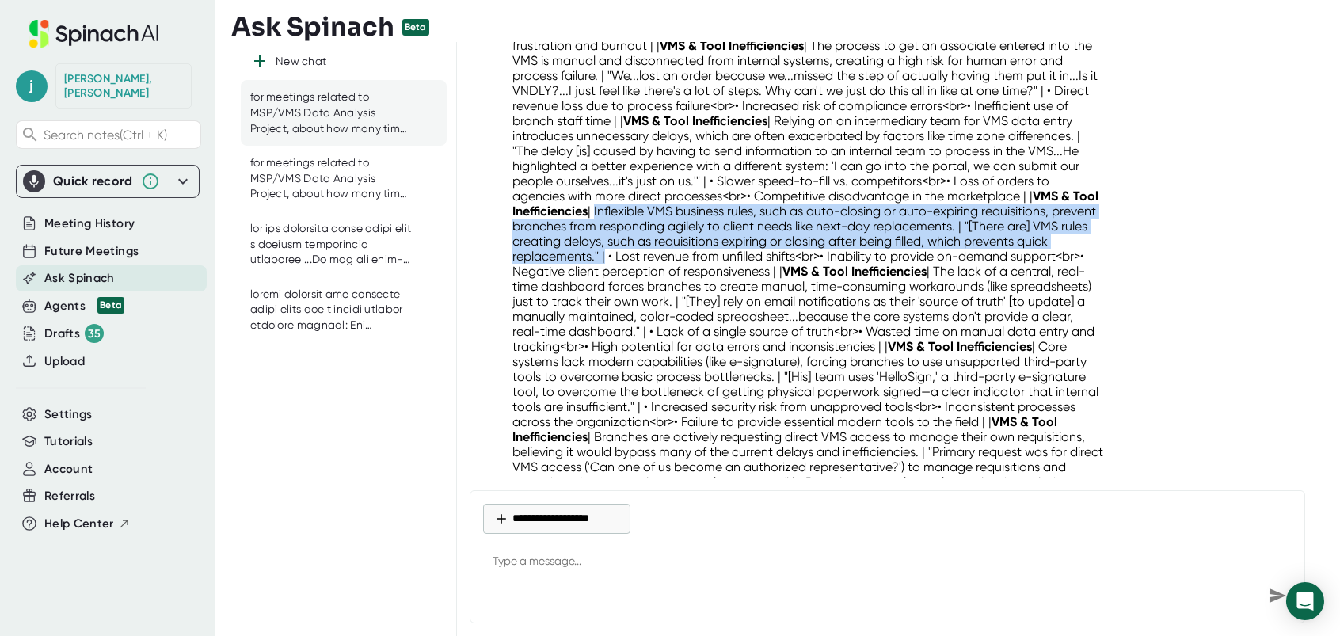
drag, startPoint x: 621, startPoint y: 186, endPoint x: 634, endPoint y: 237, distance: 52.4
click at [634, 237] on p "| Issue Category | Key Finding / Problem Summary | Voice of the Field (Supporti…" at bounding box center [808, 234] width 592 height 572
drag, startPoint x: 634, startPoint y: 237, endPoint x: 626, endPoint y: 226, distance: 14.1
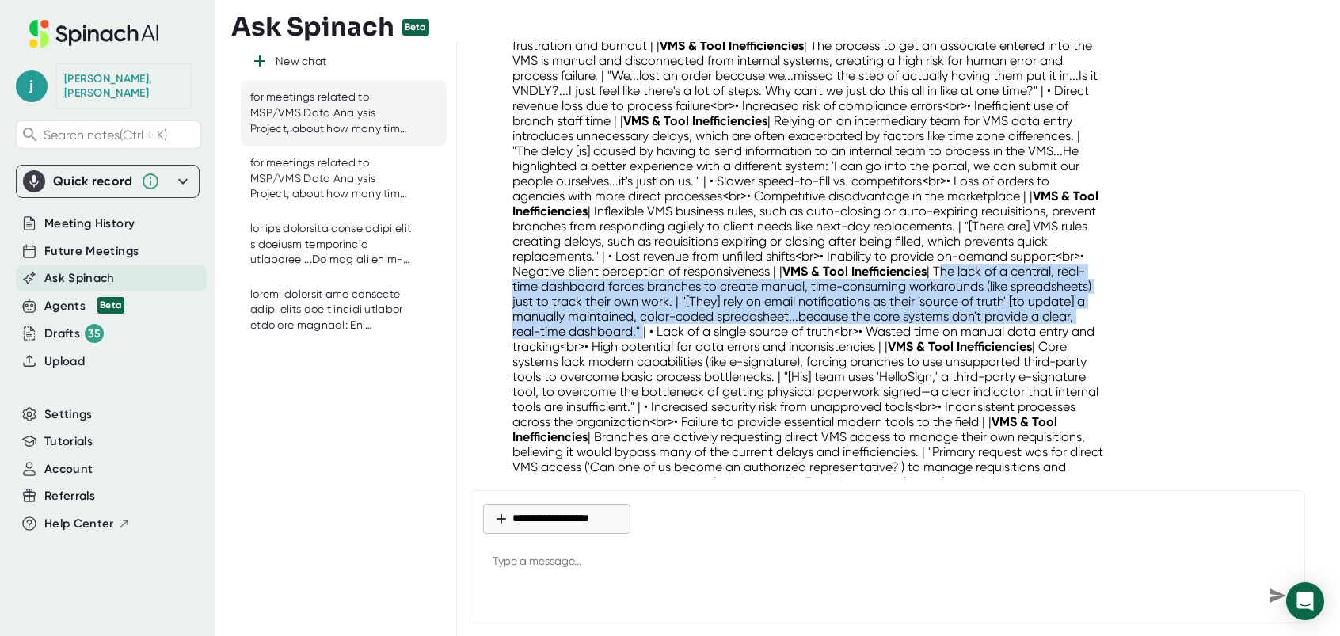
drag, startPoint x: 1017, startPoint y: 248, endPoint x: 733, endPoint y: 306, distance: 290.1
click at [733, 306] on p "| Issue Category | Key Finding / Problem Summary | Voice of the Field (Supporti…" at bounding box center [808, 234] width 592 height 572
drag, startPoint x: 733, startPoint y: 306, endPoint x: 679, endPoint y: 285, distance: 56.9
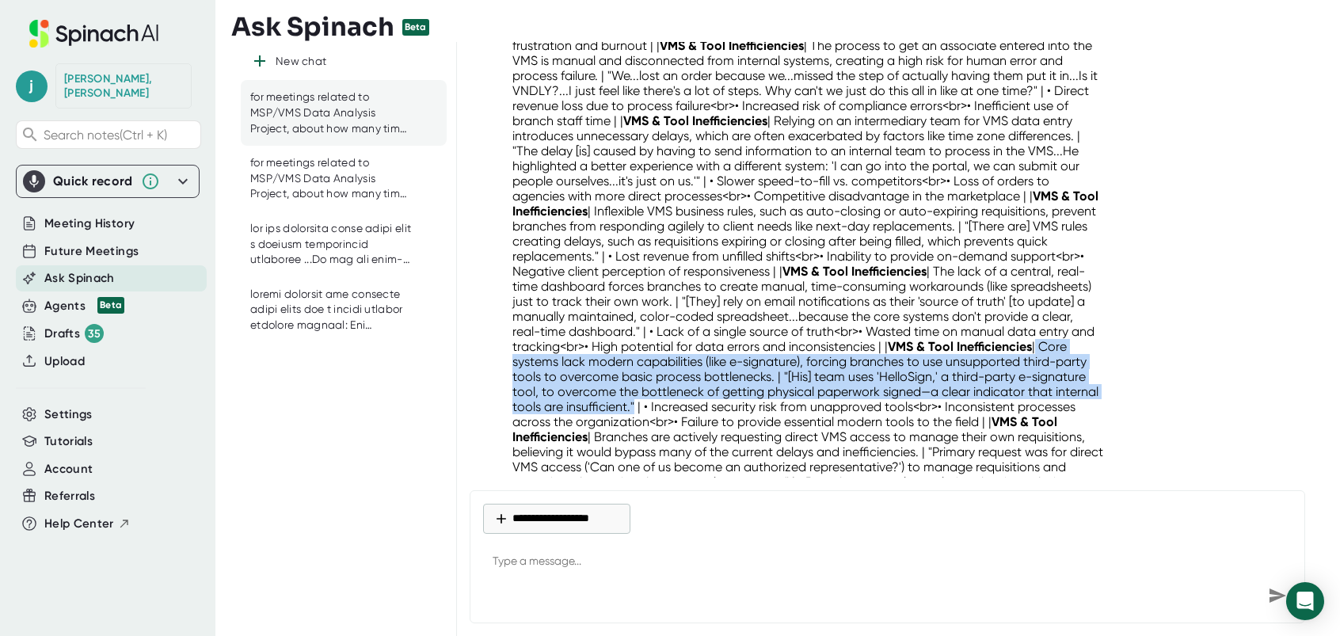
drag, startPoint x: 598, startPoint y: 337, endPoint x: 794, endPoint y: 382, distance: 200.6
click at [794, 382] on p "| Issue Category | Key Finding / Problem Summary | Voice of the Field (Supporti…" at bounding box center [808, 234] width 592 height 572
drag, startPoint x: 794, startPoint y: 382, endPoint x: 748, endPoint y: 371, distance: 46.5
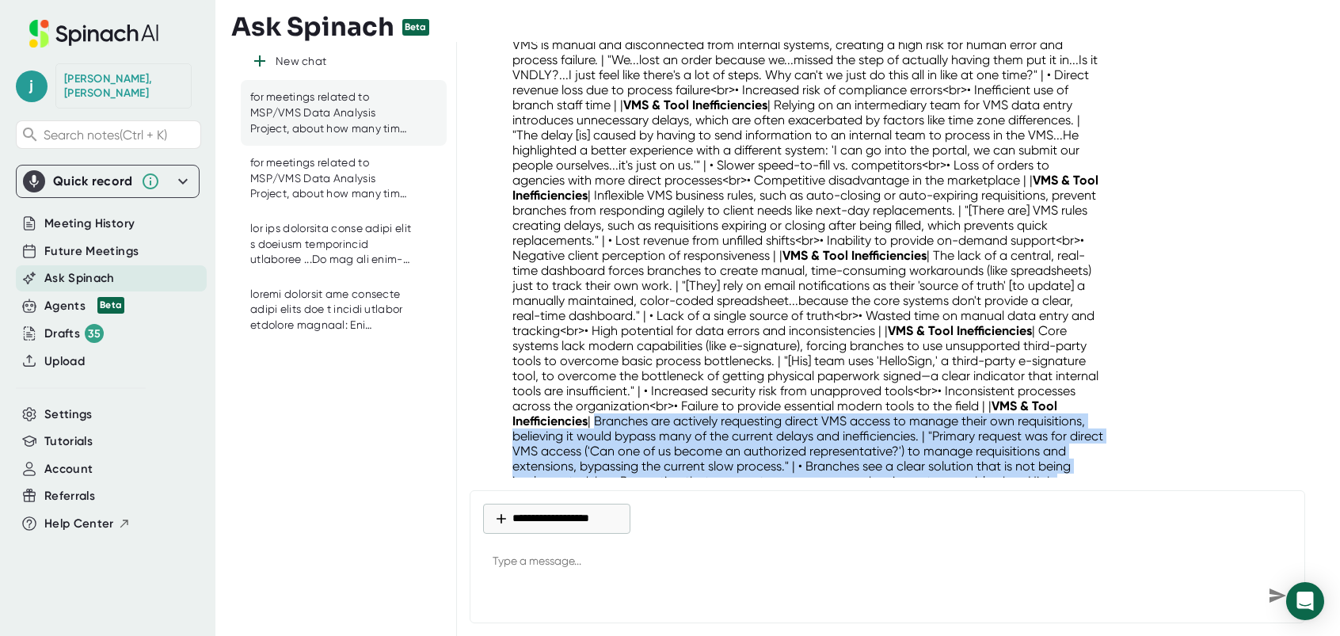
scroll to position [11051, 0]
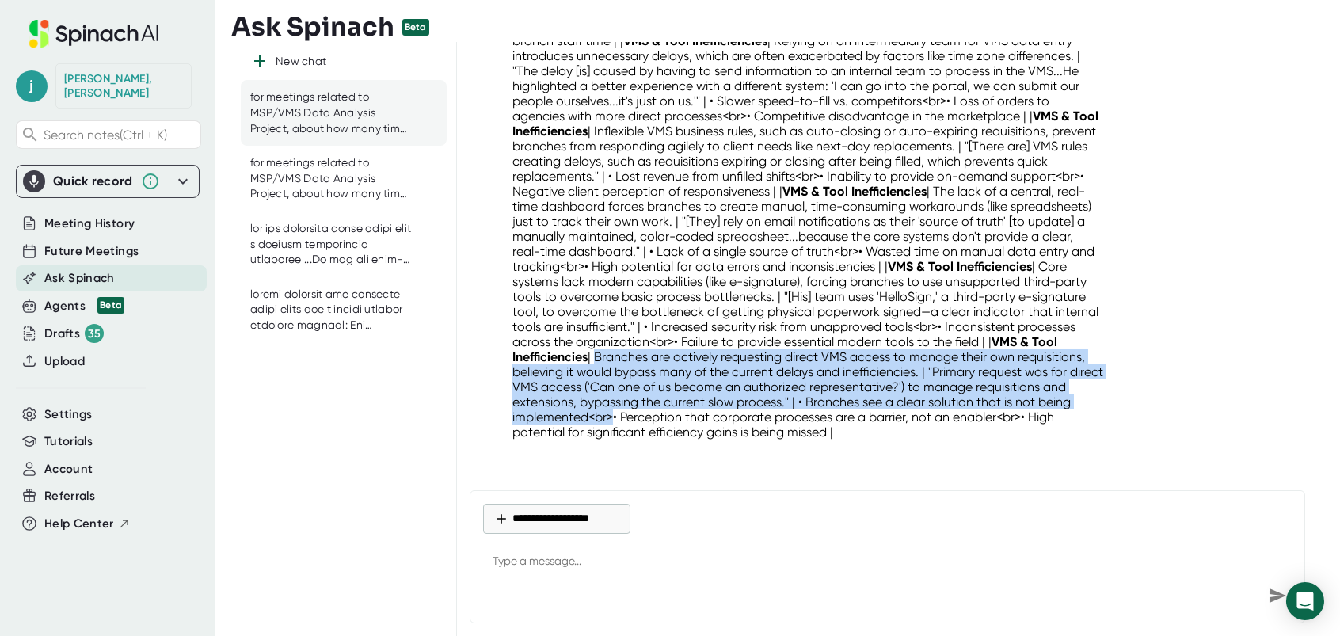
drag, startPoint x: 770, startPoint y: 414, endPoint x: 884, endPoint y: 394, distance: 115.9
click at [884, 394] on p "| Issue Category | Key Finding / Problem Summary | Voice of the Field (Supporti…" at bounding box center [808, 154] width 592 height 572
drag, startPoint x: 884, startPoint y: 394, endPoint x: 853, endPoint y: 365, distance: 42.0
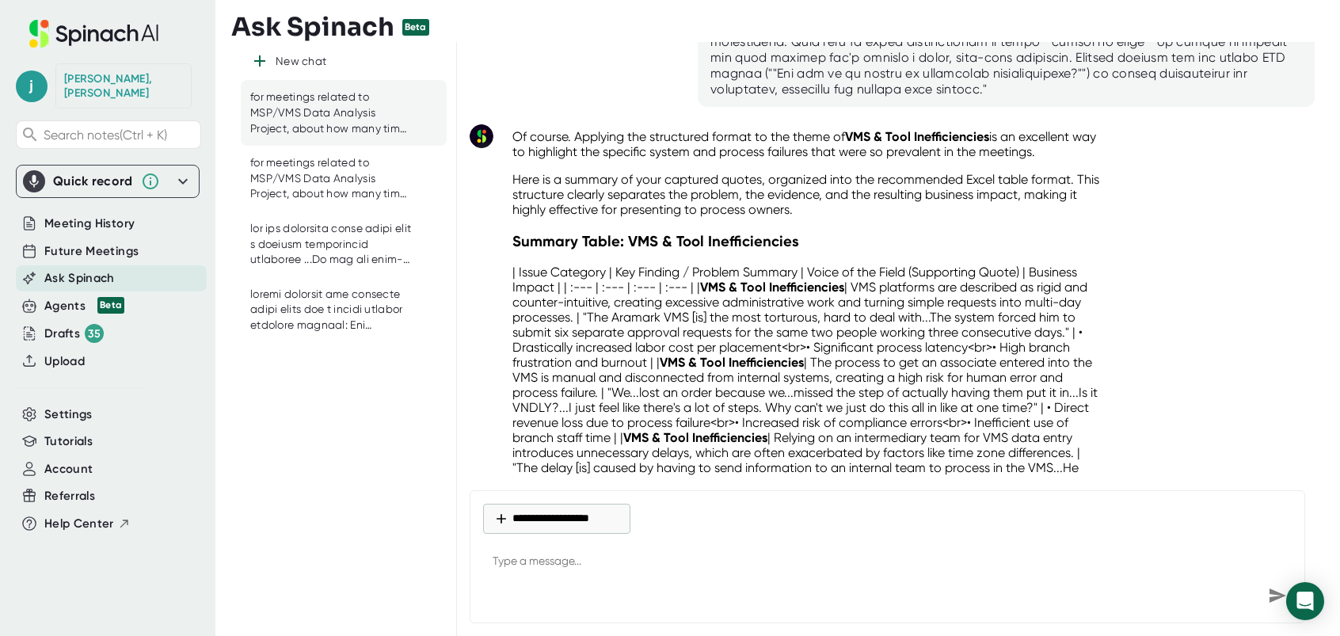
scroll to position [10813, 0]
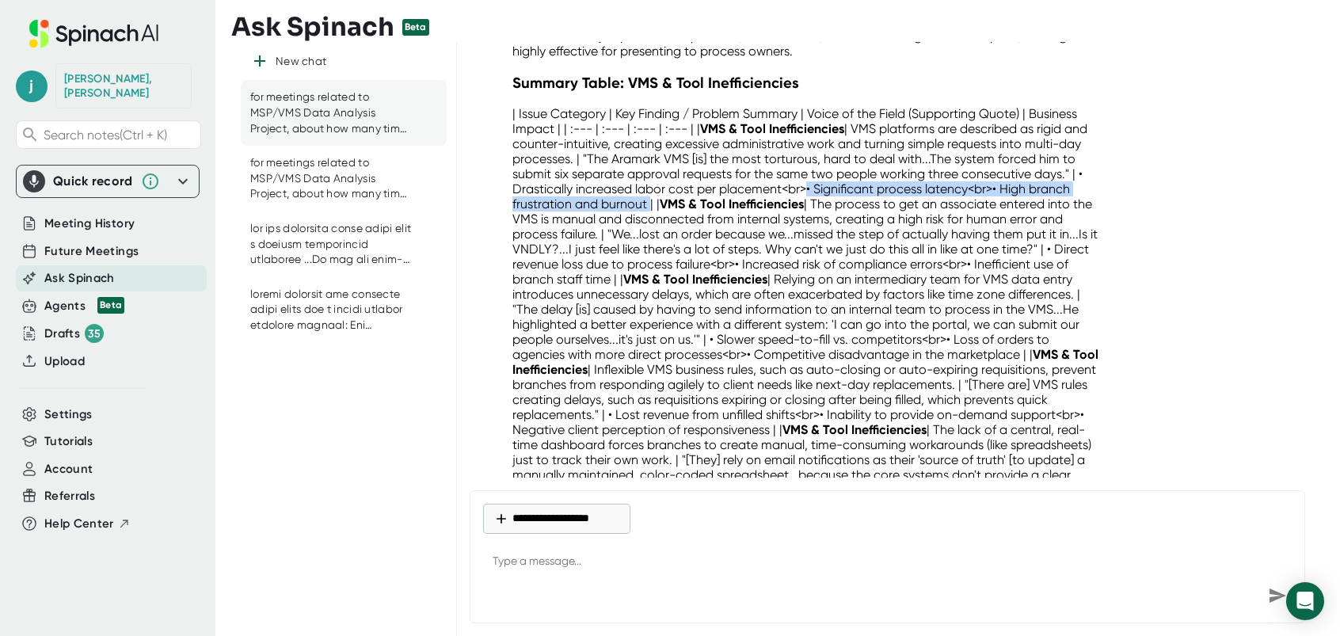
drag, startPoint x: 811, startPoint y: 169, endPoint x: 650, endPoint y: 185, distance: 161.6
click at [650, 185] on p "| Issue Category | Key Finding / Problem Summary | Voice of the Field (Supporti…" at bounding box center [808, 392] width 592 height 572
drag, startPoint x: 650, startPoint y: 185, endPoint x: 626, endPoint y: 181, distance: 24.2
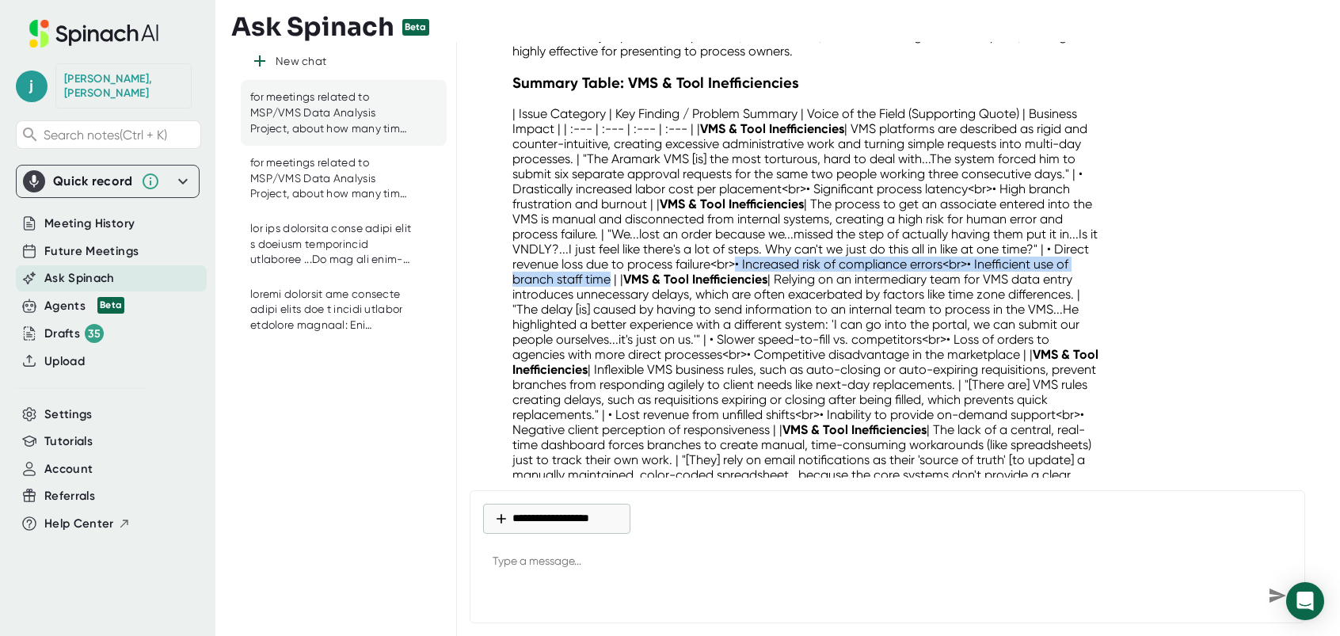
drag, startPoint x: 771, startPoint y: 245, endPoint x: 622, endPoint y: 257, distance: 150.1
click at [622, 257] on p "| Issue Category | Key Finding / Problem Summary | Voice of the Field (Supporti…" at bounding box center [808, 392] width 592 height 572
drag, startPoint x: 622, startPoint y: 257, endPoint x: 608, endPoint y: 259, distance: 13.7
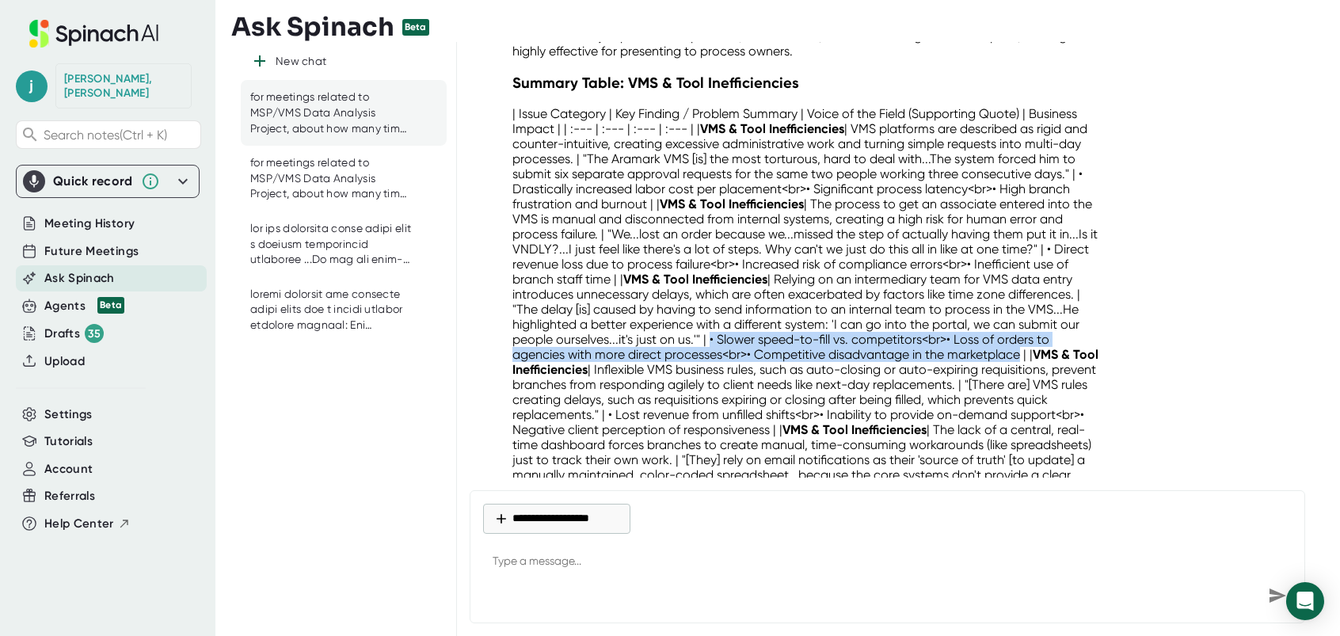
drag, startPoint x: 708, startPoint y: 319, endPoint x: 1022, endPoint y: 334, distance: 314.0
click at [1022, 334] on p "| Issue Category | Key Finding / Problem Summary | Voice of the Field (Supporti…" at bounding box center [808, 392] width 592 height 572
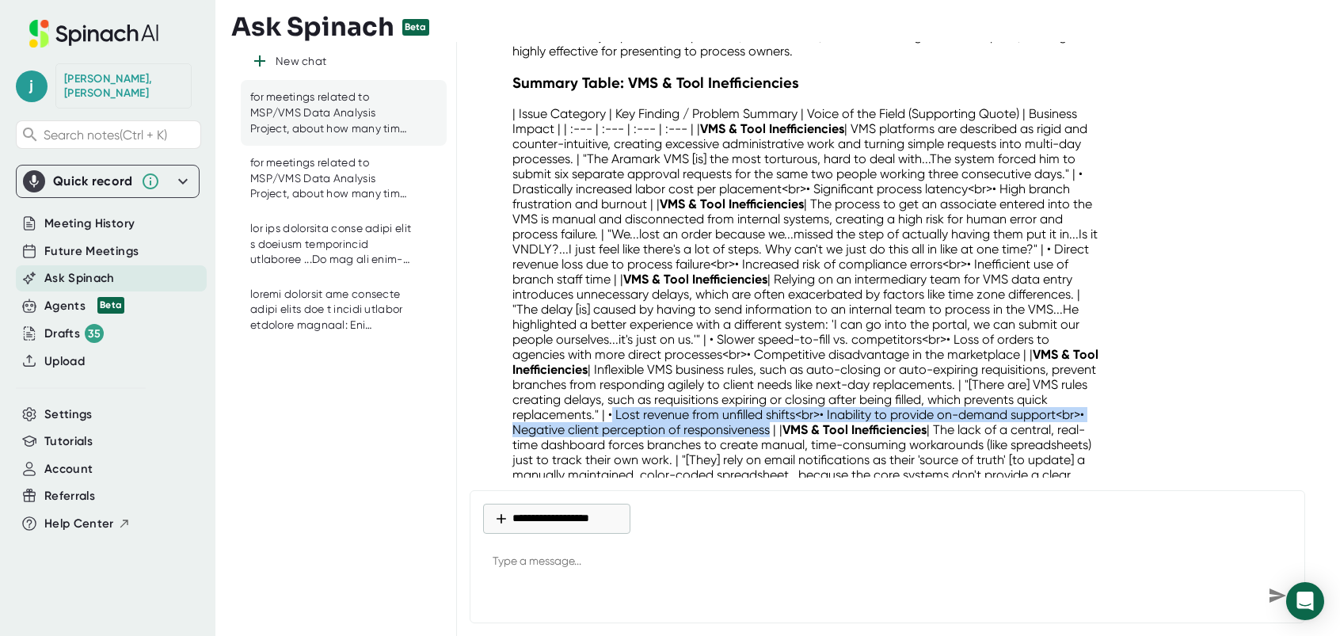
drag, startPoint x: 642, startPoint y: 390, endPoint x: 848, endPoint y: 406, distance: 206.5
click at [848, 406] on p "| Issue Category | Key Finding / Problem Summary | Voice of the Field (Supporti…" at bounding box center [808, 392] width 592 height 572
drag, startPoint x: 848, startPoint y: 406, endPoint x: 824, endPoint y: 405, distance: 24.6
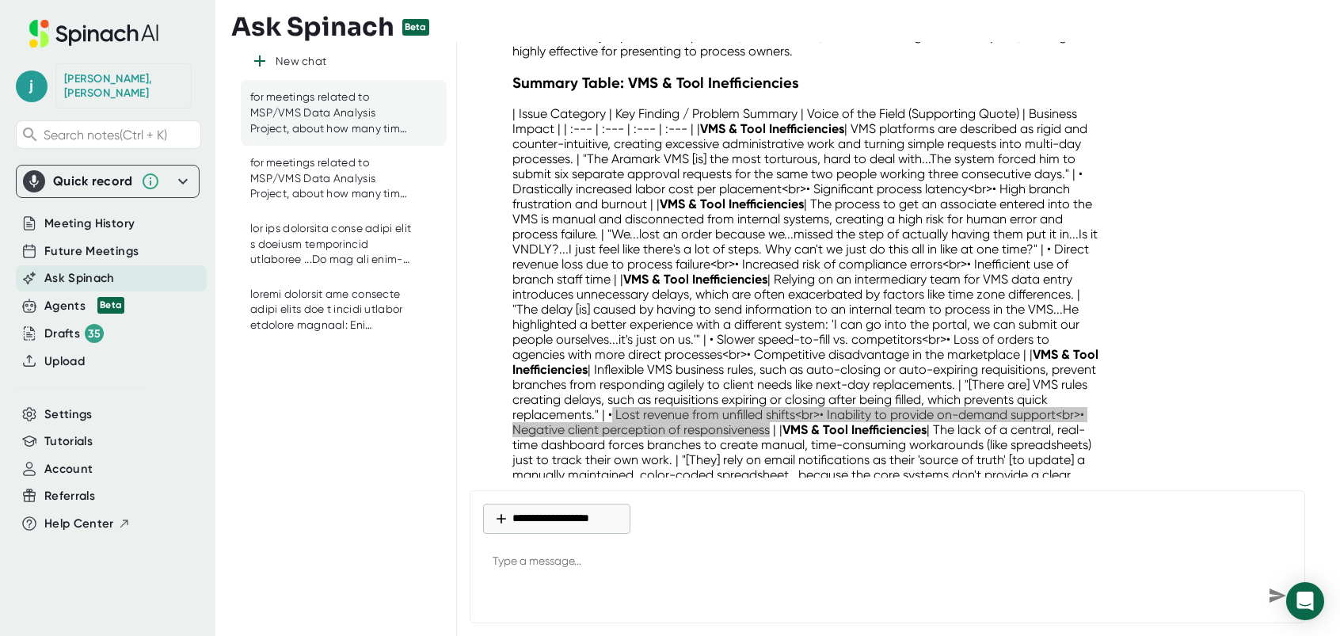
scroll to position [10892, 0]
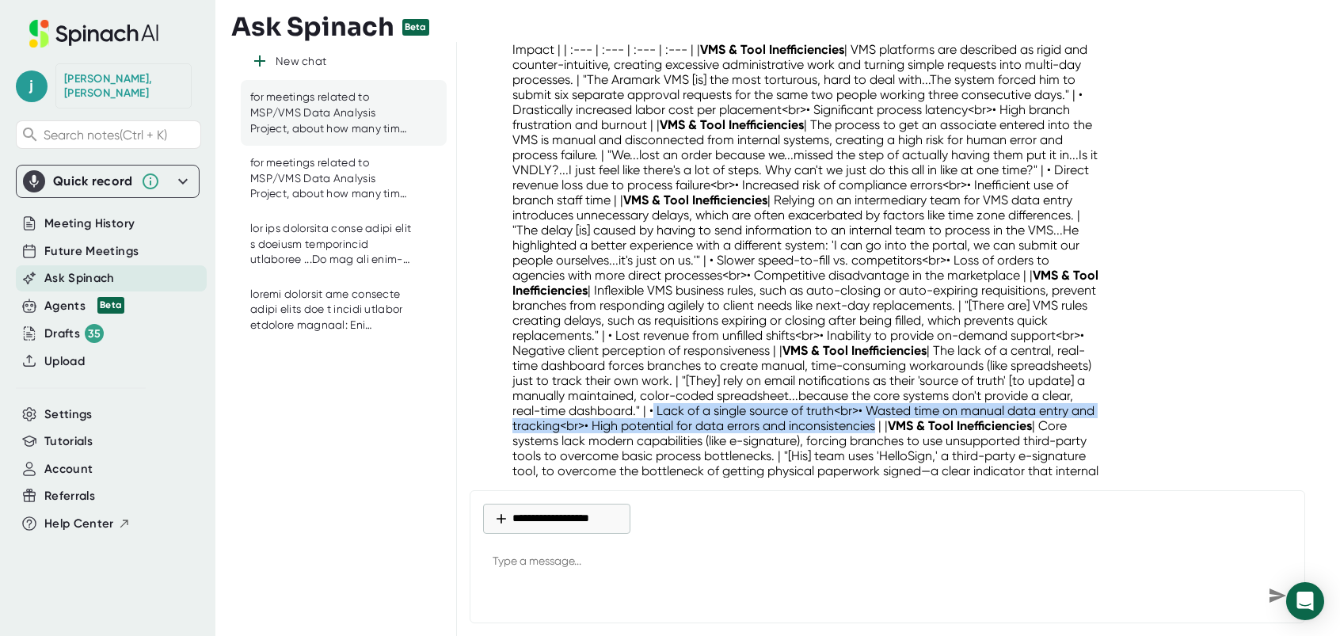
drag, startPoint x: 743, startPoint y: 389, endPoint x: 1014, endPoint y: 399, distance: 271.0
click at [1014, 399] on p "| Issue Category | Key Finding / Problem Summary | Voice of the Field (Supporti…" at bounding box center [808, 313] width 592 height 572
drag, startPoint x: 1014, startPoint y: 399, endPoint x: 956, endPoint y: 402, distance: 57.9
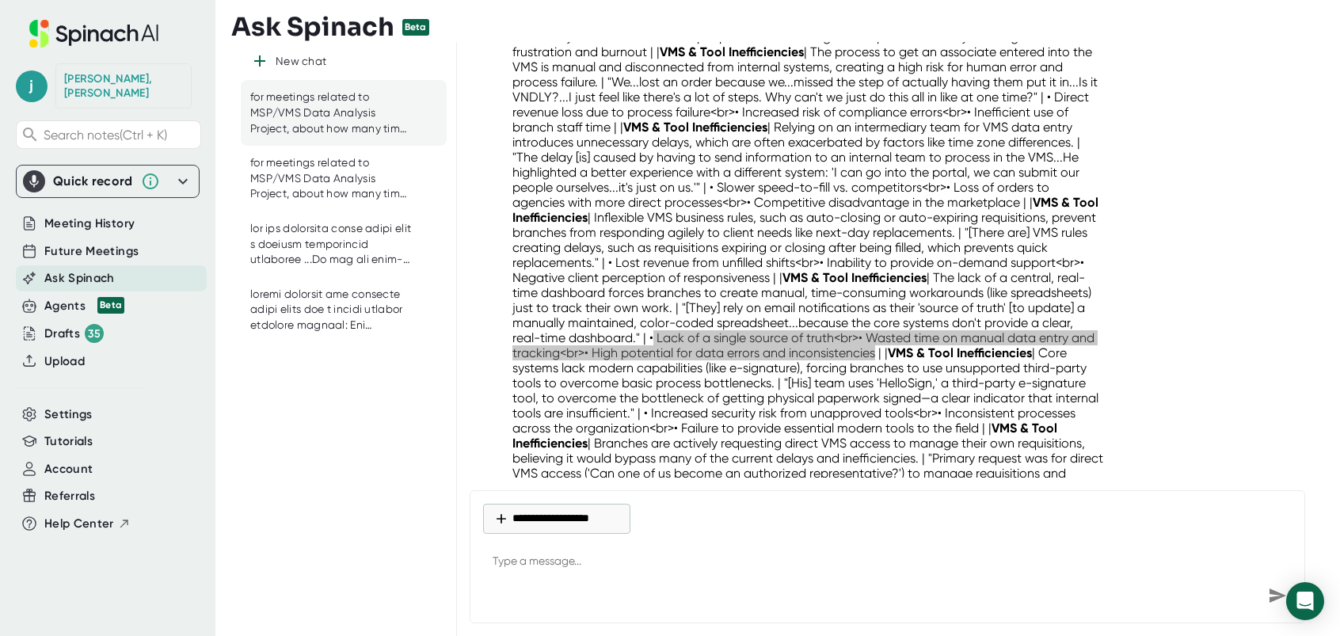
scroll to position [11051, 0]
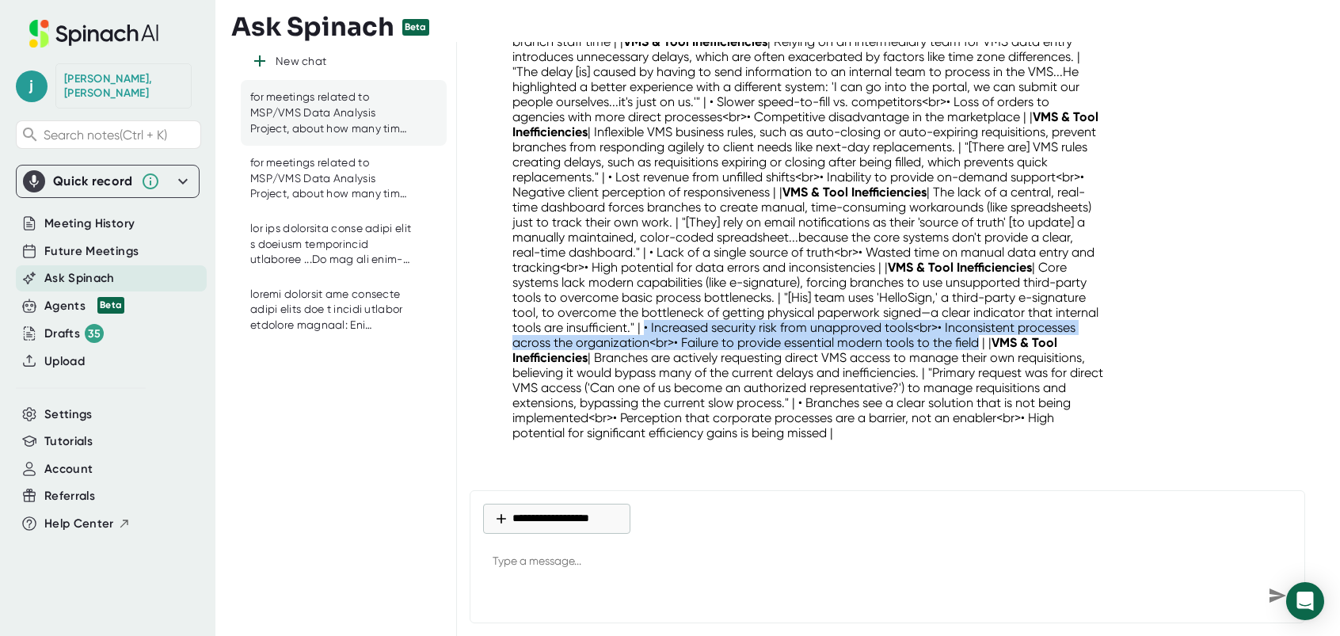
drag, startPoint x: 803, startPoint y: 306, endPoint x: 607, endPoint y: 336, distance: 198.7
click at [607, 336] on p "| Issue Category | Key Finding / Problem Summary | Voice of the Field (Supporti…" at bounding box center [808, 155] width 592 height 572
drag, startPoint x: 607, startPoint y: 336, endPoint x: 599, endPoint y: 332, distance: 8.2
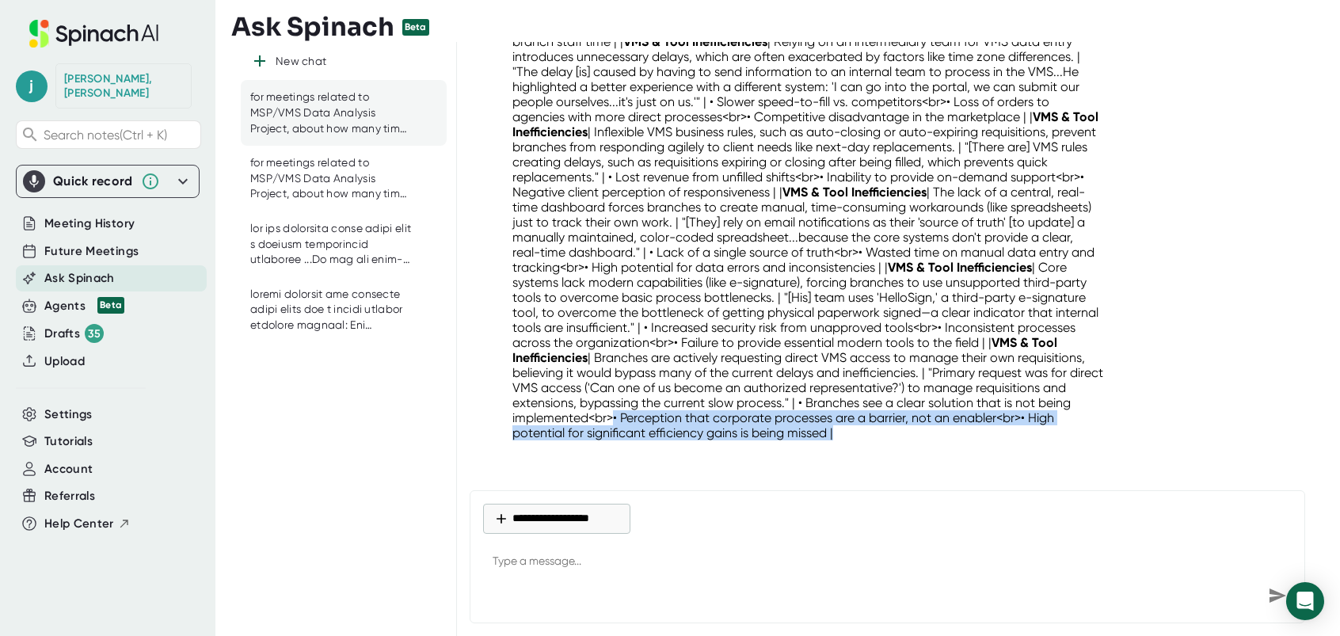
drag, startPoint x: 885, startPoint y: 393, endPoint x: 915, endPoint y: 419, distance: 39.9
click at [915, 419] on p "| Issue Category | Key Finding / Problem Summary | Voice of the Field (Supporti…" at bounding box center [808, 155] width 592 height 572
drag, startPoint x: 915, startPoint y: 419, endPoint x: 912, endPoint y: 405, distance: 13.8
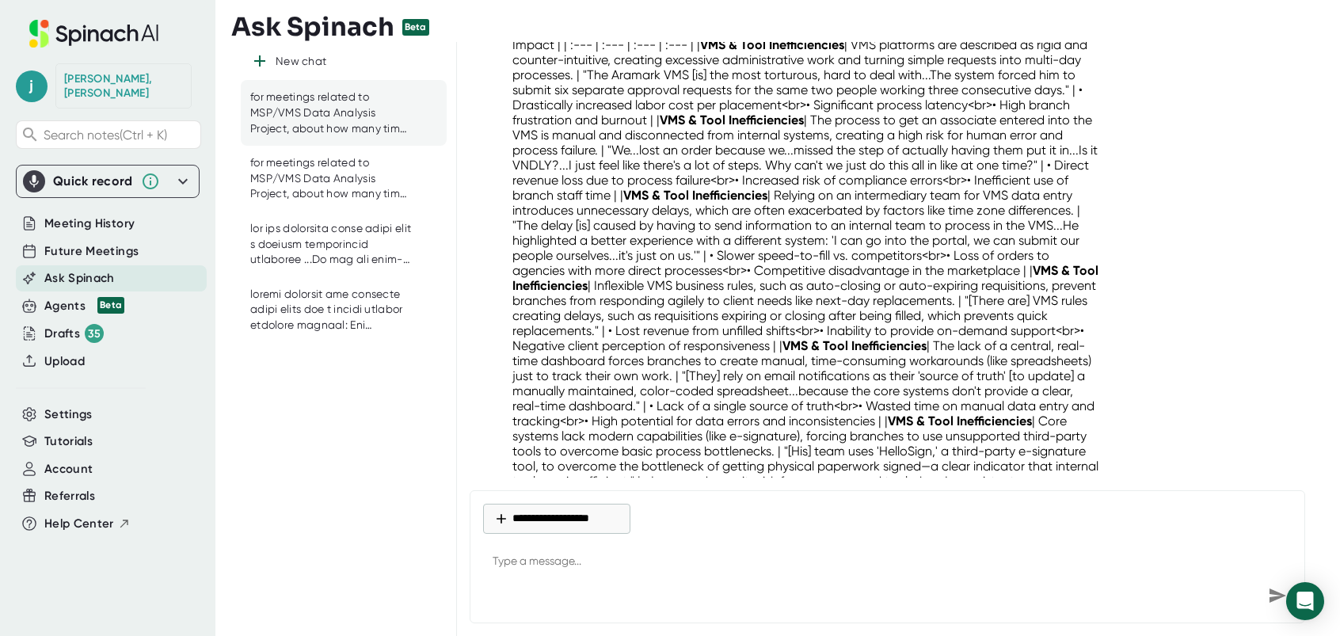
scroll to position [10655, 0]
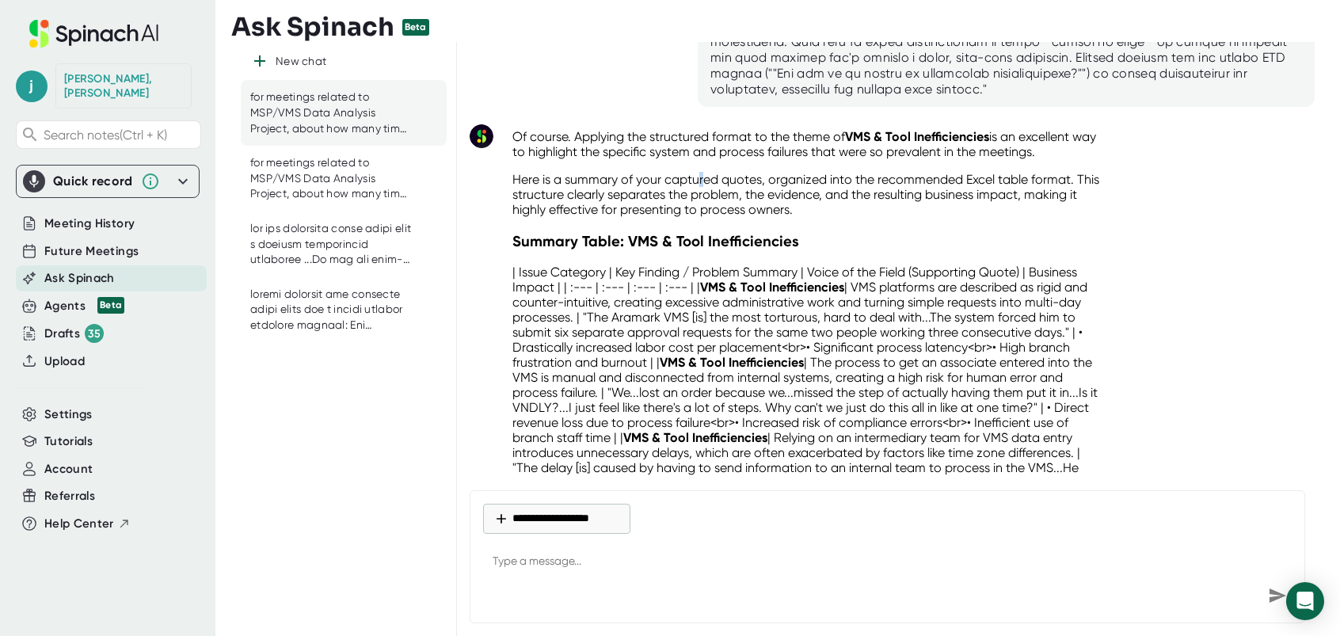
click at [701, 172] on p "Here is a summary of your captured quotes, organized into the recommended Excel…" at bounding box center [808, 194] width 592 height 45
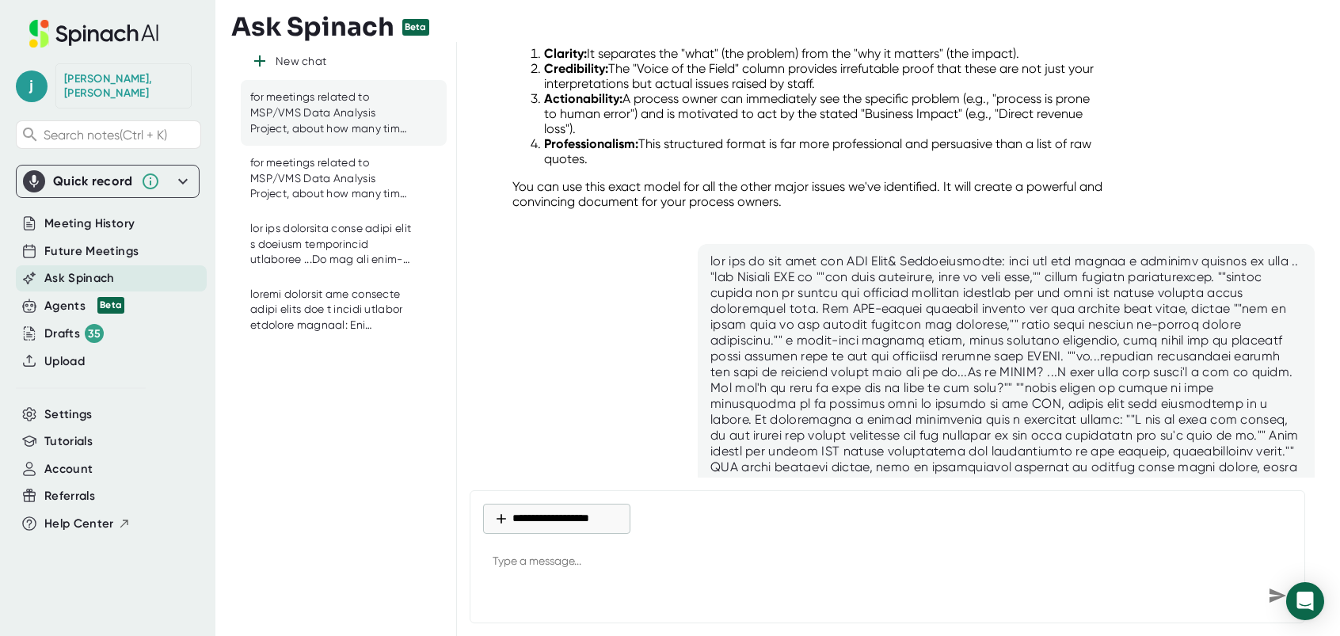
scroll to position [10259, 0]
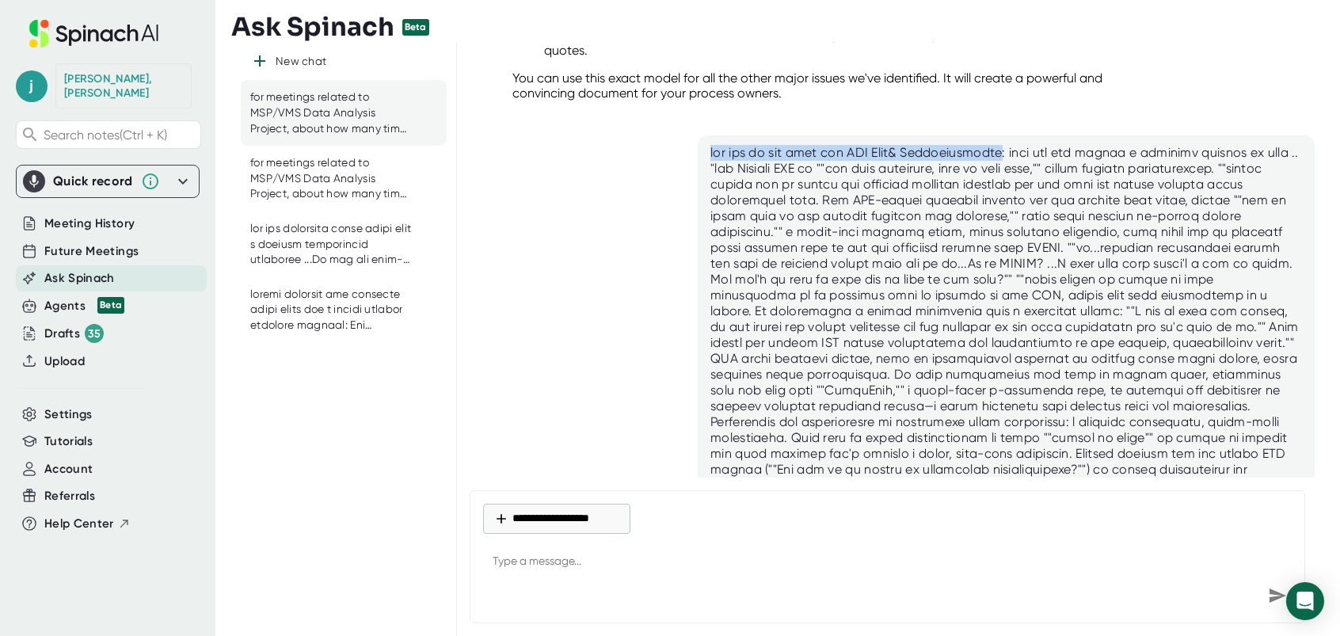
drag, startPoint x: 709, startPoint y: 134, endPoint x: 999, endPoint y: 128, distance: 289.9
click at [999, 145] on div at bounding box center [1006, 319] width 592 height 348
drag, startPoint x: 999, startPoint y: 128, endPoint x: 967, endPoint y: 135, distance: 32.7
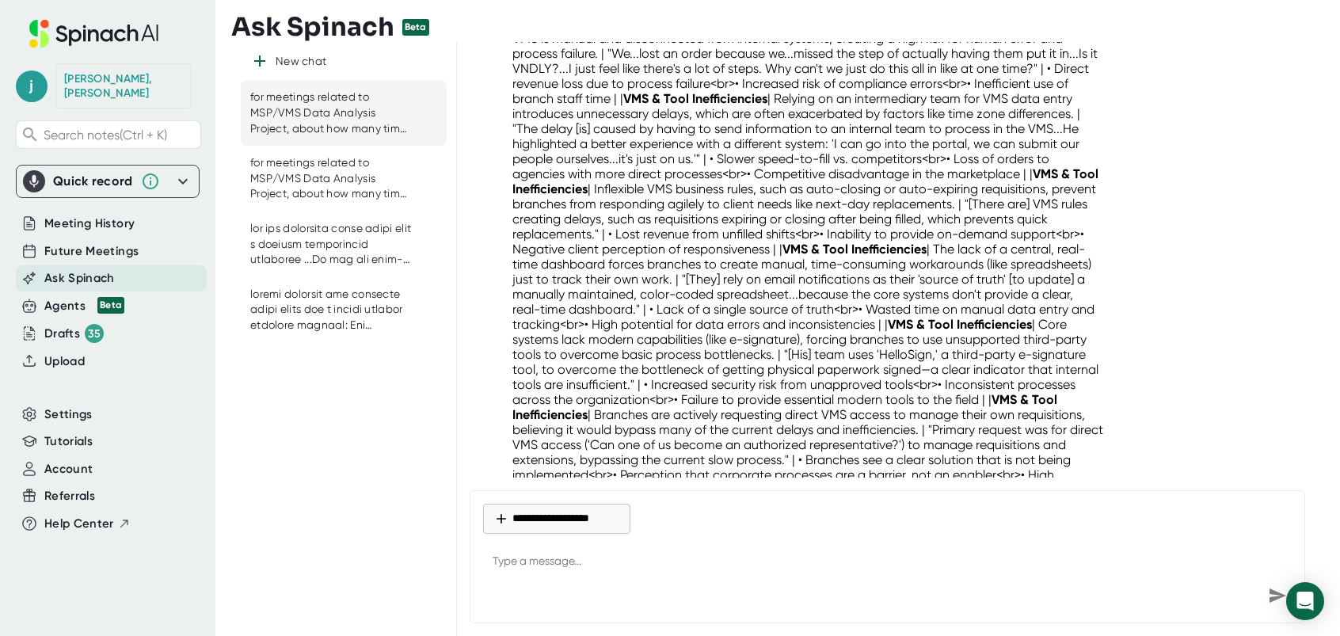
scroll to position [11051, 0]
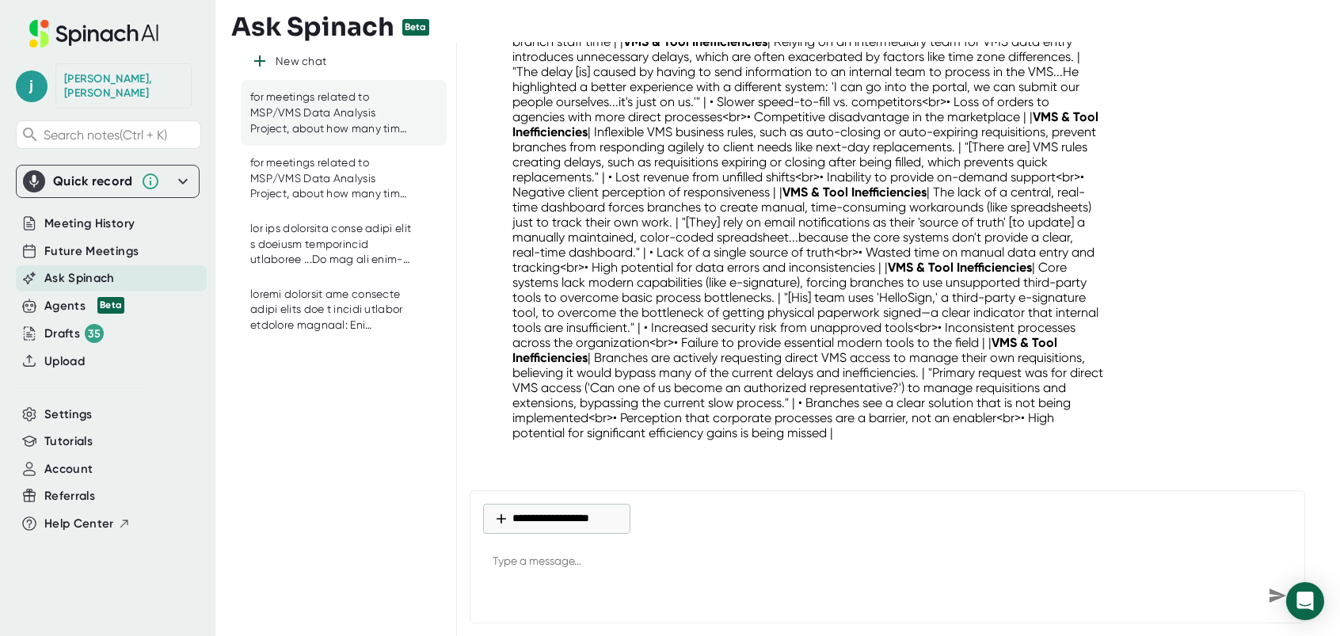
click at [531, 571] on textarea at bounding box center [887, 562] width 809 height 38
paste textarea "can you do the same for VMS Tool& Inefficiencies"
click at [779, 561] on textarea "can you do the same for VMS Tool& Inefficiencies" at bounding box center [887, 562] width 809 height 38
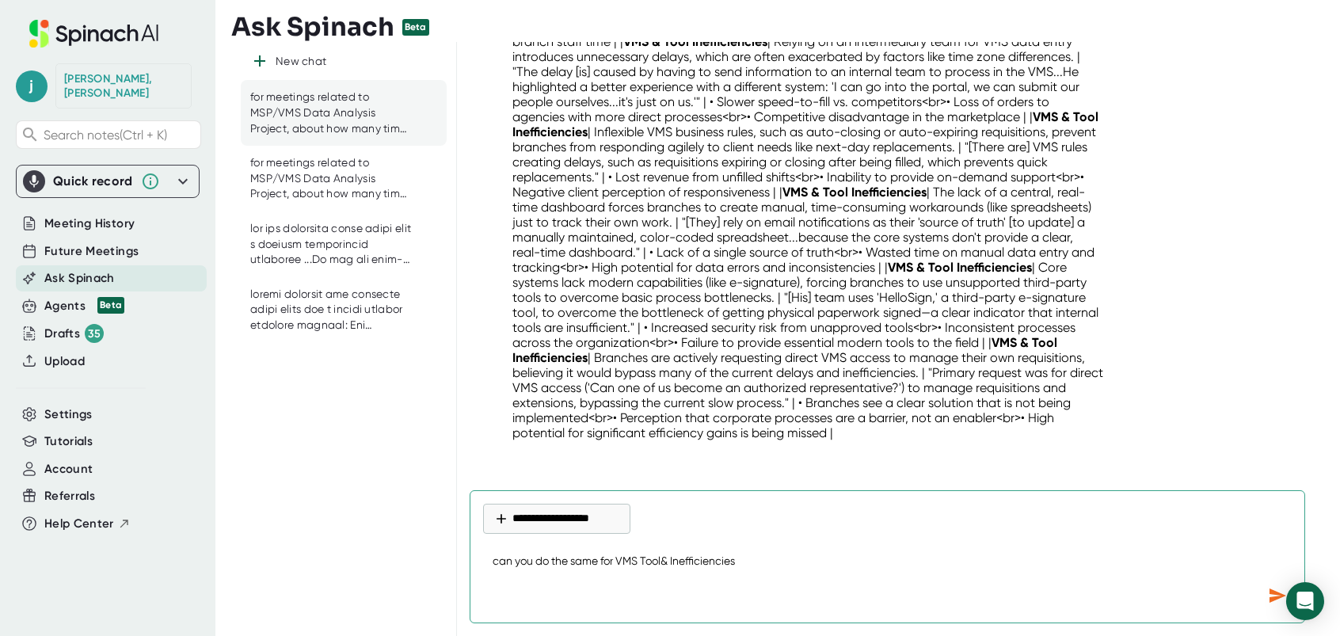
paste textarea "can you do the same for VMS Tool& Inefficiencies"
drag, startPoint x: 968, startPoint y: 560, endPoint x: 755, endPoint y: 555, distance: 212.3
click at [755, 554] on textarea "can you do the same for VMS Tool& Inefficiencies can you do the same for VMS To…" at bounding box center [887, 562] width 809 height 38
click at [767, 554] on textarea "can you do the same for VMS Tool& Inefficiencies" at bounding box center [887, 562] width 809 height 38
click at [743, 560] on textarea "can you do the same for VMS Tool& Inefficiencies Fragmented Communication & Str…" at bounding box center [887, 562] width 809 height 38
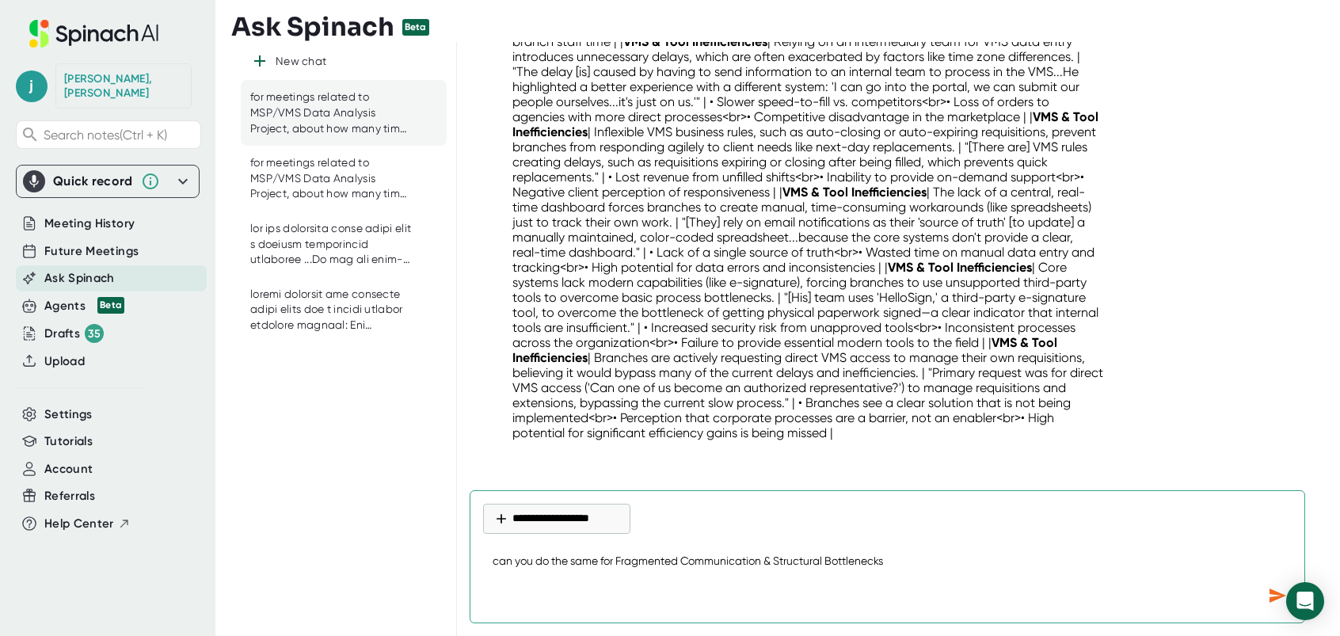
click at [922, 565] on textarea "can you do the same for Fragmented Communication & Structural Bottlenecks" at bounding box center [887, 562] width 809 height 38
paste textarea "can you do the same for VMS Tool& Inefficiencies"
drag, startPoint x: 900, startPoint y: 566, endPoint x: 1186, endPoint y: 565, distance: 285.9
click at [1185, 565] on textarea "can you do the same for Fragmented Communication & Structural Bottlenecks --can…" at bounding box center [887, 562] width 809 height 38
click at [951, 560] on textarea "can you do the same for Fragmented Communication & Structural Bottlenecks --" at bounding box center [887, 562] width 809 height 38
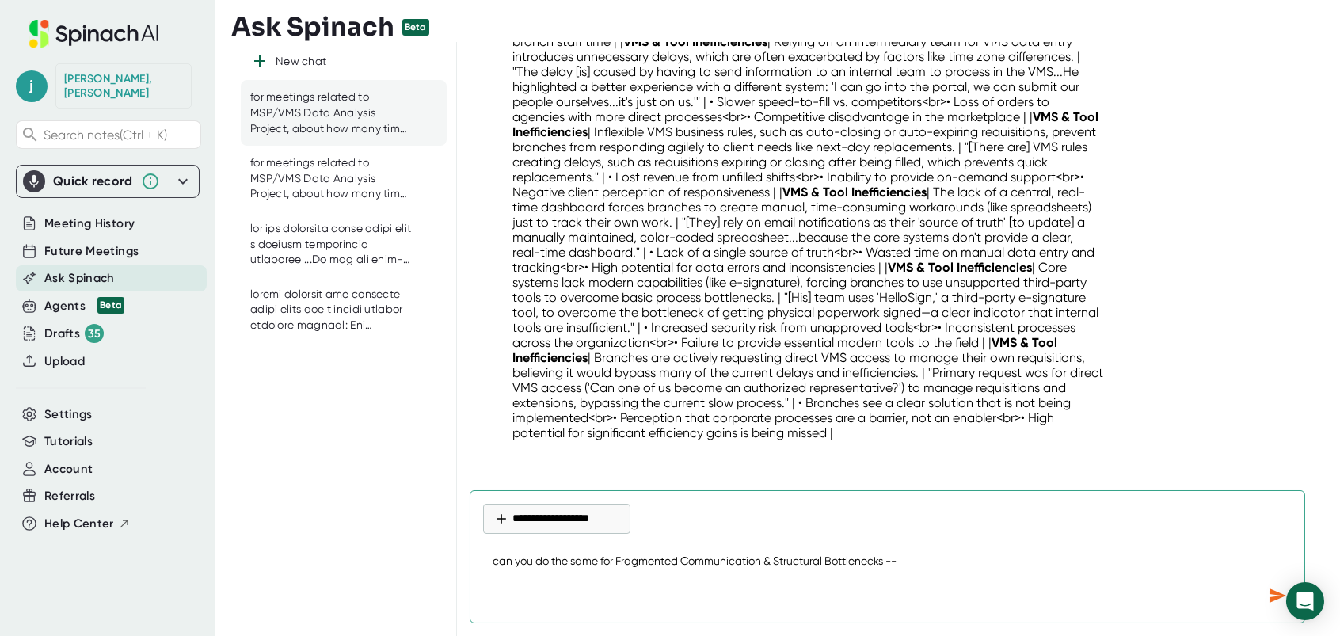
paste textarea """"a direct conflict in directives, stating, ""In 1 breath, it's, yeah, reach o…"
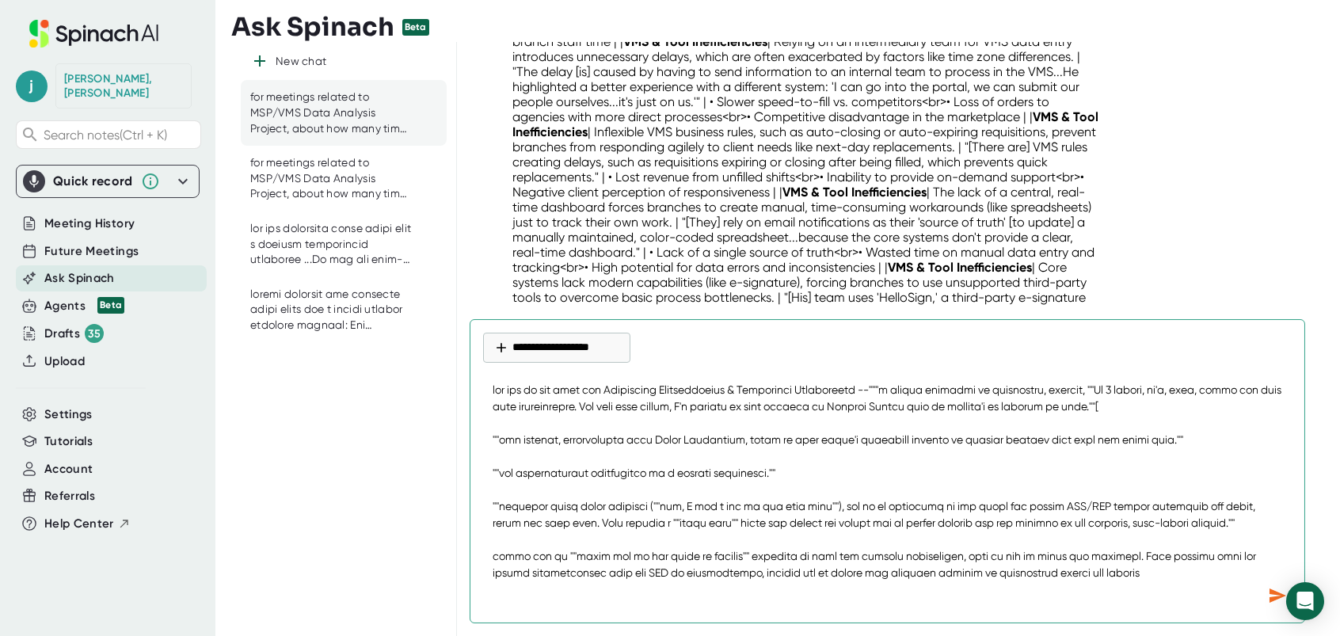
scroll to position [97, 0]
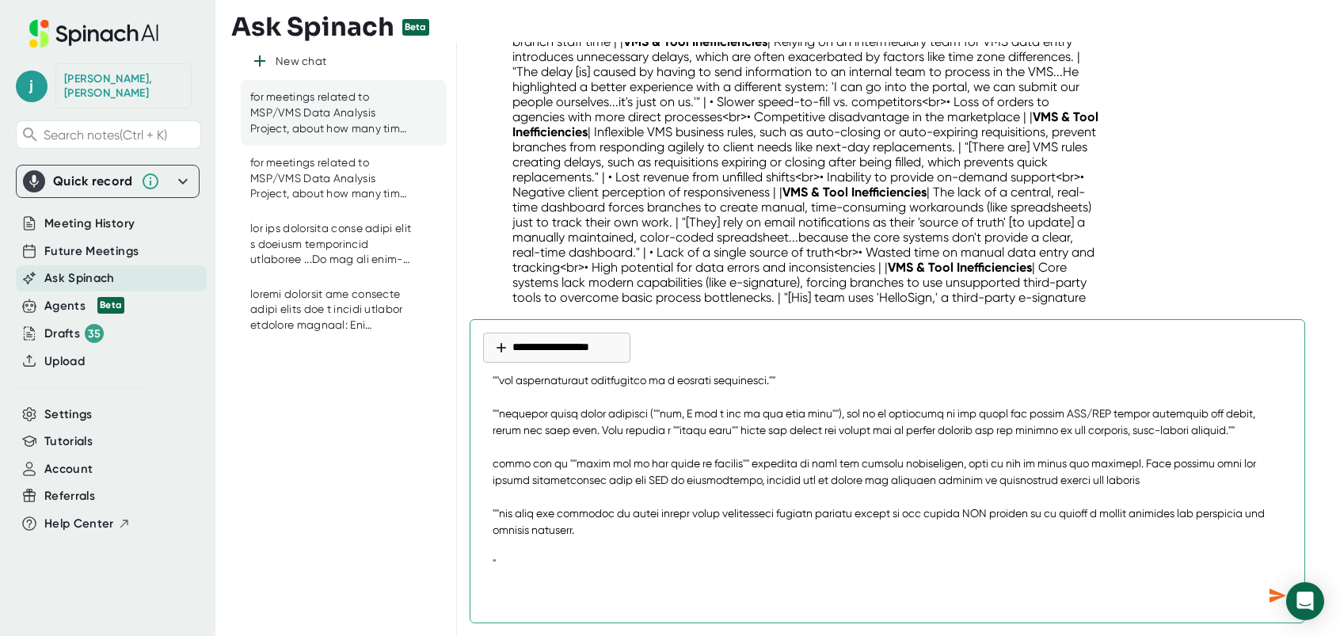
click at [1273, 591] on icon "Send message" at bounding box center [1277, 595] width 17 height 14
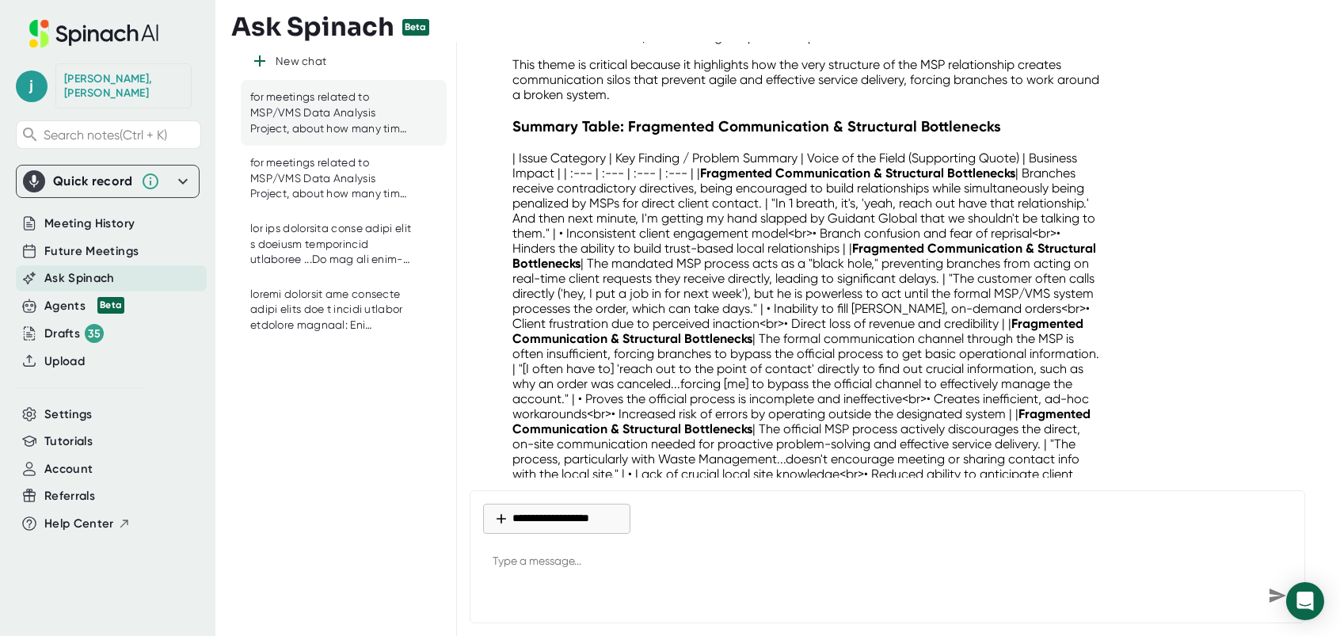
scroll to position [11772, 0]
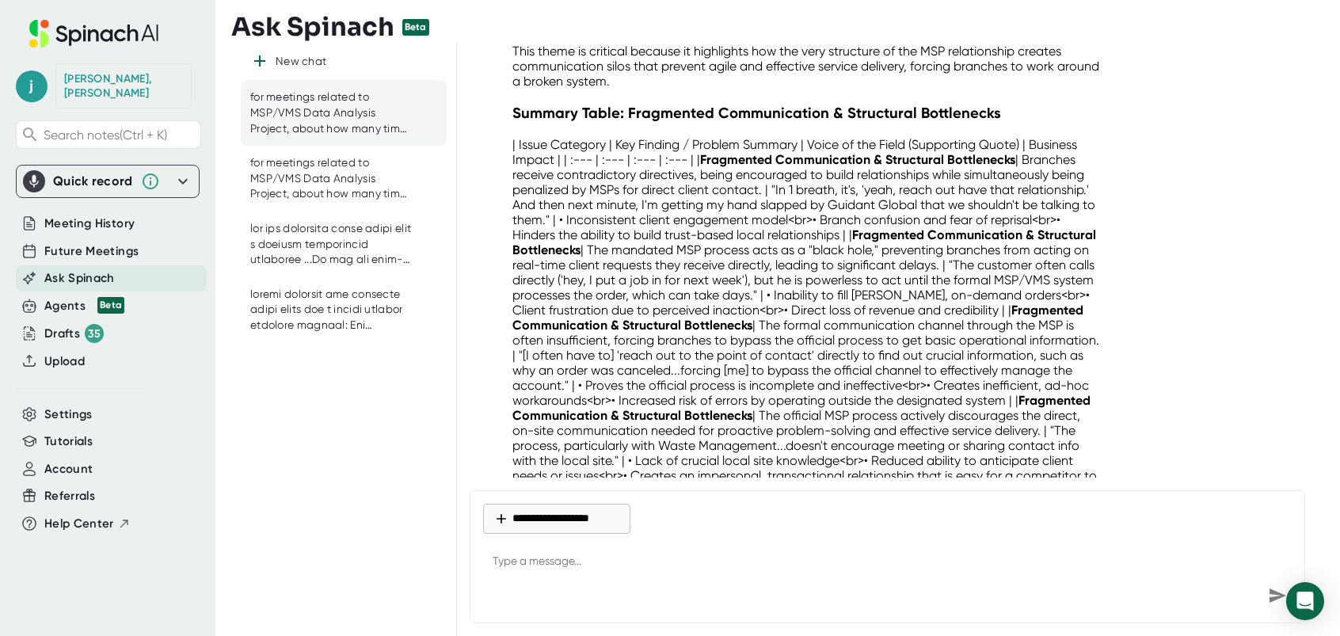
drag, startPoint x: 1024, startPoint y: 162, endPoint x: 801, endPoint y: 223, distance: 230.9
click at [801, 223] on p "| Issue Category | Key Finding / Problem Summary | Voice of the Field (Supporti…" at bounding box center [808, 362] width 592 height 451
drag, startPoint x: 801, startPoint y: 223, endPoint x: 790, endPoint y: 216, distance: 13.2
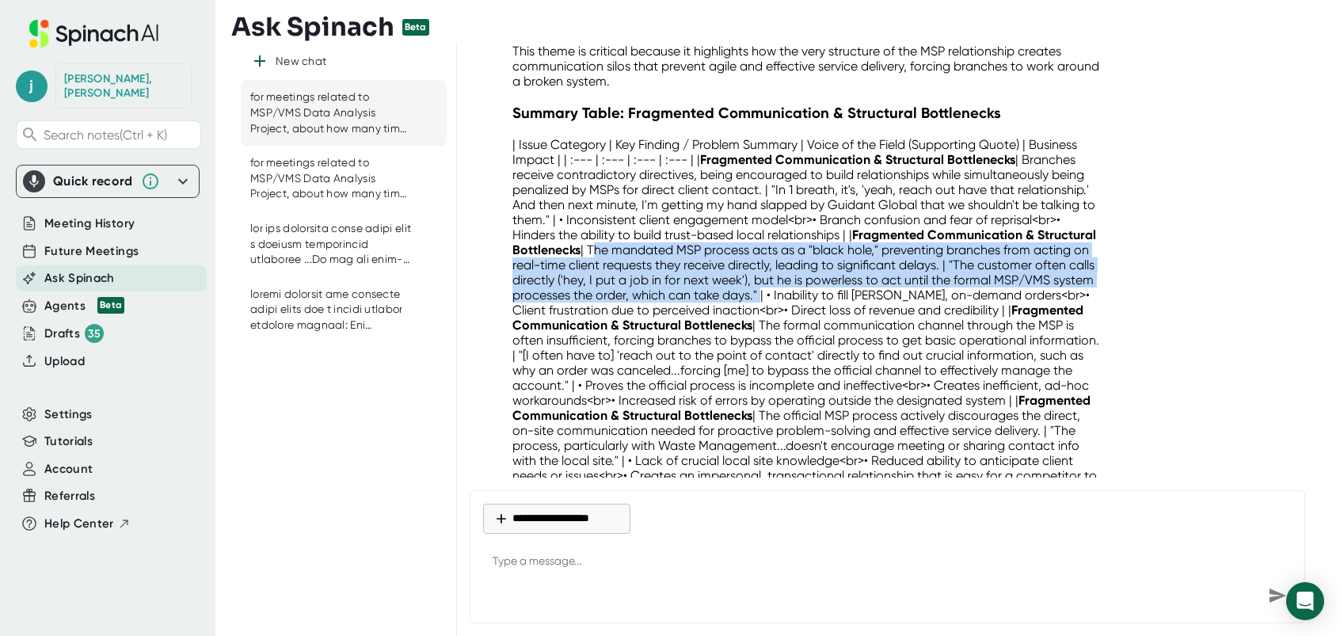
drag, startPoint x: 649, startPoint y: 254, endPoint x: 859, endPoint y: 303, distance: 215.3
click at [859, 303] on p "| Issue Category | Key Finding / Problem Summary | Voice of the Field (Supporti…" at bounding box center [808, 362] width 592 height 451
drag, startPoint x: 859, startPoint y: 303, endPoint x: 832, endPoint y: 289, distance: 30.1
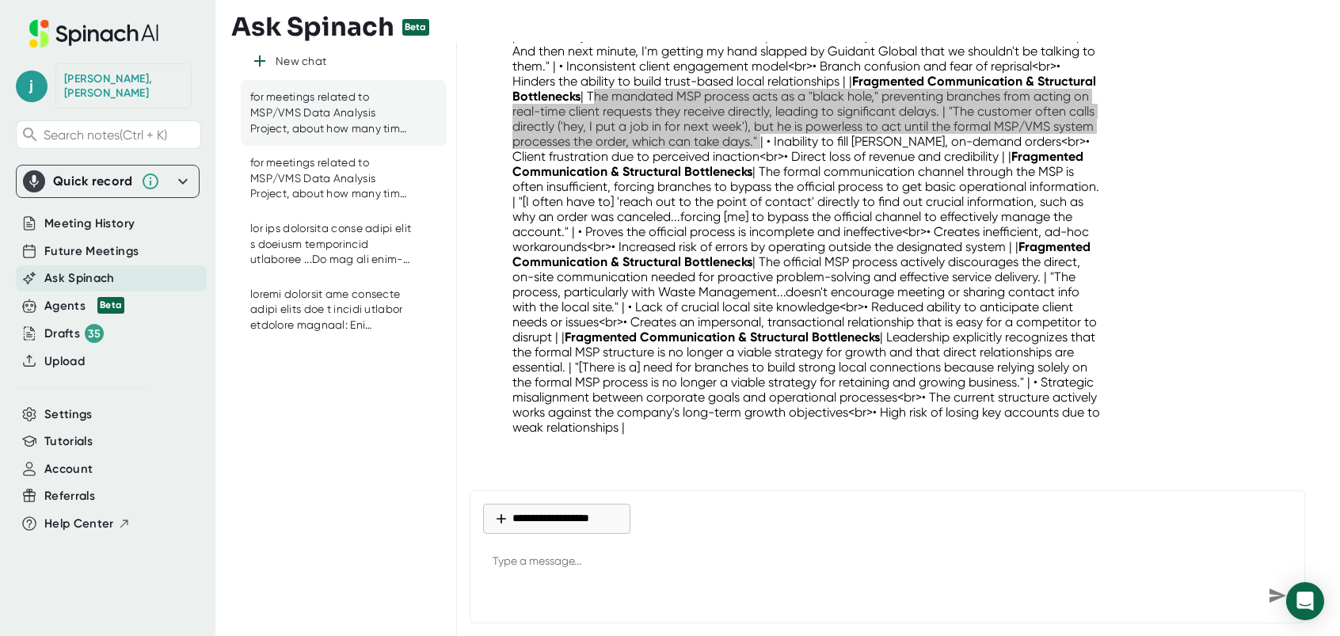
scroll to position [11930, 0]
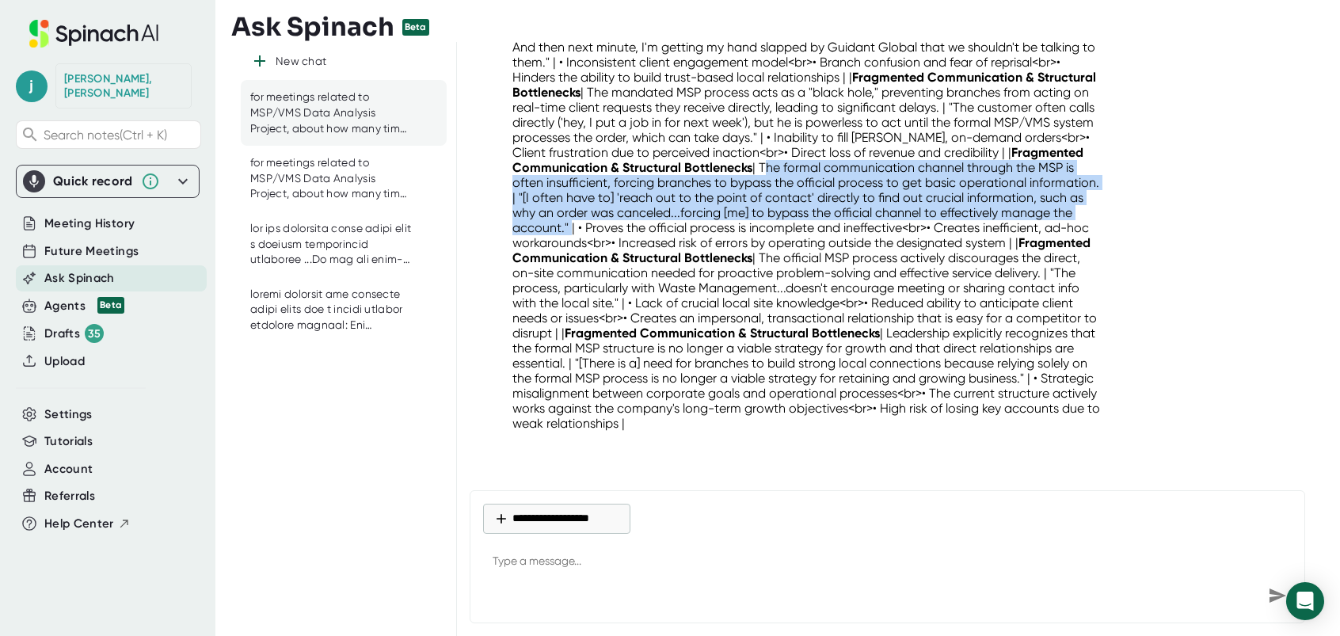
drag, startPoint x: 835, startPoint y: 169, endPoint x: 706, endPoint y: 230, distance: 142.8
click at [706, 230] on p "| Issue Category | Key Finding / Problem Summary | Voice of the Field (Supporti…" at bounding box center [808, 204] width 592 height 451
drag, startPoint x: 706, startPoint y: 230, endPoint x: 679, endPoint y: 228, distance: 26.2
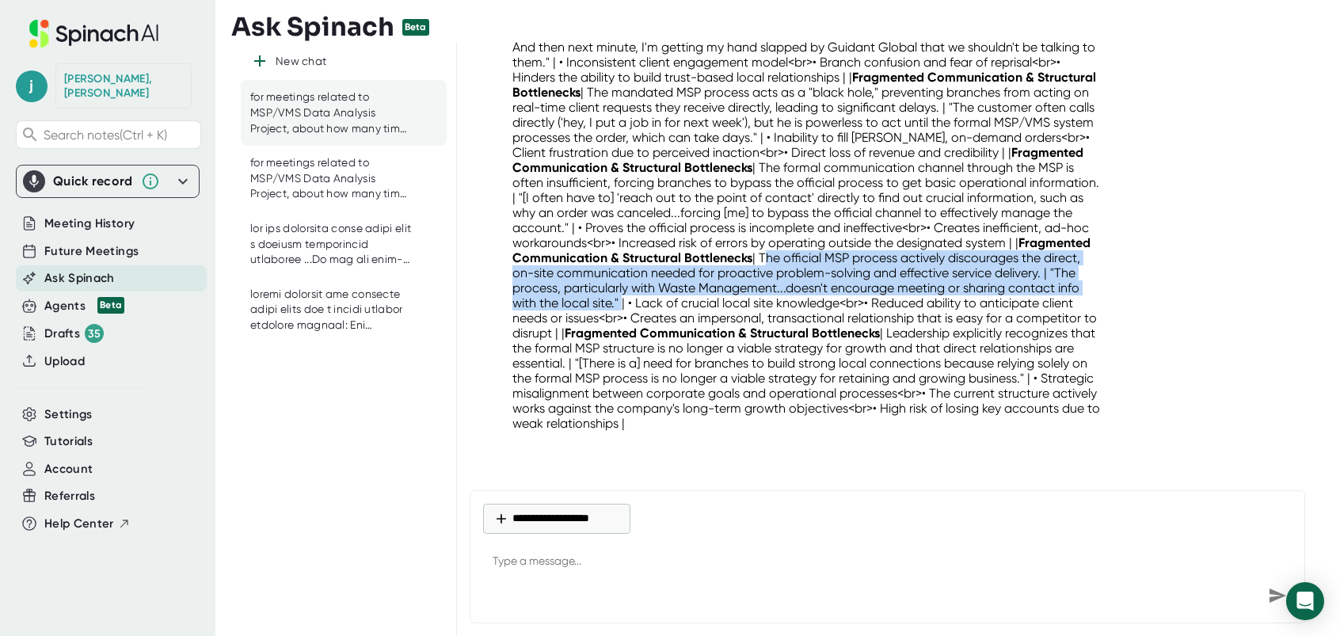
drag, startPoint x: 961, startPoint y: 259, endPoint x: 872, endPoint y: 306, distance: 100.3
click at [872, 306] on p "| Issue Category | Key Finding / Problem Summary | Voice of the Field (Supporti…" at bounding box center [808, 204] width 592 height 451
drag, startPoint x: 872, startPoint y: 306, endPoint x: 839, endPoint y: 303, distance: 32.6
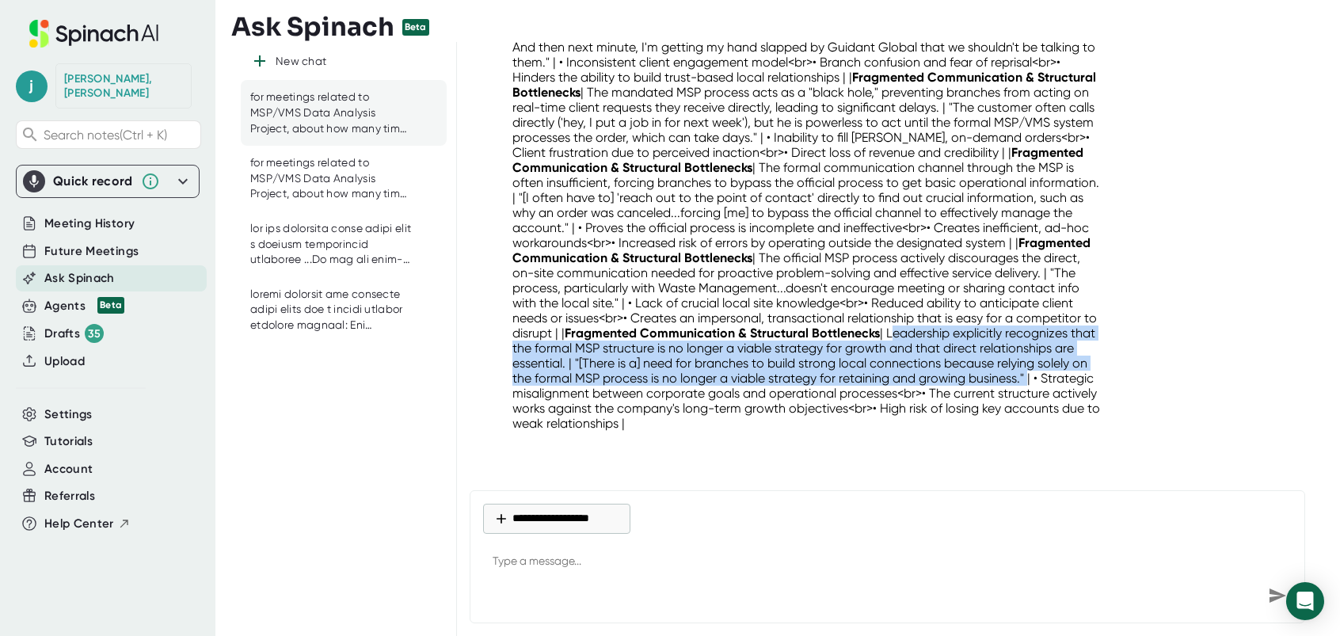
drag, startPoint x: 653, startPoint y: 348, endPoint x: 805, endPoint y: 396, distance: 159.5
click at [805, 396] on p "| Issue Category | Key Finding / Problem Summary | Voice of the Field (Supporti…" at bounding box center [808, 204] width 592 height 451
drag, startPoint x: 805, startPoint y: 396, endPoint x: 774, endPoint y: 375, distance: 38.2
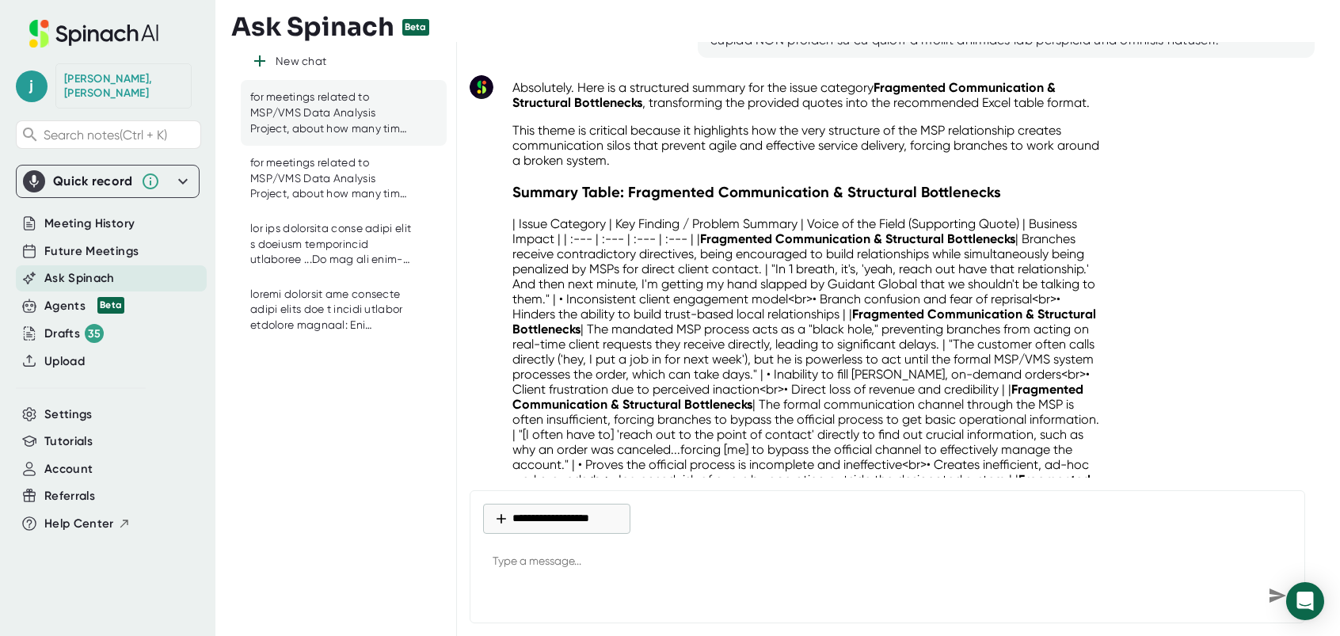
scroll to position [11851, 0]
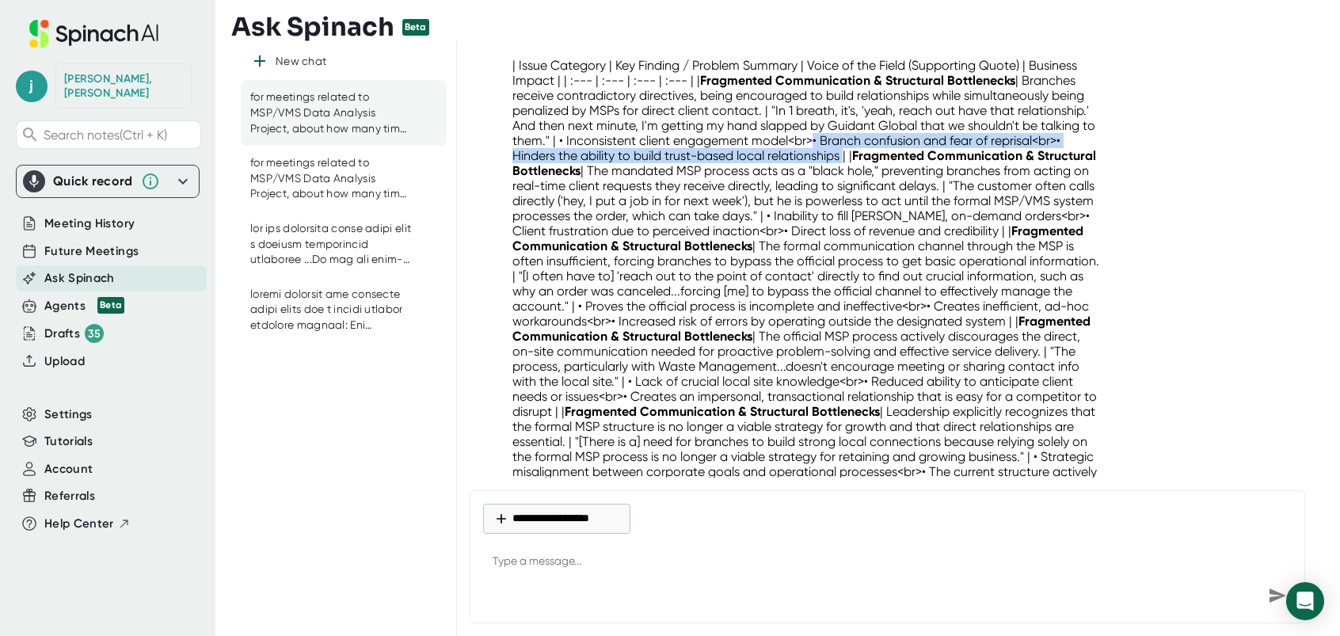
drag, startPoint x: 828, startPoint y: 146, endPoint x: 846, endPoint y: 164, distance: 25.8
click at [846, 164] on p "| Issue Category | Key Finding / Problem Summary | Voice of the Field (Supporti…" at bounding box center [808, 283] width 592 height 451
drag, startPoint x: 846, startPoint y: 164, endPoint x: 834, endPoint y: 160, distance: 12.5
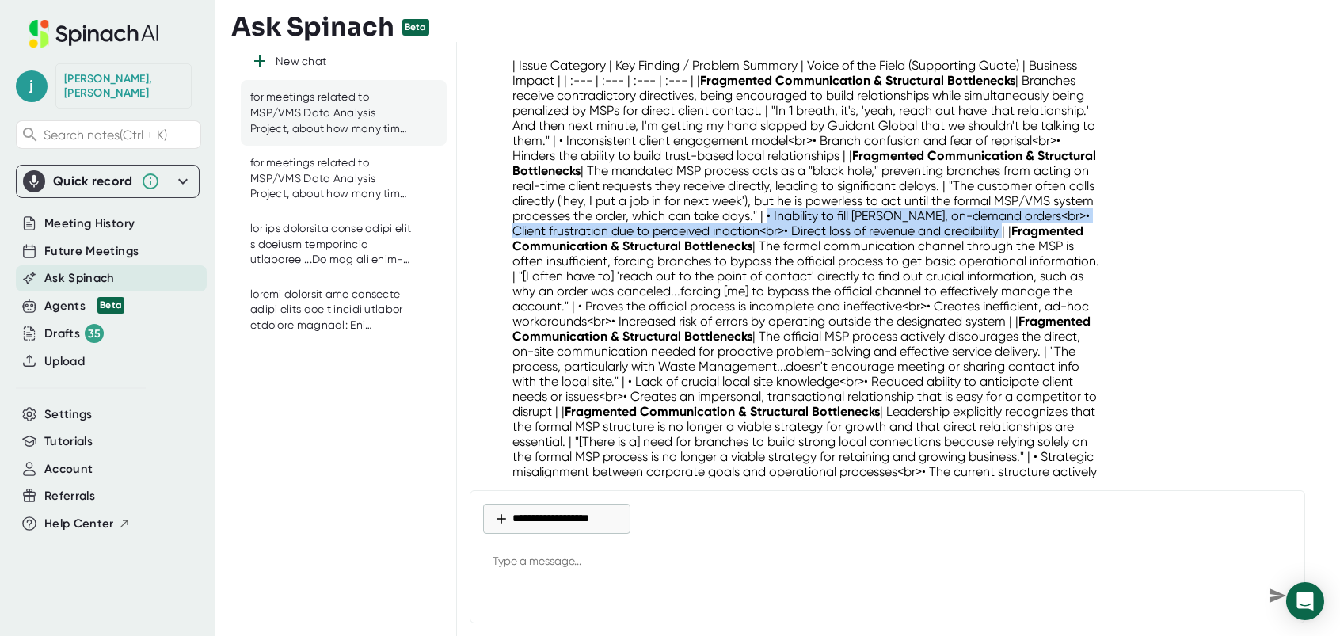
drag, startPoint x: 866, startPoint y: 219, endPoint x: 1071, endPoint y: 241, distance: 206.3
click at [1071, 241] on p "| Issue Category | Key Finding / Problem Summary | Voice of the Field (Supporti…" at bounding box center [808, 283] width 592 height 451
drag, startPoint x: 1071, startPoint y: 241, endPoint x: 1061, endPoint y: 242, distance: 9.6
drag, startPoint x: 1061, startPoint y: 242, endPoint x: 1004, endPoint y: 223, distance: 60.1
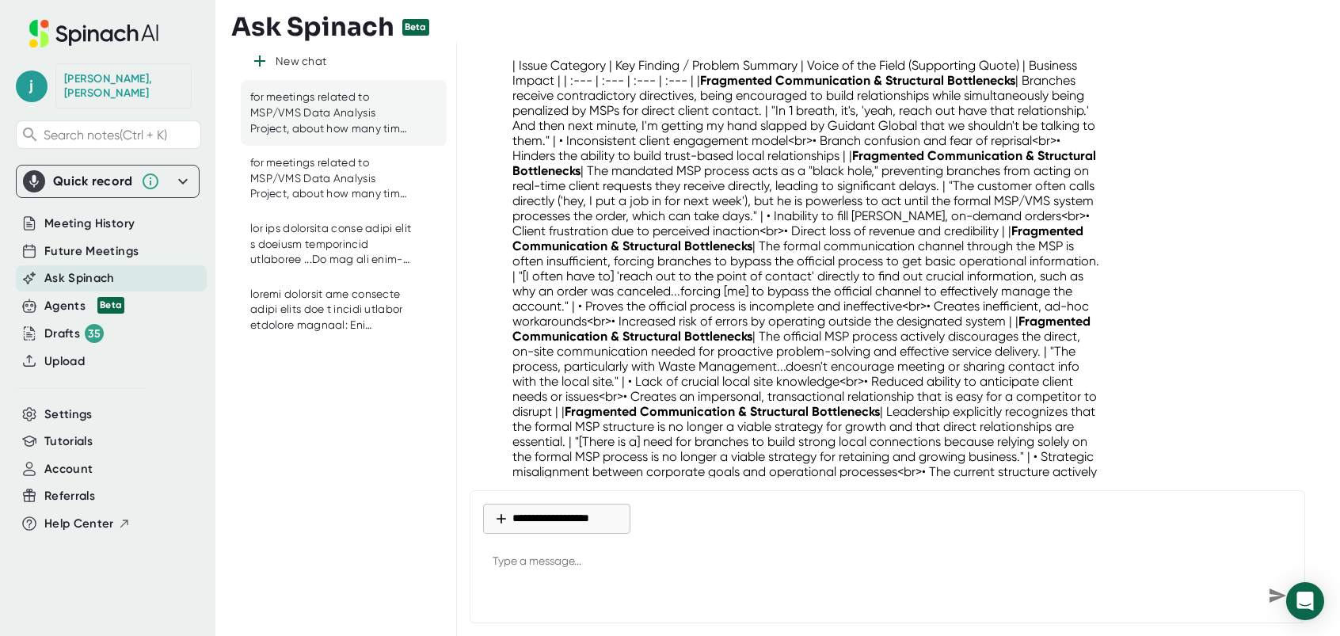
drag, startPoint x: 712, startPoint y: 309, endPoint x: 776, endPoint y: 322, distance: 65.5
click at [779, 325] on p "| Issue Category | Key Finding / Problem Summary | Voice of the Field (Supporti…" at bounding box center [808, 283] width 592 height 451
click at [716, 309] on p "| Issue Category | Key Finding / Problem Summary | Voice of the Field (Supporti…" at bounding box center [808, 283] width 592 height 451
drag, startPoint x: 716, startPoint y: 309, endPoint x: 726, endPoint y: 322, distance: 16.9
click at [726, 322] on p "| Issue Category | Key Finding / Problem Summary | Voice of the Field (Supporti…" at bounding box center [808, 283] width 592 height 451
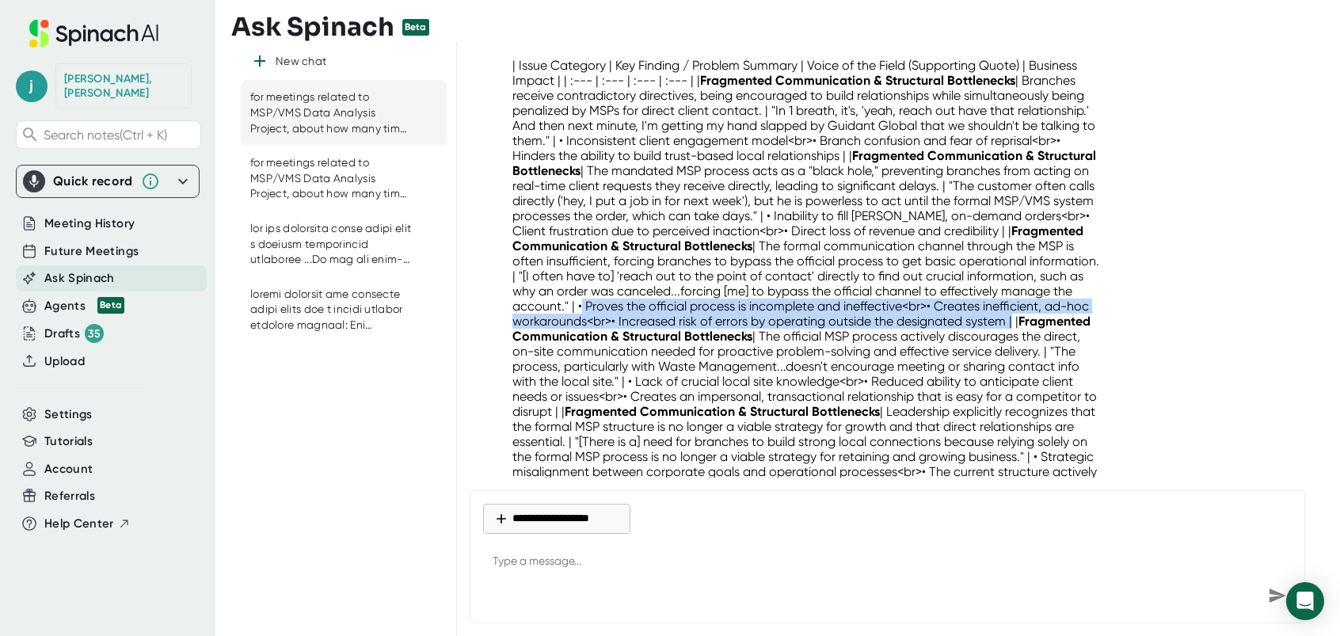
drag, startPoint x: 714, startPoint y: 308, endPoint x: 628, endPoint y: 334, distance: 89.4
click at [628, 334] on p "| Issue Category | Key Finding / Problem Summary | Voice of the Field (Supporti…" at bounding box center [808, 283] width 592 height 451
drag, startPoint x: 628, startPoint y: 334, endPoint x: 616, endPoint y: 336, distance: 12.0
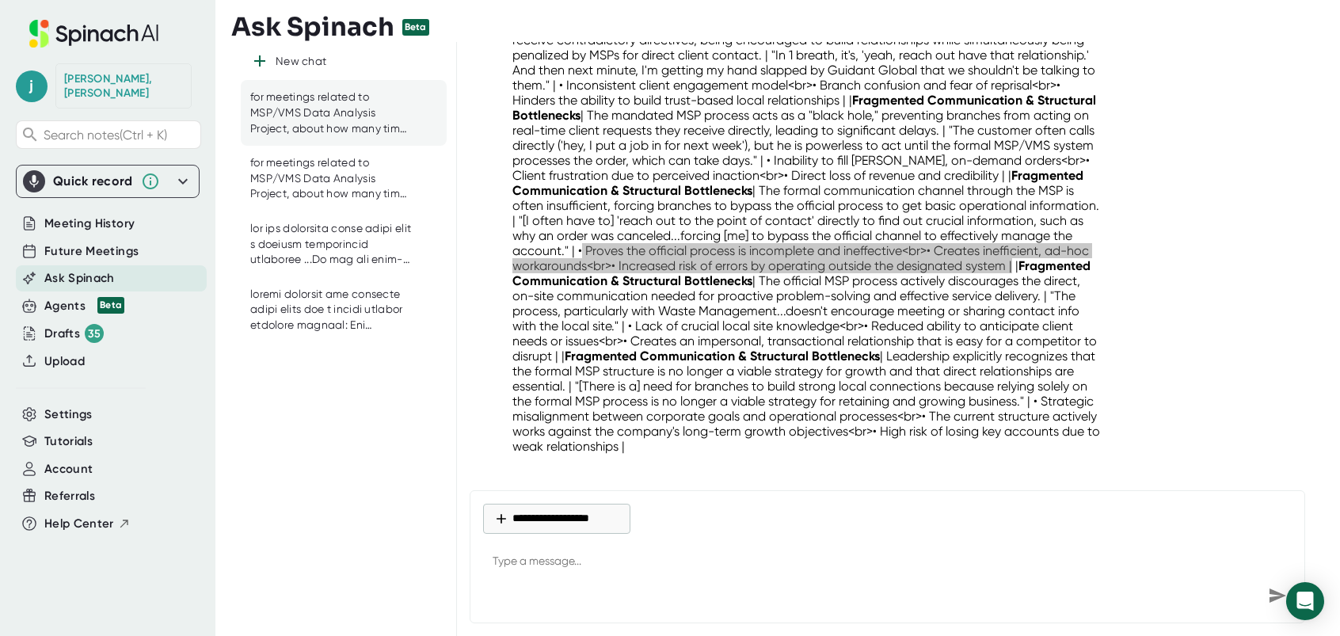
scroll to position [11930, 0]
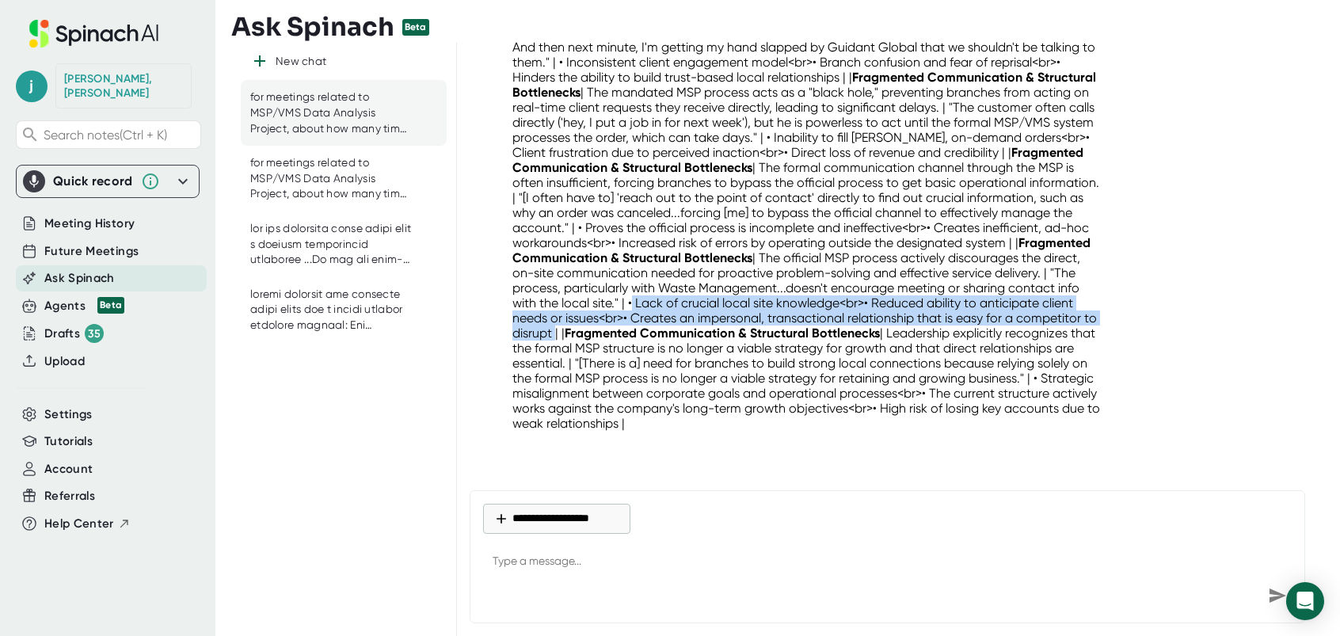
drag, startPoint x: 879, startPoint y: 306, endPoint x: 888, endPoint y: 333, distance: 27.5
click at [888, 333] on p "| Issue Category | Key Finding / Problem Summary | Voice of the Field (Supporti…" at bounding box center [808, 204] width 592 height 451
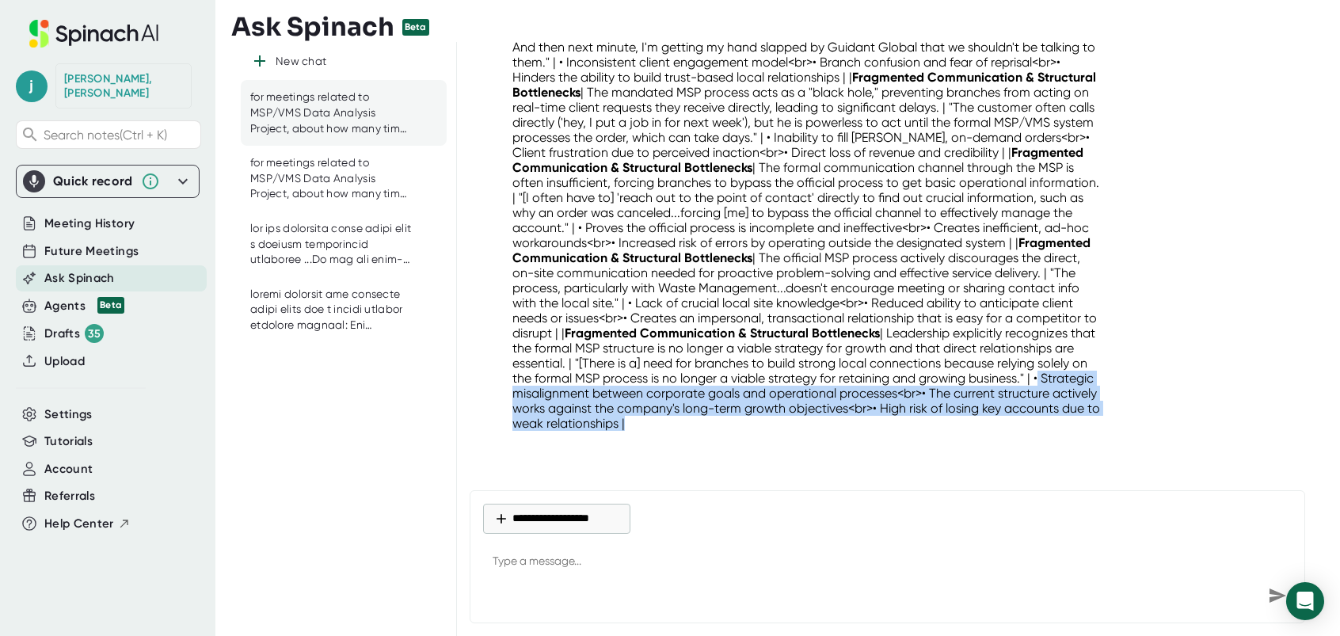
drag, startPoint x: 813, startPoint y: 396, endPoint x: 1101, endPoint y: 436, distance: 290.2
click at [1101, 436] on div "Absolutely. Here is a structured summary for the issue category Fragmented Comm…" at bounding box center [808, 143] width 617 height 618
drag, startPoint x: 1101, startPoint y: 436, endPoint x: 947, endPoint y: 422, distance: 154.2
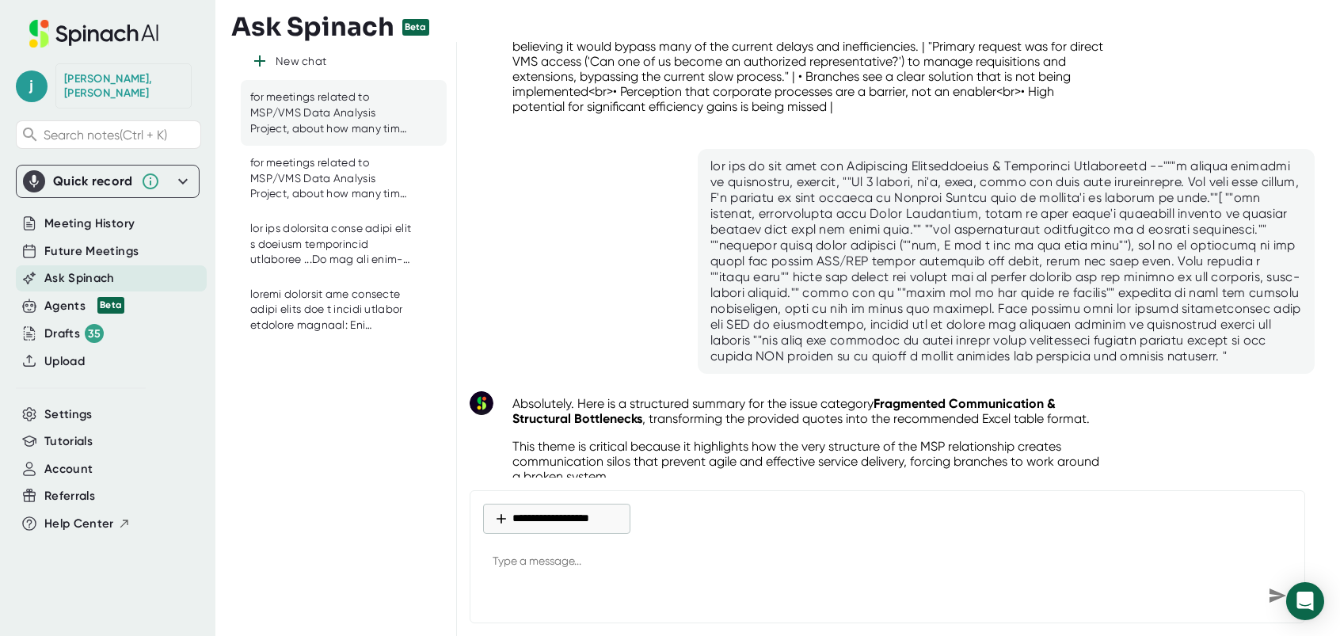
scroll to position [11376, 0]
drag, startPoint x: 715, startPoint y: 156, endPoint x: 1178, endPoint y: 158, distance: 463.3
click at [1178, 158] on div at bounding box center [1006, 262] width 617 height 225
drag, startPoint x: 1178, startPoint y: 158, endPoint x: 1056, endPoint y: 154, distance: 122.0
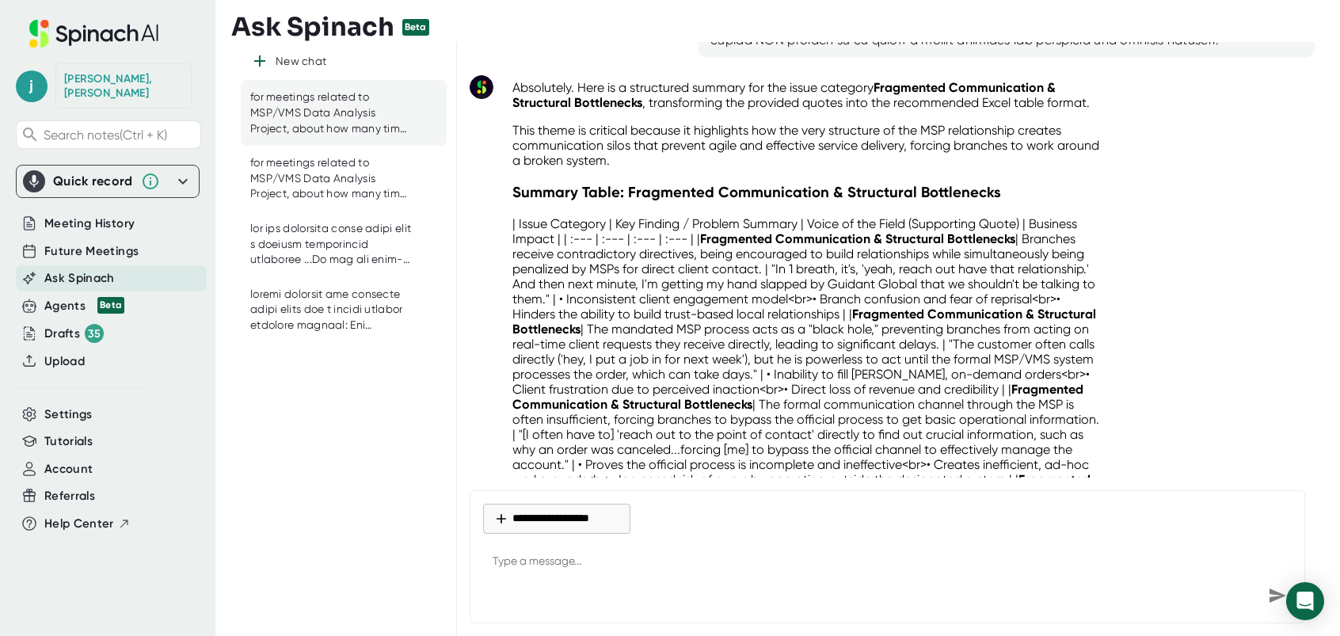
click at [533, 568] on textarea at bounding box center [887, 562] width 809 height 38
paste textarea "can you do the same for Fragmented Communication & Structural Bottlenecks"
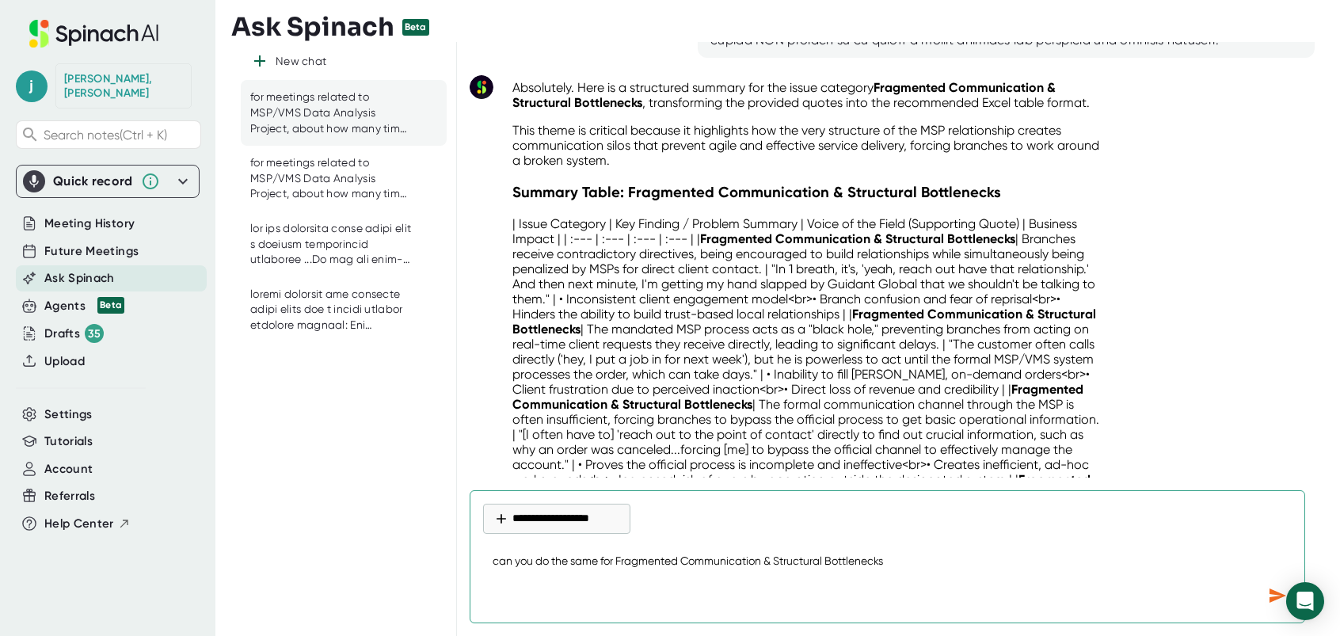
click at [906, 559] on textarea "can you do the same for Fragmented Communication & Structural Bottlenecks" at bounding box center [887, 562] width 809 height 38
paste textarea "End-to-End Process Latency"
click at [785, 569] on textarea "can you do the same for End-to-End Process Latency" at bounding box center [887, 562] width 809 height 38
paste textarea ""it ""takes two to three days to get someone approved for dispatch"" for Aramar…"
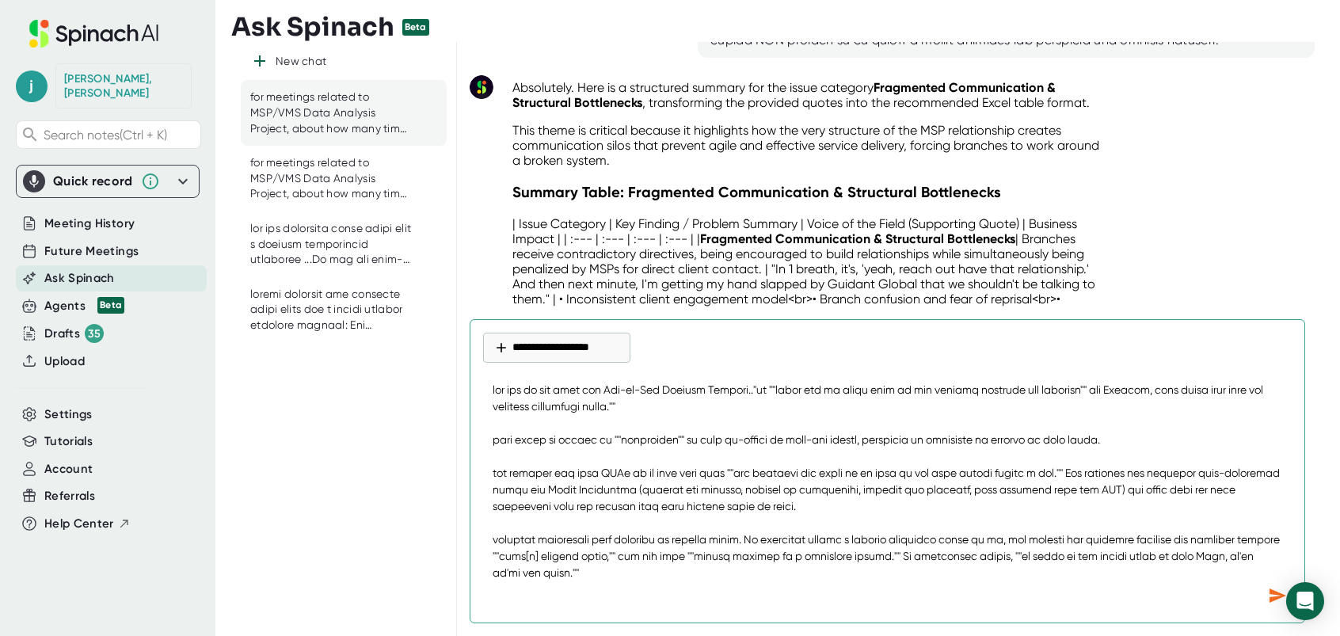
scroll to position [131, 0]
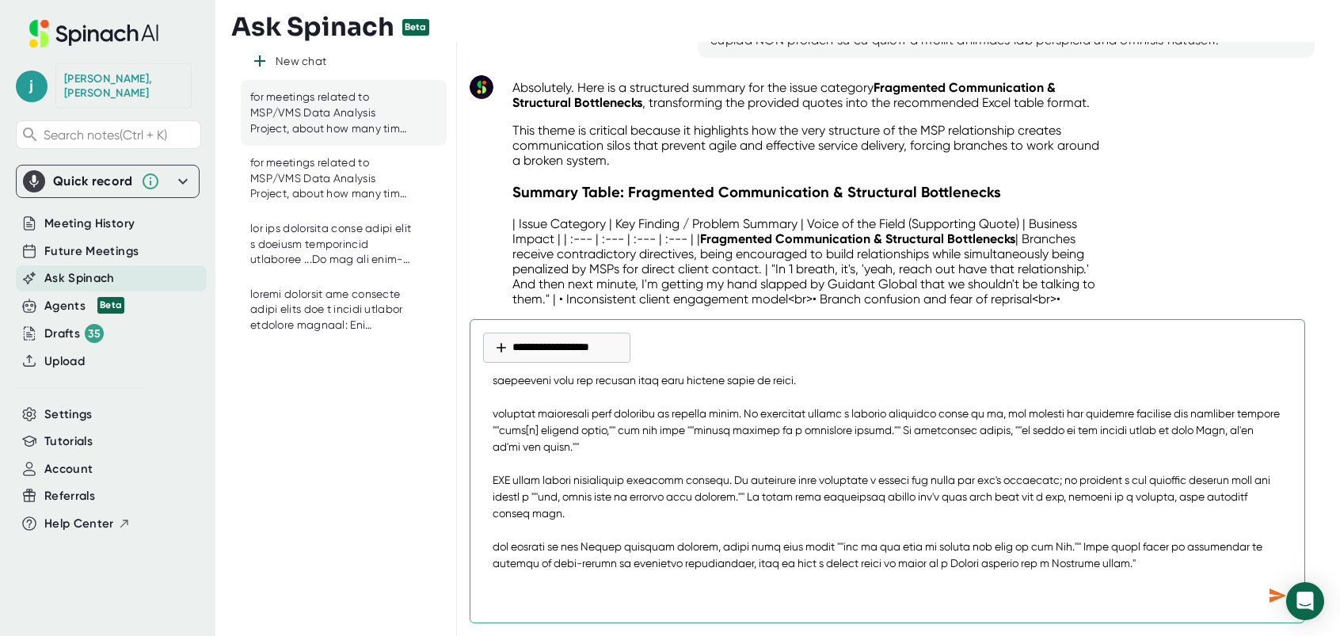
click at [1275, 594] on icon "Send message" at bounding box center [1277, 595] width 17 height 14
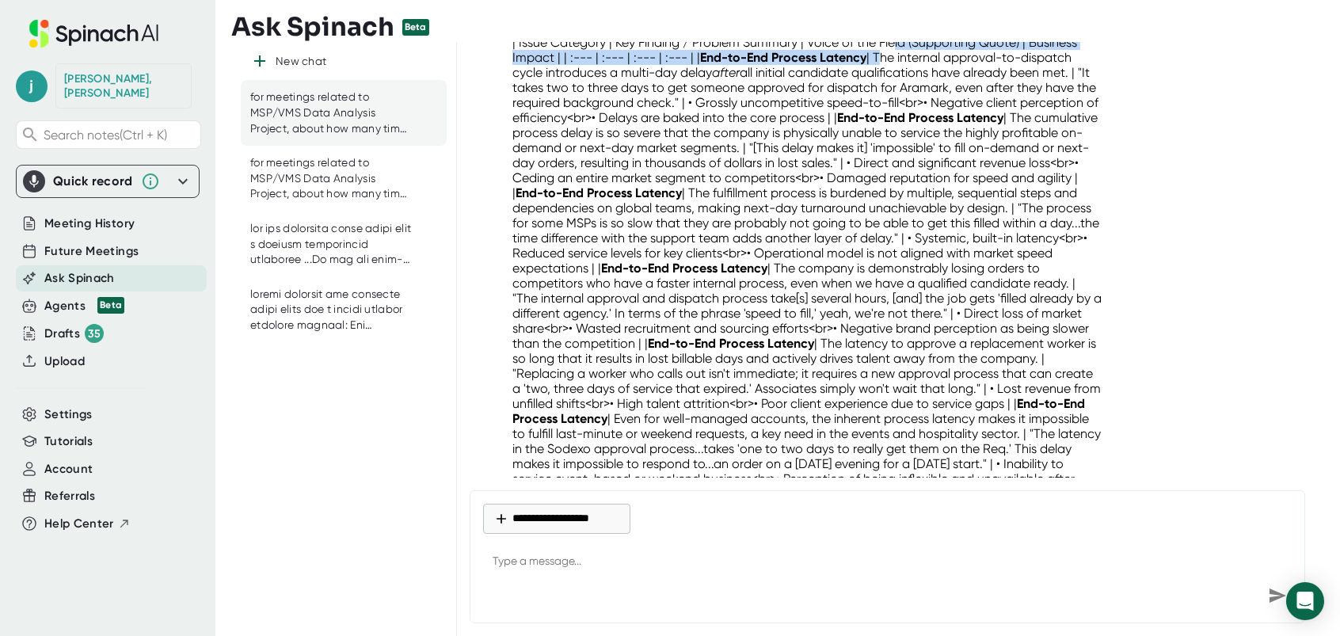
scroll to position [12793, 0]
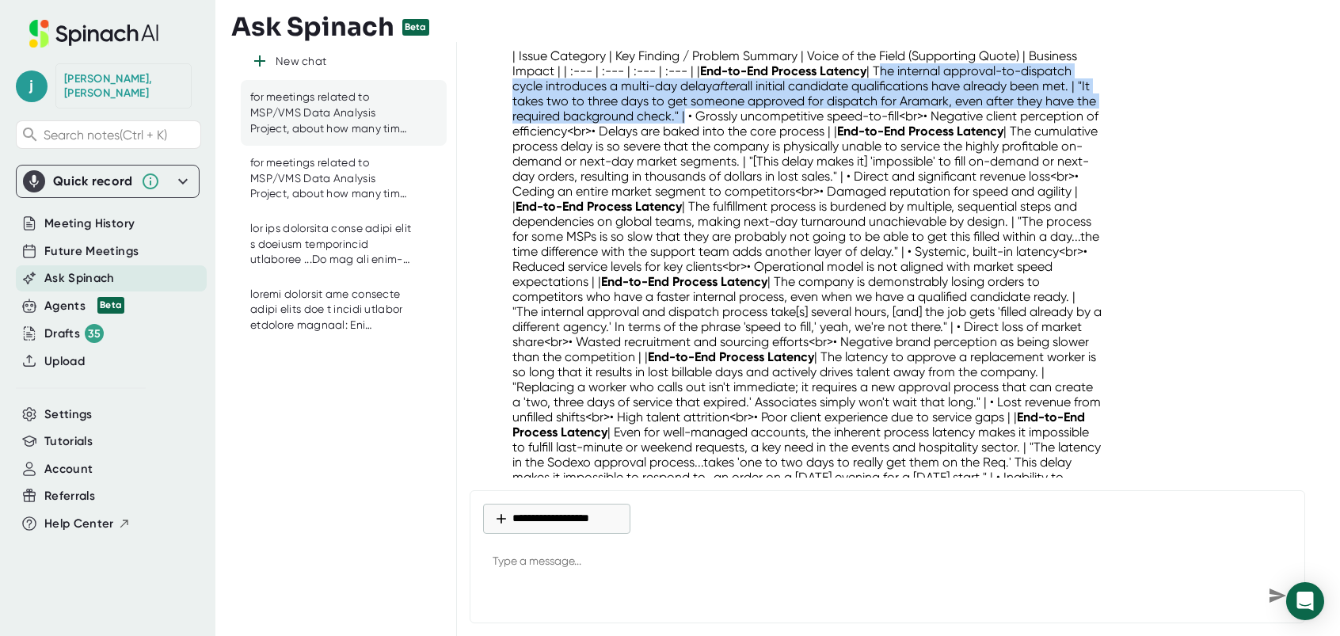
drag, startPoint x: 879, startPoint y: 53, endPoint x: 702, endPoint y: 116, distance: 187.4
click at [702, 116] on p "| Issue Category | Key Finding / Problem Summary | Voice of the Field (Supporti…" at bounding box center [808, 281] width 592 height 466
drag, startPoint x: 702, startPoint y: 116, endPoint x: 684, endPoint y: 109, distance: 19.3
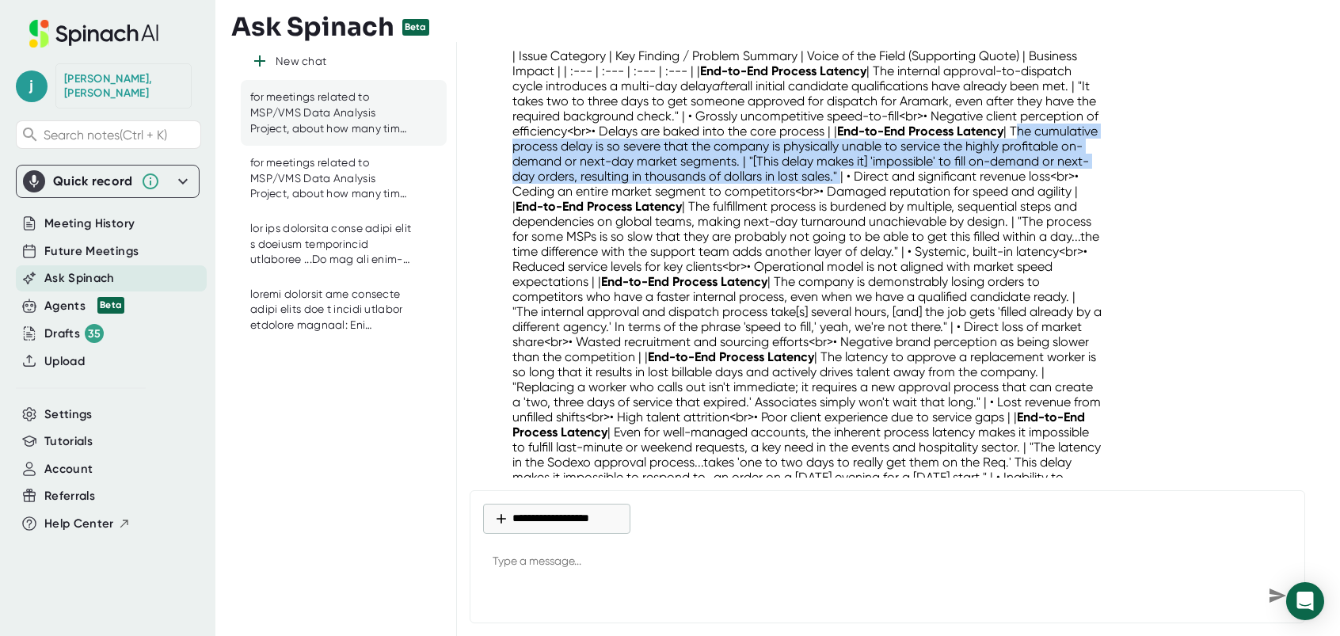
drag, startPoint x: 512, startPoint y: 142, endPoint x: 937, endPoint y: 177, distance: 426.7
click at [937, 177] on p "| Issue Category | Key Finding / Problem Summary | Voice of the Field (Supporti…" at bounding box center [808, 281] width 592 height 466
drag, startPoint x: 937, startPoint y: 177, endPoint x: 912, endPoint y: 167, distance: 26.3
drag, startPoint x: 804, startPoint y: 201, endPoint x: 657, endPoint y: 268, distance: 162.0
click at [657, 268] on p "| Issue Category | Key Finding / Problem Summary | Voice of the Field (Supporti…" at bounding box center [808, 281] width 592 height 466
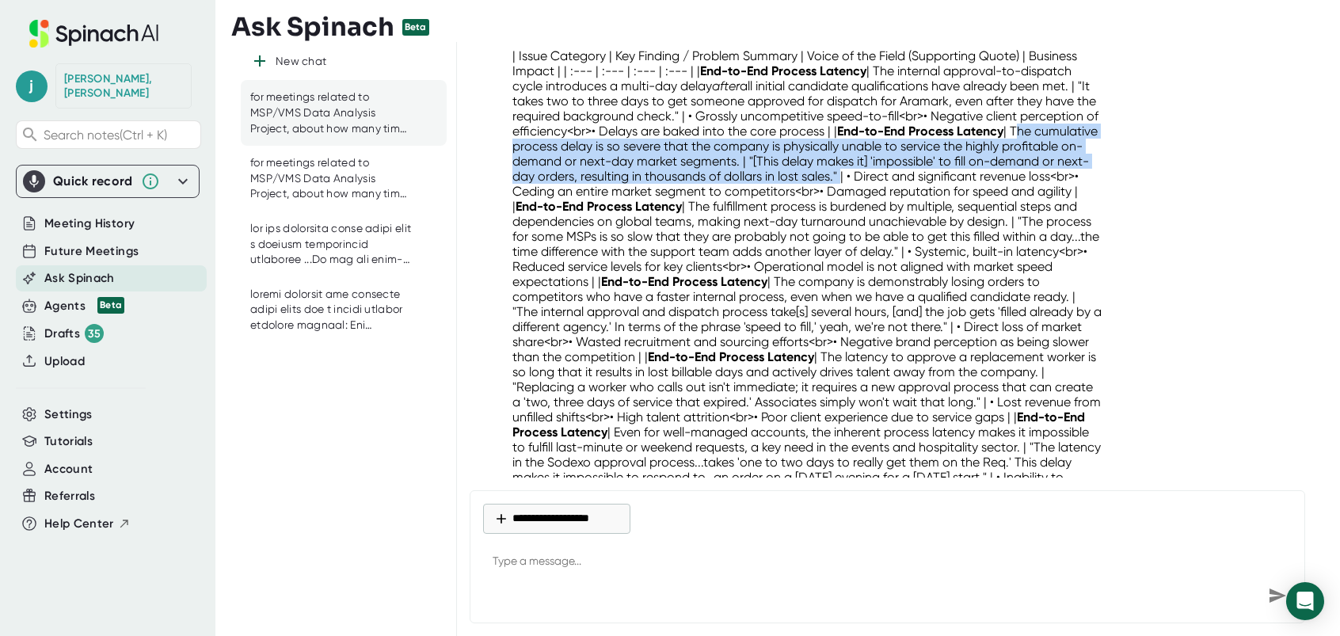
drag, startPoint x: 657, startPoint y: 268, endPoint x: 638, endPoint y: 261, distance: 20.3
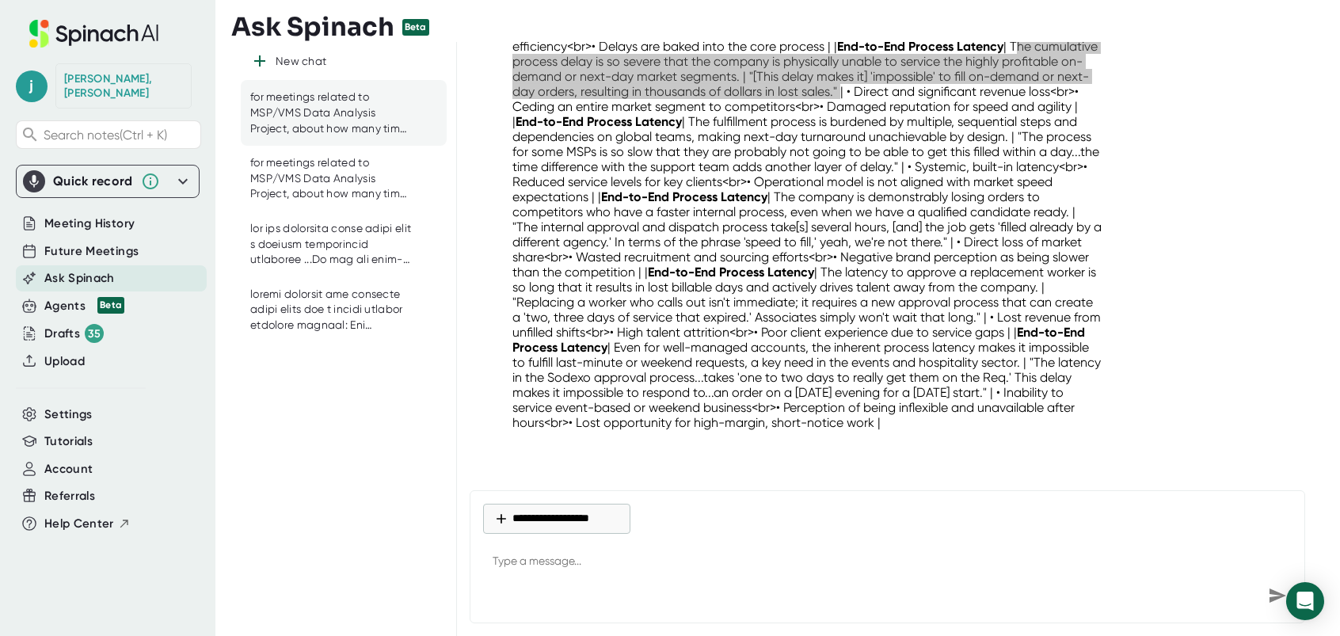
scroll to position [12885, 0]
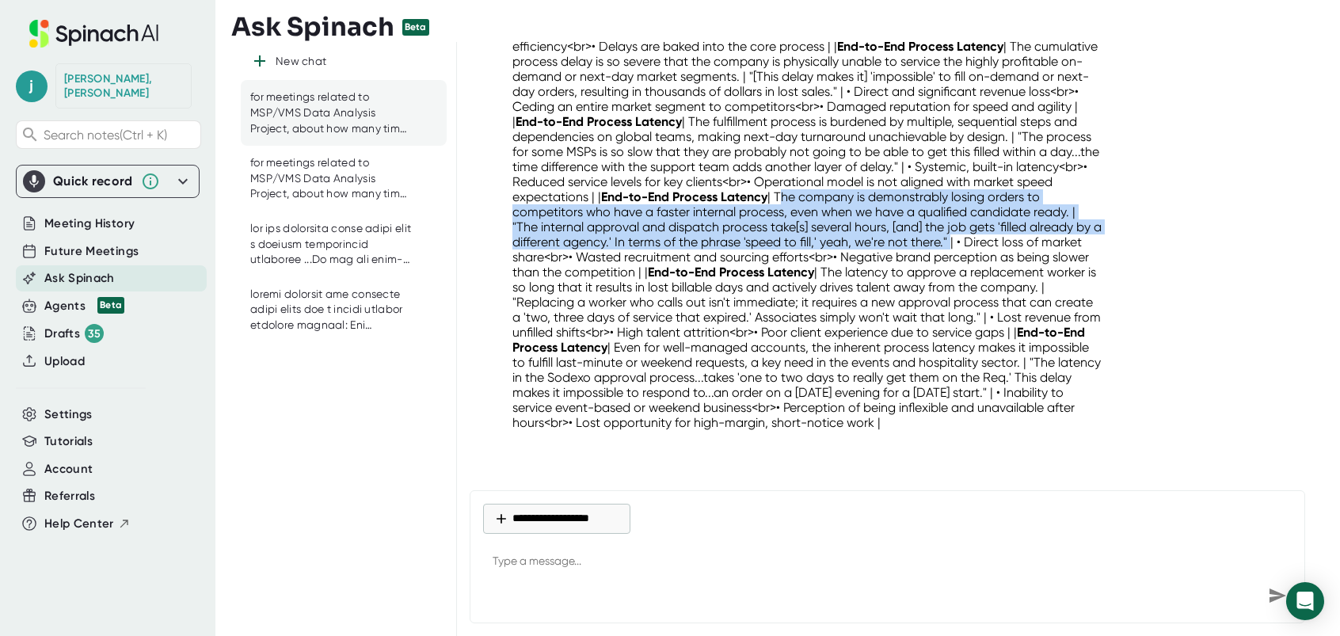
drag, startPoint x: 938, startPoint y: 183, endPoint x: 547, endPoint y: 244, distance: 395.9
click at [547, 244] on p "| Issue Category | Key Finding / Problem Summary | Voice of the Field (Supporti…" at bounding box center [808, 197] width 592 height 466
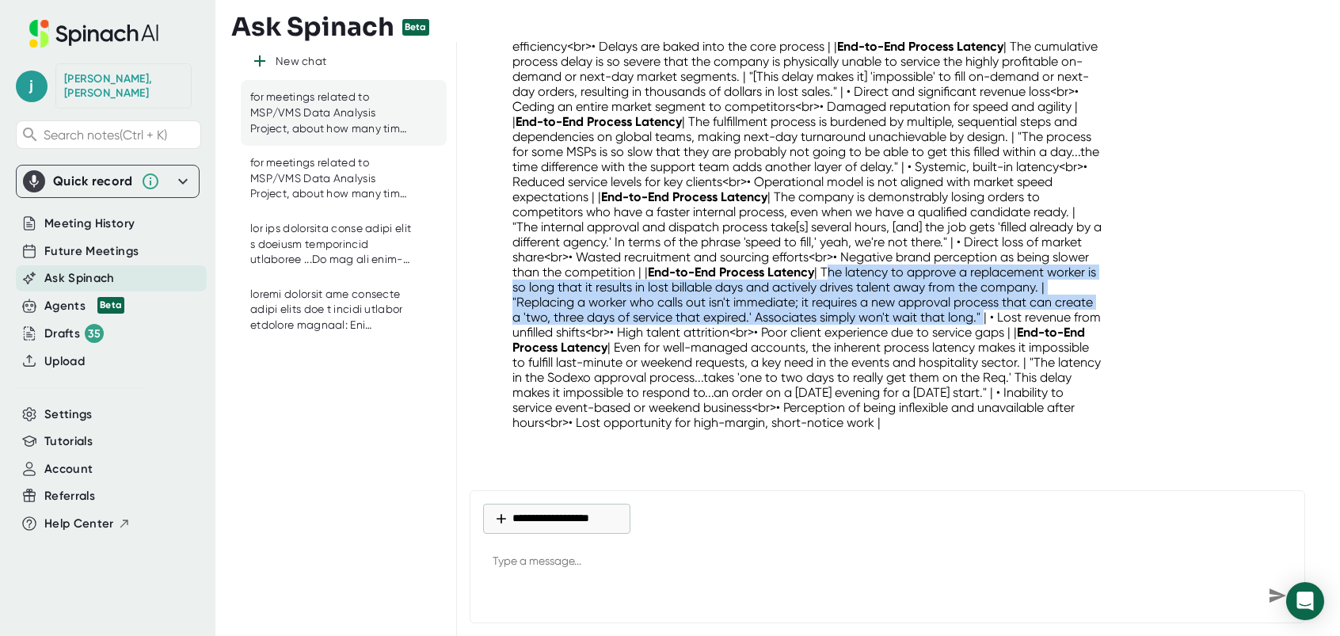
drag, startPoint x: 1024, startPoint y: 260, endPoint x: 599, endPoint y: 321, distance: 428.8
click at [599, 321] on p "| Issue Category | Key Finding / Problem Summary | Voice of the Field (Supporti…" at bounding box center [808, 197] width 592 height 466
drag, startPoint x: 599, startPoint y: 321, endPoint x: 587, endPoint y: 310, distance: 16.3
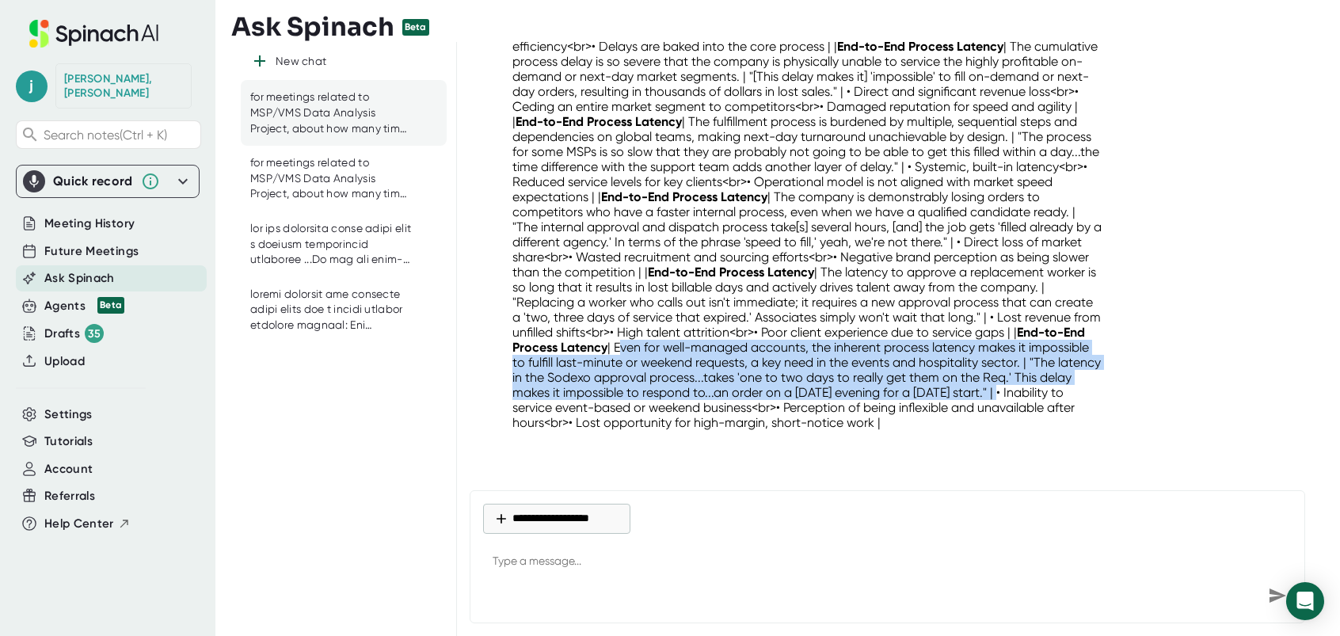
drag, startPoint x: 884, startPoint y: 333, endPoint x: 730, endPoint y: 394, distance: 165.3
click at [730, 394] on p "| Issue Category | Key Finding / Problem Summary | Voice of the Field (Supporti…" at bounding box center [808, 197] width 592 height 466
drag, startPoint x: 730, startPoint y: 394, endPoint x: 717, endPoint y: 383, distance: 17.4
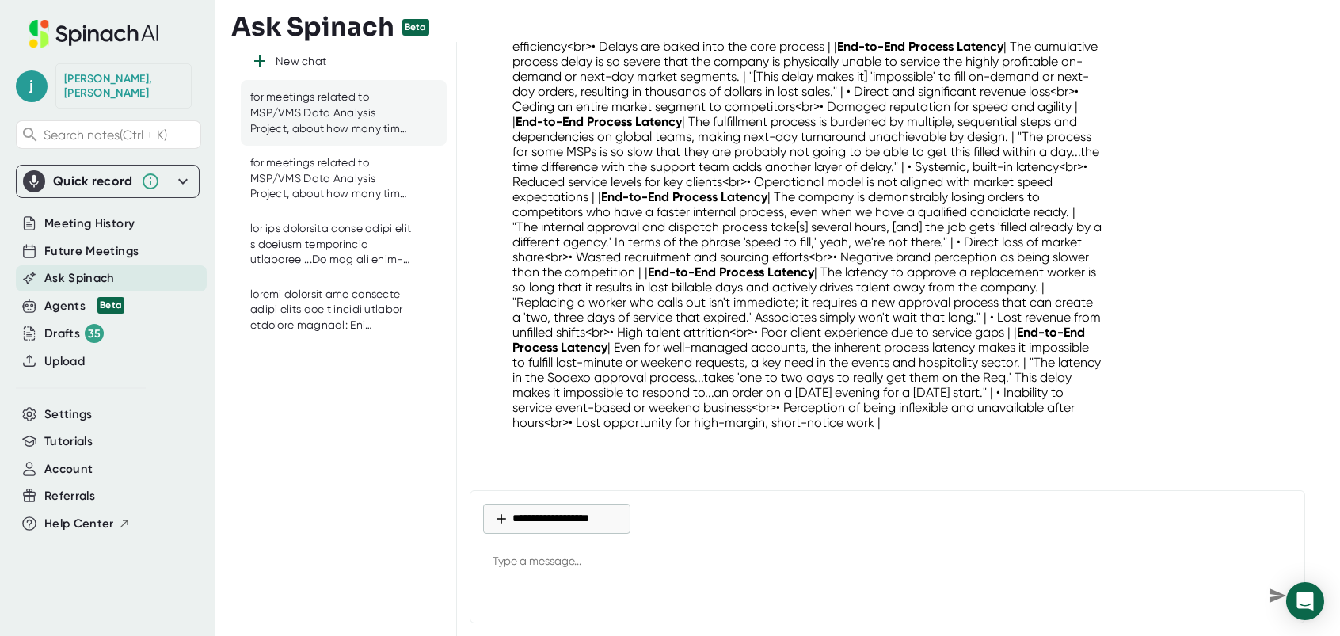
click at [761, 291] on p "| Issue Category | Key Finding / Problem Summary | Voice of the Field (Supporti…" at bounding box center [808, 197] width 592 height 466
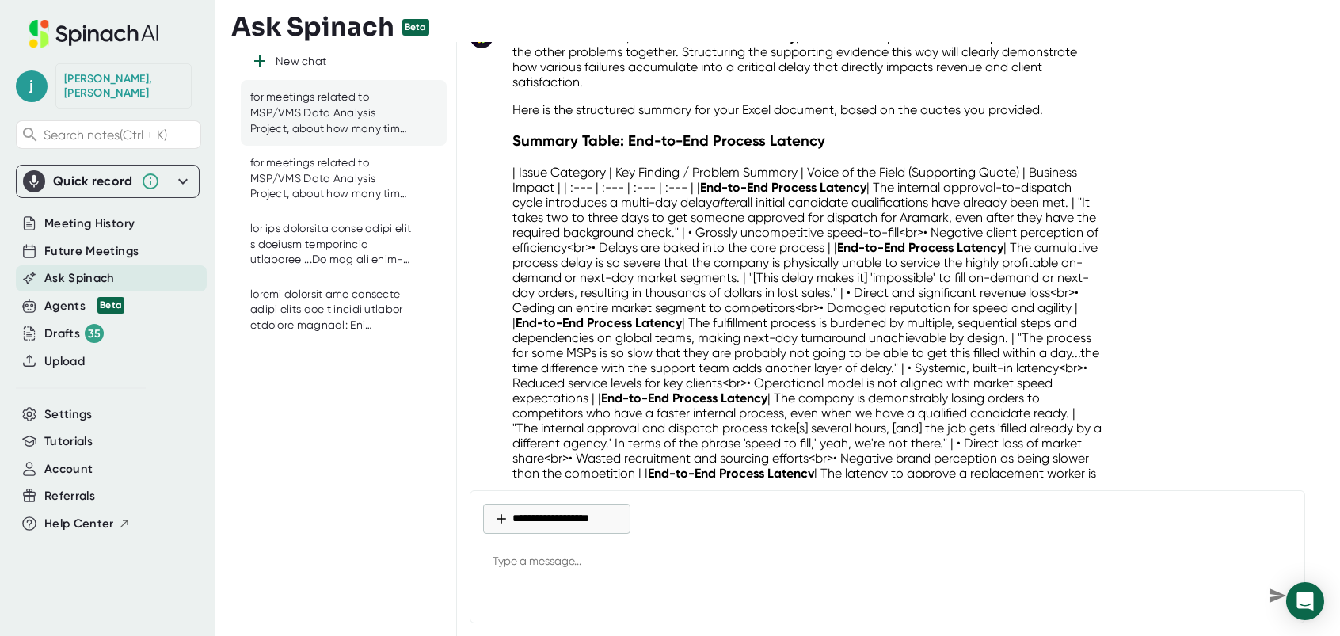
scroll to position [12648, 0]
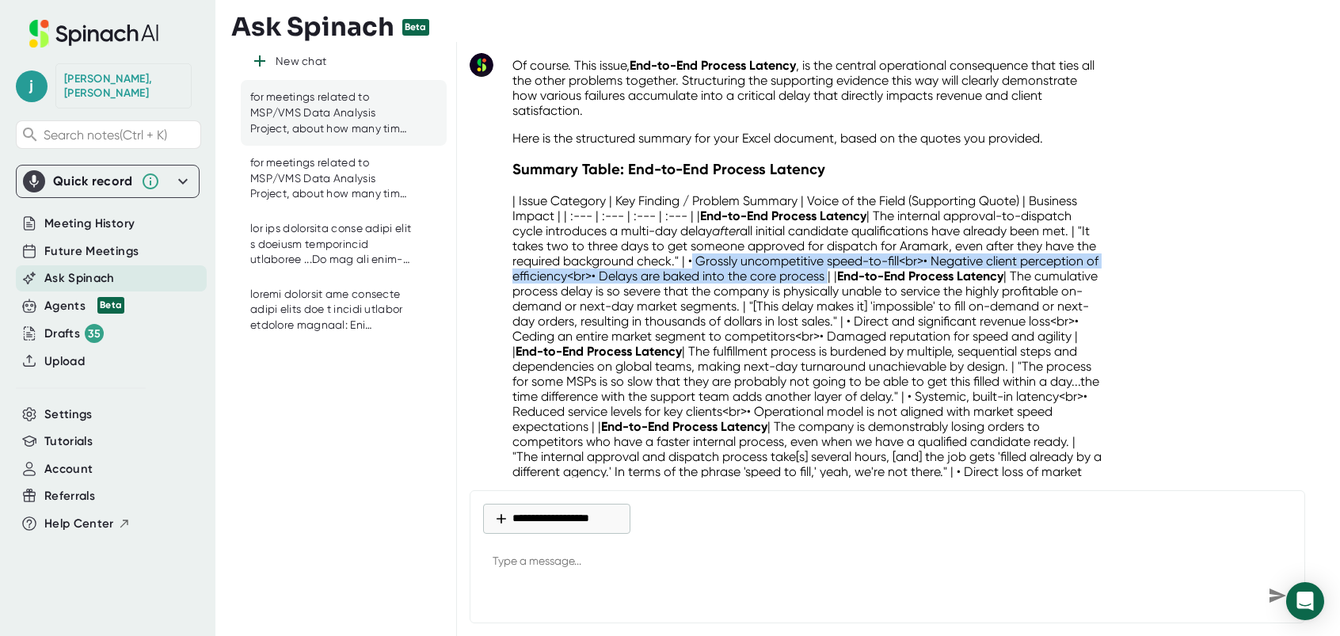
drag, startPoint x: 709, startPoint y: 260, endPoint x: 909, endPoint y: 279, distance: 201.3
click at [909, 279] on p "| Issue Category | Key Finding / Problem Summary | Voice of the Field (Supporti…" at bounding box center [808, 426] width 592 height 466
drag, startPoint x: 909, startPoint y: 279, endPoint x: 862, endPoint y: 269, distance: 47.7
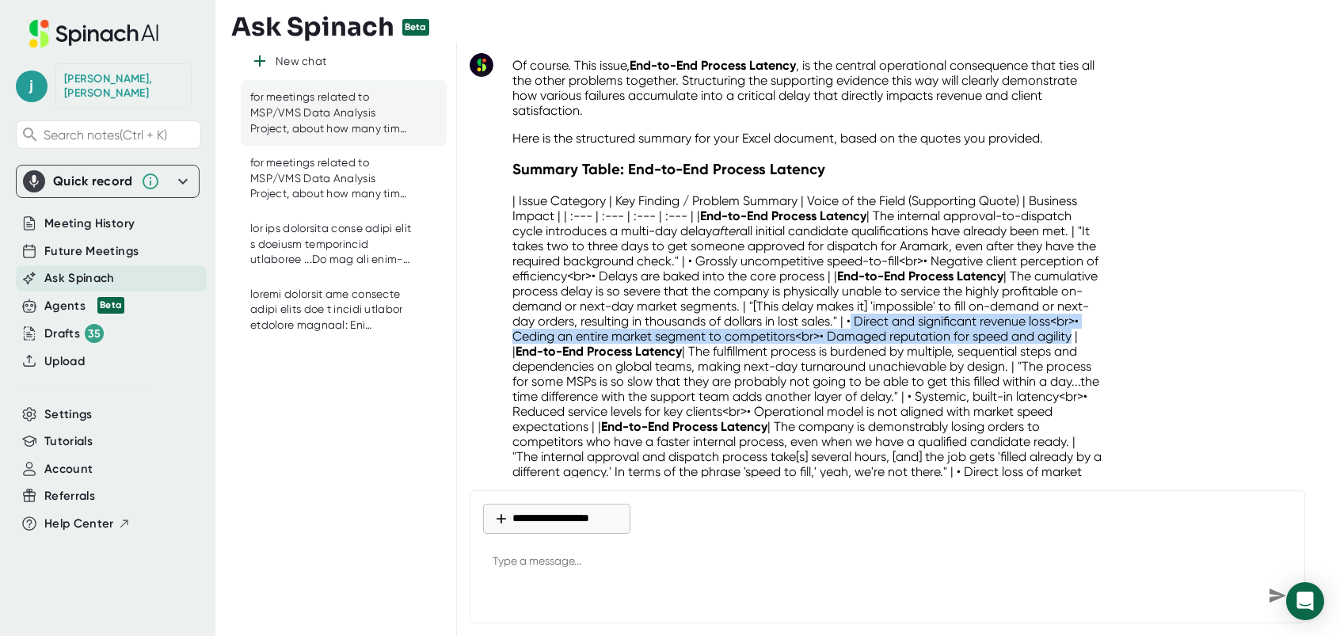
drag, startPoint x: 946, startPoint y: 320, endPoint x: 615, endPoint y: 352, distance: 333.4
click at [615, 352] on p "| Issue Category | Key Finding / Problem Summary | Voice of the Field (Supporti…" at bounding box center [808, 426] width 592 height 466
drag, startPoint x: 615, startPoint y: 352, endPoint x: 603, endPoint y: 348, distance: 12.8
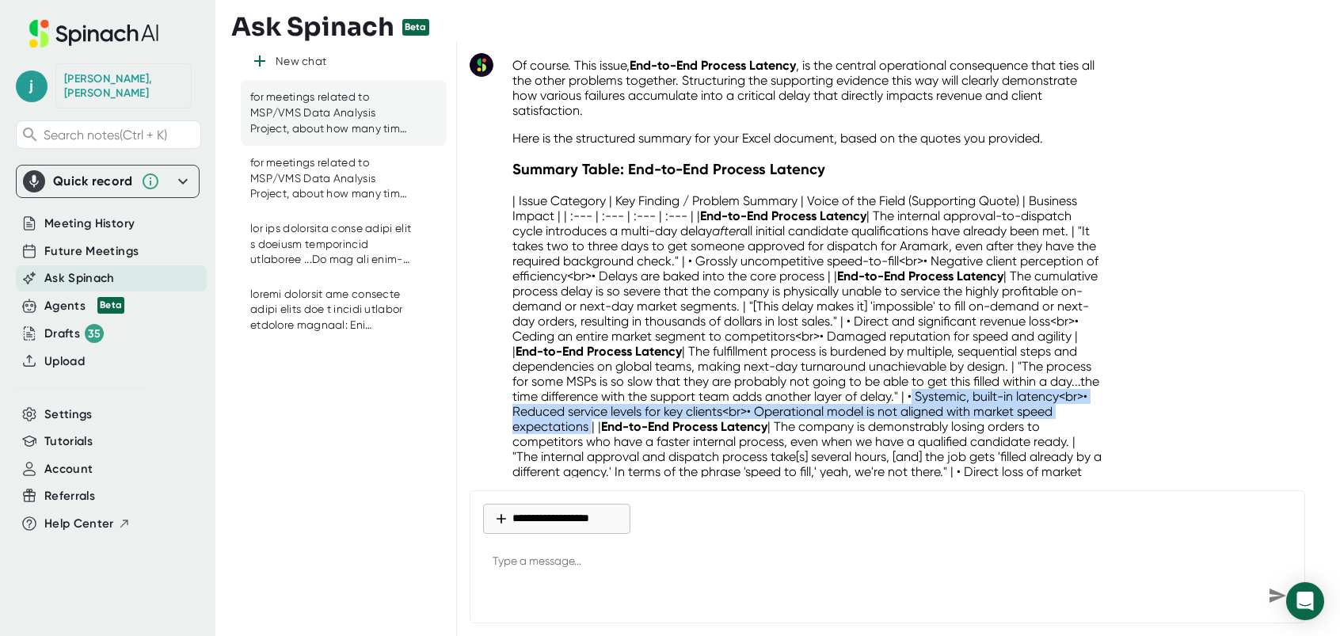
drag, startPoint x: 1063, startPoint y: 393, endPoint x: 751, endPoint y: 428, distance: 314.0
click at [751, 428] on p "| Issue Category | Key Finding / Problem Summary | Voice of the Field (Supporti…" at bounding box center [808, 426] width 592 height 466
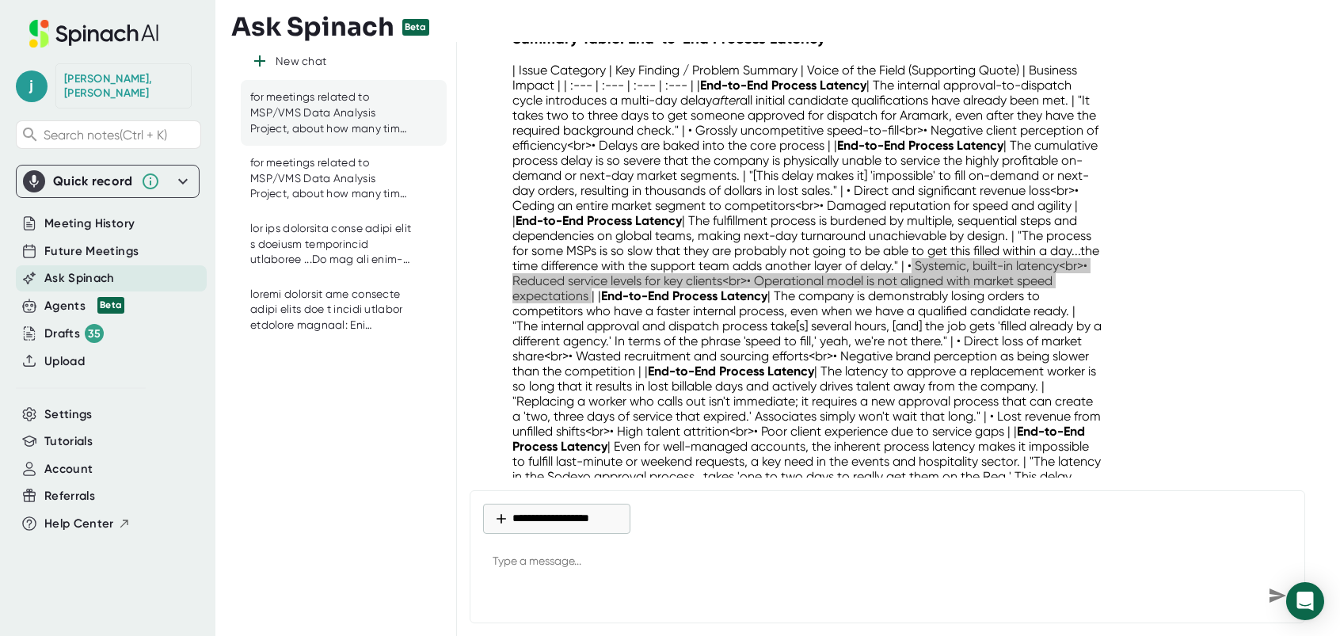
scroll to position [12806, 0]
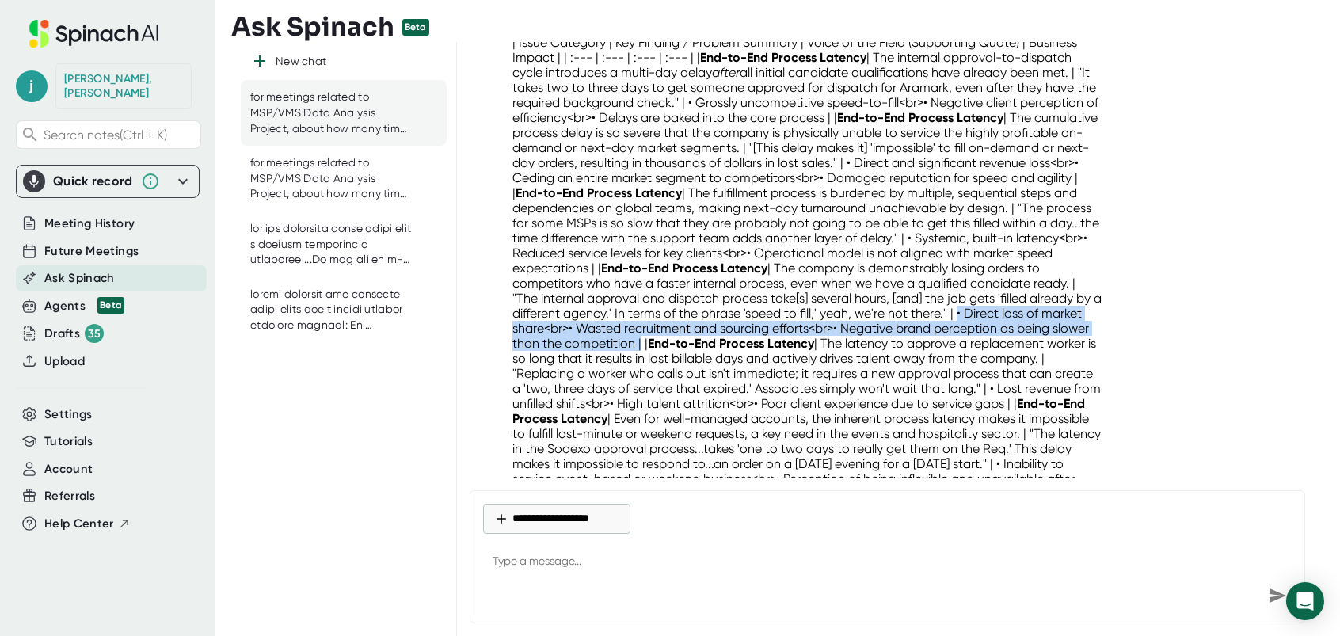
drag, startPoint x: 555, startPoint y: 325, endPoint x: 839, endPoint y: 346, distance: 285.1
click at [839, 346] on p "| Issue Category | Key Finding / Problem Summary | Voice of the Field (Supporti…" at bounding box center [808, 268] width 592 height 466
drag, startPoint x: 839, startPoint y: 346, endPoint x: 810, endPoint y: 342, distance: 29.6
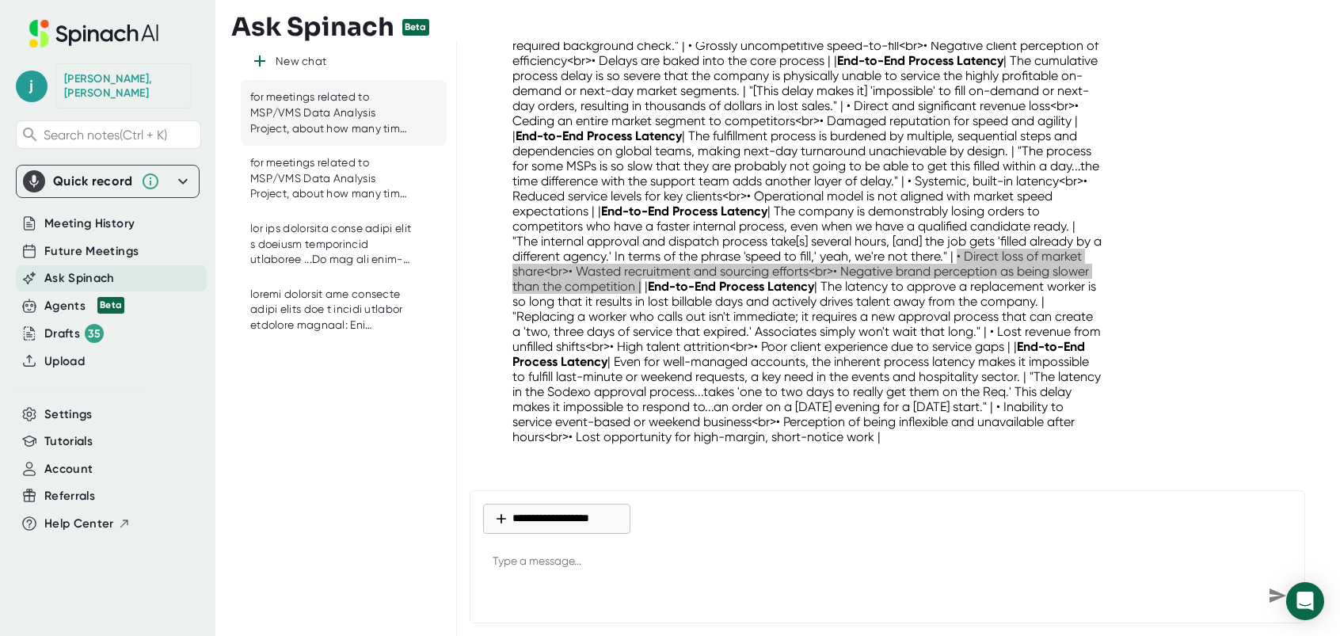
scroll to position [12885, 0]
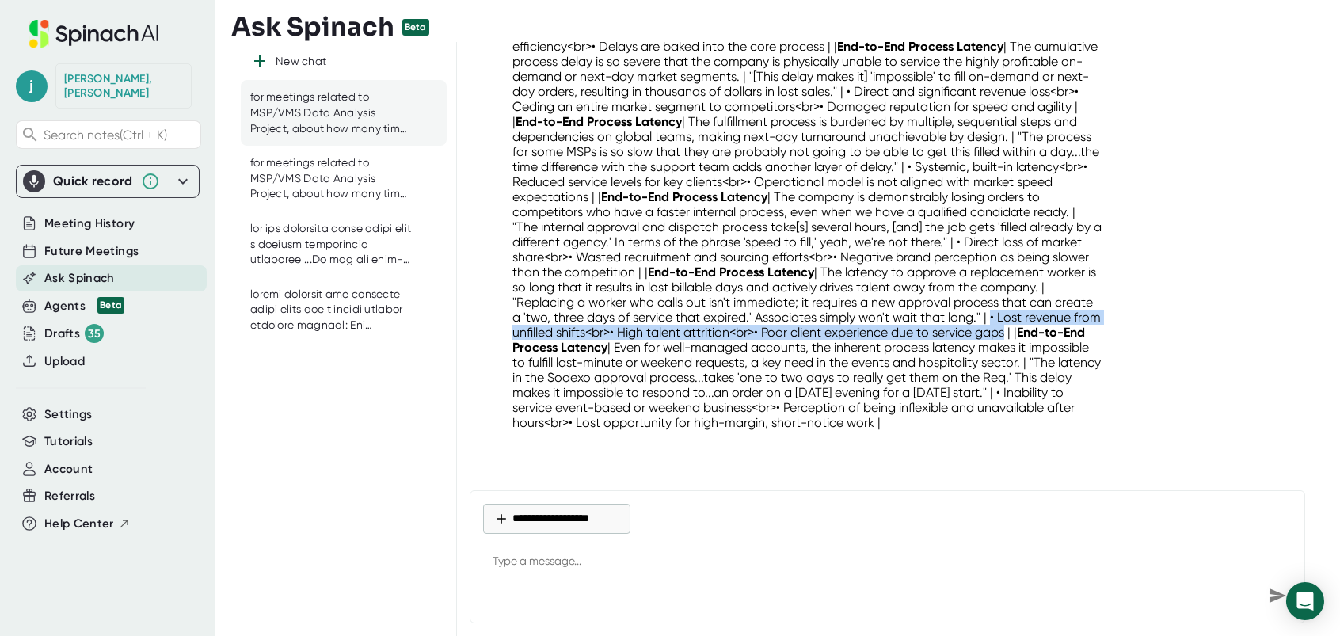
drag, startPoint x: 607, startPoint y: 320, endPoint x: 694, endPoint y: 341, distance: 88.7
click at [694, 341] on p "| Issue Category | Key Finding / Problem Summary | Voice of the Field (Supporti…" at bounding box center [808, 197] width 592 height 466
drag, startPoint x: 694, startPoint y: 341, endPoint x: 661, endPoint y: 335, distance: 32.9
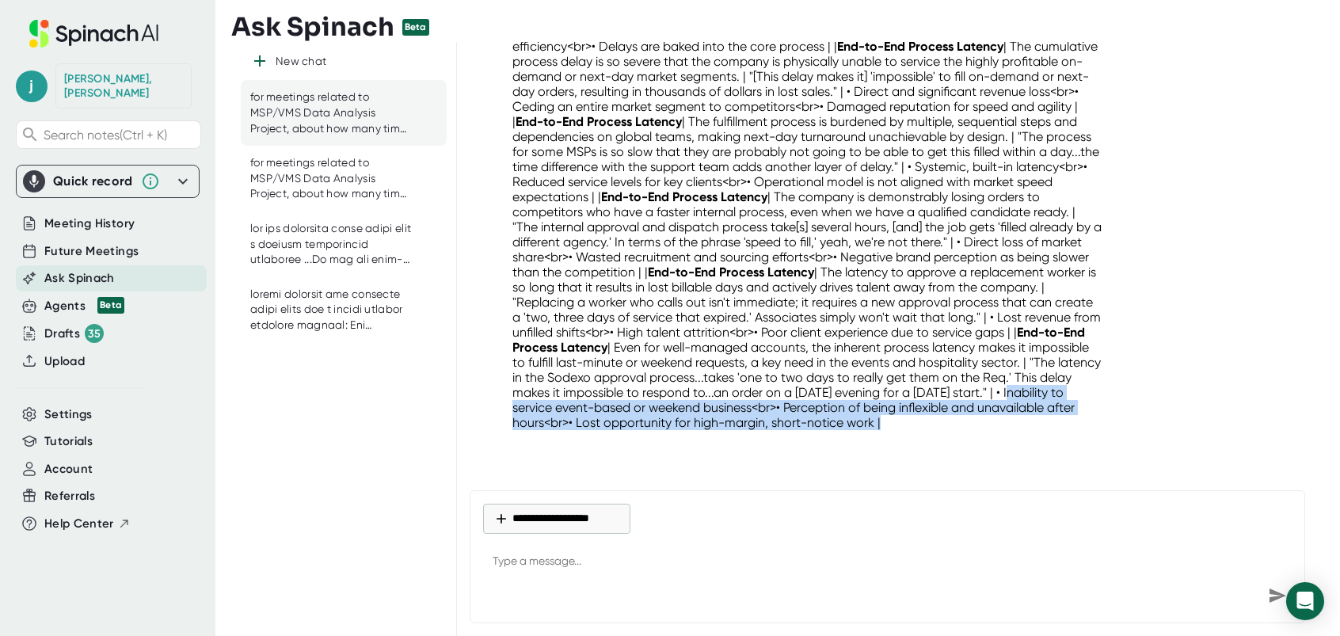
drag, startPoint x: 740, startPoint y: 393, endPoint x: 816, endPoint y: 421, distance: 81.9
click at [816, 421] on p "| Issue Category | Key Finding / Problem Summary | Voice of the Field (Supporti…" at bounding box center [808, 197] width 592 height 466
drag, startPoint x: 816, startPoint y: 421, endPoint x: 808, endPoint y: 406, distance: 17.4
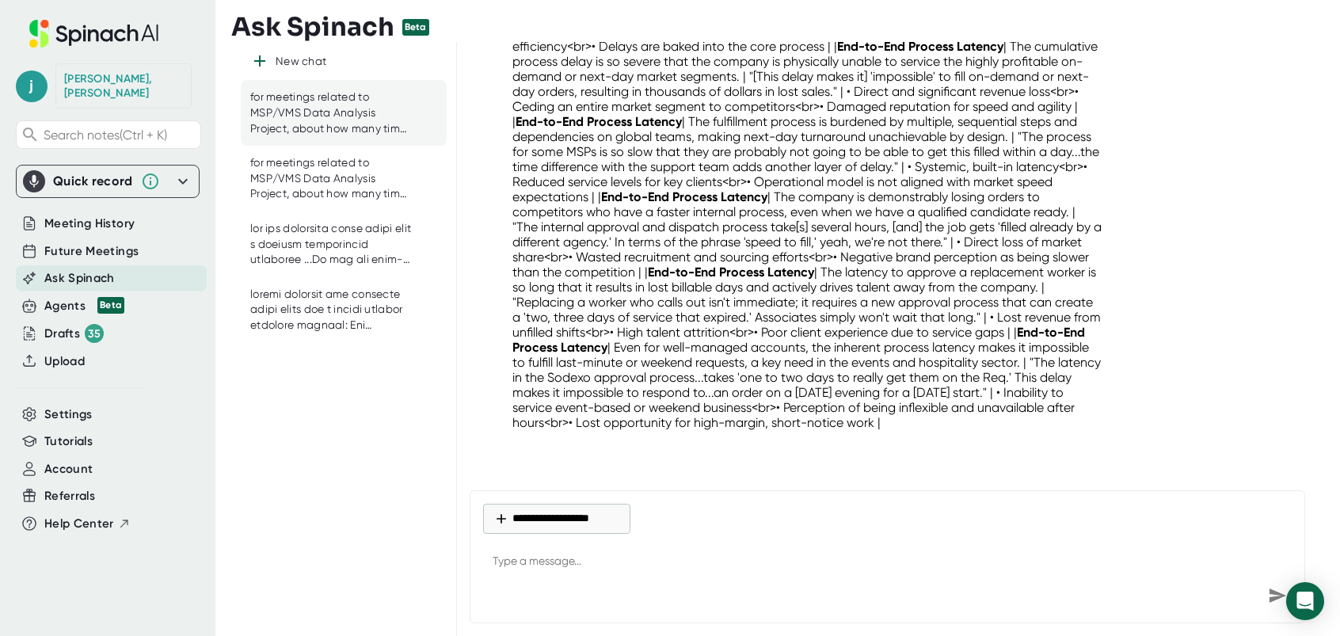
drag, startPoint x: 537, startPoint y: 579, endPoint x: 539, endPoint y: 569, distance: 9.8
click at [537, 577] on textarea at bounding box center [887, 562] width 809 height 38
click at [539, 566] on textarea at bounding box center [887, 562] width 809 height 38
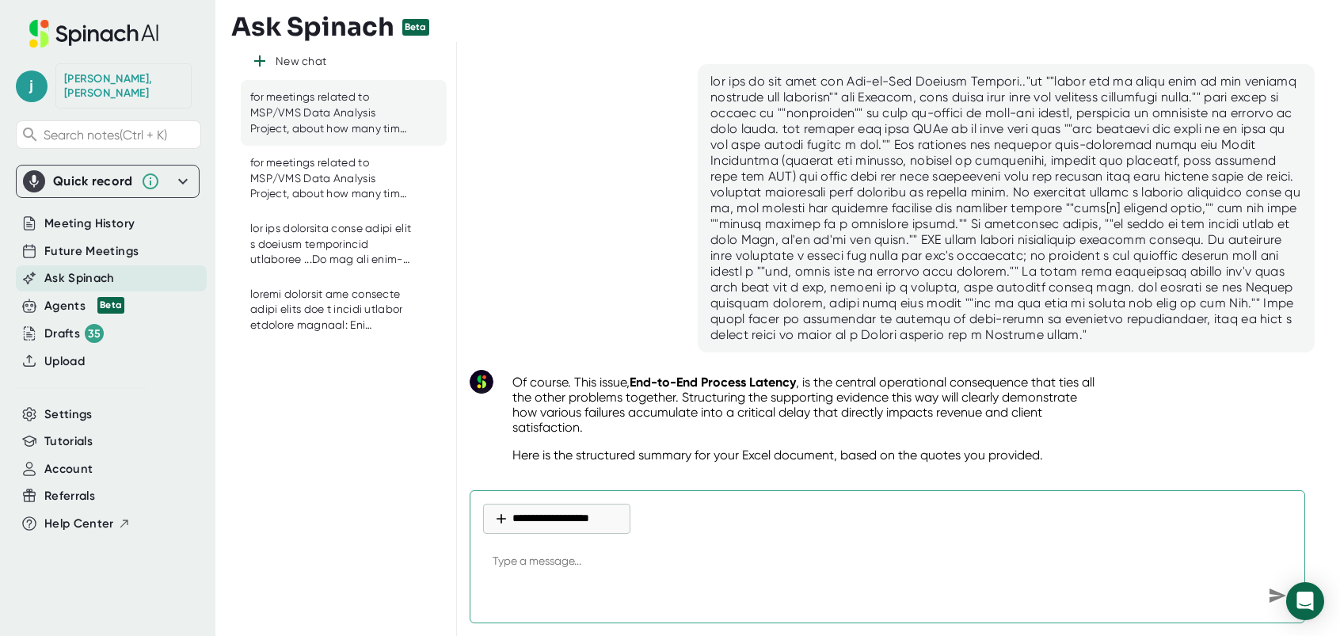
scroll to position [12094, 0]
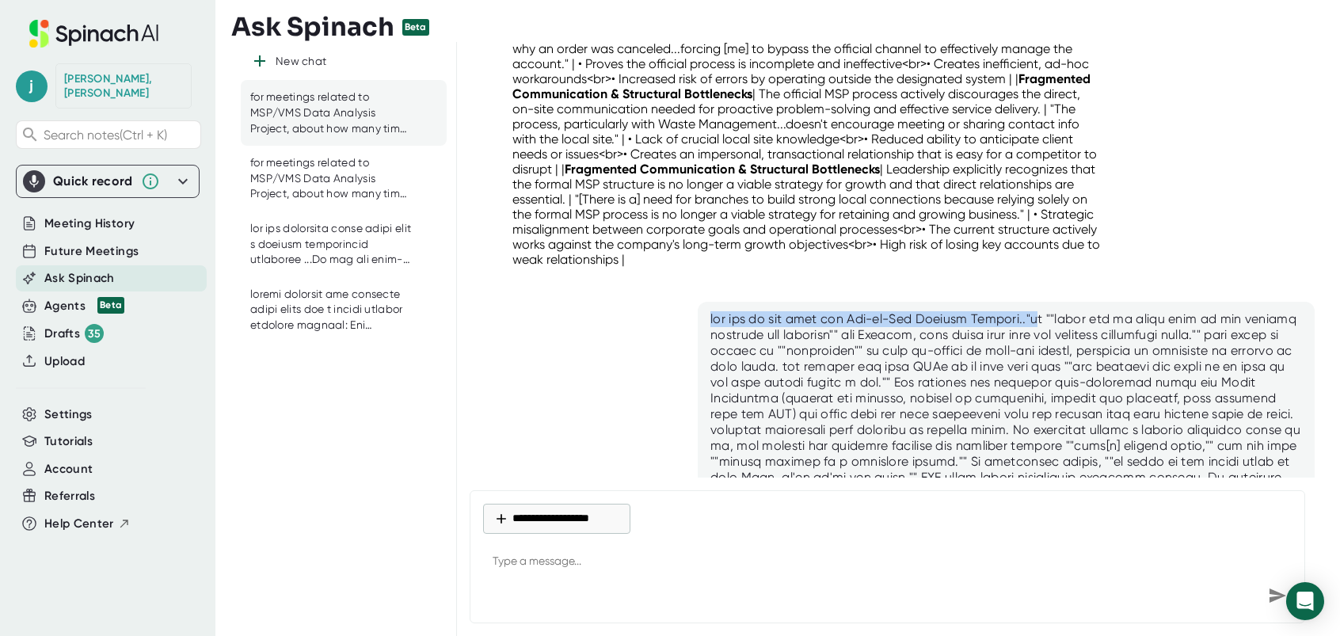
drag, startPoint x: 704, startPoint y: 318, endPoint x: 1042, endPoint y: 302, distance: 338.5
click at [1042, 302] on div at bounding box center [1006, 446] width 617 height 288
drag, startPoint x: 1042, startPoint y: 302, endPoint x: 1003, endPoint y: 310, distance: 39.8
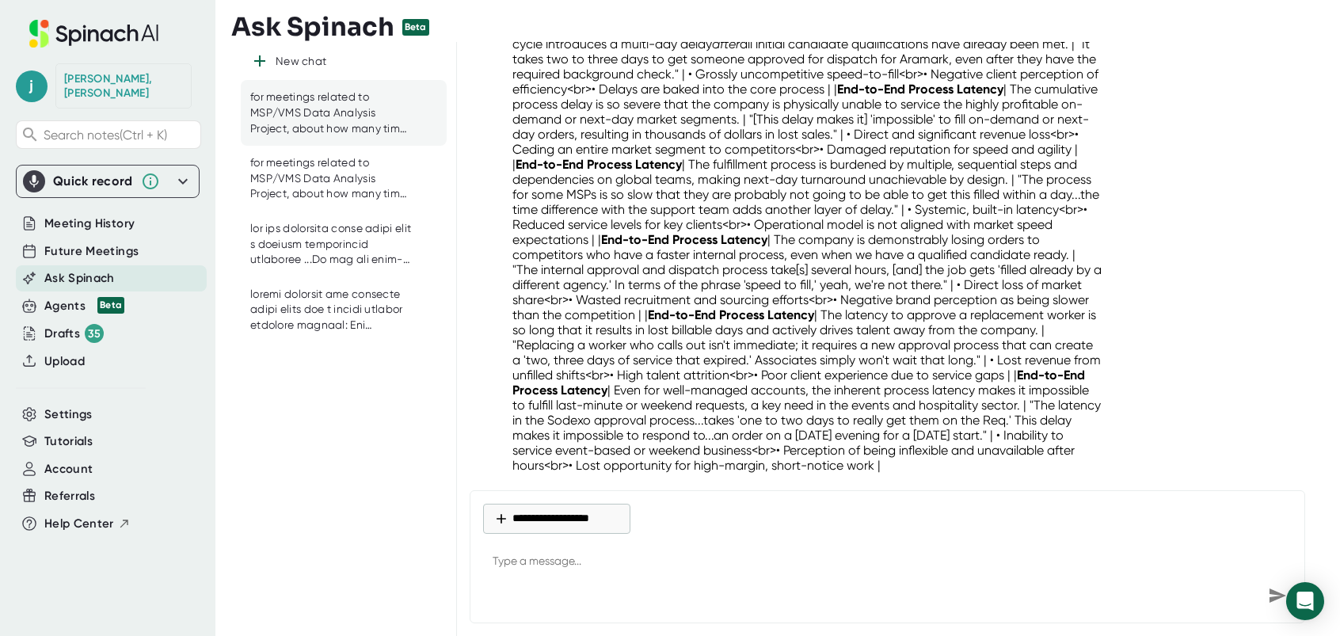
scroll to position [12885, 0]
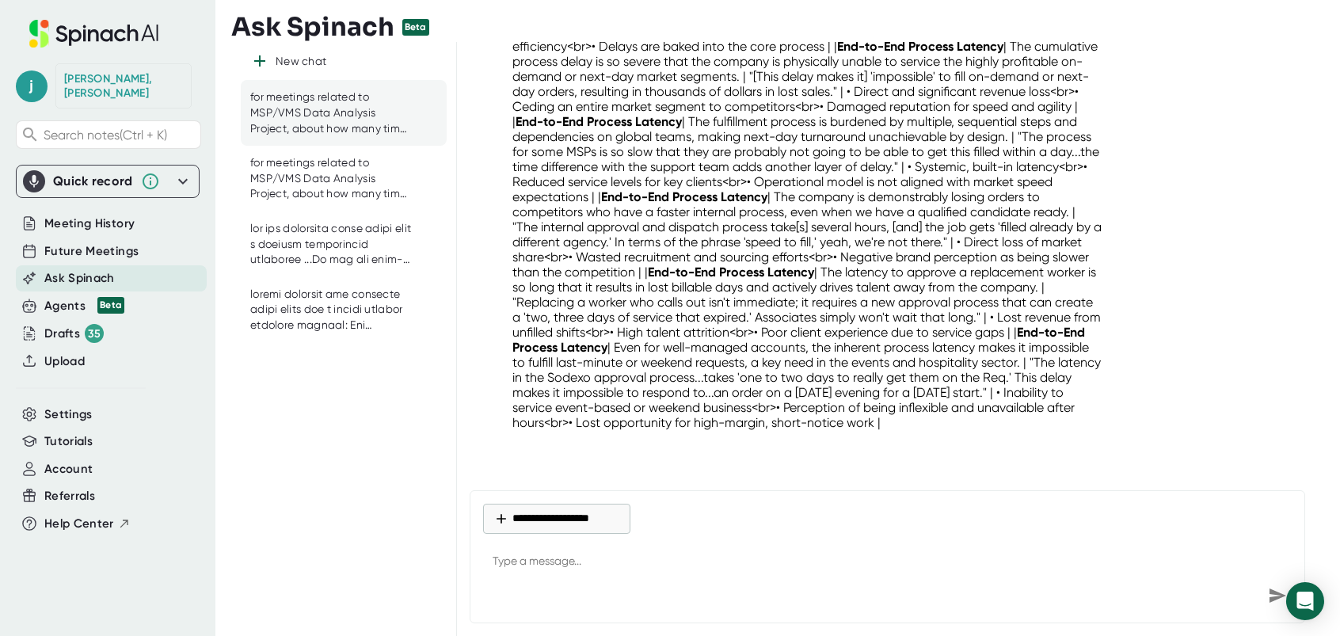
click at [548, 566] on textarea at bounding box center [887, 562] width 809 height 38
paste textarea "can you do the same for End-to-End Process Latency.."i"
click at [793, 561] on textarea "can you do the same for End-to-End Process Latency.."i" at bounding box center [887, 562] width 809 height 38
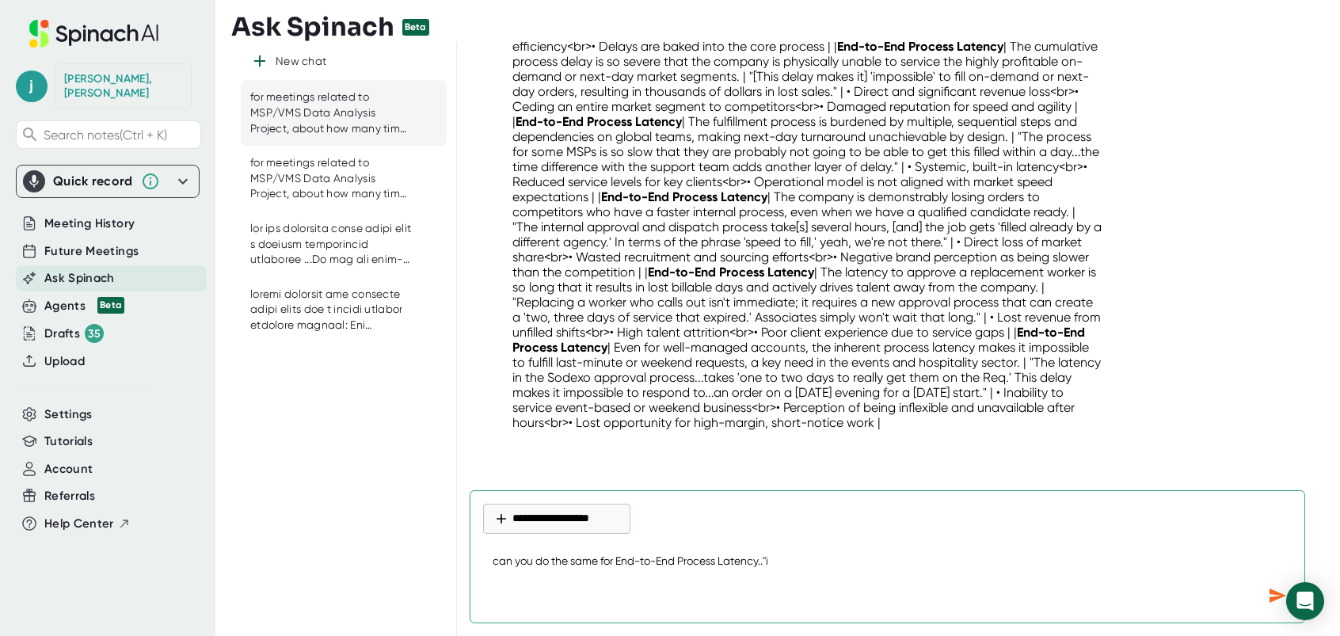
drag, startPoint x: 754, startPoint y: 560, endPoint x: 620, endPoint y: 559, distance: 133.8
click at [620, 559] on textarea "can you do the same for End-to-End Process Latency.."i" at bounding box center [887, 562] width 809 height 38
paste textarea "Primary Business Impact - Talent Retention & Conversion Losses"
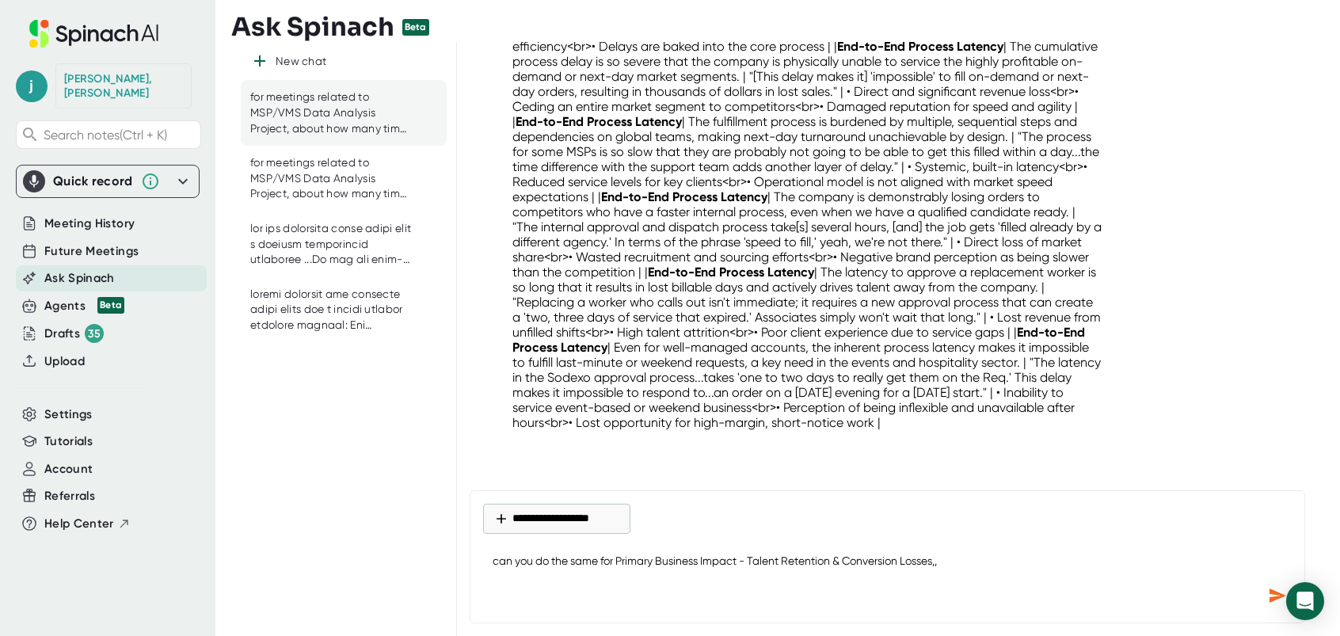
click at [980, 573] on textarea "can you do the same for Primary Business Impact - Talent Retention & Conversion…" at bounding box center [887, 562] width 809 height 38
paste textarea ""a clear rationale for the talent loss, stating, ""workers are transit... They'…"
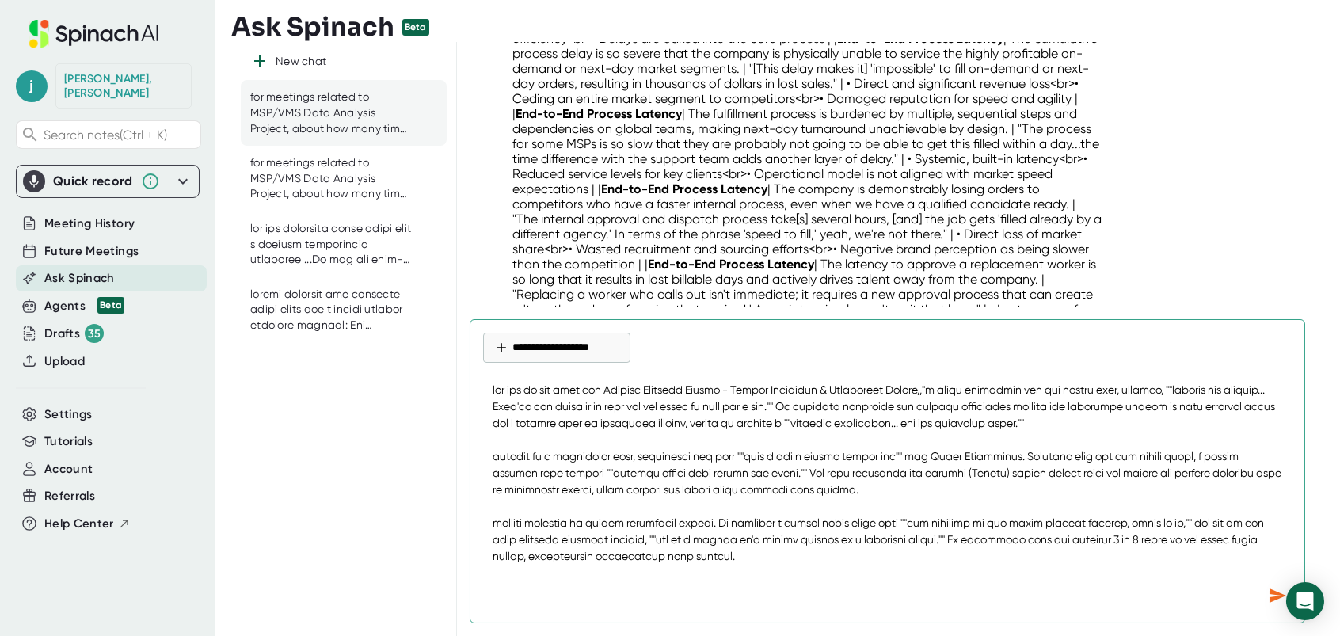
scroll to position [97, 0]
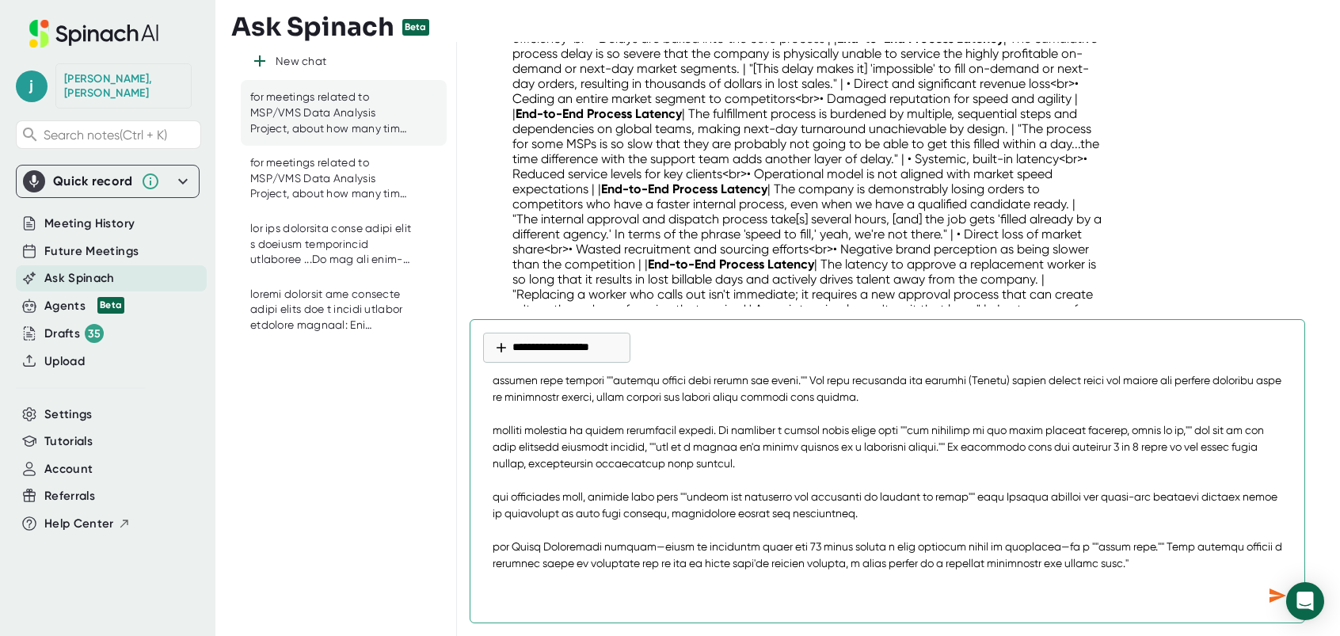
click at [1269, 595] on icon "Send message" at bounding box center [1277, 595] width 19 height 19
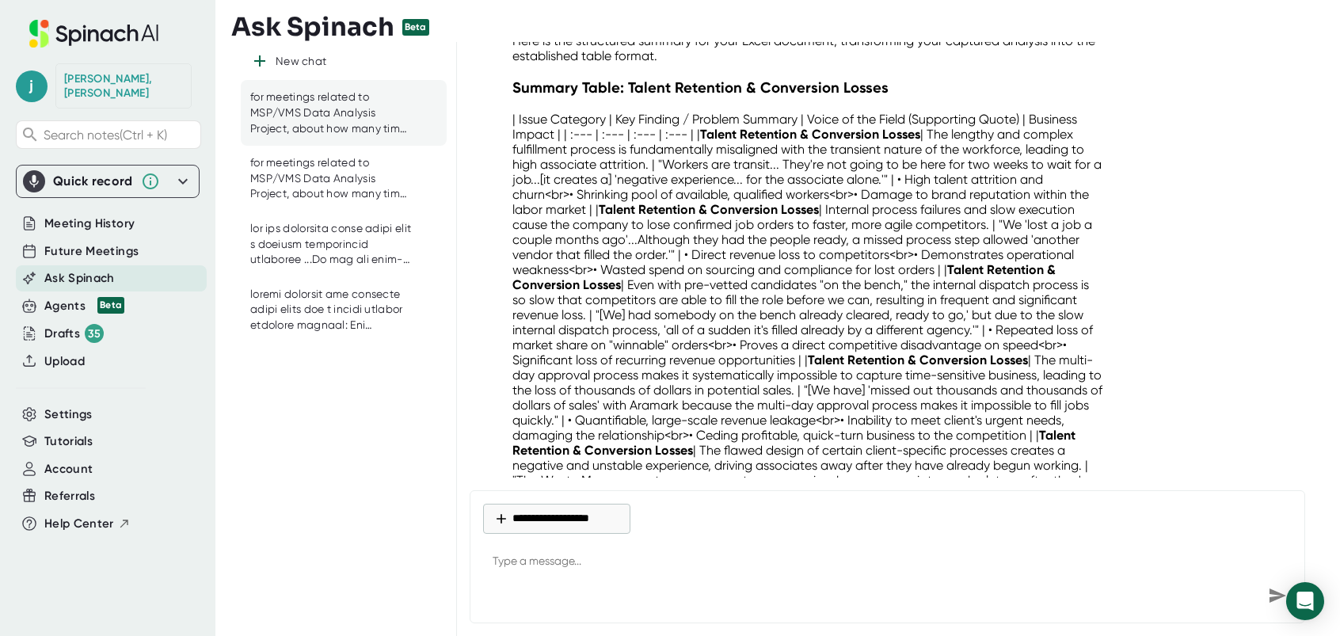
scroll to position [13776, 0]
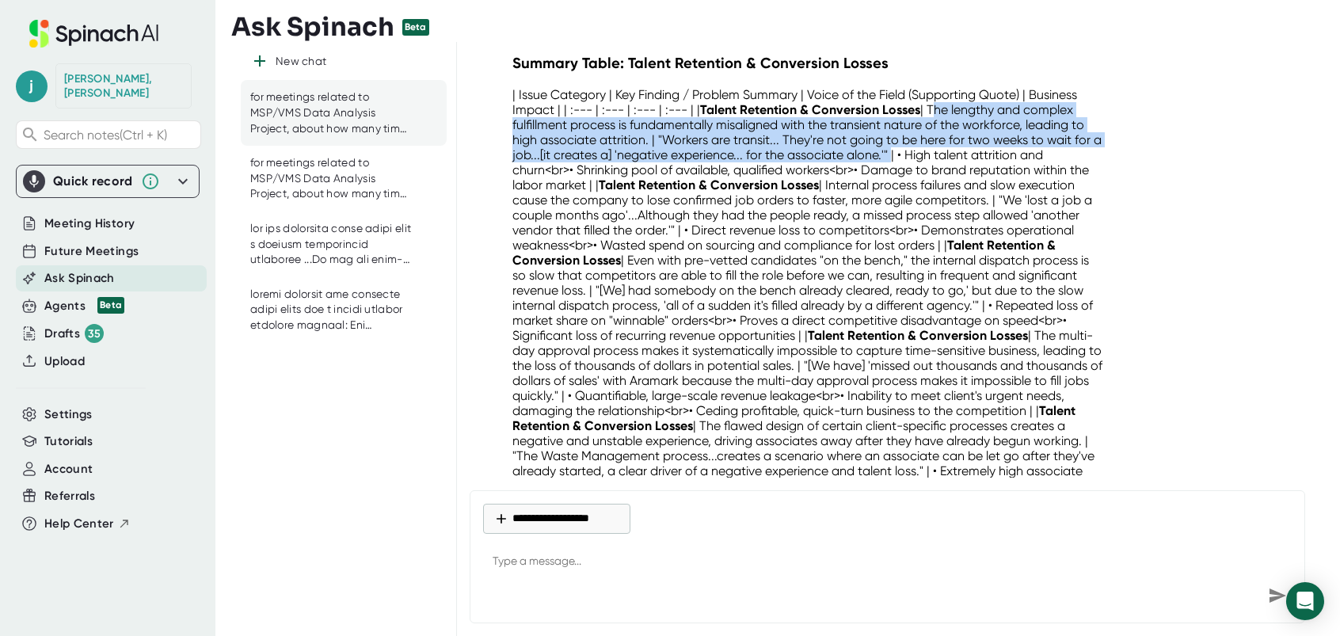
drag, startPoint x: 931, startPoint y: 111, endPoint x: 900, endPoint y: 159, distance: 56.9
click at [900, 159] on p "| Issue Category | Key Finding / Problem Summary | Voice of the Field (Supporti…" at bounding box center [808, 297] width 592 height 421
drag, startPoint x: 900, startPoint y: 159, endPoint x: 891, endPoint y: 158, distance: 9.6
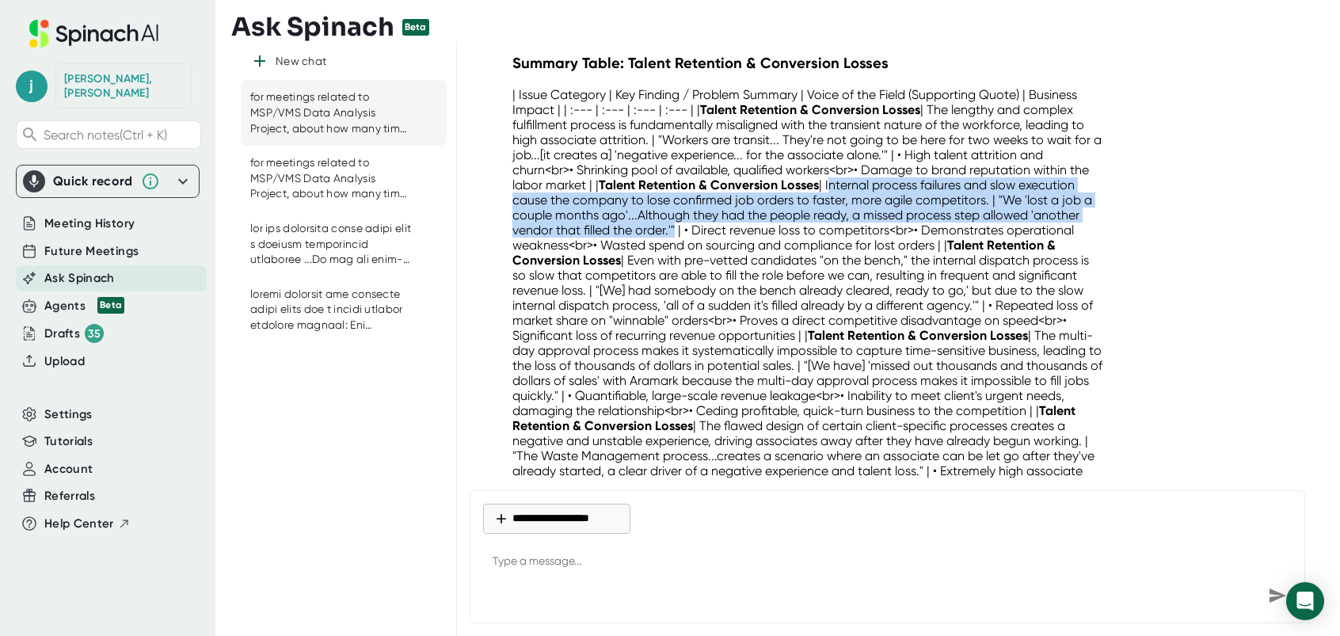
drag, startPoint x: 828, startPoint y: 182, endPoint x: 672, endPoint y: 237, distance: 164.6
click at [672, 237] on p "| Issue Category | Key Finding / Problem Summary | Voice of the Field (Supporti…" at bounding box center [808, 297] width 592 height 421
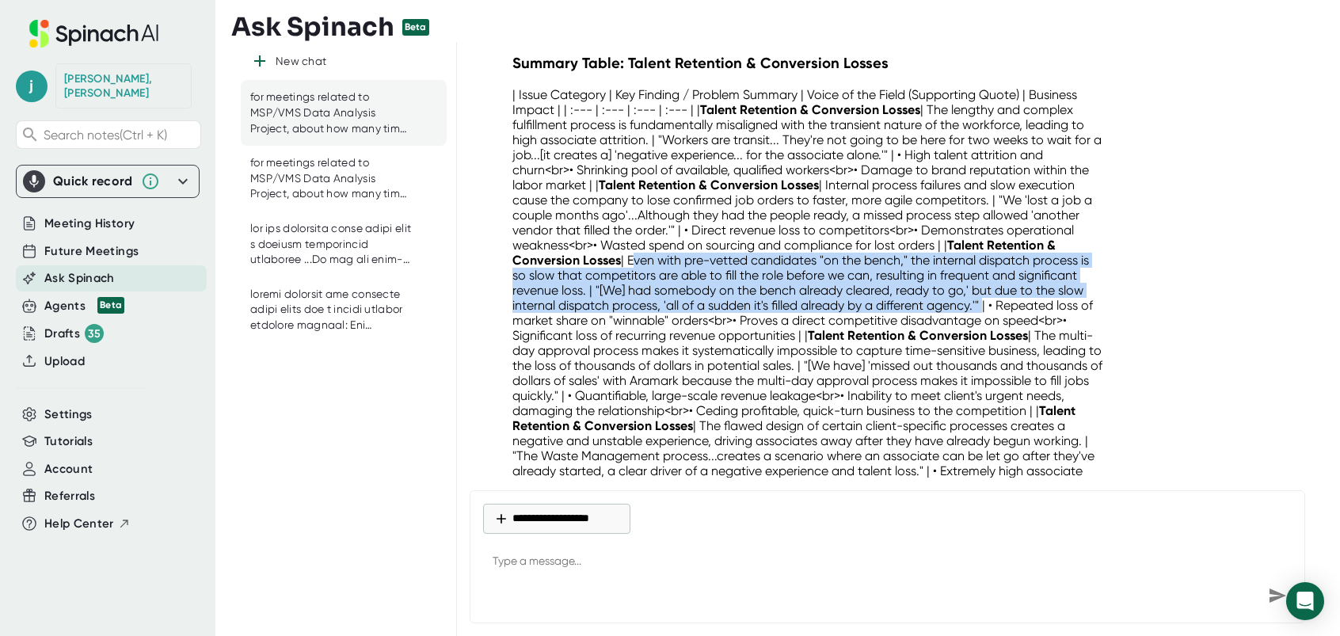
drag, startPoint x: 630, startPoint y: 265, endPoint x: 980, endPoint y: 310, distance: 353.0
click at [980, 310] on p "| Issue Category | Key Finding / Problem Summary | Voice of the Field (Supporti…" at bounding box center [808, 297] width 592 height 421
drag, startPoint x: 980, startPoint y: 310, endPoint x: 973, endPoint y: 304, distance: 9.5
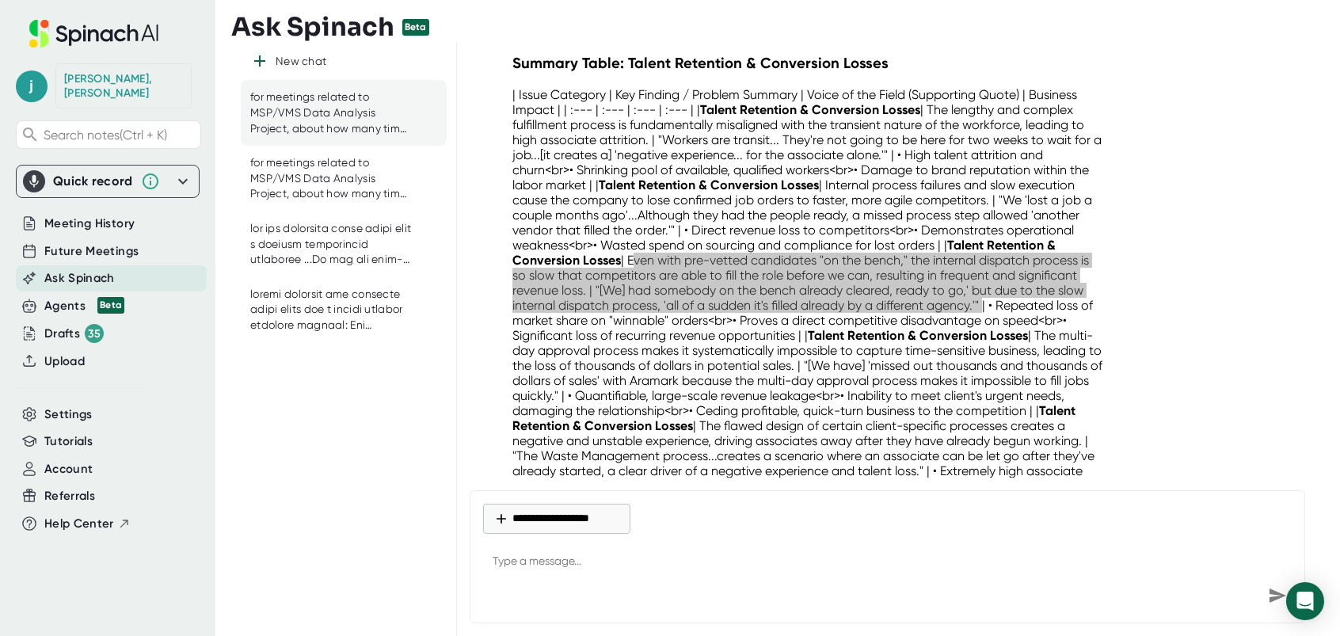
scroll to position [13855, 0]
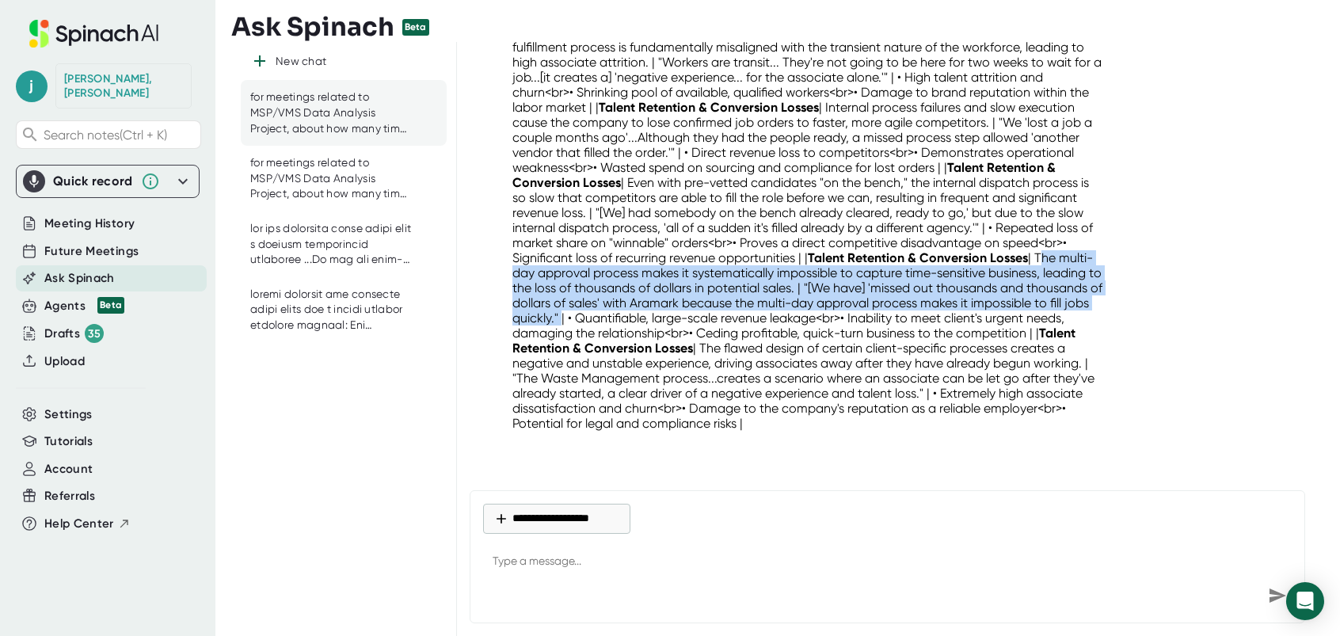
drag, startPoint x: 1038, startPoint y: 260, endPoint x: 679, endPoint y: 320, distance: 364.5
click at [679, 320] on p "| Issue Category | Key Finding / Problem Summary | Voice of the Field (Supporti…" at bounding box center [808, 220] width 592 height 421
drag, startPoint x: 679, startPoint y: 320, endPoint x: 638, endPoint y: 303, distance: 43.7
drag, startPoint x: 825, startPoint y: 347, endPoint x: 808, endPoint y: 404, distance: 59.6
click at [808, 404] on p "| Issue Category | Key Finding / Problem Summary | Voice of the Field (Supporti…" at bounding box center [808, 220] width 592 height 421
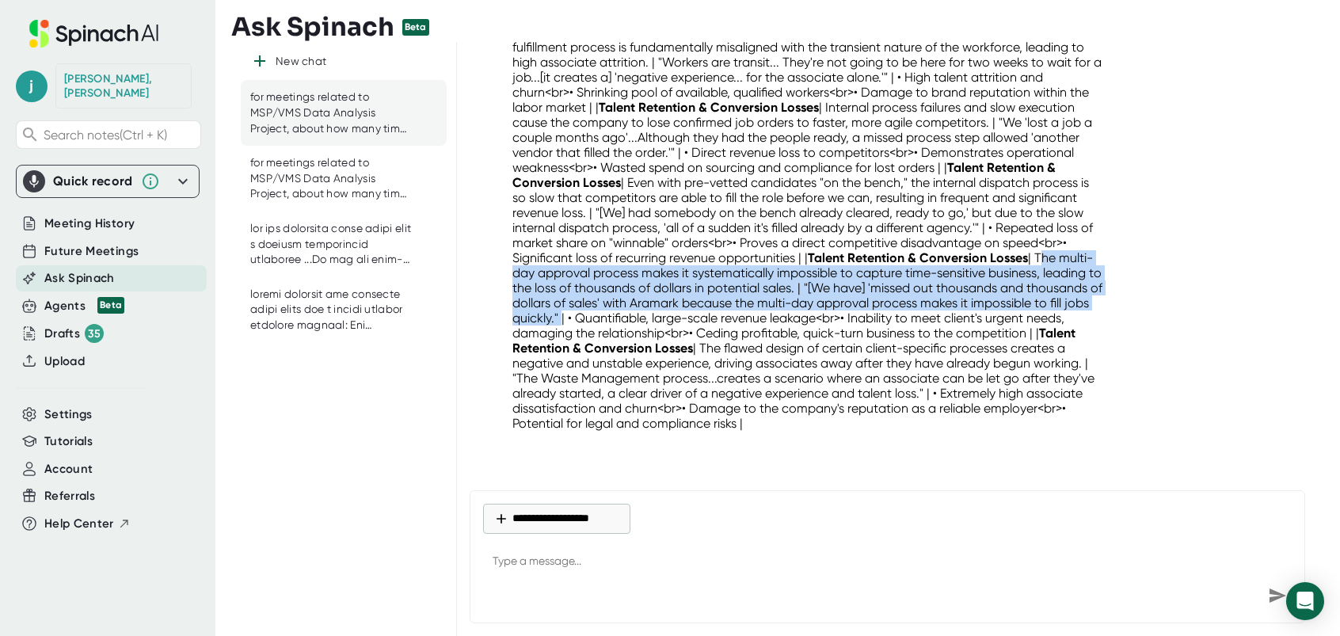
drag, startPoint x: 808, startPoint y: 404, endPoint x: 805, endPoint y: 390, distance: 14.5
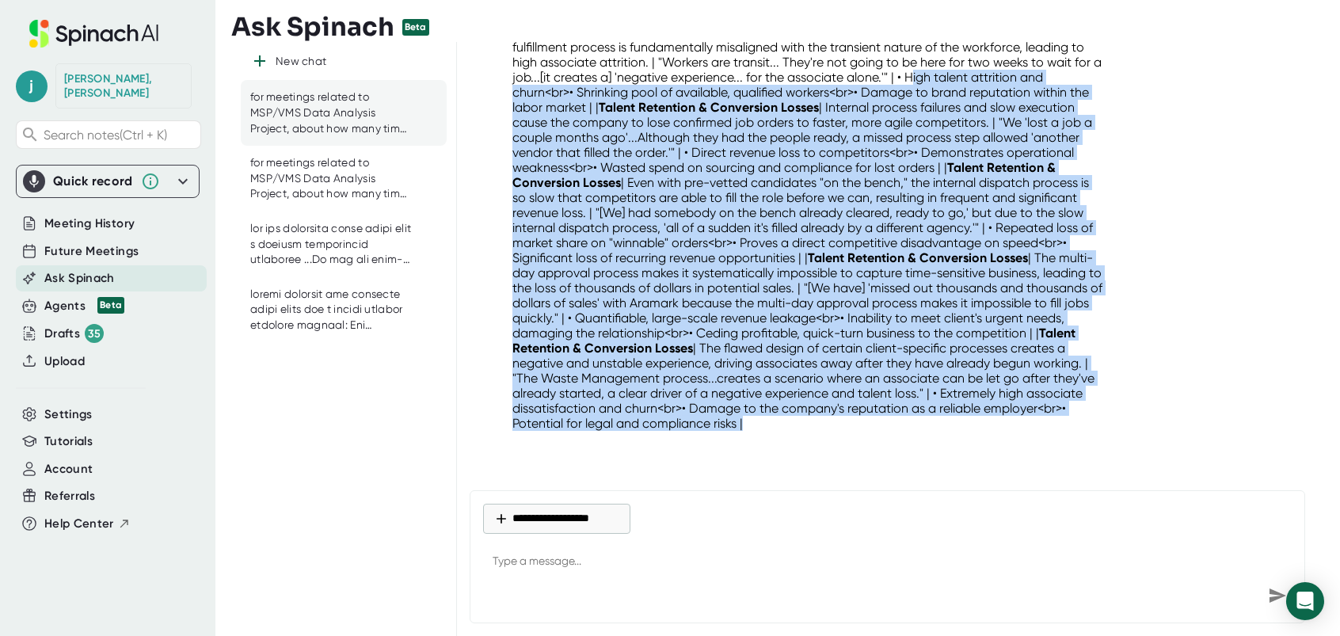
drag, startPoint x: 917, startPoint y: 158, endPoint x: 1079, endPoint y: 468, distance: 350.3
click at [1079, 468] on div "Energy Program – Segment Focus Alignment Meeting ([DATE]) + 19 more for meeting…" at bounding box center [892, 260] width 870 height 436
drag, startPoint x: 1079, startPoint y: 468, endPoint x: 855, endPoint y: 266, distance: 301.7
click at [826, 124] on p "| Issue Category | Key Finding / Problem Summary | Voice of the Field (Supporti…" at bounding box center [808, 220] width 592 height 421
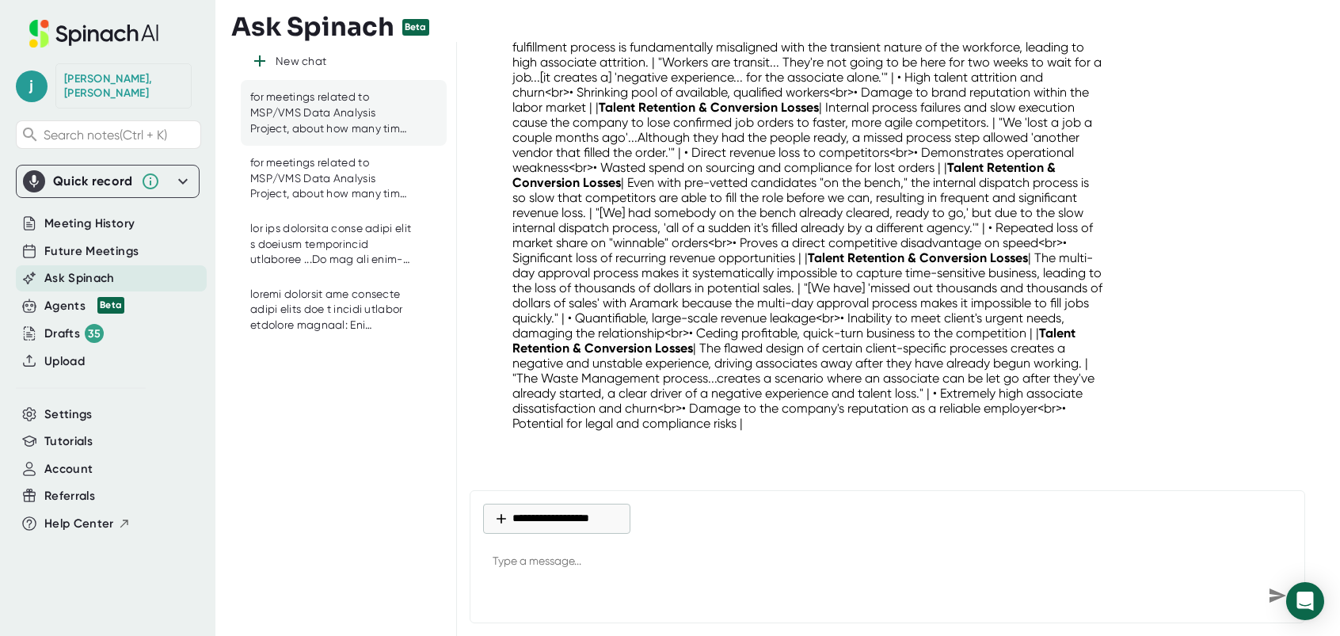
click at [945, 93] on p "| Issue Category | Key Finding / Problem Summary | Voice of the Field (Supporti…" at bounding box center [808, 220] width 592 height 421
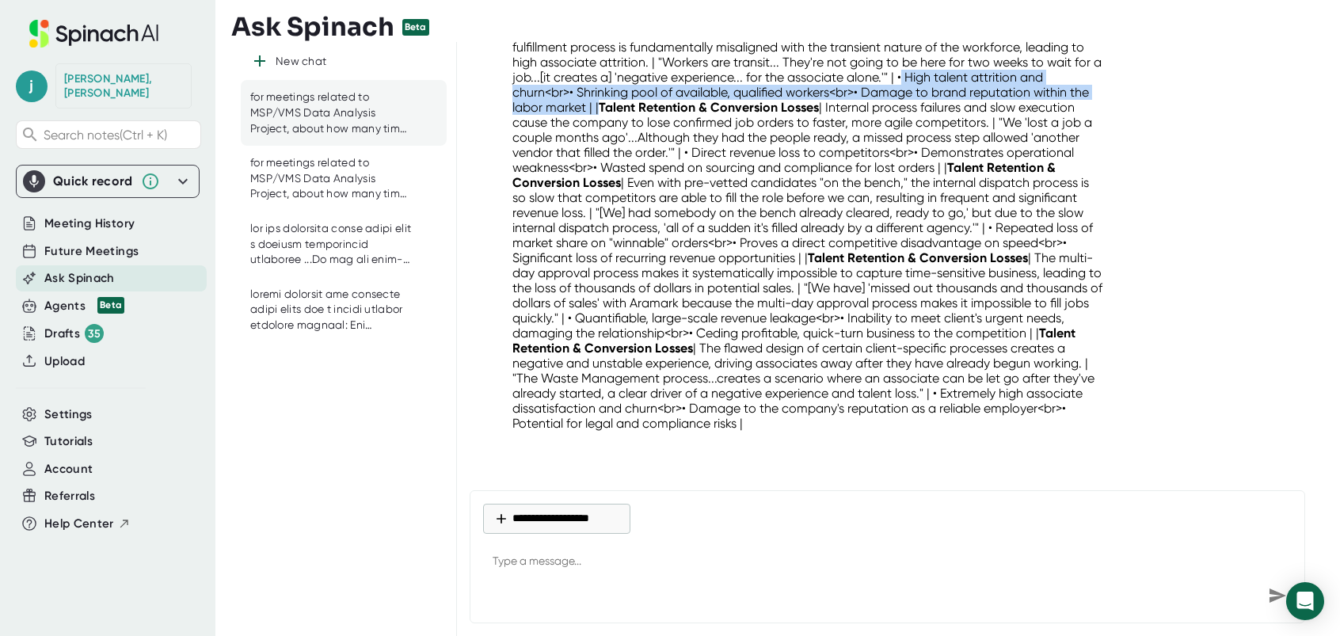
drag, startPoint x: 908, startPoint y: 78, endPoint x: 598, endPoint y: 112, distance: 311.5
click at [598, 112] on p "| Issue Category | Key Finding / Problem Summary | Voice of the Field (Supporti…" at bounding box center [808, 220] width 592 height 421
drag, startPoint x: 598, startPoint y: 112, endPoint x: 588, endPoint y: 112, distance: 10.3
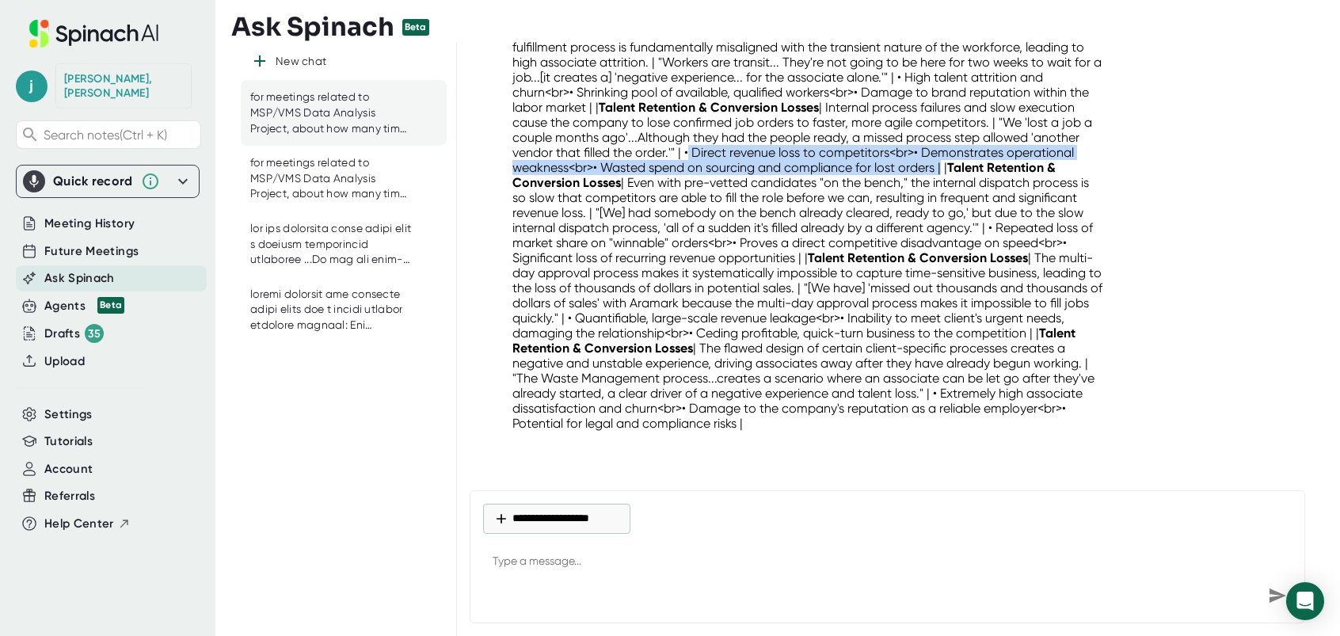
drag, startPoint x: 683, startPoint y: 154, endPoint x: 941, endPoint y: 172, distance: 258.0
click at [941, 172] on p "| Issue Category | Key Finding / Problem Summary | Voice of the Field (Supporti…" at bounding box center [808, 220] width 592 height 421
drag, startPoint x: 941, startPoint y: 172, endPoint x: 920, endPoint y: 169, distance: 20.7
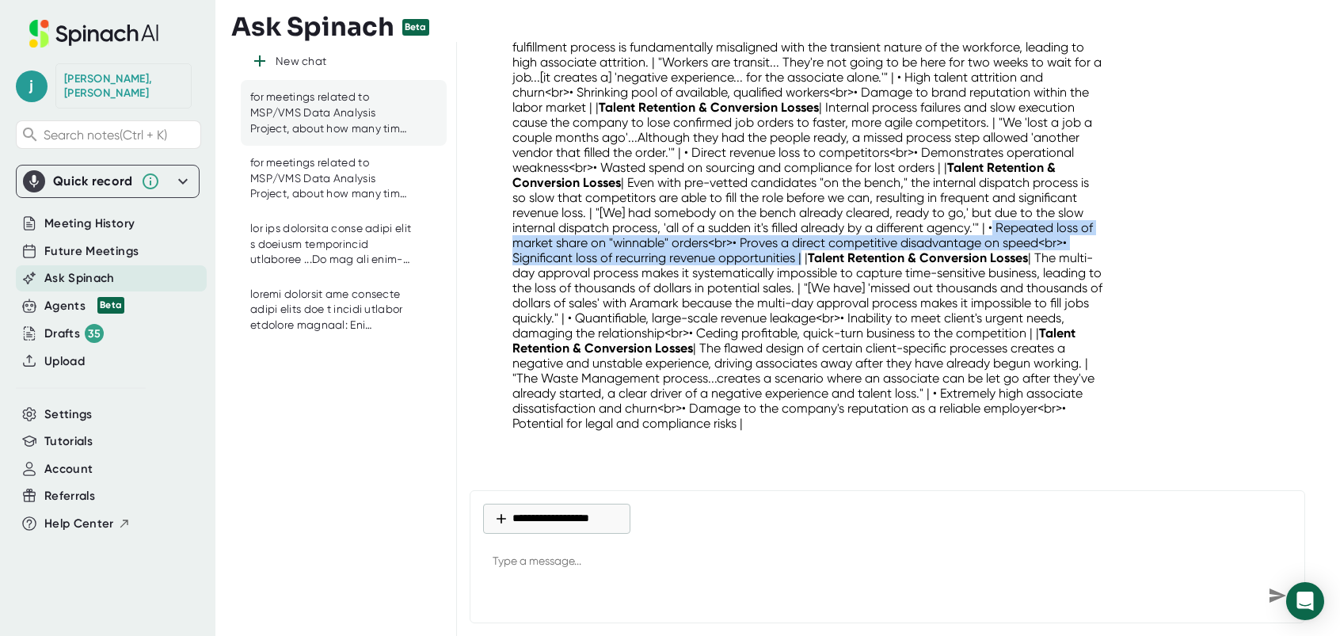
drag, startPoint x: 990, startPoint y: 229, endPoint x: 801, endPoint y: 262, distance: 191.4
click at [801, 262] on p "| Issue Category | Key Finding / Problem Summary | Voice of the Field (Supporti…" at bounding box center [808, 220] width 592 height 421
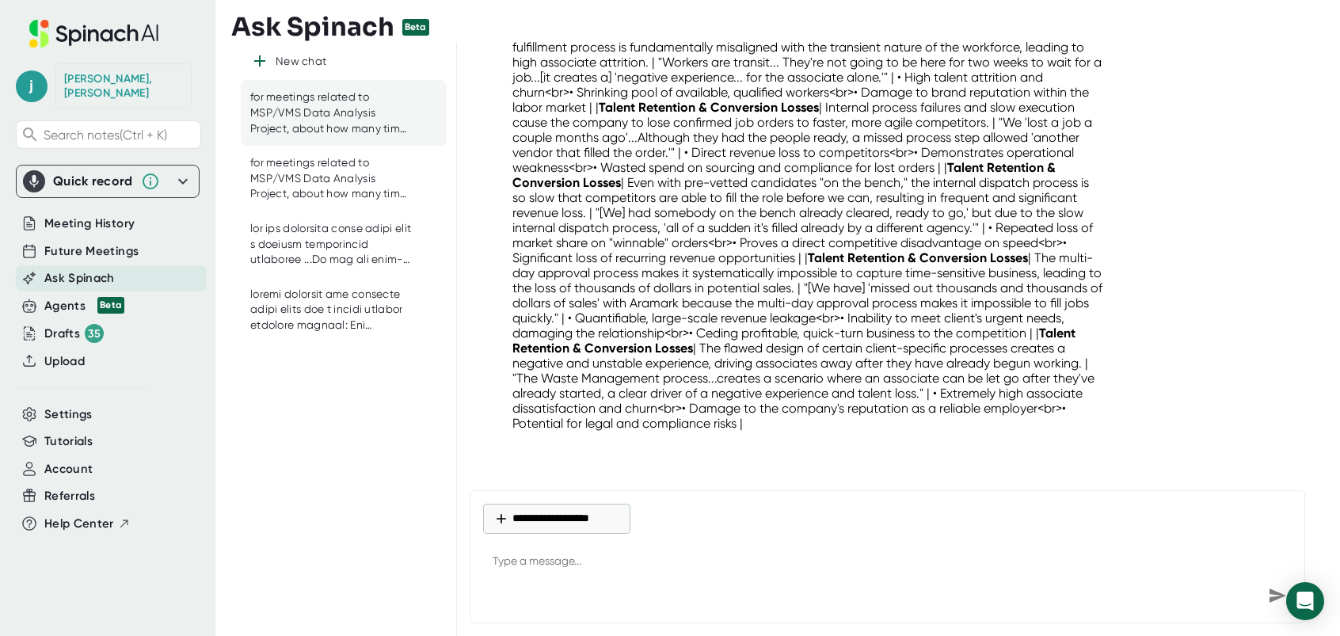
drag, startPoint x: 687, startPoint y: 318, endPoint x: 850, endPoint y: 336, distance: 164.1
click at [856, 335] on p "| Issue Category | Key Finding / Problem Summary | Voice of the Field (Supporti…" at bounding box center [808, 220] width 592 height 421
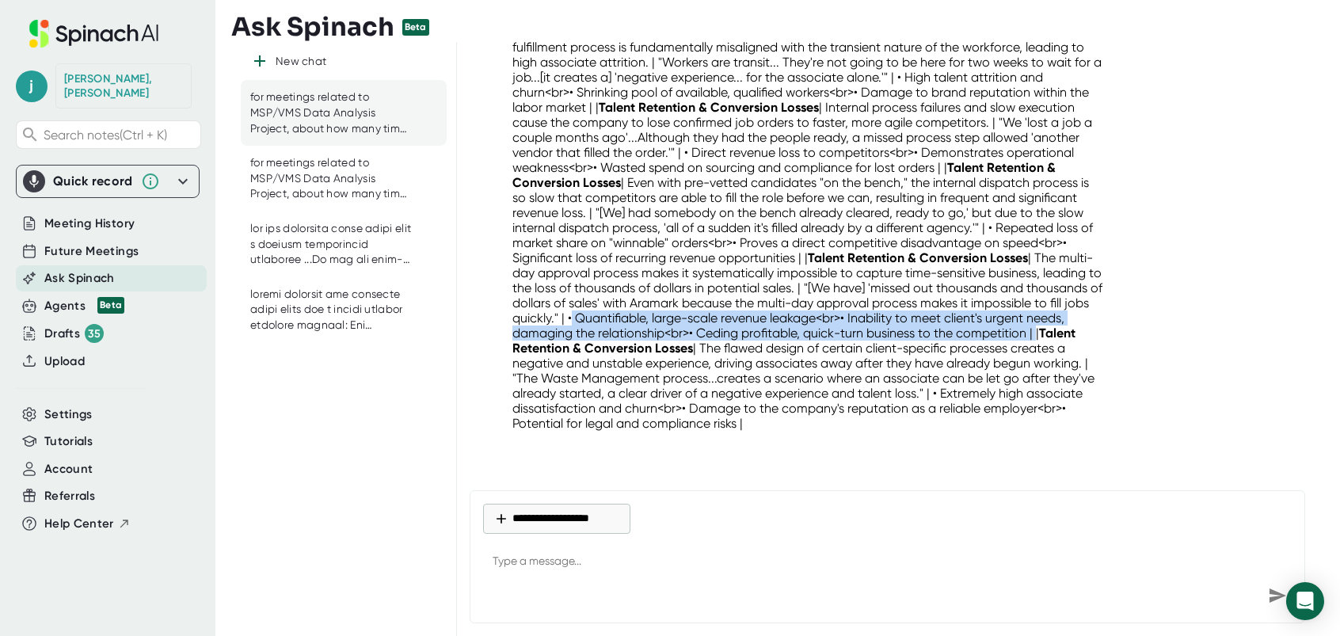
drag, startPoint x: 721, startPoint y: 324, endPoint x: 590, endPoint y: 348, distance: 132.8
click at [590, 348] on p "| Issue Category | Key Finding / Problem Summary | Voice of the Field (Supporti…" at bounding box center [808, 220] width 592 height 421
drag, startPoint x: 590, startPoint y: 348, endPoint x: 581, endPoint y: 347, distance: 8.7
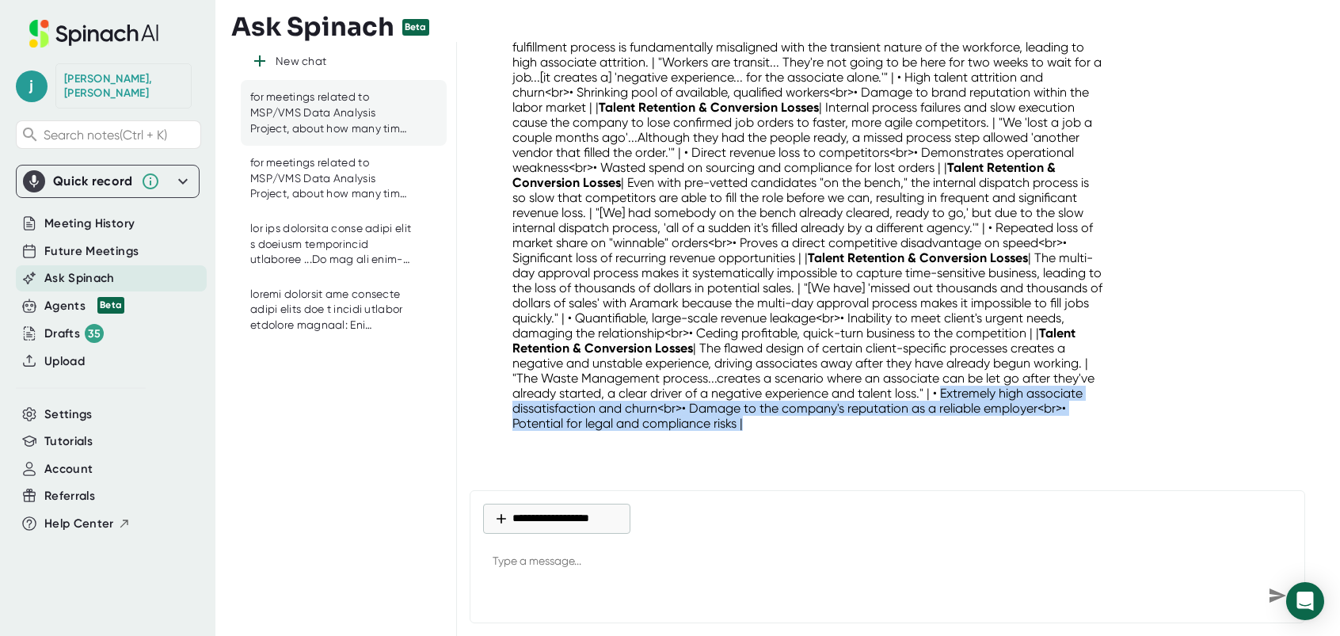
drag, startPoint x: 517, startPoint y: 407, endPoint x: 881, endPoint y: 426, distance: 364.0
click at [881, 426] on p "| Issue Category | Key Finding / Problem Summary | Voice of the Field (Supporti…" at bounding box center [808, 220] width 592 height 421
drag, startPoint x: 881, startPoint y: 426, endPoint x: 868, endPoint y: 426, distance: 12.7
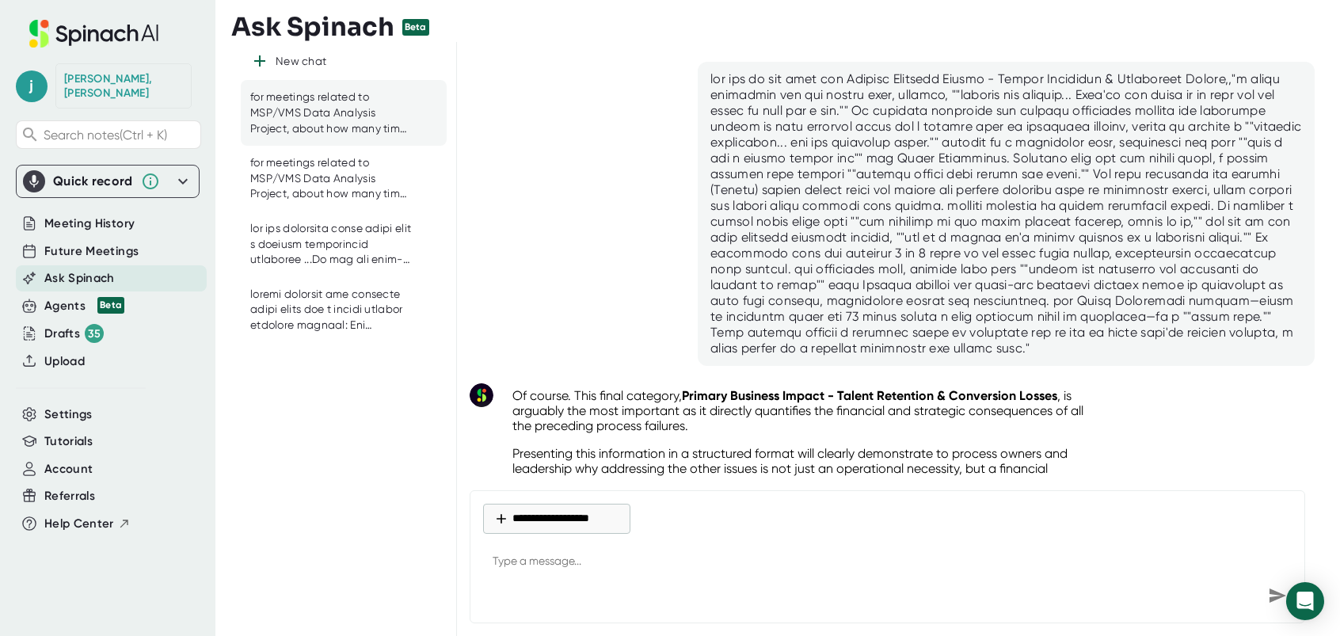
scroll to position [13221, 0]
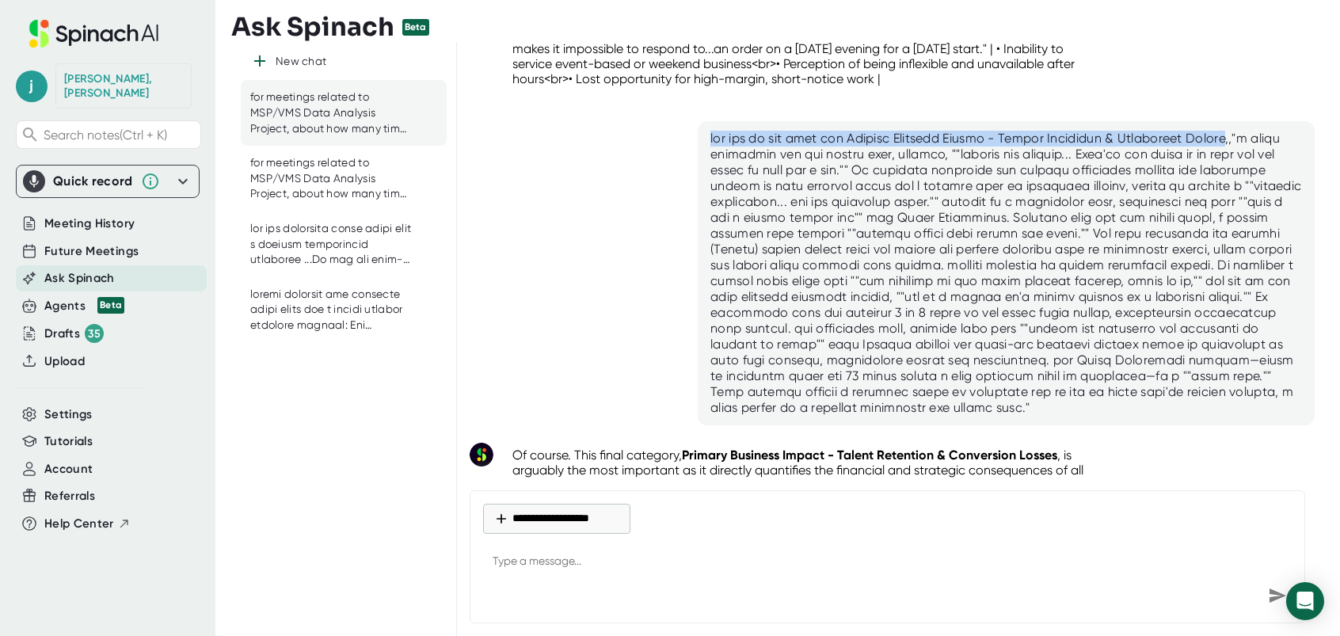
drag, startPoint x: 709, startPoint y: 146, endPoint x: 1235, endPoint y: 128, distance: 526.9
click at [1235, 128] on div "Energy Program – Segment Focus Alignment Meeting ([DATE]) + 19 more for meeting…" at bounding box center [892, 260] width 870 height 436
drag, startPoint x: 1235, startPoint y: 128, endPoint x: 1168, endPoint y: 147, distance: 69.9
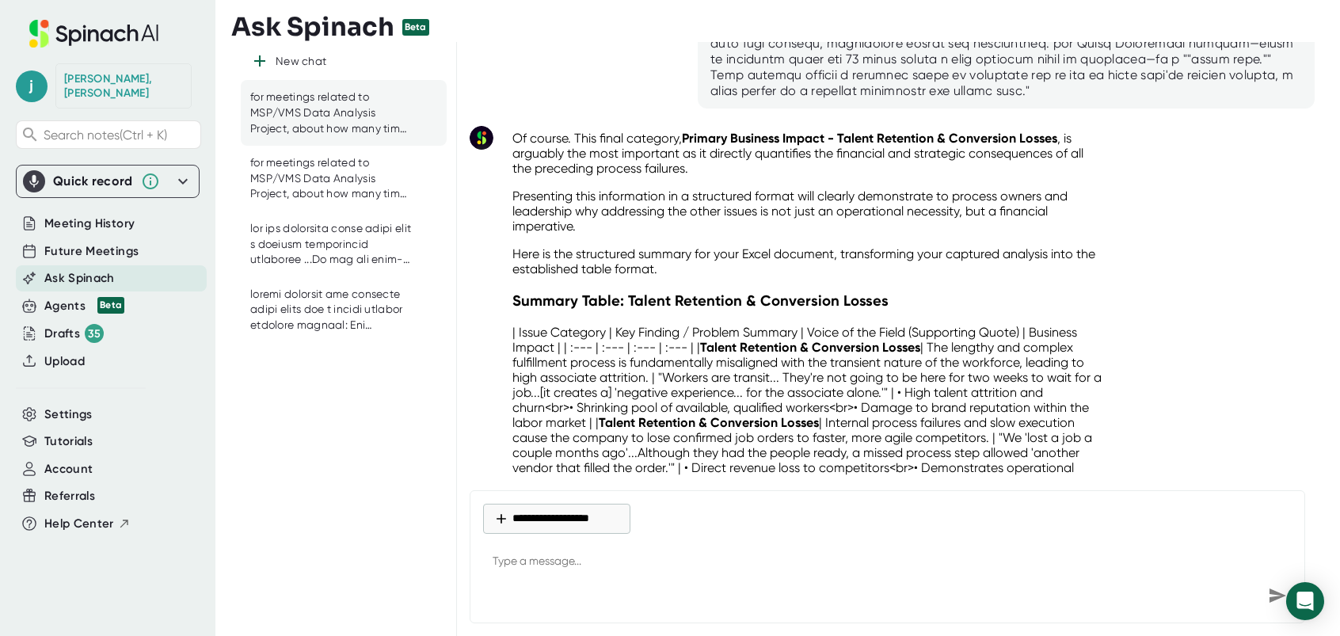
scroll to position [13855, 0]
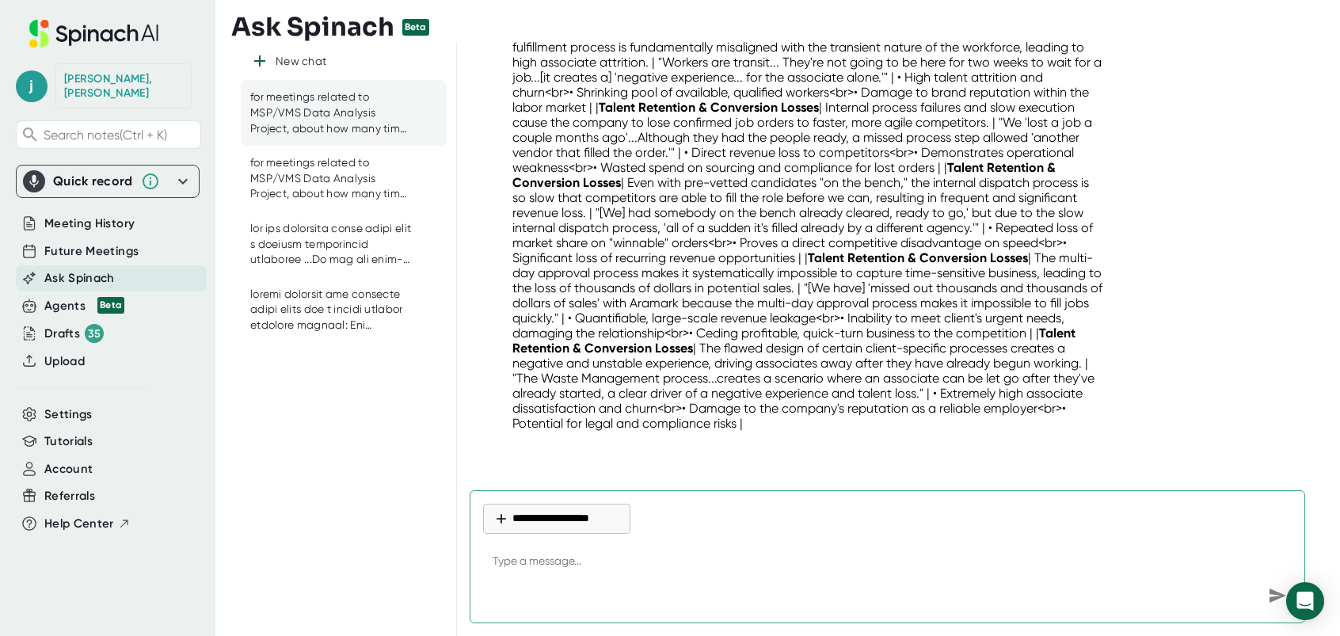
click at [562, 555] on textarea at bounding box center [887, 562] width 809 height 38
paste textarea "can you do the same for Primary Business Impact - Talent Retention & Conversion…"
drag, startPoint x: 658, startPoint y: 558, endPoint x: 951, endPoint y: 553, distance: 293.1
click at [951, 553] on textarea "can you do the same for Primary Business Impact - Talent Retention & Conversion…" at bounding box center [887, 562] width 809 height 38
paste textarea "Lack of Standardized Training & Process Ownershi"
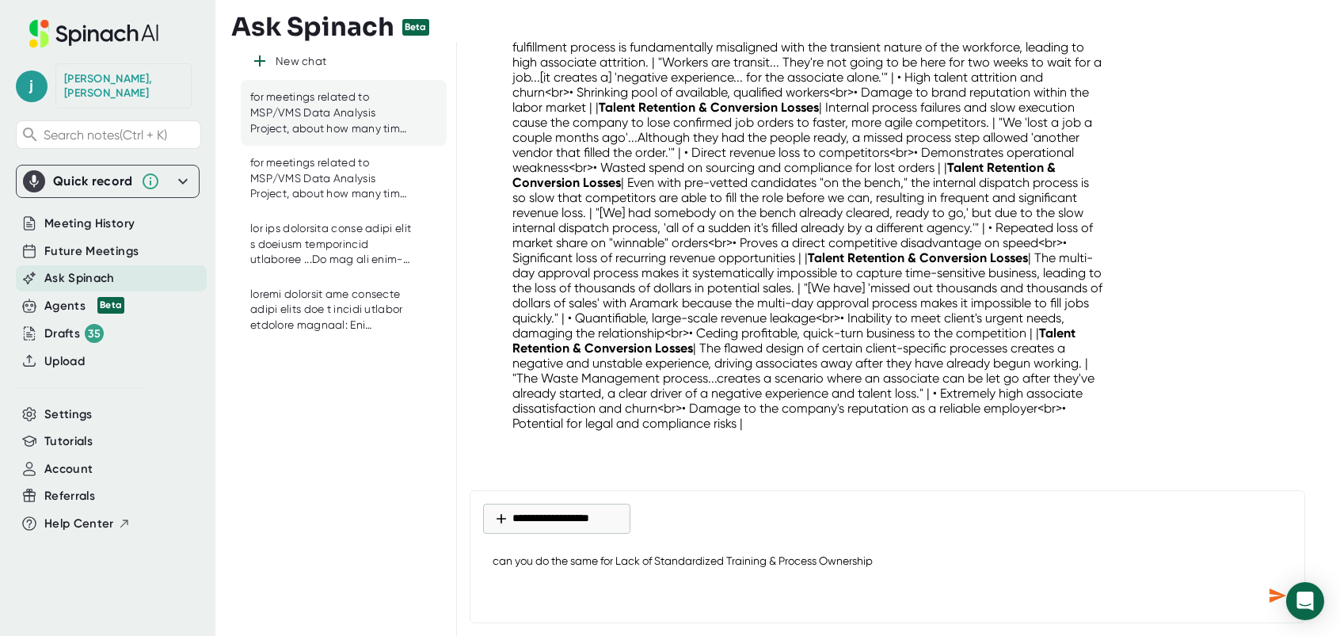
click at [961, 572] on textarea "can you do the same for Lack of Standardized Training & Process Ownership" at bounding box center [887, 562] width 809 height 38
paste textarea ""had been in his role for three months, stated he received no formal onboarding…"
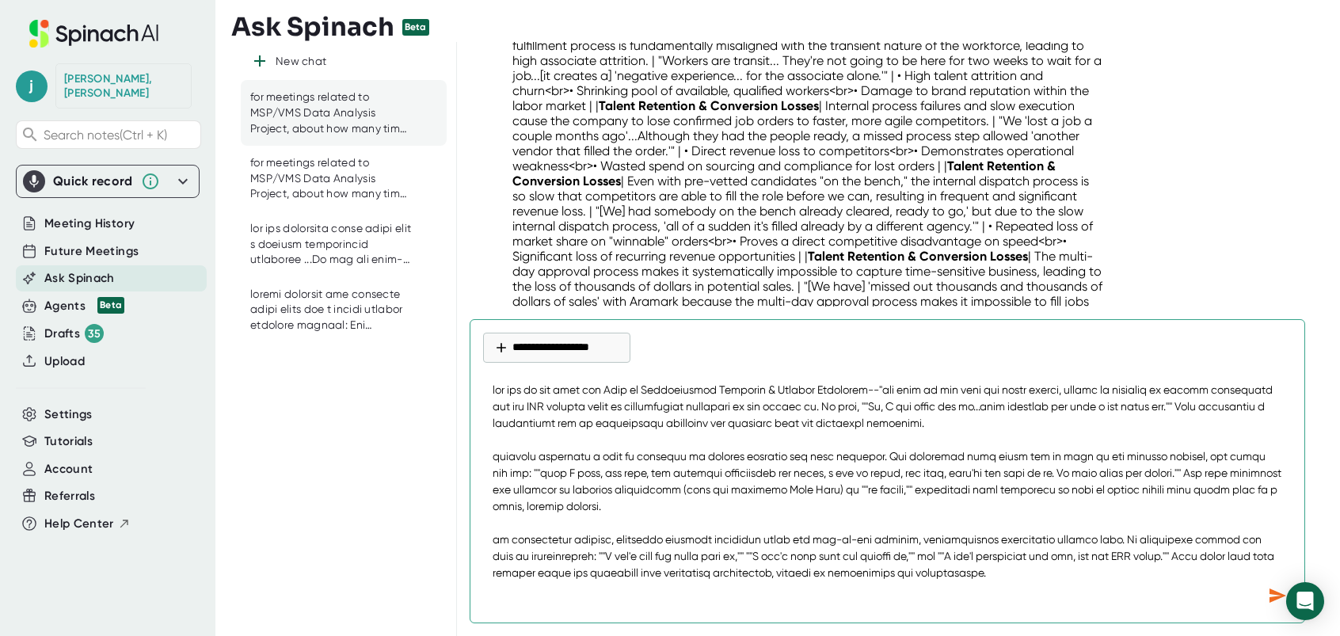
scroll to position [197, 0]
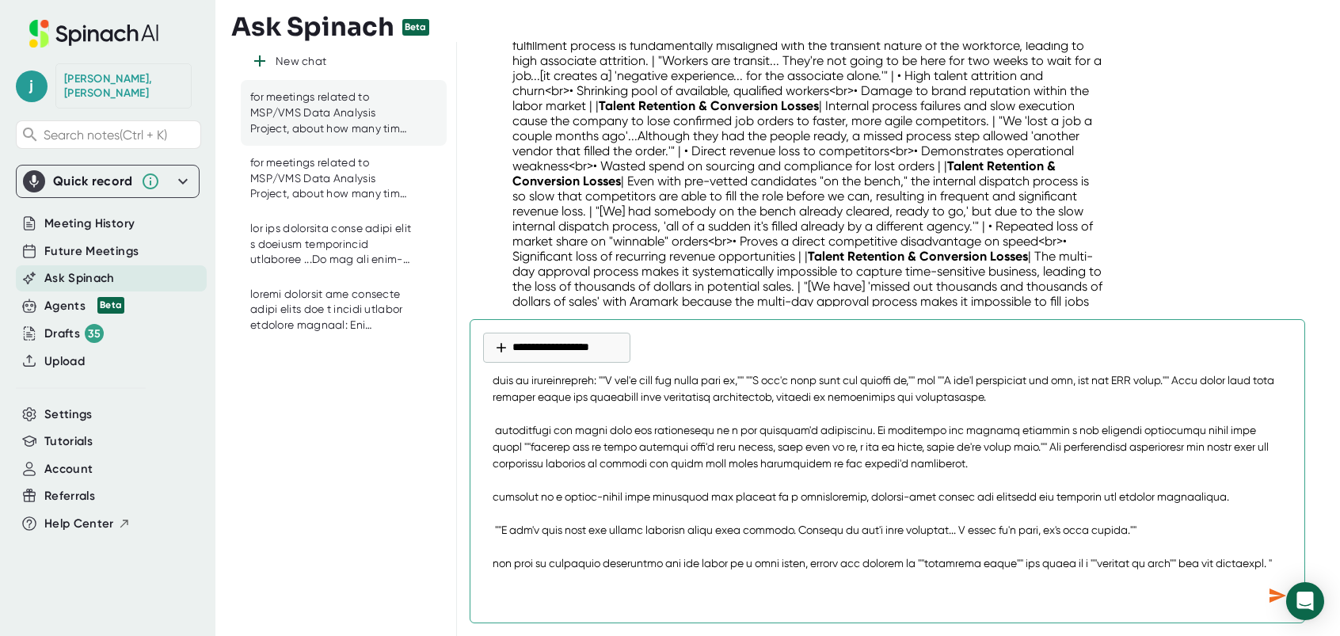
click at [1269, 592] on icon "Send message" at bounding box center [1277, 595] width 17 height 14
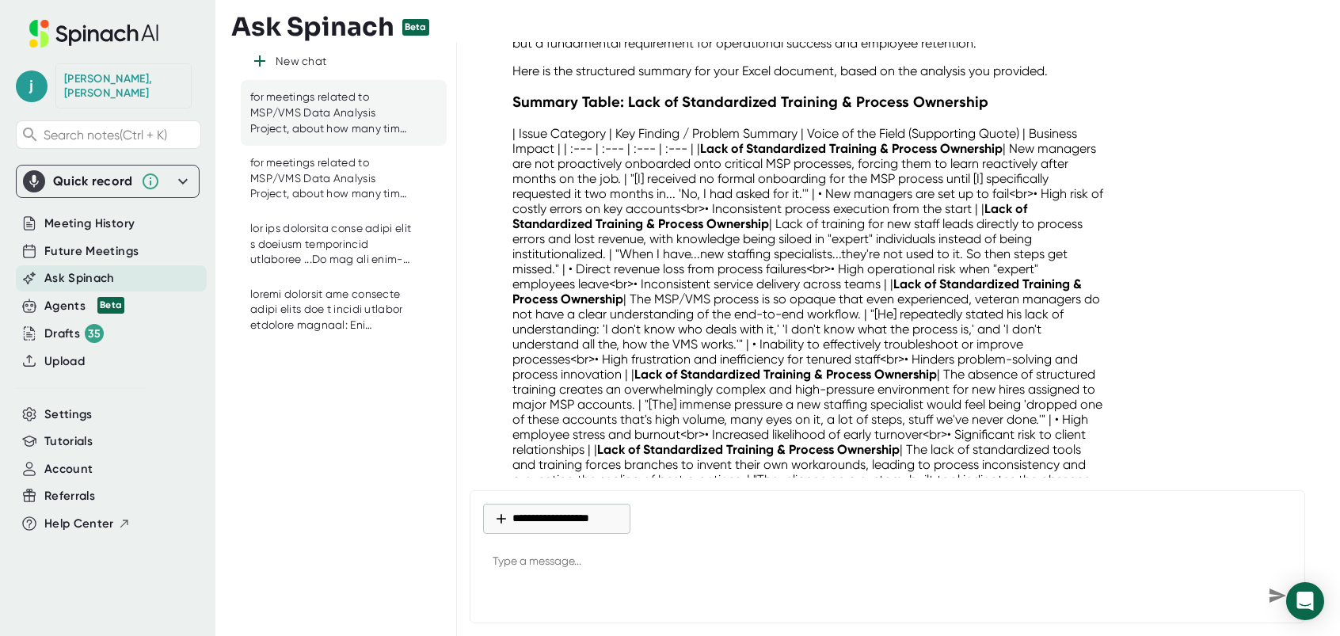
scroll to position [14771, 0]
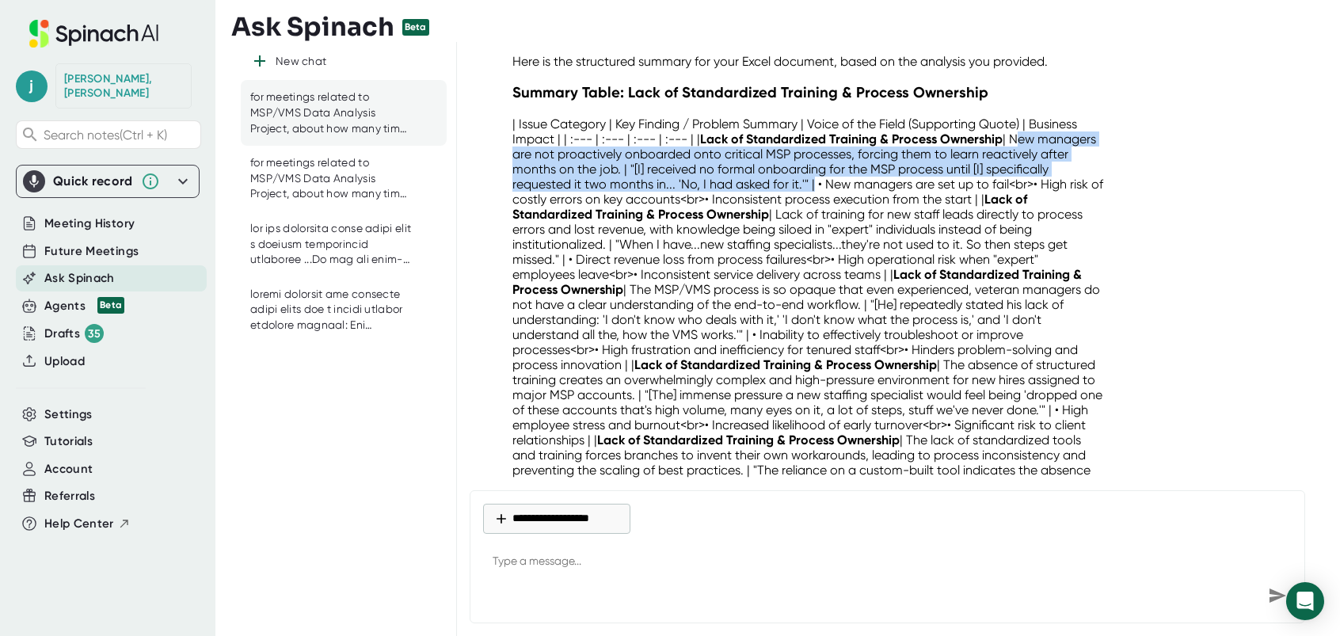
drag, startPoint x: 1012, startPoint y: 139, endPoint x: 877, endPoint y: 187, distance: 143.0
click at [877, 187] on p "| Issue Category | Key Finding / Problem Summary | Voice of the Field (Supporti…" at bounding box center [808, 387] width 592 height 542
drag, startPoint x: 877, startPoint y: 187, endPoint x: 837, endPoint y: 177, distance: 41.7
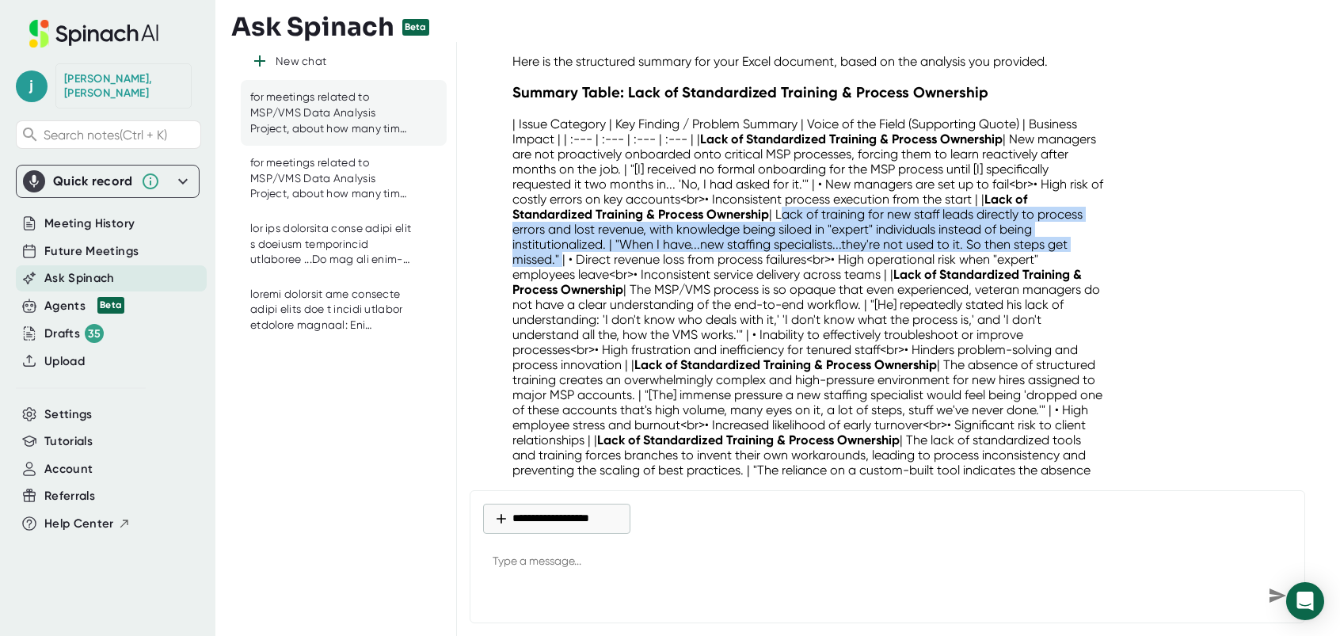
drag, startPoint x: 828, startPoint y: 212, endPoint x: 559, endPoint y: 263, distance: 274.0
click at [559, 263] on p "| Issue Category | Key Finding / Problem Summary | Voice of the Field (Supporti…" at bounding box center [808, 387] width 592 height 542
drag, startPoint x: 559, startPoint y: 263, endPoint x: 535, endPoint y: 237, distance: 35.9
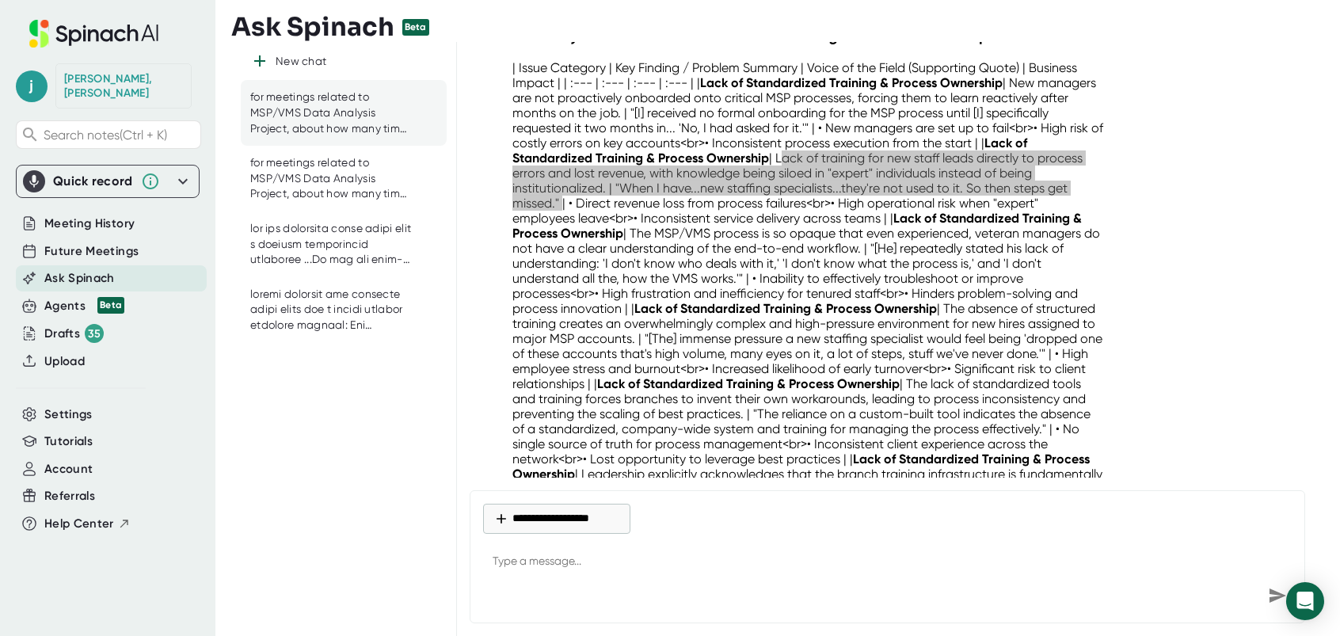
scroll to position [14850, 0]
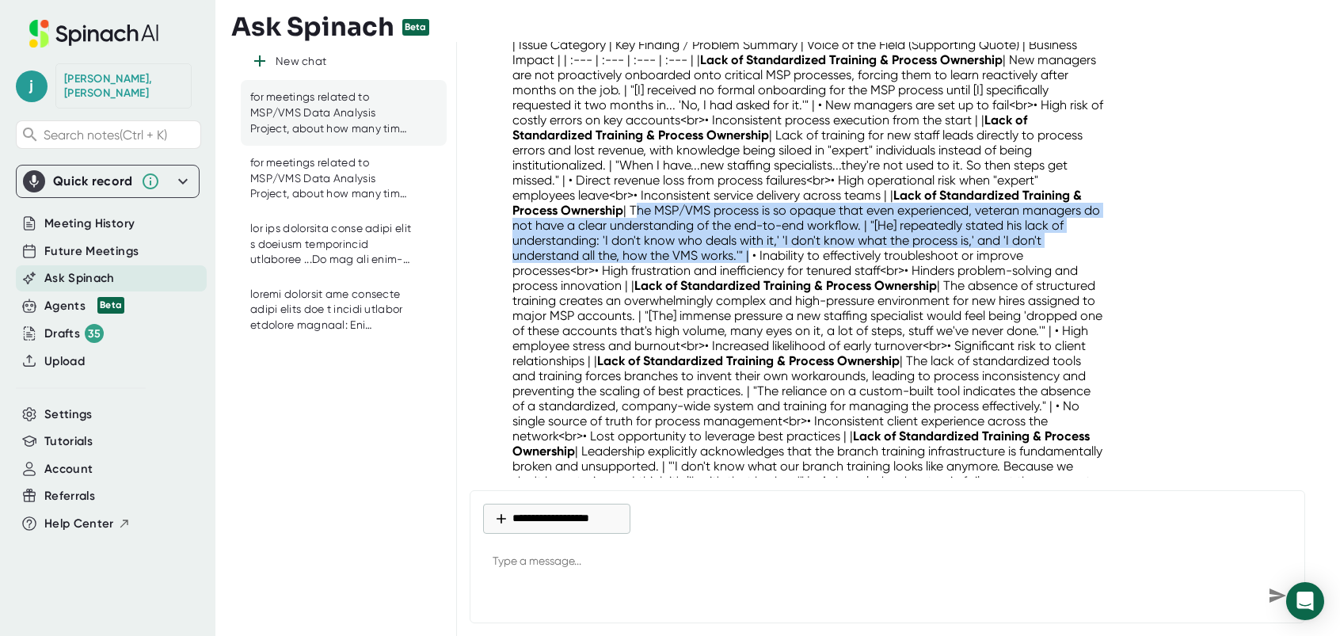
drag, startPoint x: 632, startPoint y: 210, endPoint x: 745, endPoint y: 253, distance: 121.3
click at [745, 253] on p "| Issue Category | Key Finding / Problem Summary | Voice of the Field (Supporti…" at bounding box center [808, 308] width 592 height 542
drag, startPoint x: 745, startPoint y: 253, endPoint x: 728, endPoint y: 249, distance: 17.9
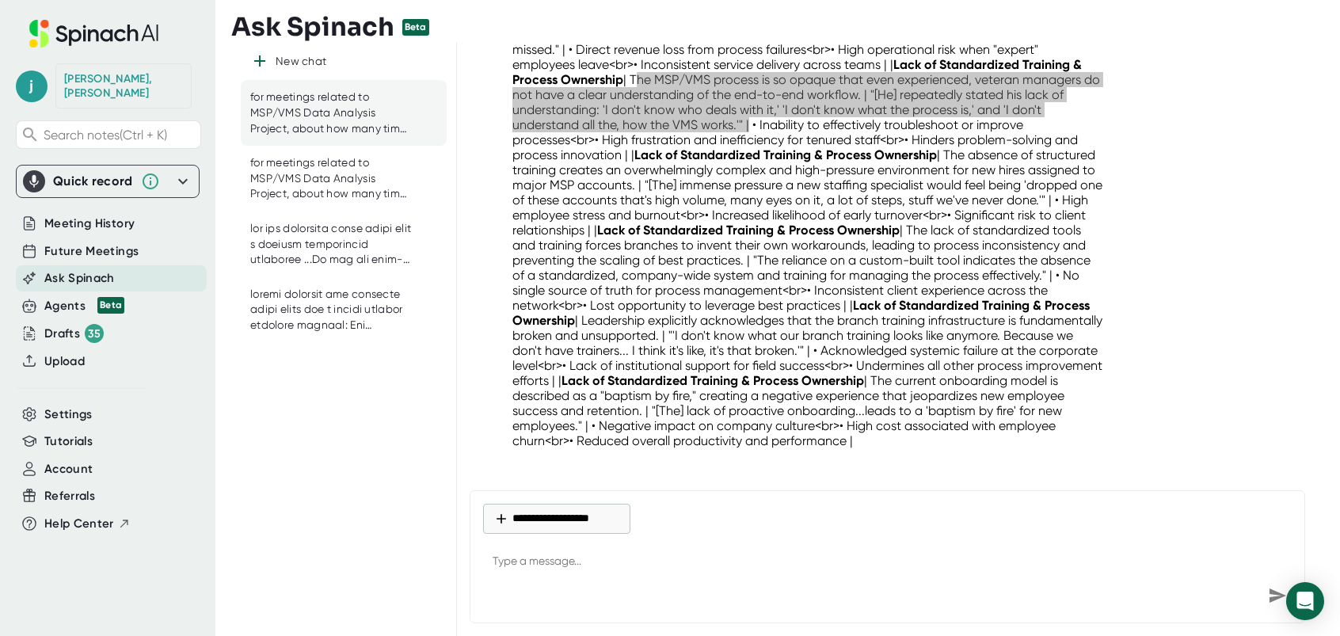
scroll to position [15009, 0]
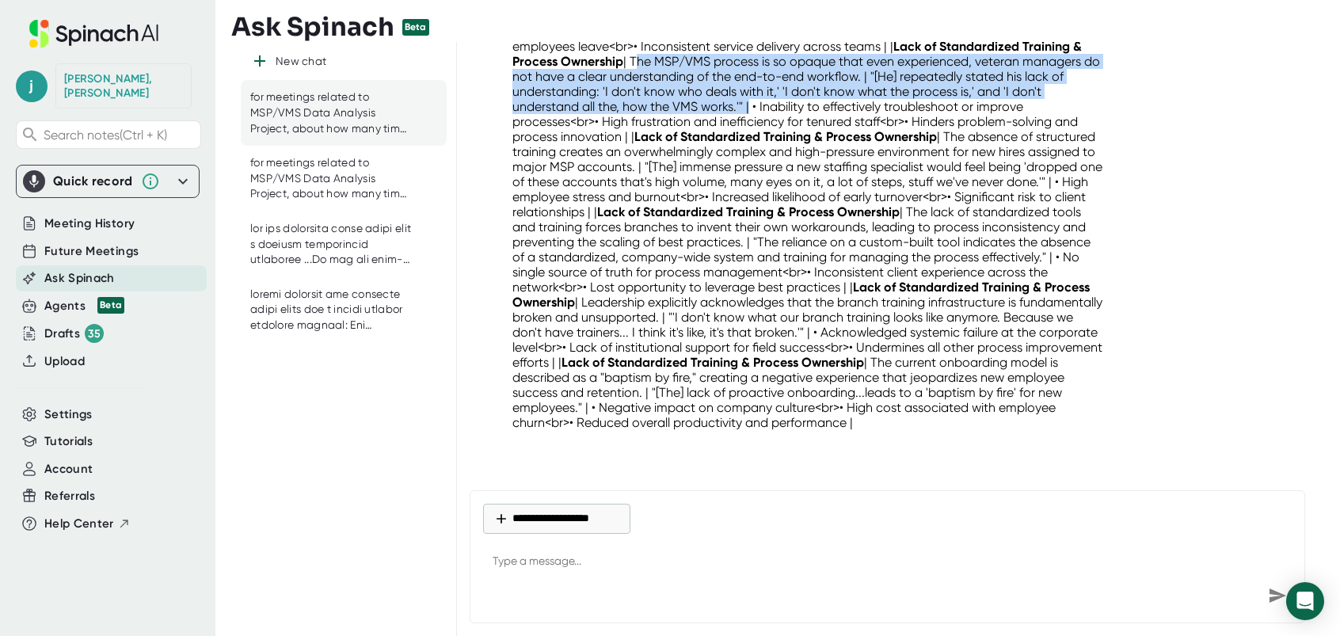
drag, startPoint x: 946, startPoint y: 124, endPoint x: 764, endPoint y: 188, distance: 192.4
click at [764, 188] on p "| Issue Category | Key Finding / Problem Summary | Voice of the Field (Supporti…" at bounding box center [808, 159] width 592 height 542
drag, startPoint x: 764, startPoint y: 188, endPoint x: 752, endPoint y: 185, distance: 12.5
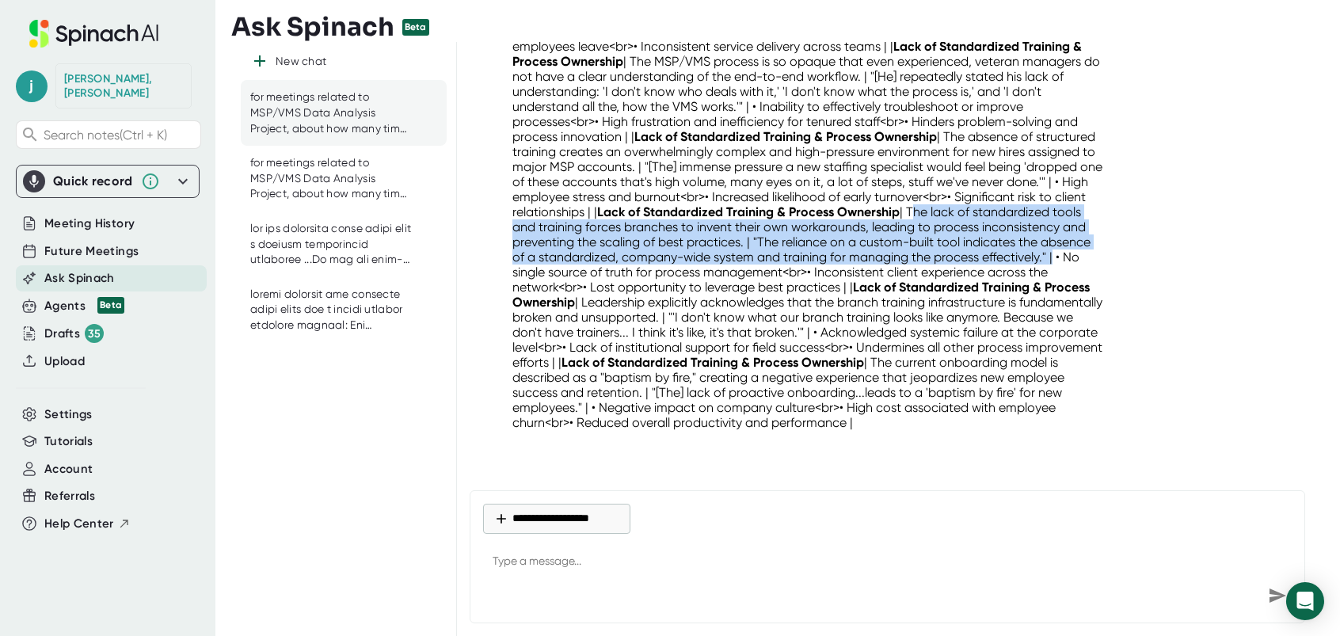
drag, startPoint x: 1045, startPoint y: 198, endPoint x: 628, endPoint y: 254, distance: 421.1
click at [628, 254] on p "| Issue Category | Key Finding / Problem Summary | Voice of the Field (Supporti…" at bounding box center [808, 159] width 592 height 542
drag, startPoint x: 628, startPoint y: 254, endPoint x: 611, endPoint y: 245, distance: 18.8
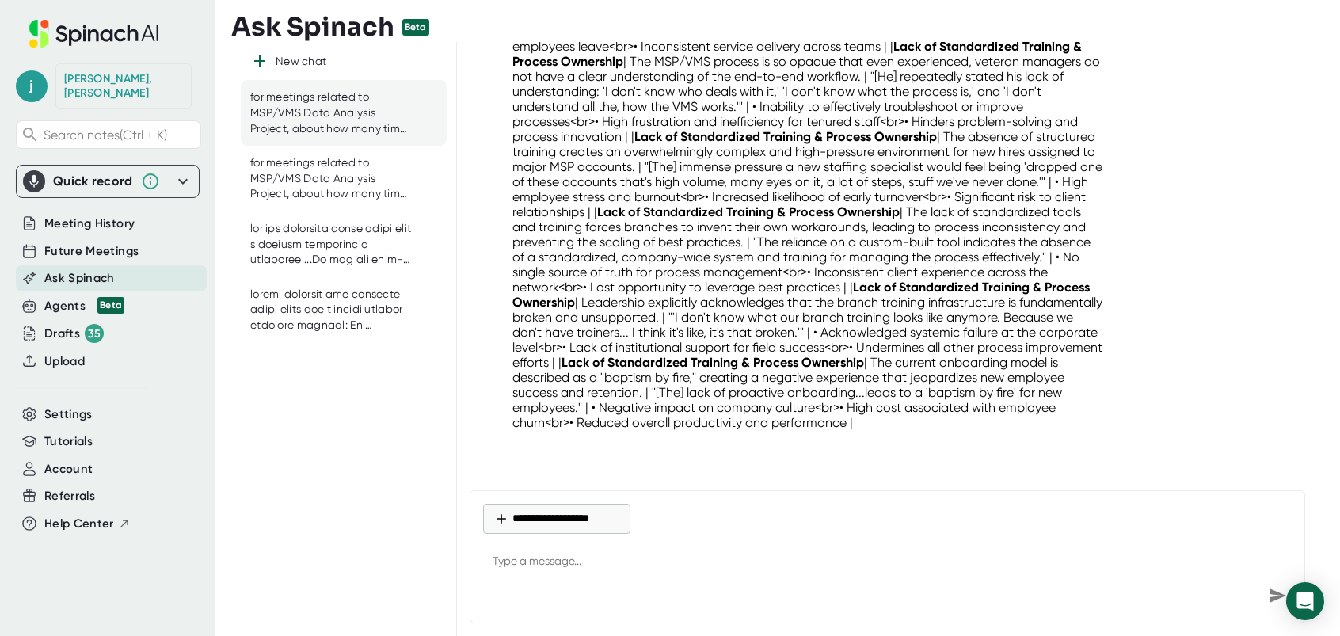
drag, startPoint x: 775, startPoint y: 290, endPoint x: 929, endPoint y: 316, distance: 156.6
click at [929, 316] on p "| Issue Category | Key Finding / Problem Summary | Voice of the Field (Supporti…" at bounding box center [808, 159] width 592 height 542
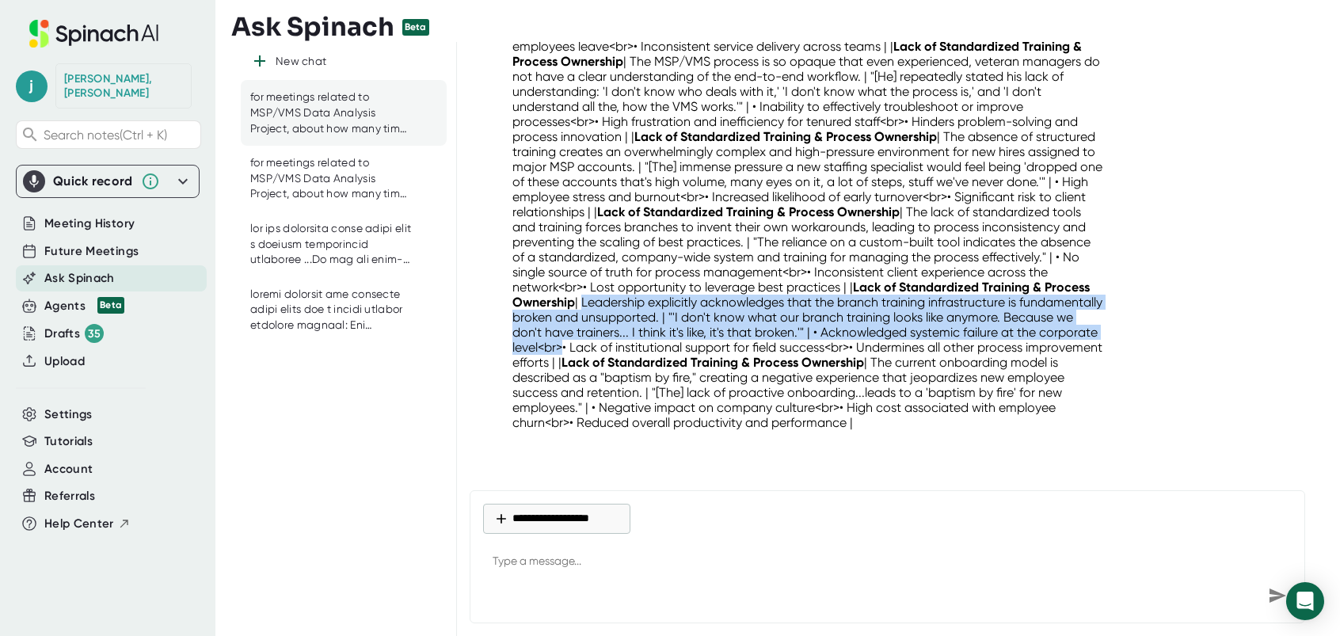
drag, startPoint x: 776, startPoint y: 287, endPoint x: 843, endPoint y: 333, distance: 81.0
click at [843, 333] on p "| Issue Category | Key Finding / Problem Summary | Voice of the Field (Supporti…" at bounding box center [808, 159] width 592 height 542
drag, startPoint x: 843, startPoint y: 333, endPoint x: 833, endPoint y: 325, distance: 12.5
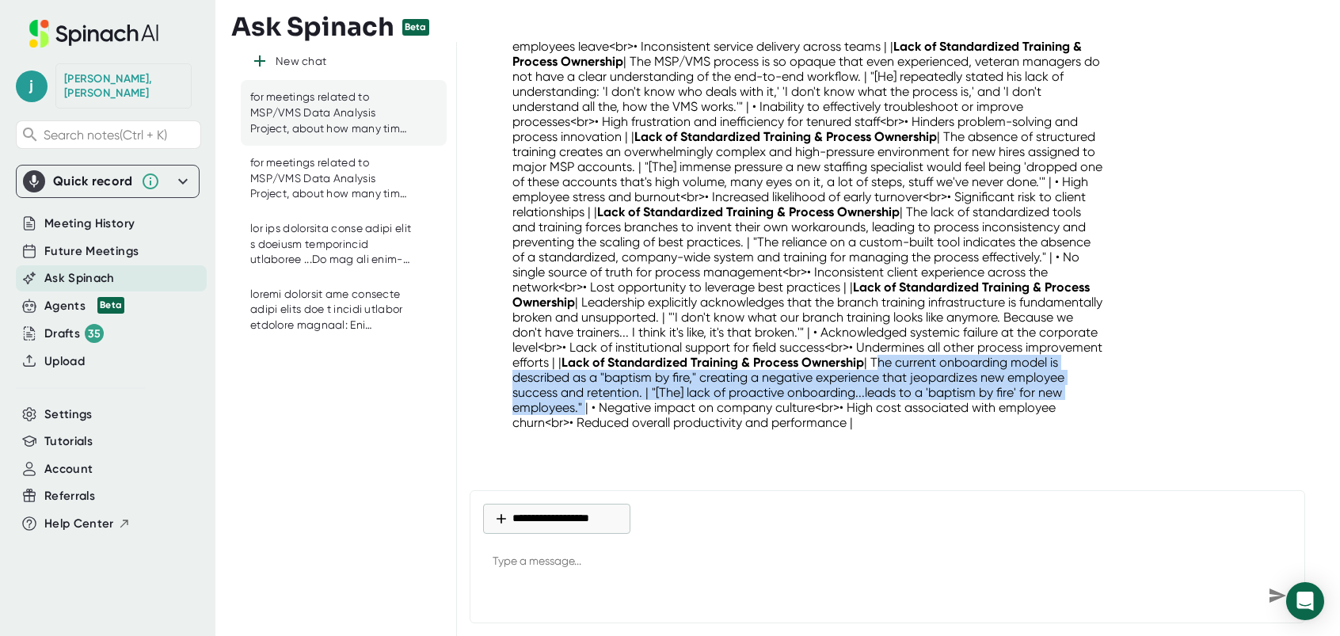
drag, startPoint x: 632, startPoint y: 360, endPoint x: 860, endPoint y: 394, distance: 230.7
click at [860, 394] on p "| Issue Category | Key Finding / Problem Summary | Voice of the Field (Supporti…" at bounding box center [808, 159] width 592 height 542
drag, startPoint x: 860, startPoint y: 394, endPoint x: 770, endPoint y: 369, distance: 93.8
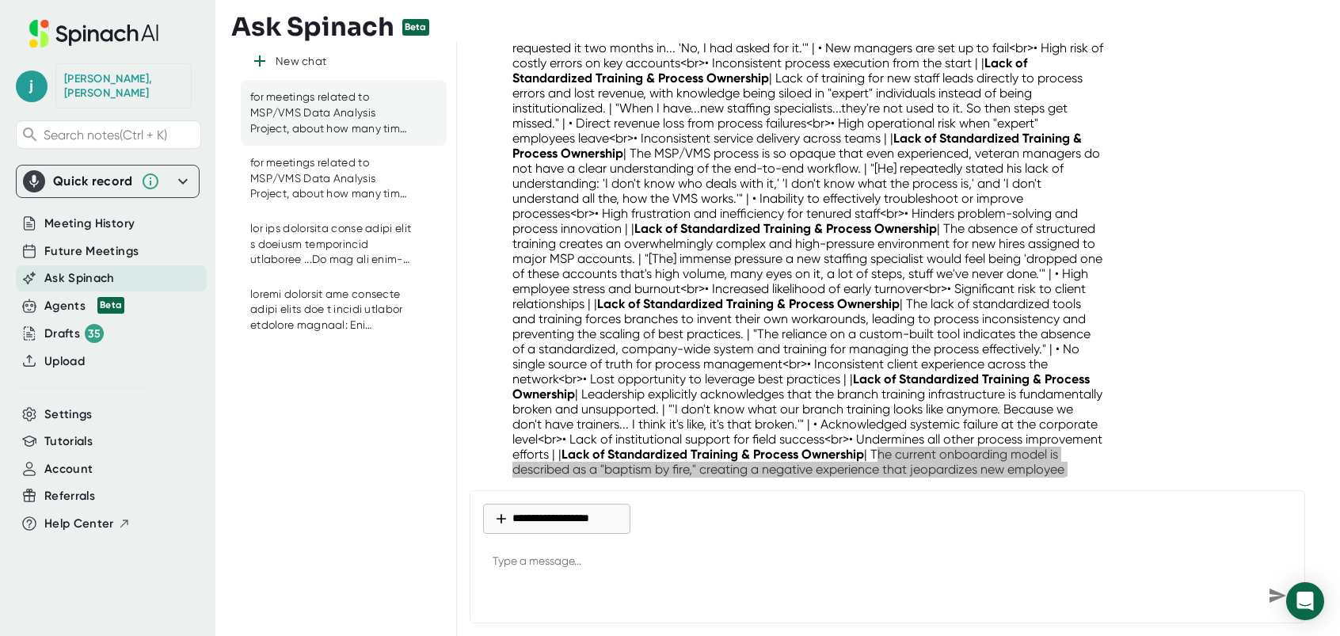
scroll to position [14771, 0]
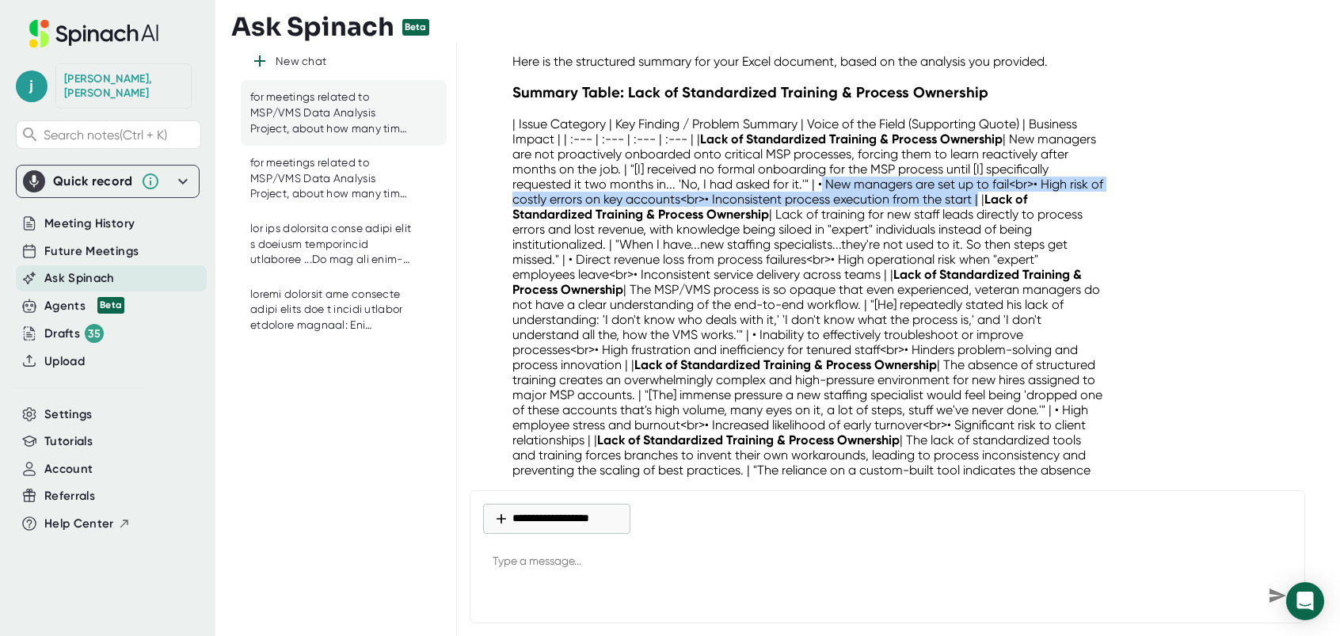
drag, startPoint x: 884, startPoint y: 184, endPoint x: 1113, endPoint y: 200, distance: 229.4
click at [1113, 200] on div "Of course. This foundational issue, Lack of Standardized Training & Process Own…" at bounding box center [892, 312] width 845 height 736
drag, startPoint x: 1111, startPoint y: 200, endPoint x: 1007, endPoint y: 188, distance: 105.1
drag, startPoint x: 568, startPoint y: 256, endPoint x: 900, endPoint y: 273, distance: 332.3
click at [900, 273] on p "| Issue Category | Key Finding / Problem Summary | Voice of the Field (Supporti…" at bounding box center [808, 387] width 592 height 542
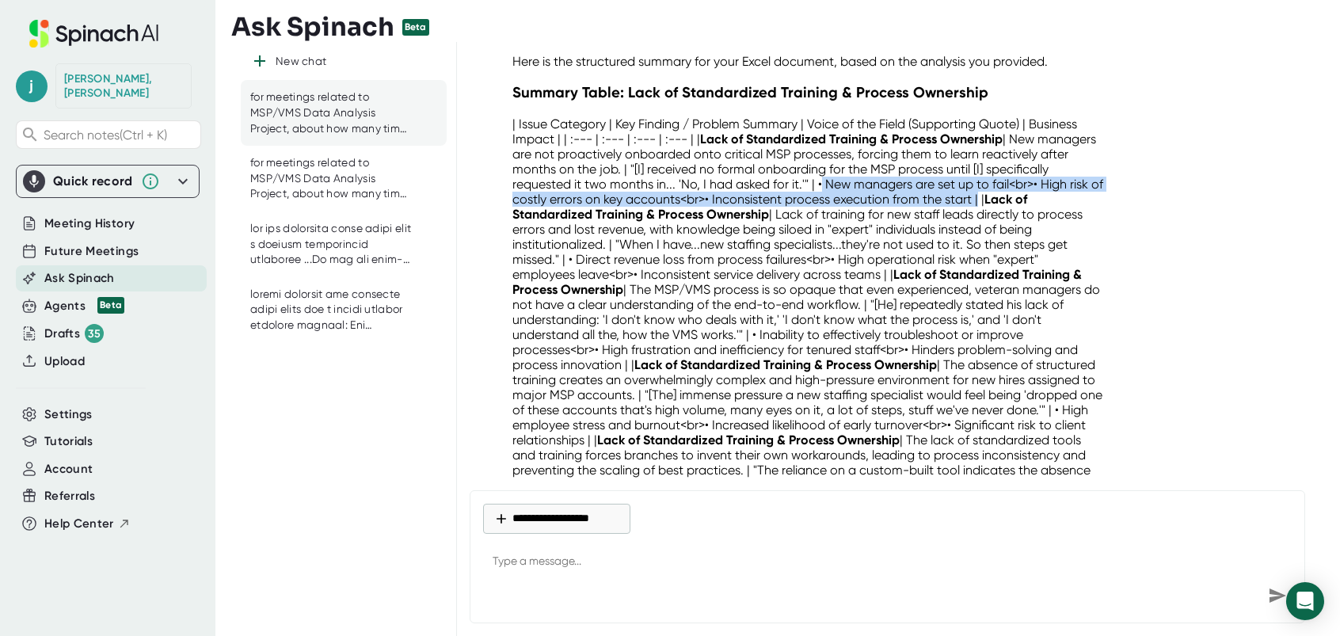
drag, startPoint x: 900, startPoint y: 273, endPoint x: 847, endPoint y: 270, distance: 52.4
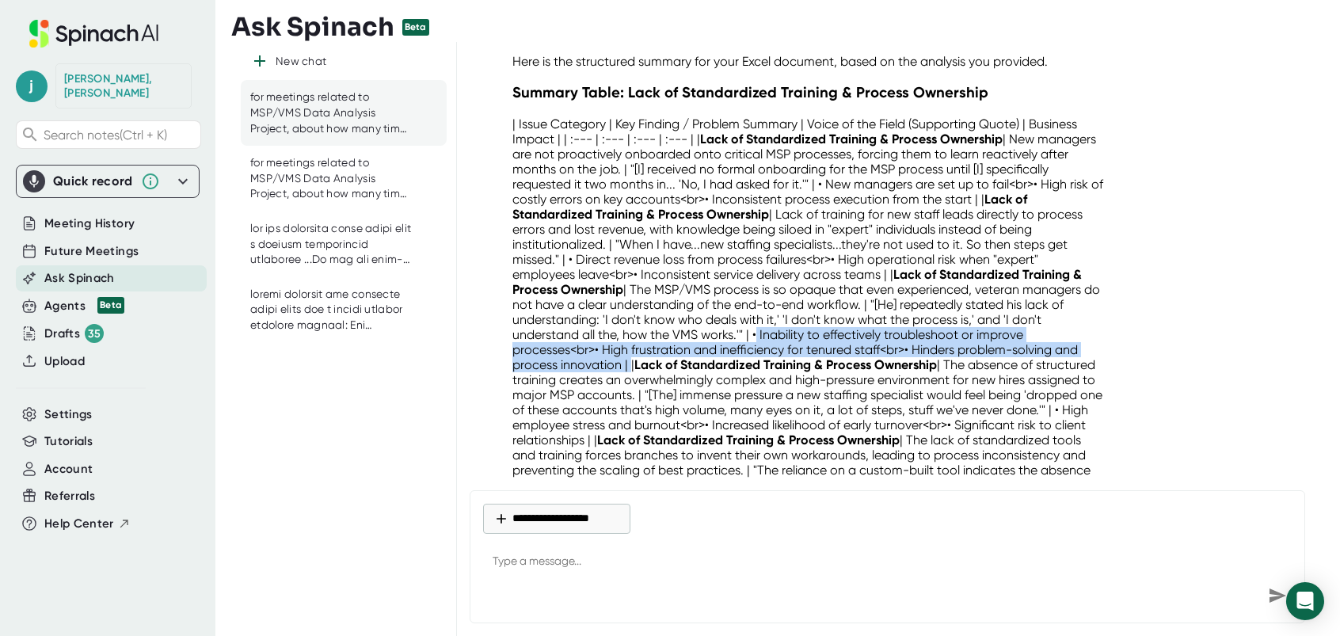
drag, startPoint x: 752, startPoint y: 334, endPoint x: 630, endPoint y: 363, distance: 125.4
click at [630, 363] on p "| Issue Category | Key Finding / Problem Summary | Voice of the Field (Supporti…" at bounding box center [808, 387] width 592 height 542
drag, startPoint x: 630, startPoint y: 363, endPoint x: 620, endPoint y: 361, distance: 9.8
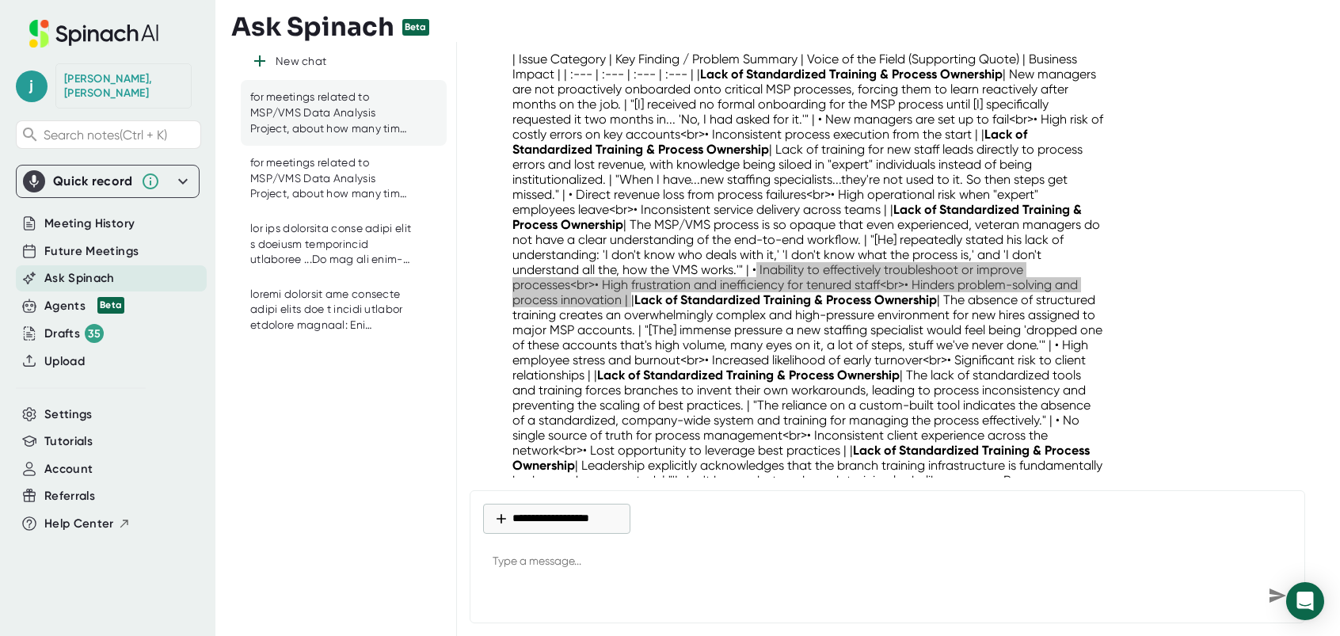
scroll to position [14929, 0]
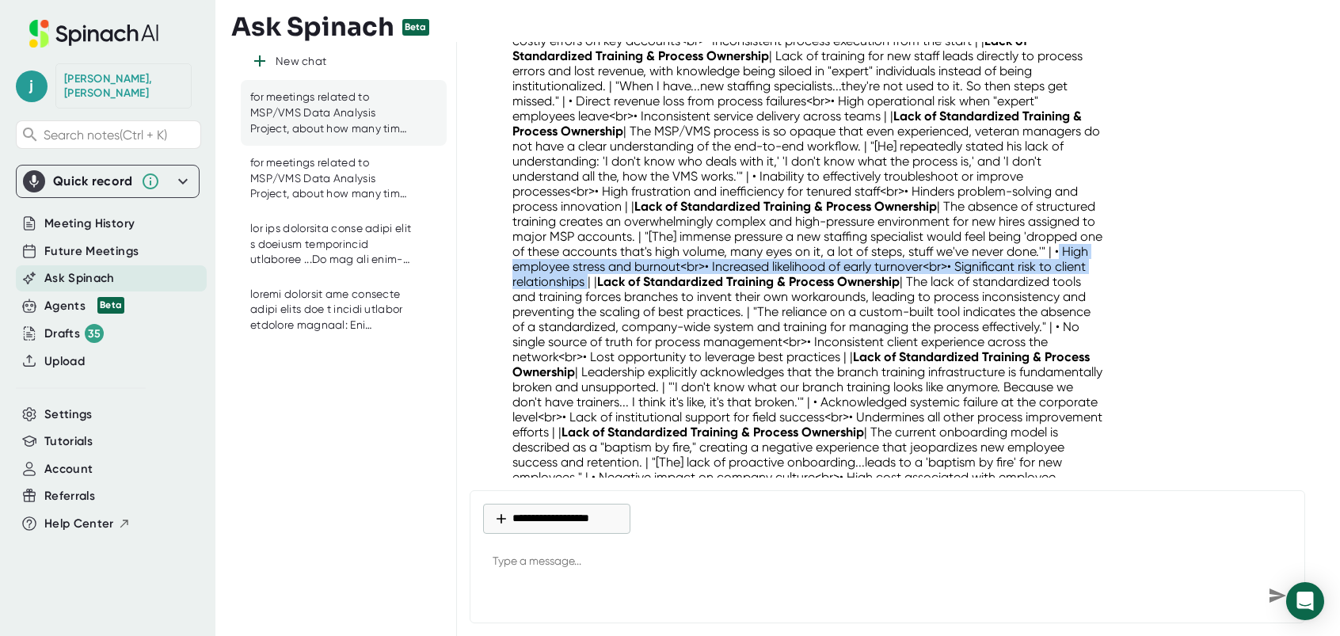
drag, startPoint x: 559, startPoint y: 262, endPoint x: 725, endPoint y: 278, distance: 166.3
click at [725, 278] on p "| Issue Category | Key Finding / Problem Summary | Voice of the Field (Supporti…" at bounding box center [808, 229] width 592 height 542
drag, startPoint x: 725, startPoint y: 278, endPoint x: 666, endPoint y: 272, distance: 58.9
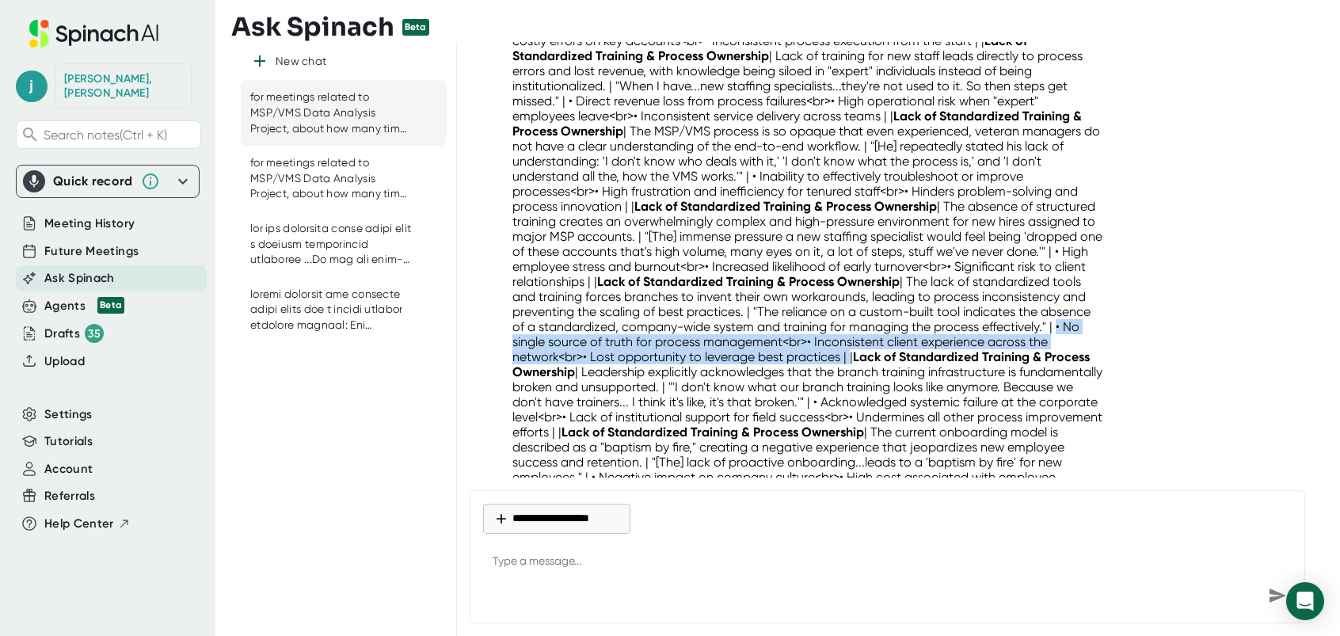
drag, startPoint x: 630, startPoint y: 335, endPoint x: 980, endPoint y: 354, distance: 349.8
click at [980, 354] on p "| Issue Category | Key Finding / Problem Summary | Voice of the Field (Supporti…" at bounding box center [808, 229] width 592 height 542
drag, startPoint x: 980, startPoint y: 354, endPoint x: 920, endPoint y: 352, distance: 59.4
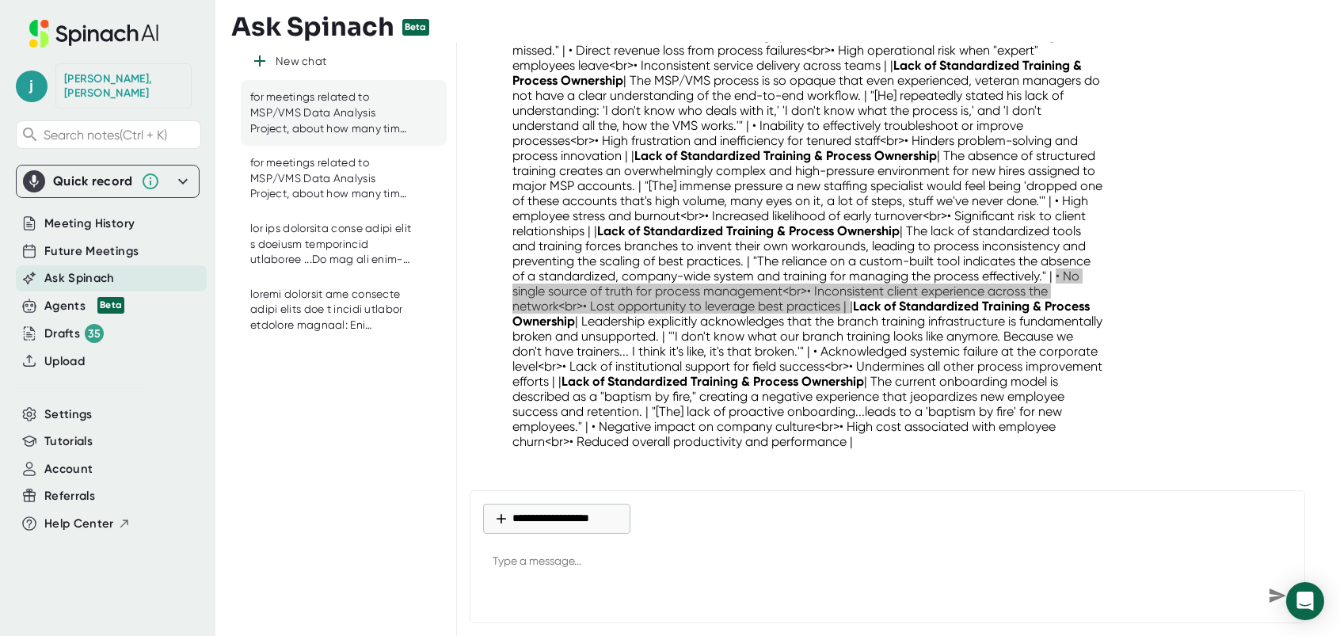
scroll to position [15009, 0]
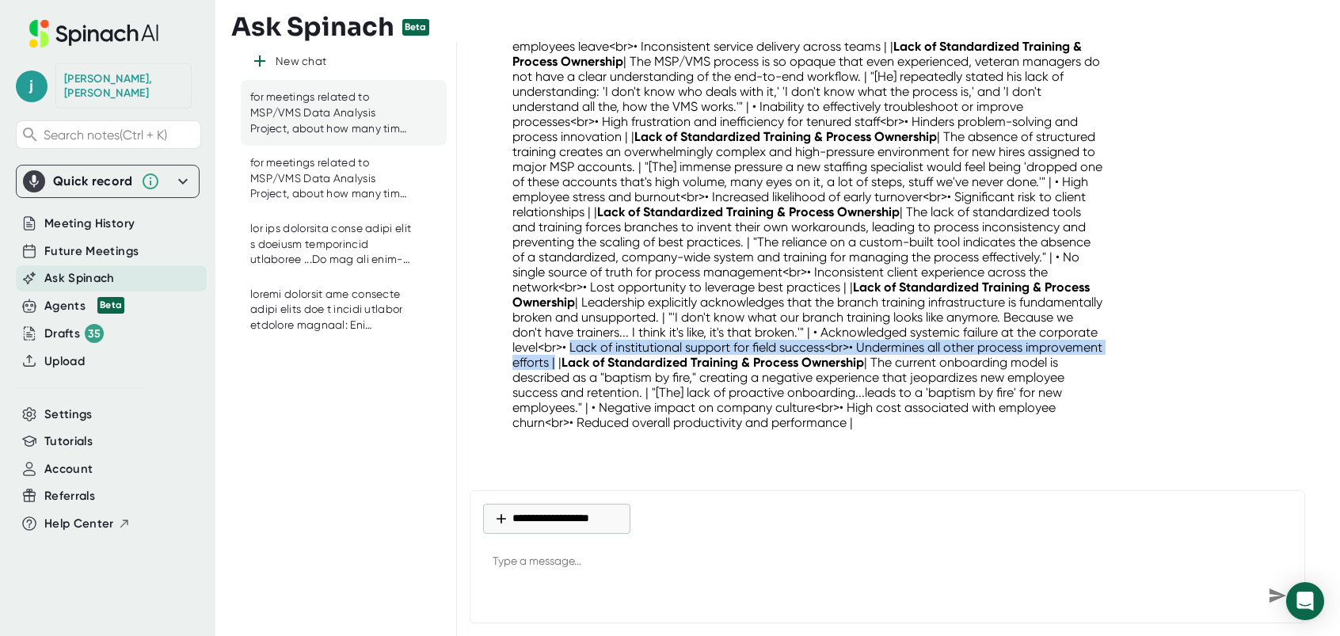
drag, startPoint x: 849, startPoint y: 334, endPoint x: 879, endPoint y: 348, distance: 33.3
click at [879, 348] on p "| Issue Category | Key Finding / Problem Summary | Voice of the Field (Supporti…" at bounding box center [808, 159] width 592 height 542
drag, startPoint x: 879, startPoint y: 348, endPoint x: 863, endPoint y: 349, distance: 15.9
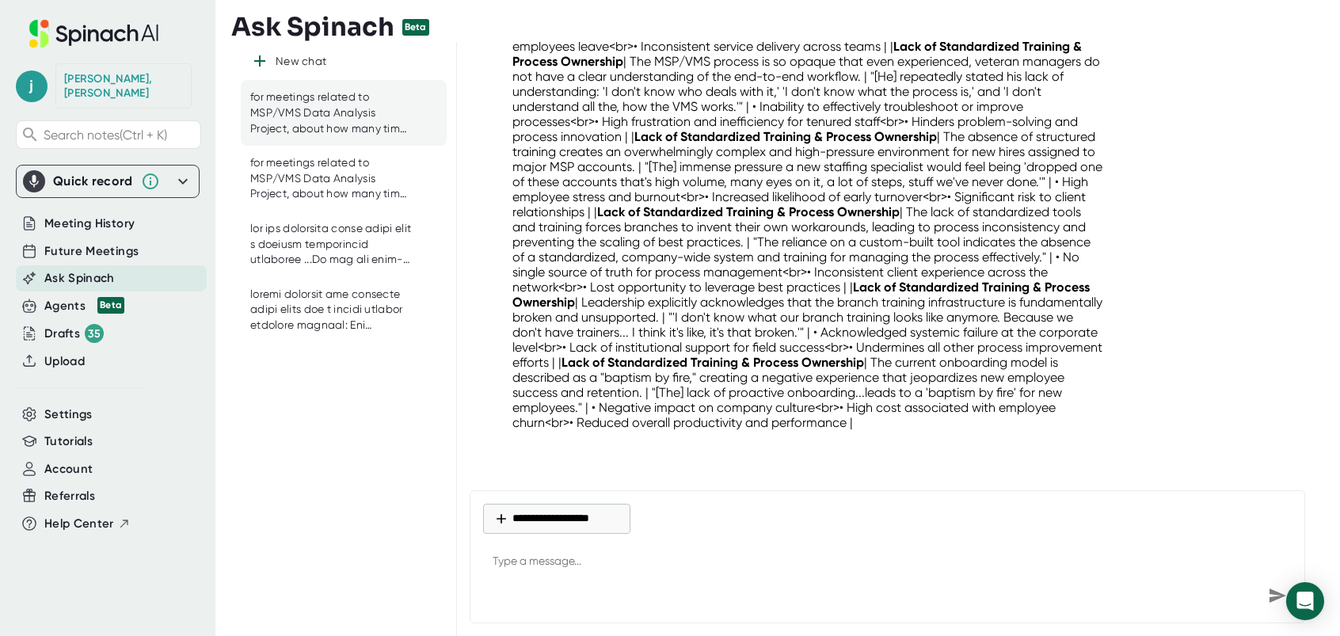
click at [1067, 325] on p "| Issue Category | Key Finding / Problem Summary | Voice of the Field (Supporti…" at bounding box center [808, 159] width 592 height 542
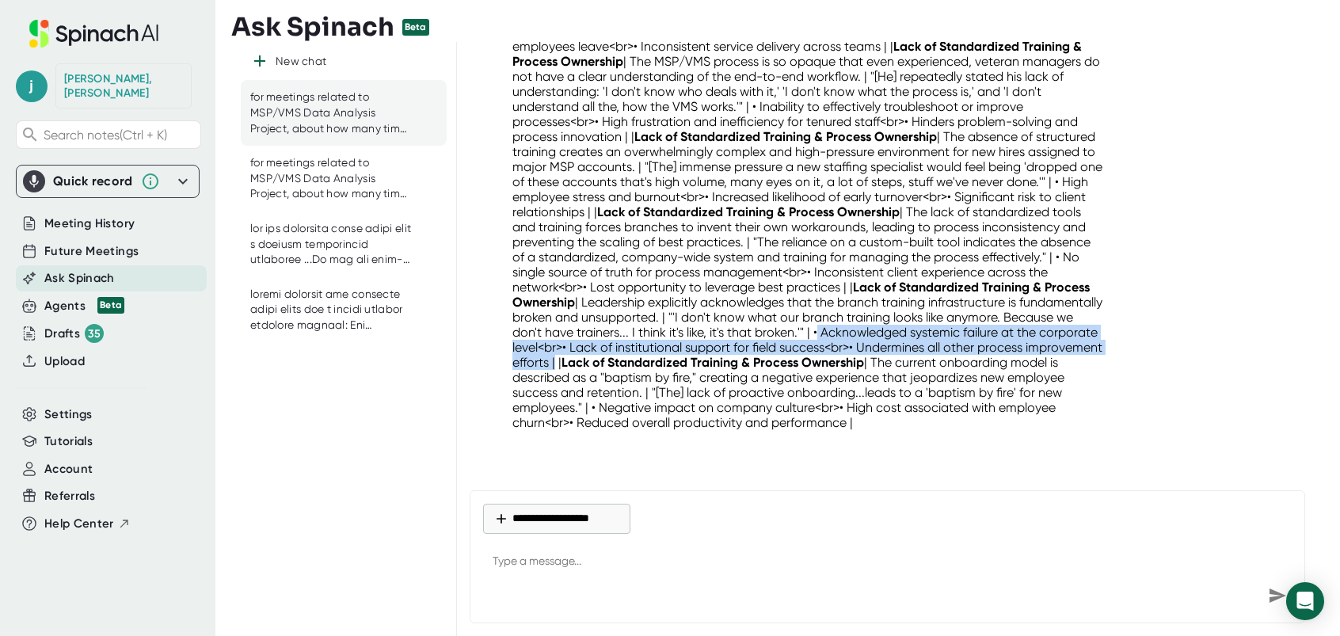
drag, startPoint x: 1044, startPoint y: 314, endPoint x: 880, endPoint y: 352, distance: 168.3
click at [880, 352] on p "| Issue Category | Key Finding / Problem Summary | Voice of the Field (Supporti…" at bounding box center [808, 159] width 592 height 542
drag, startPoint x: 880, startPoint y: 352, endPoint x: 839, endPoint y: 346, distance: 40.9
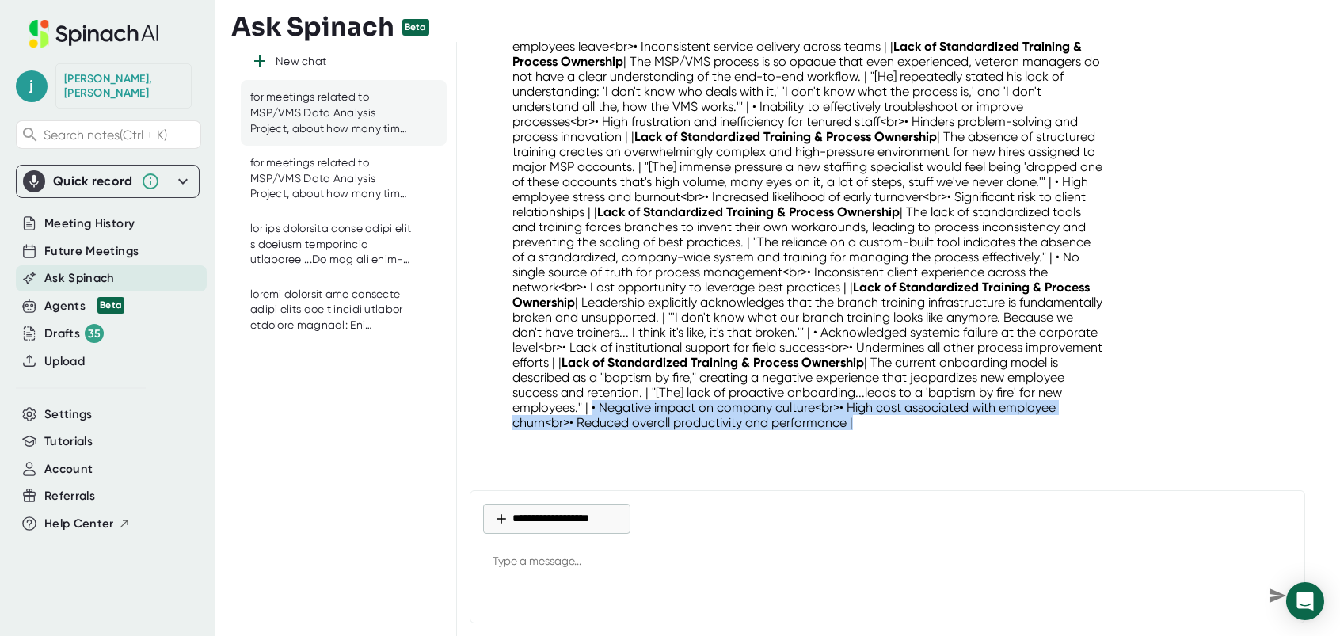
drag, startPoint x: 866, startPoint y: 393, endPoint x: 972, endPoint y: 420, distance: 109.5
click at [972, 420] on p "| Issue Category | Key Finding / Problem Summary | Voice of the Field (Supporti…" at bounding box center [808, 159] width 592 height 542
drag, startPoint x: 972, startPoint y: 420, endPoint x: 957, endPoint y: 408, distance: 19.2
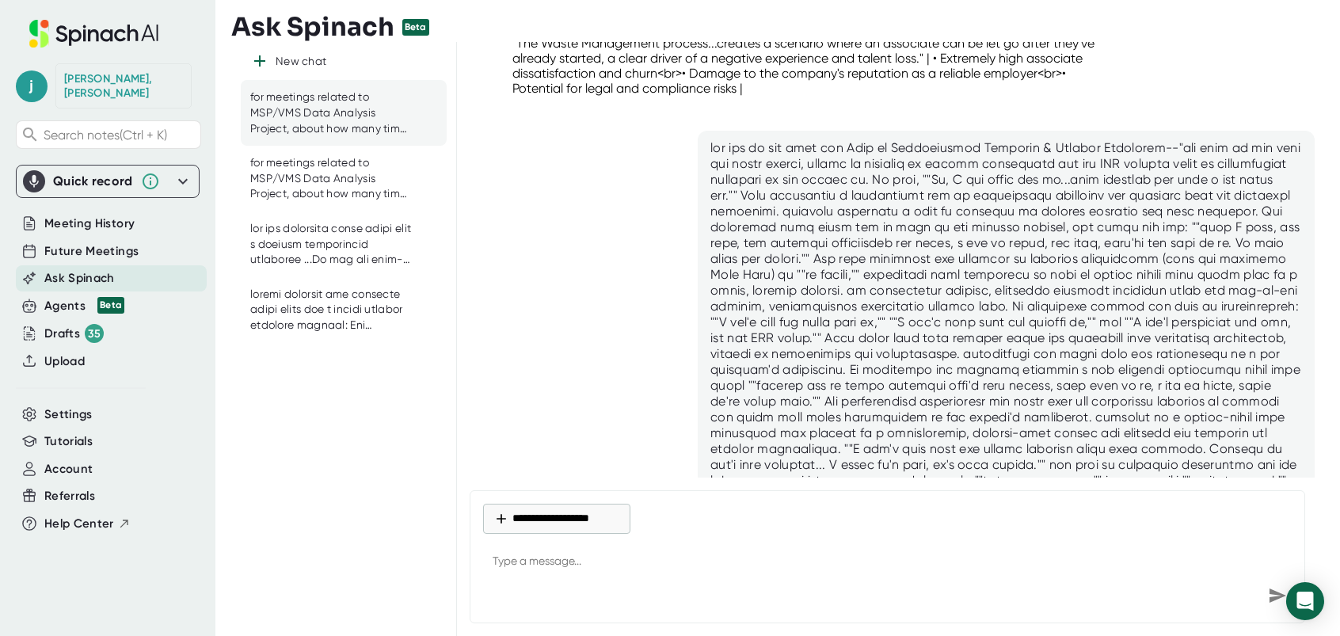
scroll to position [14058, 0]
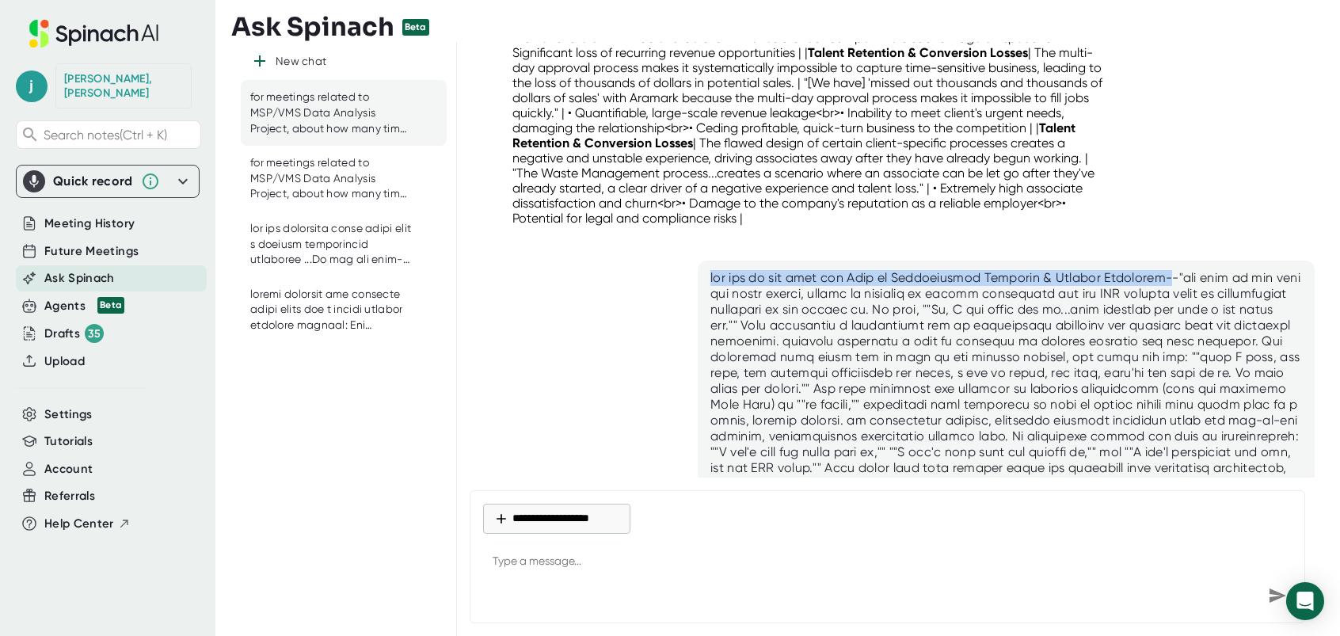
drag, startPoint x: 706, startPoint y: 273, endPoint x: 1167, endPoint y: 280, distance: 460.2
click at [1167, 280] on div at bounding box center [1006, 452] width 592 height 364
drag, startPoint x: 1167, startPoint y: 280, endPoint x: 1136, endPoint y: 276, distance: 30.3
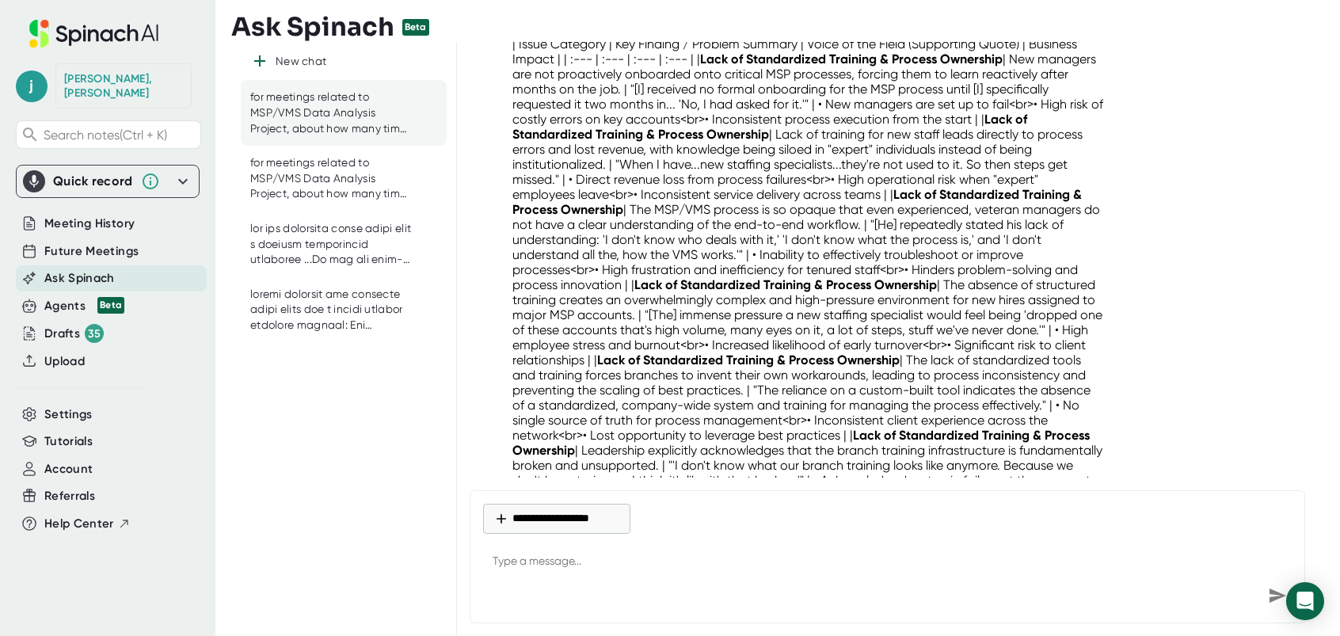
scroll to position [15009, 0]
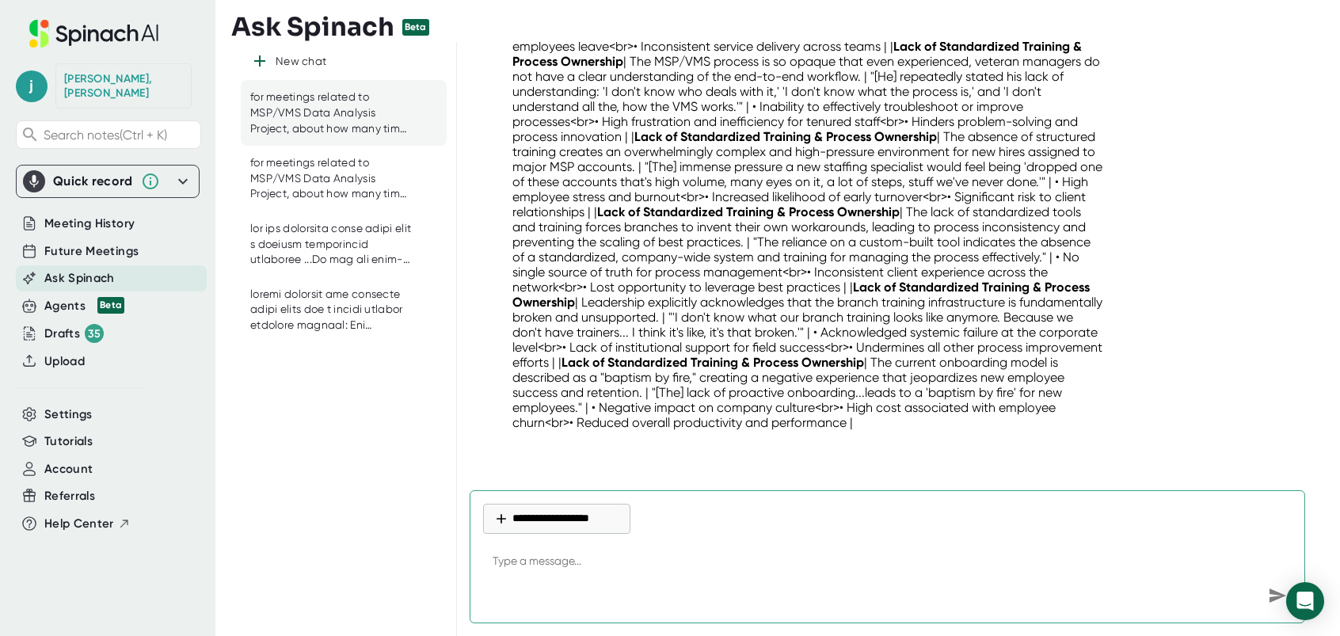
click at [559, 554] on textarea at bounding box center [887, 562] width 809 height 38
paste textarea "can you do the same for Lack of Standardized Training & Process Ownership-"
drag, startPoint x: 624, startPoint y: 560, endPoint x: 914, endPoint y: 558, distance: 289.8
click at [914, 558] on textarea "can you do the same for Lack of Standardized Training & Process Ownership-" at bounding box center [887, 562] width 809 height 38
paste textarea "Misaligned Client & MSP Accountability"
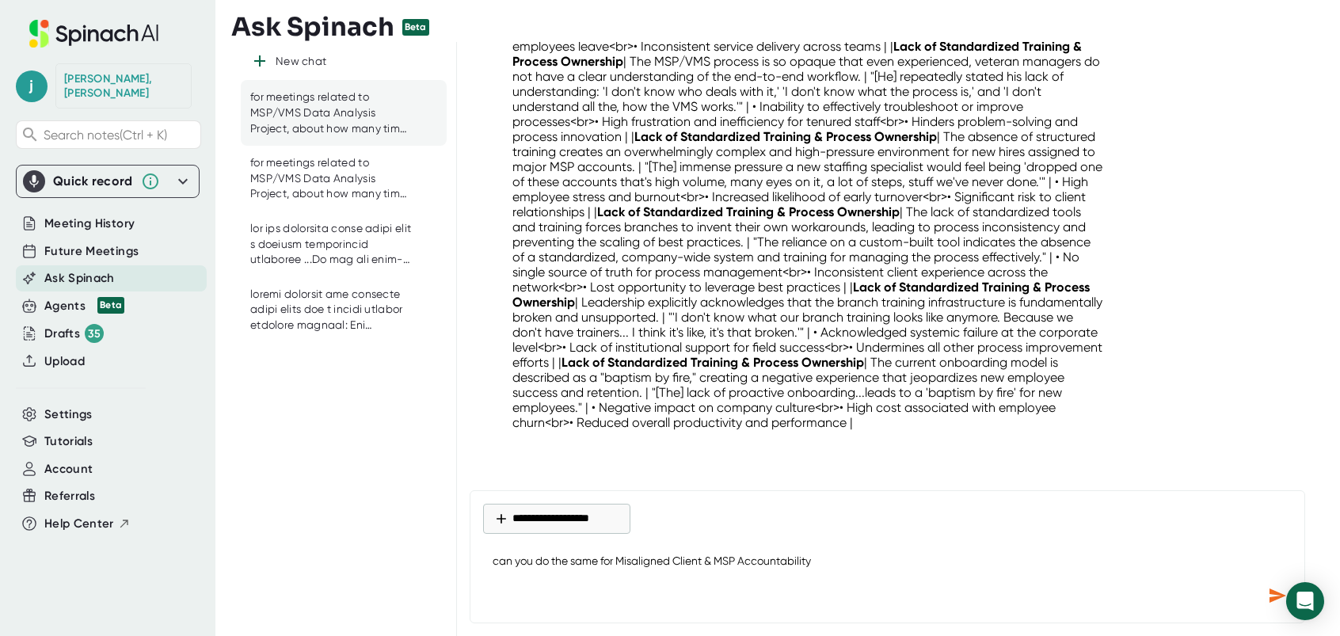
click at [878, 555] on textarea "can you do the same for Misaligned Client & MSP Accountability" at bounding box center [887, 562] width 809 height 38
click at [1273, 594] on icon "Send message" at bounding box center [1277, 595] width 17 height 14
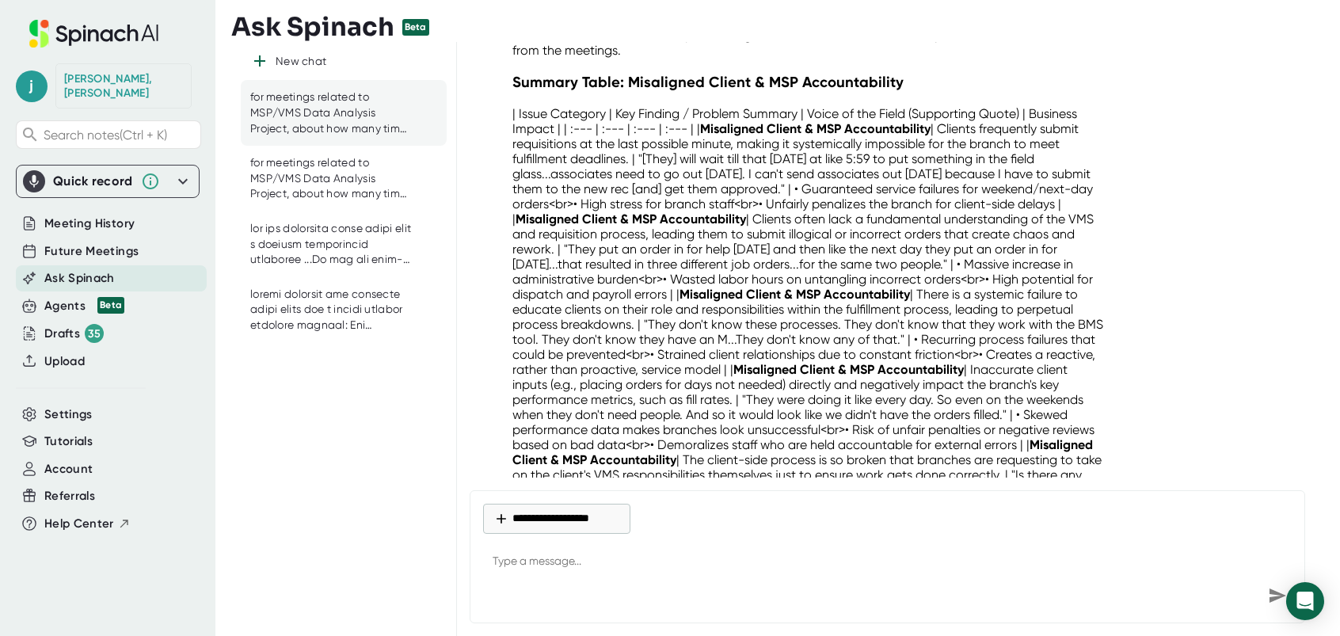
scroll to position [15501, 0]
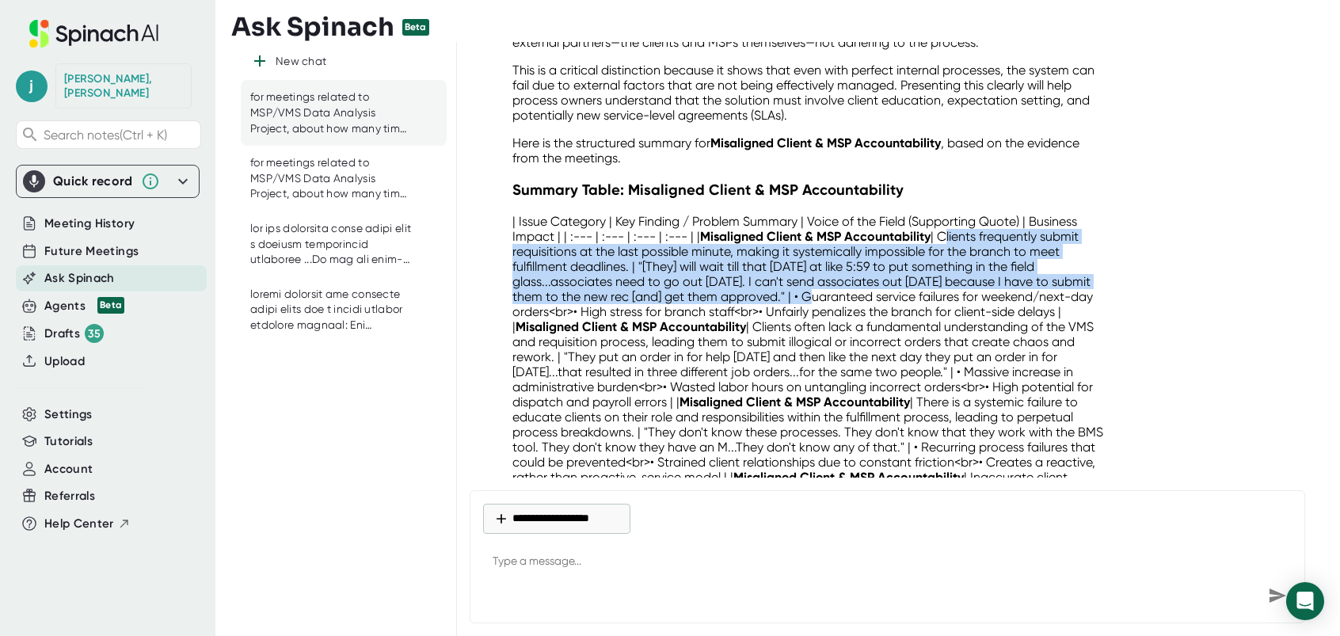
drag, startPoint x: 944, startPoint y: 242, endPoint x: 830, endPoint y: 299, distance: 127.5
click at [830, 299] on p "| Issue Category | Key Finding / Problem Summary | Voice of the Field (Supporti…" at bounding box center [808, 432] width 592 height 436
drag, startPoint x: 830, startPoint y: 299, endPoint x: 803, endPoint y: 293, distance: 27.7
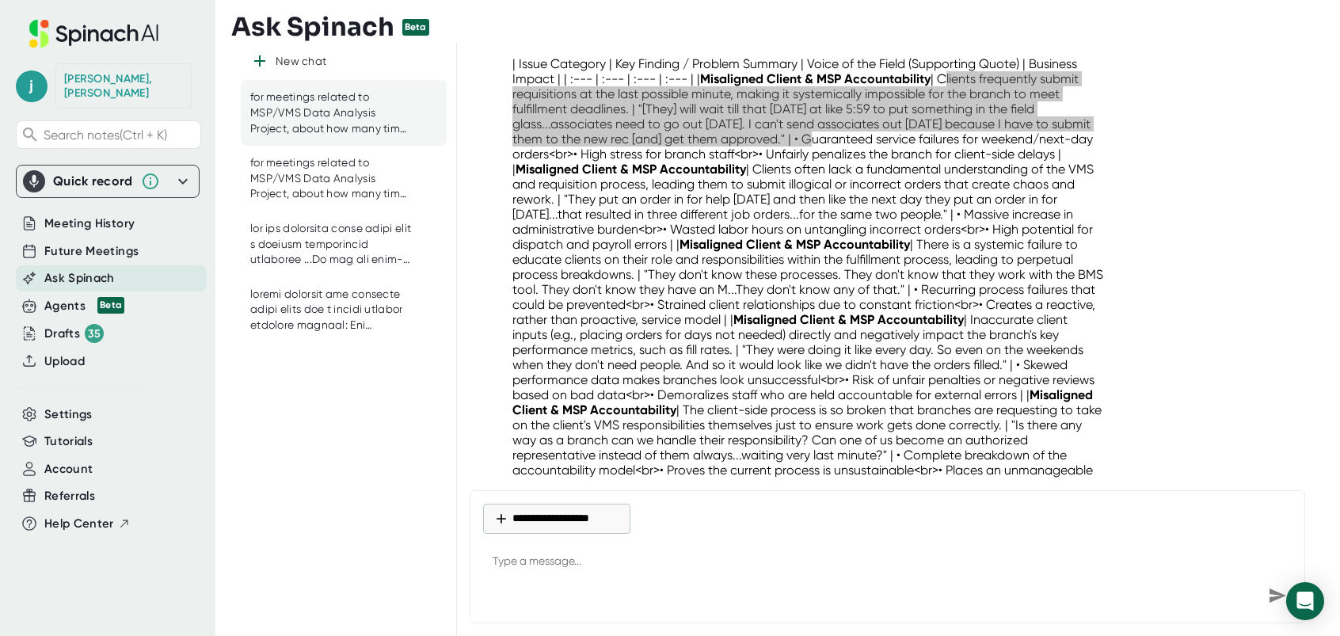
scroll to position [15660, 0]
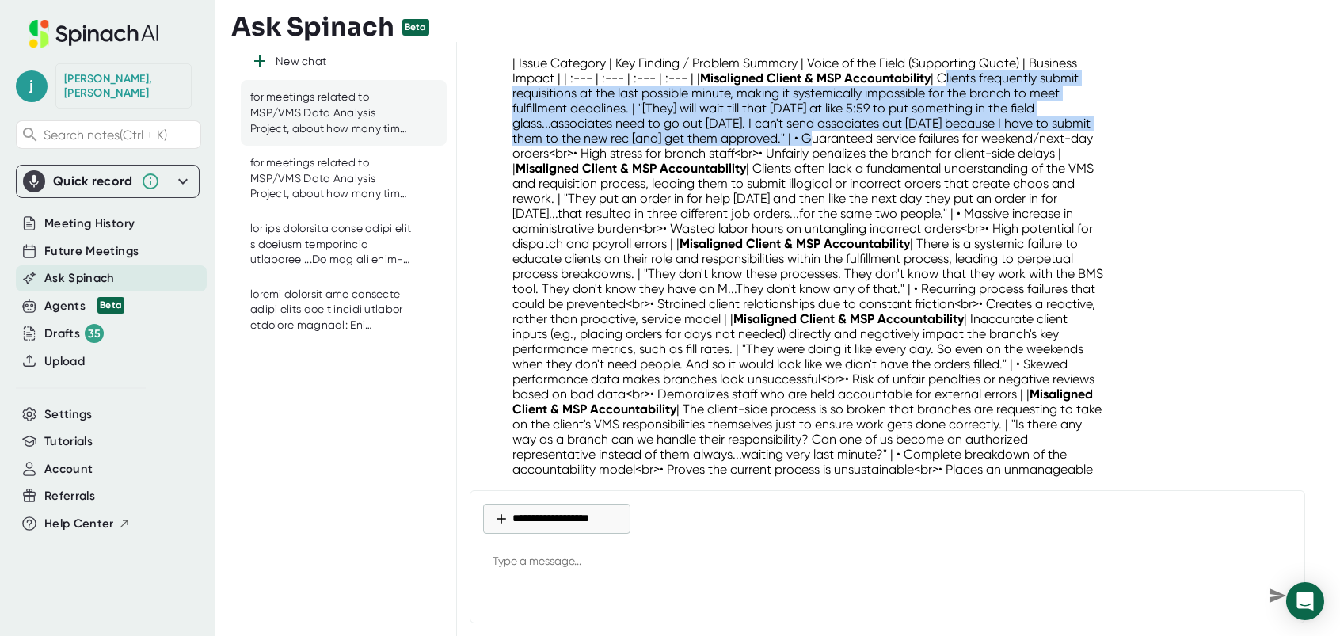
drag, startPoint x: 870, startPoint y: 172, endPoint x: 816, endPoint y: 241, distance: 87.0
click at [816, 241] on p "| Issue Category | Key Finding / Problem Summary | Voice of the Field (Supporti…" at bounding box center [808, 273] width 592 height 436
drag, startPoint x: 816, startPoint y: 241, endPoint x: 797, endPoint y: 230, distance: 21.6
click at [925, 185] on p "| Issue Category | Key Finding / Problem Summary | Voice of the Field (Supporti…" at bounding box center [808, 273] width 592 height 436
click at [889, 170] on p "| Issue Category | Key Finding / Problem Summary | Voice of the Field (Supporti…" at bounding box center [808, 273] width 592 height 436
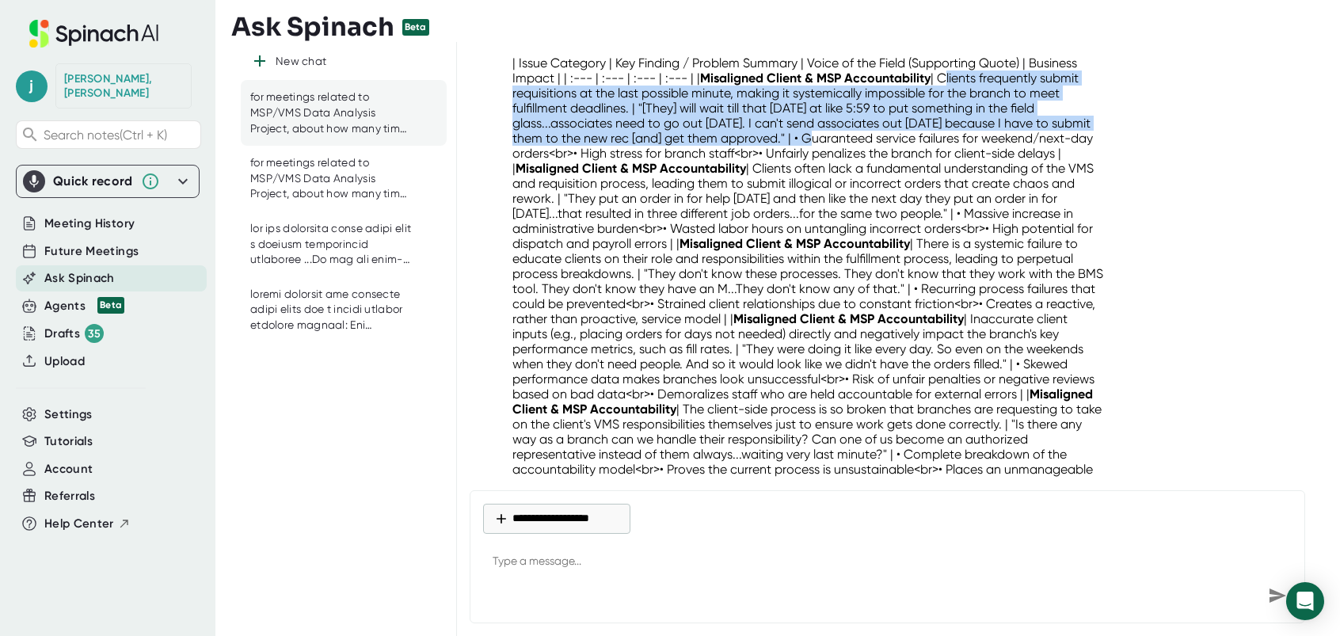
click at [875, 170] on p "| Issue Category | Key Finding / Problem Summary | Voice of the Field (Supporti…" at bounding box center [808, 273] width 592 height 436
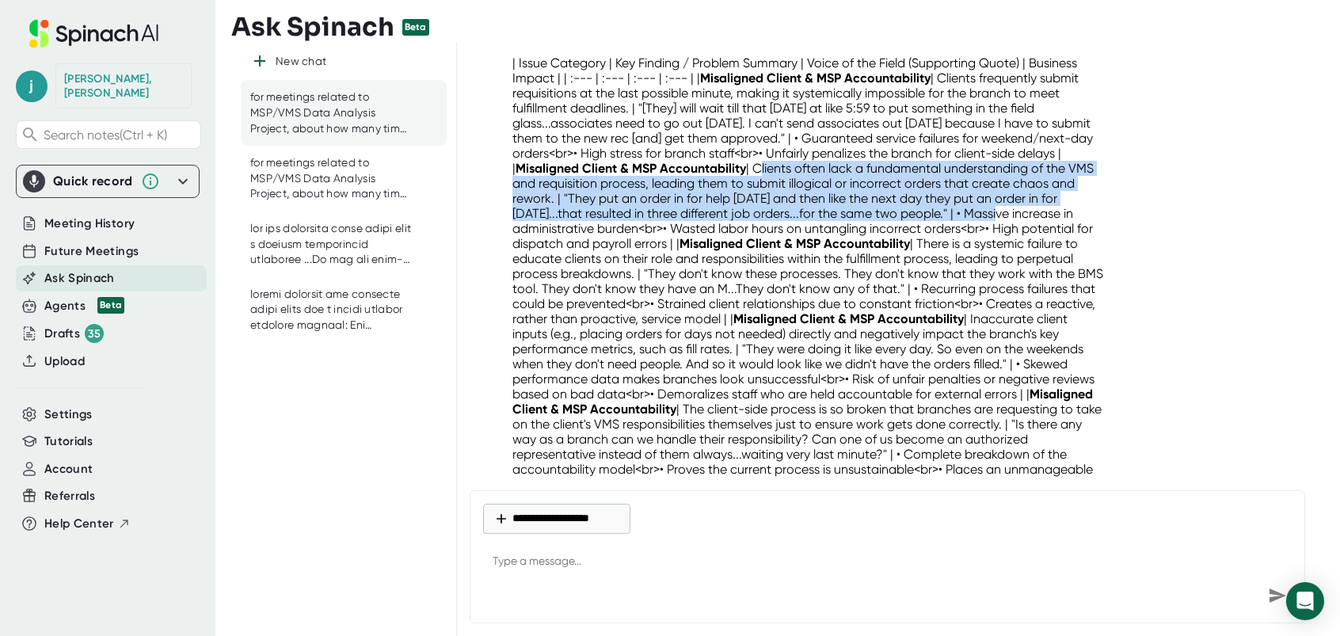
drag, startPoint x: 872, startPoint y: 172, endPoint x: 561, endPoint y: 232, distance: 316.2
click at [561, 232] on p "| Issue Category | Key Finding / Problem Summary | Voice of the Field (Supporti…" at bounding box center [808, 273] width 592 height 436
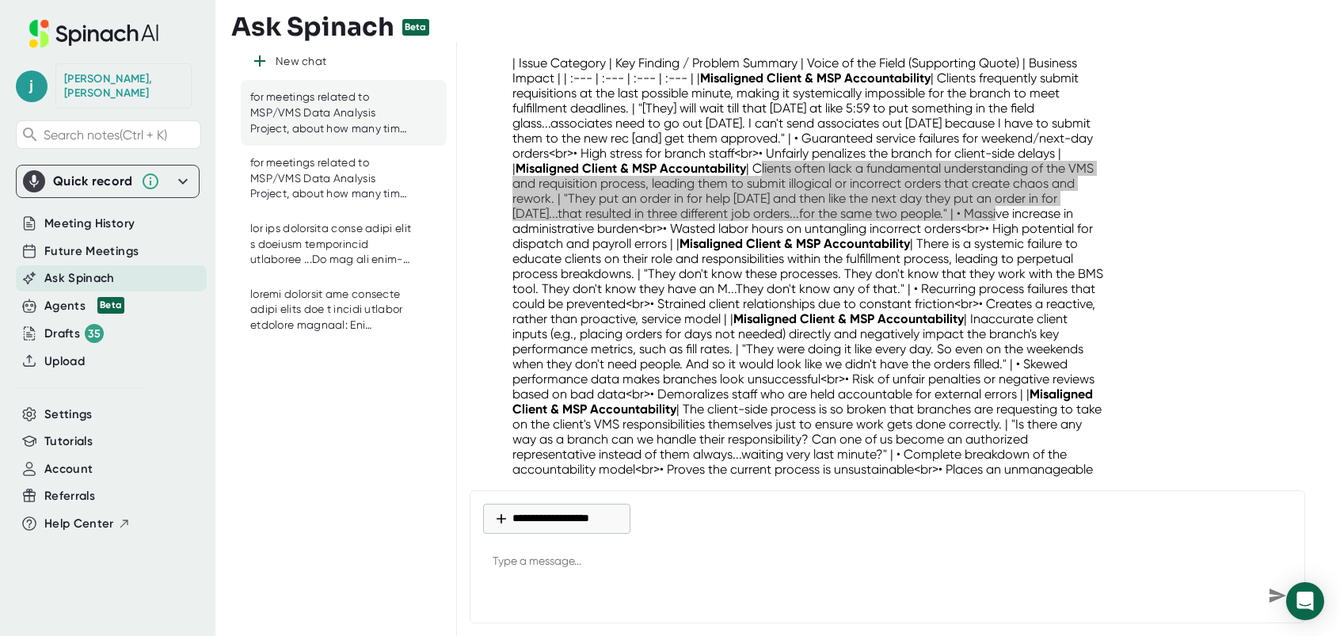
scroll to position [15739, 0]
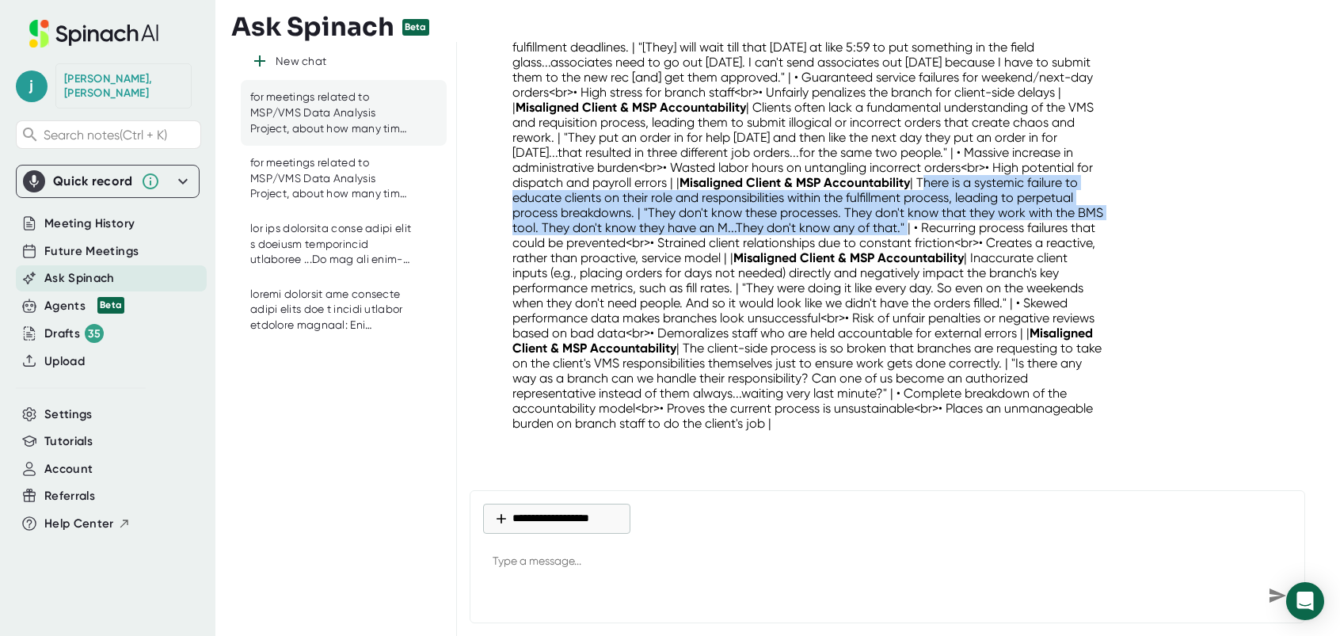
drag, startPoint x: 606, startPoint y: 182, endPoint x: 584, endPoint y: 237, distance: 59.0
click at [584, 237] on p "| Issue Category | Key Finding / Problem Summary | Voice of the Field (Supporti…" at bounding box center [808, 212] width 592 height 436
drag, startPoint x: 584, startPoint y: 237, endPoint x: 577, endPoint y: 229, distance: 10.7
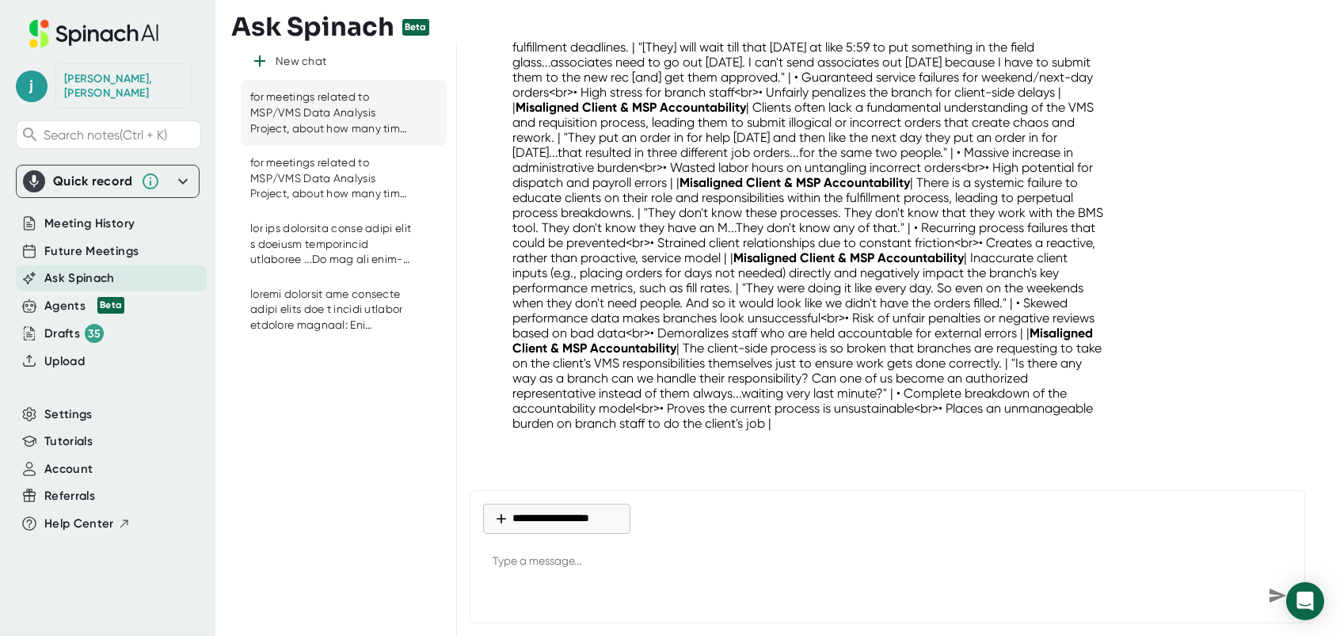
click at [825, 272] on p "| Issue Category | Key Finding / Problem Summary | Voice of the Field (Supporti…" at bounding box center [808, 212] width 592 height 436
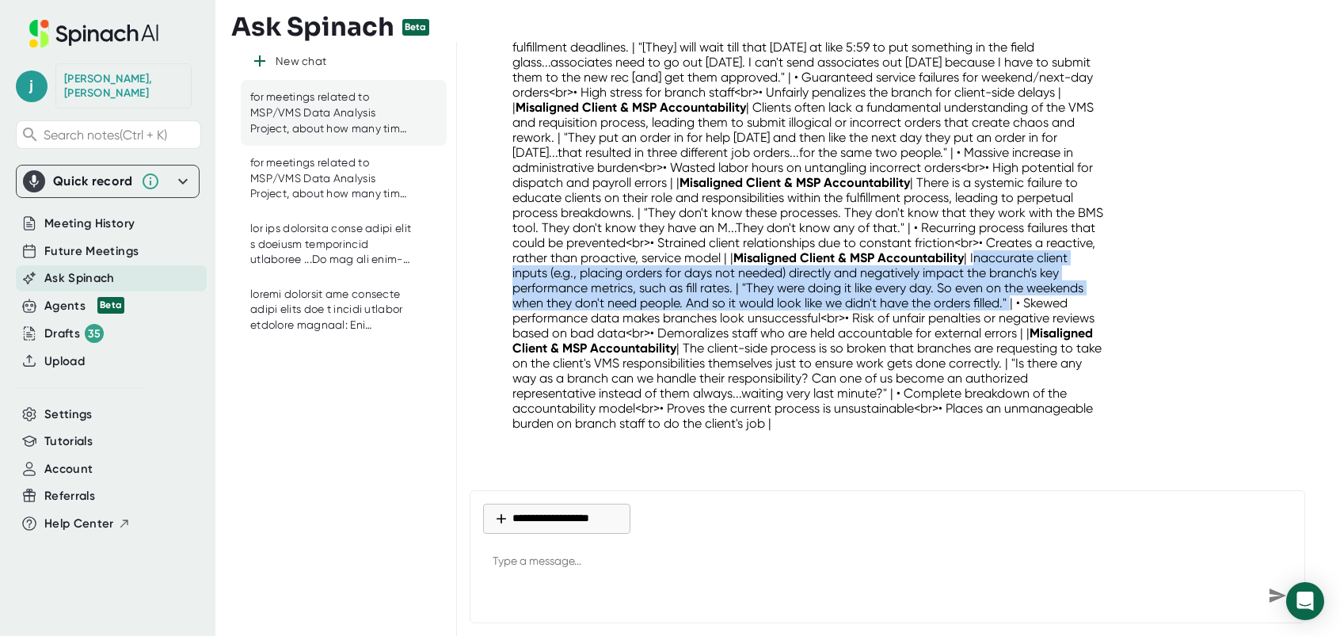
drag, startPoint x: 695, startPoint y: 261, endPoint x: 717, endPoint y: 310, distance: 53.6
click at [717, 310] on p "| Issue Category | Key Finding / Problem Summary | Voice of the Field (Supporti…" at bounding box center [808, 212] width 592 height 436
drag, startPoint x: 717, startPoint y: 310, endPoint x: 687, endPoint y: 293, distance: 34.1
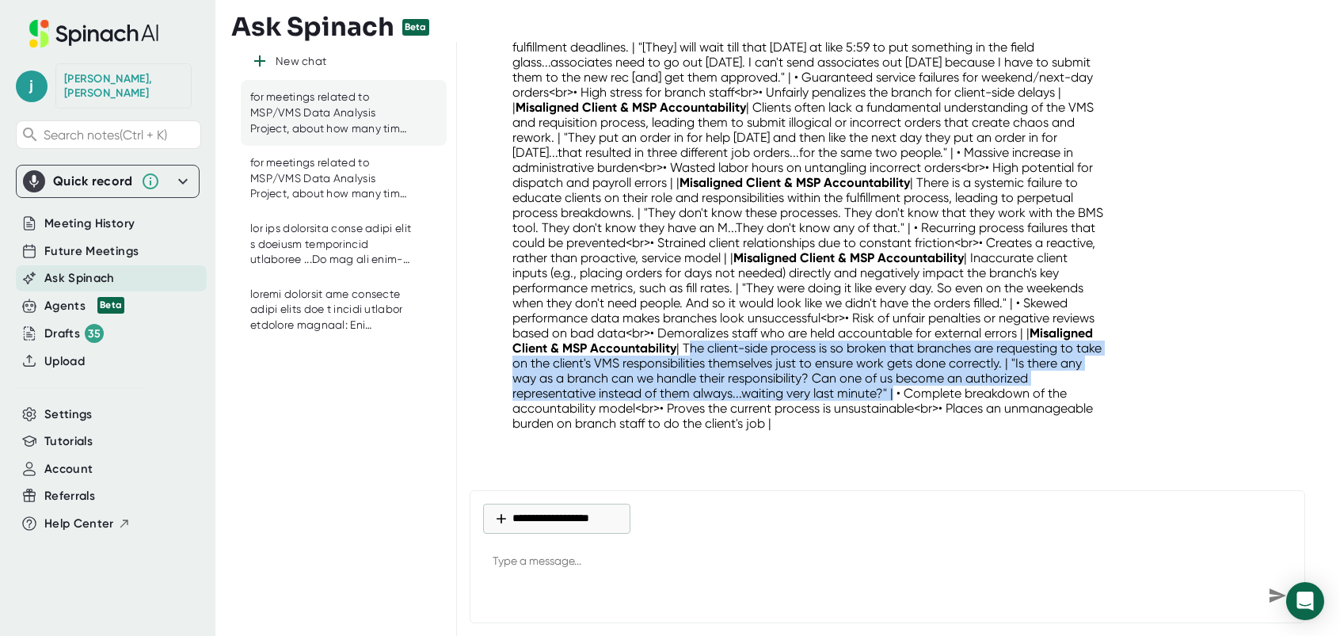
drag, startPoint x: 1052, startPoint y: 330, endPoint x: 741, endPoint y: 395, distance: 317.9
click at [741, 395] on p "| Issue Category | Key Finding / Problem Summary | Voice of the Field (Supporti…" at bounding box center [808, 212] width 592 height 436
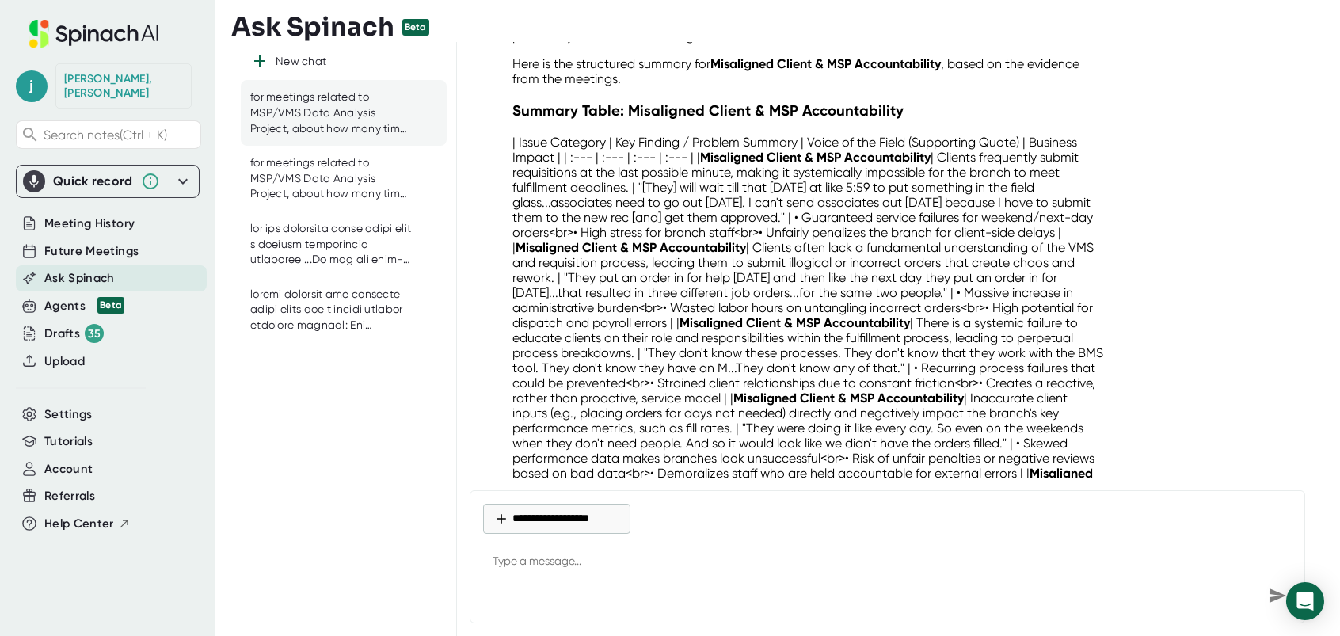
scroll to position [15660, 0]
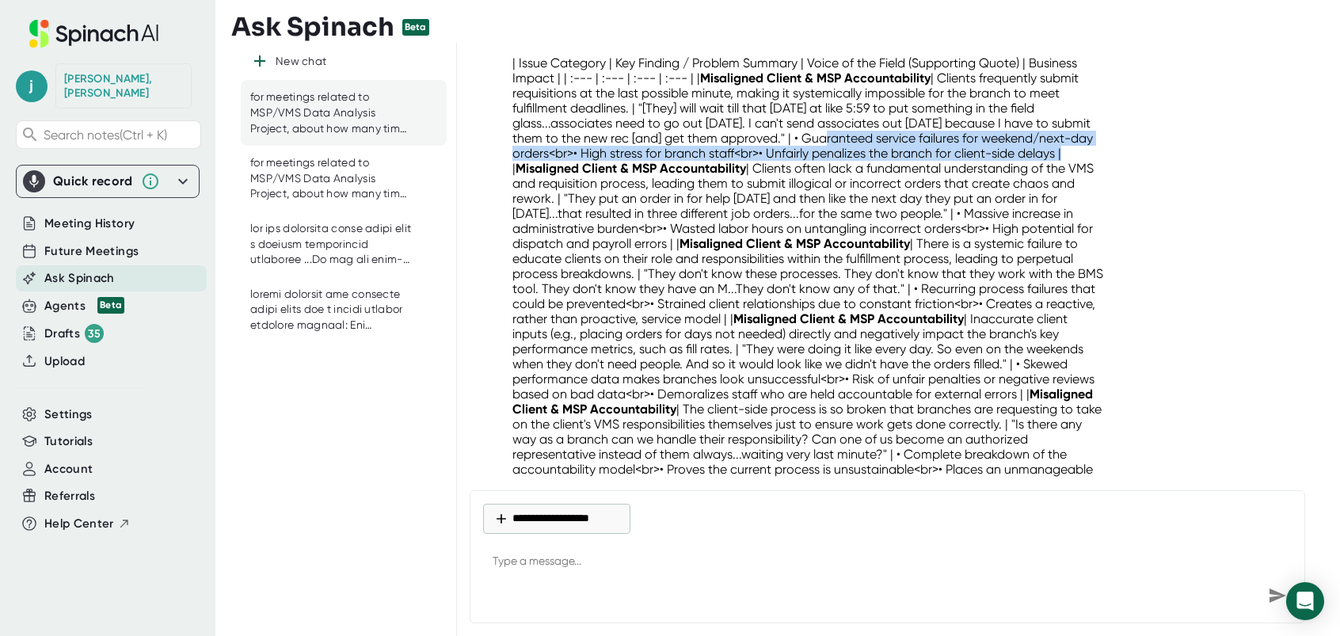
drag, startPoint x: 835, startPoint y: 143, endPoint x: 622, endPoint y: 178, distance: 215.9
click at [622, 178] on p "| Issue Category | Key Finding / Problem Summary | Voice of the Field (Supporti…" at bounding box center [808, 273] width 592 height 436
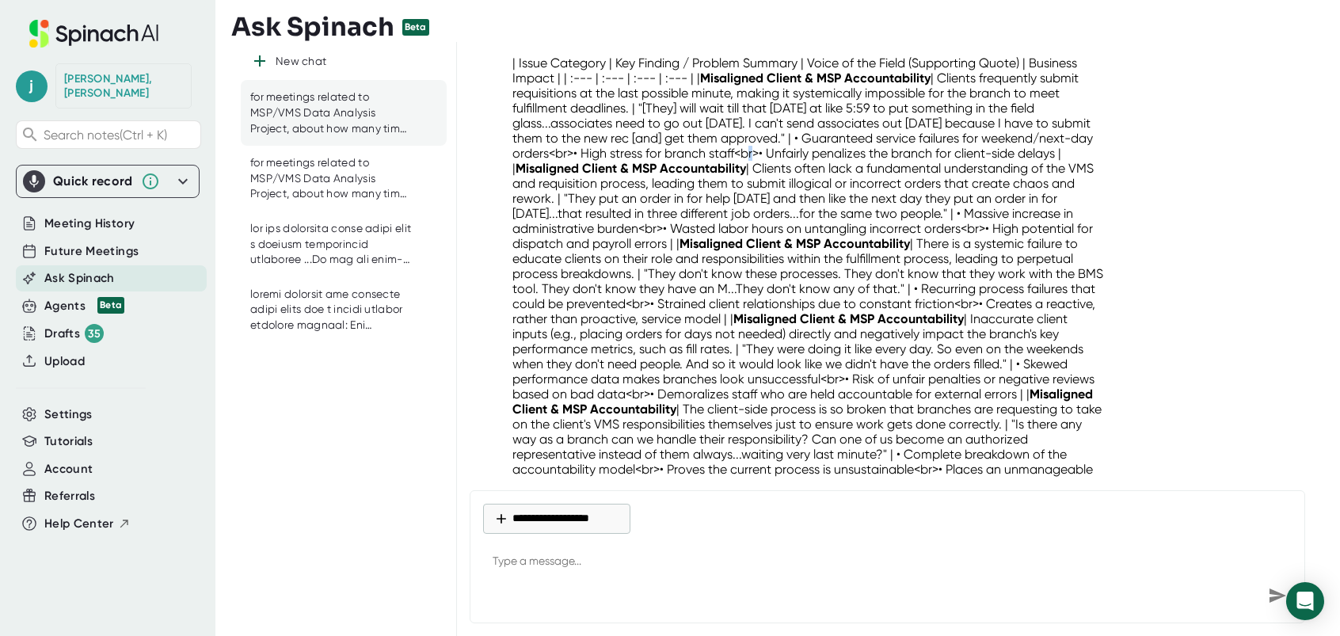
drag, startPoint x: 626, startPoint y: 178, endPoint x: 868, endPoint y: 154, distance: 242.7
click at [868, 154] on p "| Issue Category | Key Finding / Problem Summary | Voice of the Field (Supporti…" at bounding box center [808, 273] width 592 height 436
drag, startPoint x: 868, startPoint y: 154, endPoint x: 840, endPoint y: 143, distance: 29.9
click at [840, 143] on p "| Issue Category | Key Finding / Problem Summary | Voice of the Field (Supporti…" at bounding box center [808, 273] width 592 height 436
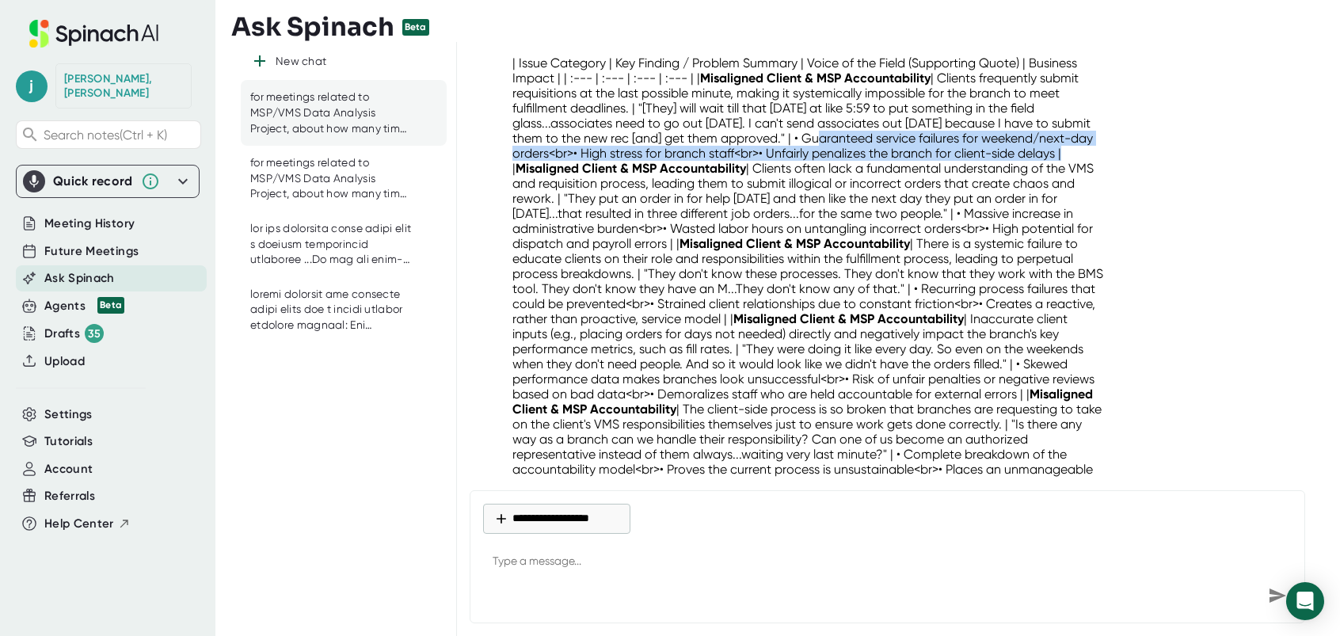
drag, startPoint x: 834, startPoint y: 143, endPoint x: 622, endPoint y: 177, distance: 215.0
click at [622, 177] on p "| Issue Category | Key Finding / Problem Summary | Voice of the Field (Supporti…" at bounding box center [808, 273] width 592 height 436
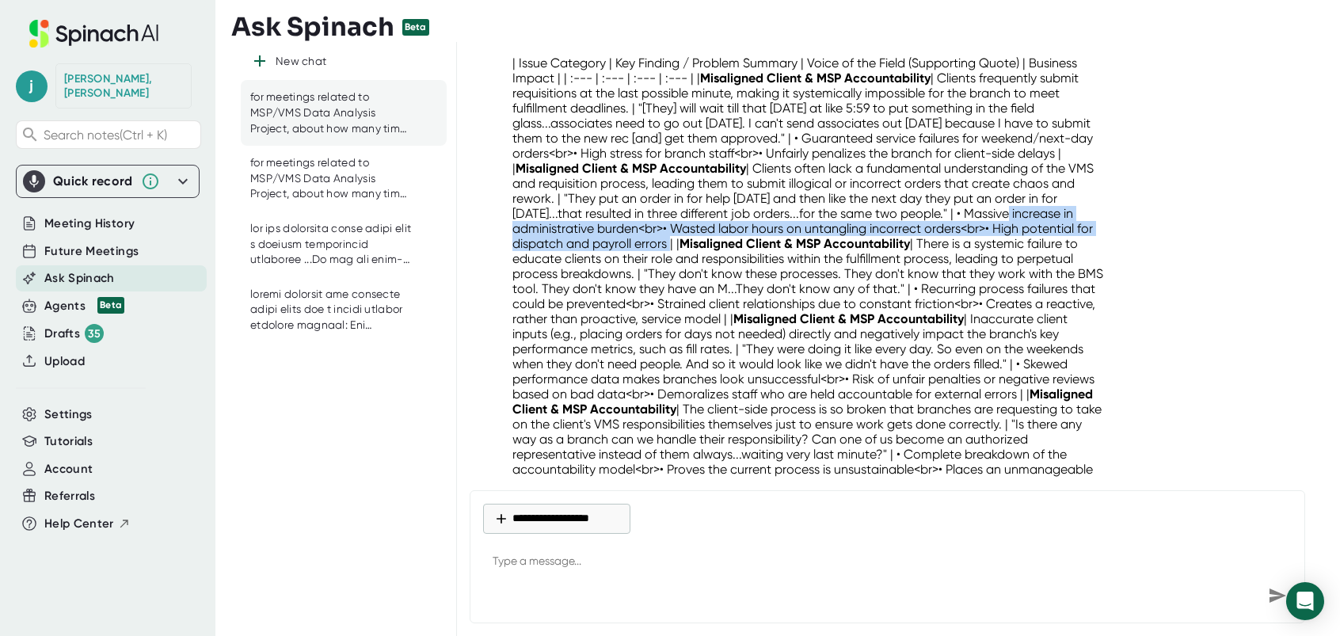
drag, startPoint x: 570, startPoint y: 231, endPoint x: 897, endPoint y: 250, distance: 327.6
click at [897, 250] on p "| Issue Category | Key Finding / Problem Summary | Voice of the Field (Supporti…" at bounding box center [808, 273] width 592 height 436
drag, startPoint x: 897, startPoint y: 250, endPoint x: 889, endPoint y: 251, distance: 8.7
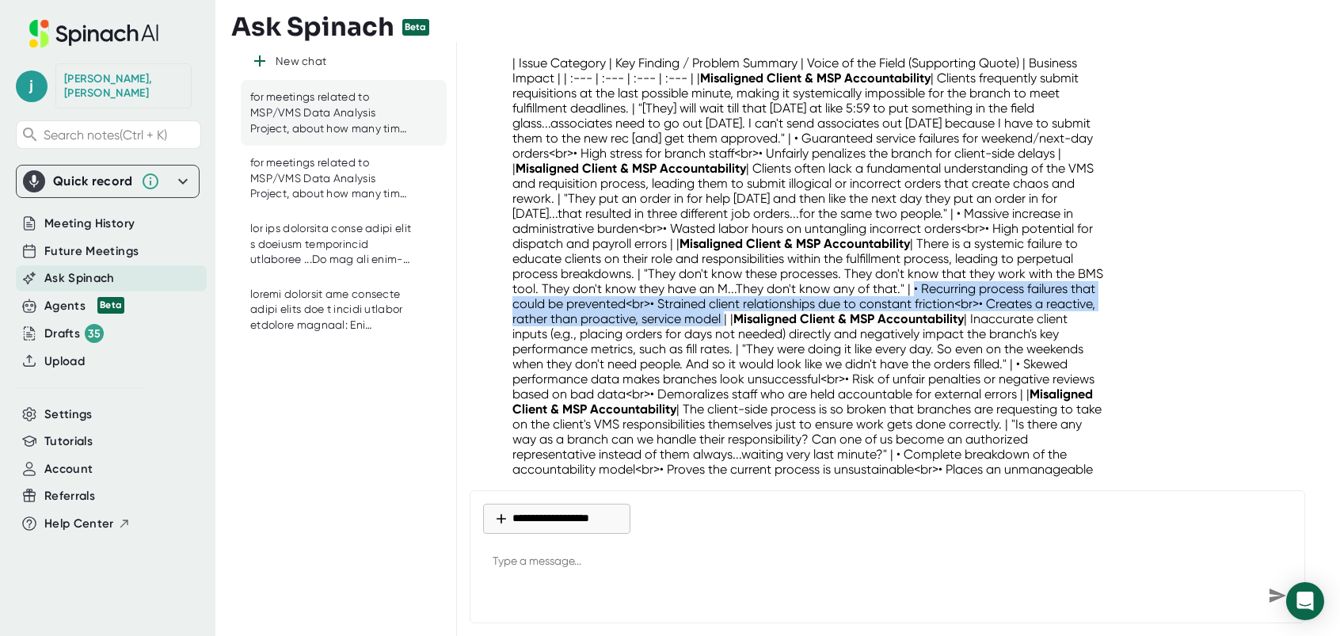
drag, startPoint x: 590, startPoint y: 309, endPoint x: 1005, endPoint y: 324, distance: 415.2
click at [1005, 324] on p "| Issue Category | Key Finding / Problem Summary | Voice of the Field (Supporti…" at bounding box center [808, 273] width 592 height 436
drag, startPoint x: 1005, startPoint y: 324, endPoint x: 988, endPoint y: 322, distance: 16.8
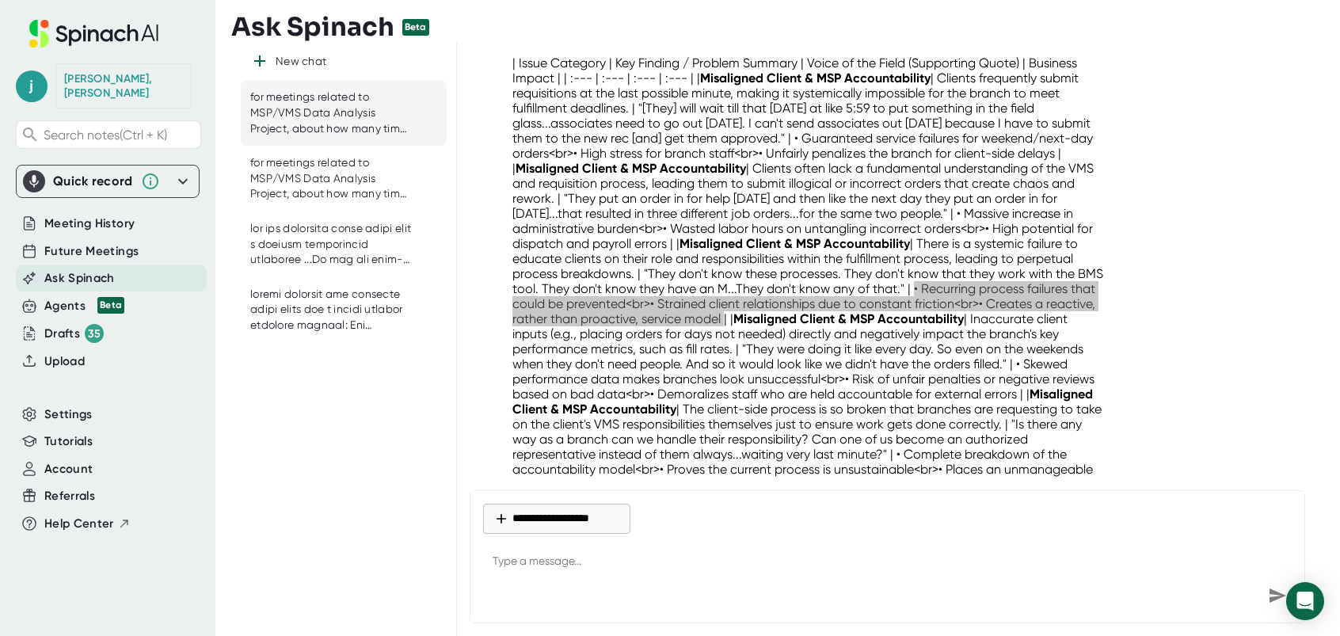
scroll to position [15739, 0]
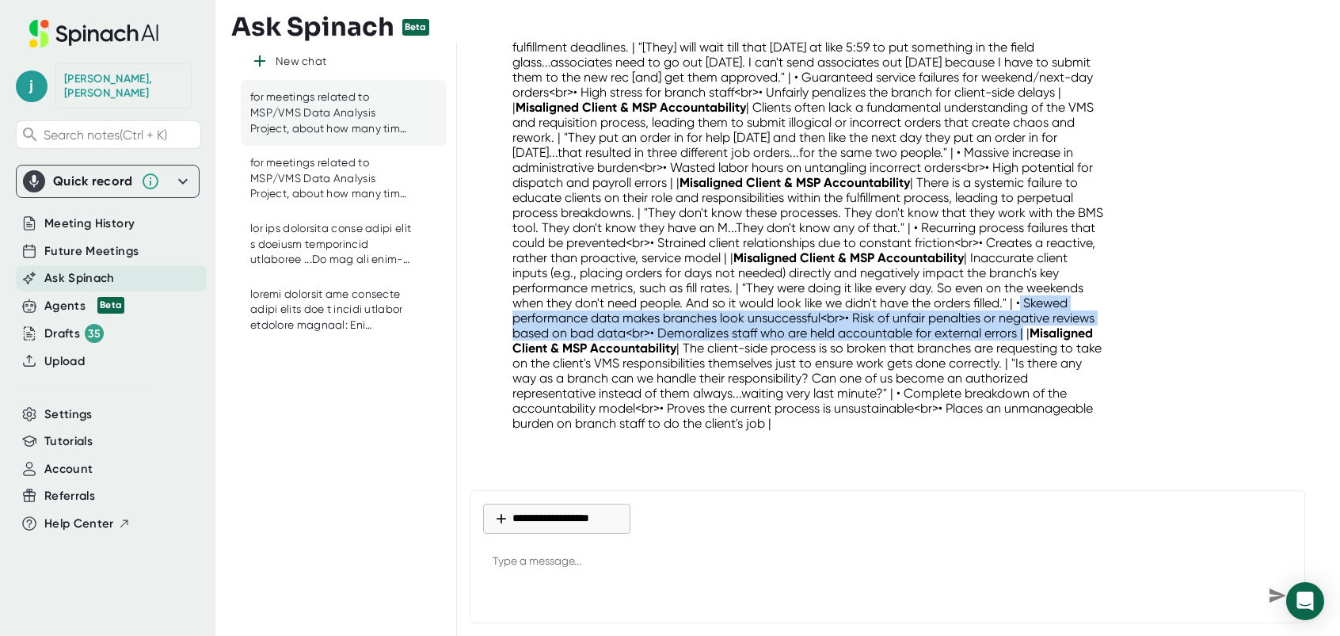
drag, startPoint x: 725, startPoint y: 303, endPoint x: 802, endPoint y: 337, distance: 84.8
click at [802, 337] on p "| Issue Category | Key Finding / Problem Summary | Voice of the Field (Supporti…" at bounding box center [808, 212] width 592 height 436
drag, startPoint x: 802, startPoint y: 337, endPoint x: 792, endPoint y: 334, distance: 10.8
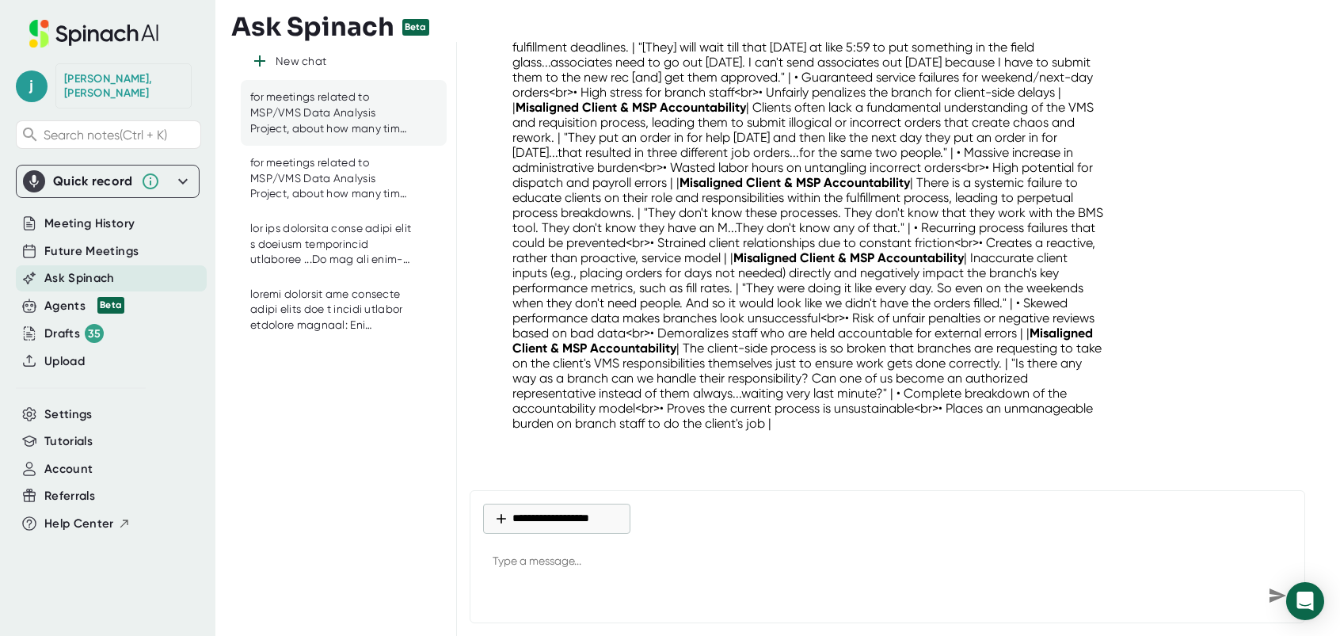
drag, startPoint x: 747, startPoint y: 395, endPoint x: 774, endPoint y: 406, distance: 29.1
click at [774, 406] on p "| Issue Category | Key Finding / Problem Summary | Voice of the Field (Supporti…" at bounding box center [808, 212] width 592 height 436
click at [752, 385] on p "| Issue Category | Key Finding / Problem Summary | Voice of the Field (Supporti…" at bounding box center [808, 212] width 592 height 436
click at [752, 395] on p "| Issue Category | Key Finding / Problem Summary | Voice of the Field (Supporti…" at bounding box center [808, 212] width 592 height 436
drag, startPoint x: 752, startPoint y: 391, endPoint x: 816, endPoint y: 428, distance: 74.2
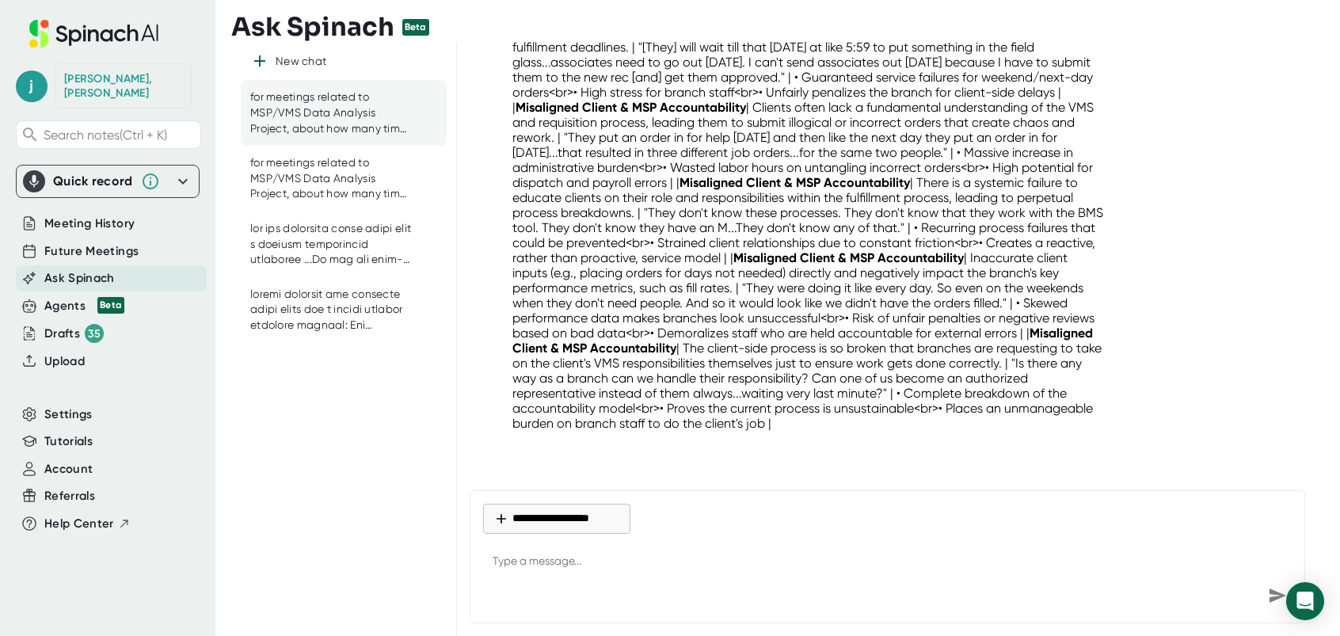
click at [816, 428] on p "| Issue Category | Key Finding / Problem Summary | Voice of the Field (Supporti…" at bounding box center [808, 212] width 592 height 436
click at [786, 400] on p "| Issue Category | Key Finding / Problem Summary | Voice of the Field (Supporti…" at bounding box center [808, 212] width 592 height 436
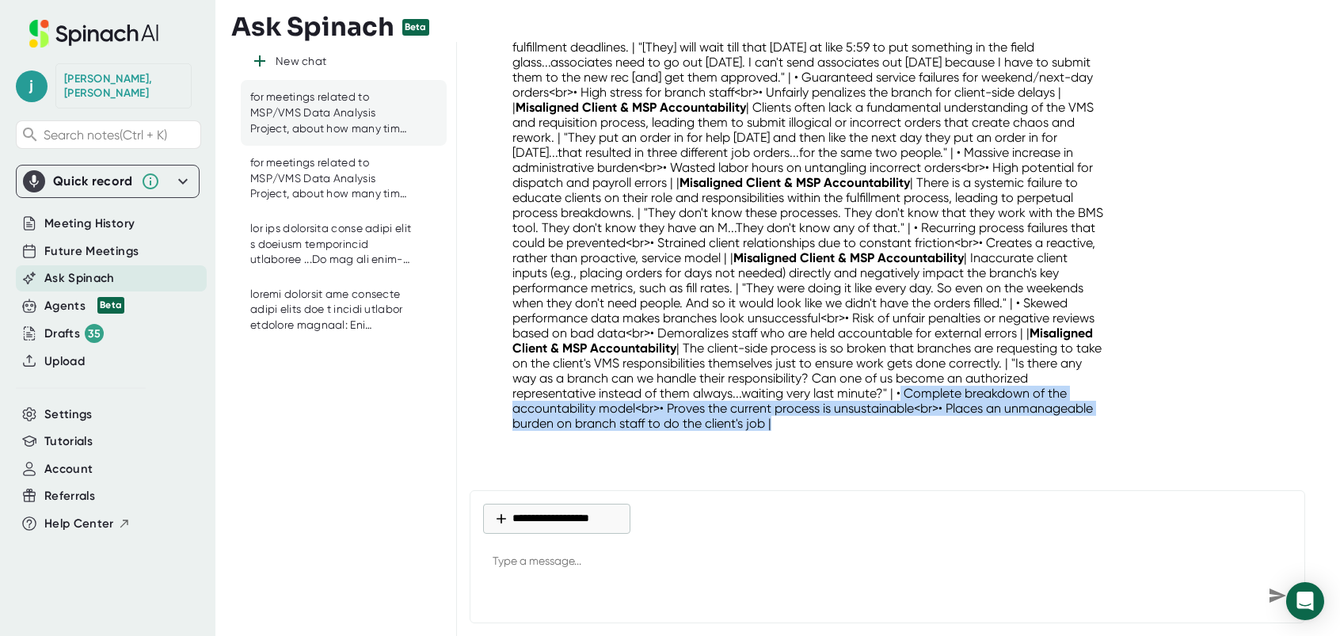
drag, startPoint x: 750, startPoint y: 390, endPoint x: 814, endPoint y: 421, distance: 71.2
click at [814, 421] on p "| Issue Category | Key Finding / Problem Summary | Voice of the Field (Supporti…" at bounding box center [808, 212] width 592 height 436
drag, startPoint x: 814, startPoint y: 421, endPoint x: 779, endPoint y: 393, distance: 45.0
